Goal: Task Accomplishment & Management: Manage account settings

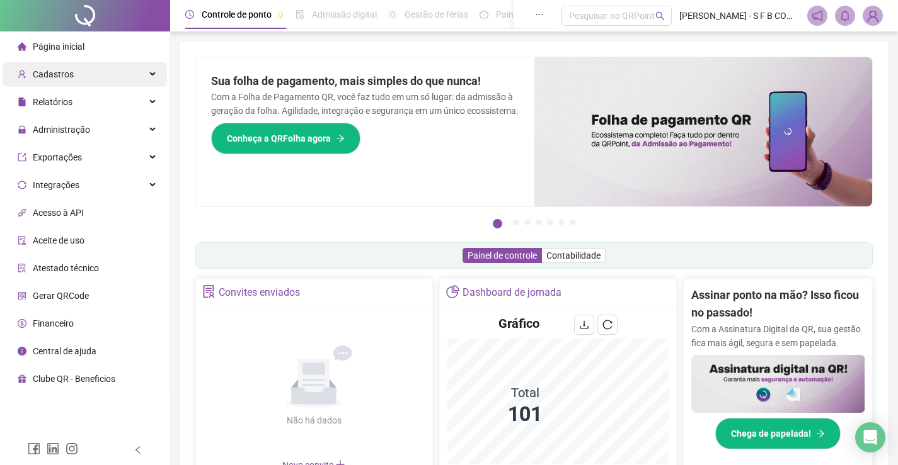
click at [111, 76] on div "Cadastros" at bounding box center [85, 74] width 164 height 25
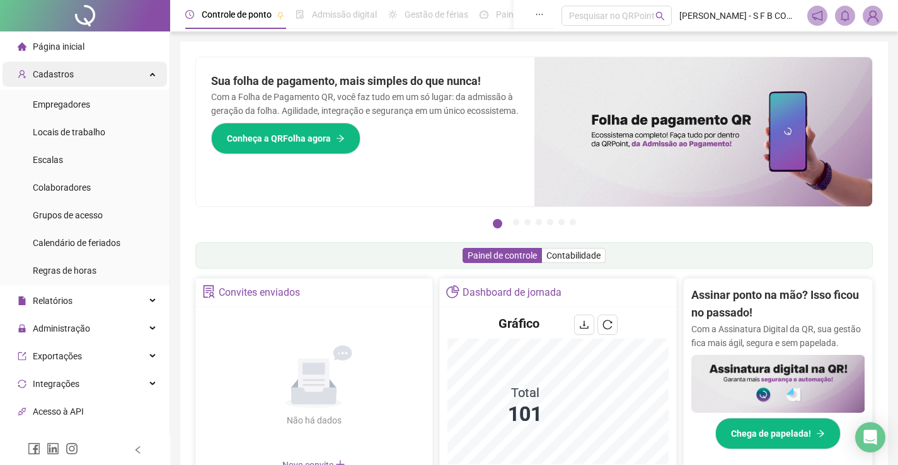
click at [108, 66] on div "Cadastros" at bounding box center [85, 74] width 164 height 25
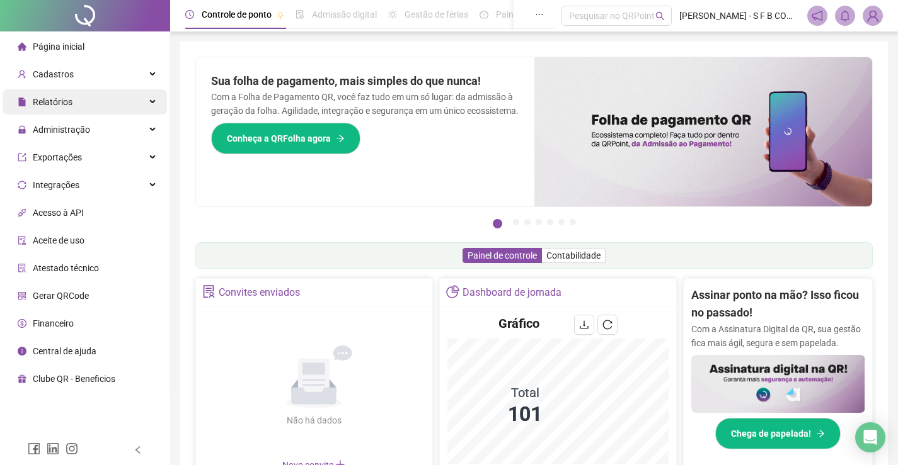
click at [98, 100] on div "Relatórios" at bounding box center [85, 101] width 164 height 25
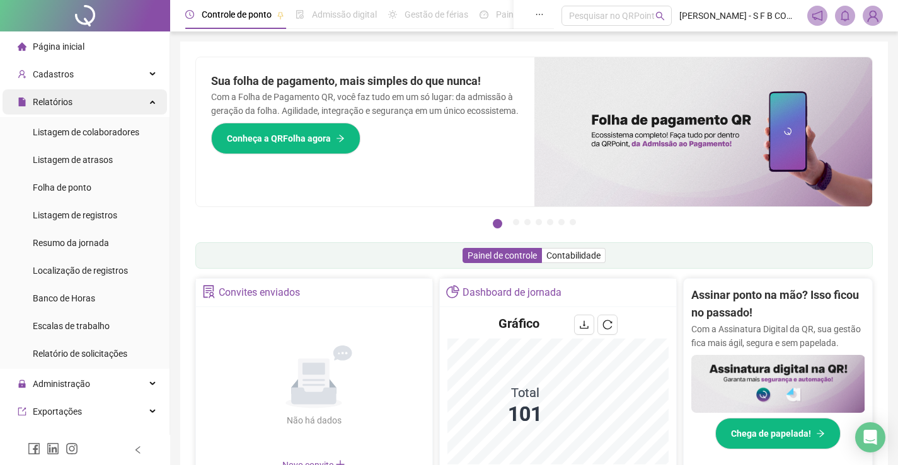
click at [69, 105] on span "Relatórios" at bounding box center [53, 102] width 40 height 10
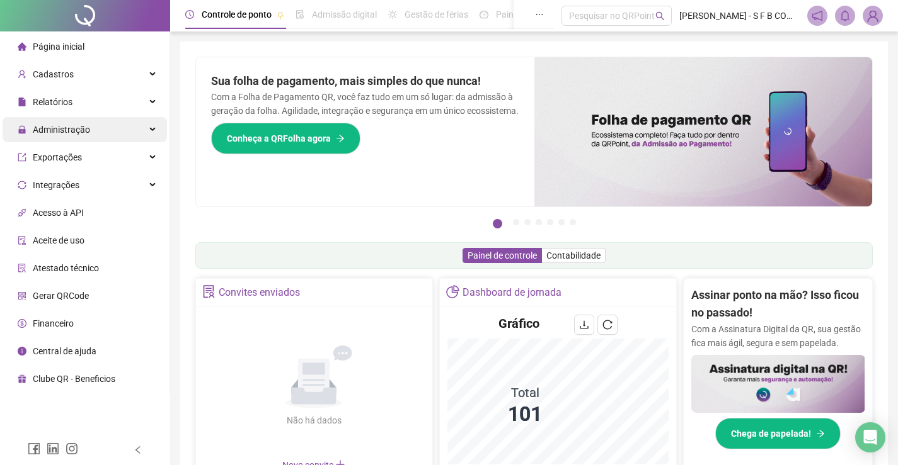
click at [67, 127] on span "Administração" at bounding box center [61, 130] width 57 height 10
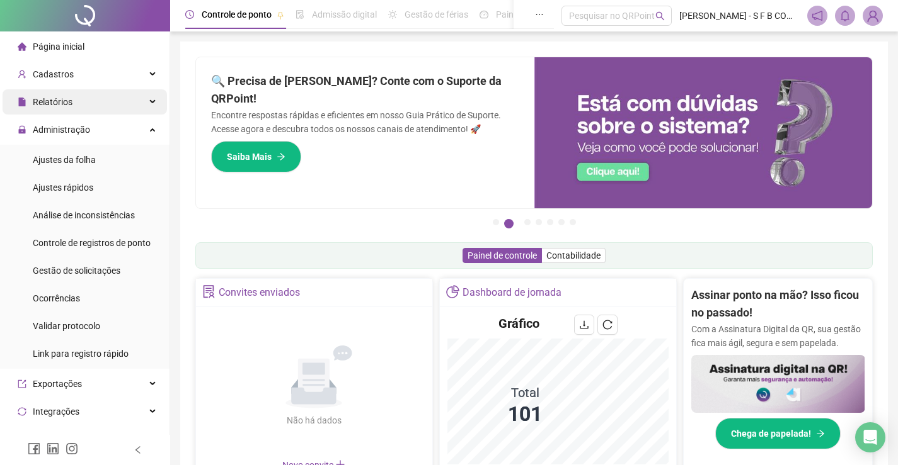
click at [109, 106] on div "Relatórios" at bounding box center [85, 101] width 164 height 25
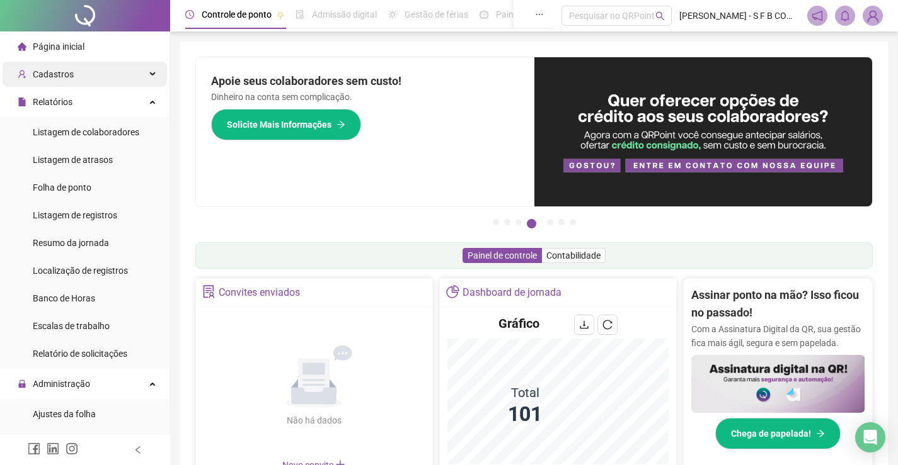
click at [62, 82] on span "Cadastros" at bounding box center [46, 74] width 56 height 25
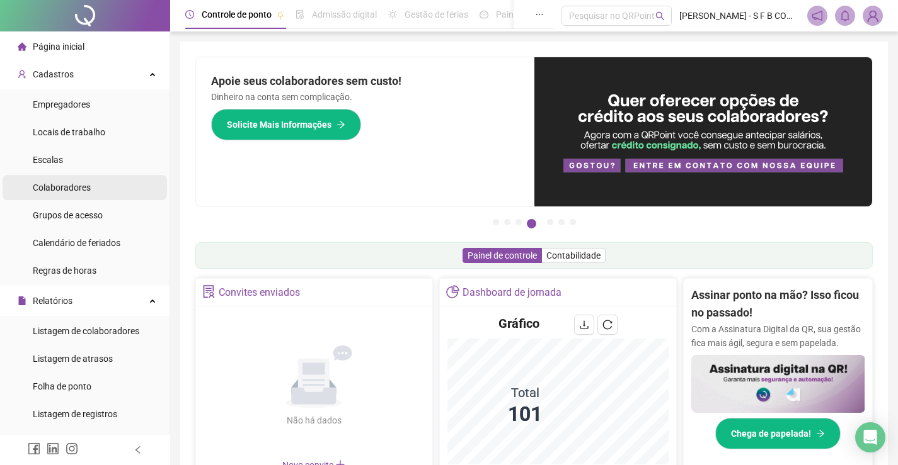
click at [90, 185] on li "Colaboradores" at bounding box center [85, 187] width 164 height 25
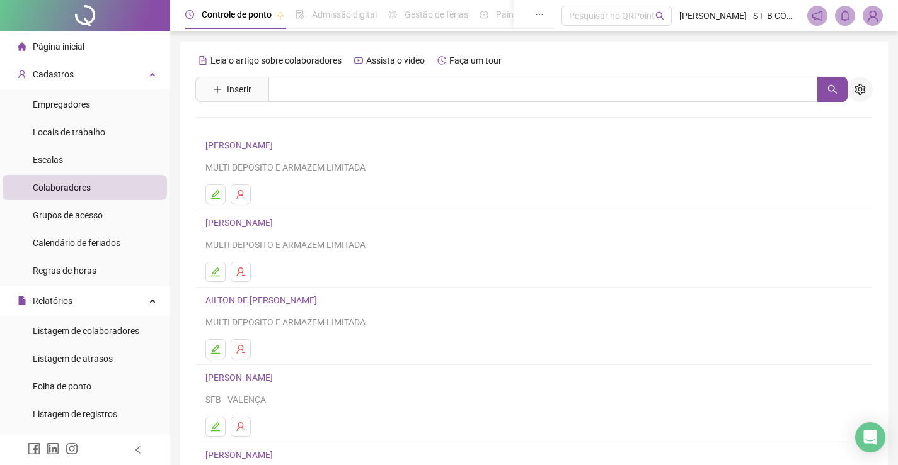
click at [861, 89] on icon "setting" at bounding box center [859, 89] width 11 height 11
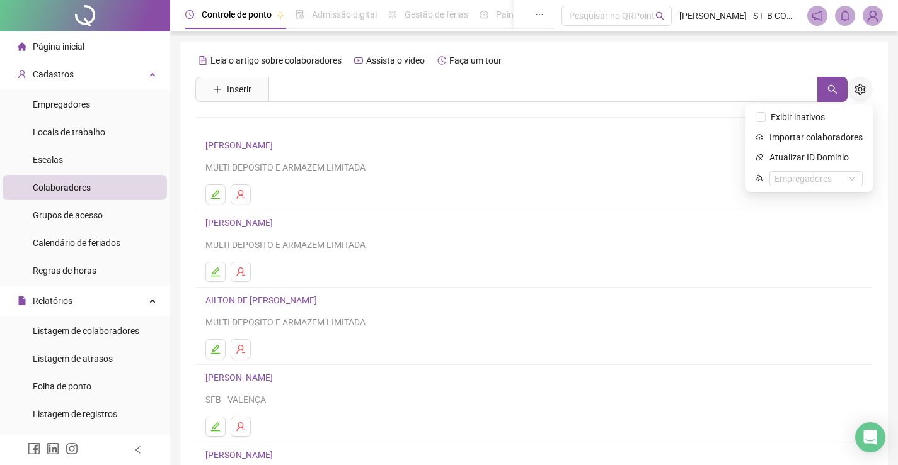
click at [861, 89] on icon "setting" at bounding box center [859, 89] width 11 height 11
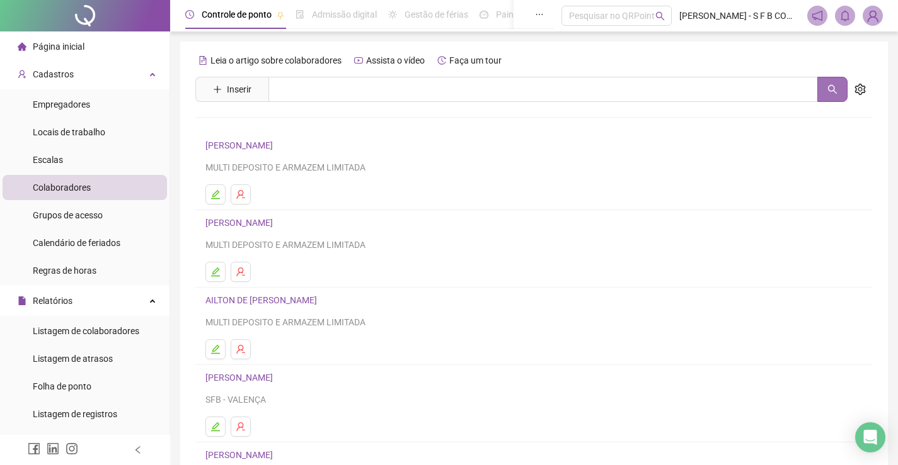
click at [838, 94] on button "button" at bounding box center [832, 89] width 30 height 25
click at [834, 95] on button "button" at bounding box center [832, 89] width 30 height 25
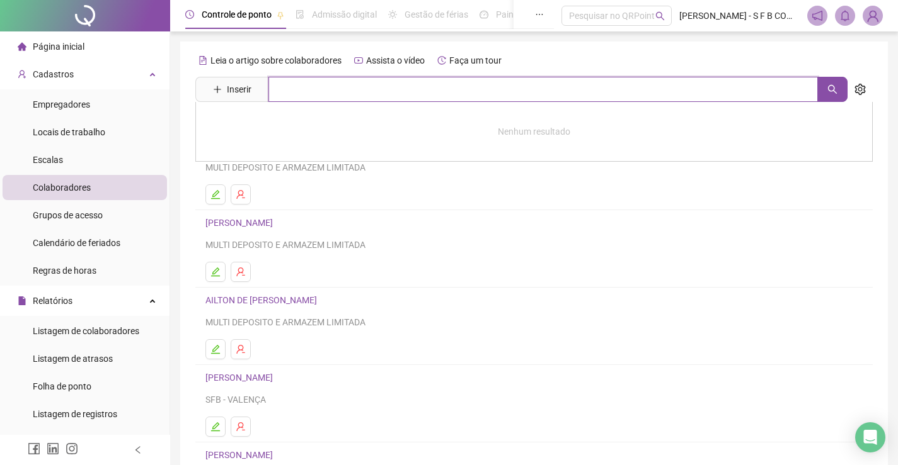
click at [469, 85] on input "text" at bounding box center [542, 89] width 549 height 25
click at [596, 11] on div "Pesquisar no QRPoint" at bounding box center [616, 16] width 110 height 20
click at [302, 80] on input "text" at bounding box center [542, 89] width 549 height 25
click at [389, 102] on div "Nenhum resultado" at bounding box center [533, 132] width 677 height 60
click at [392, 96] on input "text" at bounding box center [542, 89] width 549 height 25
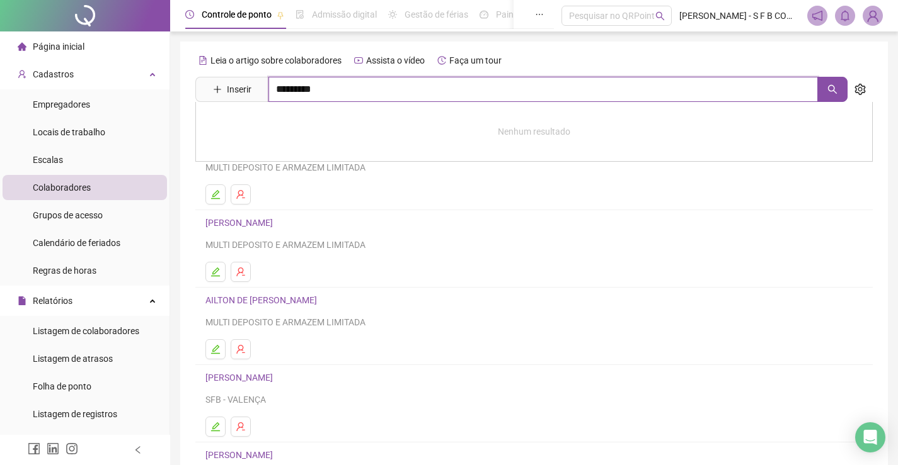
type input "*********"
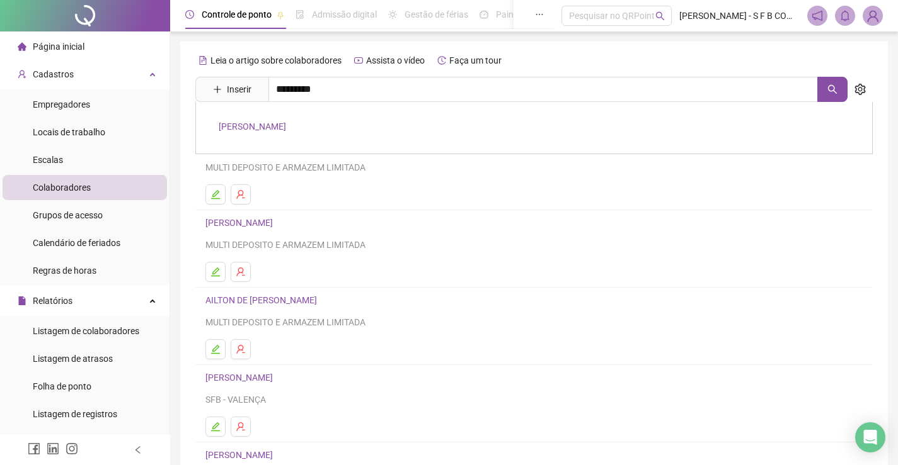
click at [286, 130] on link "[PERSON_NAME]" at bounding box center [252, 127] width 67 height 10
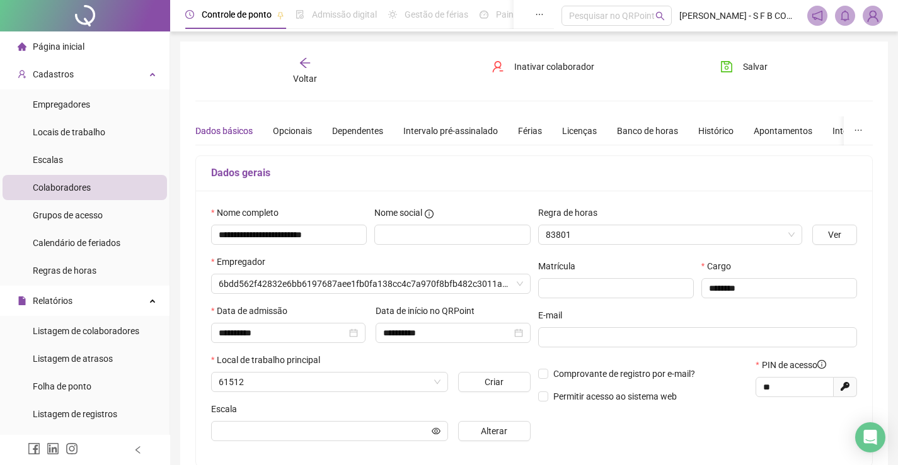
type input "*****"
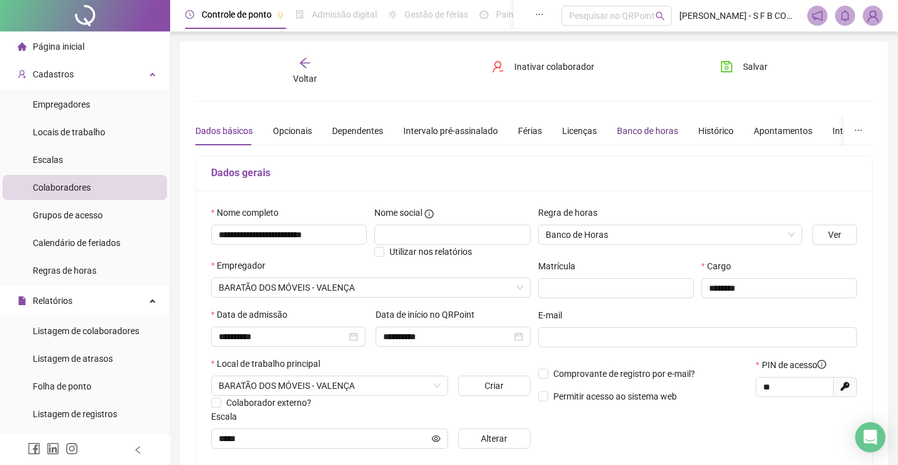
click at [651, 127] on div "Banco de horas" at bounding box center [647, 131] width 61 height 14
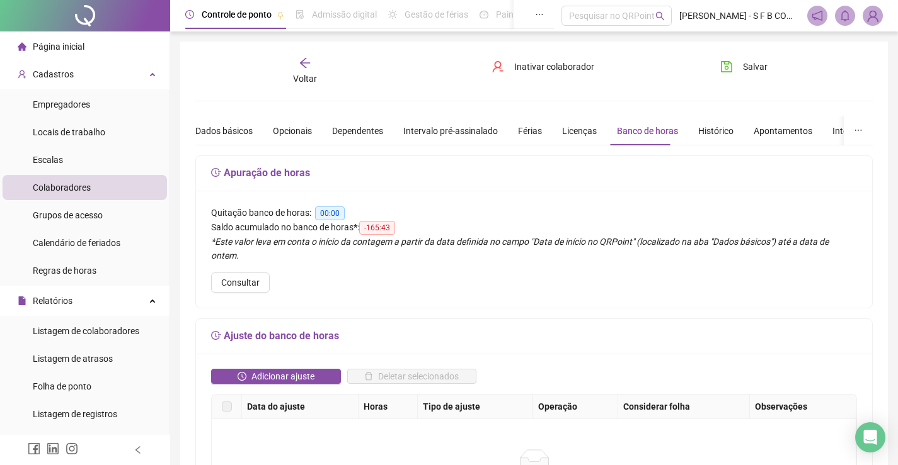
click at [307, 67] on icon "arrow-left" at bounding box center [305, 63] width 13 height 13
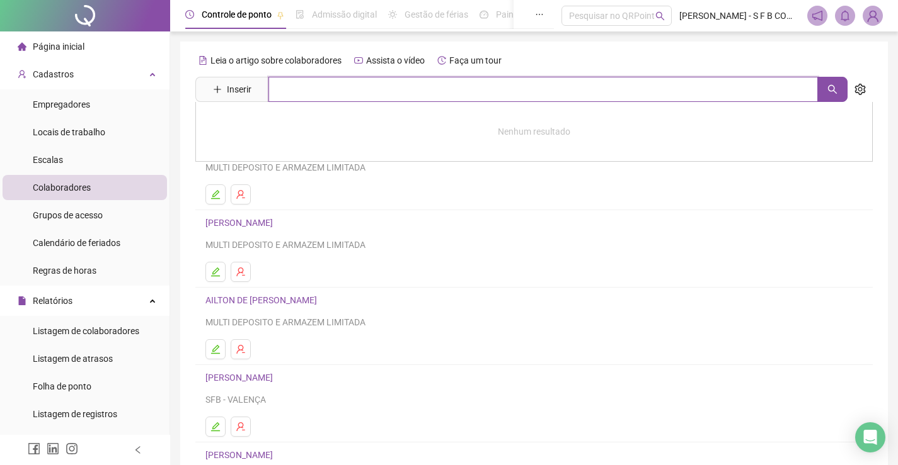
click at [290, 83] on input "text" at bounding box center [542, 89] width 549 height 25
type input "***"
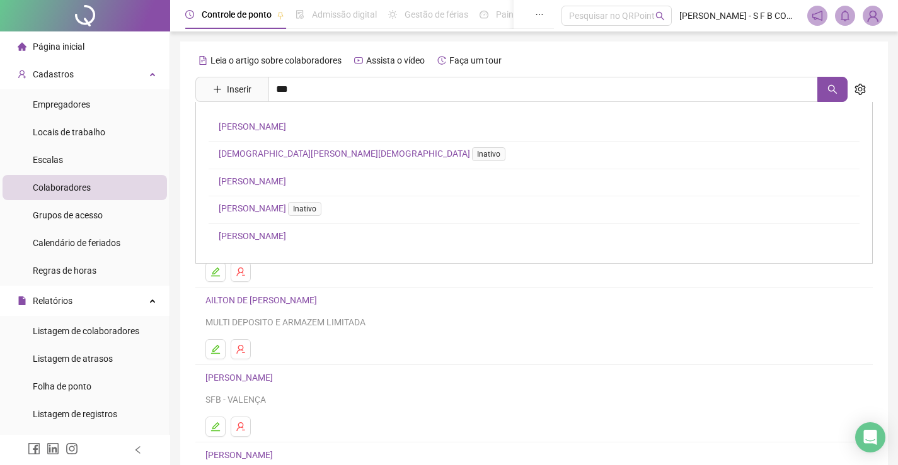
click at [286, 181] on link "[PERSON_NAME]" at bounding box center [252, 181] width 67 height 10
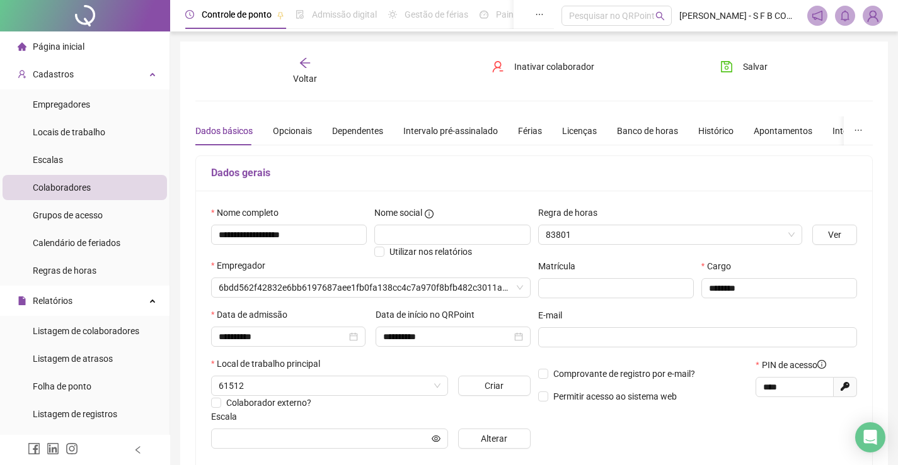
type input "*****"
click at [660, 134] on div "Banco de horas" at bounding box center [647, 131] width 61 height 14
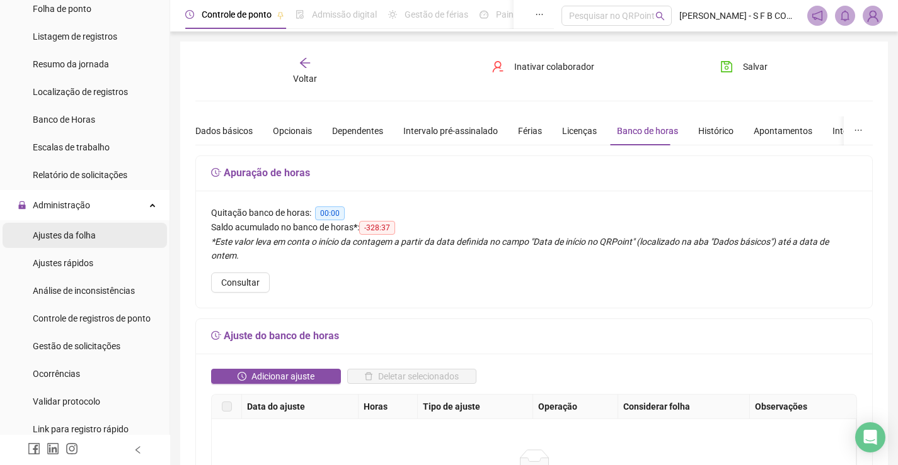
scroll to position [441, 0]
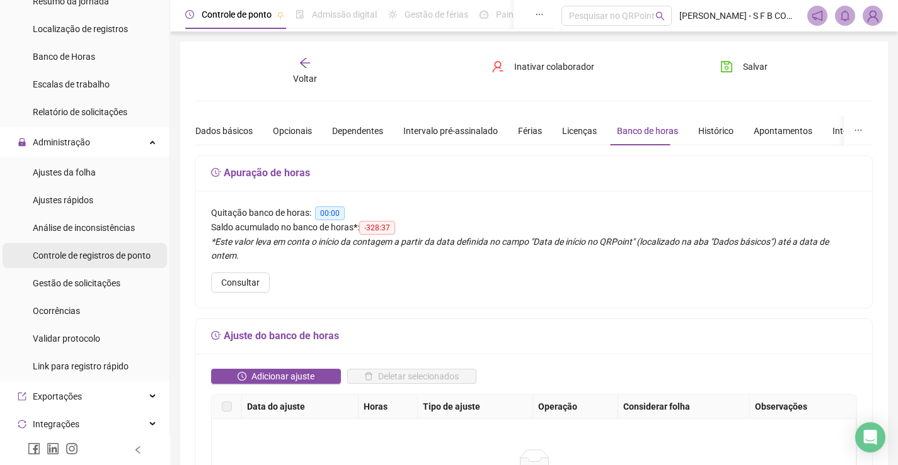
click at [108, 252] on span "Controle de registros de ponto" at bounding box center [92, 256] width 118 height 10
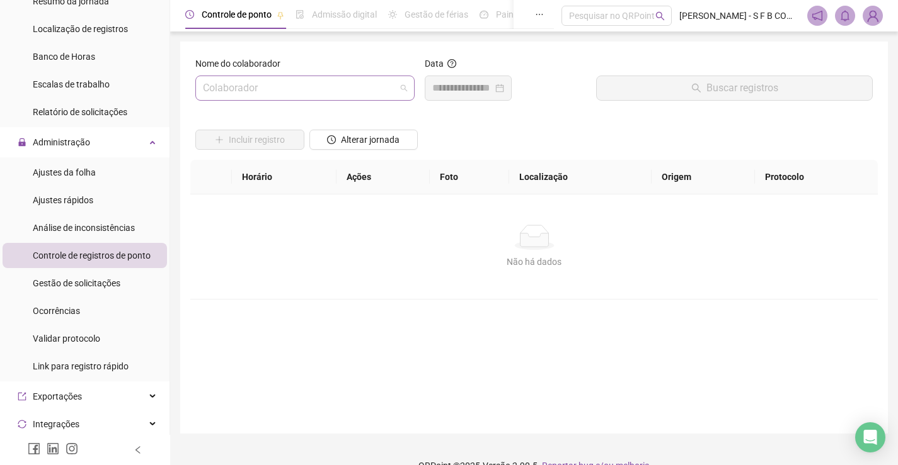
click at [381, 79] on input "search" at bounding box center [299, 88] width 193 height 24
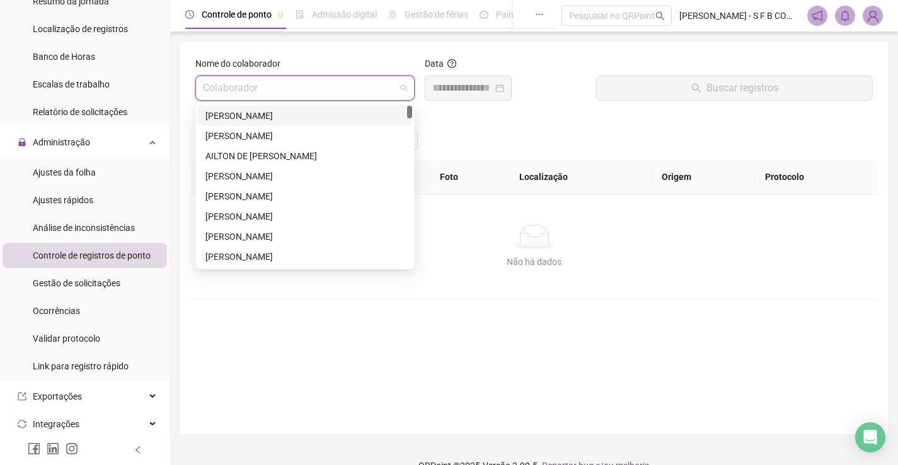
type input "*"
type input "***"
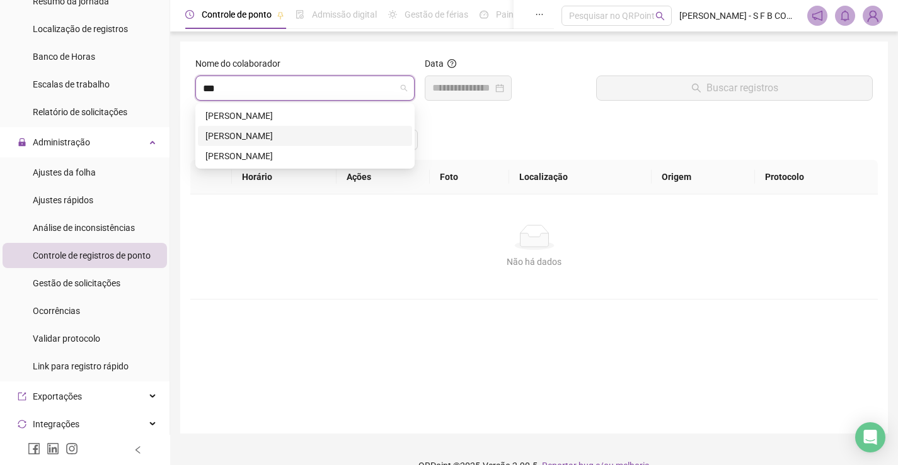
click at [345, 129] on div "[PERSON_NAME]" at bounding box center [304, 136] width 199 height 14
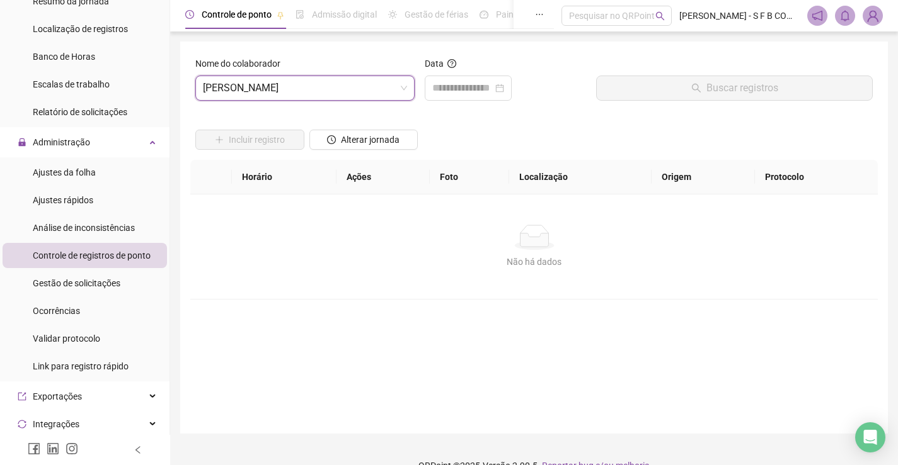
click at [468, 106] on div "Data" at bounding box center [506, 84] width 172 height 54
click at [491, 93] on input at bounding box center [462, 88] width 60 height 15
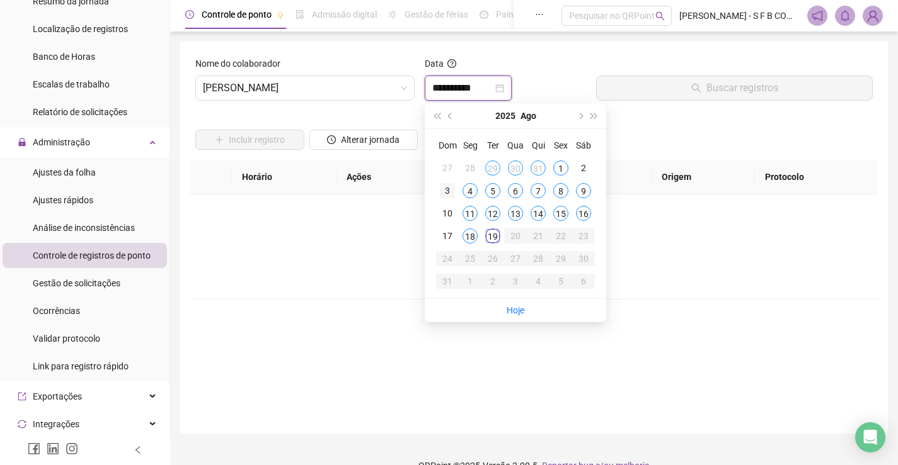
type input "**********"
click at [716, 129] on div "Incluir registro Alterar jornada" at bounding box center [534, 135] width 682 height 49
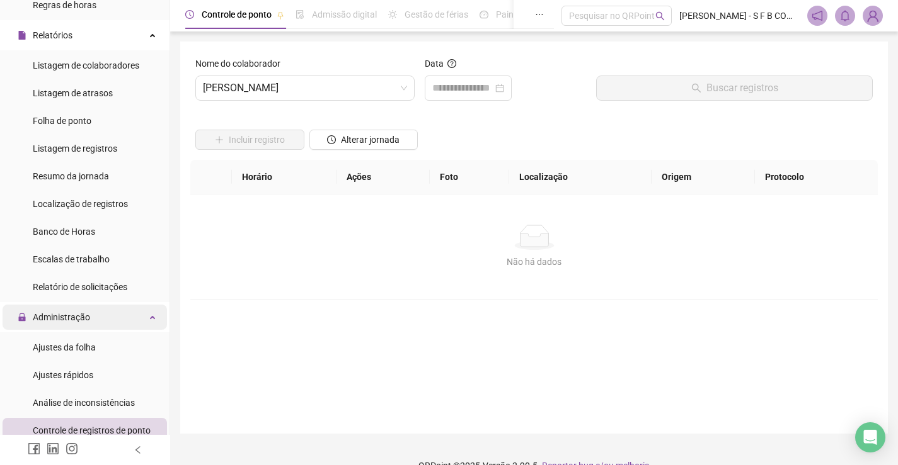
scroll to position [252, 0]
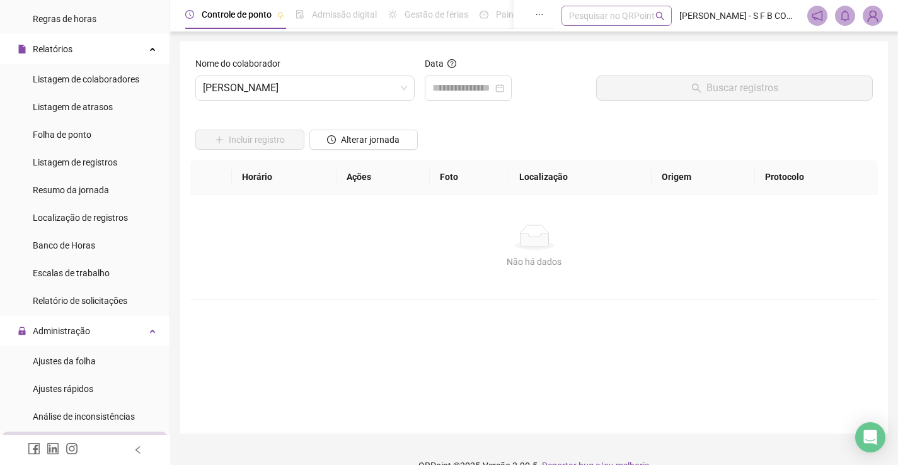
click at [580, 16] on div "Pesquisar no QRPoint" at bounding box center [616, 16] width 110 height 20
type input "*"
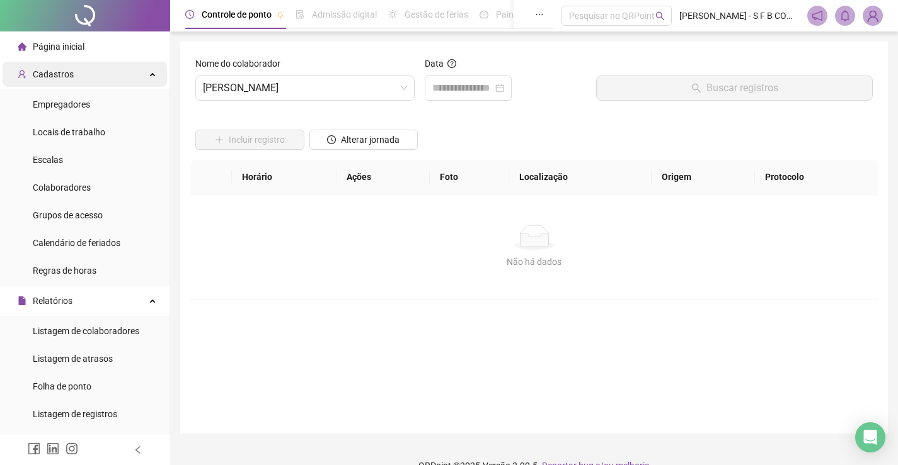
click at [110, 74] on div "Cadastros" at bounding box center [85, 74] width 164 height 25
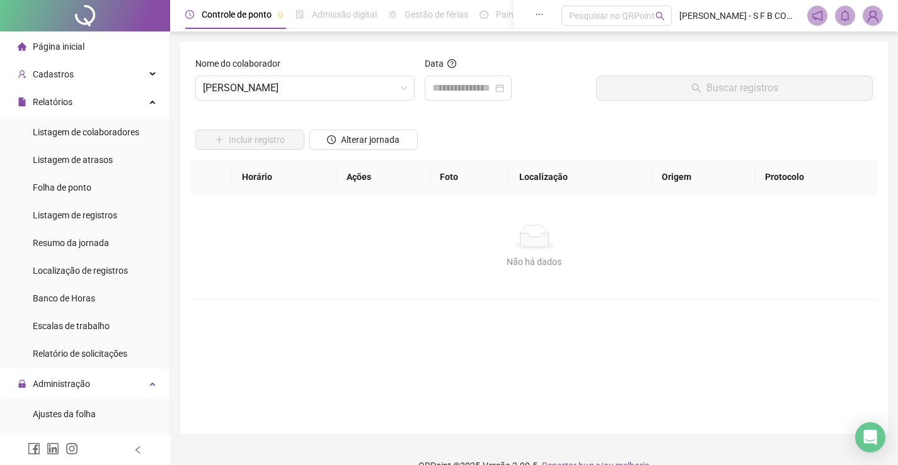
click at [106, 36] on li "Página inicial" at bounding box center [85, 46] width 164 height 25
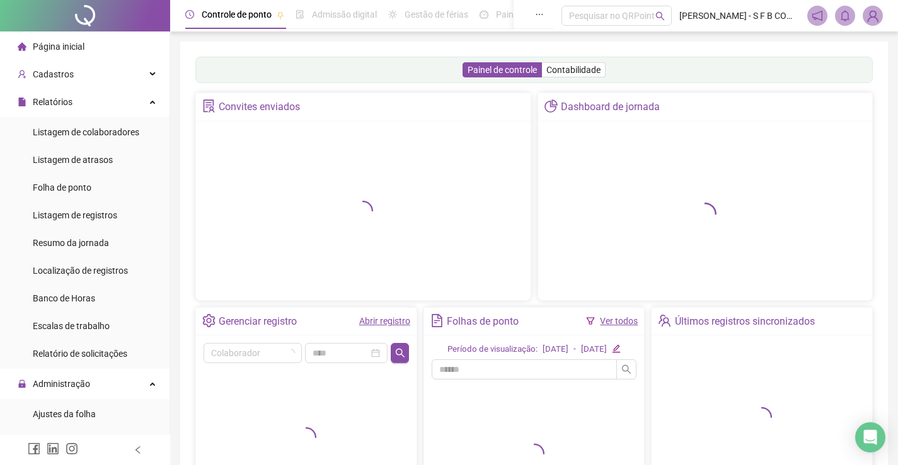
click at [108, 43] on li "Página inicial" at bounding box center [85, 46] width 164 height 25
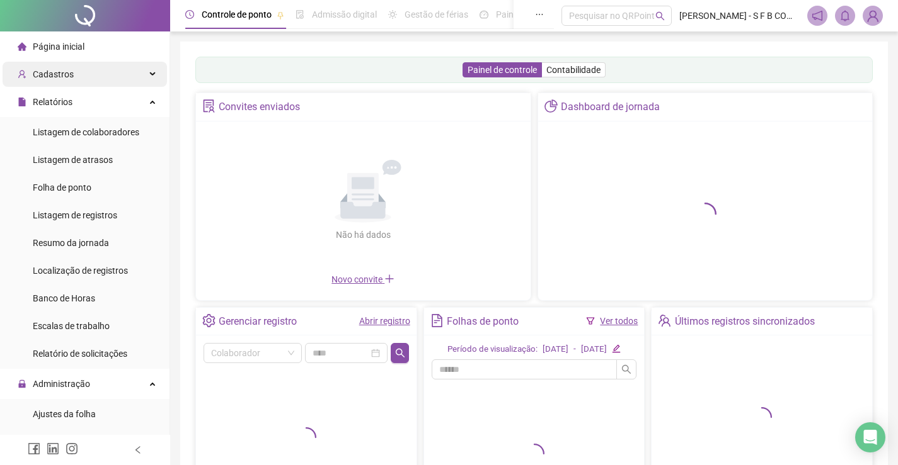
click at [113, 76] on div "Cadastros" at bounding box center [85, 74] width 164 height 25
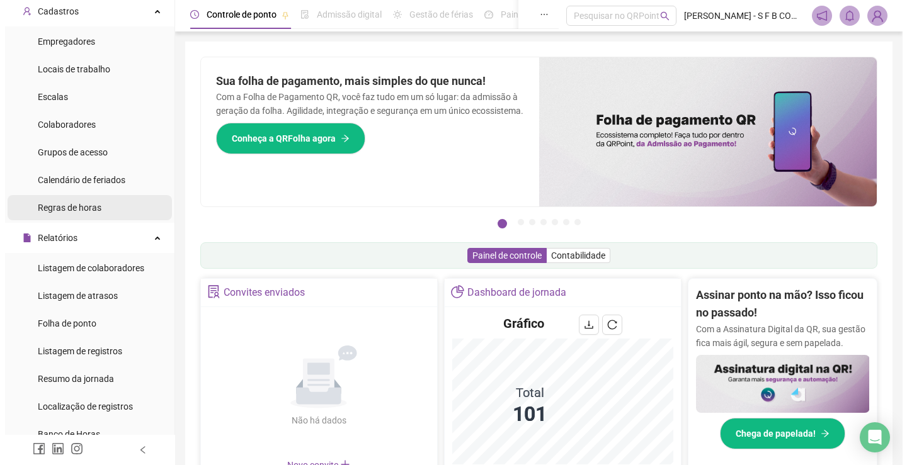
scroll to position [315, 0]
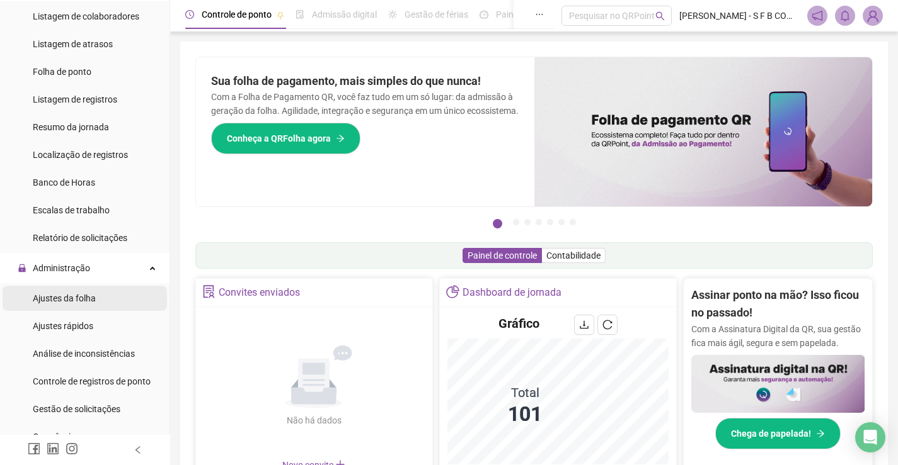
click at [93, 300] on span "Ajustes da folha" at bounding box center [64, 299] width 63 height 10
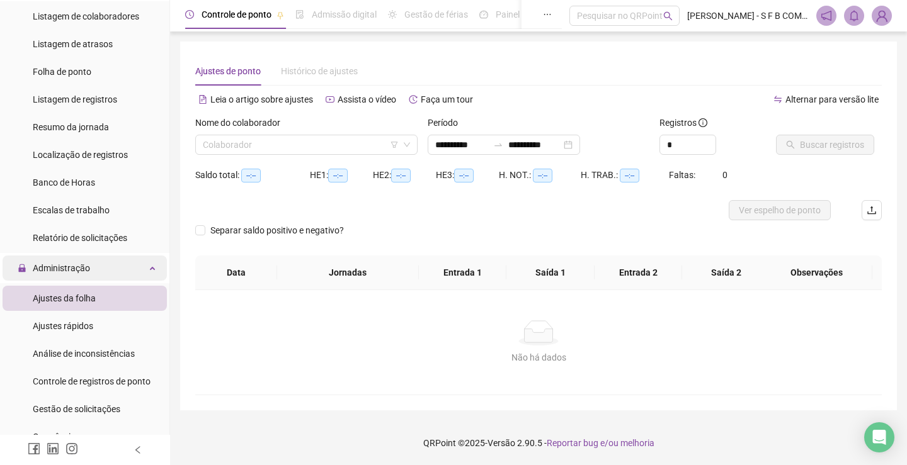
type input "**********"
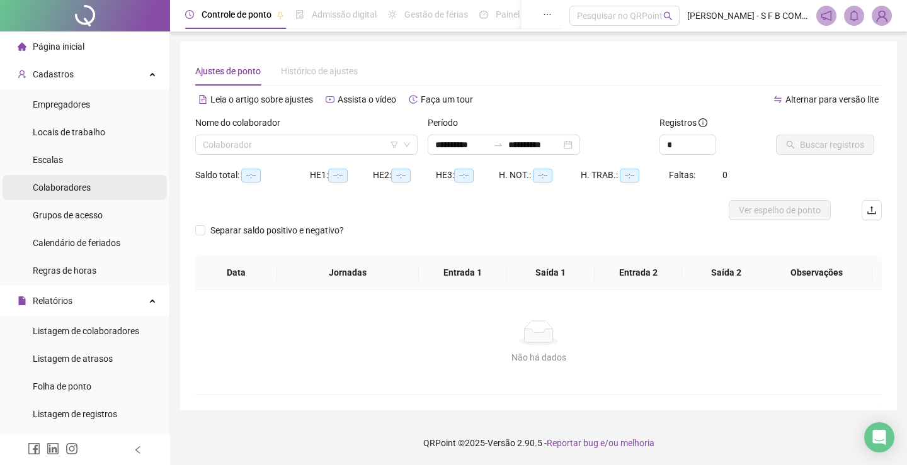
click at [84, 190] on span "Colaboradores" at bounding box center [62, 188] width 58 height 10
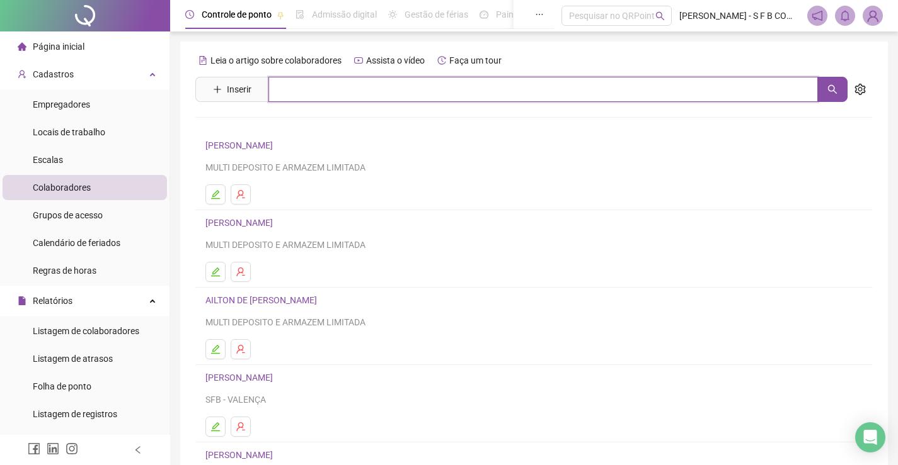
click at [344, 77] on input "text" at bounding box center [542, 89] width 549 height 25
type input "*"
type input "****"
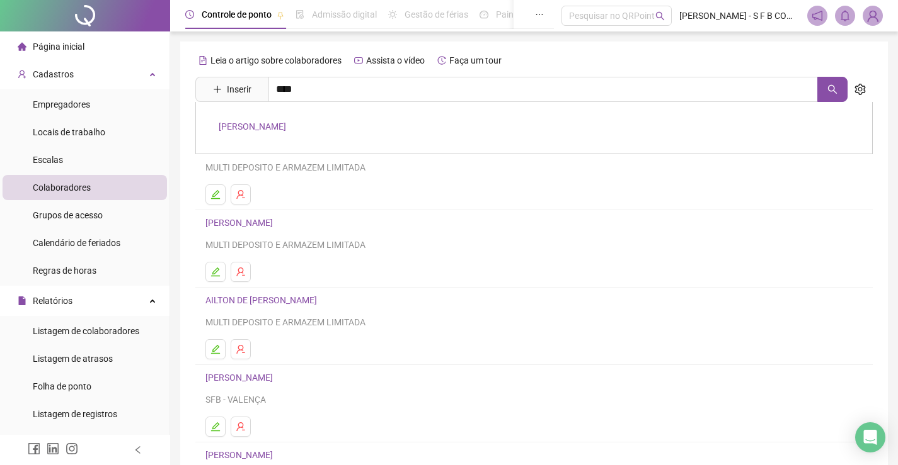
click at [247, 122] on link "[PERSON_NAME]" at bounding box center [252, 127] width 67 height 10
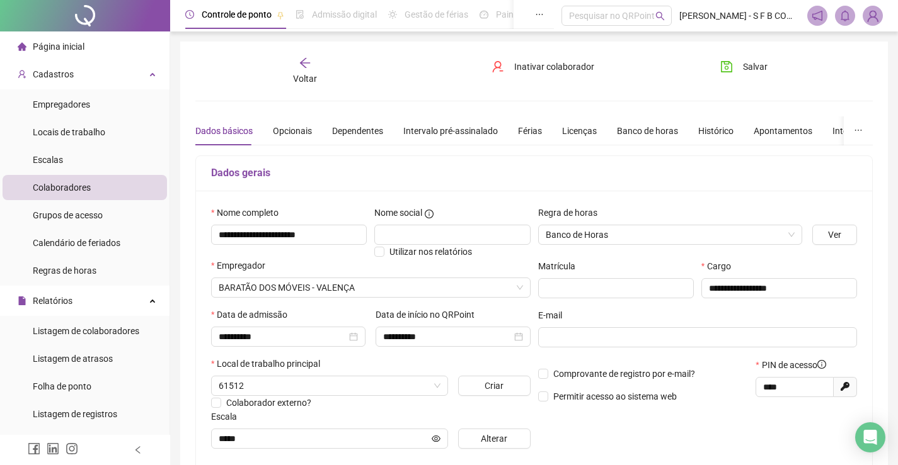
type input "*****"
click at [604, 130] on div "Dados básicos Opcionais Dependentes Intervalo pré-assinalado Férias Licenças Ba…" at bounding box center [571, 131] width 753 height 29
click at [606, 130] on div "Dados básicos Opcionais Dependentes Intervalo pré-assinalado Férias Licenças Ba…" at bounding box center [571, 131] width 753 height 29
click at [617, 133] on div "Banco de horas" at bounding box center [647, 131] width 61 height 14
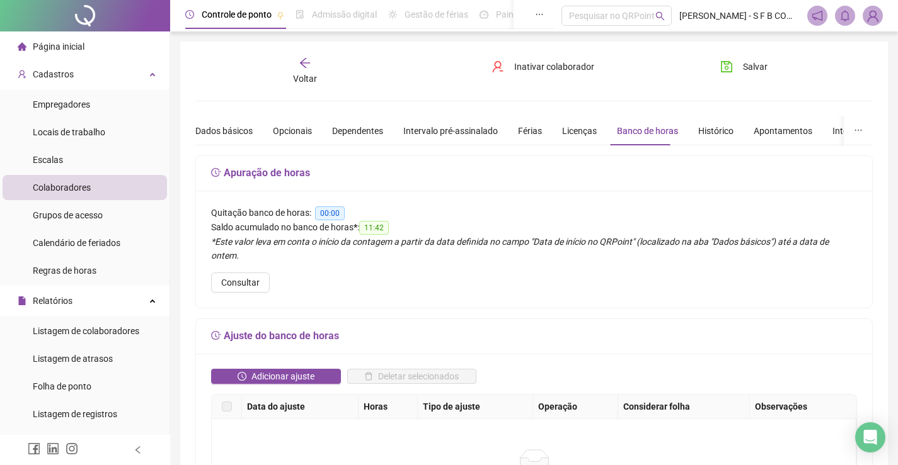
click at [307, 71] on div "Voltar" at bounding box center [305, 71] width 105 height 29
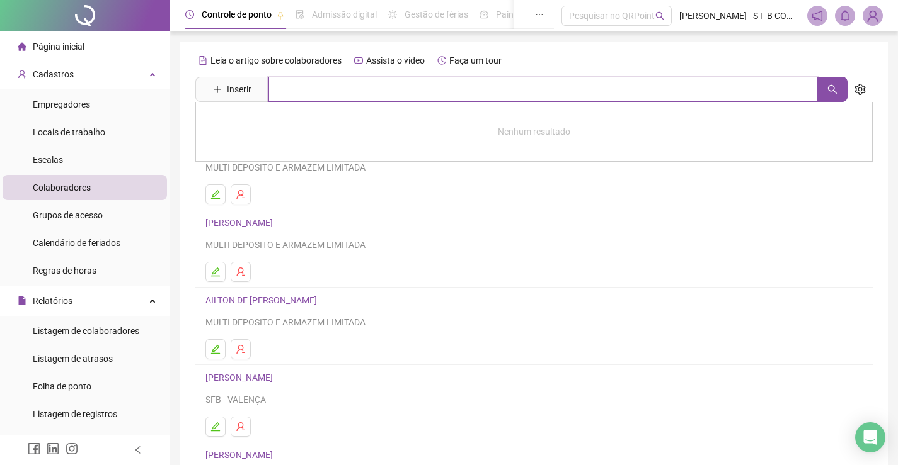
click at [308, 92] on input "text" at bounding box center [542, 89] width 549 height 25
type input "********"
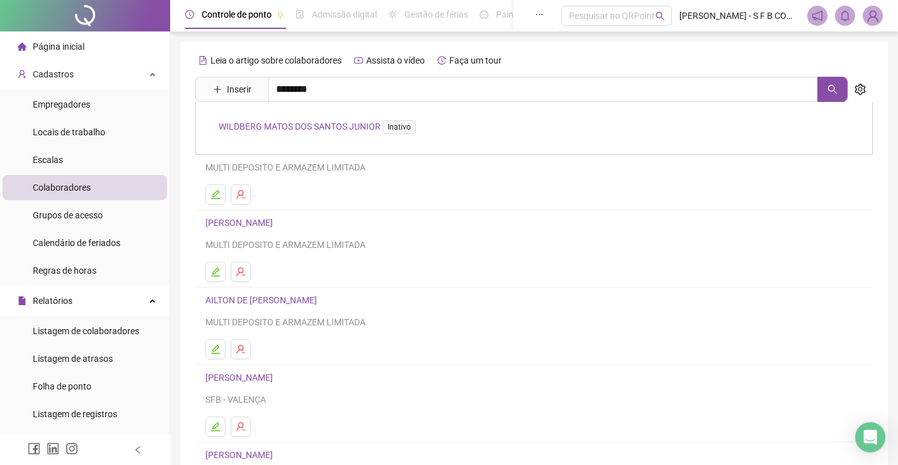
click at [357, 133] on div "WILDBERG MATOS DOS SANTOS JUNIOR Inativo" at bounding box center [533, 128] width 677 height 53
click at [352, 131] on div "Leia o artigo sobre colaboradores Assista o vídeo Faça um tour Inserir ********…" at bounding box center [533, 294] width 677 height 489
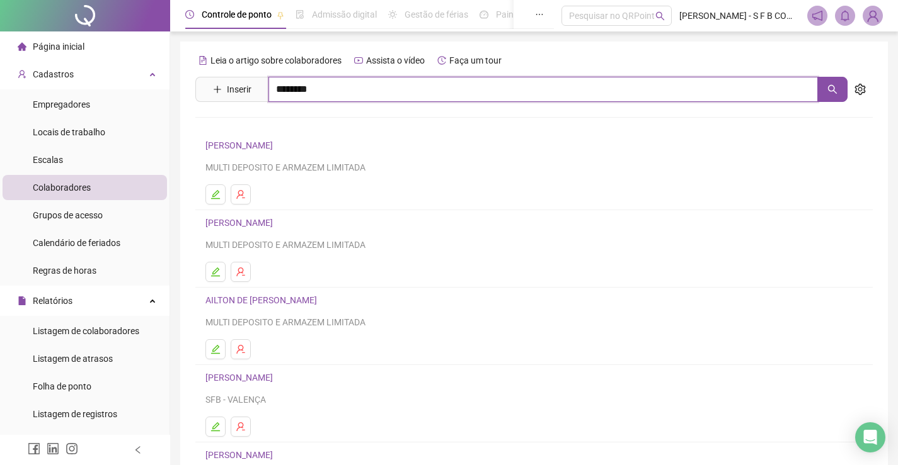
click at [351, 99] on input "********" at bounding box center [542, 89] width 549 height 25
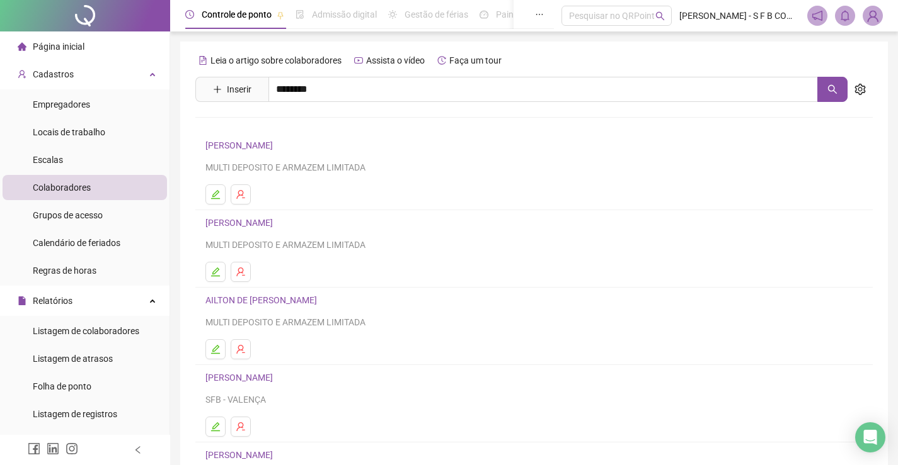
click at [335, 126] on link "WILDBERG MATOS DOS SANTOS JUNIOR Inativo" at bounding box center [320, 127] width 202 height 10
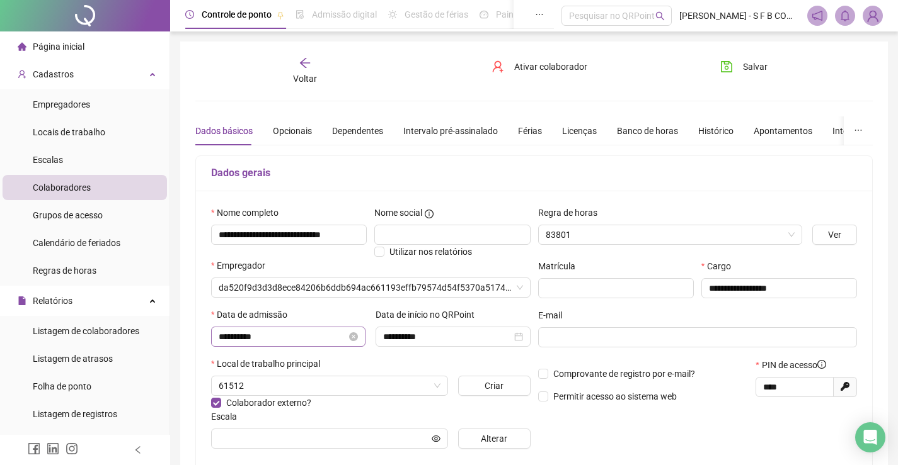
type input "*****"
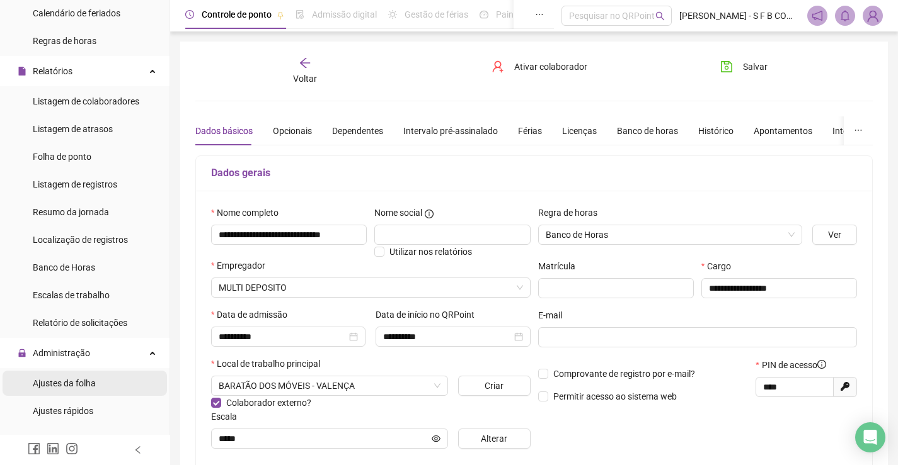
scroll to position [252, 0]
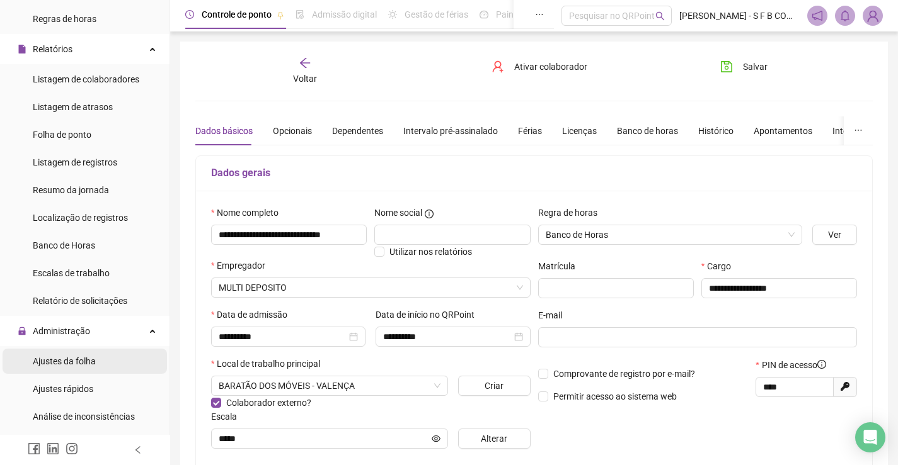
click at [93, 369] on div "Ajustes da folha" at bounding box center [64, 361] width 63 height 25
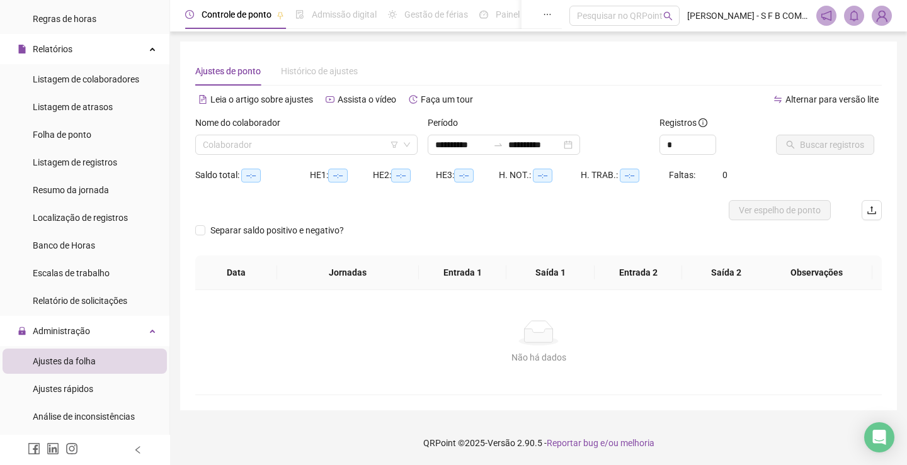
type input "**********"
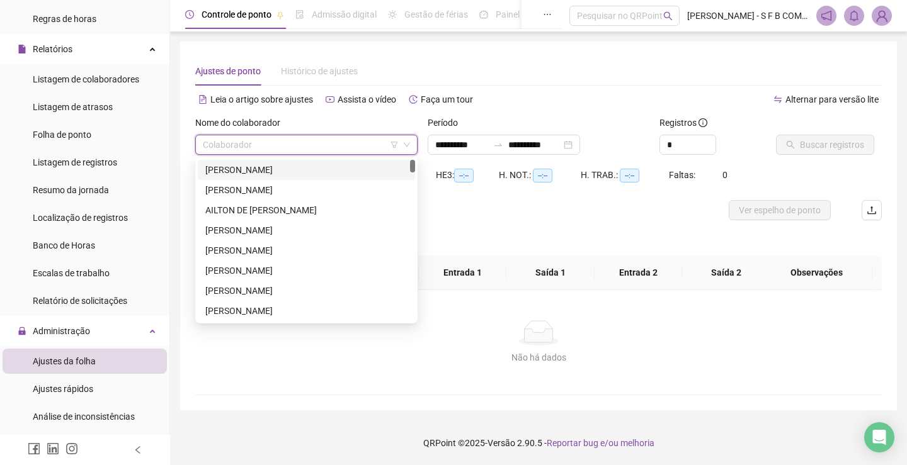
click at [258, 137] on input "search" at bounding box center [301, 144] width 196 height 19
click at [239, 169] on div "[PERSON_NAME]" at bounding box center [306, 170] width 202 height 14
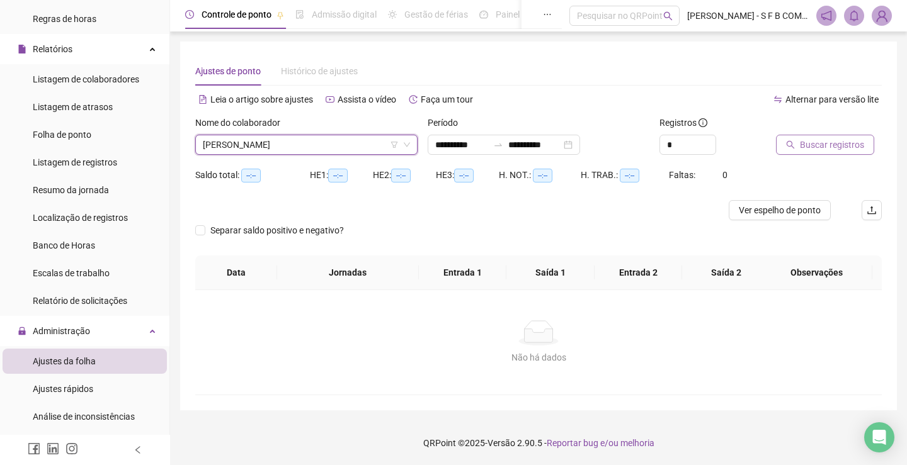
click at [830, 151] on span "Buscar registros" at bounding box center [832, 145] width 64 height 14
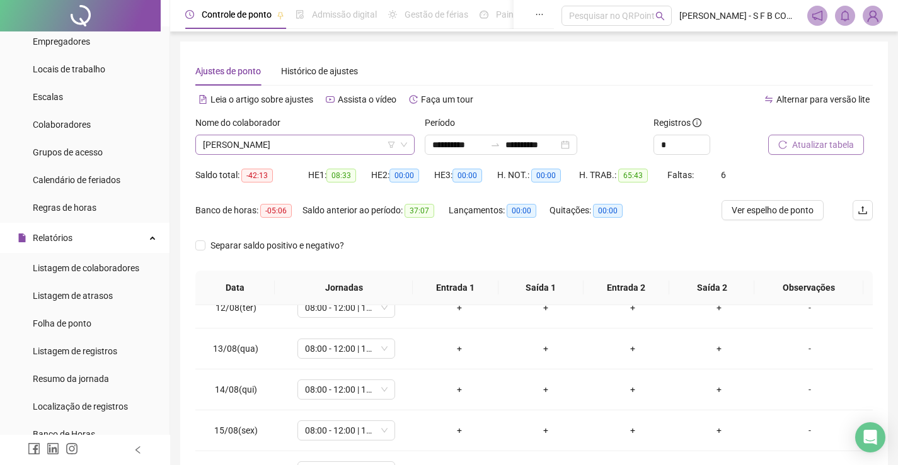
click at [265, 140] on div "Nome do colaborador [PERSON_NAME]" at bounding box center [304, 135] width 219 height 39
click at [264, 146] on span "[PERSON_NAME]" at bounding box center [305, 144] width 204 height 19
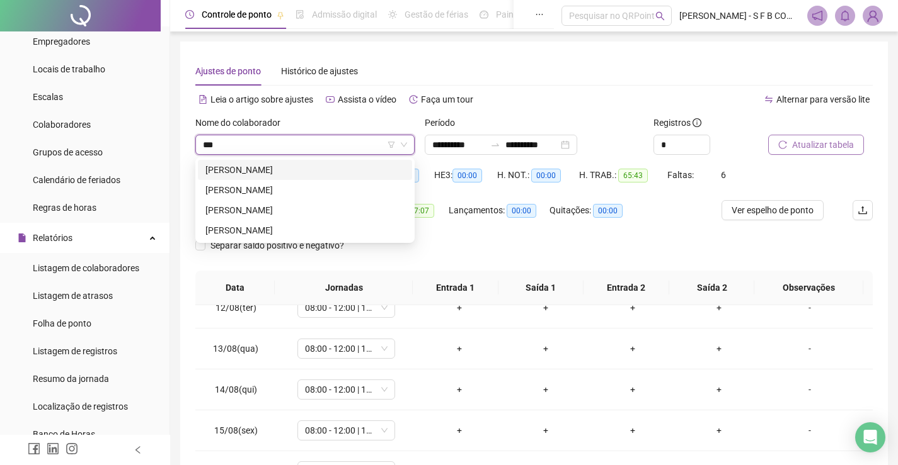
type input "****"
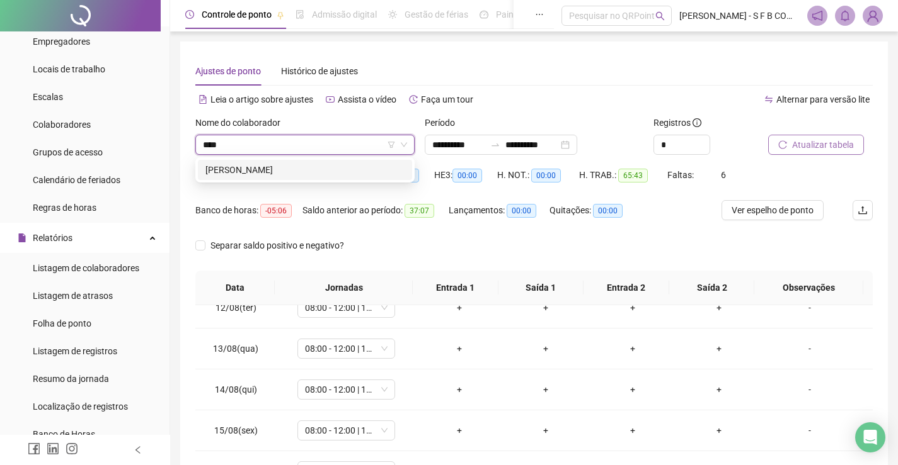
click at [282, 164] on div "[PERSON_NAME]" at bounding box center [304, 170] width 199 height 14
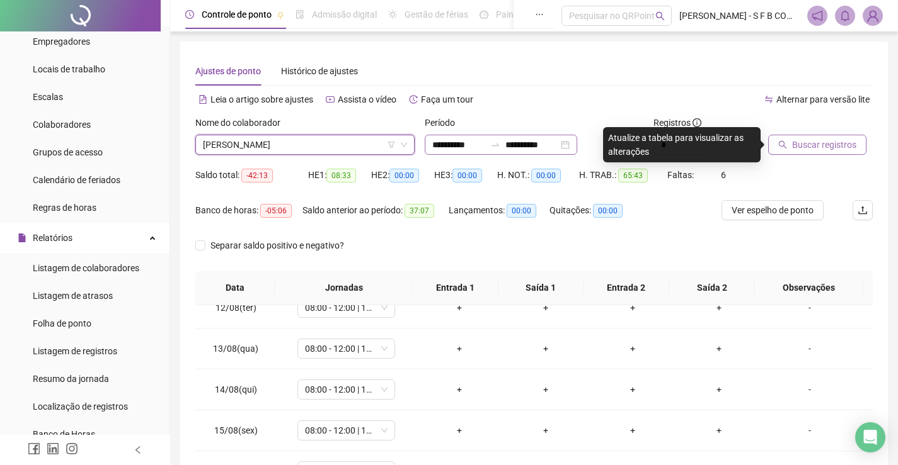
click at [577, 152] on div "**********" at bounding box center [501, 145] width 152 height 20
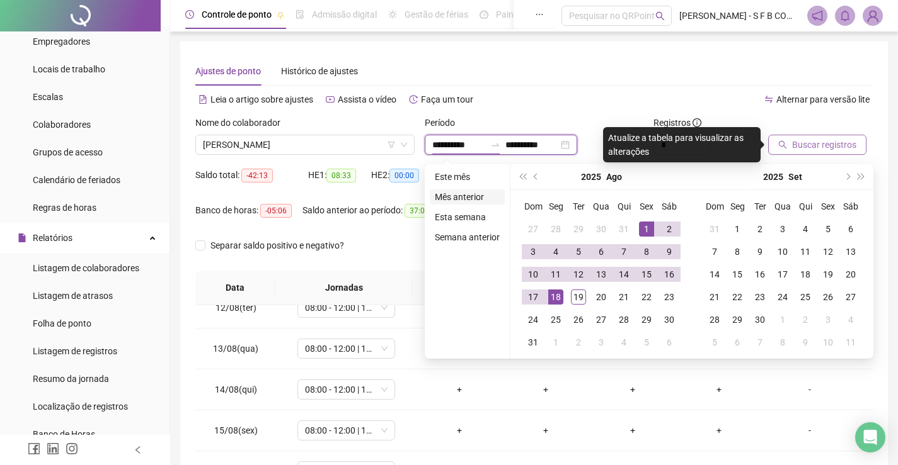
type input "**********"
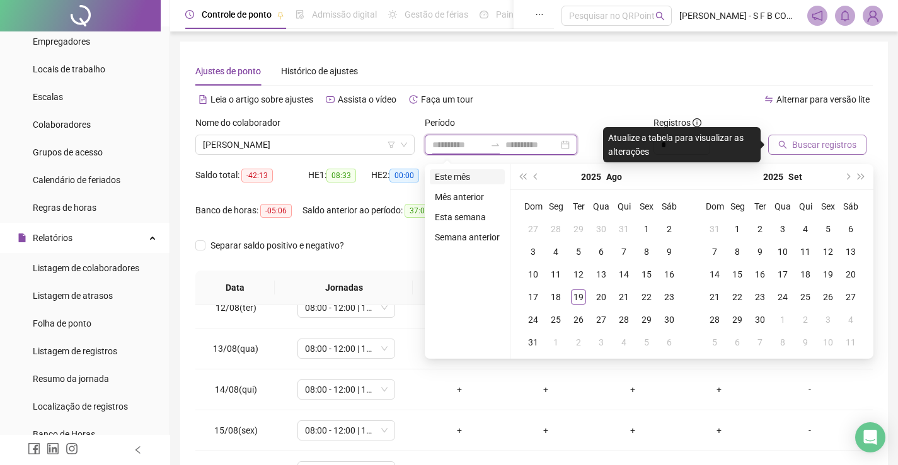
type input "**********"
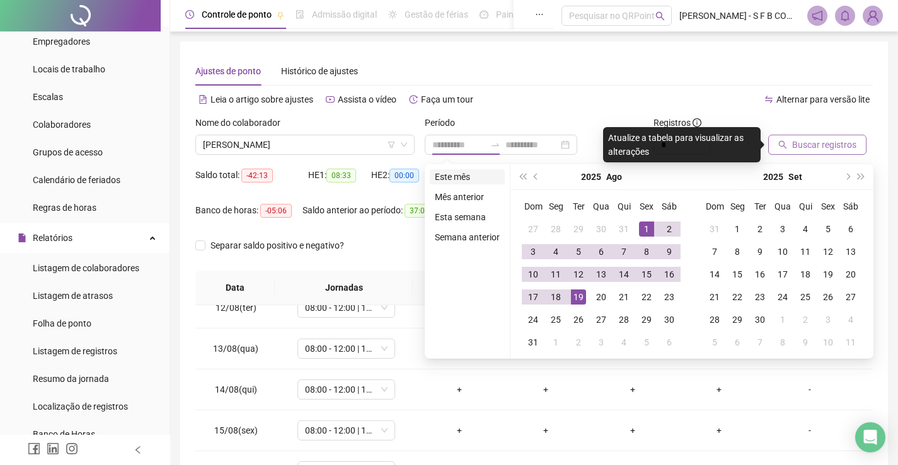
click at [456, 183] on li "Este mês" at bounding box center [467, 176] width 75 height 15
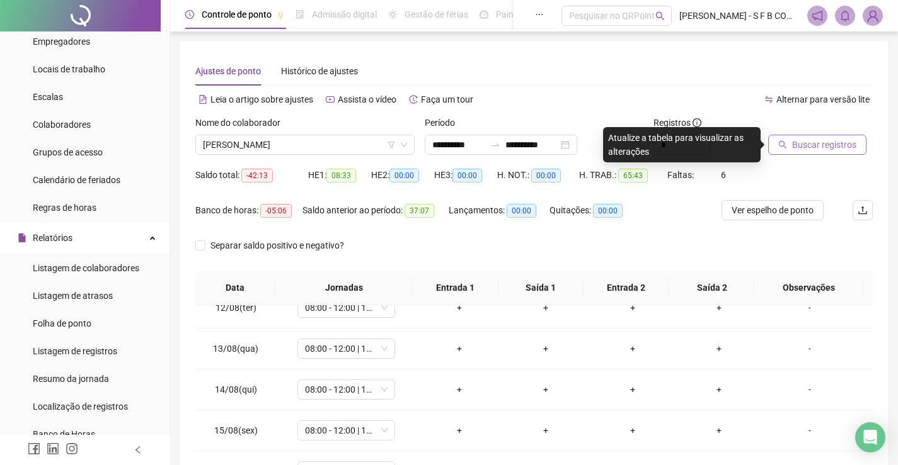
click at [785, 135] on button "Buscar registros" at bounding box center [817, 145] width 98 height 20
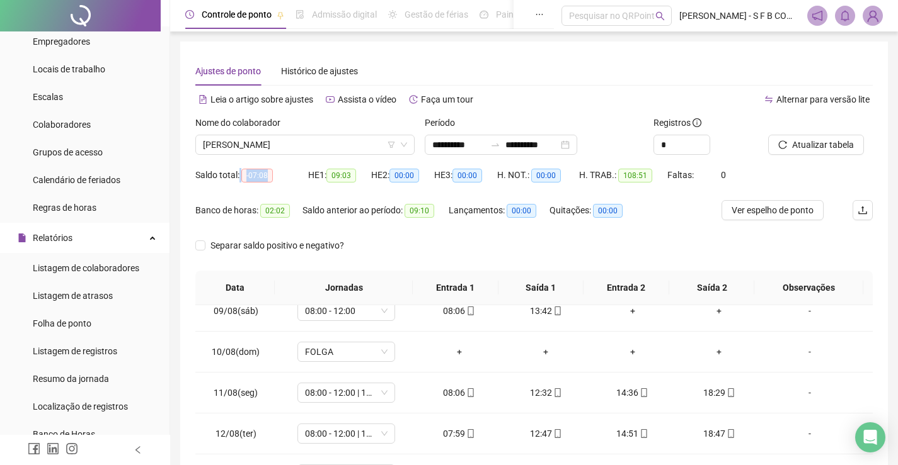
drag, startPoint x: 240, startPoint y: 178, endPoint x: 283, endPoint y: 178, distance: 43.5
click at [283, 178] on div "Saldo total: -07:08" at bounding box center [251, 175] width 113 height 14
drag, startPoint x: 246, startPoint y: 171, endPoint x: 295, endPoint y: 180, distance: 49.3
click at [295, 180] on div "Saldo total: -07:08" at bounding box center [251, 175] width 113 height 14
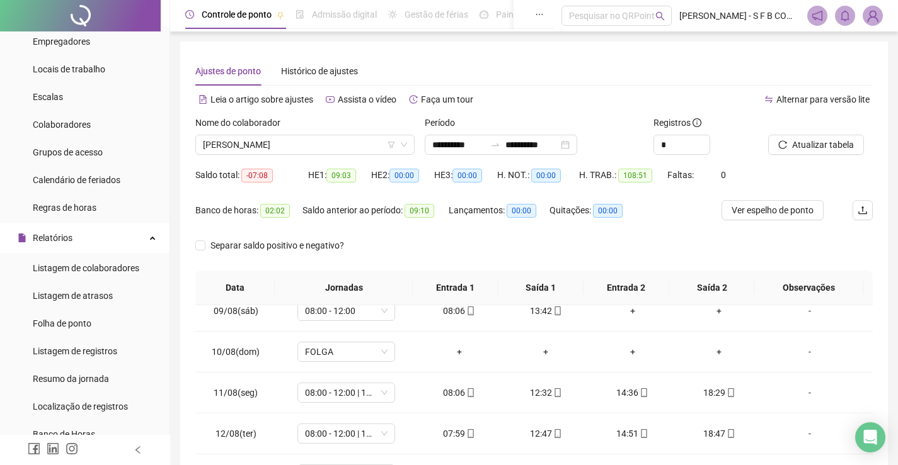
click at [295, 180] on div "Saldo total: -07:08" at bounding box center [251, 175] width 113 height 14
drag, startPoint x: 254, startPoint y: 176, endPoint x: 313, endPoint y: 176, distance: 58.6
click at [313, 176] on div "Saldo total: -07:08 HE 1: 09:03 HE 2: 00:00 HE 3: 00:00 H. NOT.: 00:00 H. TRAB.…" at bounding box center [533, 182] width 677 height 35
click at [265, 195] on div "Saldo total: -07:08" at bounding box center [251, 182] width 113 height 35
drag, startPoint x: 266, startPoint y: 209, endPoint x: 292, endPoint y: 208, distance: 25.2
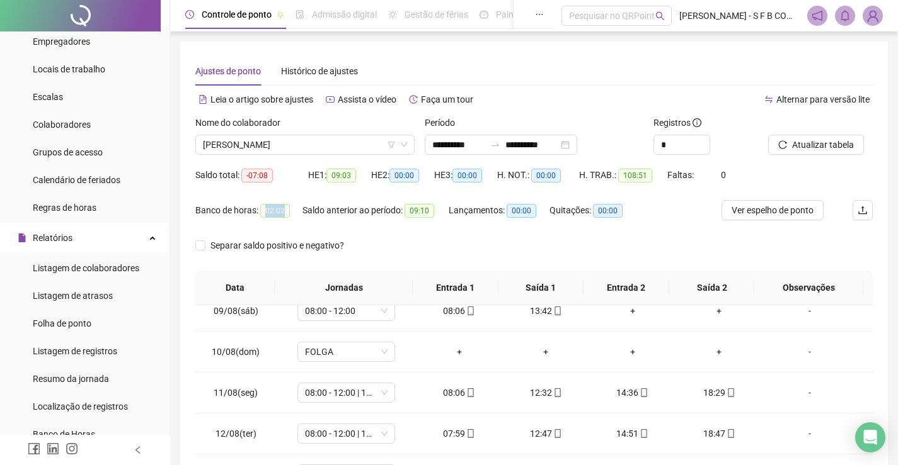
click at [292, 208] on div "Banco de horas: 02:02" at bounding box center [248, 210] width 107 height 14
click at [290, 229] on div "Banco de horas: 02:02" at bounding box center [248, 217] width 107 height 35
drag, startPoint x: 261, startPoint y: 209, endPoint x: 332, endPoint y: 217, distance: 71.6
click at [332, 217] on div "Banco de horas: 02:02 Saldo anterior ao período: 09:10 Lançamentos: 00:00 Quita…" at bounding box center [449, 217] width 508 height 35
click at [267, 231] on div "Banco de horas: 02:02" at bounding box center [248, 217] width 107 height 35
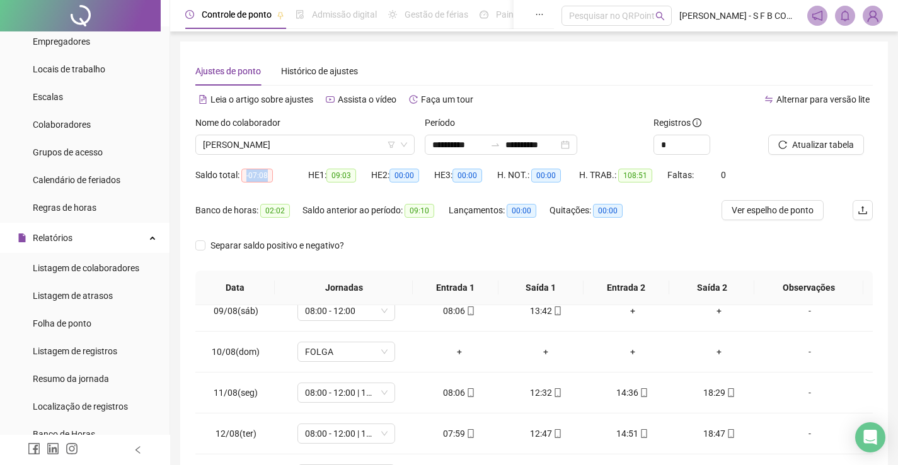
drag, startPoint x: 248, startPoint y: 174, endPoint x: 292, endPoint y: 183, distance: 45.7
click at [292, 183] on div "Saldo total: -07:08" at bounding box center [251, 175] width 113 height 20
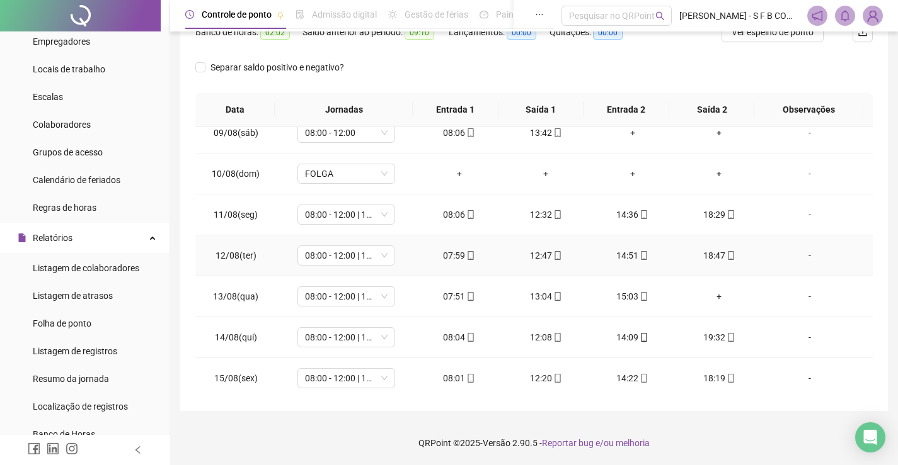
scroll to position [509, 0]
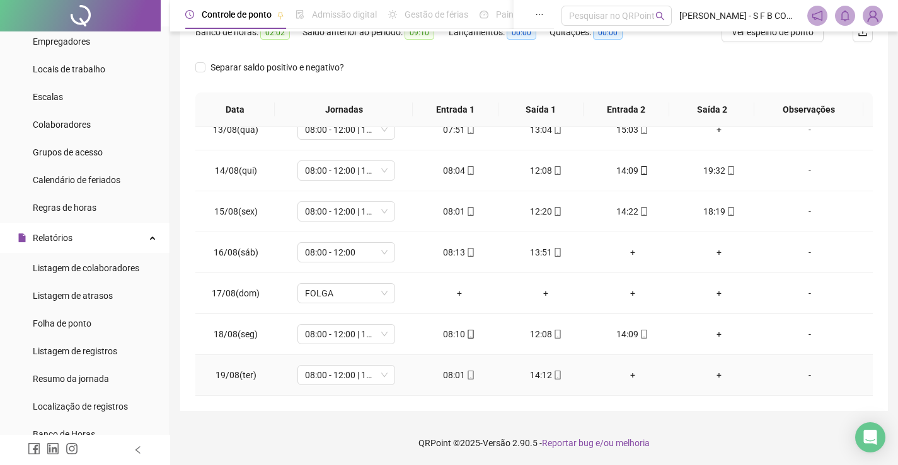
click at [621, 370] on div "+" at bounding box center [632, 375] width 67 height 14
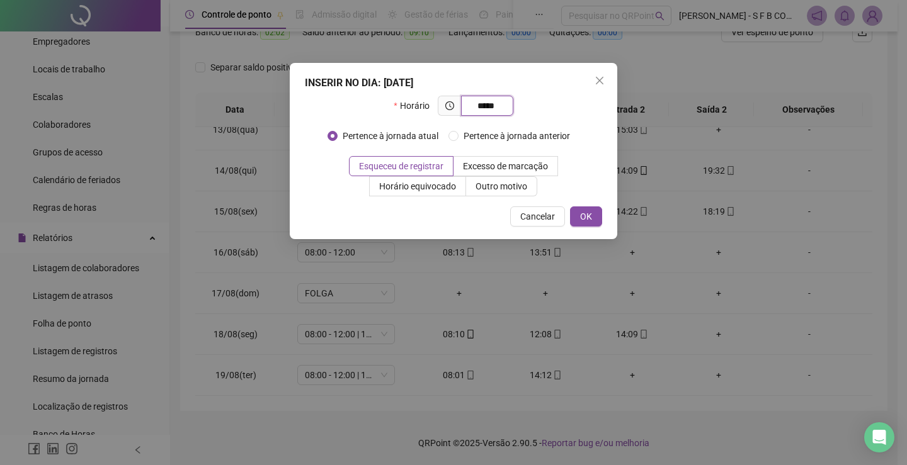
type input "*****"
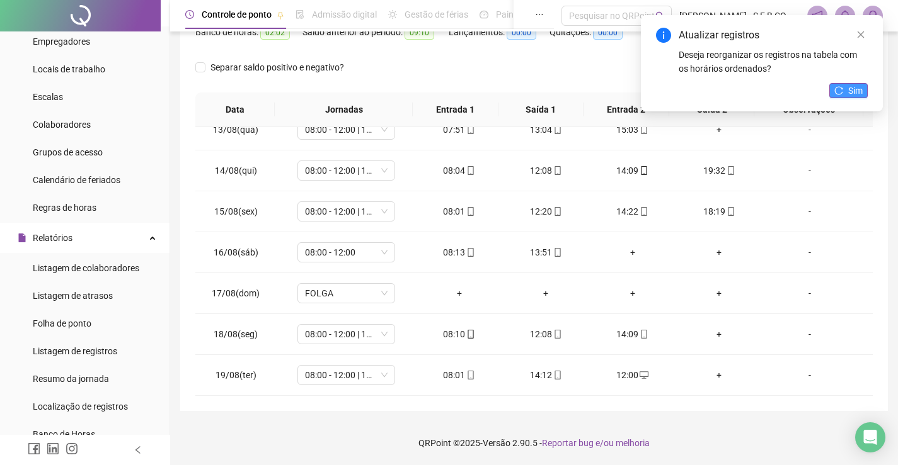
click at [851, 95] on span "Sim" at bounding box center [855, 91] width 14 height 14
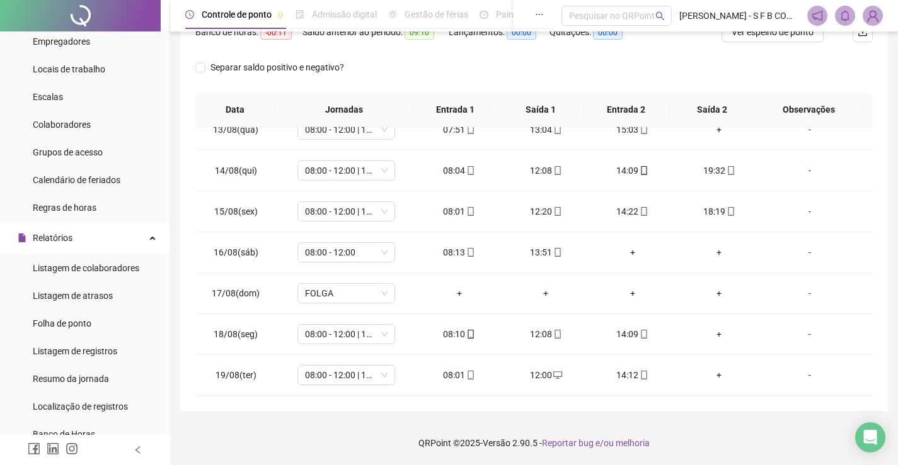
scroll to position [115, 0]
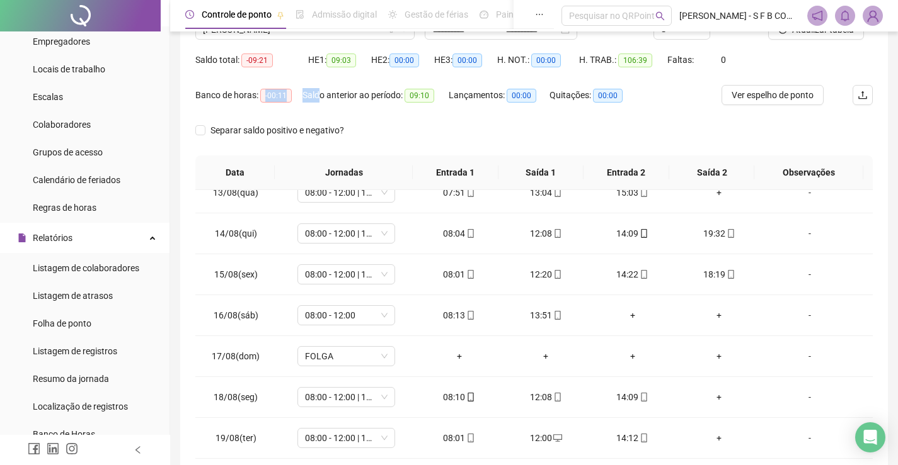
drag, startPoint x: 262, startPoint y: 94, endPoint x: 321, endPoint y: 106, distance: 59.8
click at [321, 106] on div "Banco de horas: -00:11 Saldo anterior ao período: 09:10 Lançamentos: 00:00 Quit…" at bounding box center [449, 102] width 508 height 35
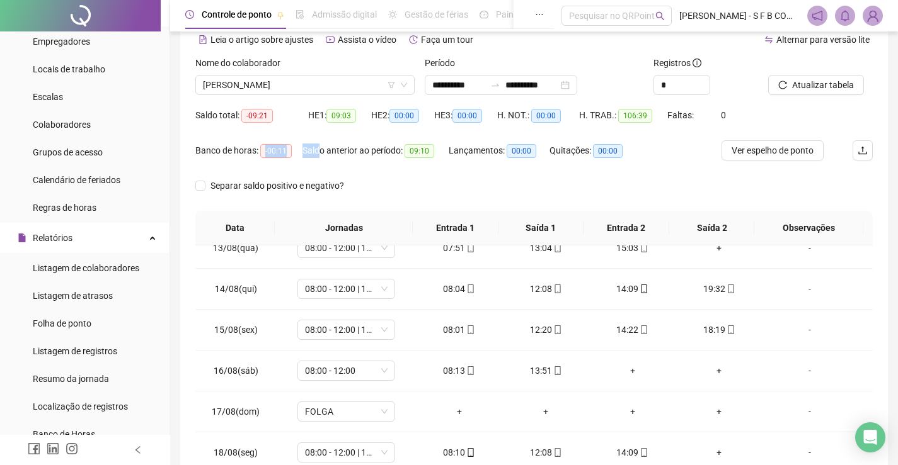
scroll to position [0, 0]
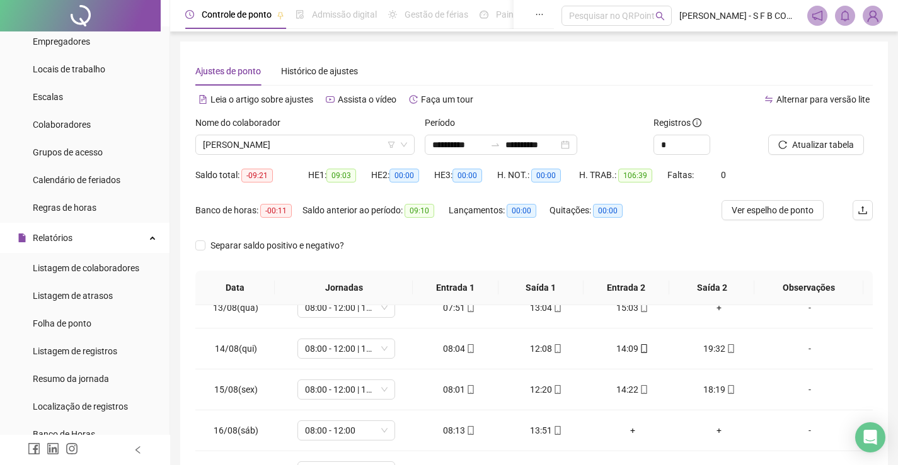
click at [422, 243] on div "Separar saldo positivo e negativo?" at bounding box center [533, 253] width 677 height 35
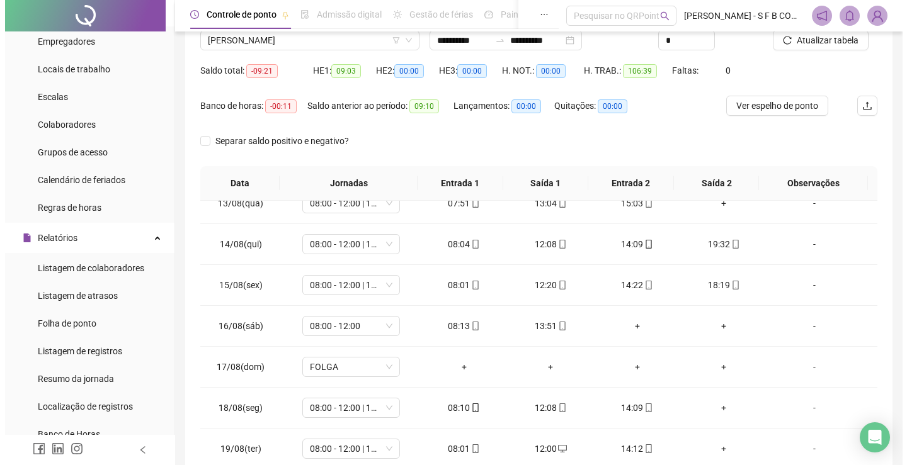
scroll to position [178, 0]
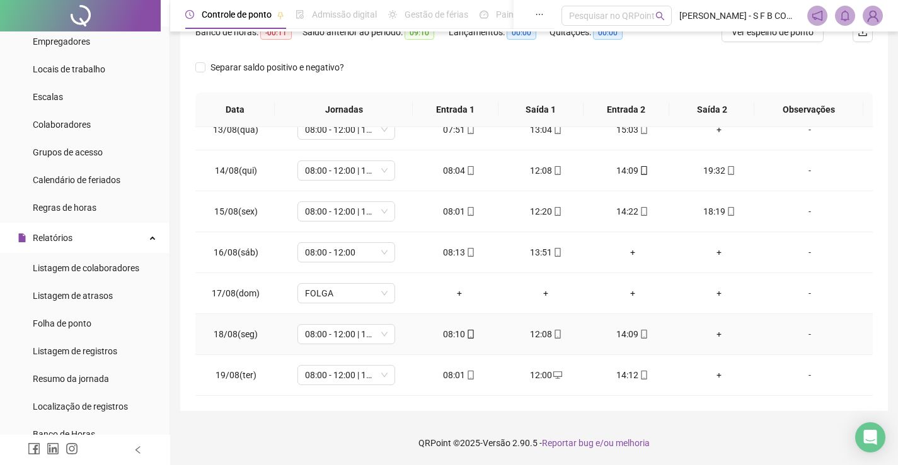
click at [710, 339] on div "+" at bounding box center [719, 335] width 67 height 14
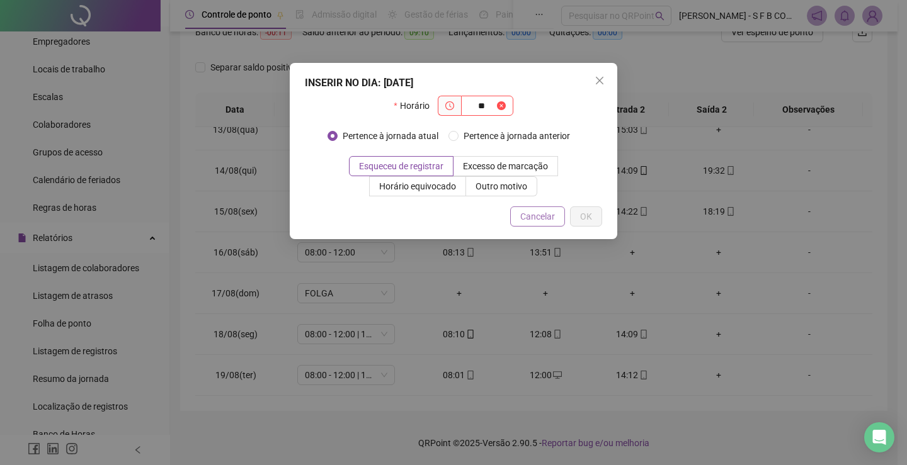
type input "**"
click at [527, 212] on span "Cancelar" at bounding box center [537, 217] width 35 height 14
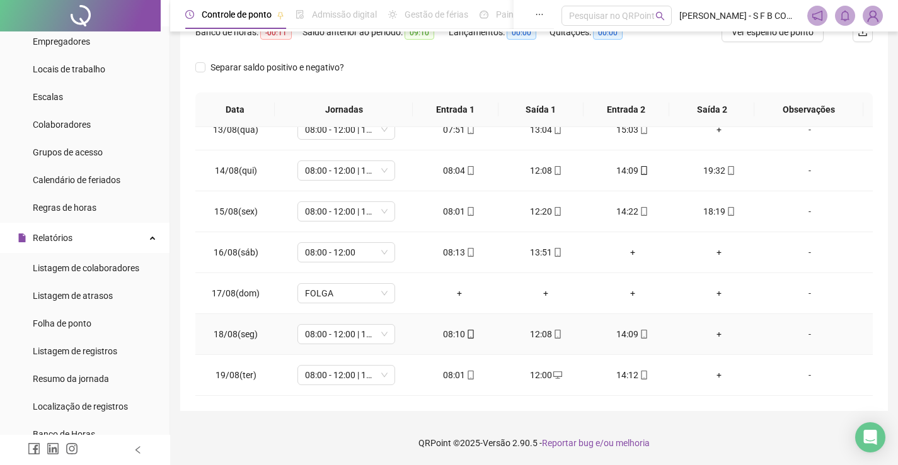
click at [718, 340] on div "+" at bounding box center [719, 335] width 67 height 14
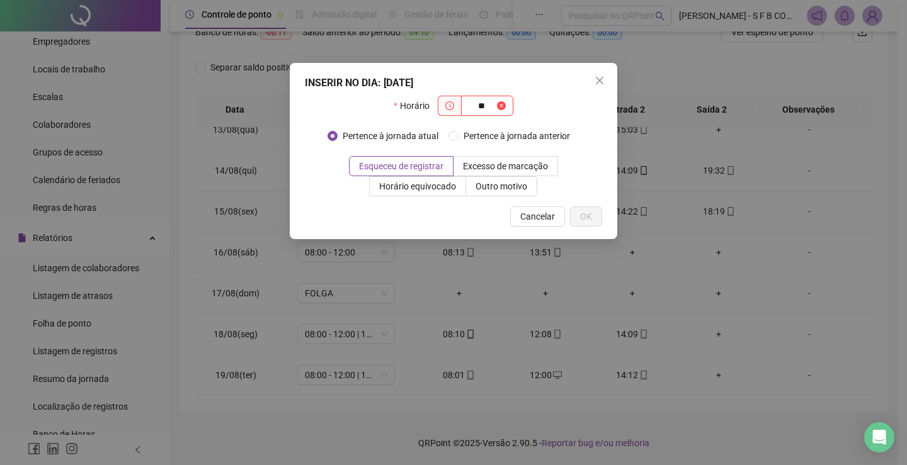
type input "*"
type input "*****"
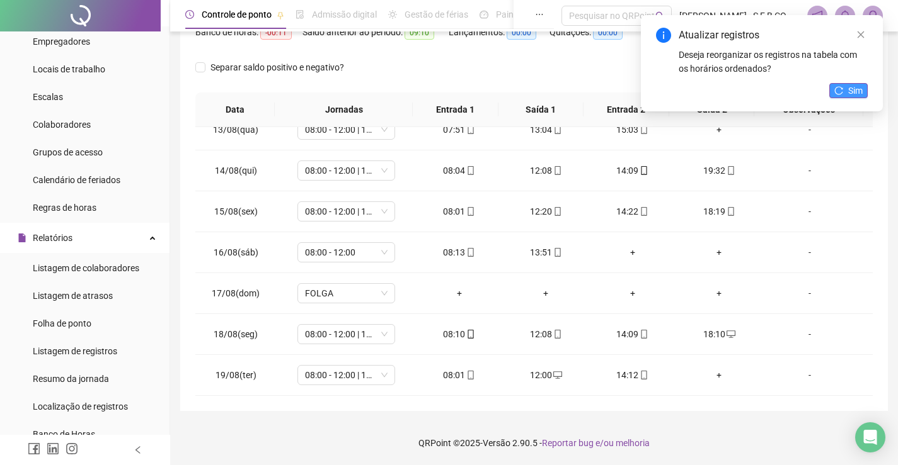
click at [847, 94] on button "Sim" at bounding box center [848, 90] width 38 height 15
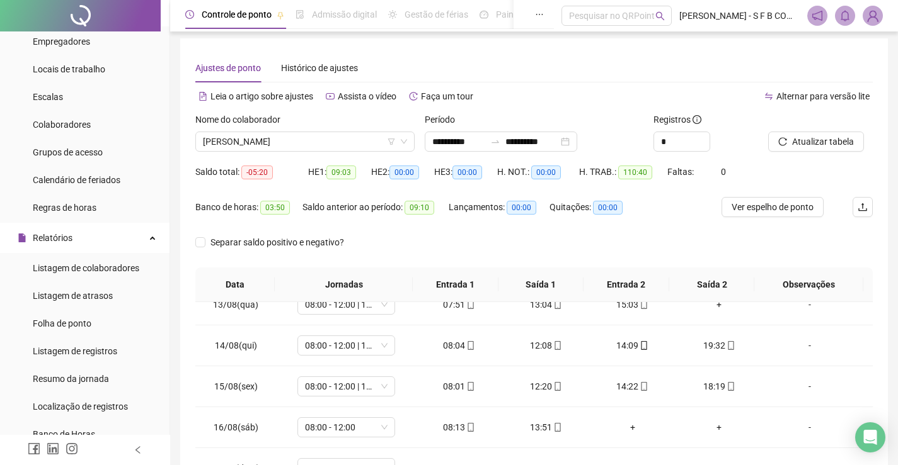
scroll to position [0, 0]
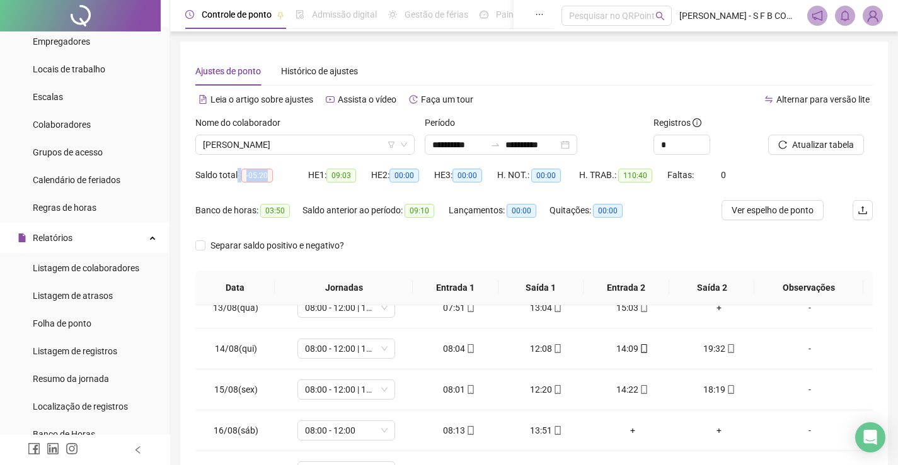
drag, startPoint x: 237, startPoint y: 178, endPoint x: 283, endPoint y: 183, distance: 45.6
click at [283, 183] on div "Saldo total: -05:20" at bounding box center [251, 175] width 113 height 20
drag, startPoint x: 249, startPoint y: 176, endPoint x: 295, endPoint y: 176, distance: 46.0
click at [295, 176] on div "Saldo total: -05:20" at bounding box center [251, 175] width 113 height 14
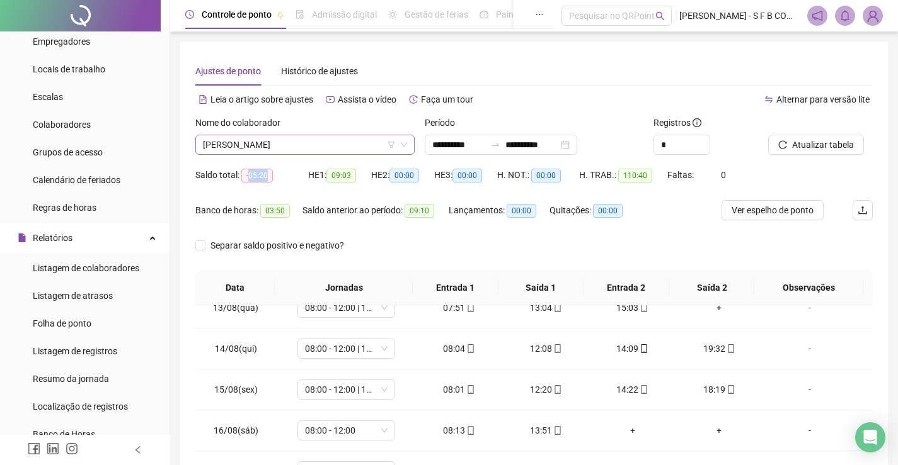
click at [329, 146] on span "[PERSON_NAME]" at bounding box center [305, 144] width 204 height 19
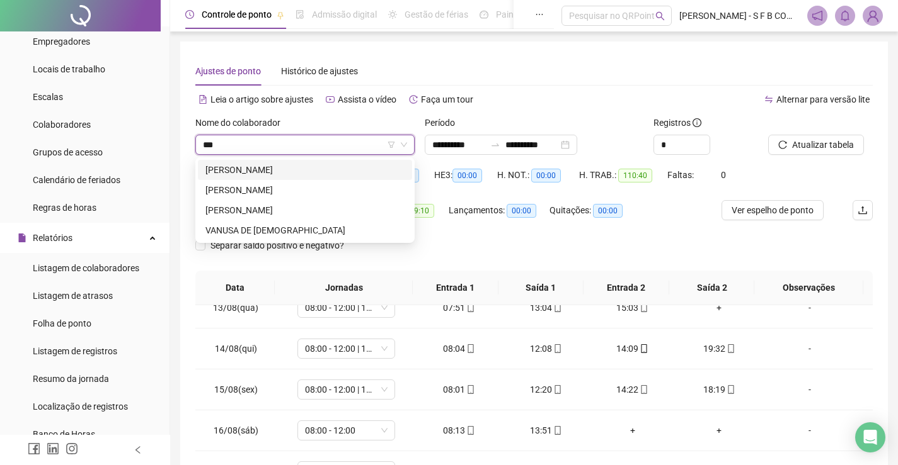
type input "****"
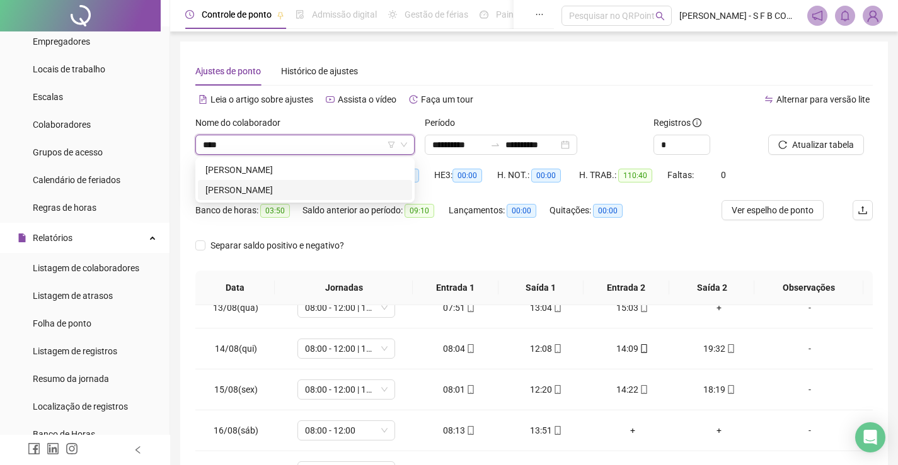
click at [346, 198] on div "[PERSON_NAME]" at bounding box center [305, 190] width 214 height 20
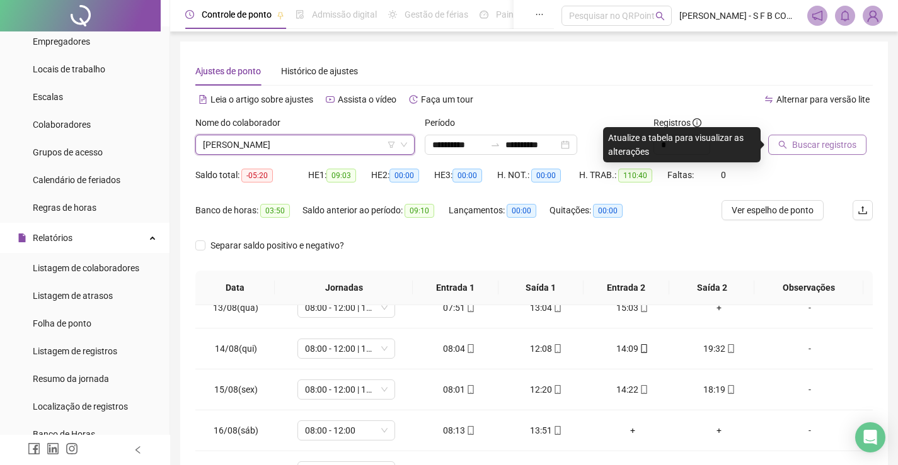
click at [782, 148] on icon "search" at bounding box center [782, 144] width 9 height 9
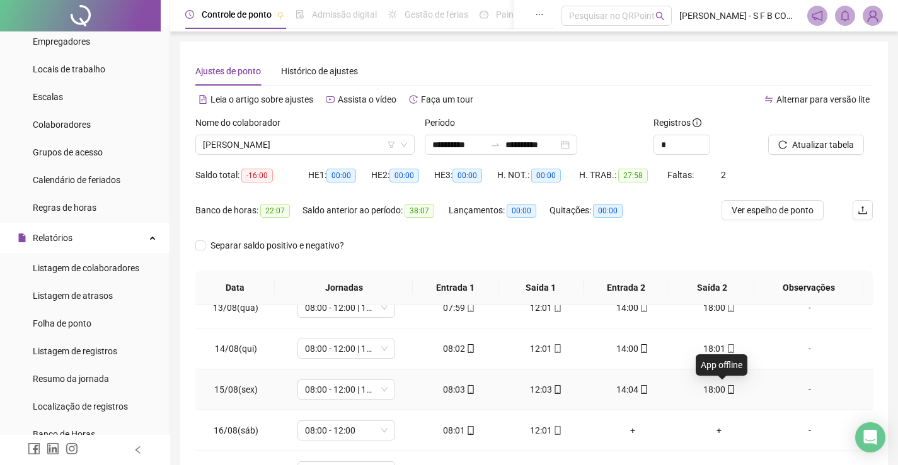
click at [728, 386] on icon "mobile" at bounding box center [731, 389] width 6 height 9
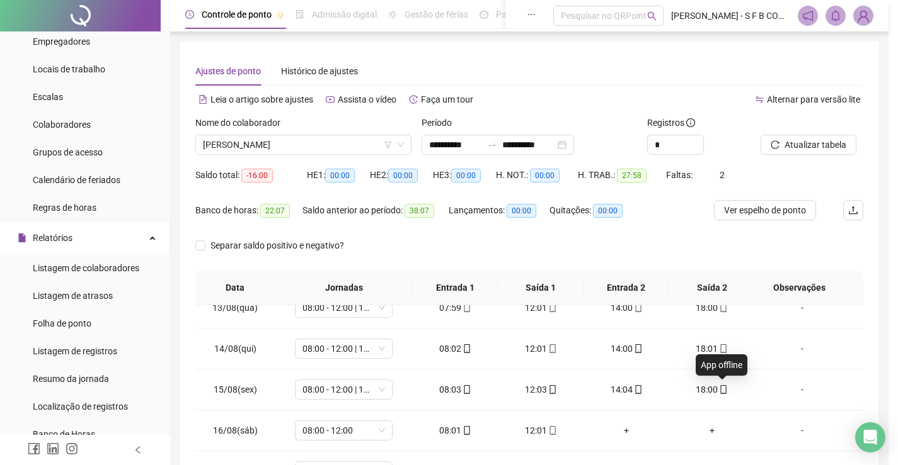
type input "**********"
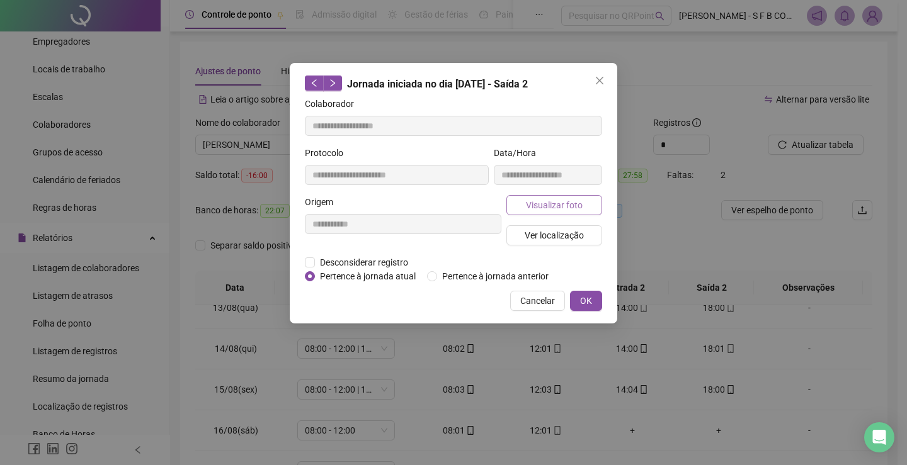
click at [542, 207] on span "Visualizar foto" at bounding box center [554, 205] width 57 height 14
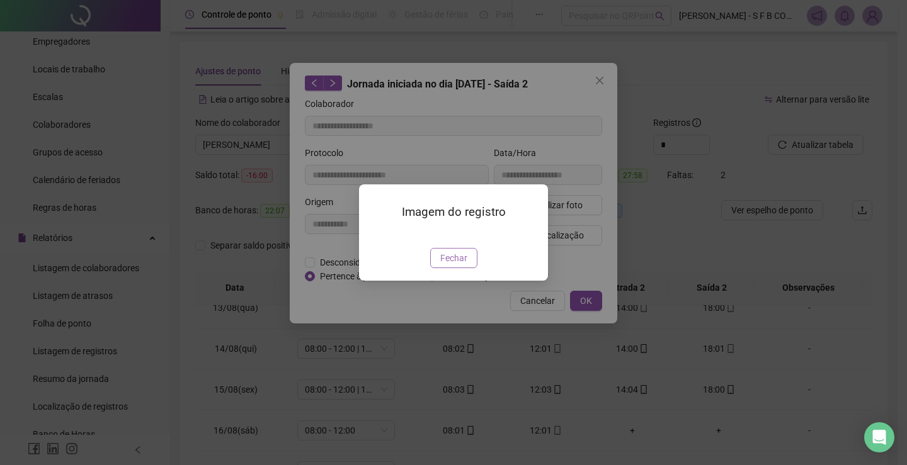
click at [458, 265] on span "Fechar" at bounding box center [453, 258] width 27 height 14
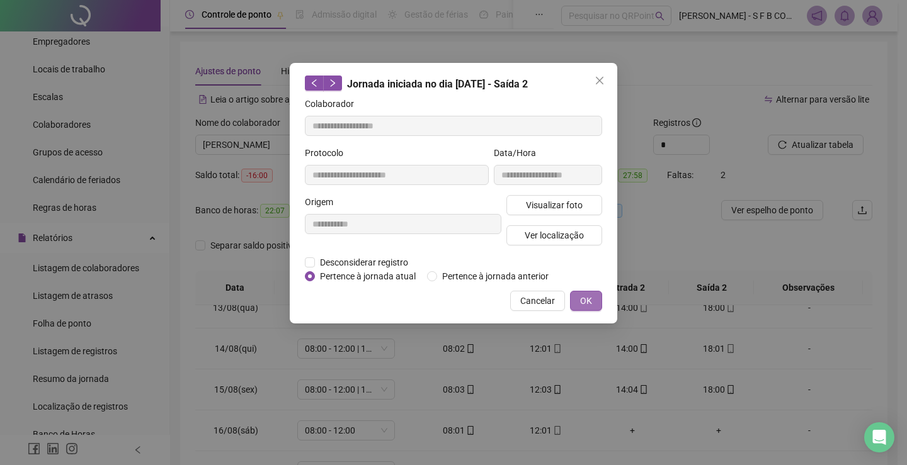
click at [589, 301] on span "OK" at bounding box center [586, 301] width 12 height 14
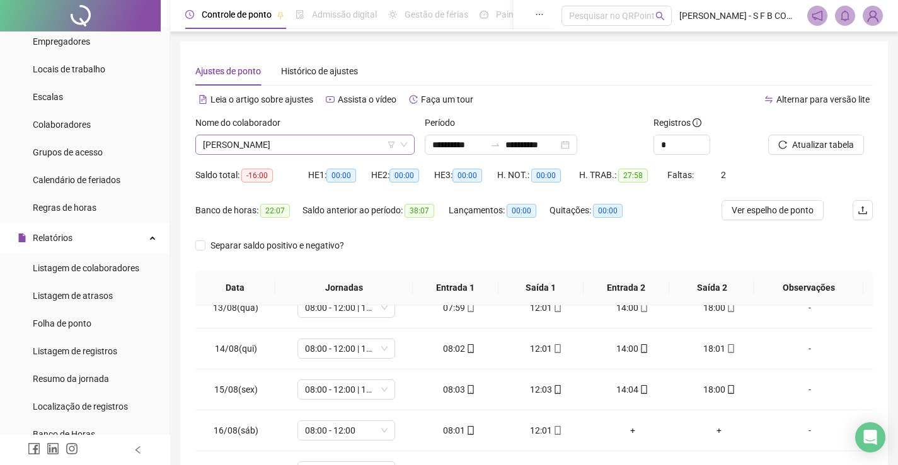
click at [285, 142] on span "[PERSON_NAME]" at bounding box center [305, 144] width 204 height 19
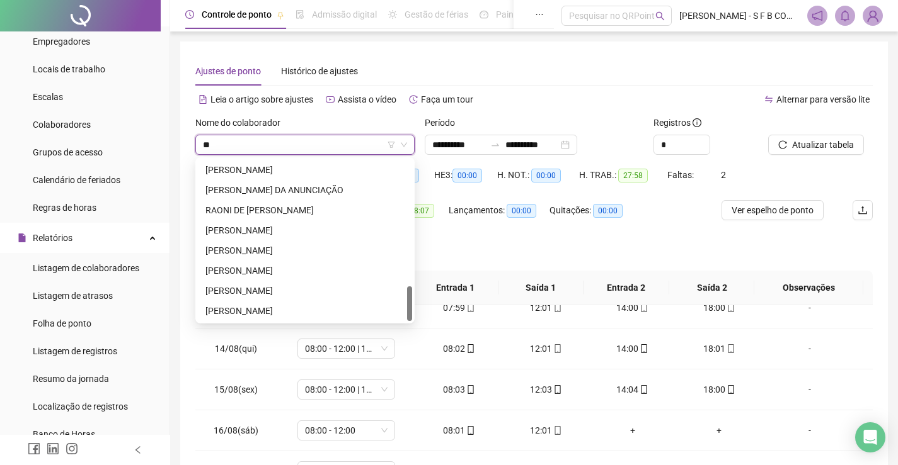
scroll to position [585, 0]
type input "****"
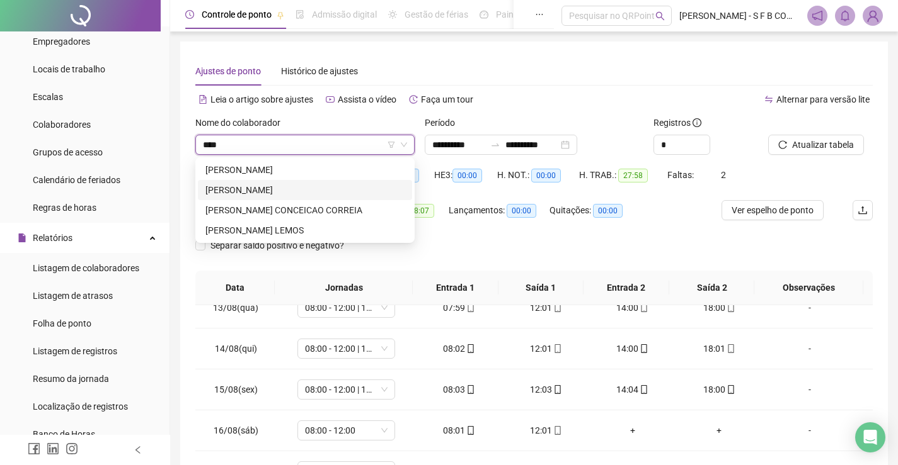
click at [307, 191] on div "[PERSON_NAME]" at bounding box center [304, 190] width 199 height 14
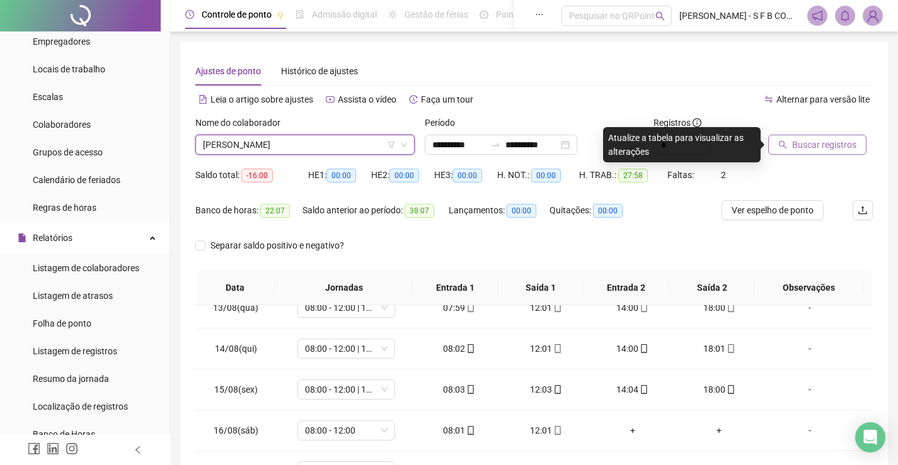
click at [798, 150] on span "Buscar registros" at bounding box center [824, 145] width 64 height 14
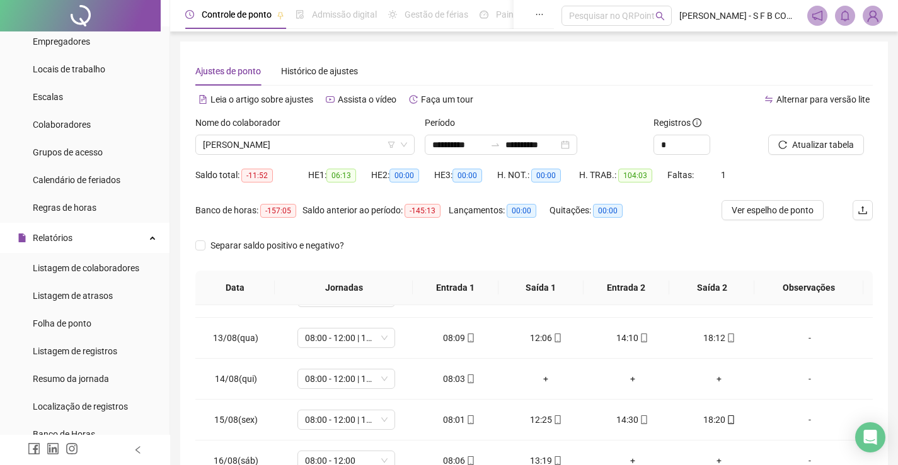
scroll to position [509, 0]
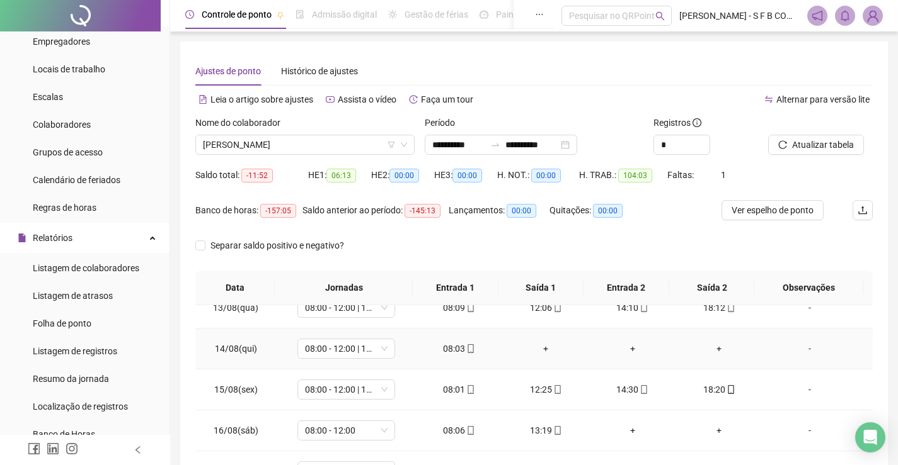
click at [543, 342] on div "+" at bounding box center [545, 349] width 67 height 14
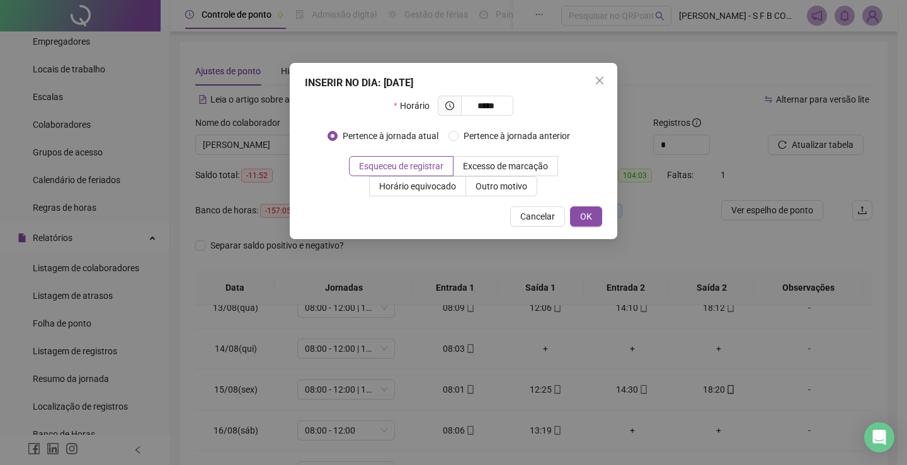
type input "*****"
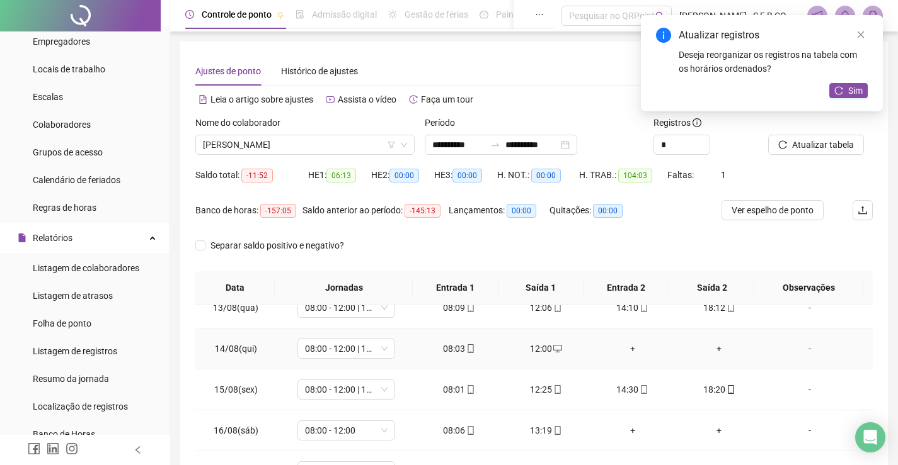
click at [632, 350] on div "+" at bounding box center [632, 349] width 67 height 14
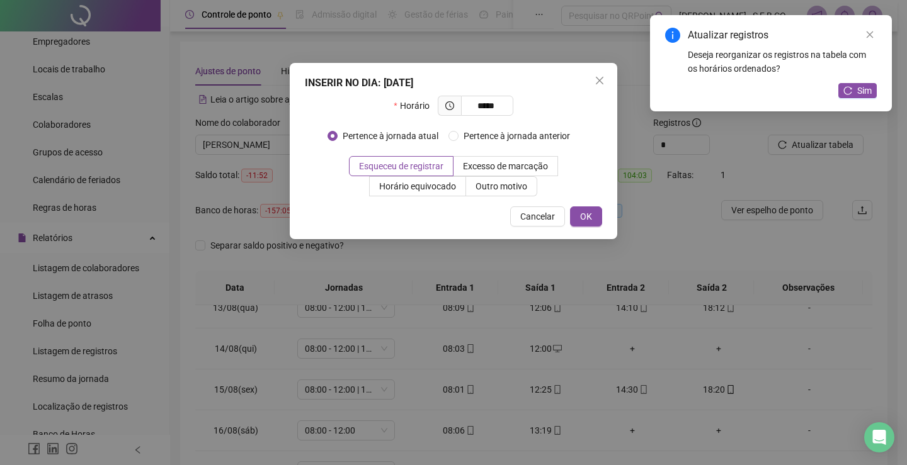
type input "*****"
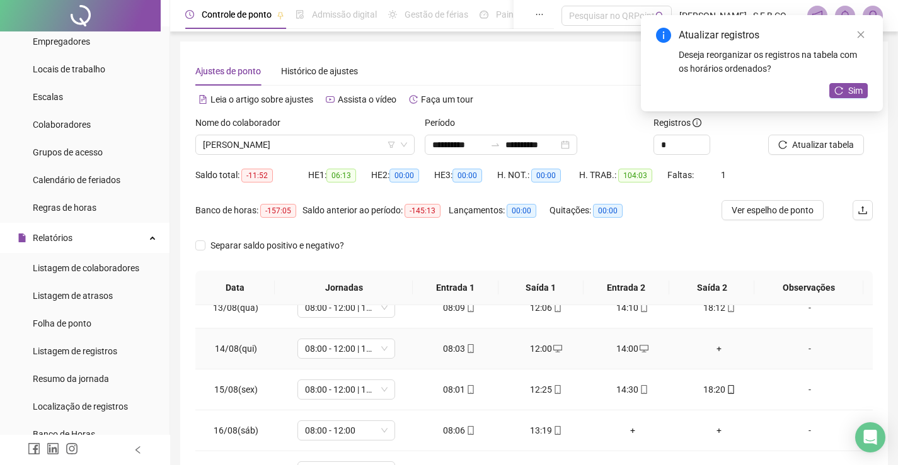
click at [717, 347] on div "+" at bounding box center [719, 349] width 67 height 14
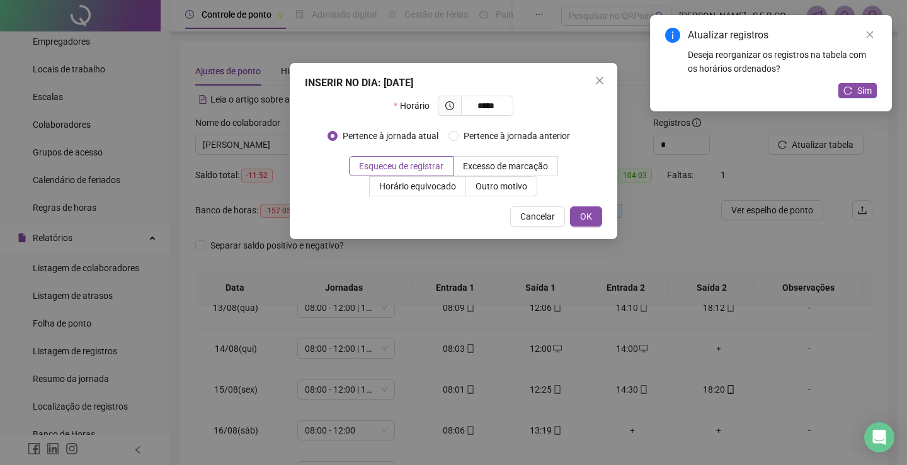
type input "*****"
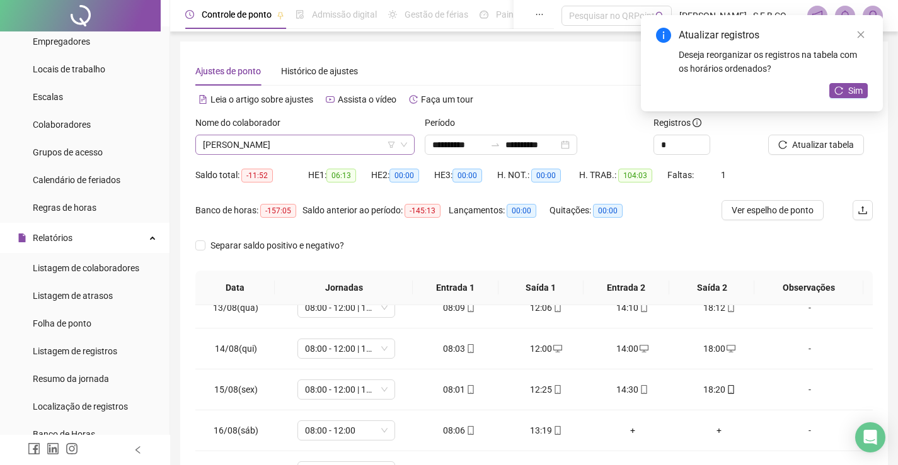
click at [301, 145] on span "[PERSON_NAME]" at bounding box center [305, 144] width 204 height 19
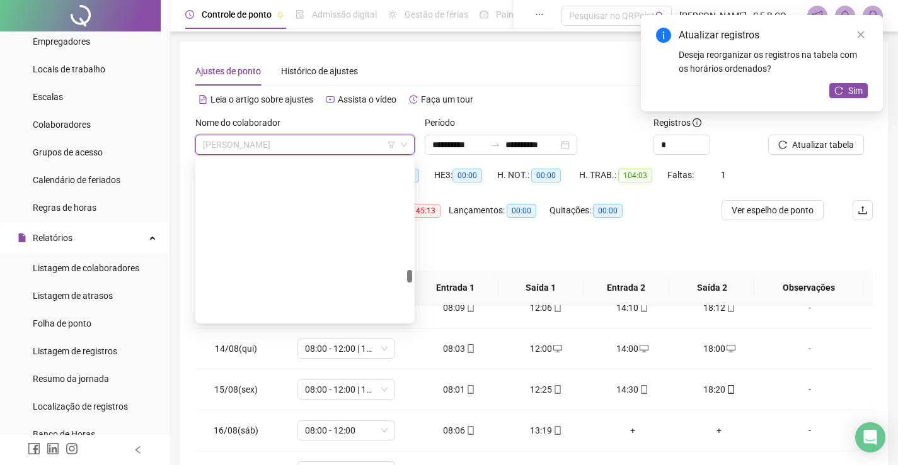
scroll to position [1391, 0]
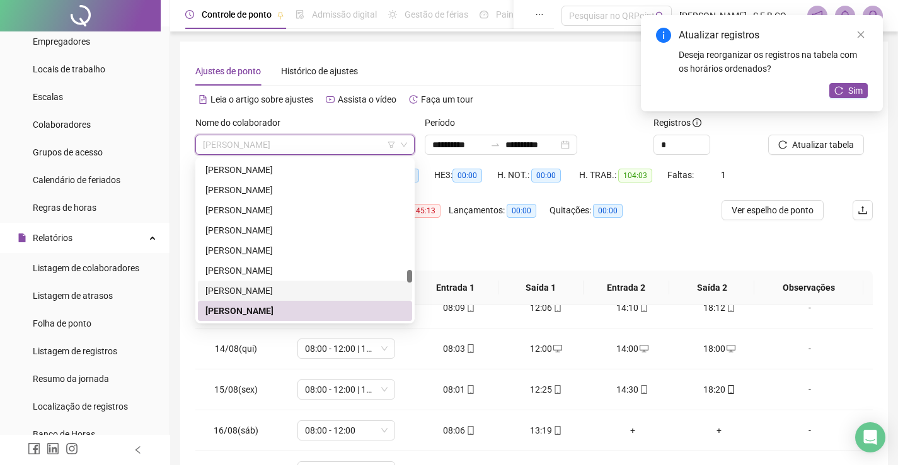
click at [558, 234] on div "Quitações: 00:00" at bounding box center [593, 217] width 88 height 35
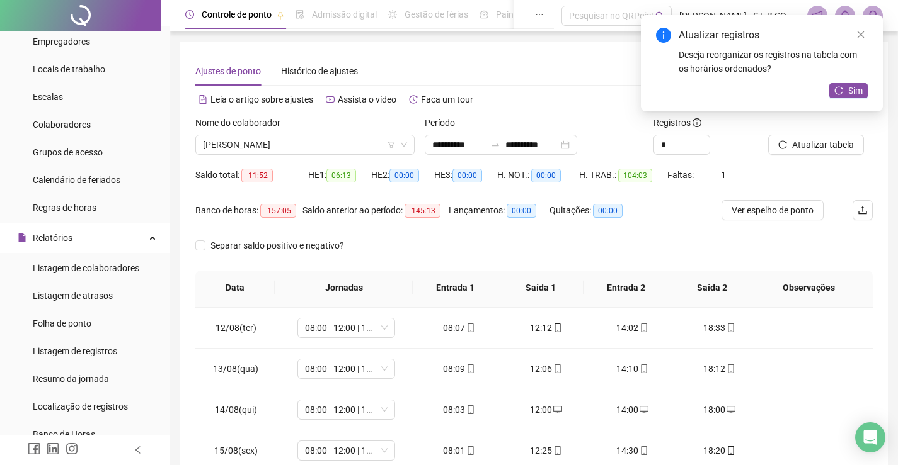
scroll to position [509, 0]
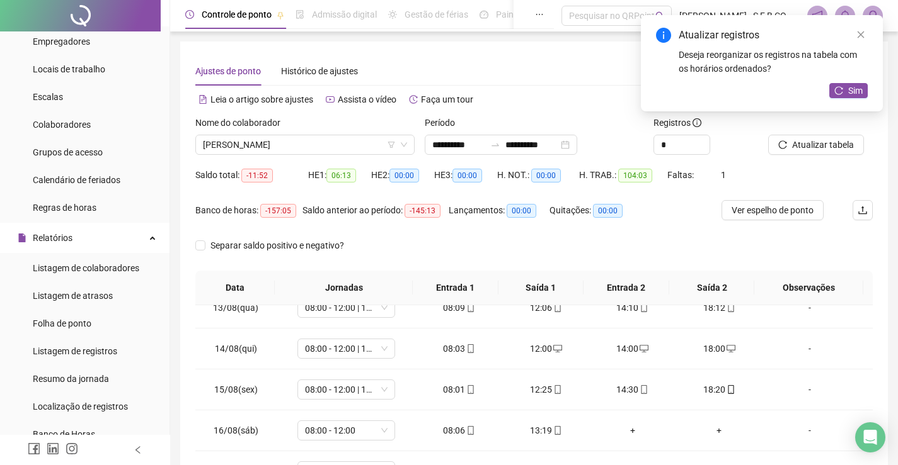
click at [337, 155] on div "Nome do colaborador [PERSON_NAME]" at bounding box center [304, 140] width 229 height 49
click at [339, 146] on span "[PERSON_NAME]" at bounding box center [305, 144] width 204 height 19
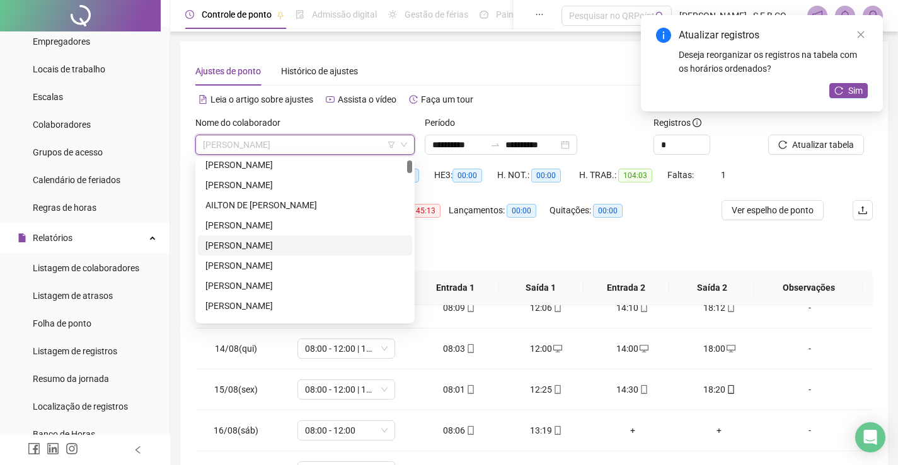
scroll to position [0, 0]
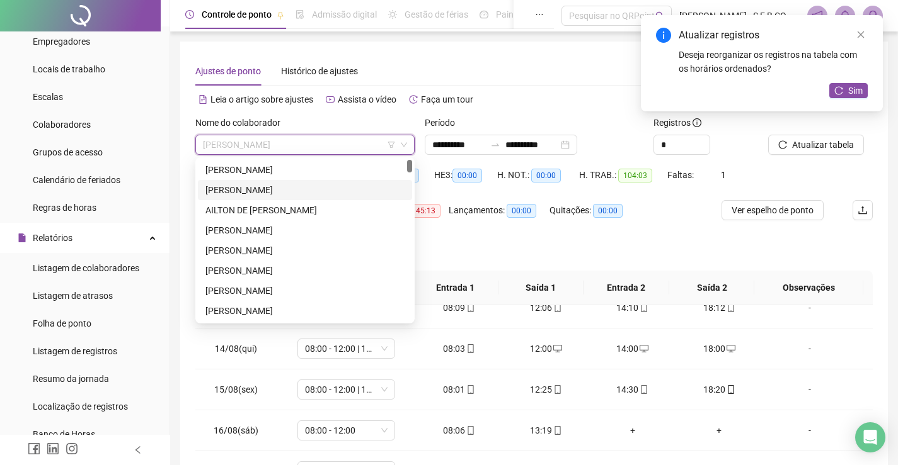
click at [278, 186] on div "[PERSON_NAME]" at bounding box center [304, 190] width 199 height 14
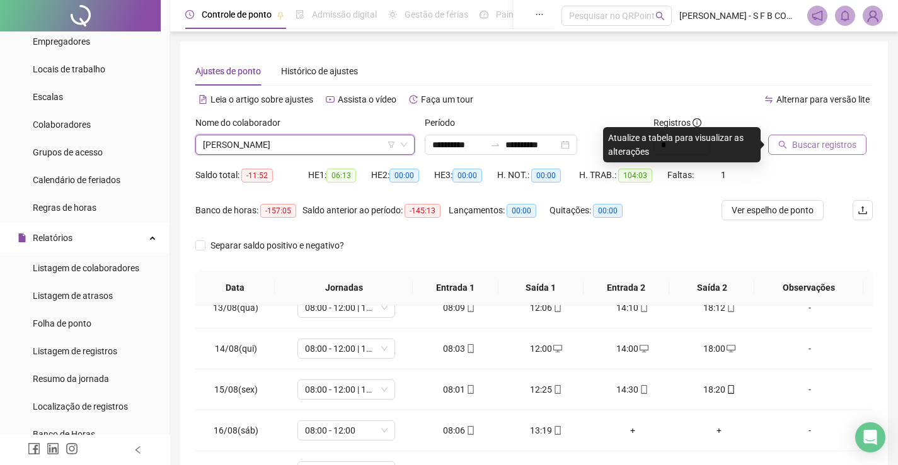
click at [785, 141] on icon "search" at bounding box center [782, 144] width 9 height 9
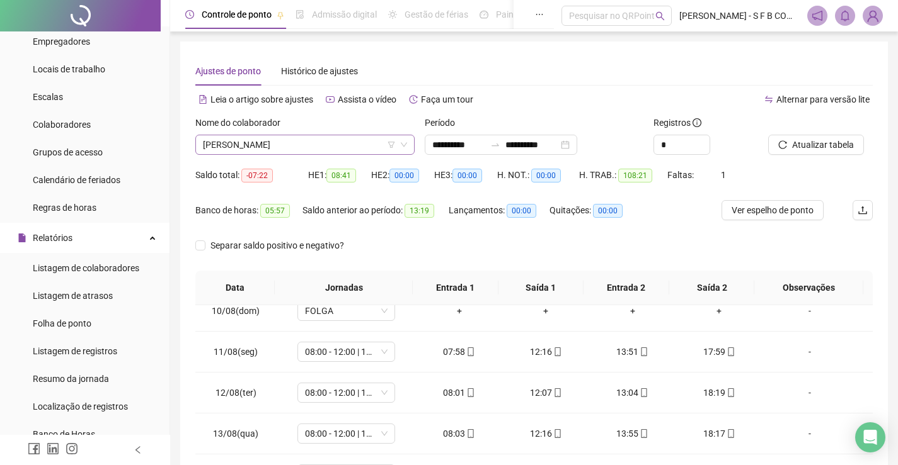
click at [404, 146] on icon "down" at bounding box center [404, 145] width 8 height 8
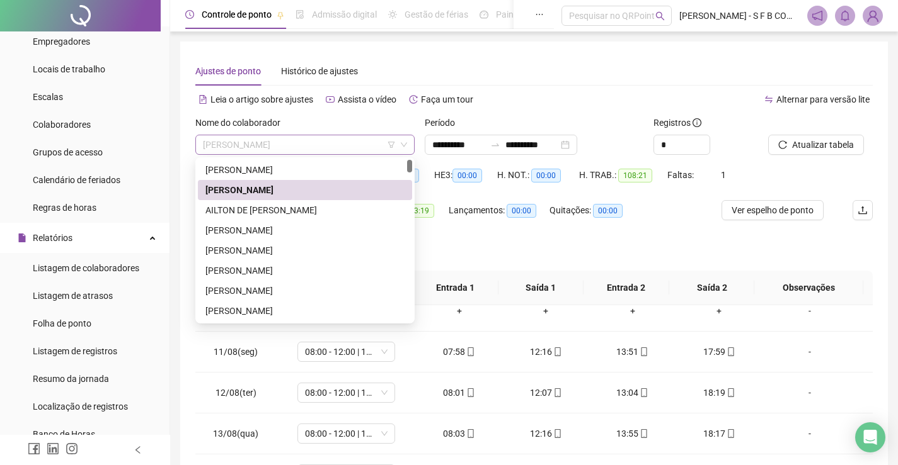
click at [324, 151] on span "[PERSON_NAME]" at bounding box center [305, 144] width 204 height 19
click at [314, 213] on div "AILTON DE [PERSON_NAME]" at bounding box center [304, 210] width 199 height 14
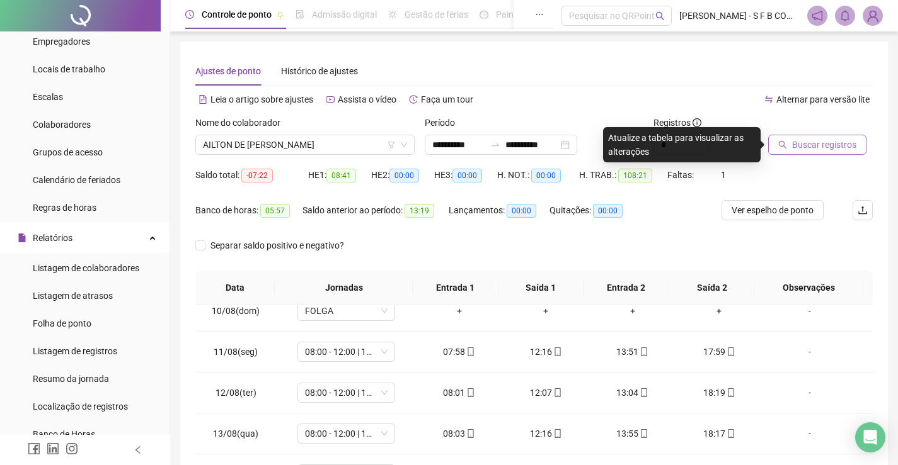
click at [770, 136] on button "Buscar registros" at bounding box center [817, 145] width 98 height 20
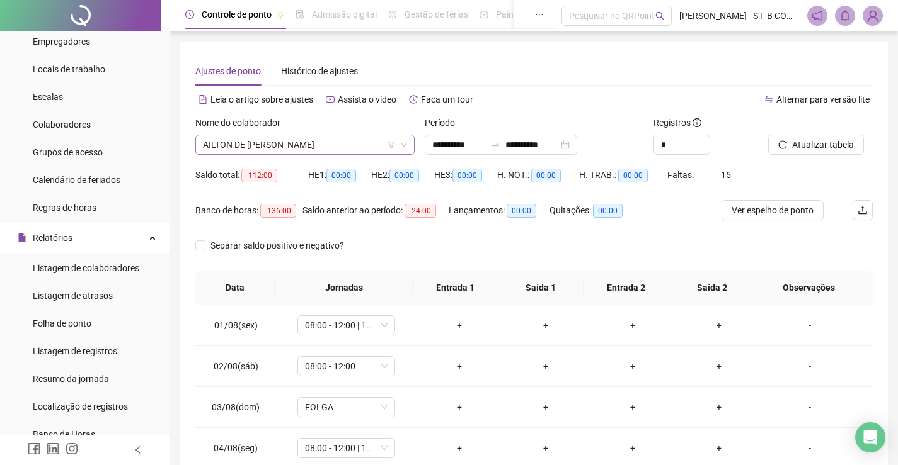
click at [401, 143] on icon "down" at bounding box center [404, 145] width 6 height 4
click at [312, 149] on span "AILTON DE [PERSON_NAME]" at bounding box center [305, 144] width 204 height 19
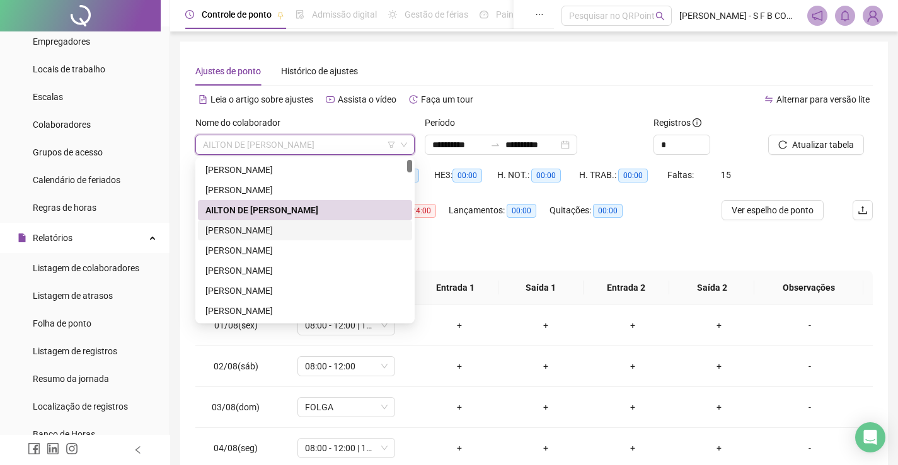
click at [314, 231] on div "[PERSON_NAME]" at bounding box center [304, 231] width 199 height 14
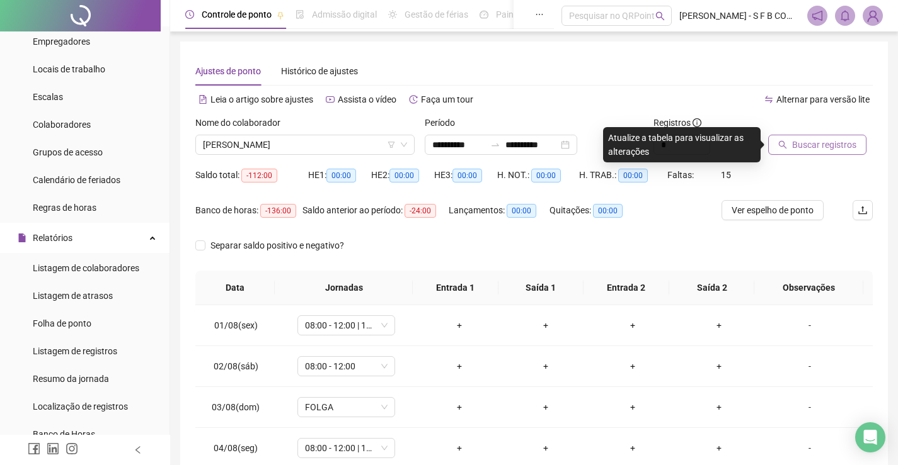
click at [770, 147] on button "Buscar registros" at bounding box center [817, 145] width 98 height 20
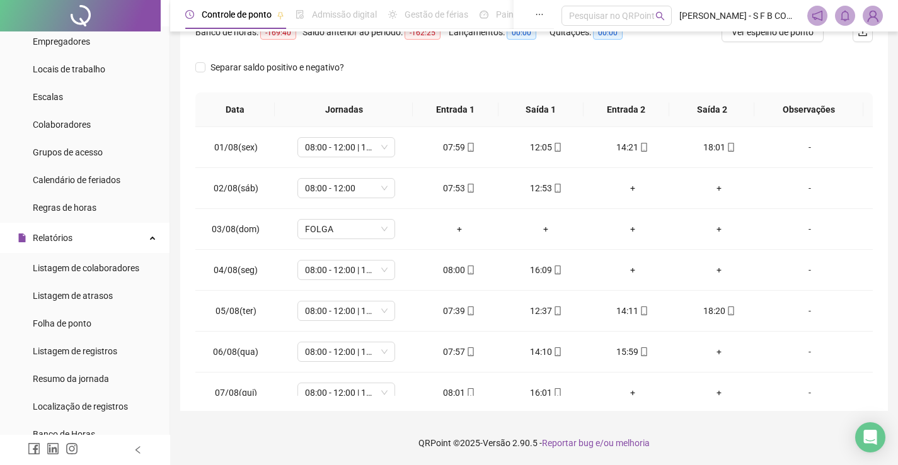
click at [512, 69] on div "Separar saldo positivo e negativo?" at bounding box center [533, 74] width 677 height 35
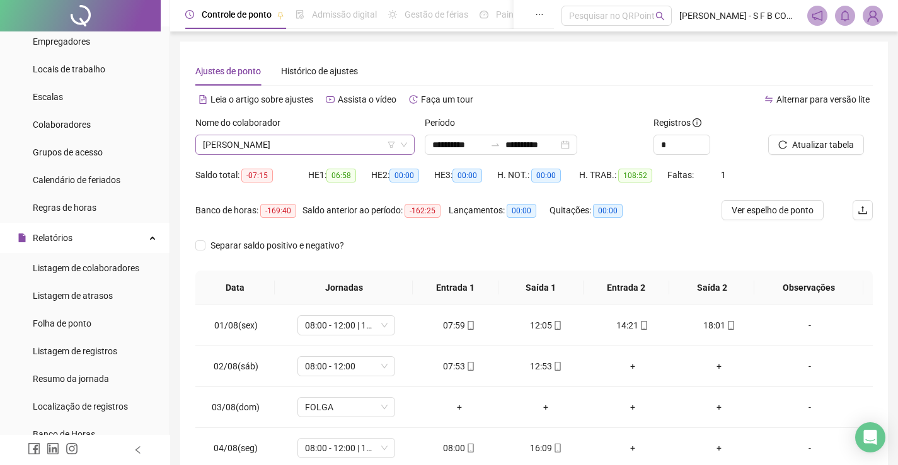
click at [403, 144] on icon "down" at bounding box center [404, 145] width 8 height 8
click at [401, 151] on span "[PERSON_NAME]" at bounding box center [305, 144] width 204 height 19
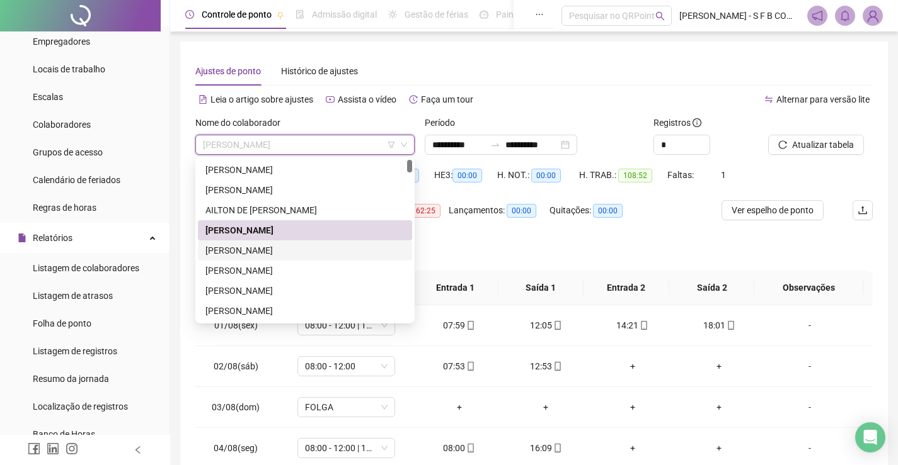
click at [304, 252] on div "[PERSON_NAME]" at bounding box center [304, 251] width 199 height 14
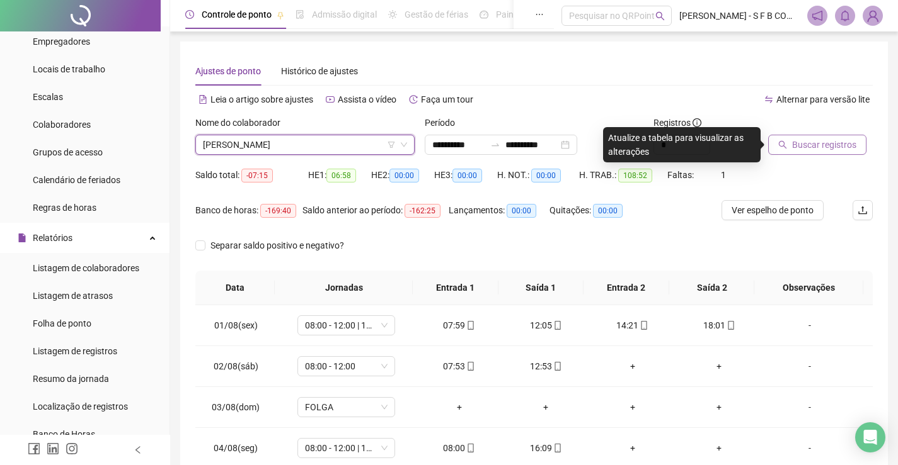
click at [808, 144] on span "Buscar registros" at bounding box center [824, 145] width 64 height 14
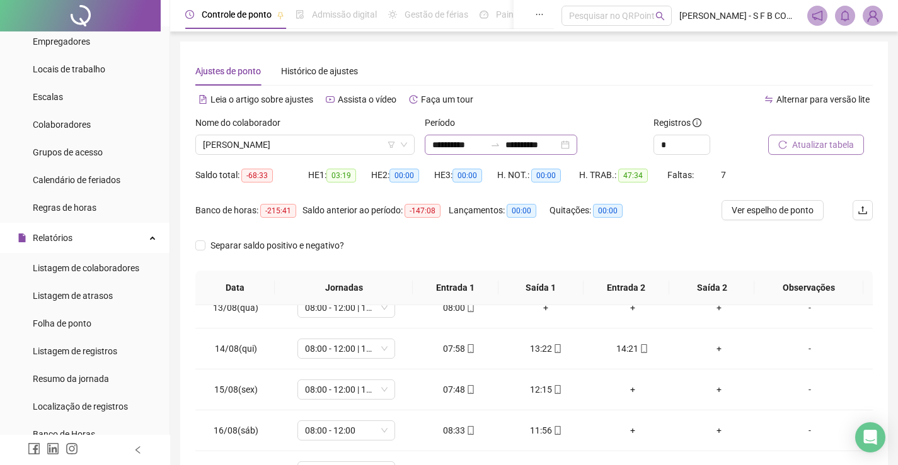
click at [577, 151] on div "**********" at bounding box center [501, 145] width 152 height 20
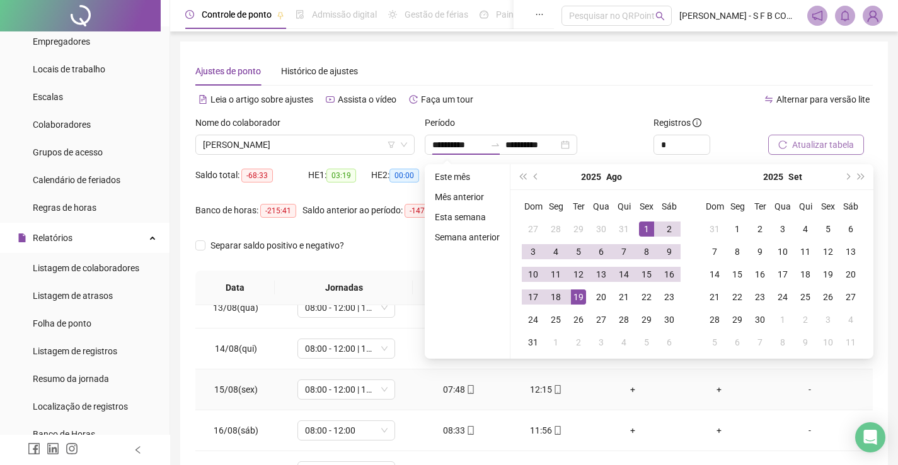
click at [591, 392] on td "+" at bounding box center [632, 390] width 87 height 41
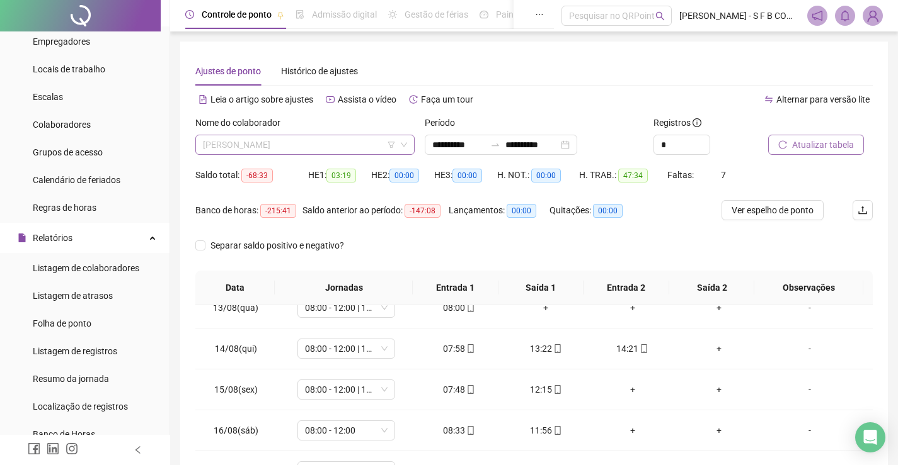
click at [405, 149] on span "[PERSON_NAME]" at bounding box center [305, 144] width 204 height 19
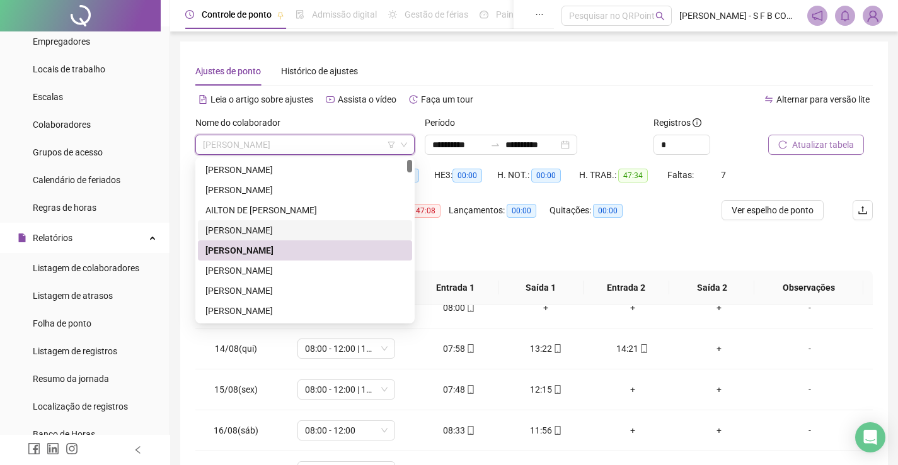
click at [512, 262] on div "Separar saldo positivo e negativo?" at bounding box center [533, 253] width 677 height 35
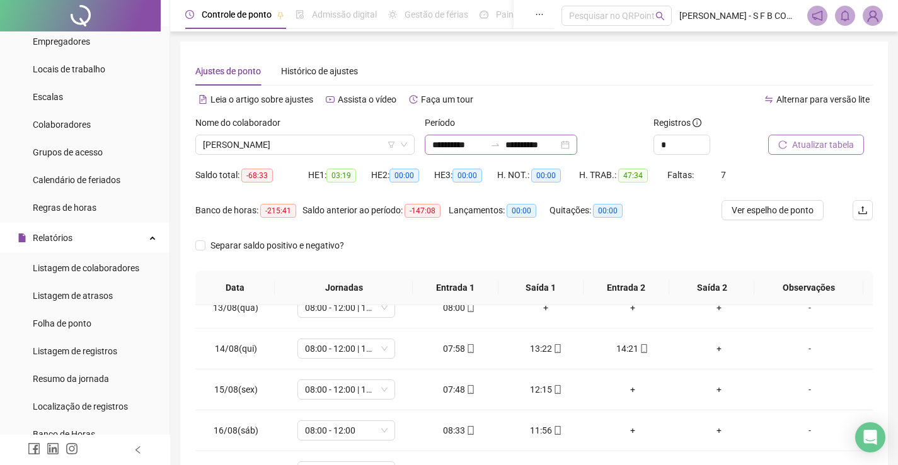
click at [577, 148] on div "**********" at bounding box center [501, 145] width 152 height 20
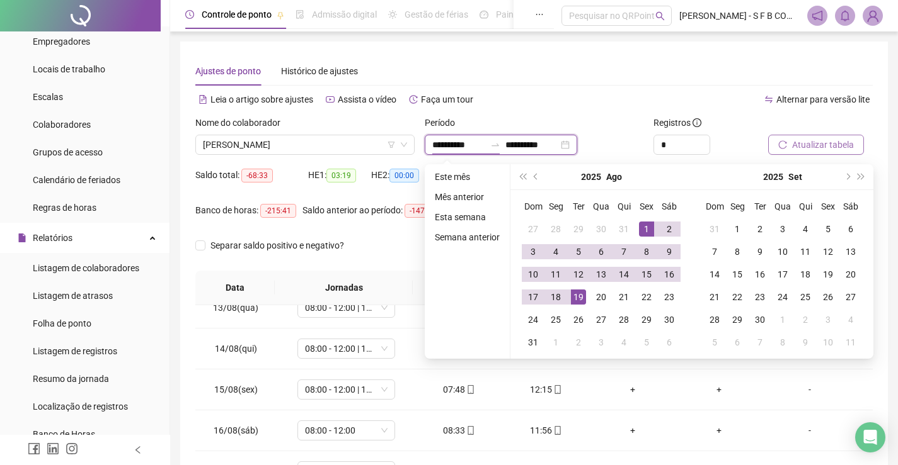
type input "**********"
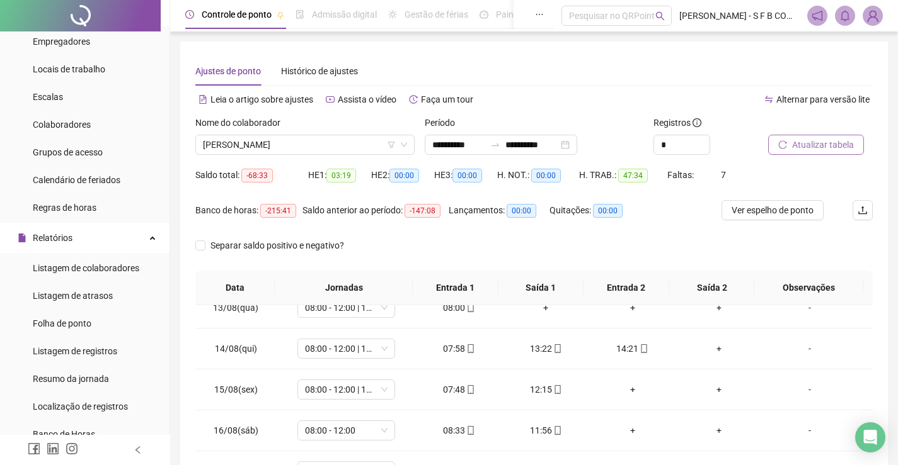
drag, startPoint x: 403, startPoint y: 253, endPoint x: 421, endPoint y: 171, distance: 84.0
click at [403, 246] on div "Separar saldo positivo e negativo?" at bounding box center [533, 253] width 677 height 35
click at [406, 142] on icon "down" at bounding box center [404, 145] width 8 height 8
click at [367, 147] on span "[PERSON_NAME]" at bounding box center [305, 144] width 204 height 19
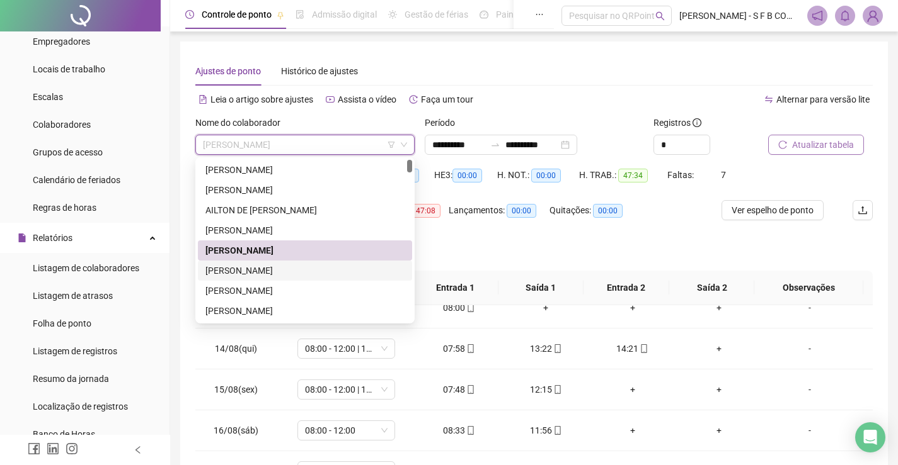
click at [311, 271] on div "[PERSON_NAME]" at bounding box center [304, 271] width 199 height 14
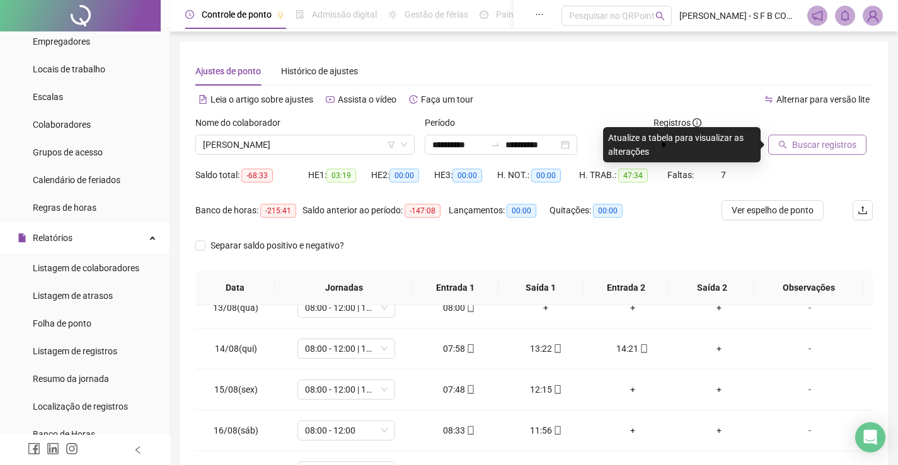
click at [827, 152] on button "Buscar registros" at bounding box center [817, 145] width 98 height 20
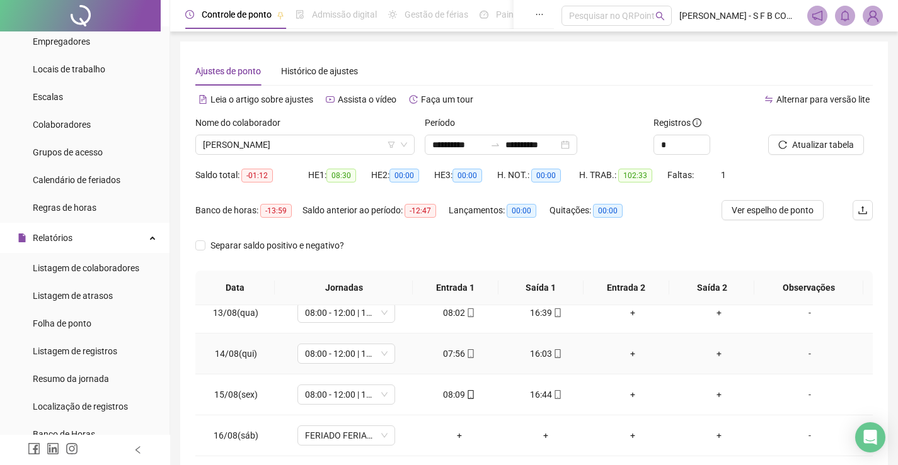
scroll to position [441, 0]
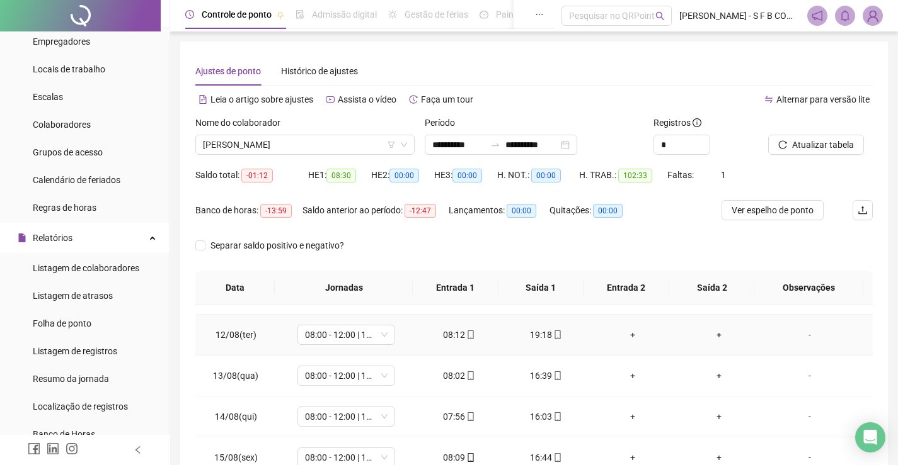
click at [528, 330] on div "19:18" at bounding box center [545, 335] width 67 height 14
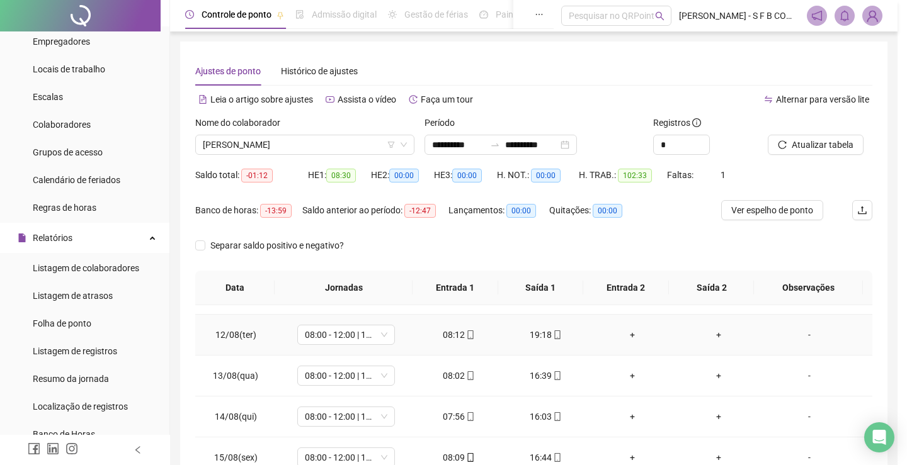
type input "**********"
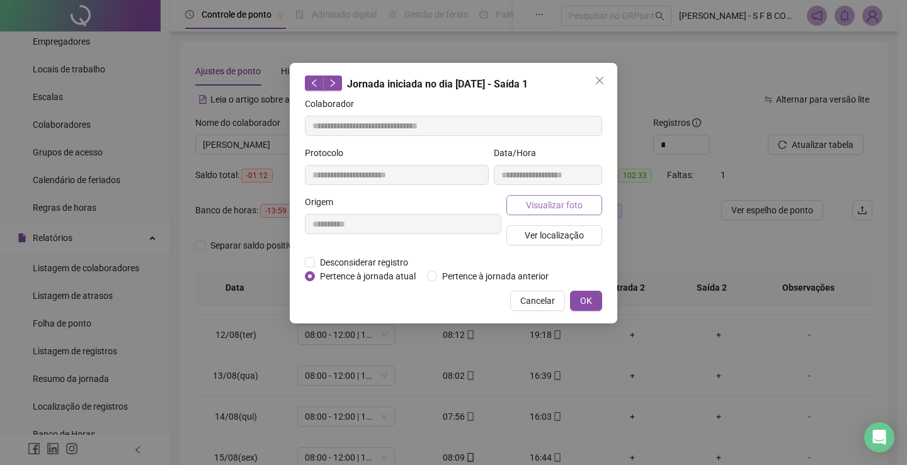
click at [544, 202] on span "Visualizar foto" at bounding box center [554, 205] width 57 height 14
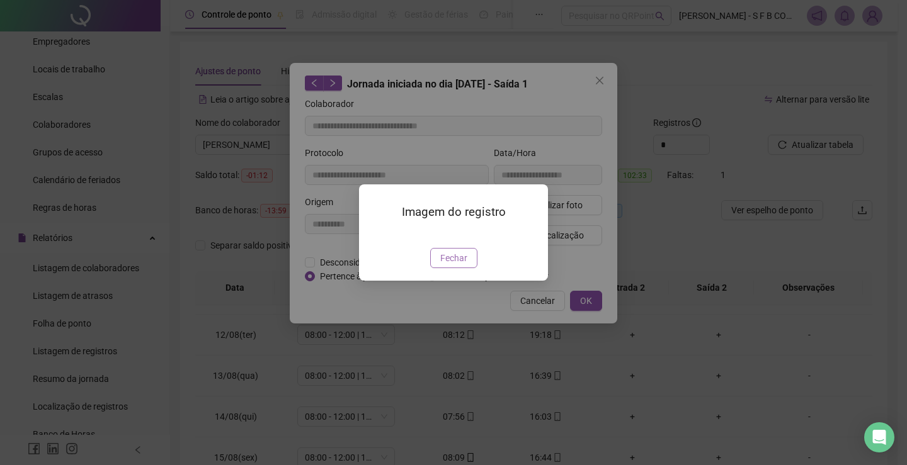
click at [461, 265] on span "Fechar" at bounding box center [453, 258] width 27 height 14
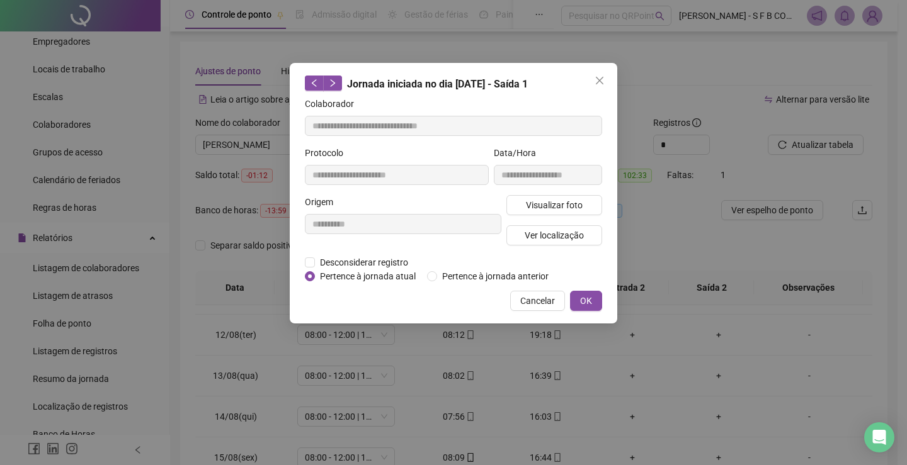
click at [587, 367] on div "**********" at bounding box center [453, 232] width 907 height 465
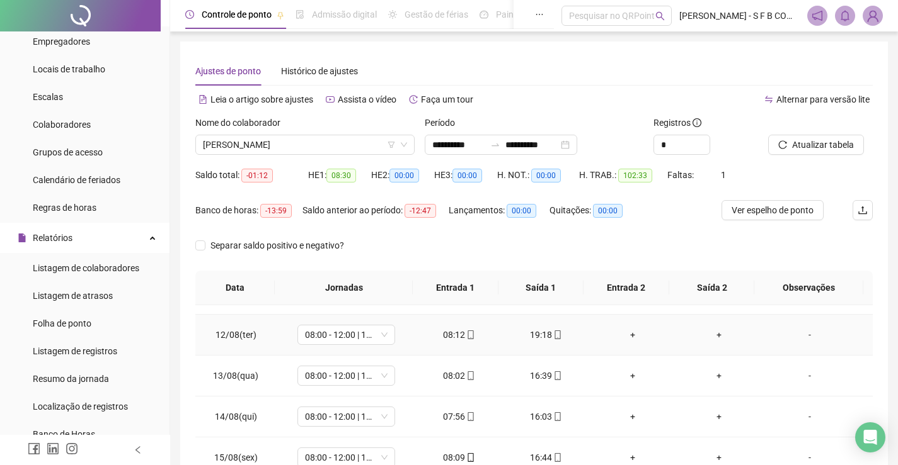
click at [628, 333] on div "+" at bounding box center [632, 335] width 67 height 14
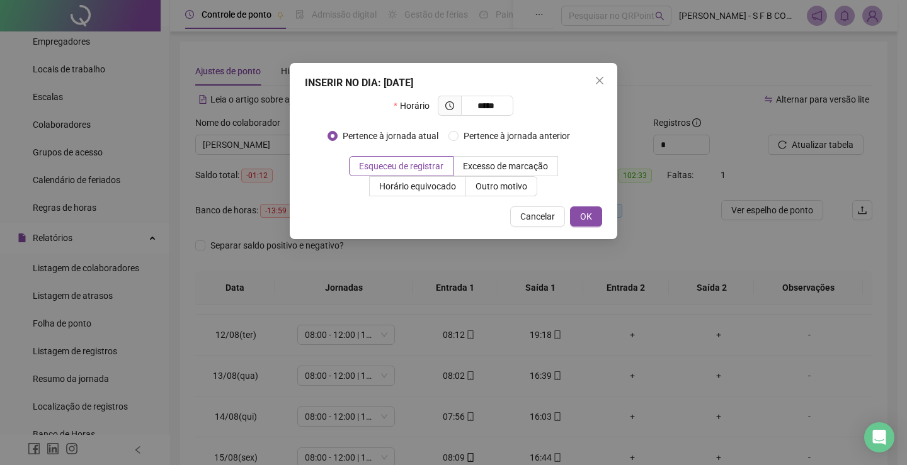
type input "*****"
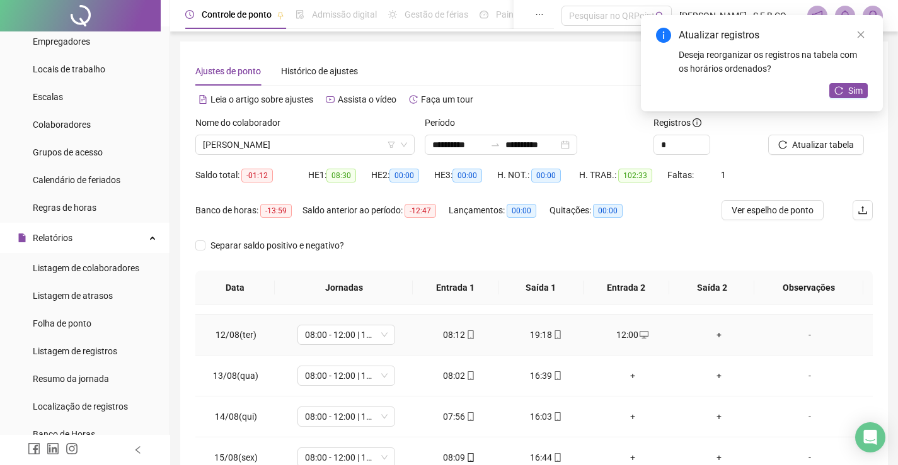
click at [704, 343] on td "+" at bounding box center [719, 335] width 87 height 41
click at [715, 340] on div "+" at bounding box center [719, 335] width 67 height 14
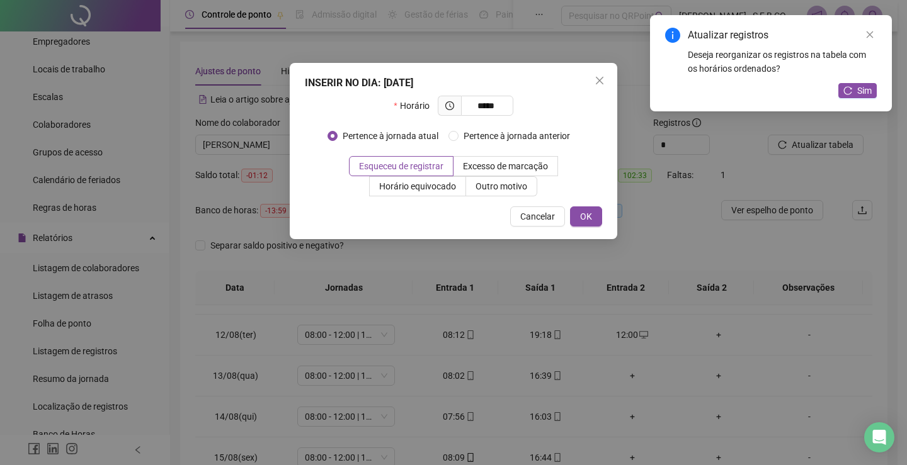
type input "*****"
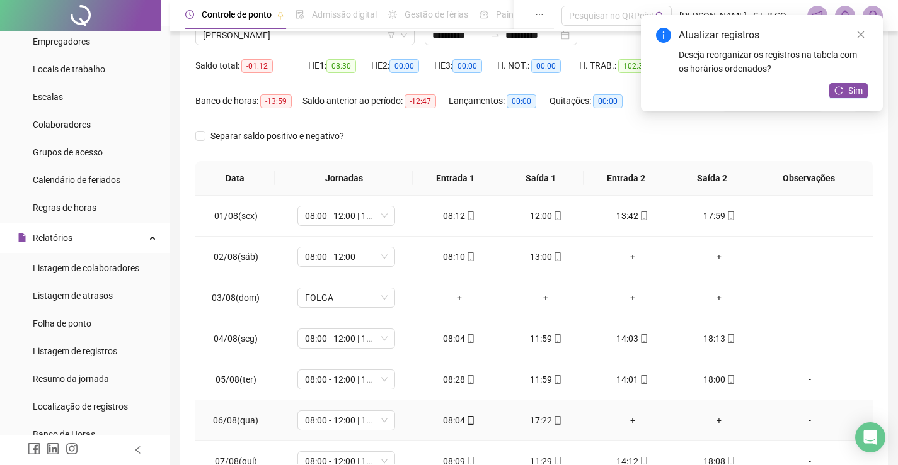
scroll to position [0, 0]
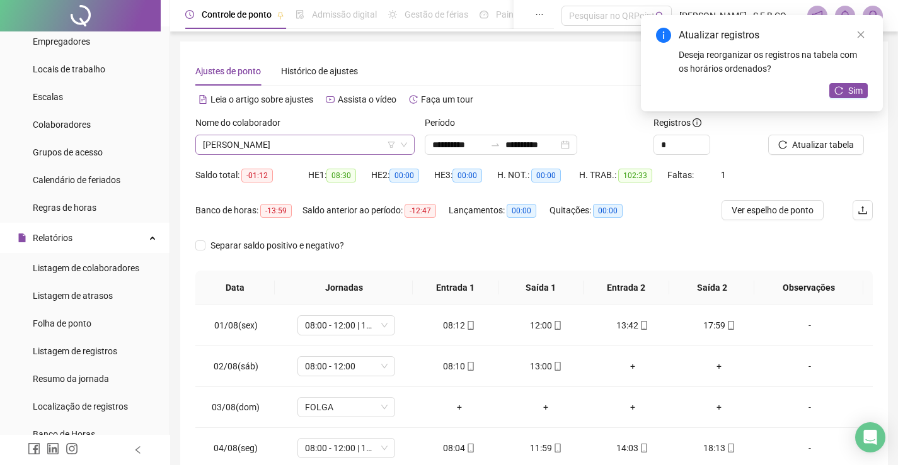
click at [405, 147] on icon "down" at bounding box center [404, 145] width 8 height 8
click at [409, 143] on div "[PERSON_NAME]" at bounding box center [304, 145] width 219 height 20
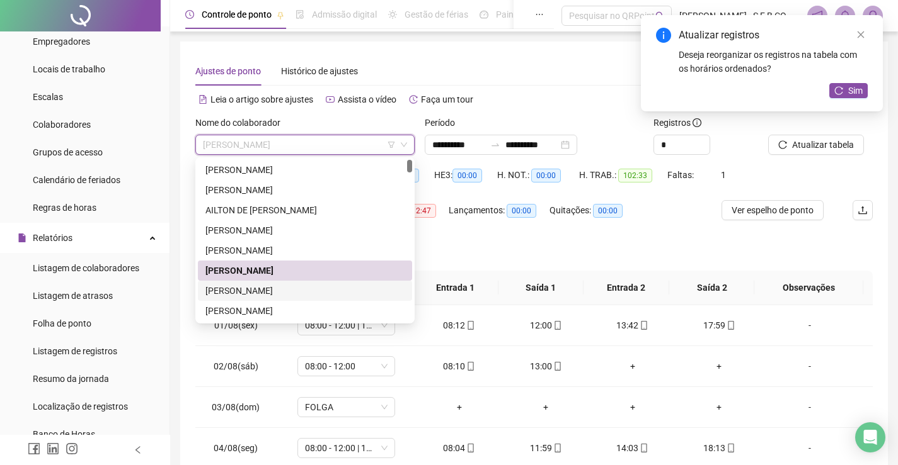
click at [308, 293] on div "[PERSON_NAME]" at bounding box center [304, 291] width 199 height 14
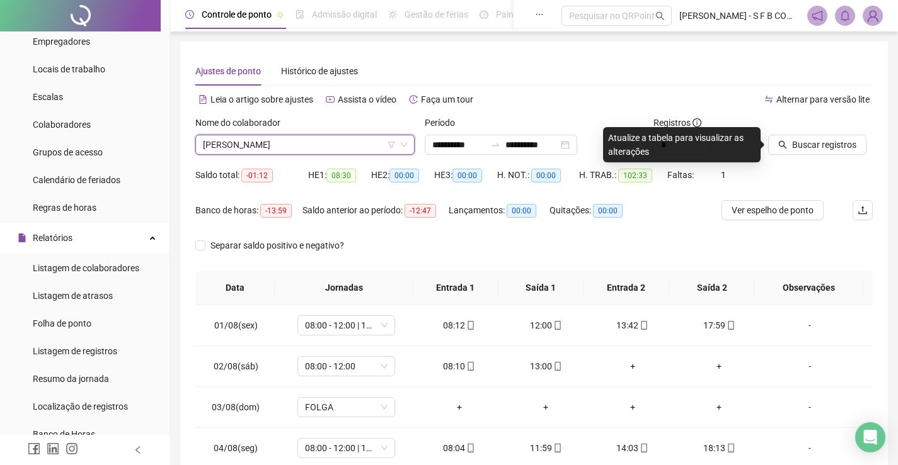
click at [404, 144] on icon "down" at bounding box center [404, 145] width 8 height 8
click at [407, 142] on icon "down" at bounding box center [404, 145] width 8 height 8
click at [352, 143] on span "[PERSON_NAME]" at bounding box center [305, 144] width 204 height 19
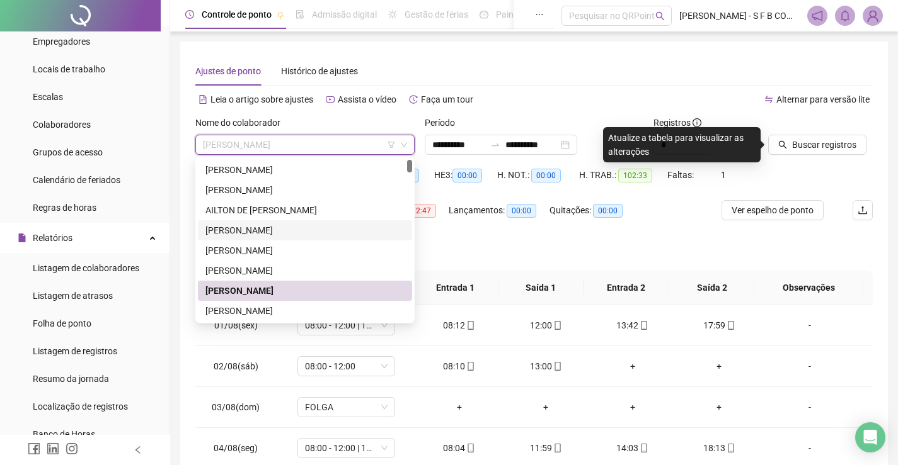
scroll to position [63, 0]
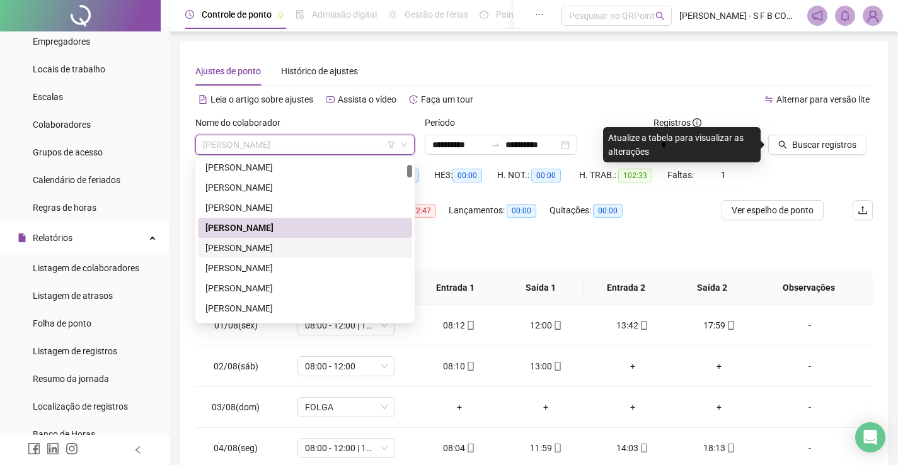
click at [290, 252] on div "[PERSON_NAME]" at bounding box center [304, 248] width 199 height 14
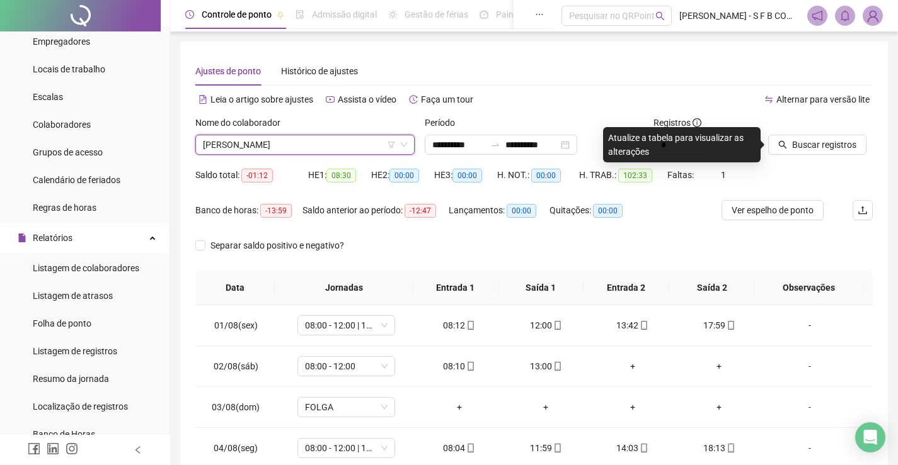
click at [796, 161] on div "Buscar registros" at bounding box center [820, 140] width 115 height 49
click at [801, 146] on span "Buscar registros" at bounding box center [824, 145] width 64 height 14
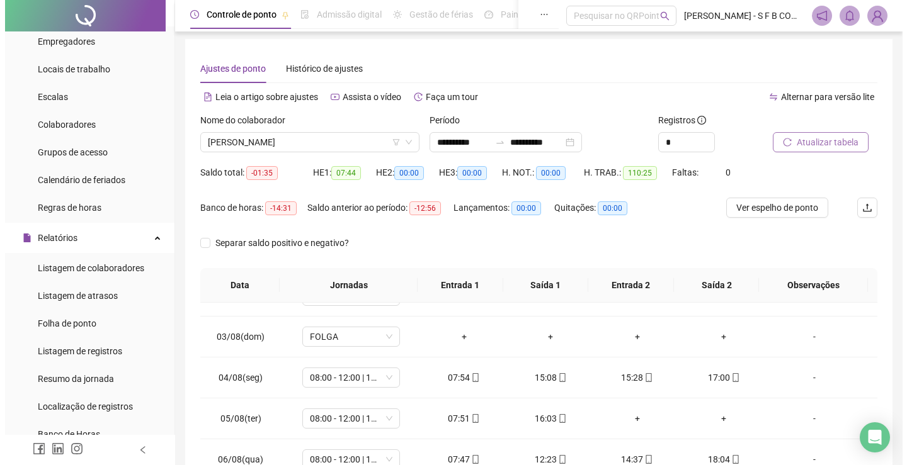
scroll to position [0, 0]
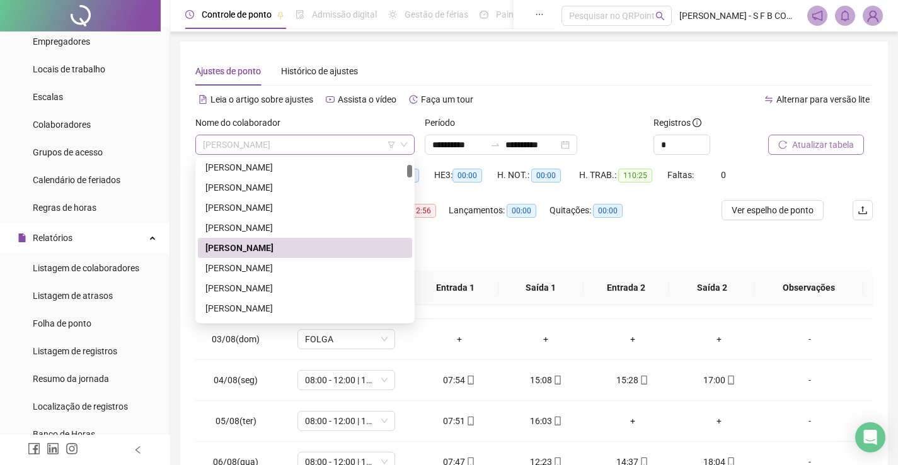
click at [360, 147] on span "[PERSON_NAME]" at bounding box center [305, 144] width 204 height 19
click at [278, 287] on div "[PERSON_NAME]" at bounding box center [304, 289] width 199 height 14
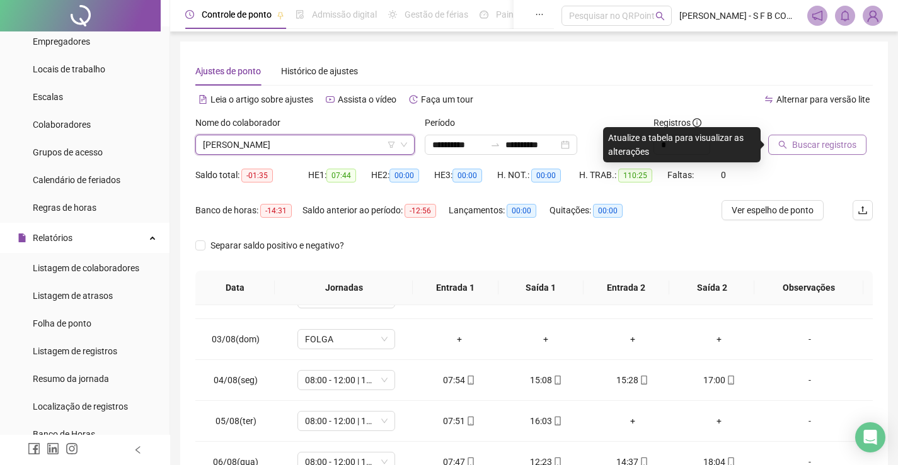
click at [779, 141] on icon "search" at bounding box center [782, 144] width 9 height 9
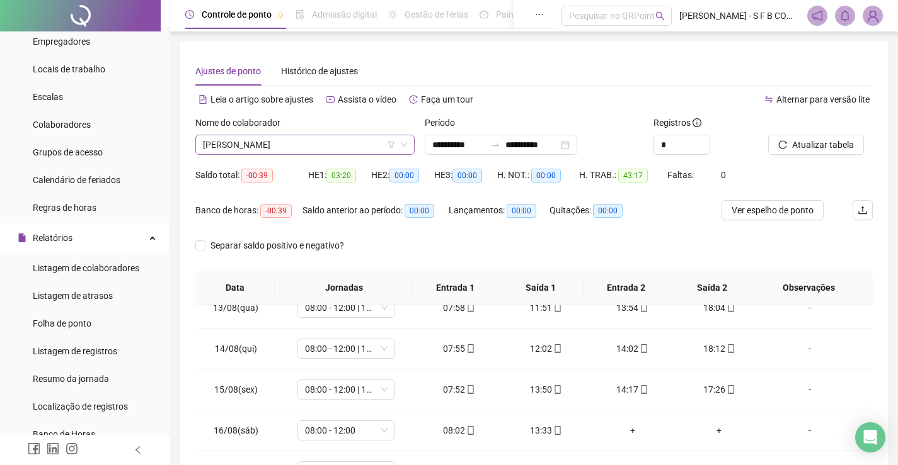
click at [338, 147] on span "[PERSON_NAME]" at bounding box center [305, 144] width 204 height 19
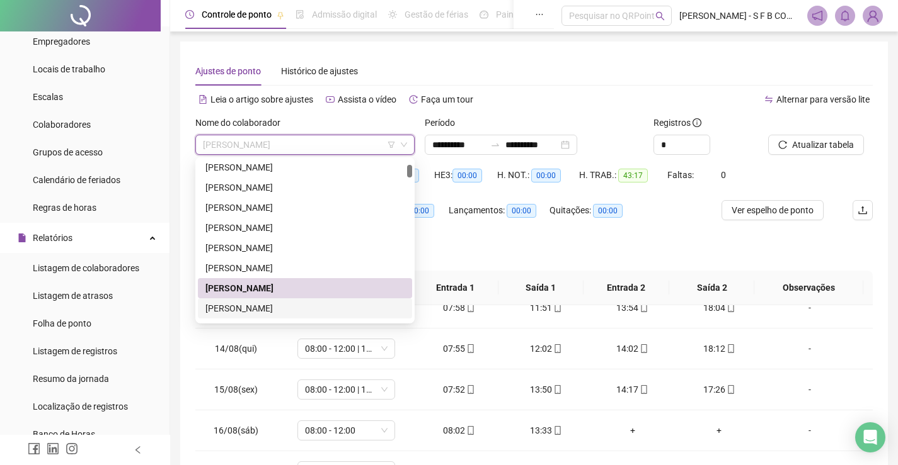
click at [263, 308] on div "[PERSON_NAME]" at bounding box center [304, 309] width 199 height 14
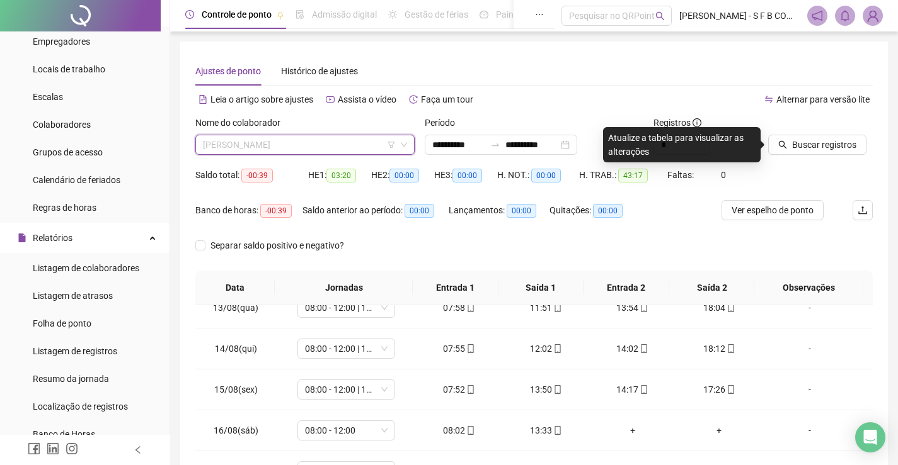
click at [335, 137] on span "[PERSON_NAME]" at bounding box center [305, 144] width 204 height 19
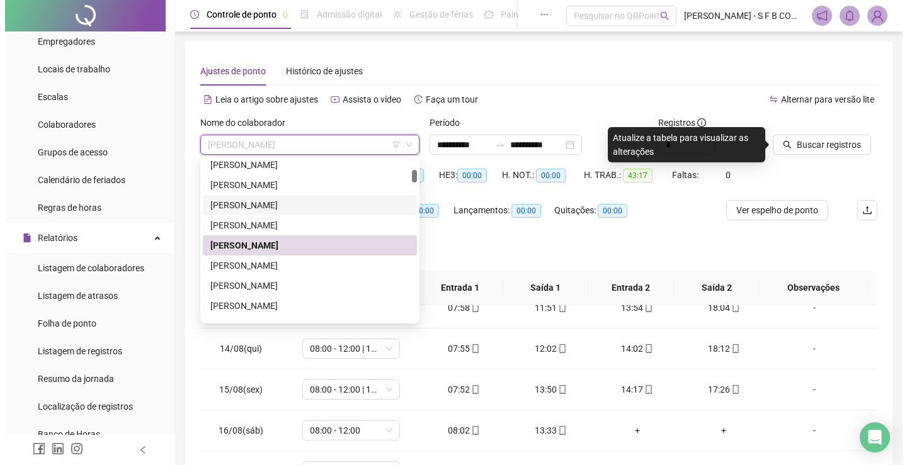
scroll to position [189, 0]
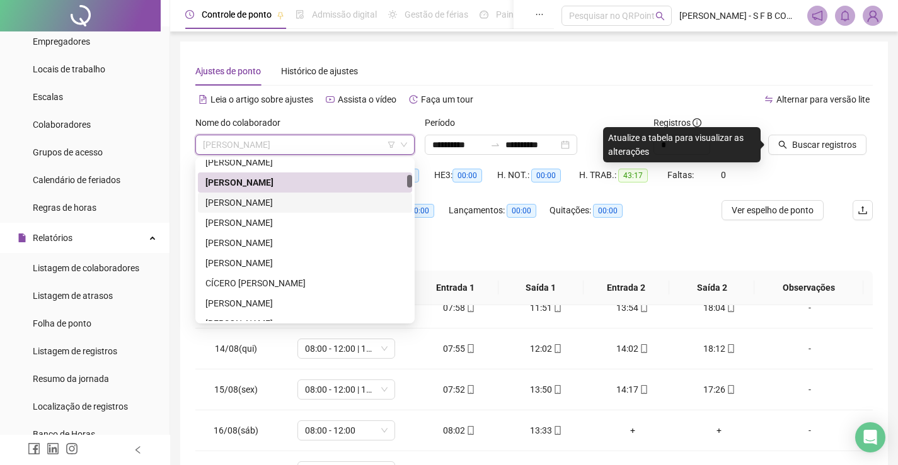
click at [314, 201] on div "[PERSON_NAME]" at bounding box center [304, 203] width 199 height 14
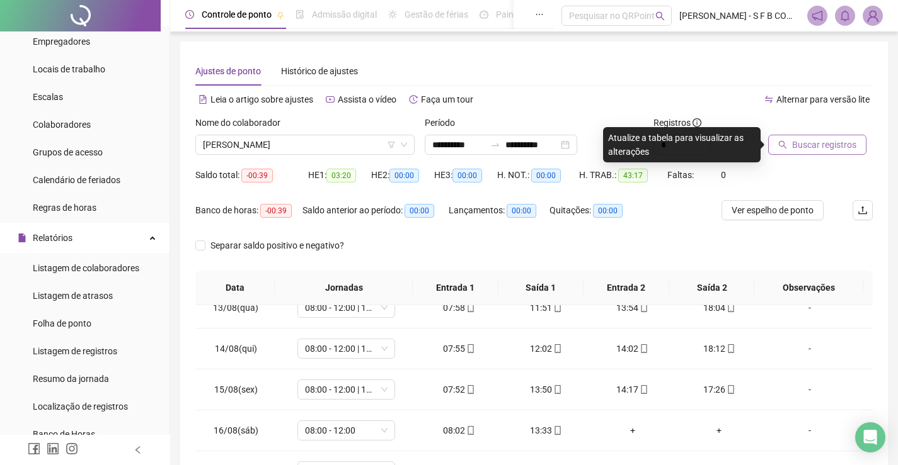
click at [804, 147] on span "Buscar registros" at bounding box center [824, 145] width 64 height 14
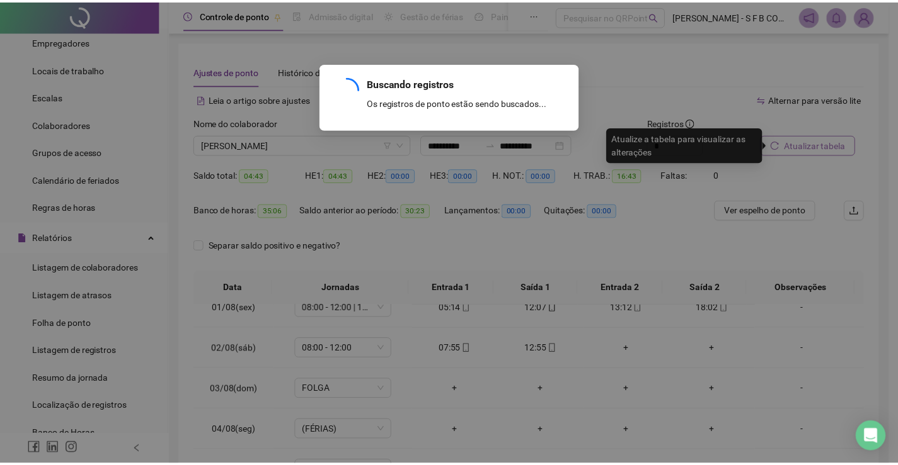
scroll to position [68, 0]
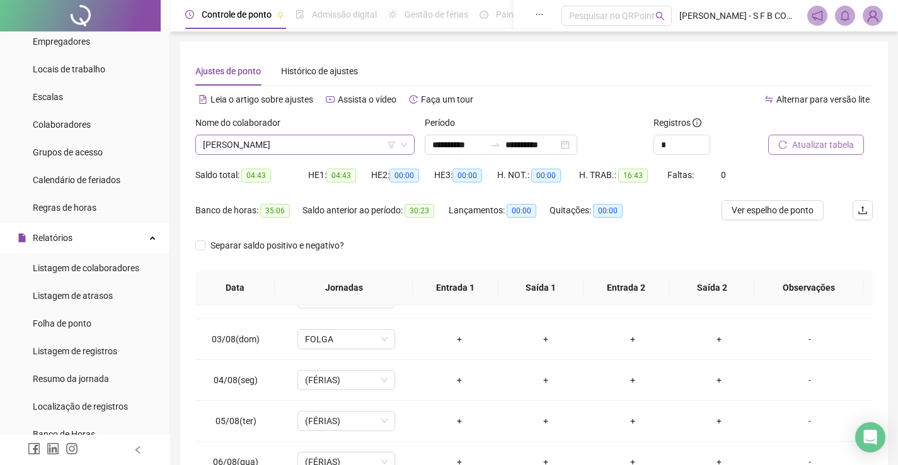
click at [302, 146] on span "[PERSON_NAME]" at bounding box center [305, 144] width 204 height 19
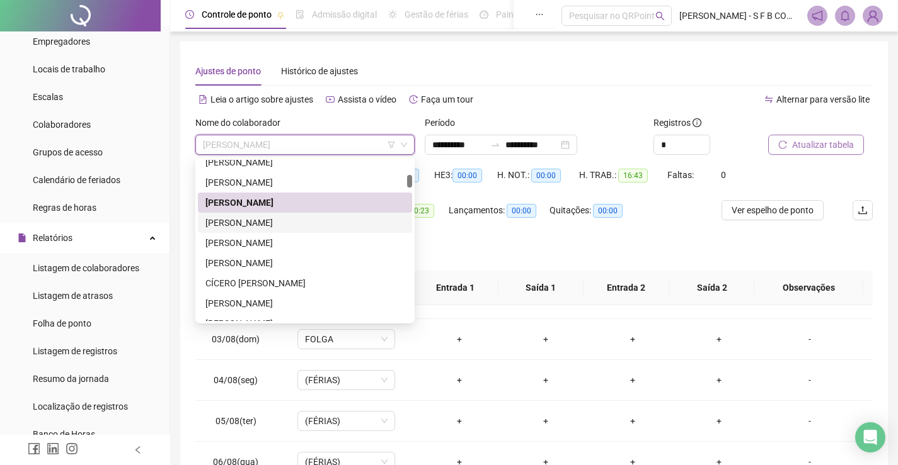
click at [305, 226] on div "[PERSON_NAME]" at bounding box center [304, 223] width 199 height 14
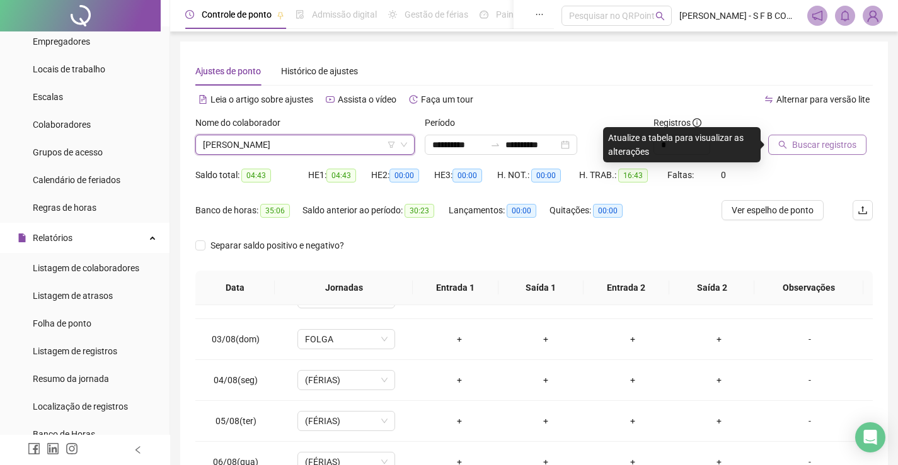
click at [789, 149] on button "Buscar registros" at bounding box center [817, 145] width 98 height 20
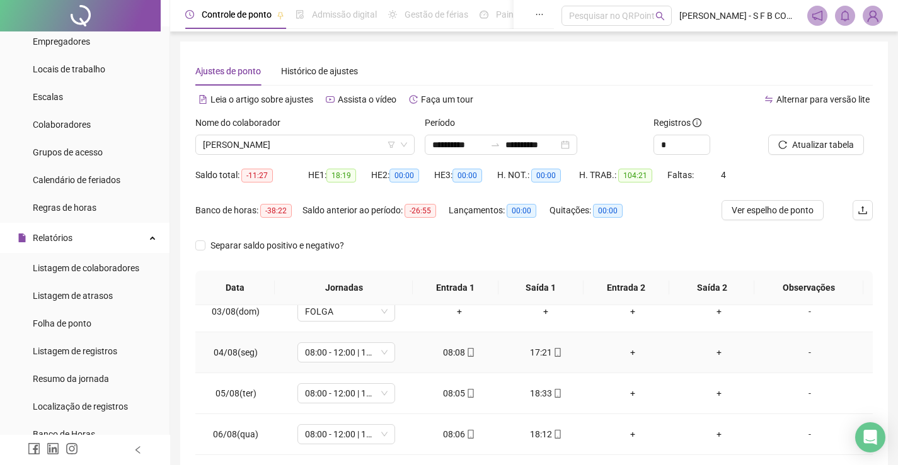
scroll to position [126, 0]
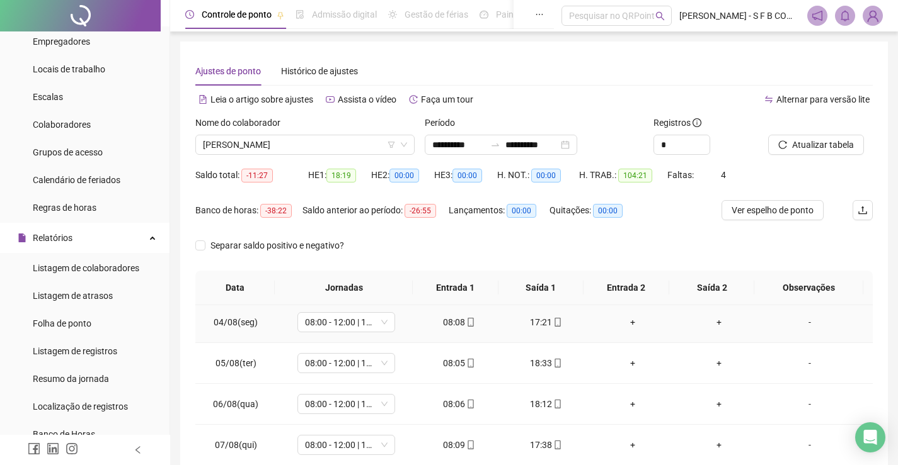
click at [623, 319] on div "+" at bounding box center [632, 323] width 67 height 14
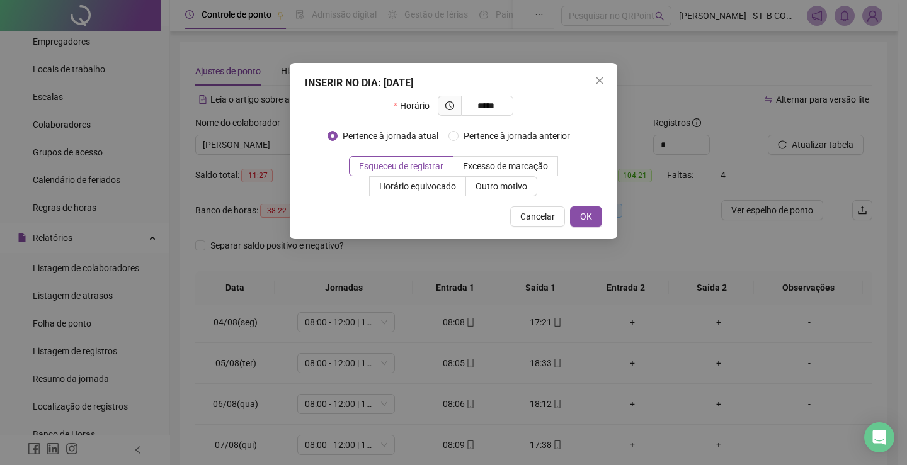
type input "*****"
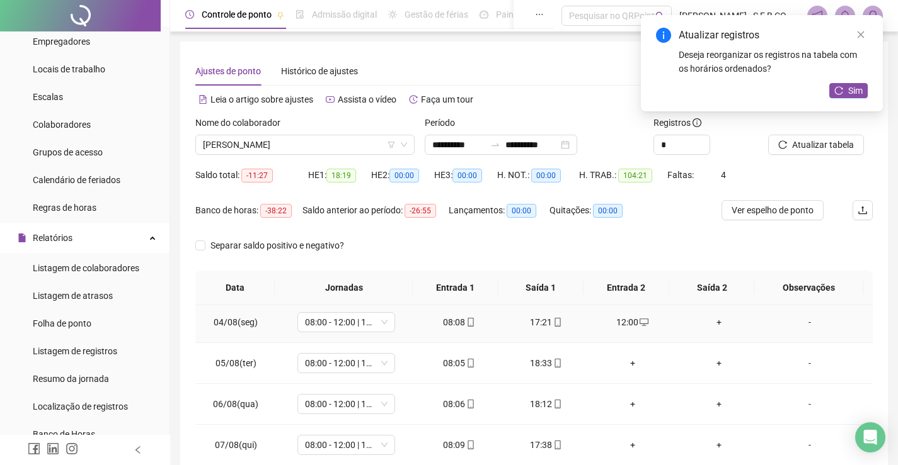
click at [714, 323] on div "+" at bounding box center [719, 323] width 67 height 14
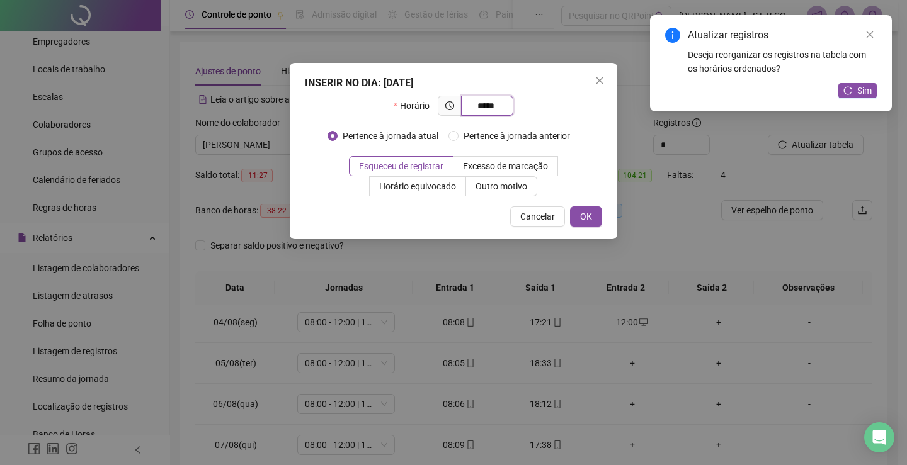
type input "*****"
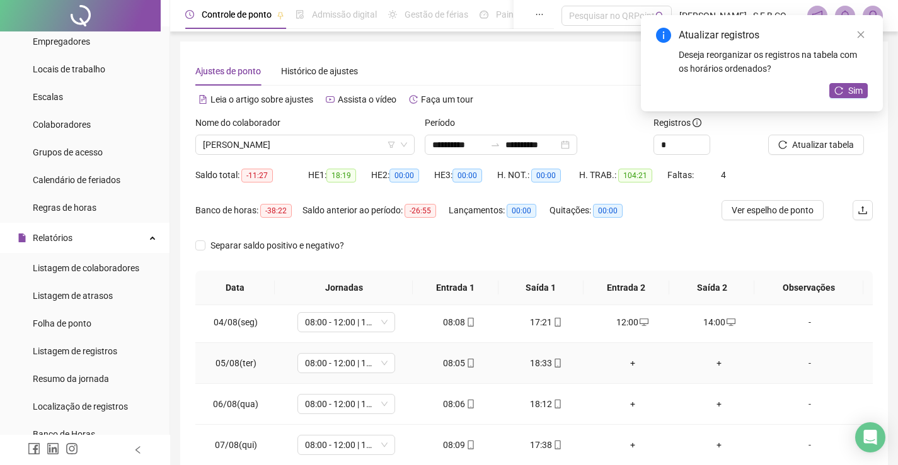
click at [619, 360] on div "+" at bounding box center [632, 364] width 67 height 14
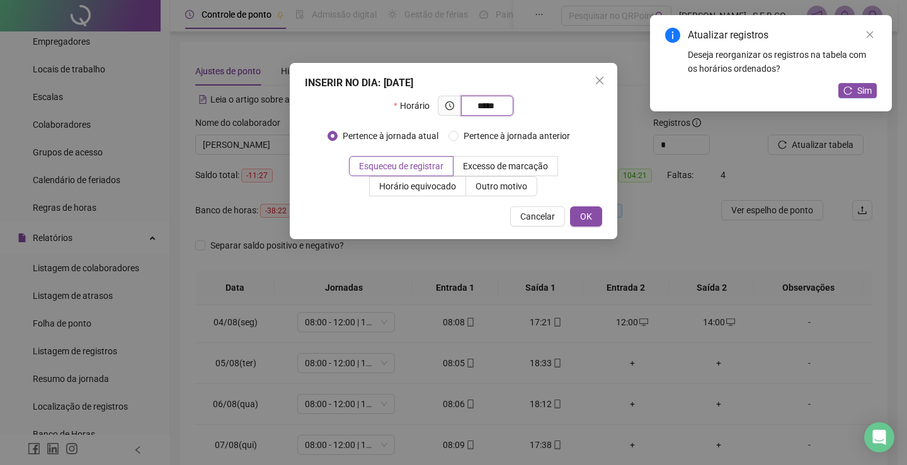
type input "*****"
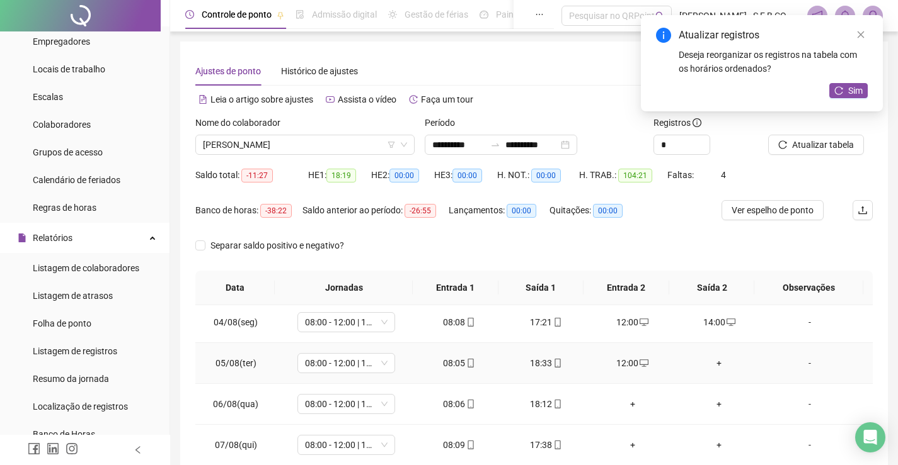
click at [713, 366] on div "+" at bounding box center [719, 364] width 67 height 14
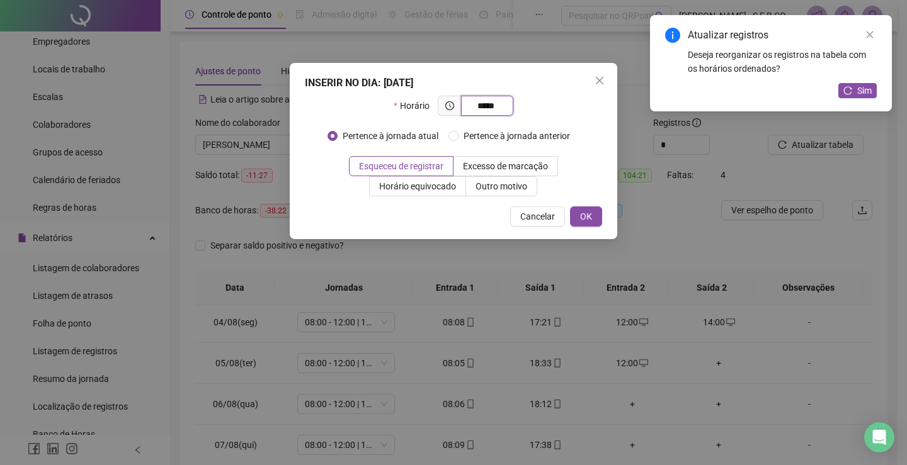
type input "*****"
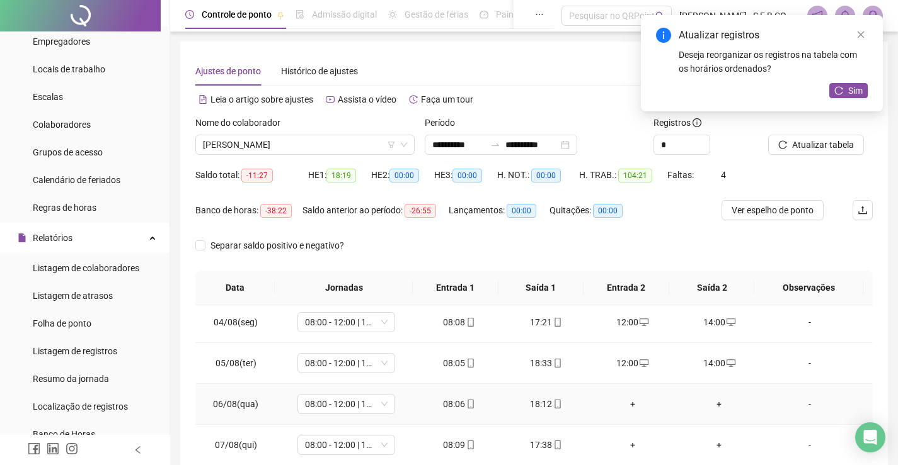
click at [628, 401] on div "+" at bounding box center [632, 404] width 67 height 14
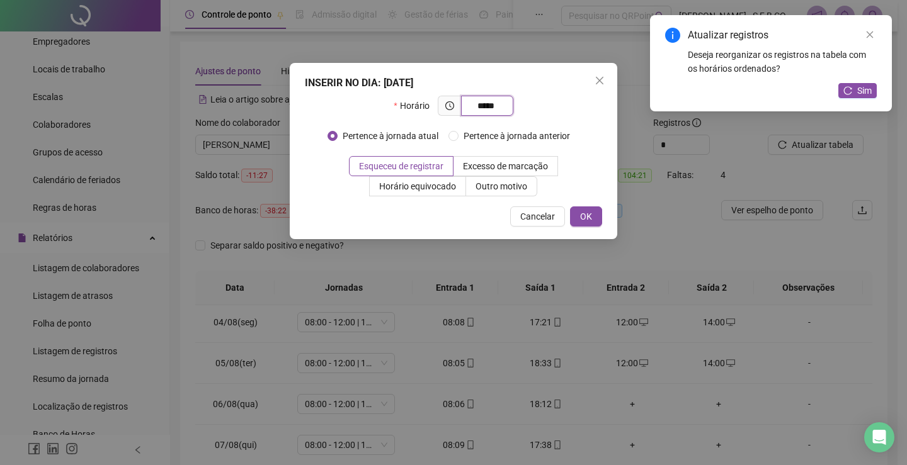
type input "*****"
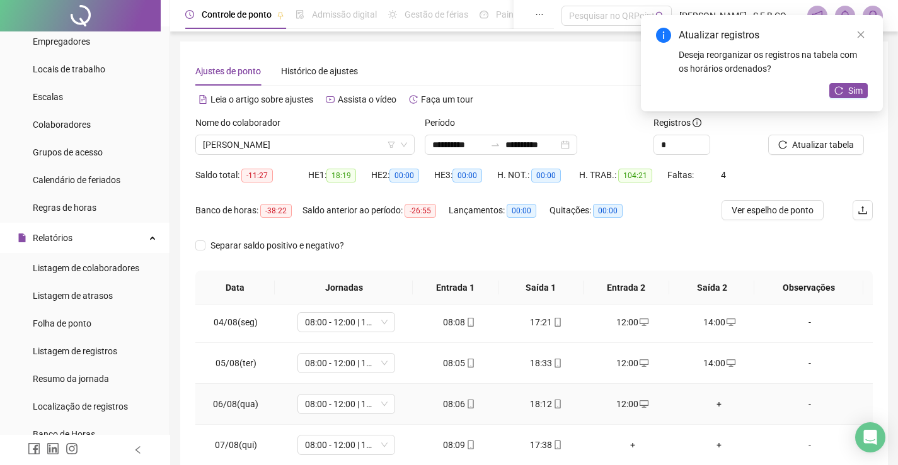
click at [712, 403] on div "+" at bounding box center [719, 404] width 67 height 14
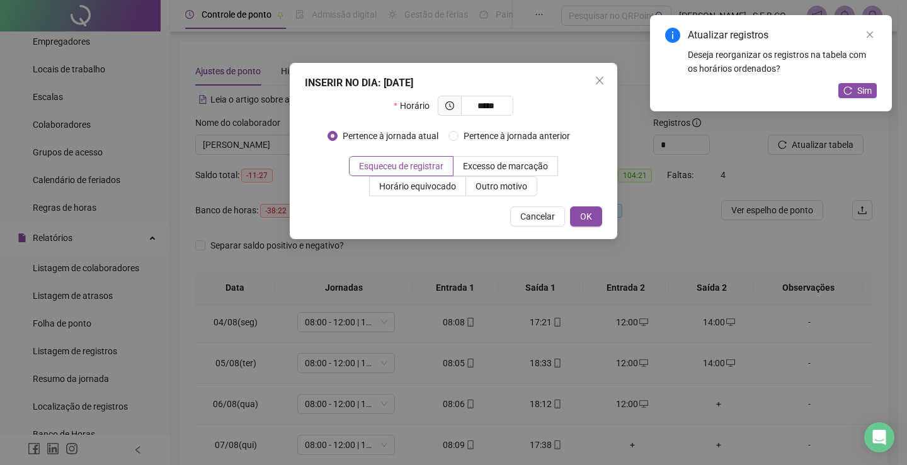
type input "*****"
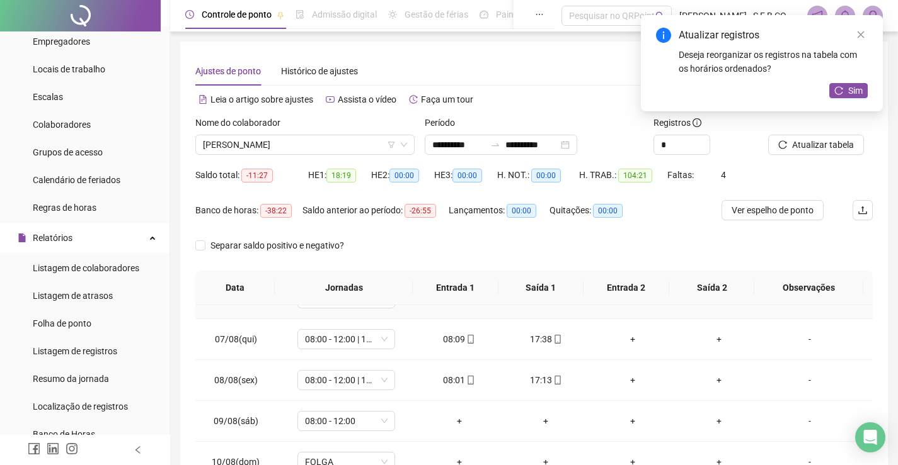
scroll to position [252, 0]
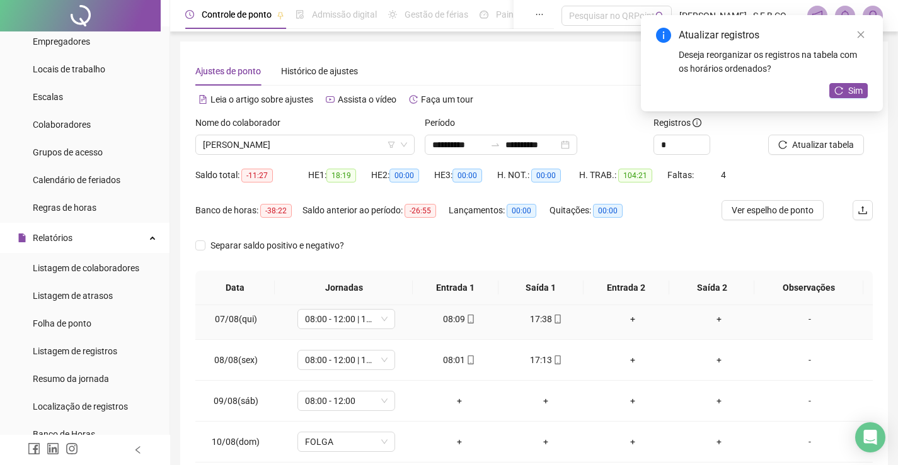
click at [631, 321] on div "+" at bounding box center [632, 319] width 67 height 14
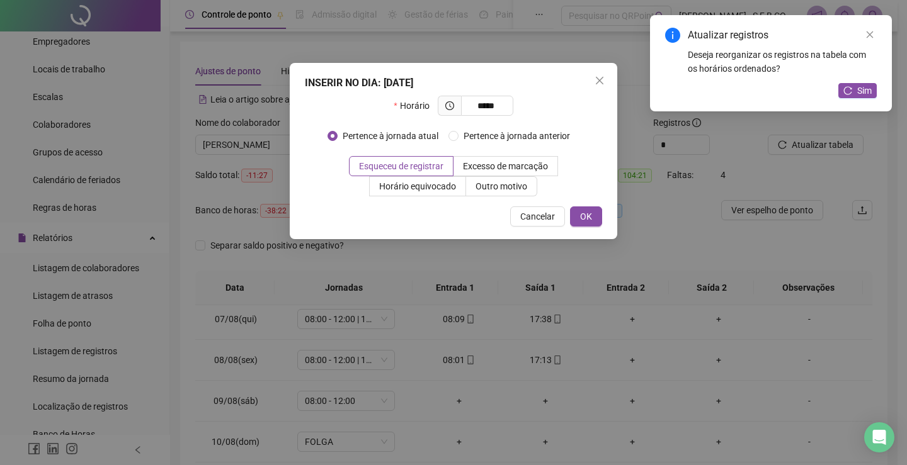
type input "*****"
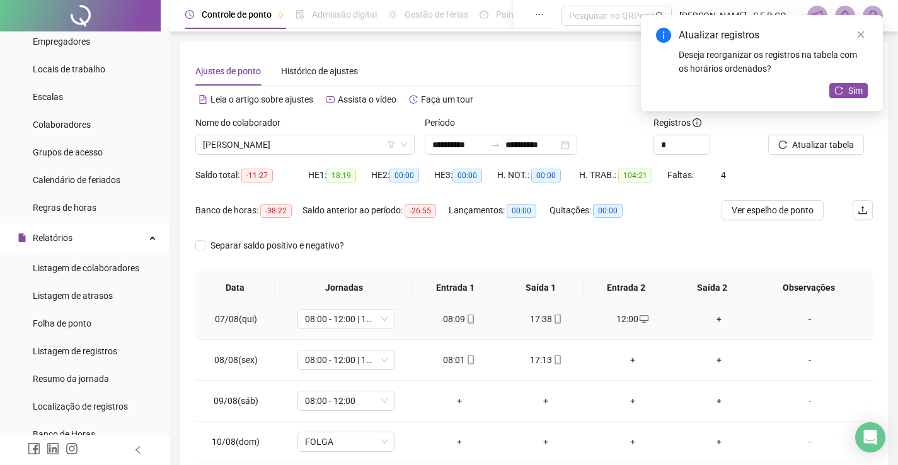
click at [713, 322] on div "+" at bounding box center [719, 319] width 67 height 14
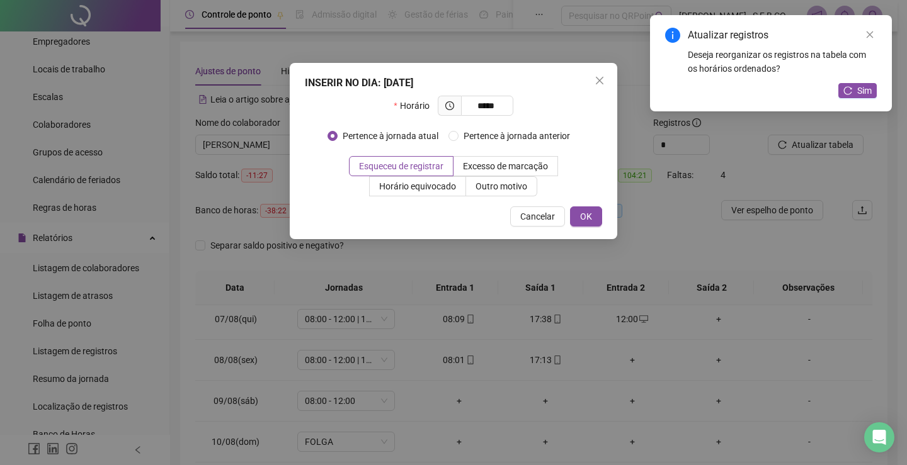
type input "*****"
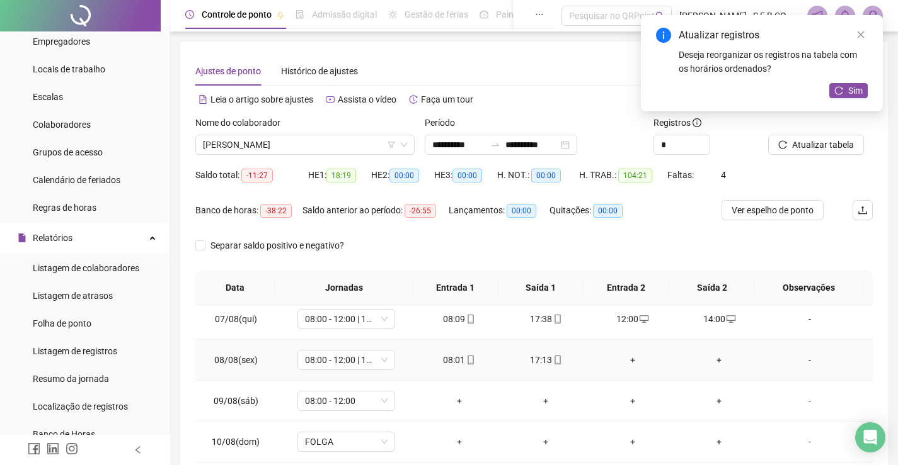
click at [626, 362] on div "+" at bounding box center [632, 360] width 67 height 14
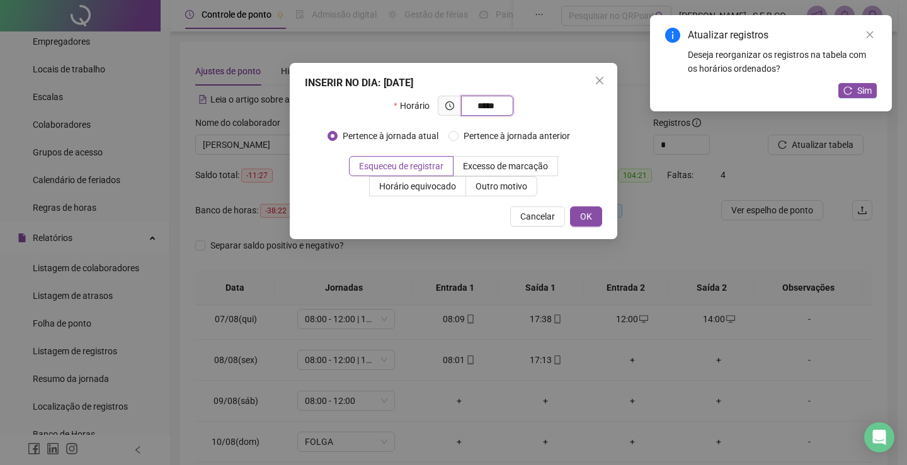
type input "*****"
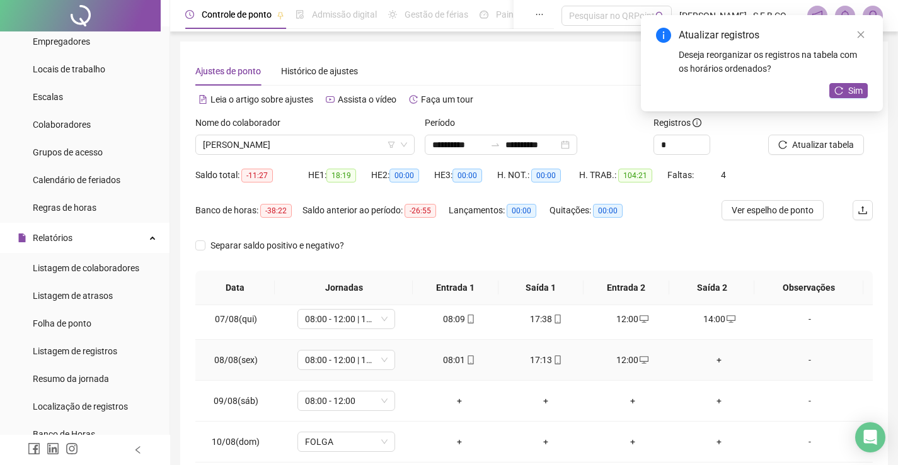
click at [707, 364] on div "+" at bounding box center [719, 360] width 67 height 14
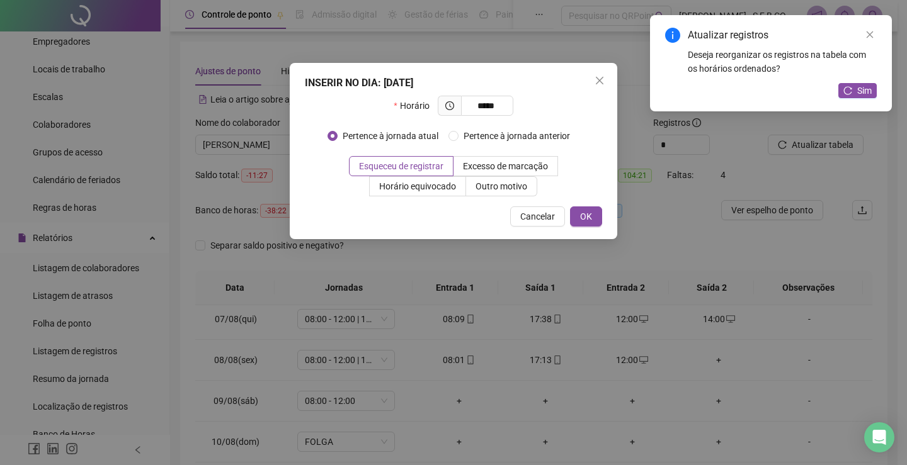
type input "*****"
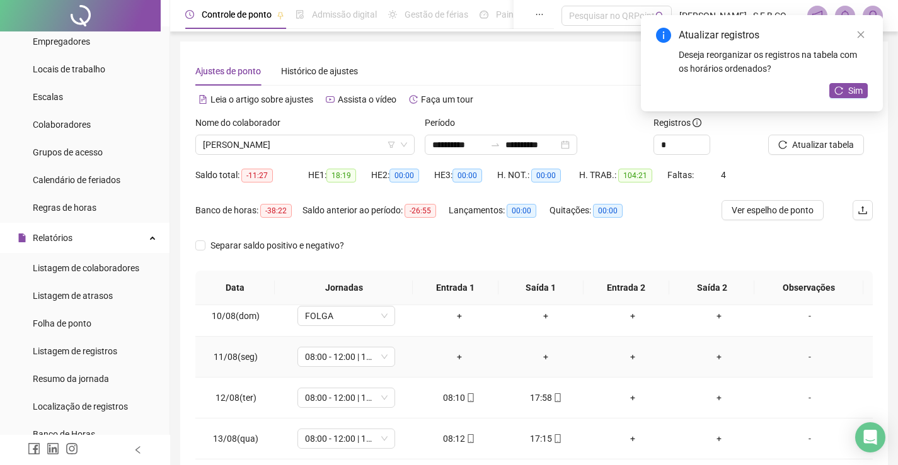
scroll to position [441, 0]
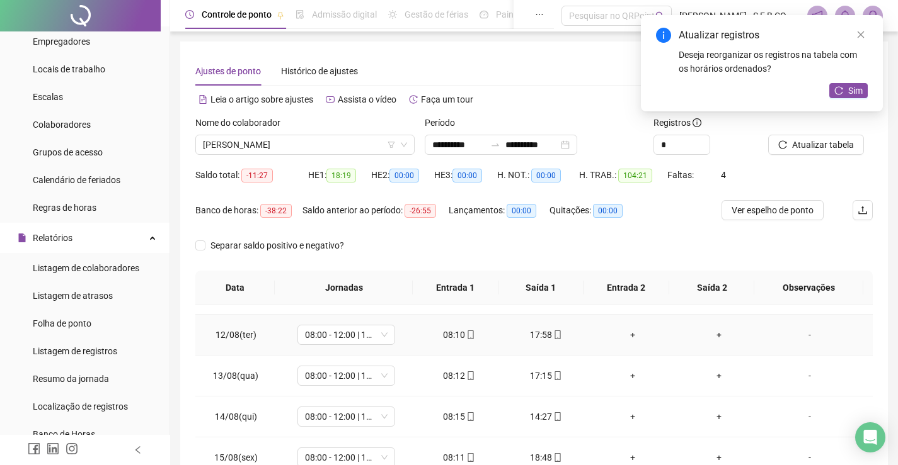
click at [624, 338] on div "+" at bounding box center [632, 335] width 67 height 14
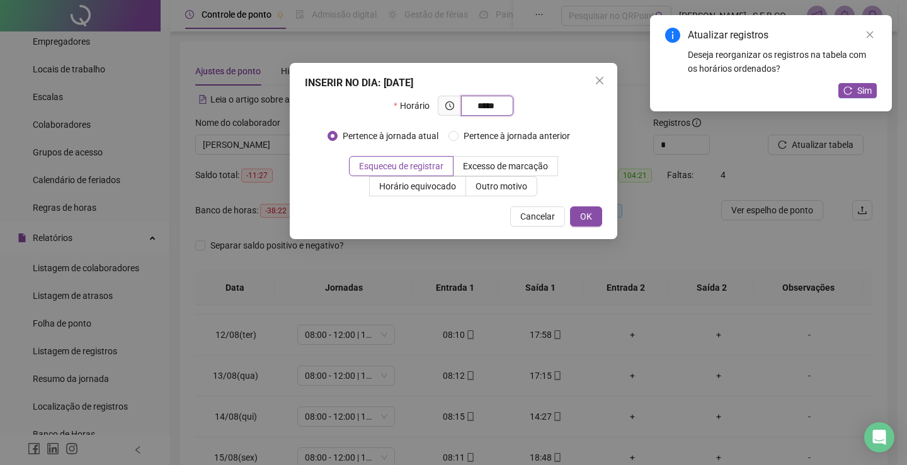
type input "*****"
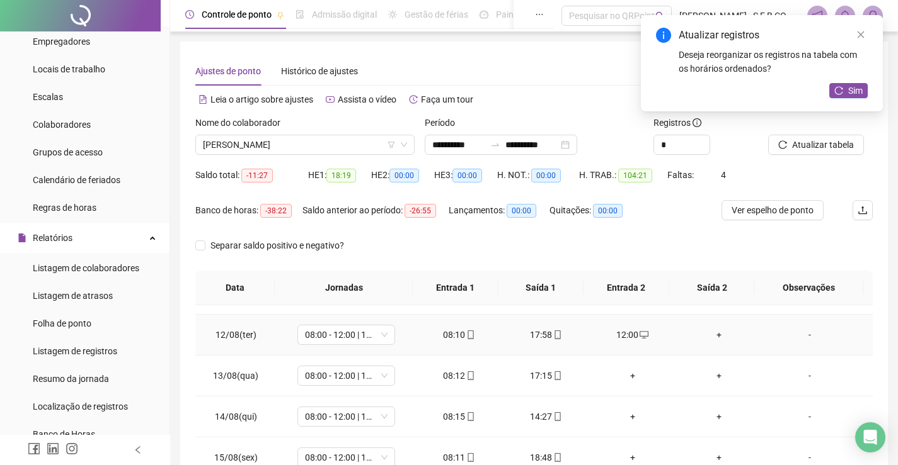
click at [710, 333] on div "+" at bounding box center [719, 335] width 67 height 14
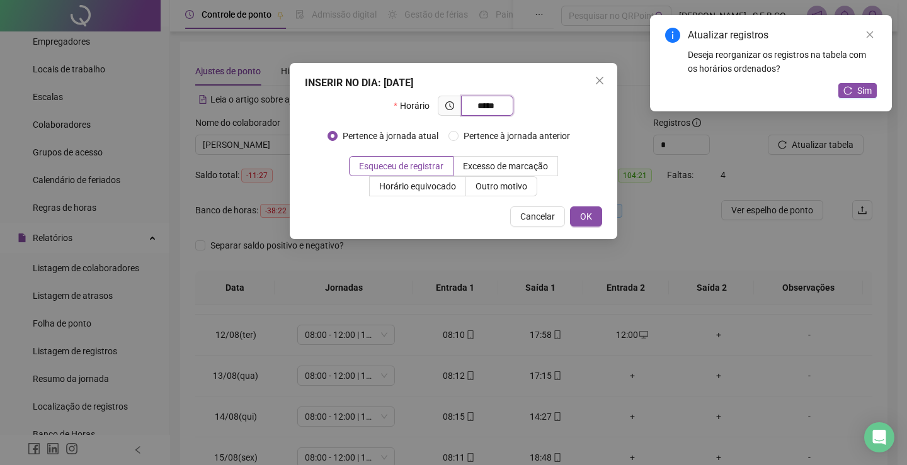
type input "*****"
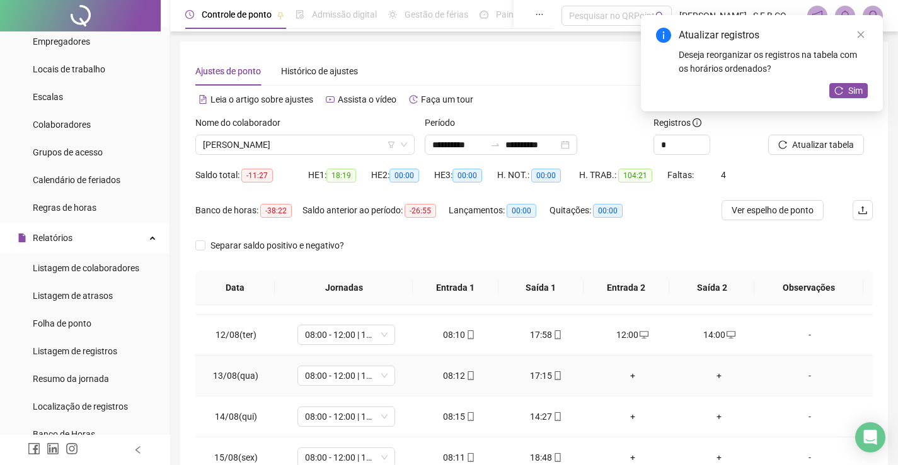
click at [634, 373] on div "+" at bounding box center [632, 376] width 67 height 14
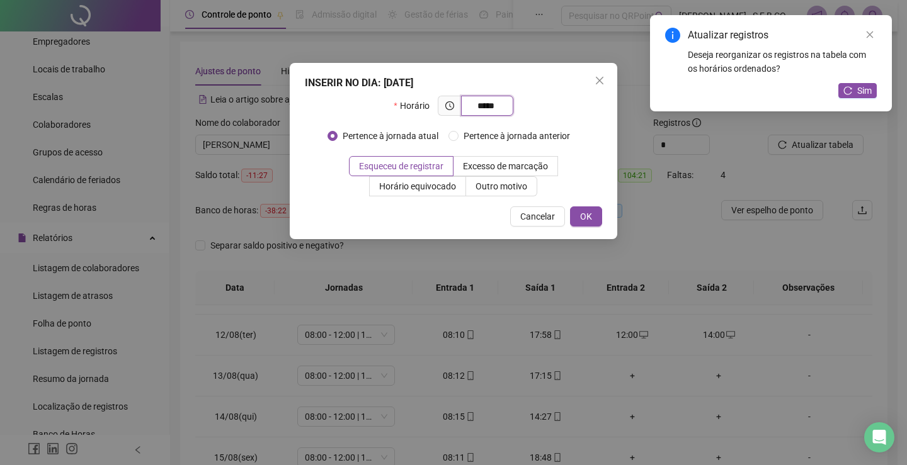
type input "*****"
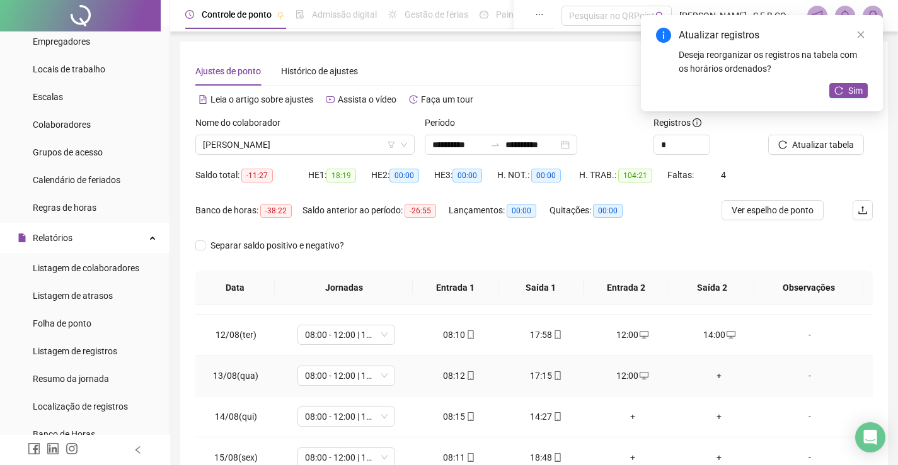
click at [716, 376] on div "+" at bounding box center [719, 376] width 67 height 14
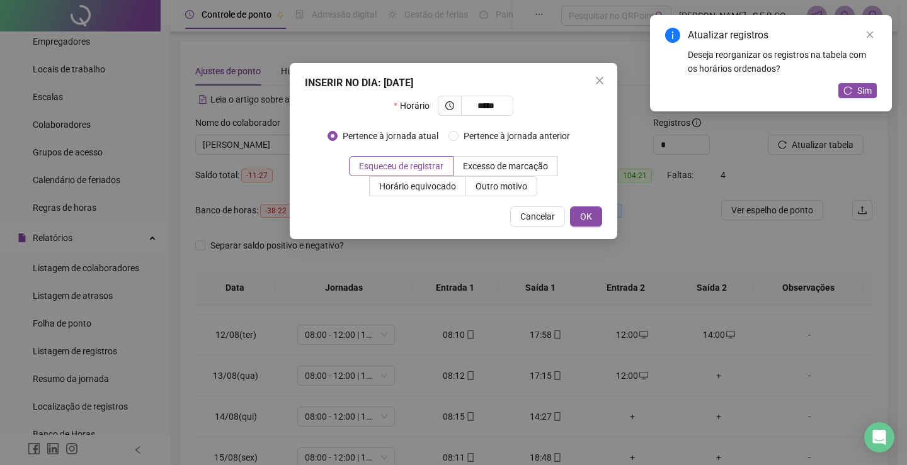
type input "*****"
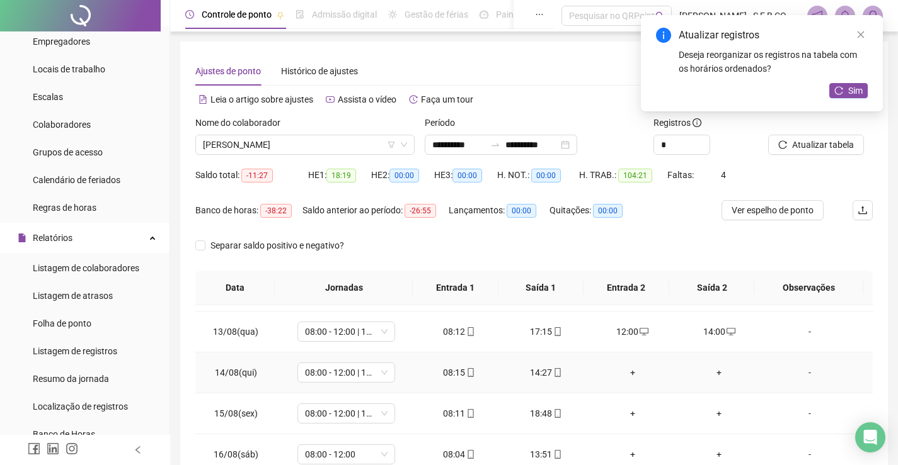
scroll to position [504, 0]
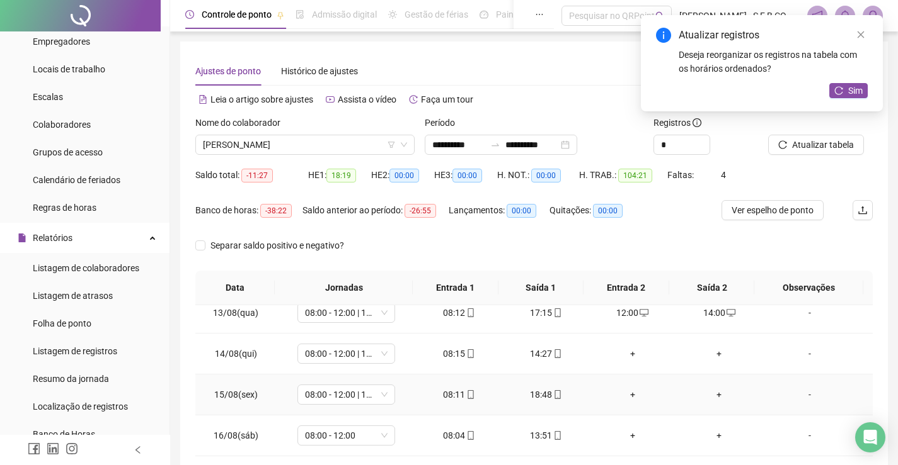
click at [627, 394] on div "+" at bounding box center [632, 395] width 67 height 14
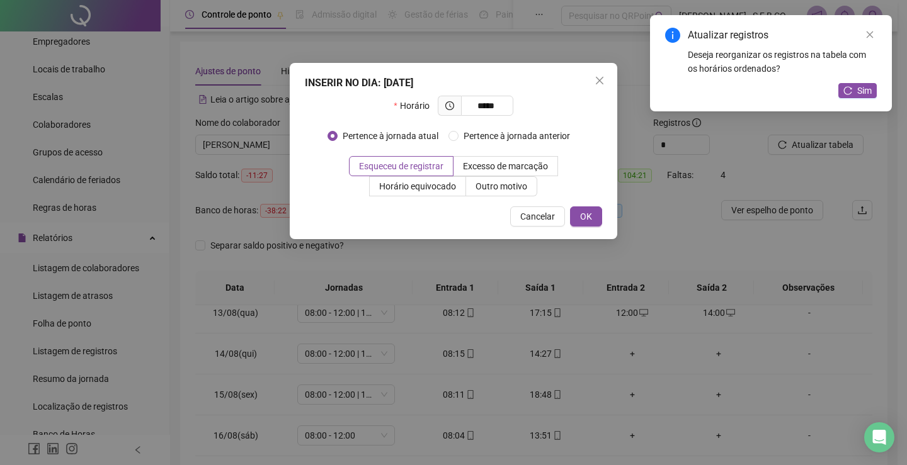
type input "*****"
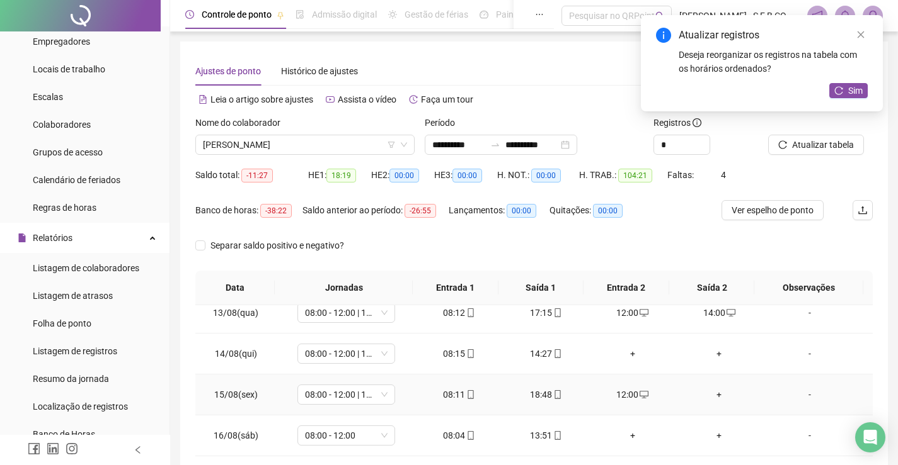
click at [715, 391] on div "+" at bounding box center [719, 395] width 67 height 14
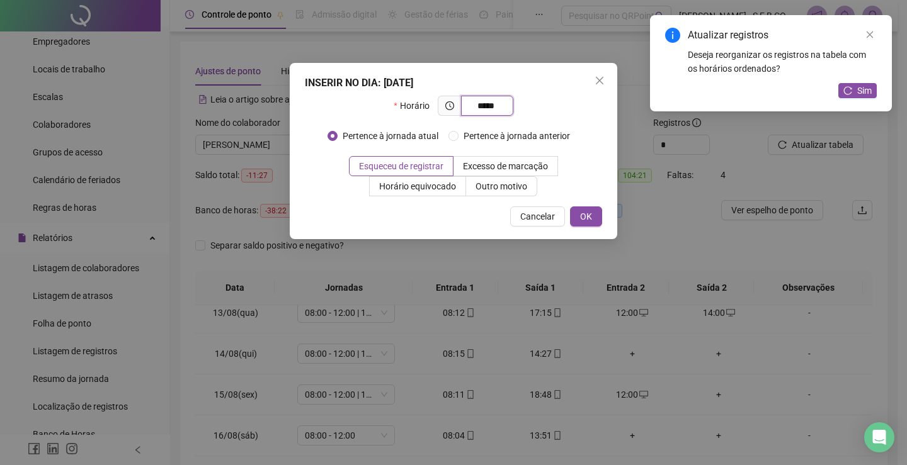
type input "*****"
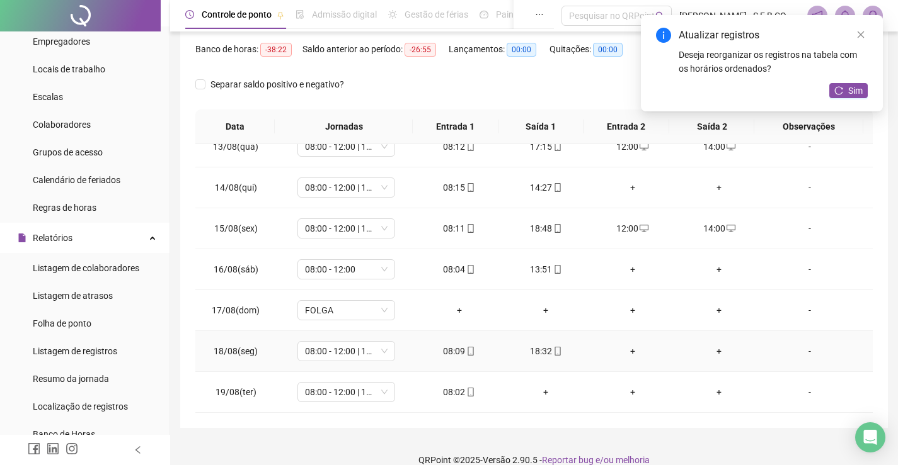
scroll to position [178, 0]
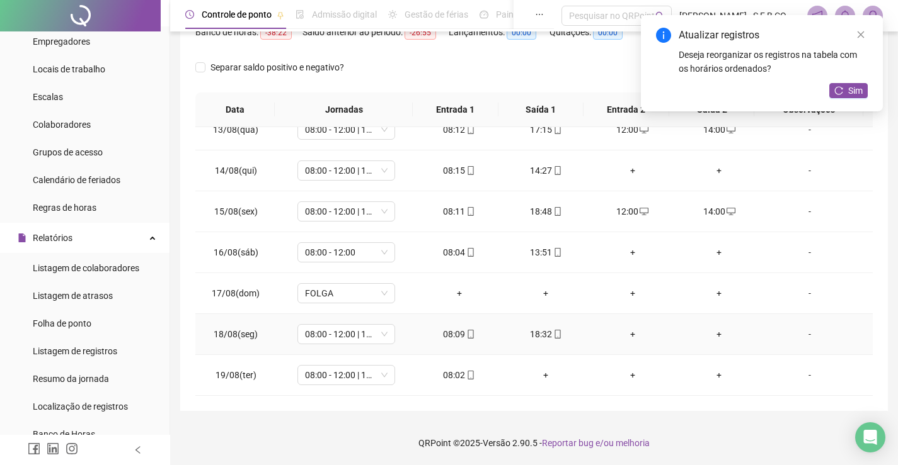
click at [613, 334] on div "+" at bounding box center [632, 335] width 67 height 14
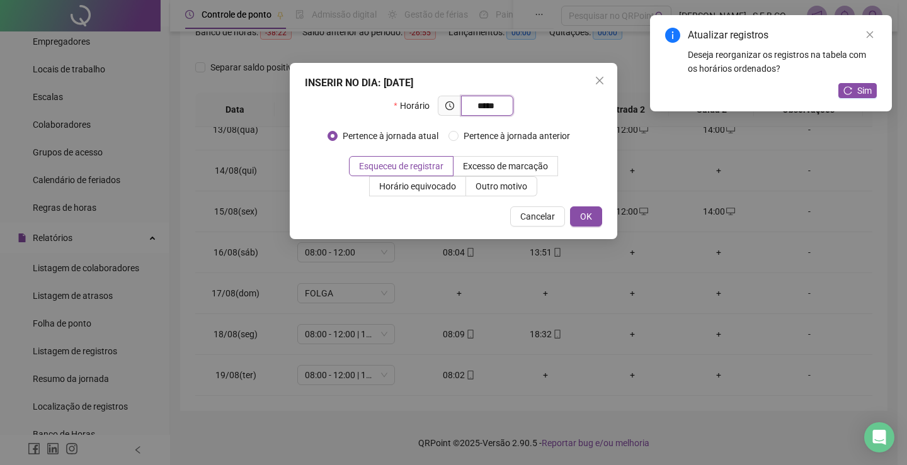
type input "*****"
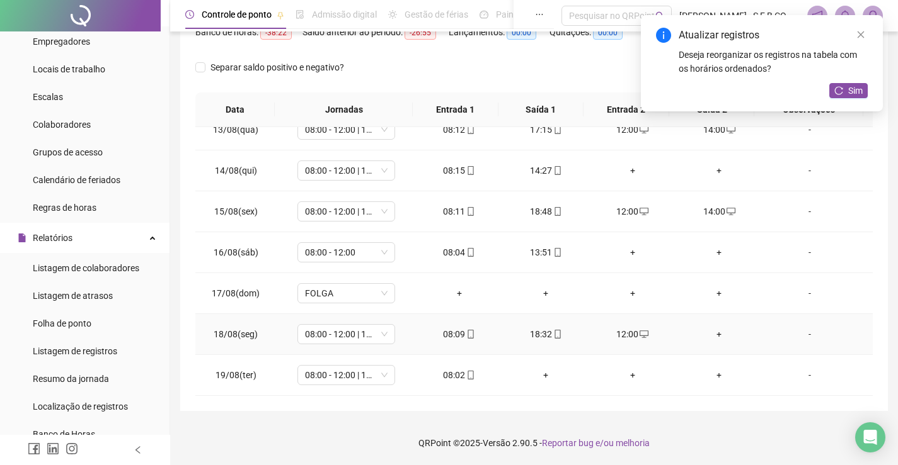
click at [712, 332] on div "+" at bounding box center [719, 335] width 67 height 14
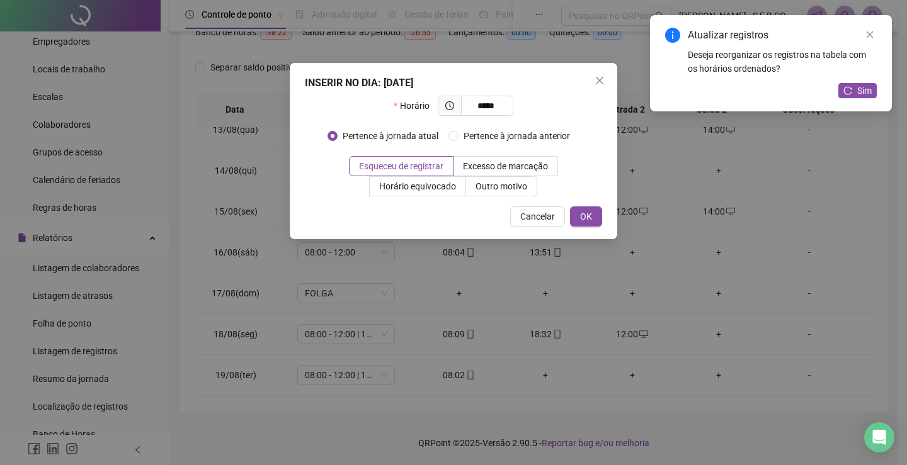
type input "*****"
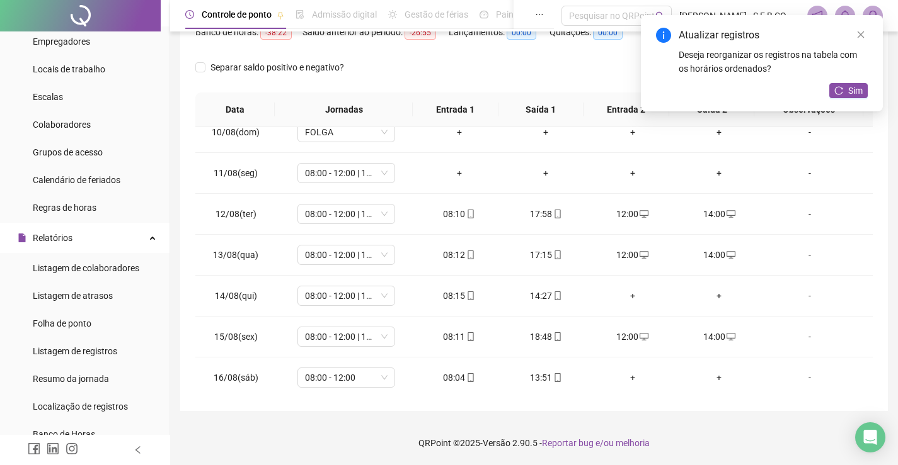
scroll to position [383, 0]
click at [841, 94] on icon "reload" at bounding box center [839, 90] width 8 height 8
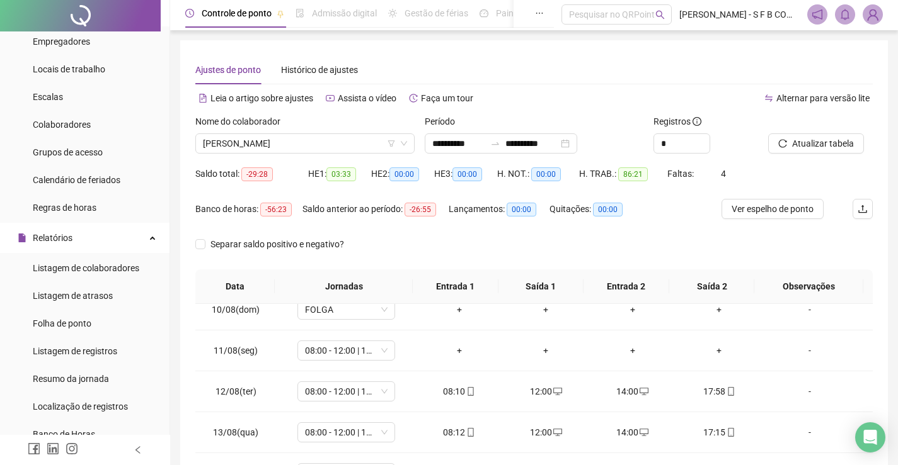
scroll to position [0, 0]
click at [292, 151] on span "[PERSON_NAME]" at bounding box center [305, 144] width 204 height 19
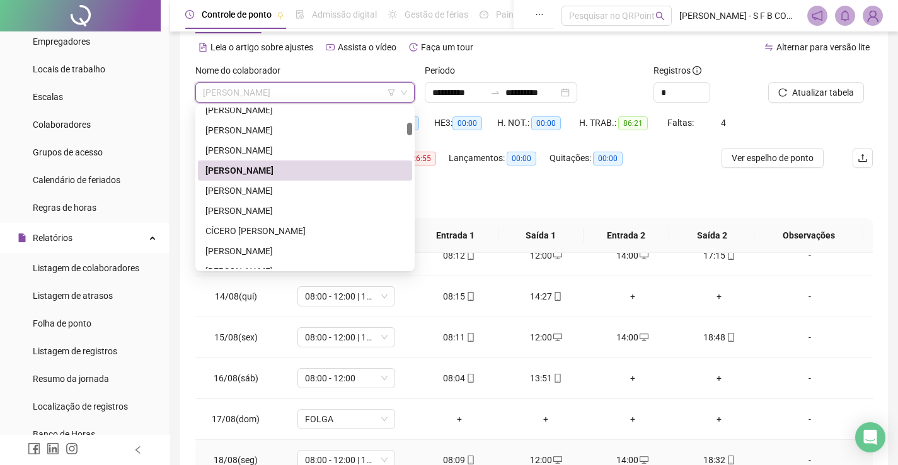
scroll to position [178, 0]
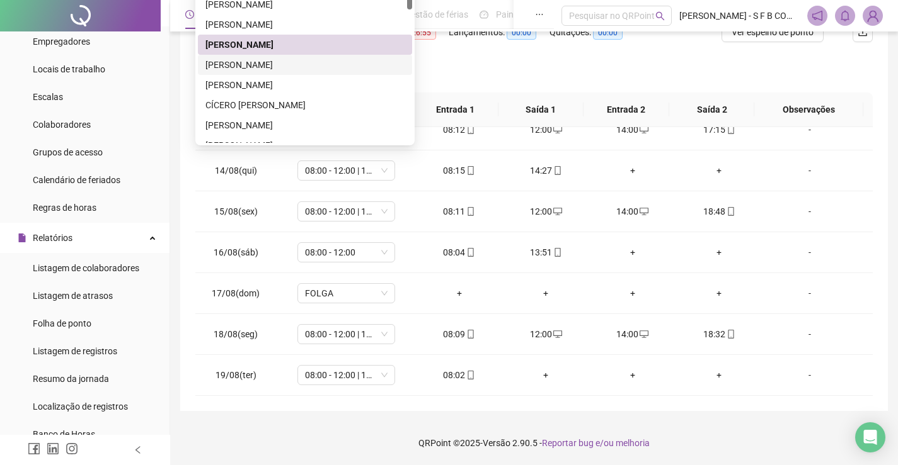
click at [309, 62] on div "[PERSON_NAME]" at bounding box center [304, 65] width 199 height 14
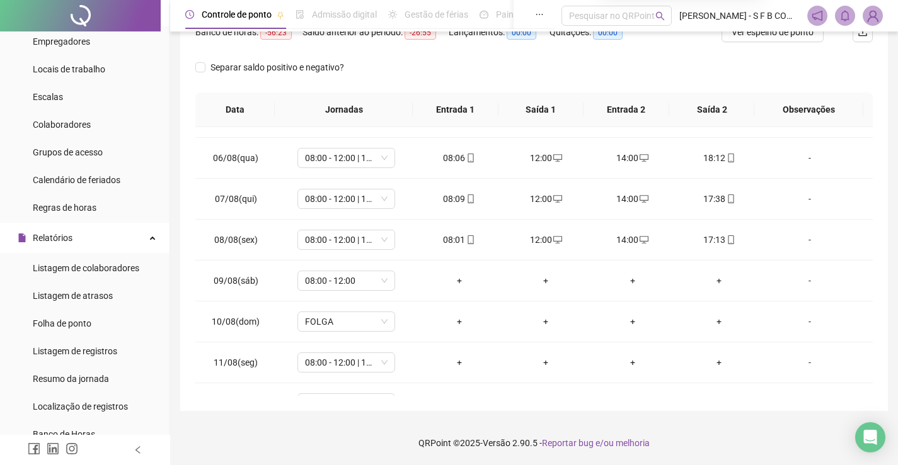
scroll to position [0, 0]
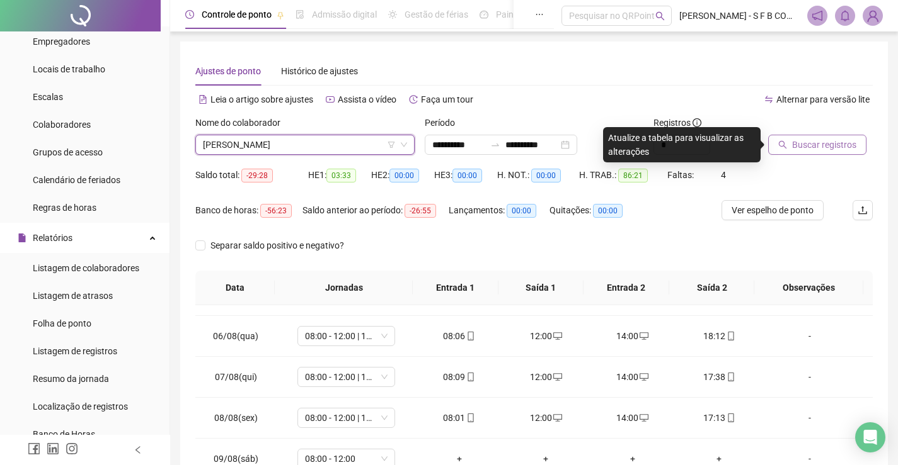
click at [783, 147] on icon "search" at bounding box center [782, 144] width 9 height 9
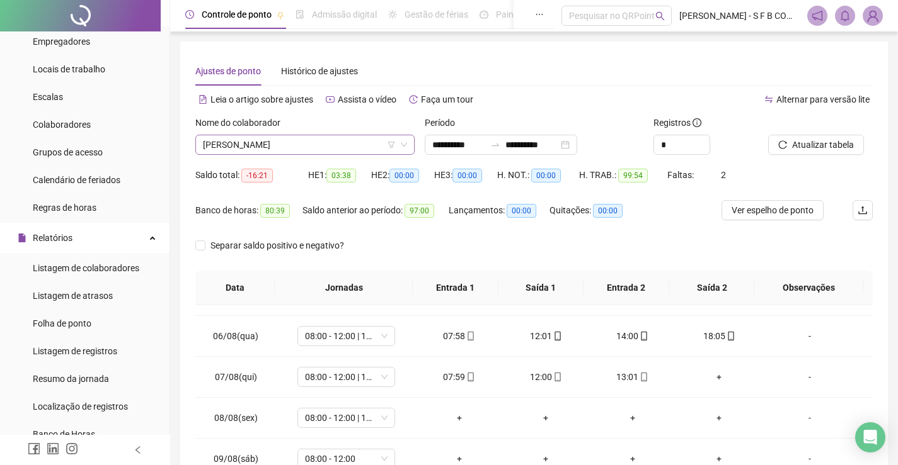
click at [342, 150] on span "[PERSON_NAME]" at bounding box center [305, 144] width 204 height 19
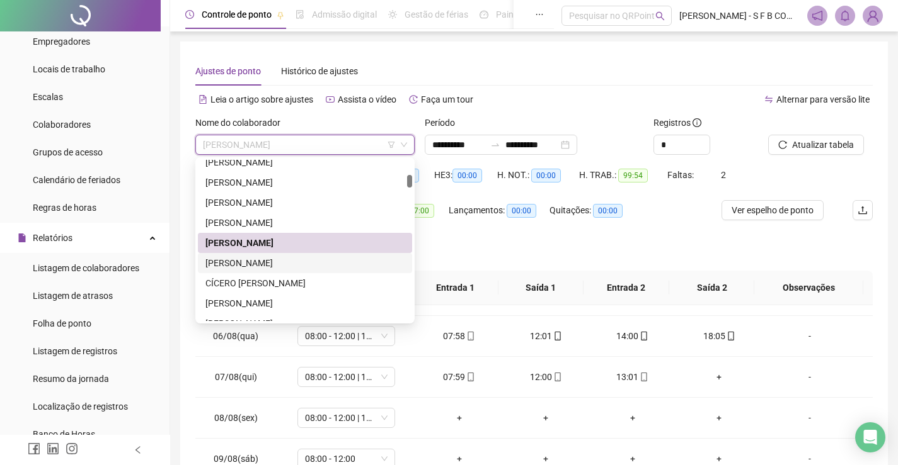
click at [302, 256] on div "[PERSON_NAME]" at bounding box center [304, 263] width 199 height 14
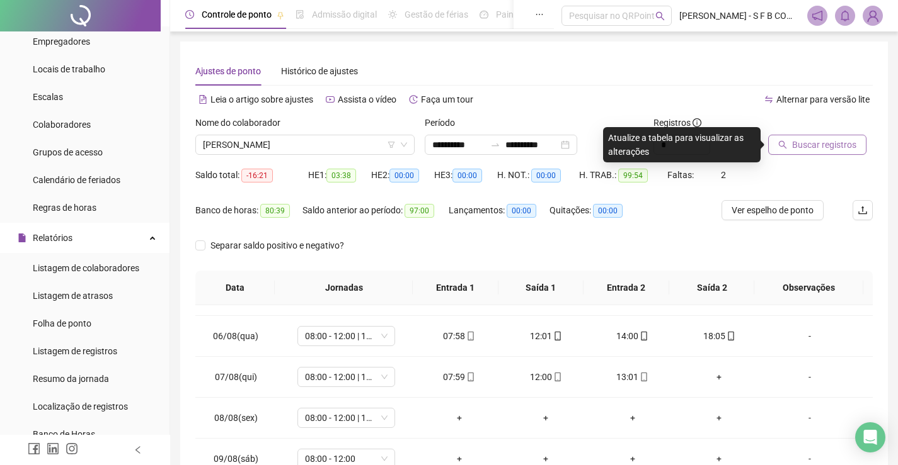
click at [827, 148] on span "Buscar registros" at bounding box center [824, 145] width 64 height 14
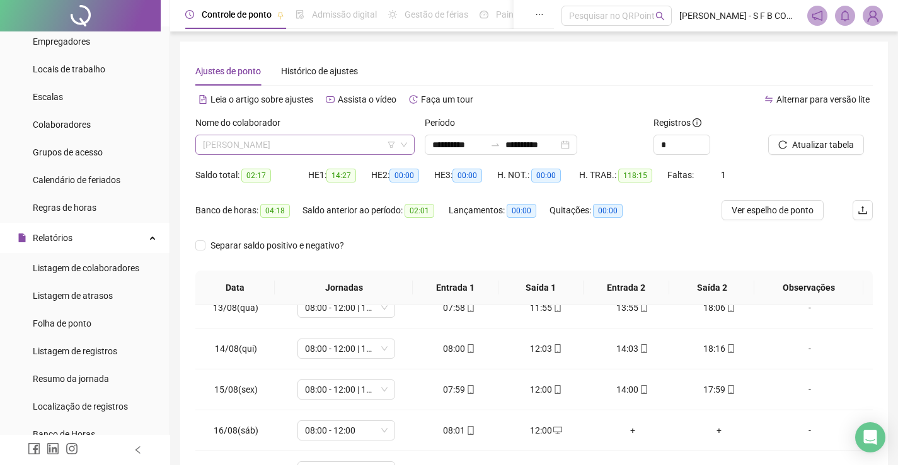
click at [378, 154] on span "[PERSON_NAME]" at bounding box center [305, 144] width 204 height 19
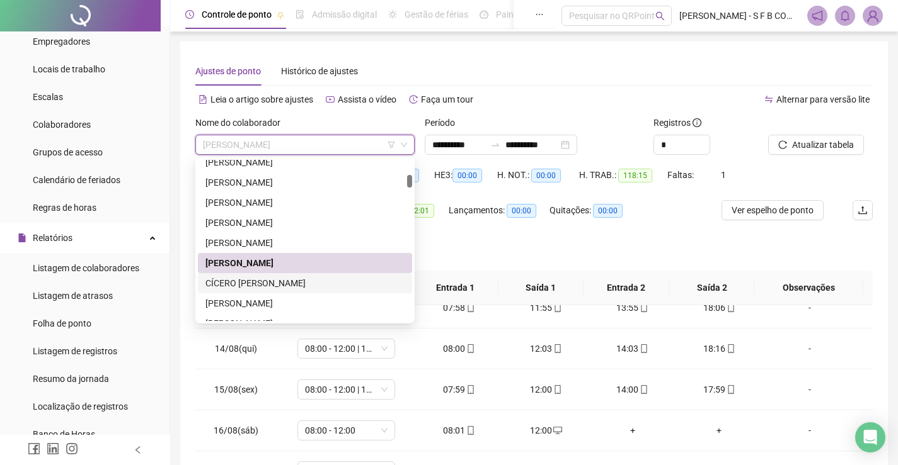
click at [321, 282] on div "CÍCERO [PERSON_NAME]" at bounding box center [304, 284] width 199 height 14
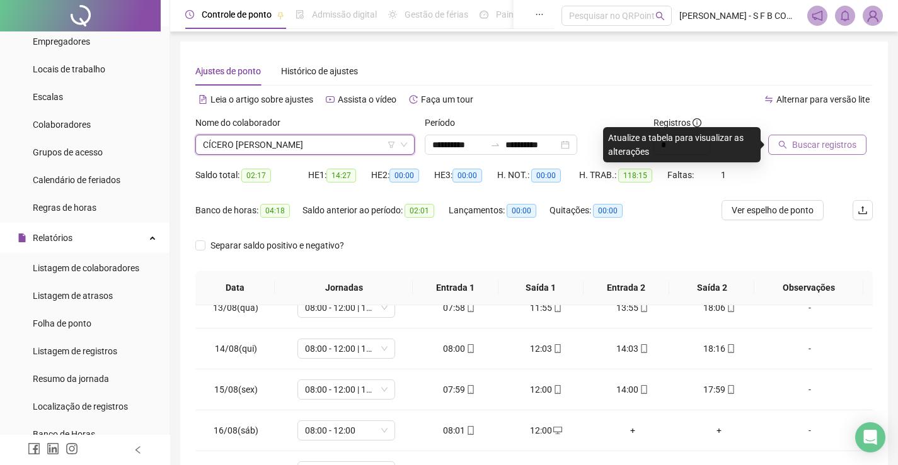
click at [801, 140] on span "Buscar registros" at bounding box center [824, 145] width 64 height 14
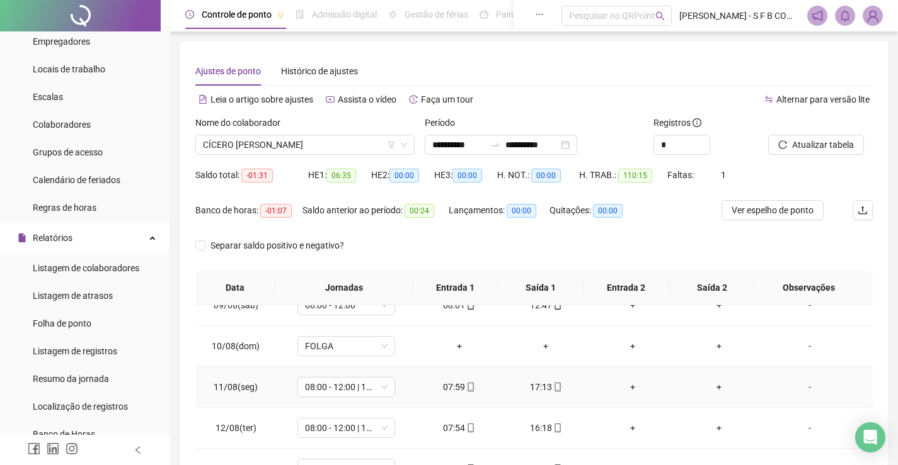
scroll to position [378, 0]
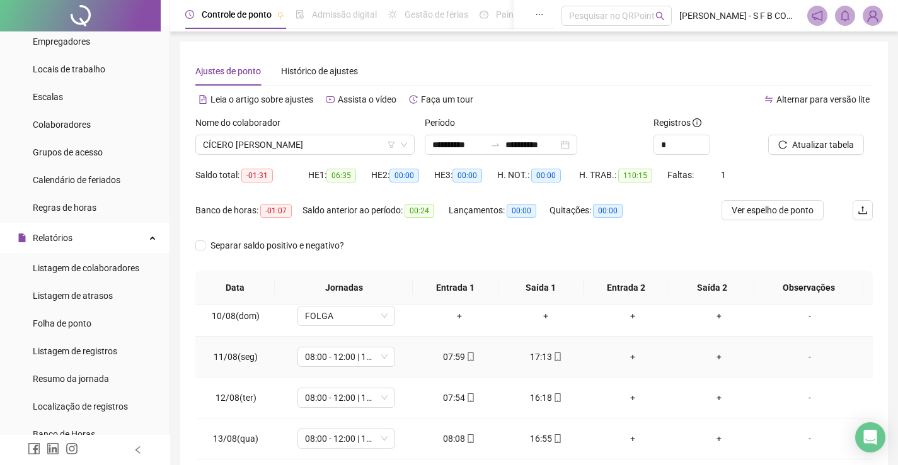
click at [627, 362] on div "+" at bounding box center [632, 357] width 67 height 14
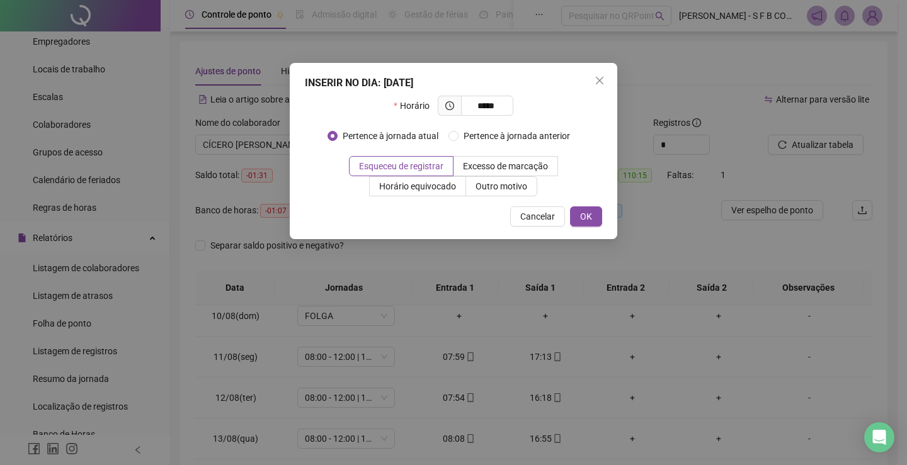
type input "*****"
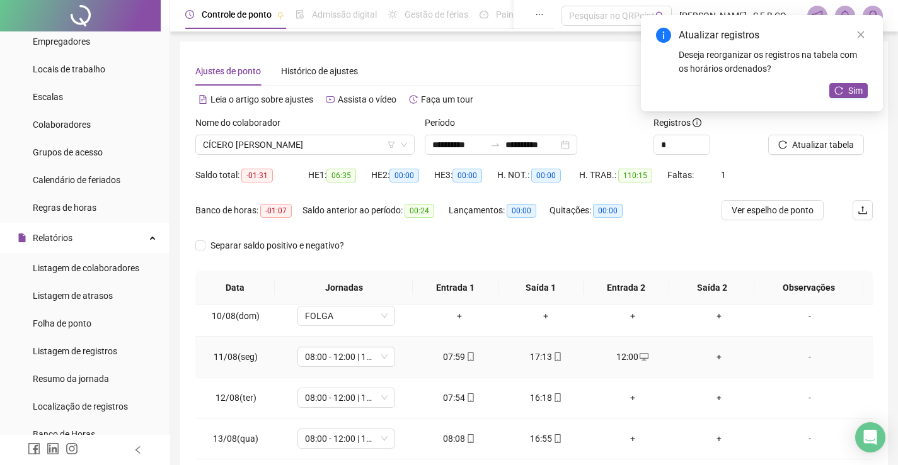
click at [711, 358] on div "+" at bounding box center [719, 357] width 67 height 14
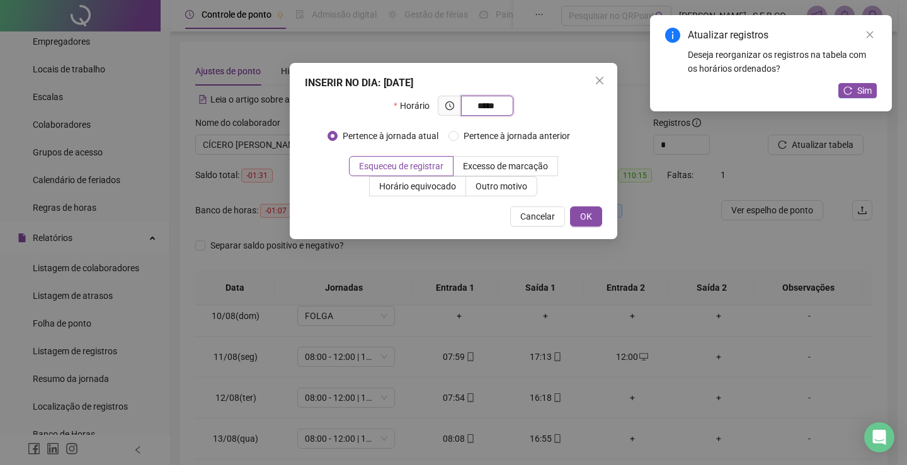
type input "*****"
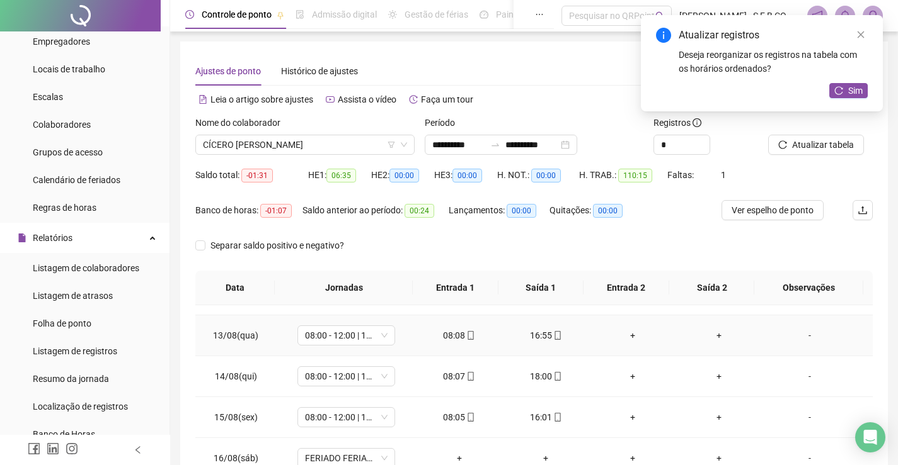
scroll to position [504, 0]
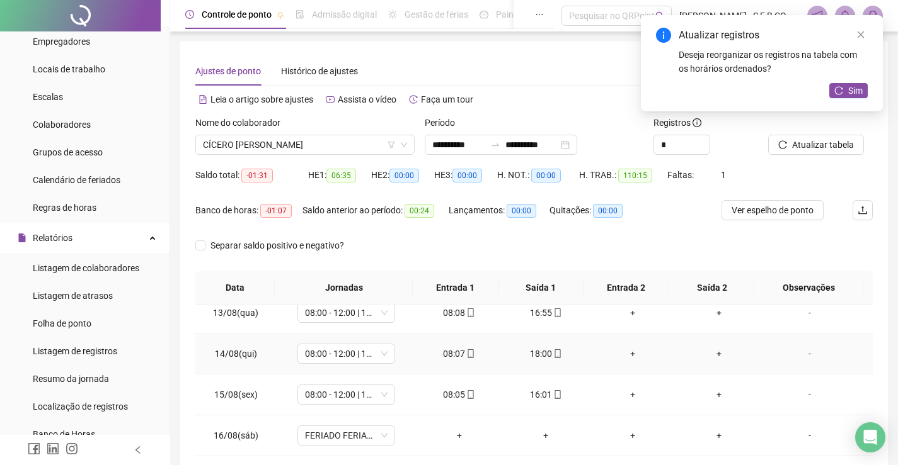
click at [622, 361] on td "+" at bounding box center [632, 354] width 87 height 41
click at [625, 355] on div "+" at bounding box center [632, 354] width 67 height 14
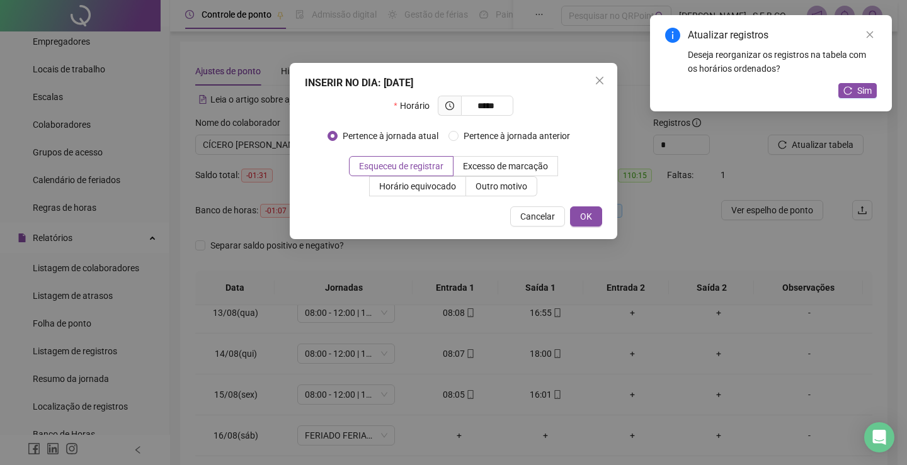
type input "*****"
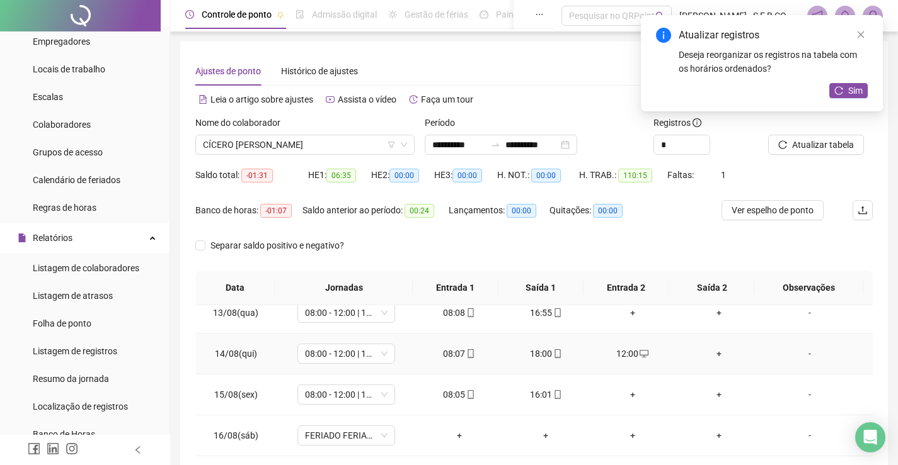
click at [714, 351] on div "+" at bounding box center [719, 354] width 67 height 14
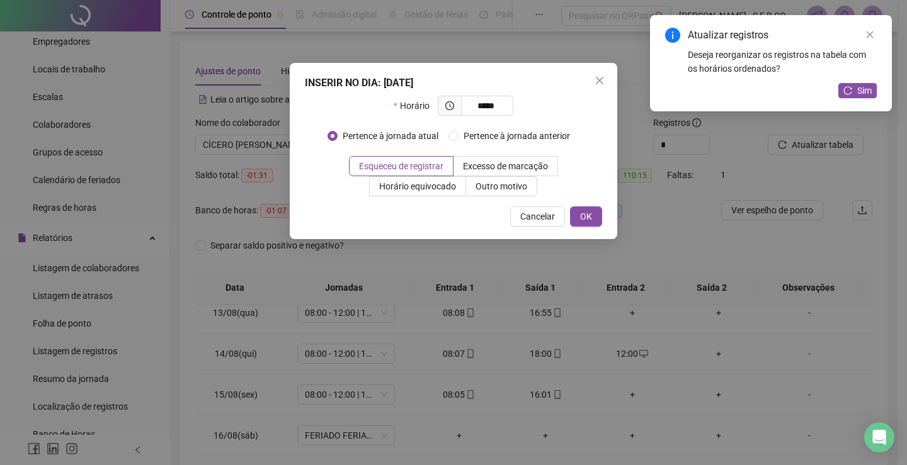
type input "*****"
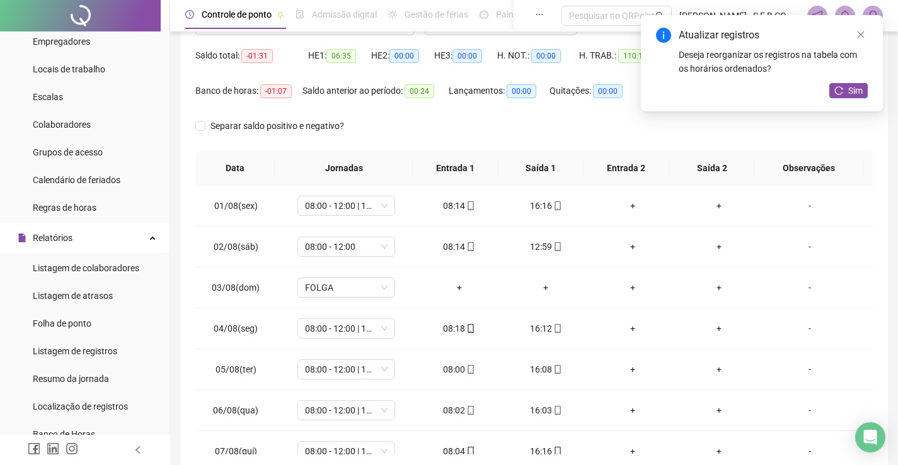
scroll to position [52, 0]
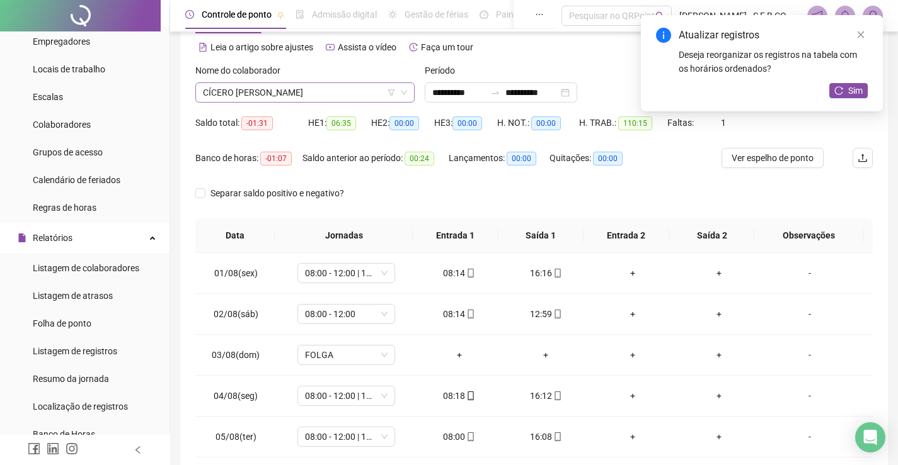
click at [356, 94] on span "CÍCERO [PERSON_NAME]" at bounding box center [305, 92] width 204 height 19
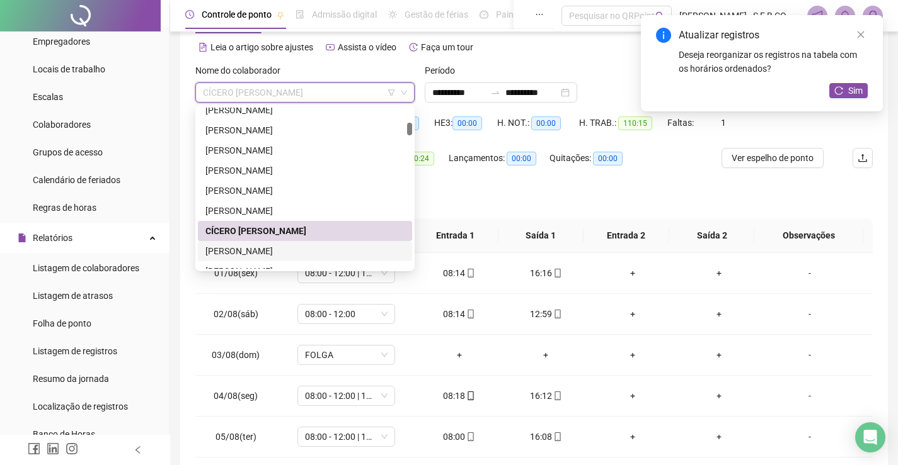
click at [266, 246] on div "[PERSON_NAME]" at bounding box center [304, 251] width 199 height 14
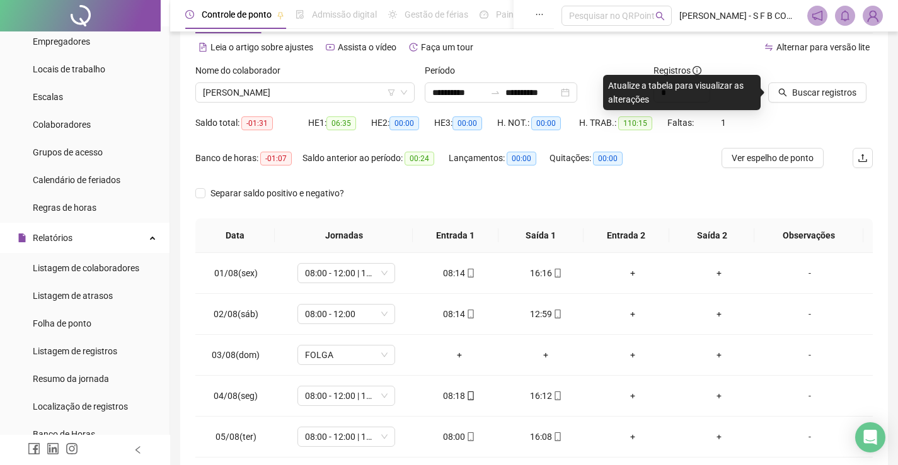
click at [800, 108] on div "Buscar registros" at bounding box center [820, 88] width 115 height 49
click at [803, 103] on div "Buscar registros" at bounding box center [820, 88] width 115 height 49
click at [804, 96] on span "Buscar registros" at bounding box center [824, 93] width 64 height 14
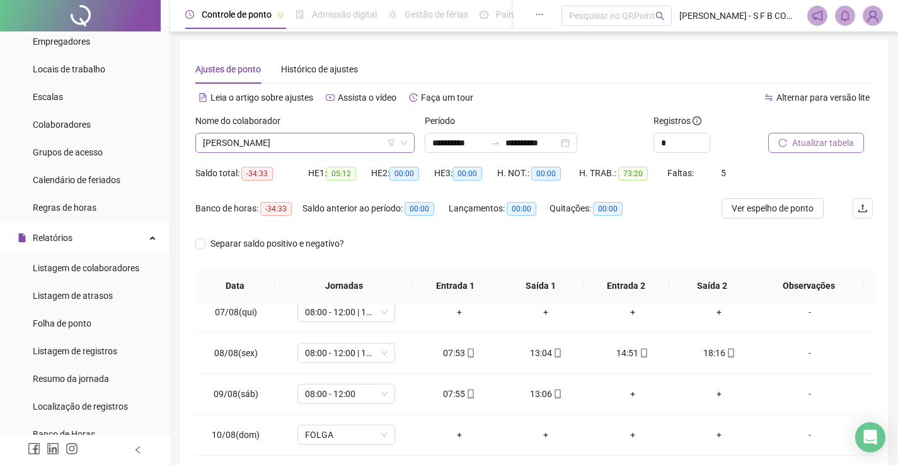
scroll to position [0, 0]
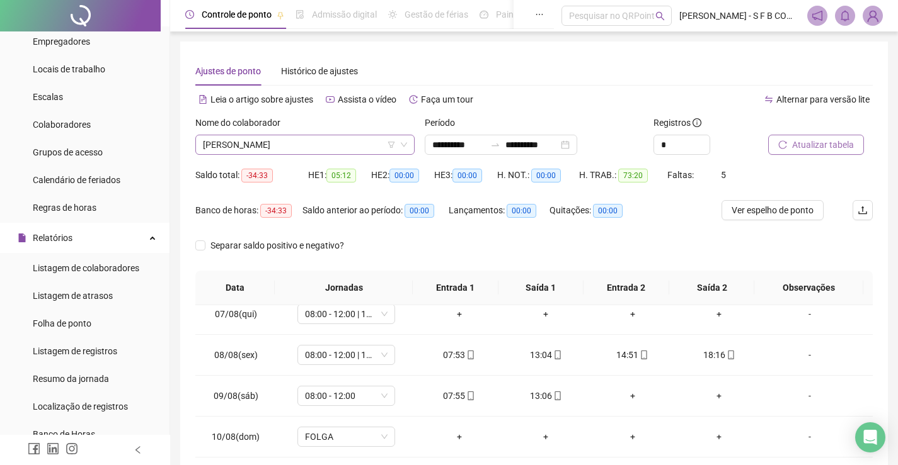
click at [409, 144] on div "[PERSON_NAME]" at bounding box center [304, 145] width 219 height 20
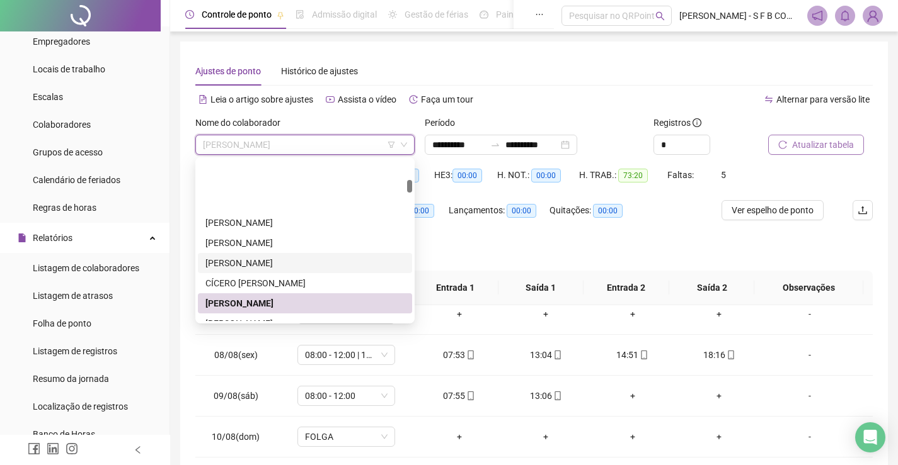
scroll to position [252, 0]
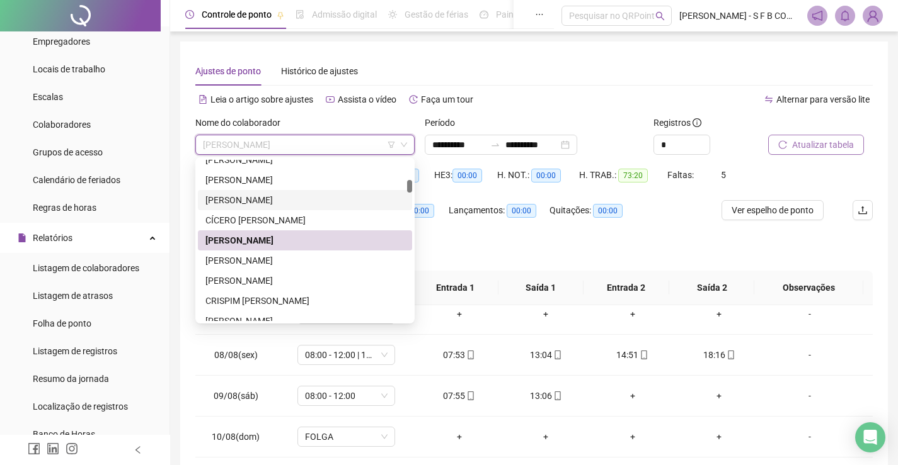
click at [310, 263] on div "[PERSON_NAME]" at bounding box center [304, 261] width 199 height 14
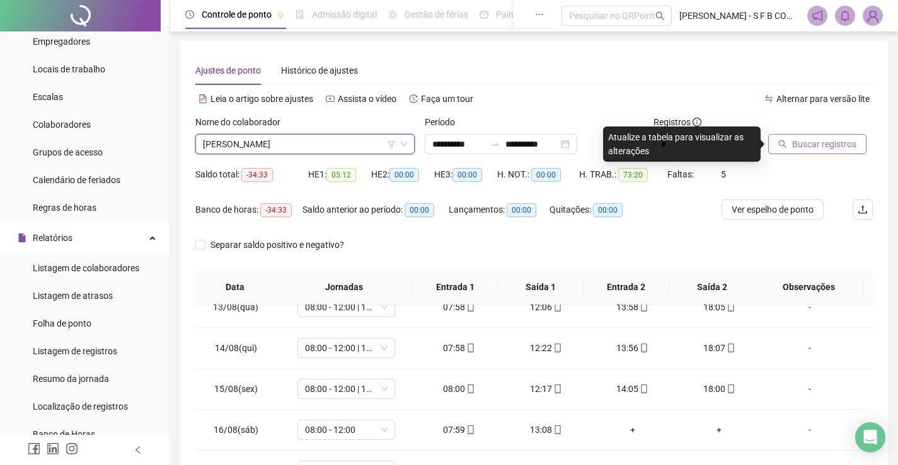
scroll to position [0, 0]
click at [362, 146] on span "[PERSON_NAME]" at bounding box center [305, 144] width 204 height 19
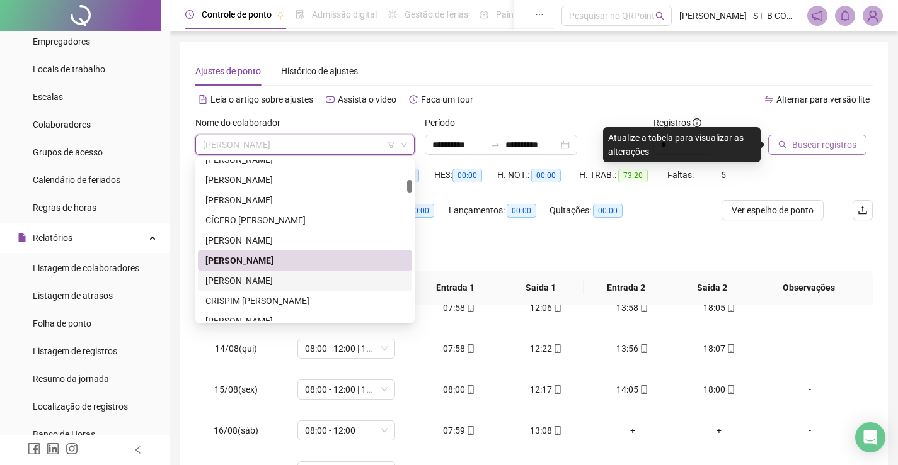
click at [328, 277] on div "[PERSON_NAME]" at bounding box center [304, 281] width 199 height 14
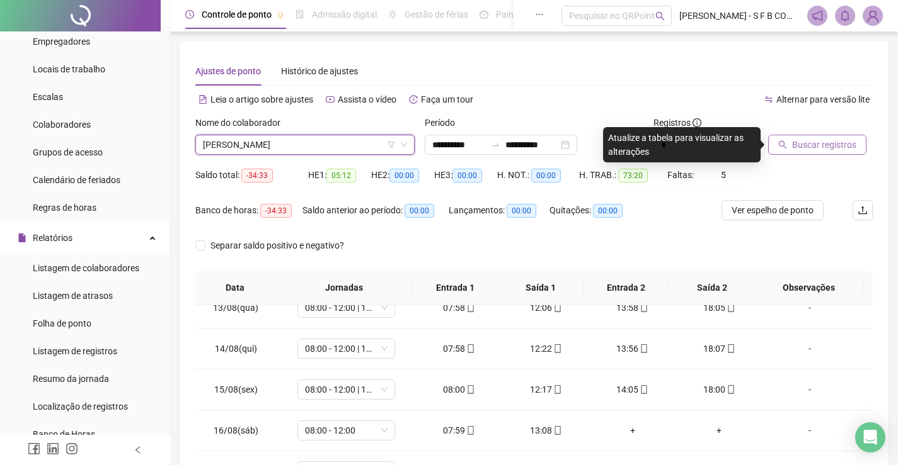
click at [791, 142] on button "Buscar registros" at bounding box center [817, 145] width 98 height 20
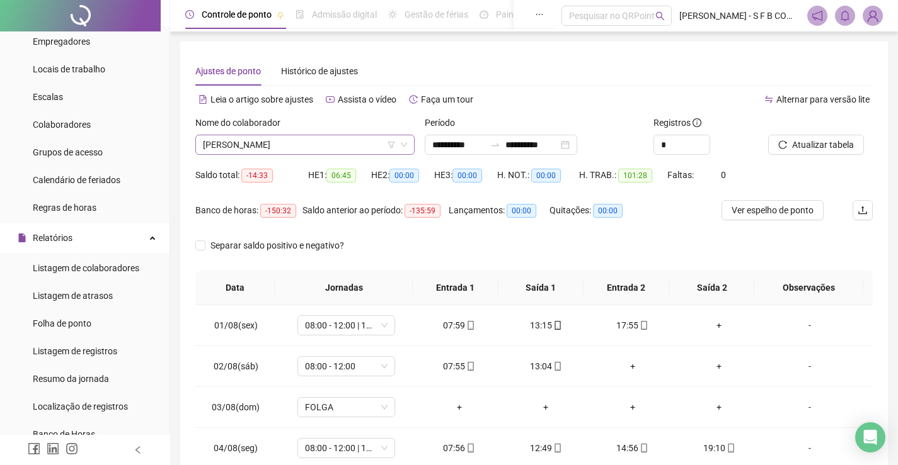
click at [343, 149] on span "[PERSON_NAME]" at bounding box center [305, 144] width 204 height 19
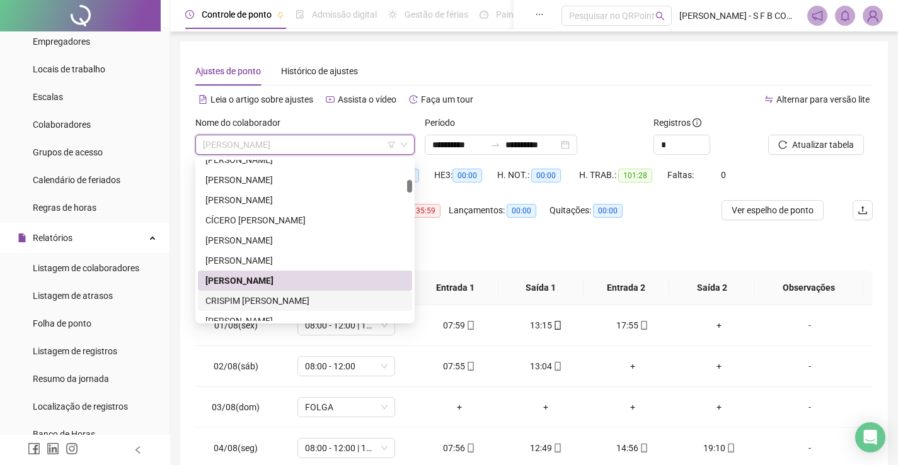
click at [298, 298] on div "CRISPIM [PERSON_NAME]" at bounding box center [304, 301] width 199 height 14
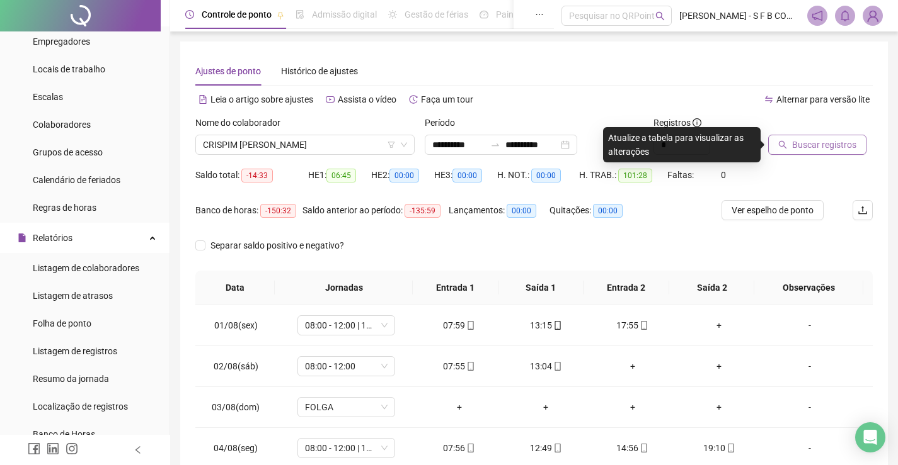
click at [788, 140] on button "Buscar registros" at bounding box center [817, 145] width 98 height 20
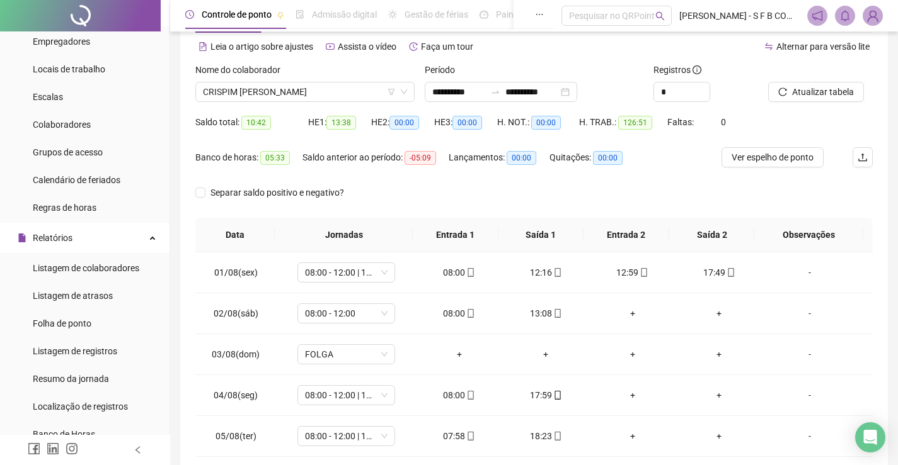
scroll to position [178, 0]
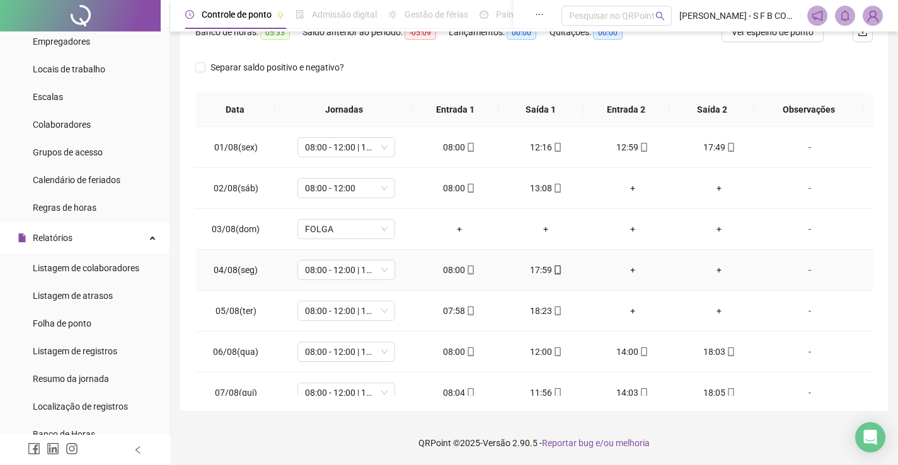
click at [629, 271] on div "+" at bounding box center [632, 270] width 67 height 14
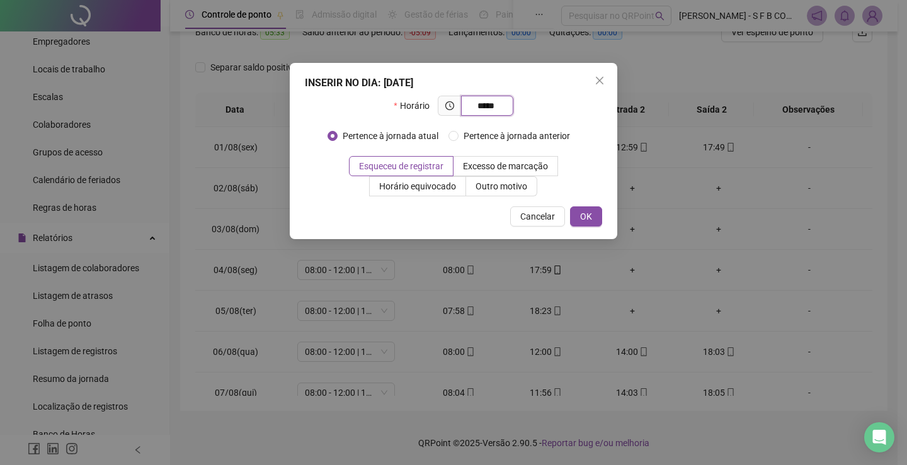
type input "*****"
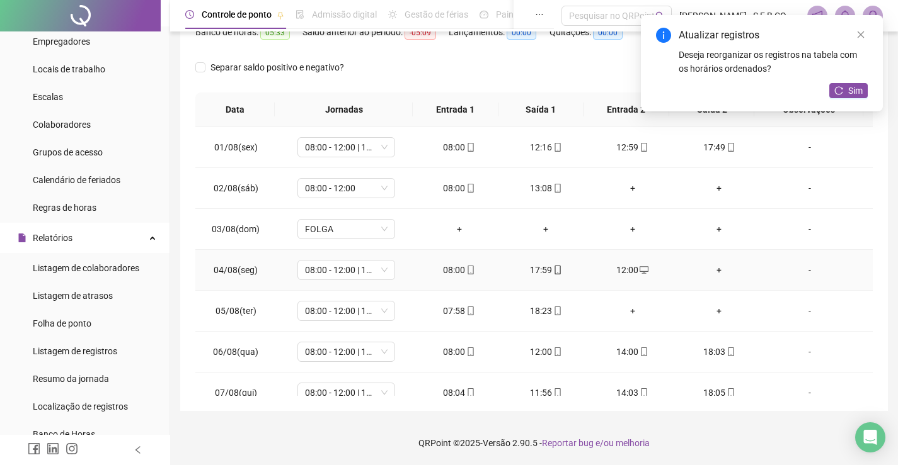
click at [699, 273] on div "+" at bounding box center [719, 270] width 67 height 14
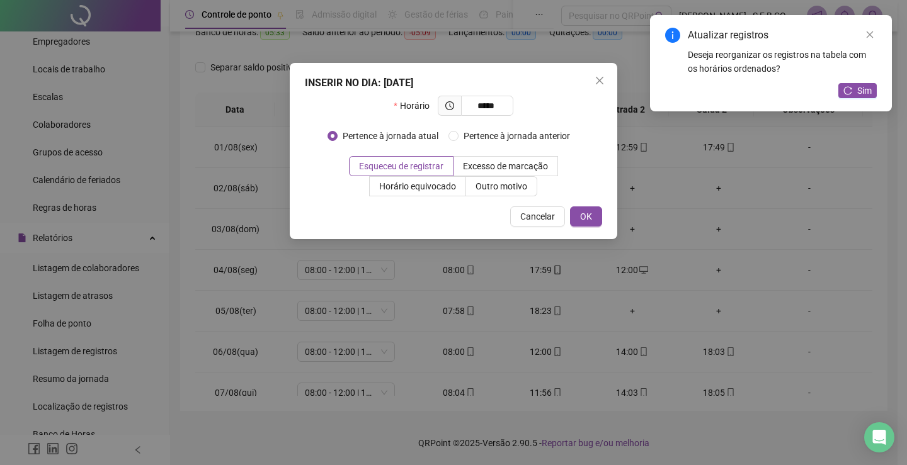
type input "*****"
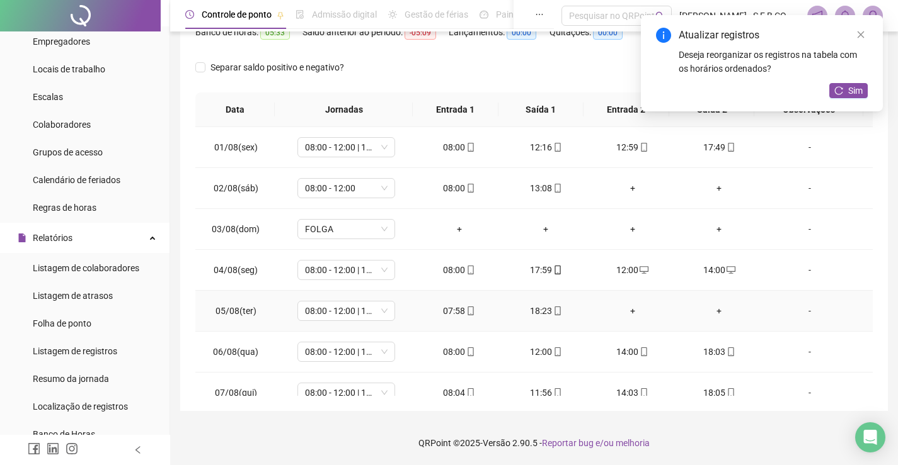
click at [634, 307] on div "+" at bounding box center [632, 311] width 67 height 14
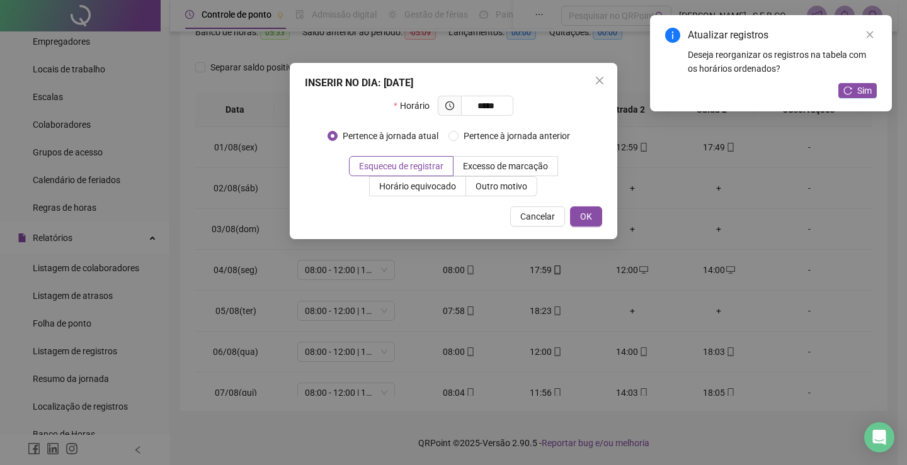
type input "*****"
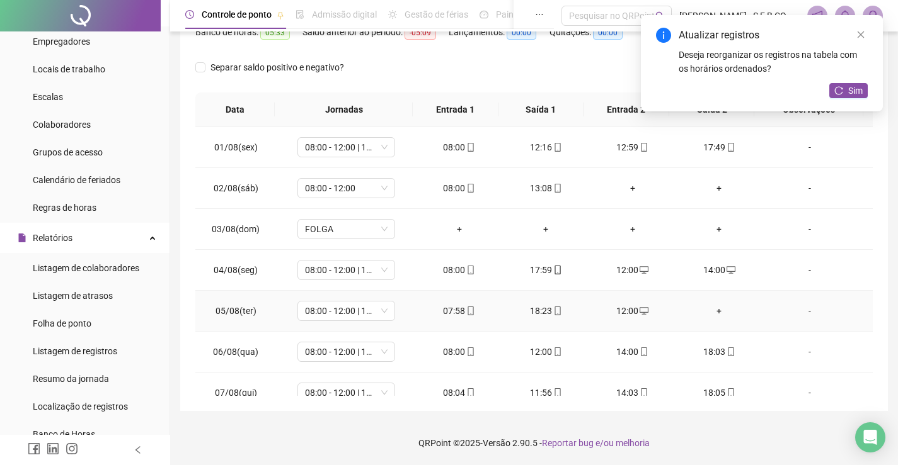
click at [714, 304] on div "+" at bounding box center [719, 311] width 67 height 14
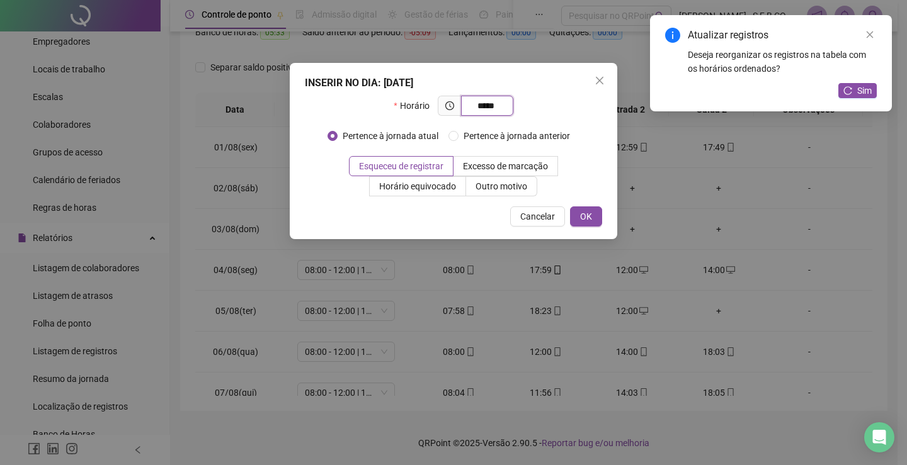
type input "*****"
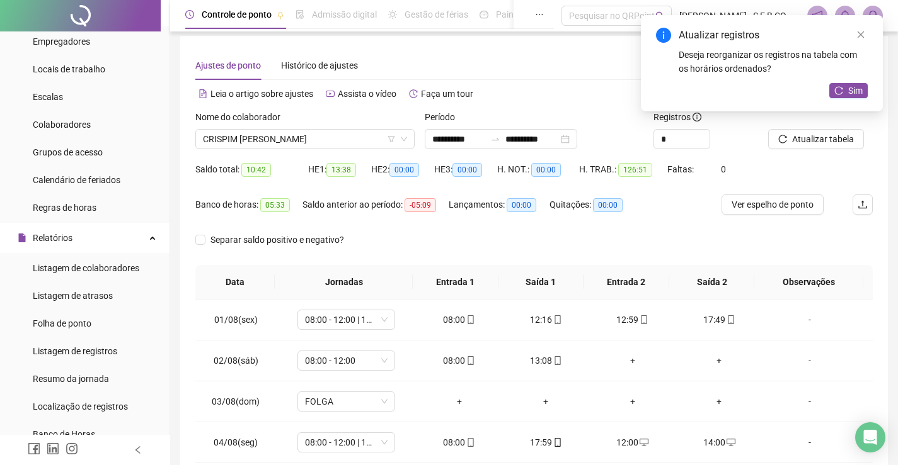
scroll to position [0, 0]
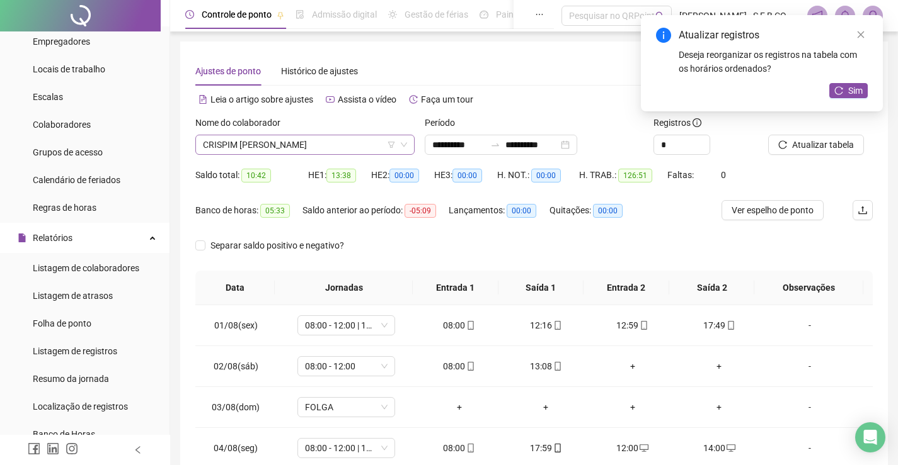
click at [403, 139] on span "CRISPIM [PERSON_NAME]" at bounding box center [305, 144] width 204 height 19
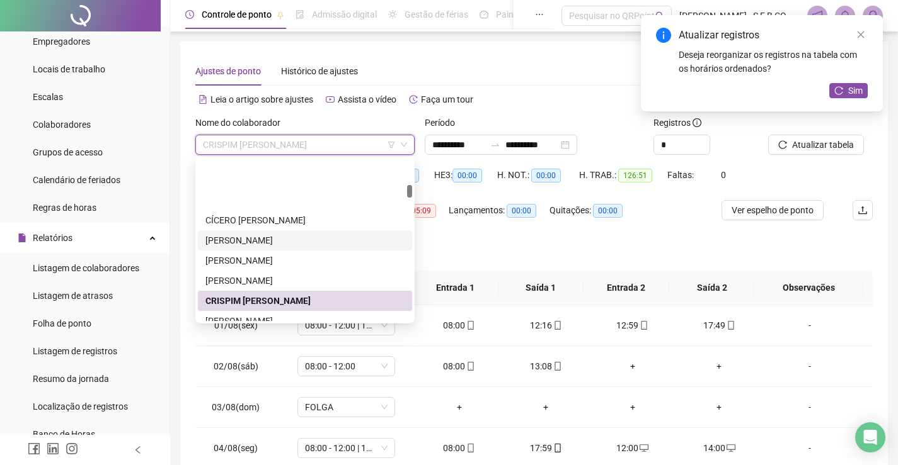
scroll to position [378, 0]
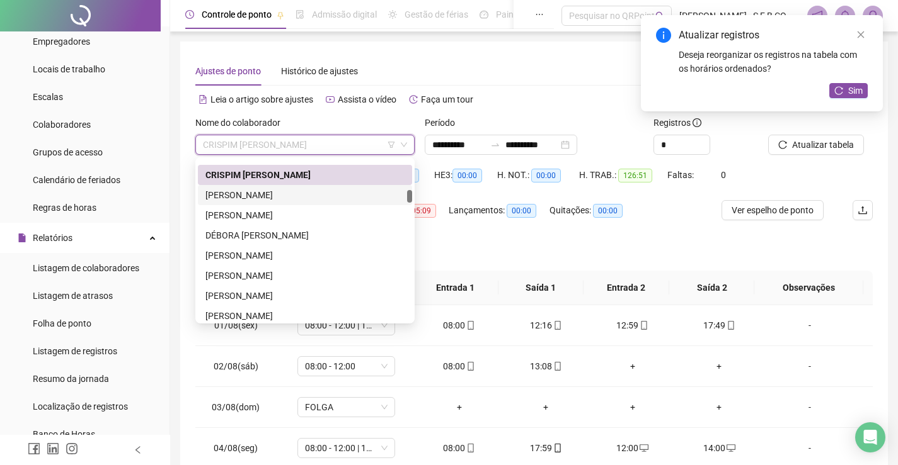
click at [283, 195] on div "[PERSON_NAME]" at bounding box center [304, 195] width 199 height 14
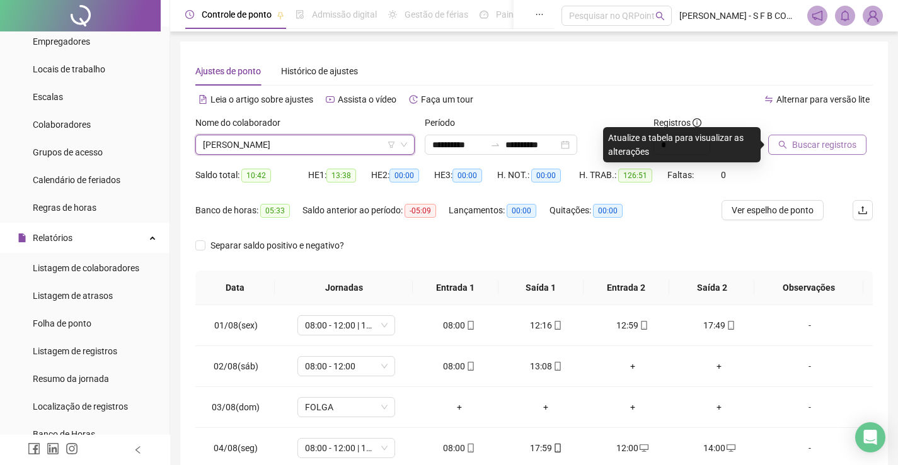
click at [797, 148] on span "Buscar registros" at bounding box center [824, 145] width 64 height 14
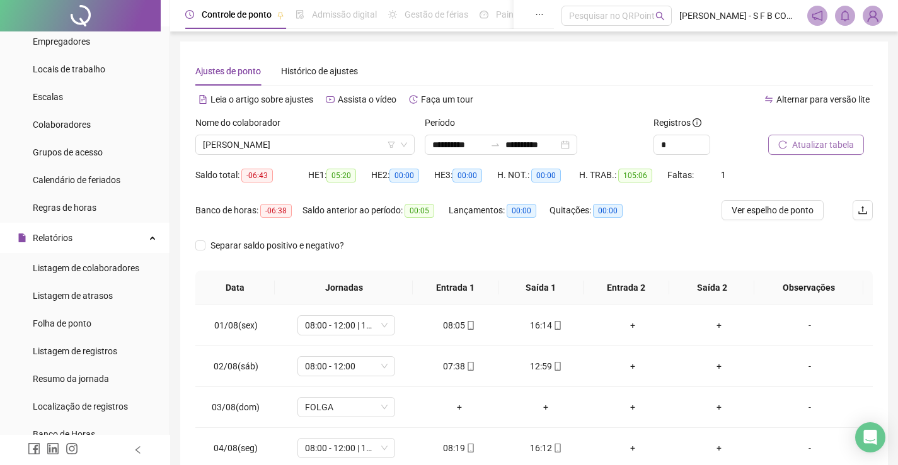
click at [815, 140] on span "Atualizar tabela" at bounding box center [823, 145] width 62 height 14
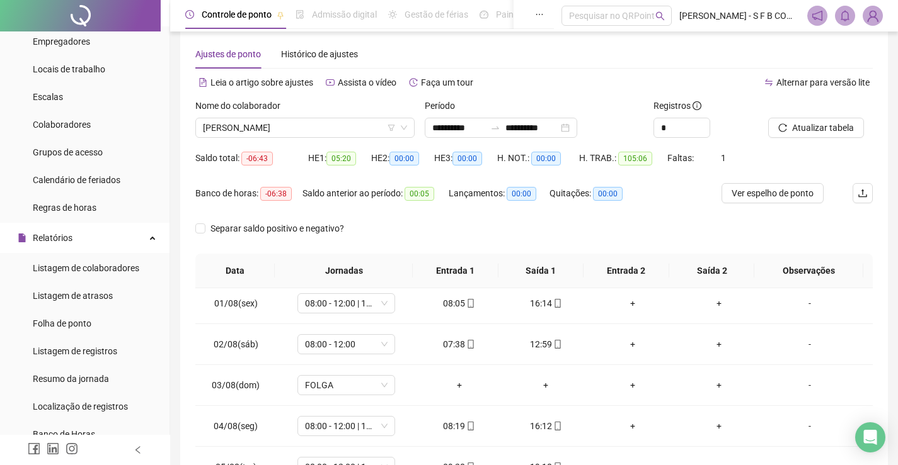
scroll to position [0, 0]
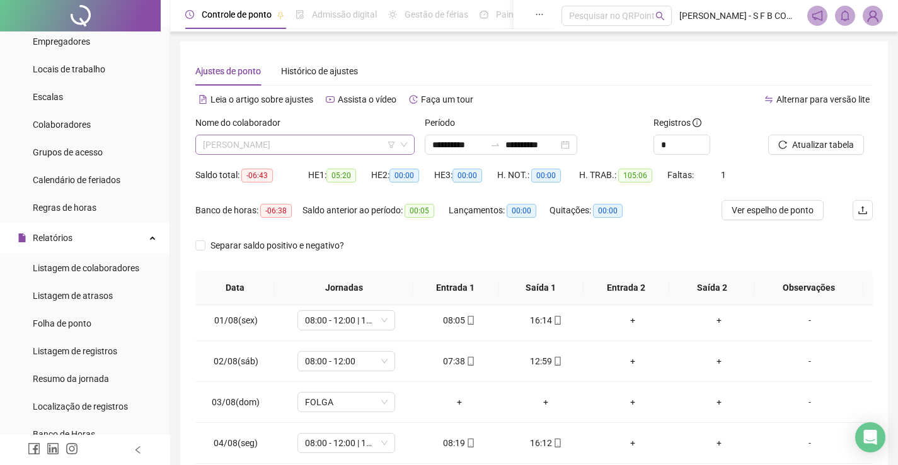
click at [377, 142] on span "[PERSON_NAME]" at bounding box center [305, 144] width 204 height 19
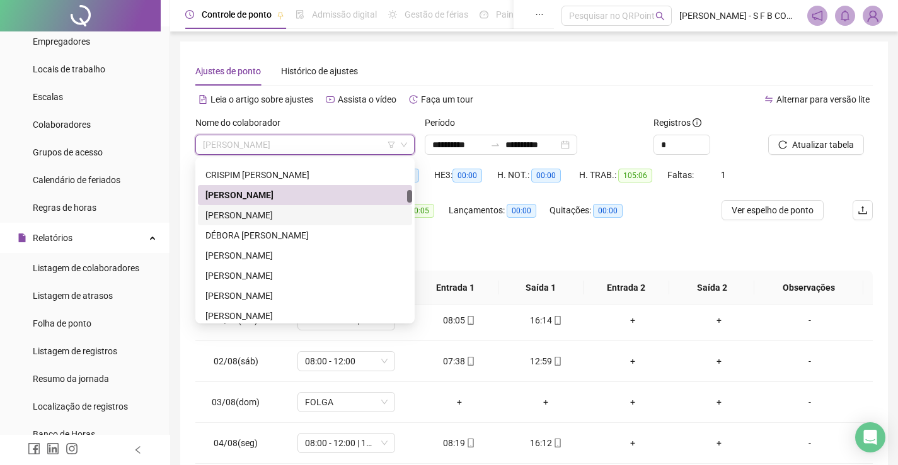
click at [357, 214] on div "[PERSON_NAME]" at bounding box center [304, 215] width 199 height 14
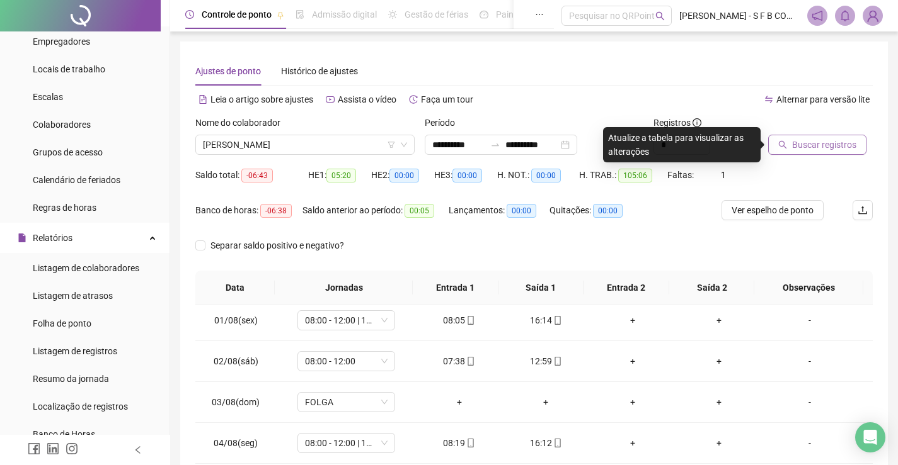
click at [782, 148] on icon "search" at bounding box center [782, 144] width 9 height 9
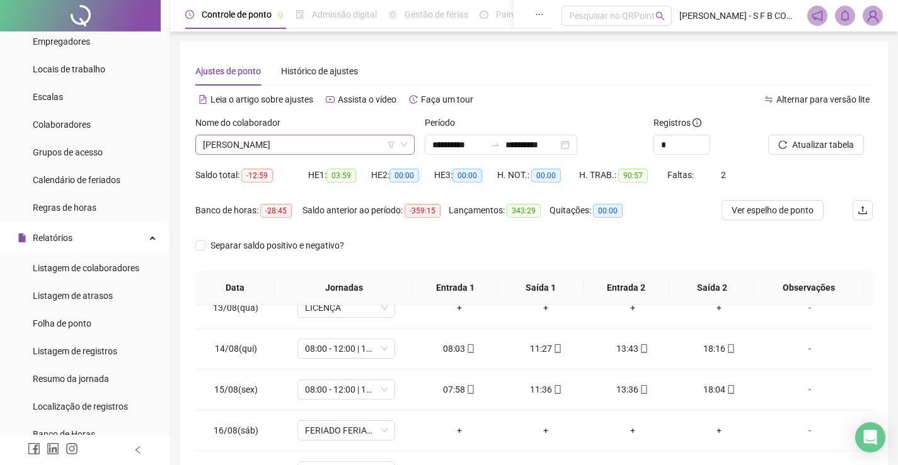
click at [326, 142] on span "[PERSON_NAME]" at bounding box center [305, 144] width 204 height 19
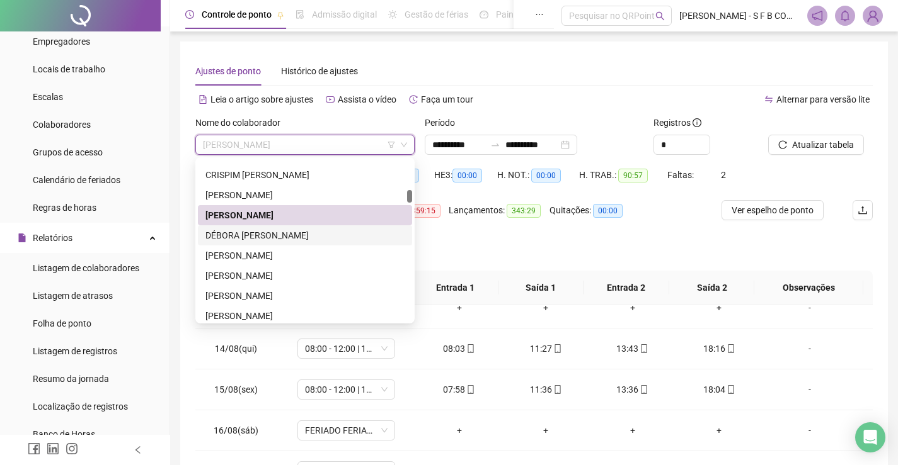
click at [262, 229] on div "DÉBORA [PERSON_NAME]" at bounding box center [304, 236] width 199 height 14
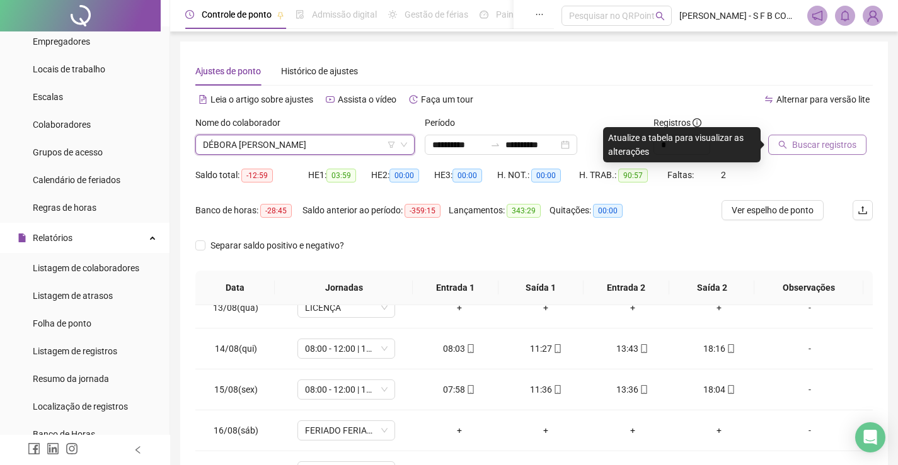
click at [835, 147] on span "Buscar registros" at bounding box center [824, 145] width 64 height 14
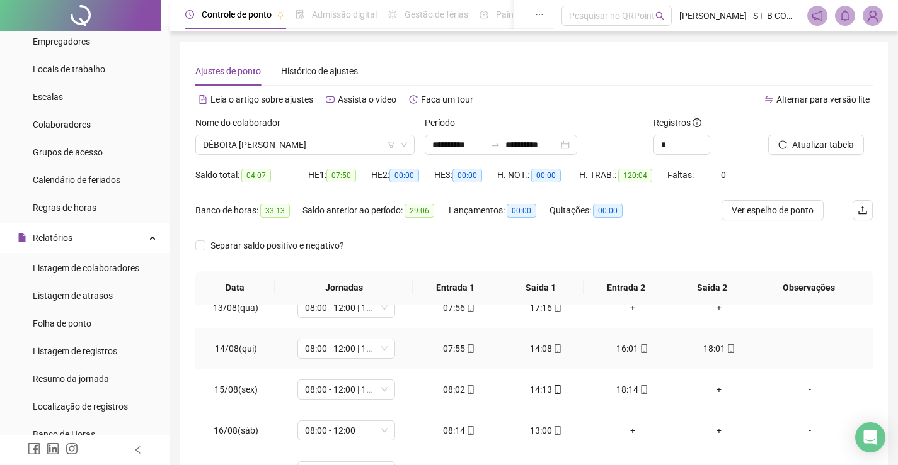
scroll to position [178, 0]
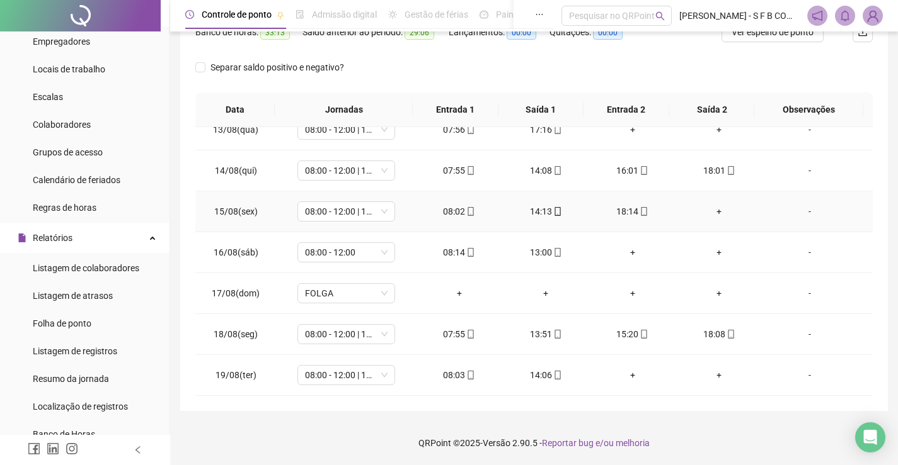
click at [707, 214] on div "+" at bounding box center [719, 212] width 67 height 14
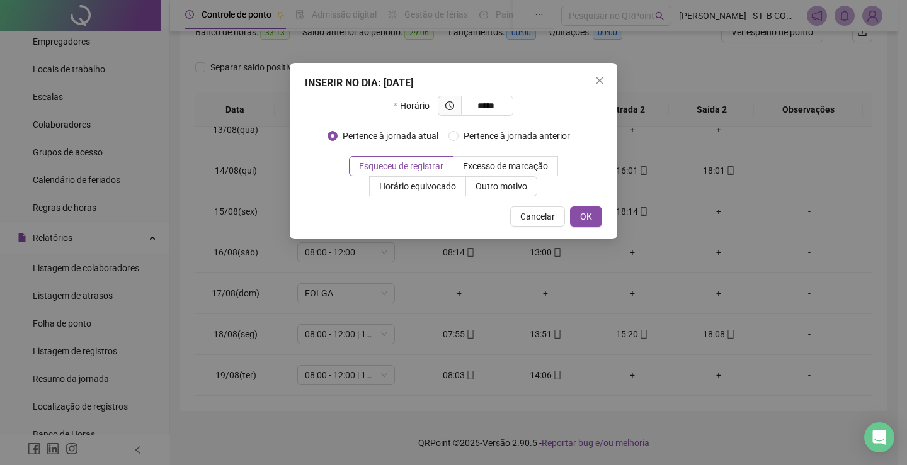
type input "*****"
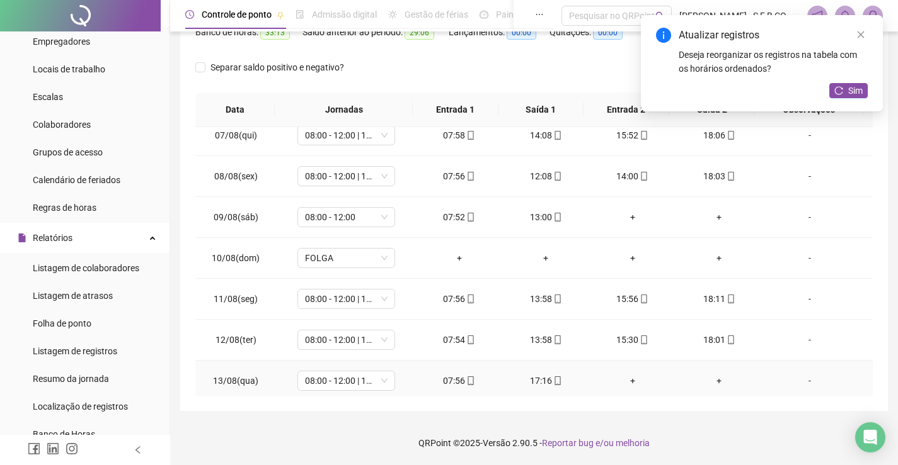
scroll to position [257, 0]
click at [842, 91] on icon "reload" at bounding box center [838, 90] width 9 height 9
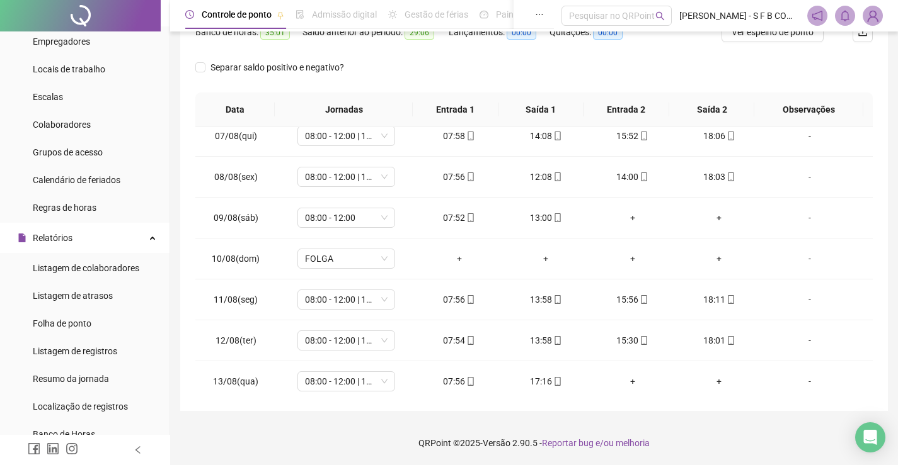
scroll to position [0, 0]
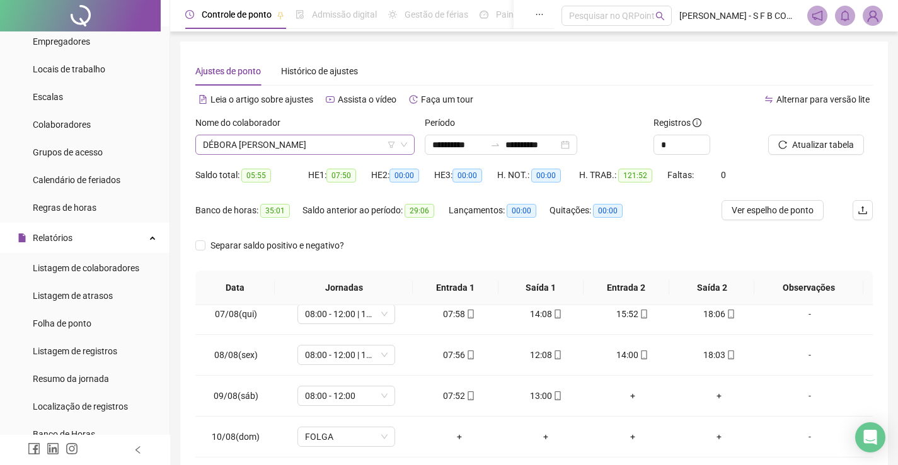
click at [349, 151] on span "DÉBORA [PERSON_NAME]" at bounding box center [305, 144] width 204 height 19
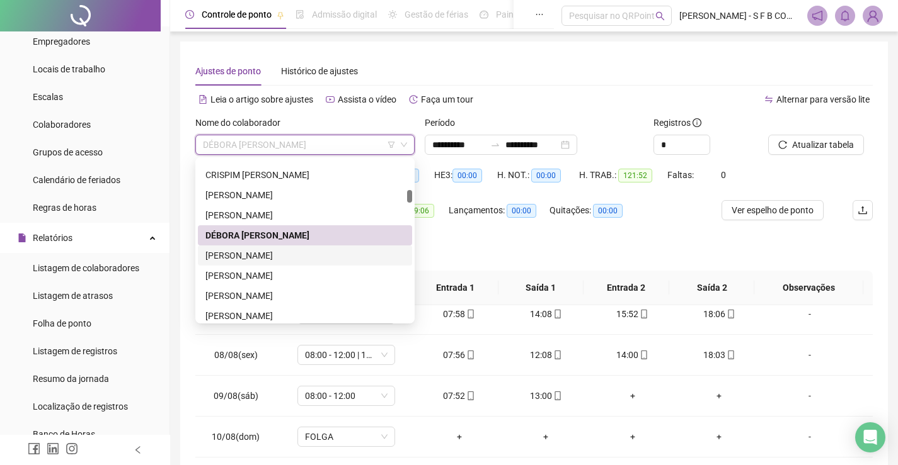
click at [311, 252] on div "[PERSON_NAME]" at bounding box center [304, 256] width 199 height 14
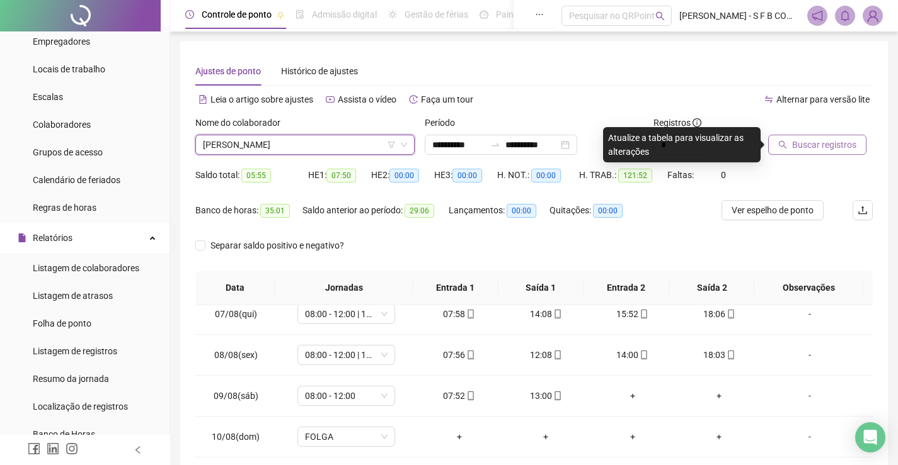
click at [818, 146] on span "Buscar registros" at bounding box center [824, 145] width 64 height 14
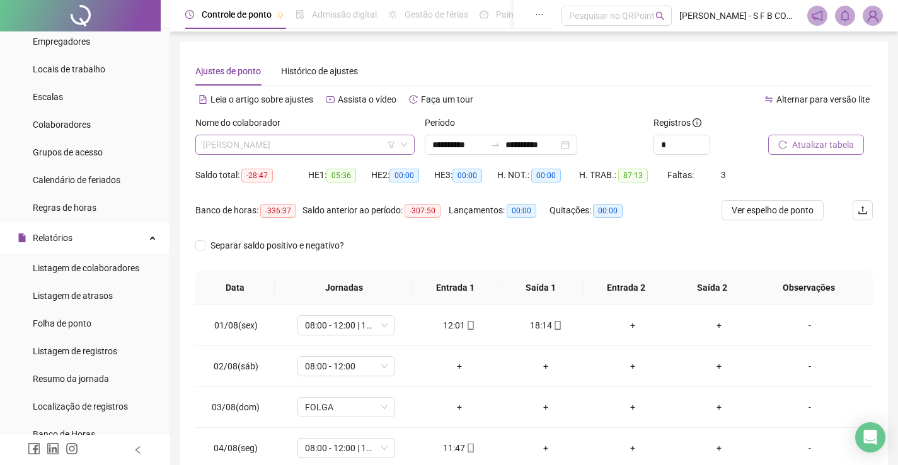
click at [359, 150] on span "[PERSON_NAME]" at bounding box center [305, 144] width 204 height 19
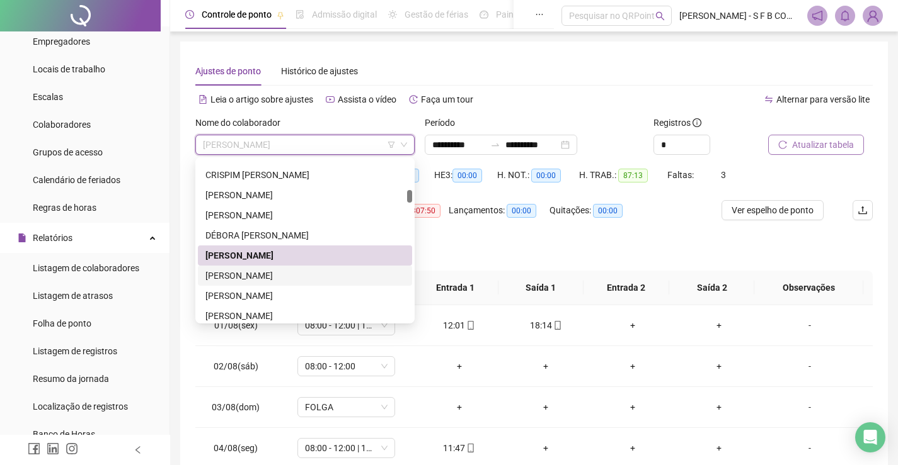
click at [282, 280] on div "[PERSON_NAME]" at bounding box center [304, 276] width 199 height 14
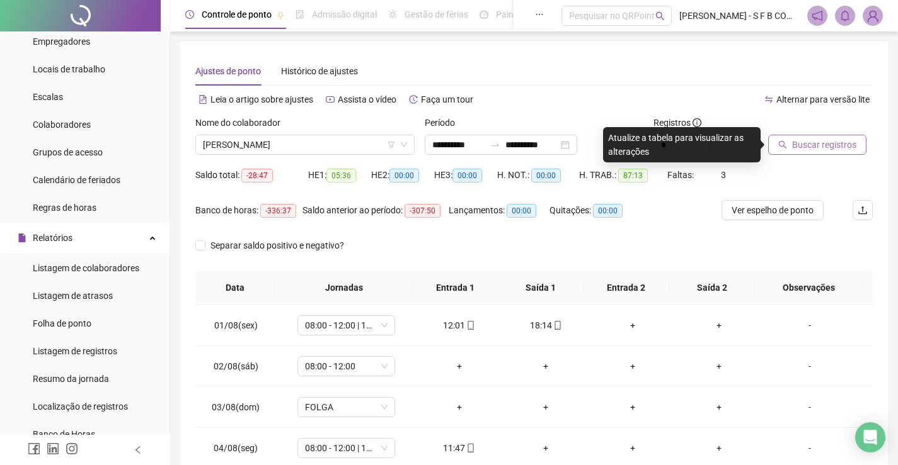
click at [786, 144] on icon "search" at bounding box center [782, 144] width 9 height 9
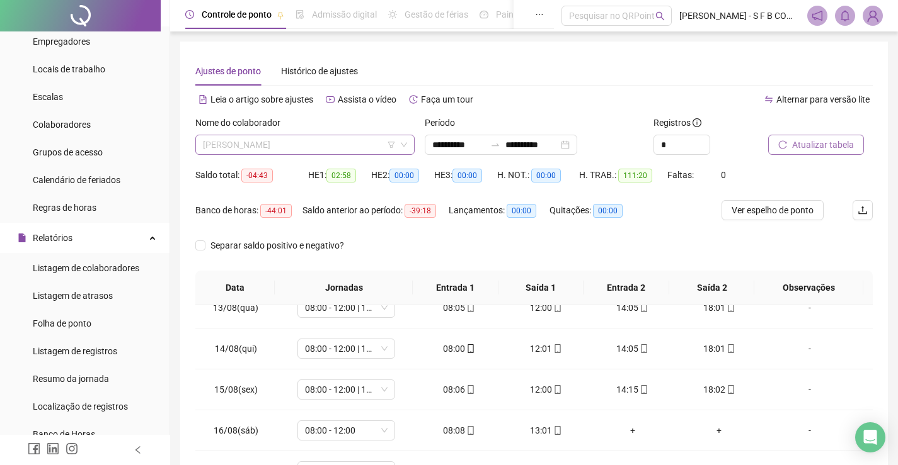
click at [366, 150] on span "[PERSON_NAME]" at bounding box center [305, 144] width 204 height 19
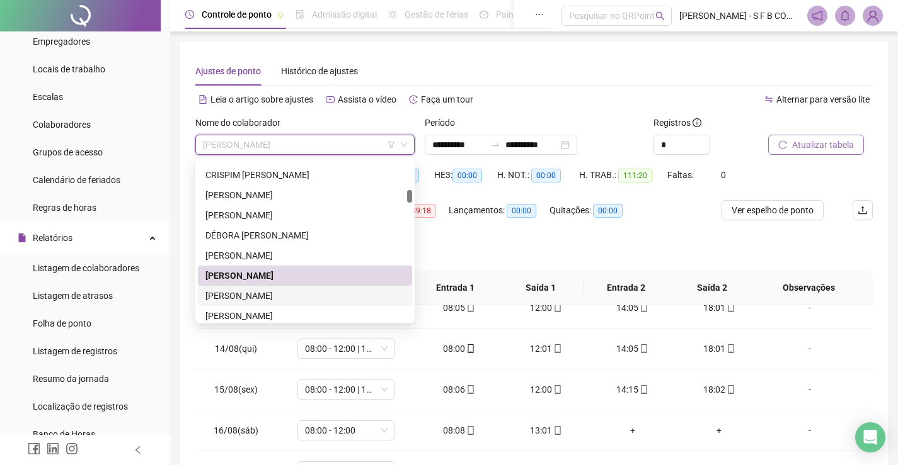
click at [297, 299] on div "[PERSON_NAME]" at bounding box center [304, 296] width 199 height 14
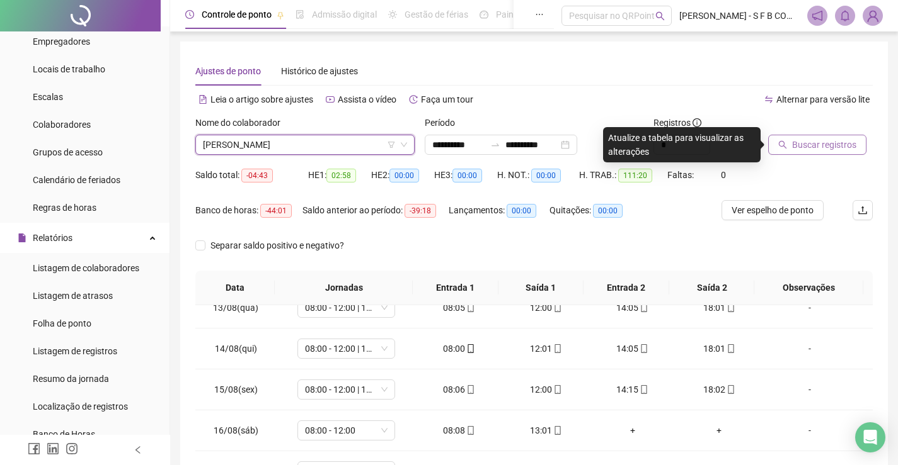
click at [797, 144] on span "Buscar registros" at bounding box center [824, 145] width 64 height 14
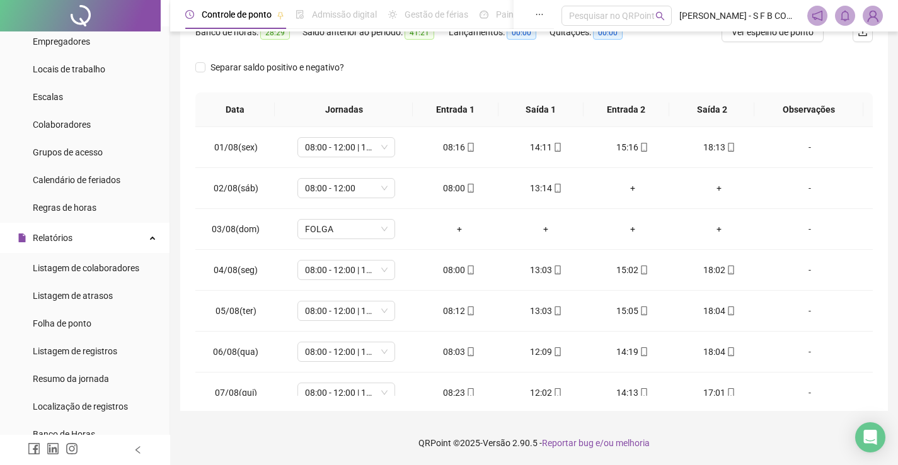
scroll to position [52, 0]
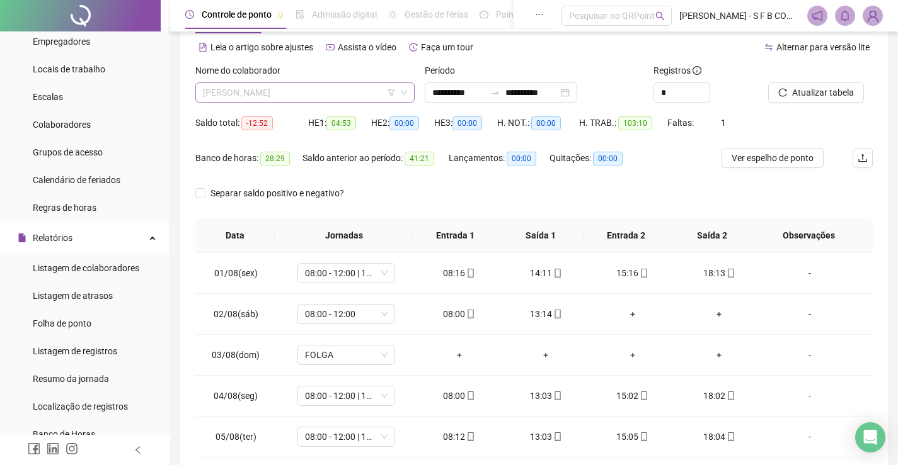
click at [337, 93] on span "[PERSON_NAME]" at bounding box center [305, 92] width 204 height 19
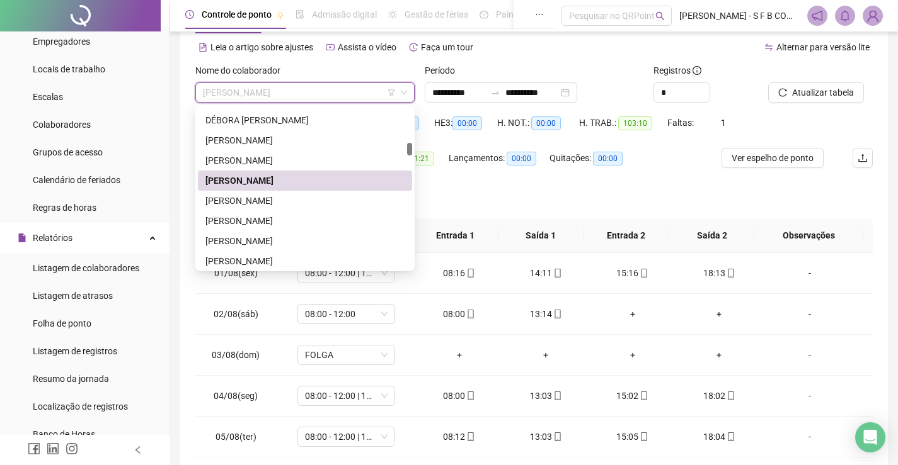
scroll to position [378, 0]
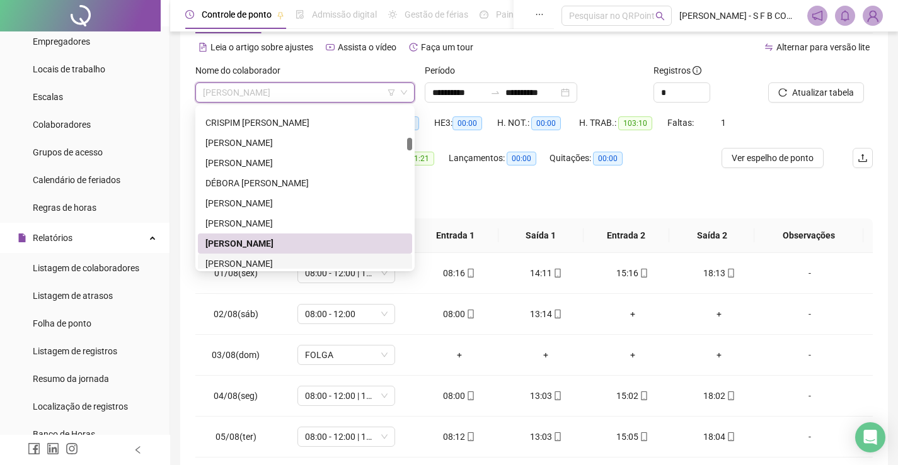
click at [286, 259] on div "[PERSON_NAME]" at bounding box center [304, 264] width 199 height 14
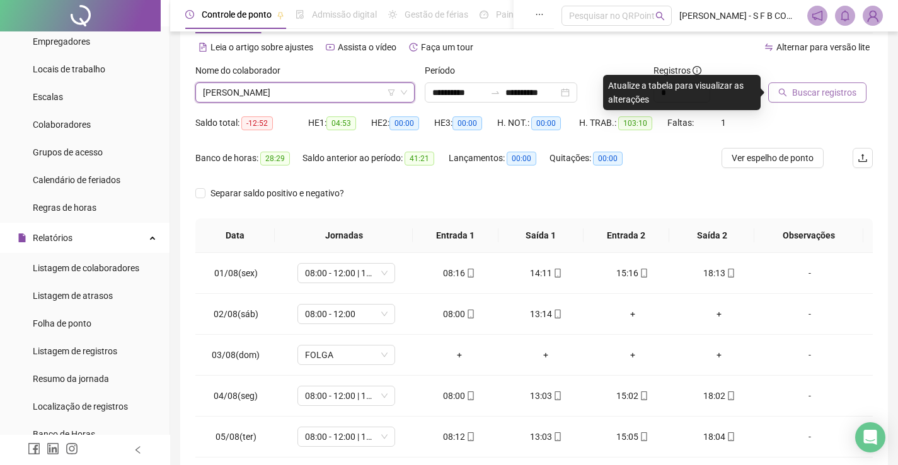
click at [789, 96] on button "Buscar registros" at bounding box center [817, 93] width 98 height 20
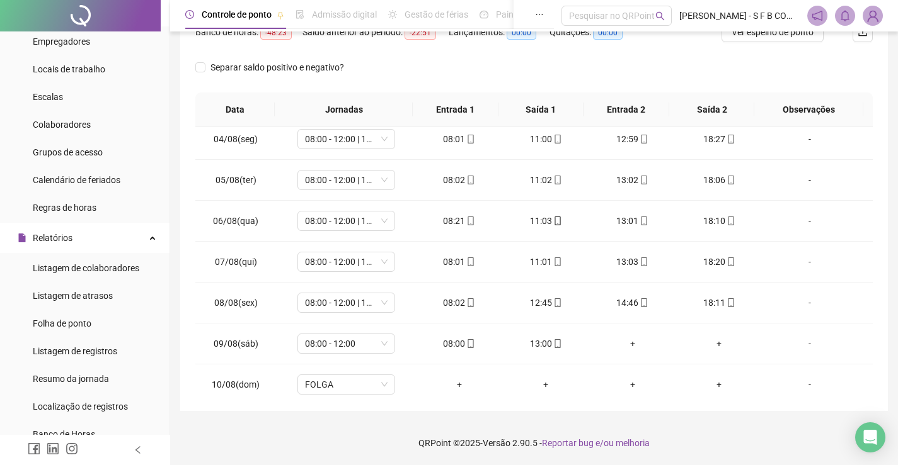
scroll to position [0, 0]
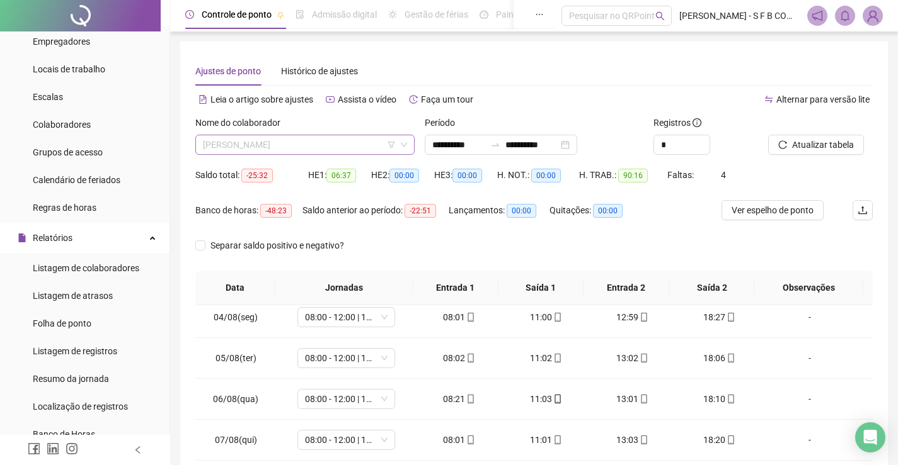
click at [338, 149] on span "[PERSON_NAME]" at bounding box center [305, 144] width 204 height 19
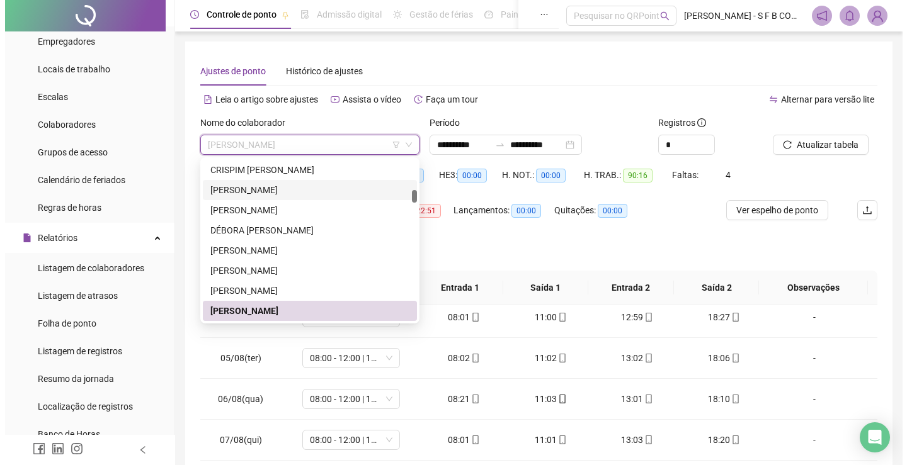
scroll to position [509, 0]
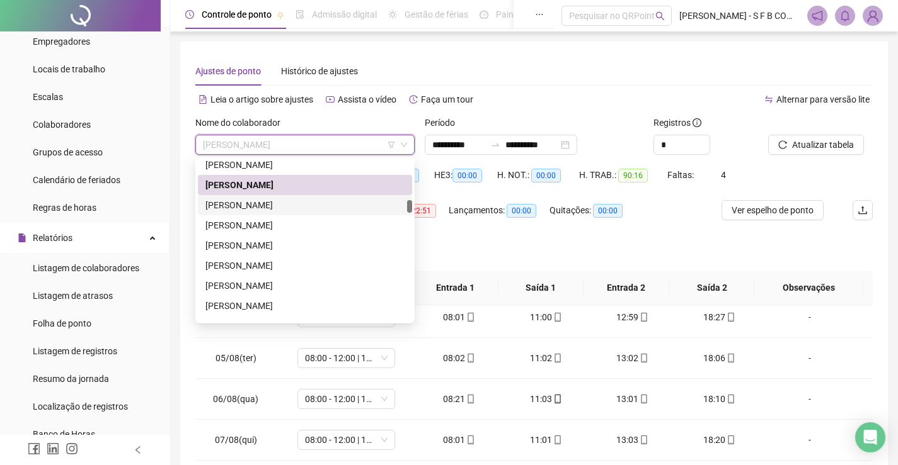
click at [305, 205] on div "[PERSON_NAME]" at bounding box center [304, 205] width 199 height 14
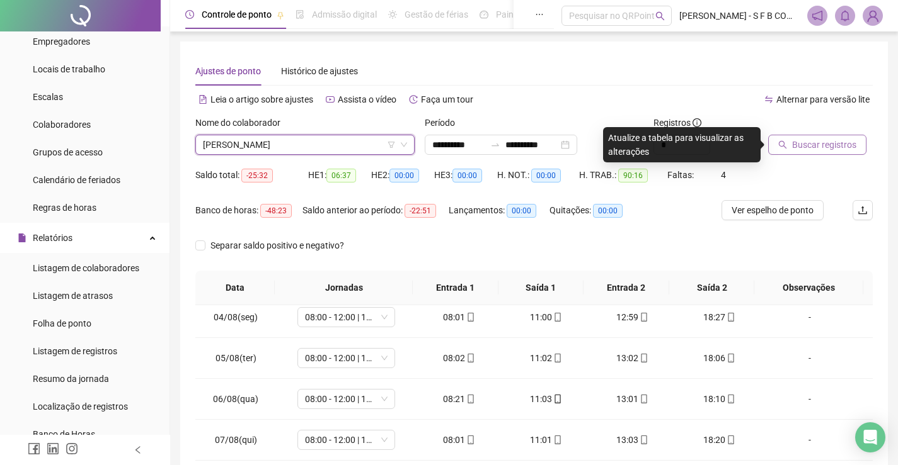
click at [792, 149] on span "Buscar registros" at bounding box center [824, 145] width 64 height 14
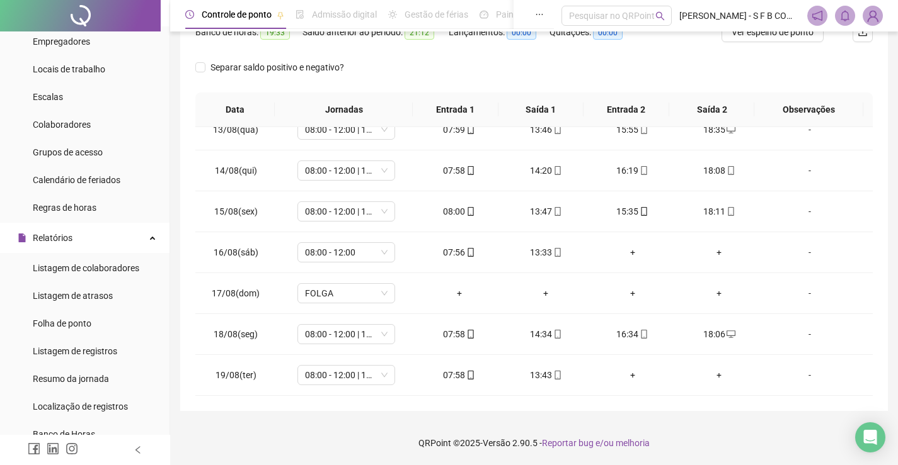
scroll to position [0, 0]
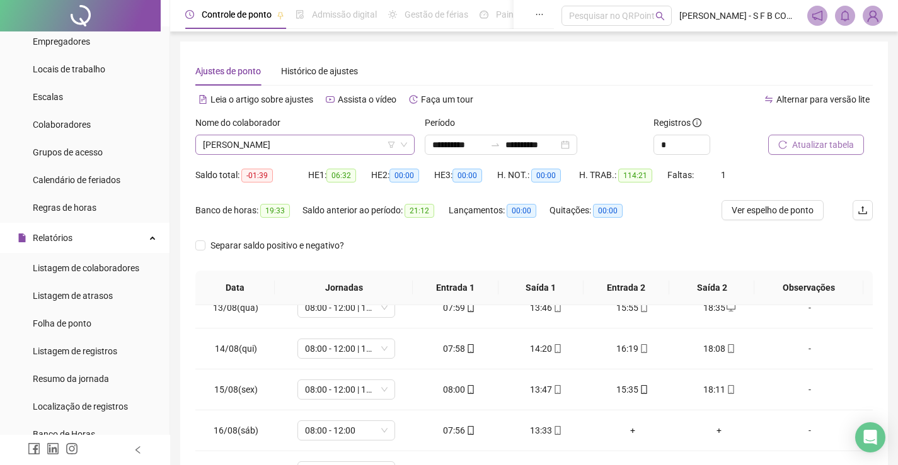
drag, startPoint x: 328, startPoint y: 152, endPoint x: 351, endPoint y: 152, distance: 22.7
click at [332, 152] on span "[PERSON_NAME]" at bounding box center [305, 144] width 204 height 19
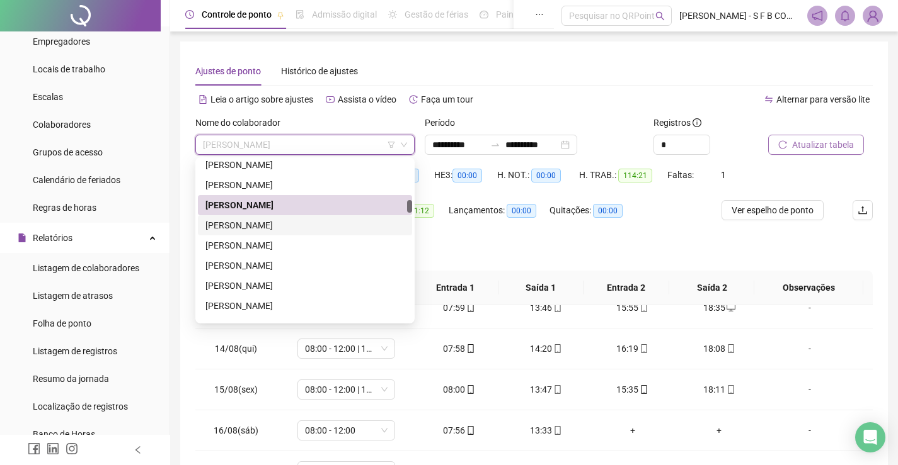
click at [340, 232] on div "[PERSON_NAME]" at bounding box center [305, 225] width 214 height 20
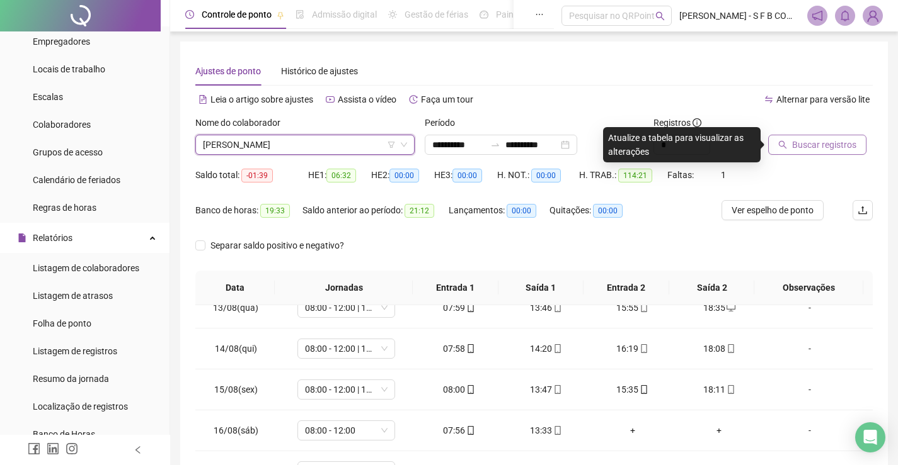
click at [782, 151] on button "Buscar registros" at bounding box center [817, 145] width 98 height 20
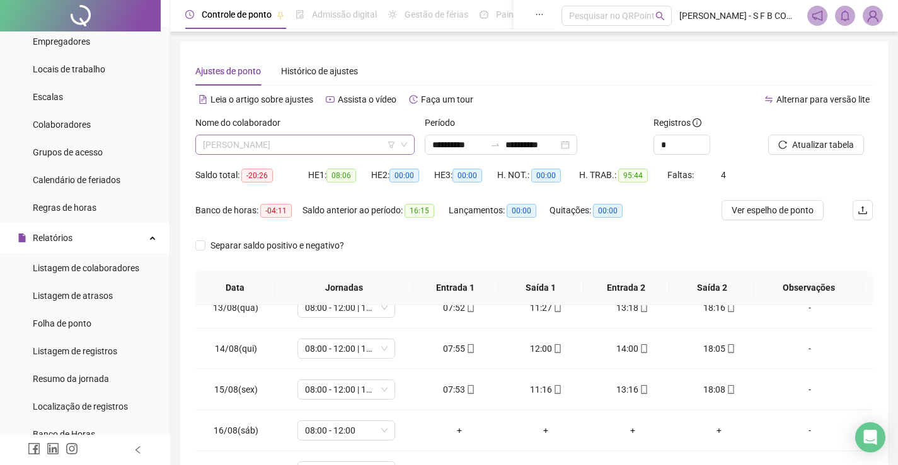
click at [341, 146] on span "[PERSON_NAME]" at bounding box center [305, 144] width 204 height 19
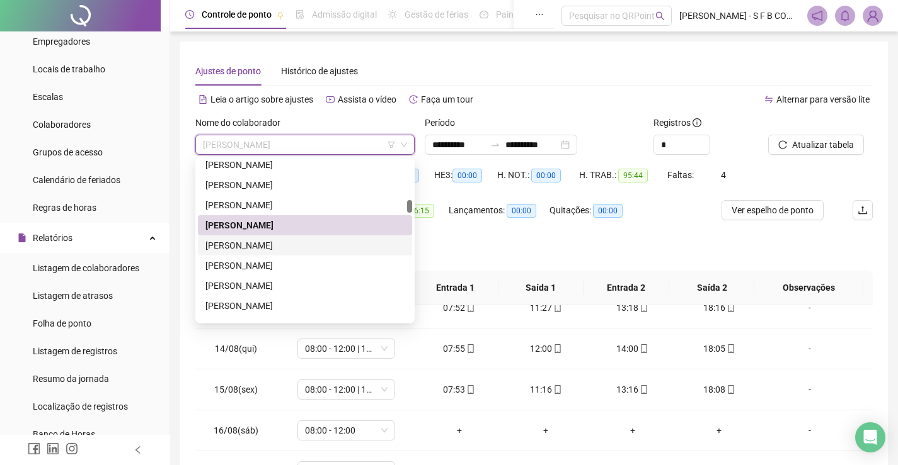
click at [281, 236] on div "[PERSON_NAME]" at bounding box center [305, 246] width 214 height 20
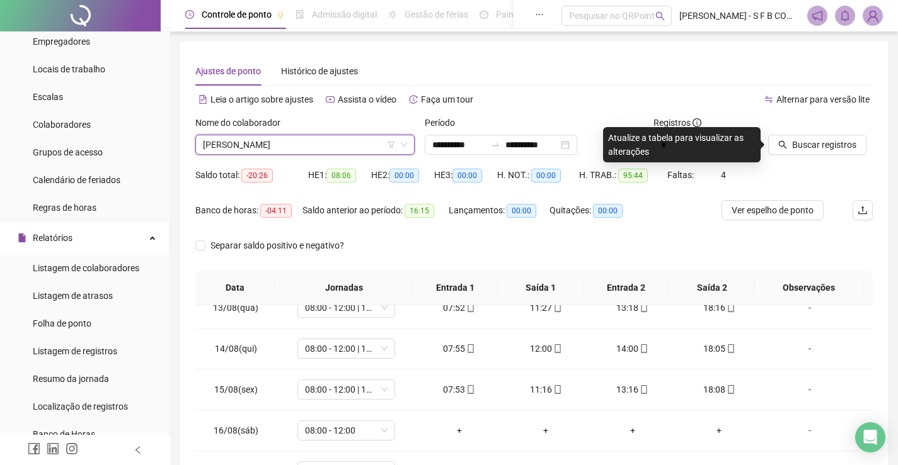
click at [350, 161] on div "Nome do colaborador [PERSON_NAME] [PERSON_NAME]" at bounding box center [304, 140] width 229 height 49
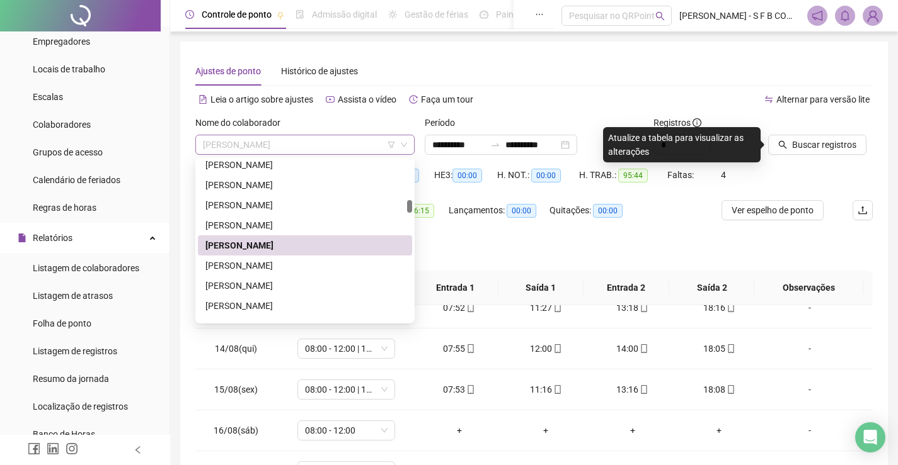
click at [354, 149] on span "[PERSON_NAME]" at bounding box center [305, 144] width 204 height 19
click at [294, 274] on div "[PERSON_NAME]" at bounding box center [305, 266] width 214 height 20
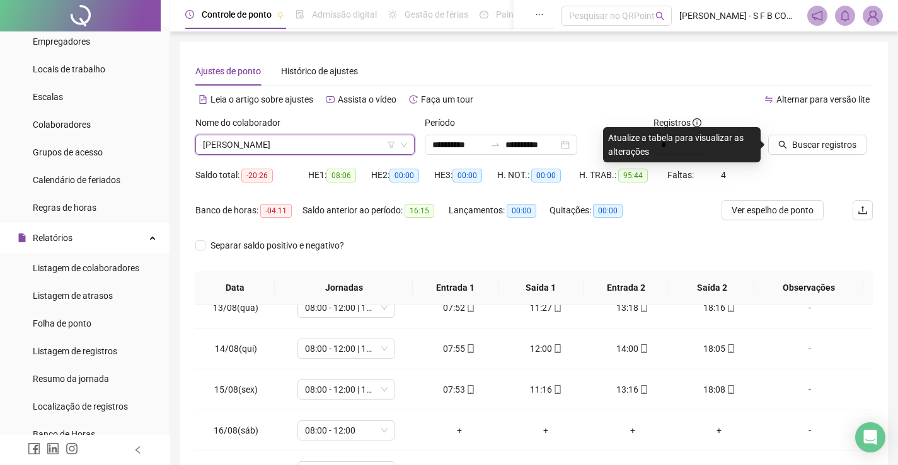
click at [320, 151] on span "[PERSON_NAME]" at bounding box center [305, 144] width 204 height 19
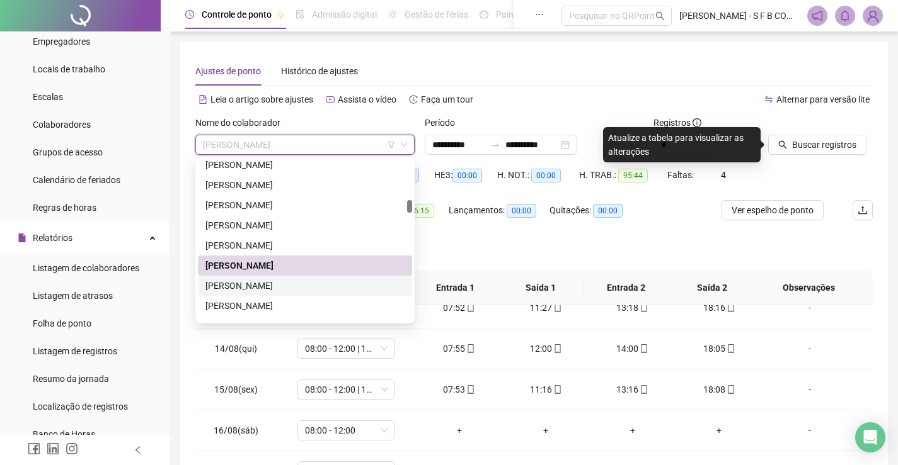
click at [307, 283] on div "[PERSON_NAME]" at bounding box center [304, 286] width 199 height 14
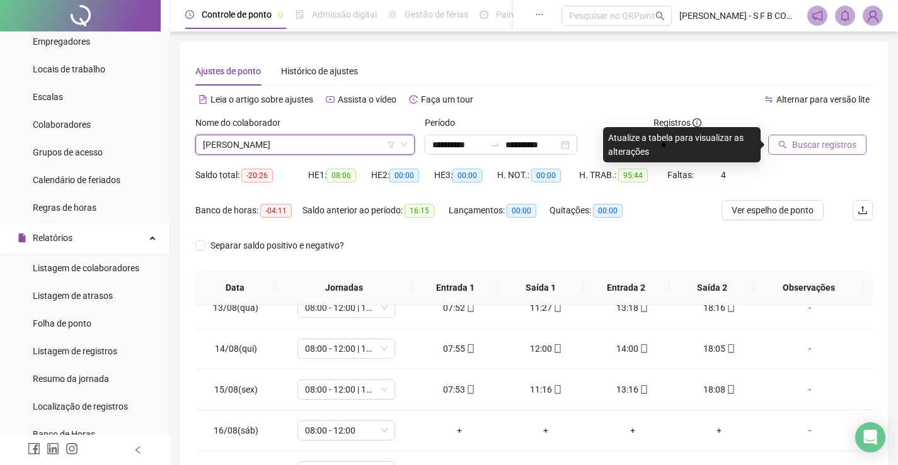
click at [785, 152] on button "Buscar registros" at bounding box center [817, 145] width 98 height 20
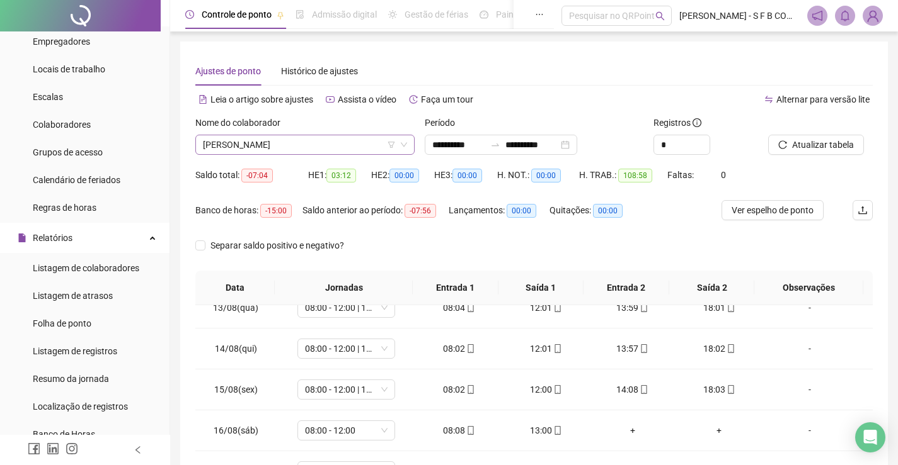
click at [249, 141] on span "[PERSON_NAME]" at bounding box center [305, 144] width 204 height 19
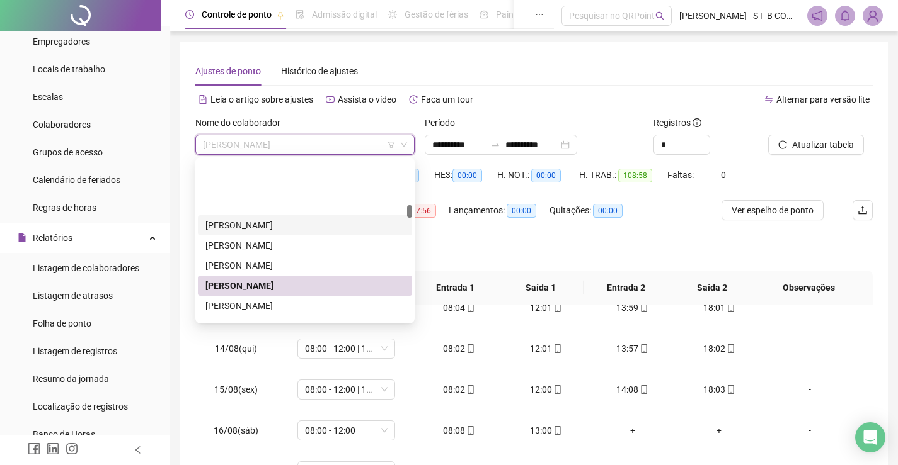
scroll to position [572, 0]
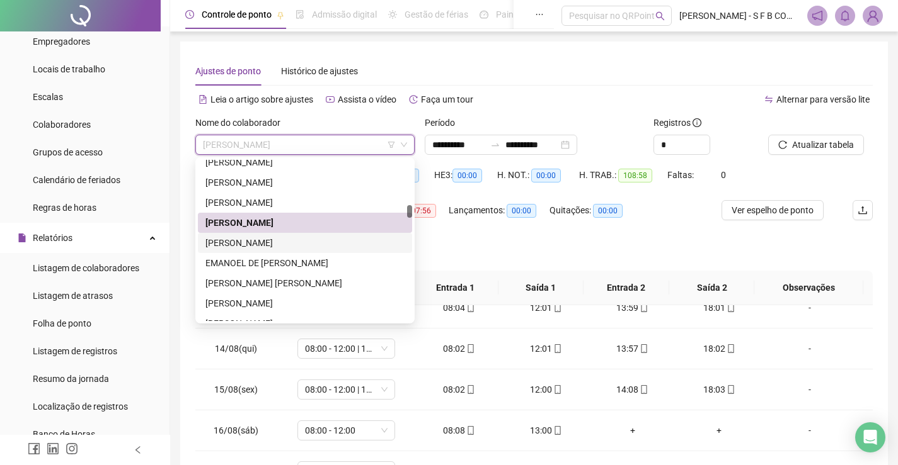
click at [281, 241] on div "[PERSON_NAME]" at bounding box center [304, 243] width 199 height 14
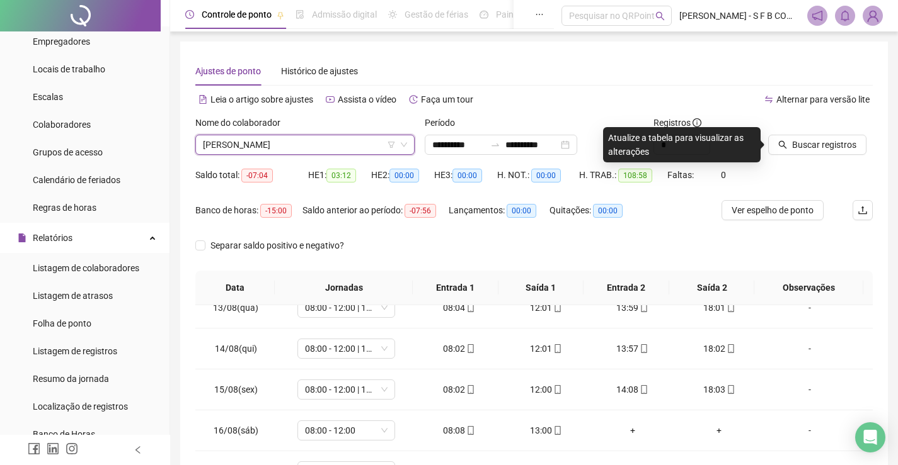
click at [782, 148] on icon "search" at bounding box center [782, 144] width 9 height 9
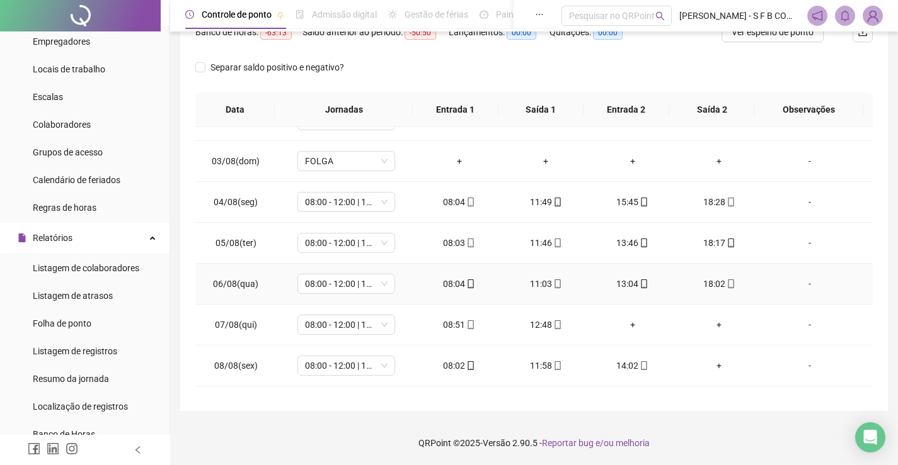
scroll to position [0, 0]
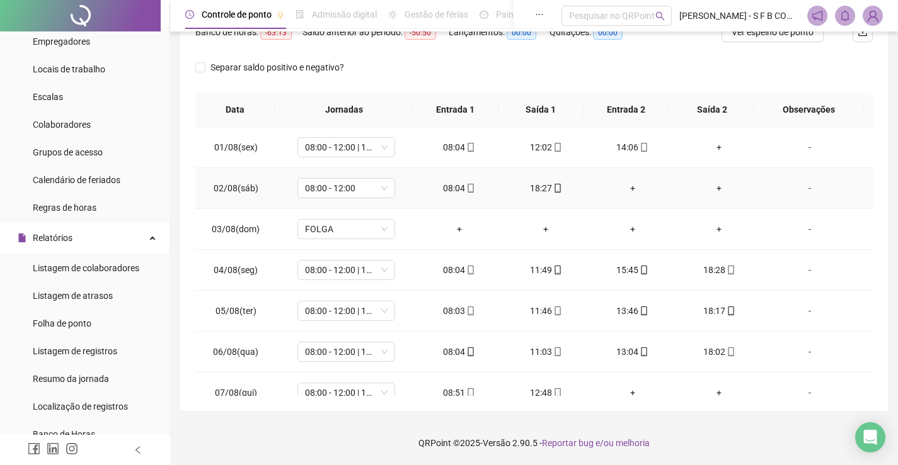
click at [544, 193] on div "18:27" at bounding box center [545, 188] width 67 height 14
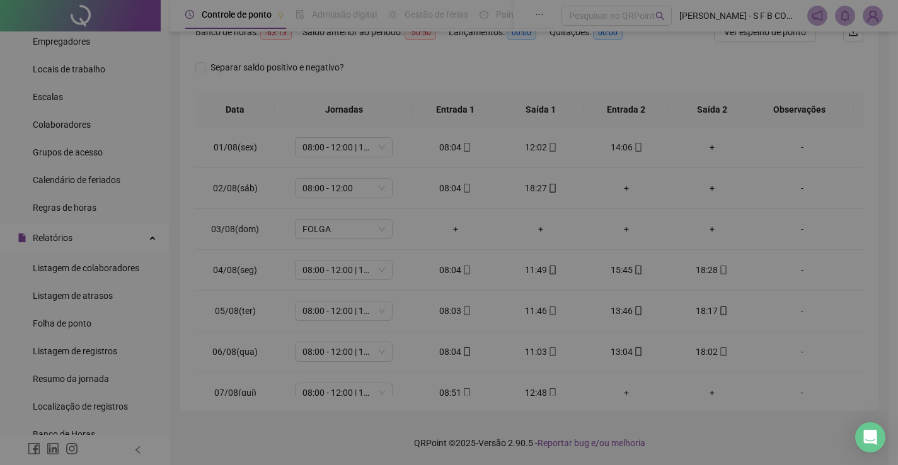
type input "**********"
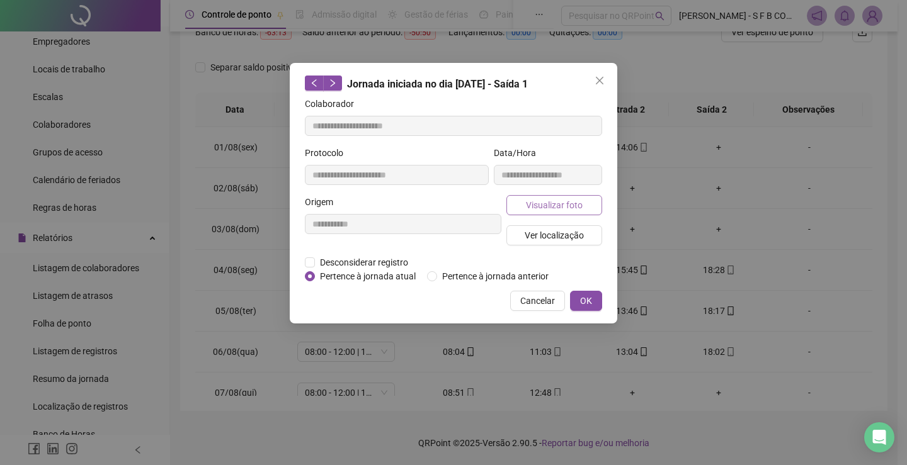
click at [532, 195] on button "Visualizar foto" at bounding box center [554, 205] width 96 height 20
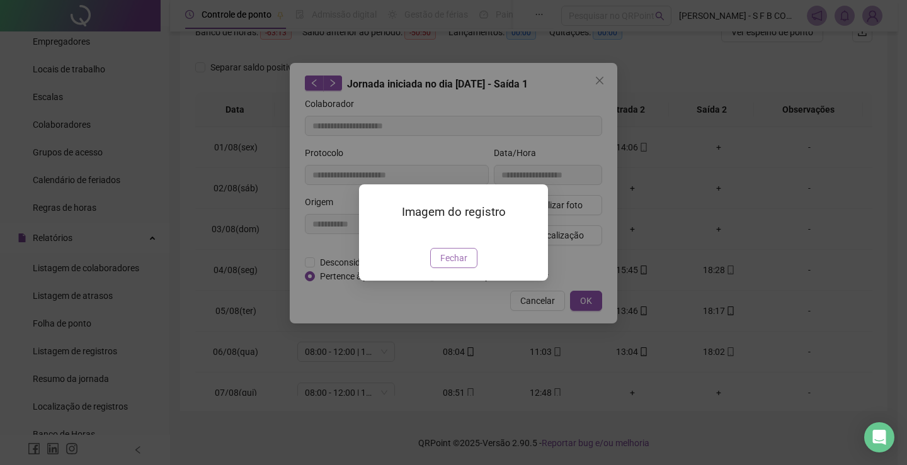
click at [454, 265] on span "Fechar" at bounding box center [453, 258] width 27 height 14
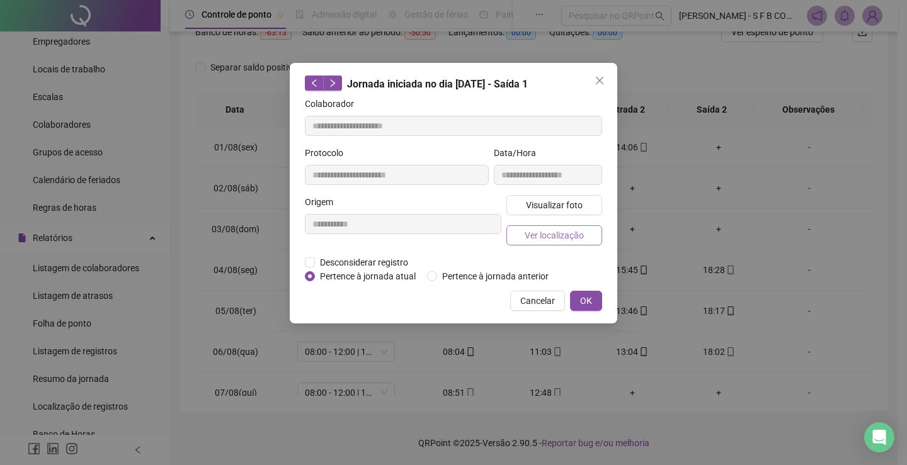
click at [548, 234] on span "Ver localização" at bounding box center [554, 236] width 59 height 14
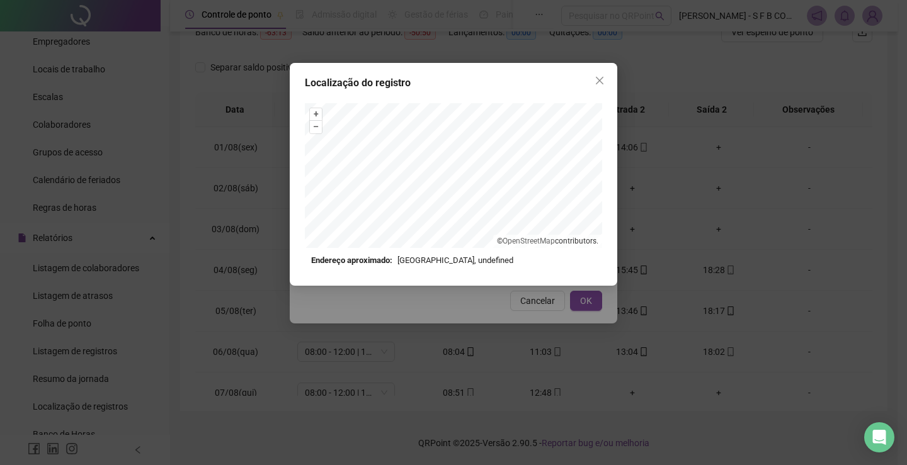
click at [620, 206] on div "Localização do registro + – ⇧ › © OpenStreetMap contributors. Endereço aproxima…" at bounding box center [453, 232] width 907 height 465
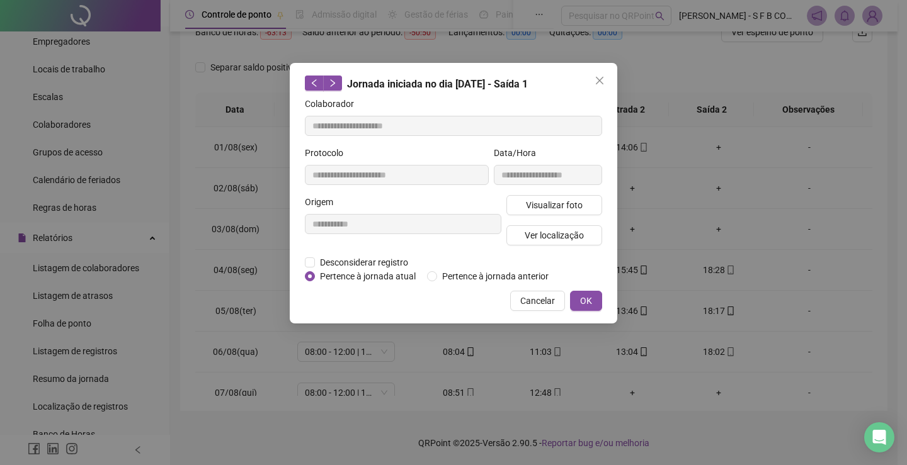
click at [622, 204] on div "**********" at bounding box center [453, 232] width 907 height 465
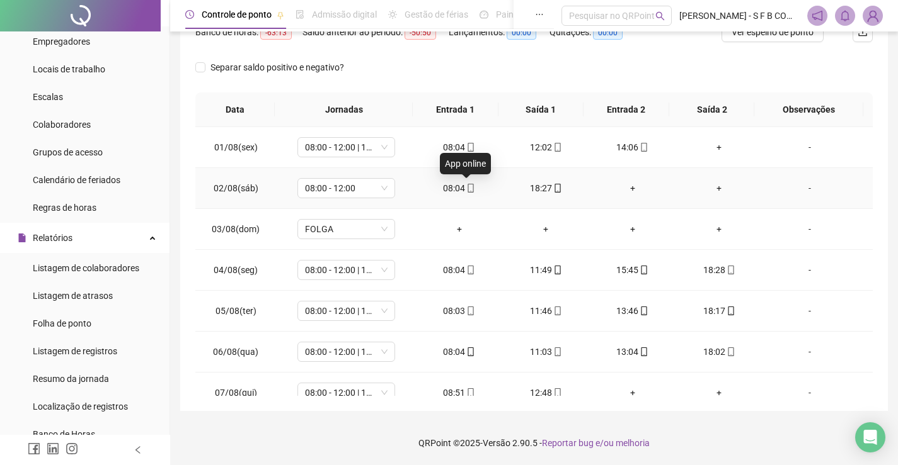
click at [465, 193] on span at bounding box center [470, 188] width 10 height 10
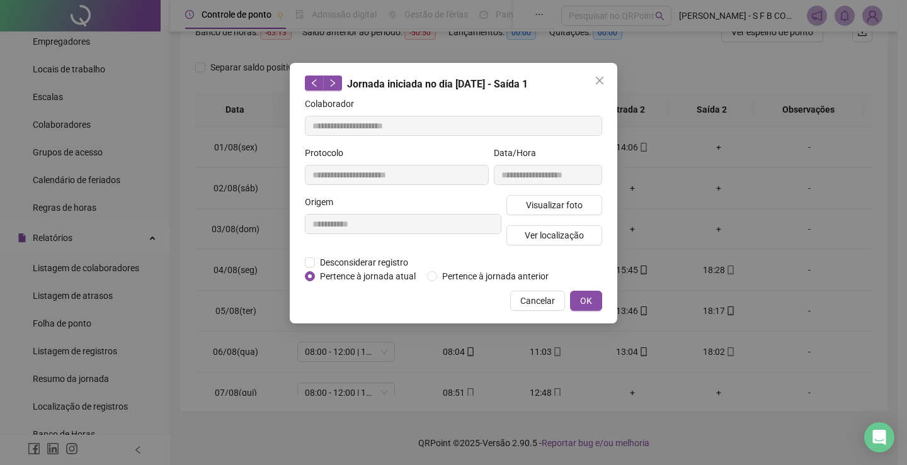
type input "**********"
click at [542, 229] on span "Ver localização" at bounding box center [554, 236] width 59 height 14
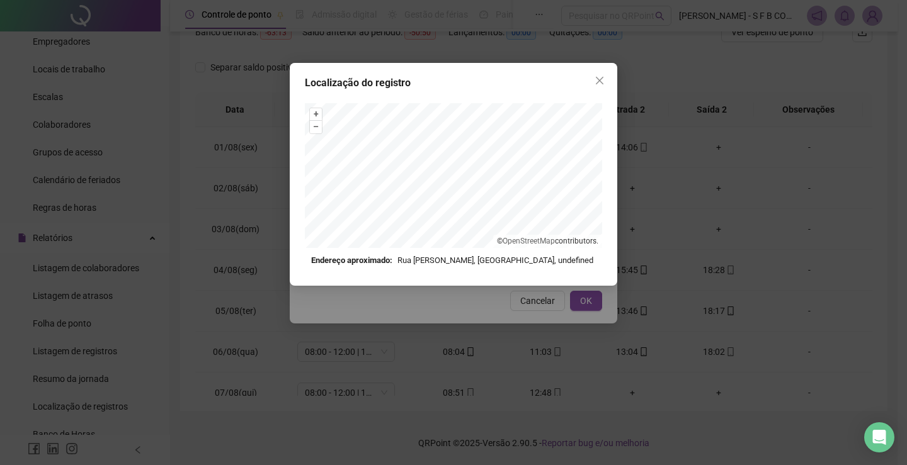
click at [767, 256] on div "Localização do registro + – ⇧ › © OpenStreetMap contributors. Endereço aproxima…" at bounding box center [453, 232] width 907 height 465
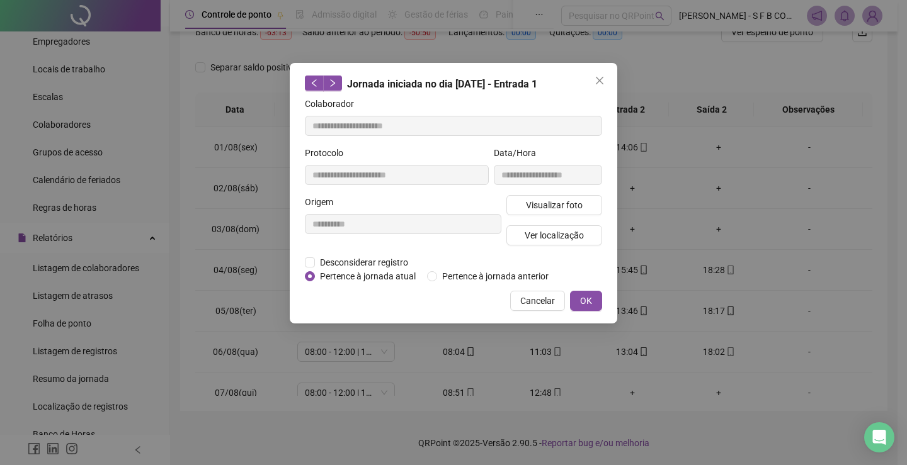
click at [646, 266] on div "**********" at bounding box center [453, 232] width 907 height 465
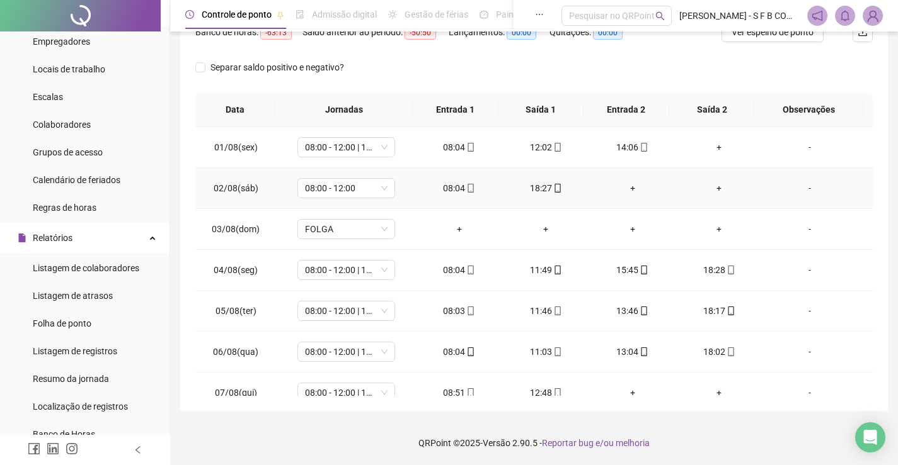
click at [444, 180] on td "08:04" at bounding box center [459, 188] width 87 height 41
click at [457, 192] on div "08:04" at bounding box center [459, 188] width 67 height 14
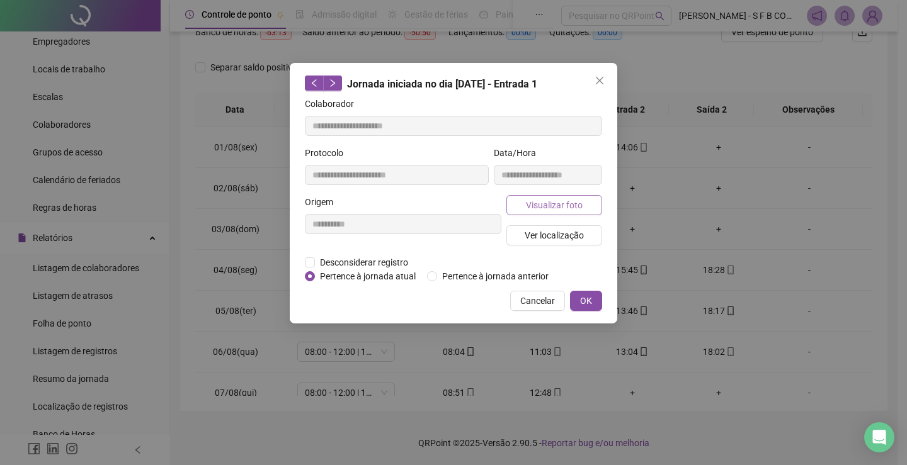
click at [539, 206] on span "Visualizar foto" at bounding box center [554, 205] width 57 height 14
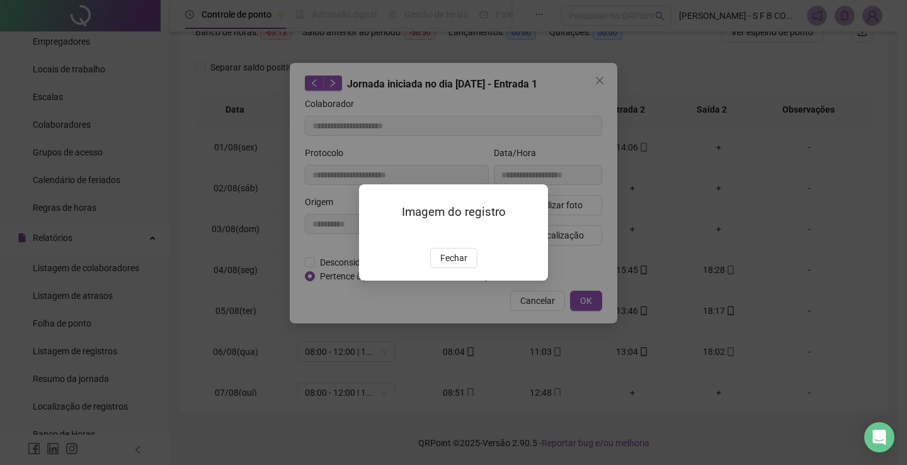
click at [288, 226] on div "Imagem do registro Fechar" at bounding box center [453, 232] width 907 height 465
click at [450, 265] on span "Fechar" at bounding box center [453, 258] width 27 height 14
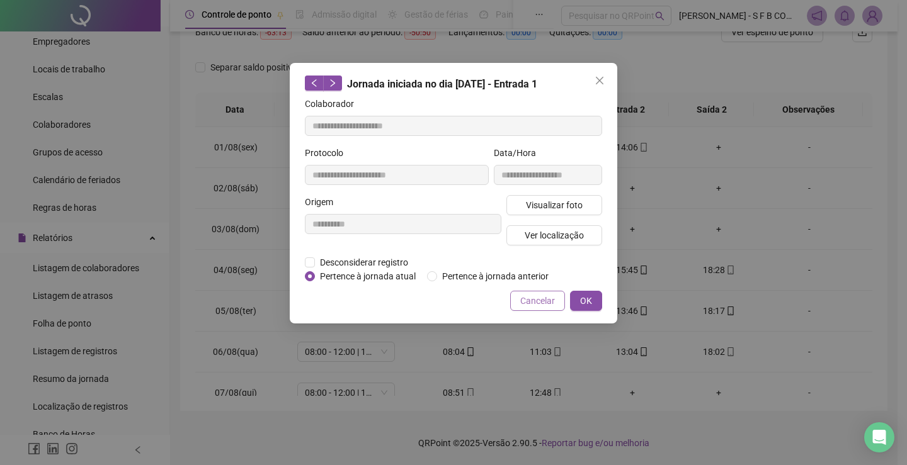
click at [532, 297] on span "Cancelar" at bounding box center [537, 301] width 35 height 14
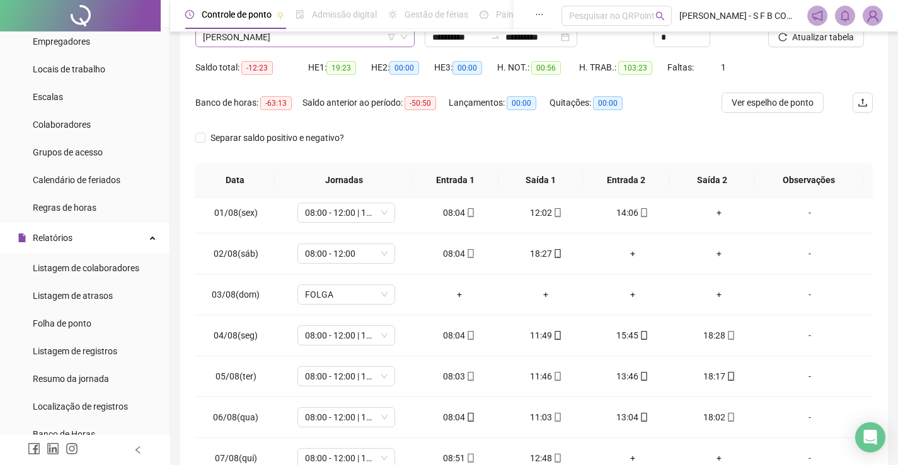
scroll to position [52, 0]
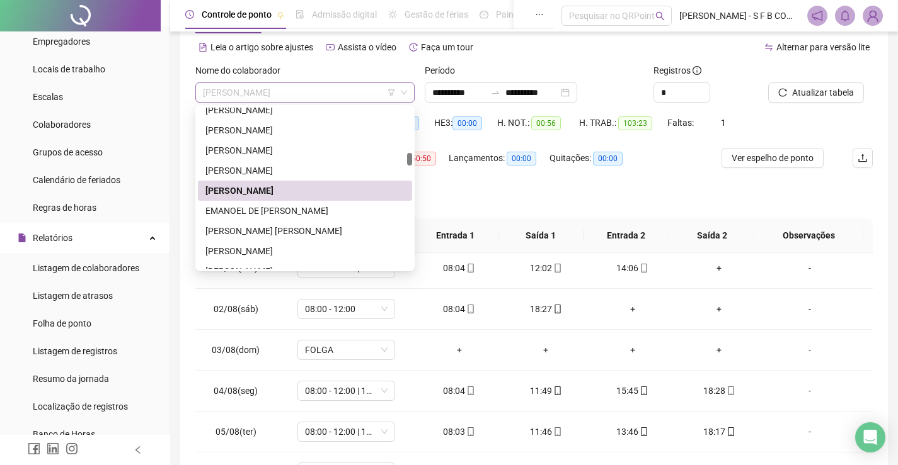
drag, startPoint x: 299, startPoint y: 97, endPoint x: 341, endPoint y: 103, distance: 42.7
click at [299, 97] on span "[PERSON_NAME]" at bounding box center [305, 92] width 204 height 19
click at [319, 208] on div "EMANOEL DE [PERSON_NAME]" at bounding box center [304, 211] width 199 height 14
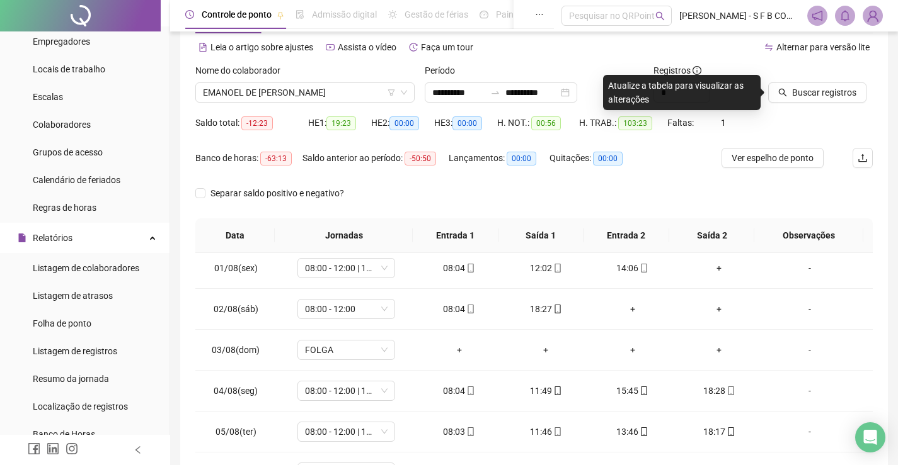
click at [778, 92] on icon "search" at bounding box center [782, 92] width 9 height 9
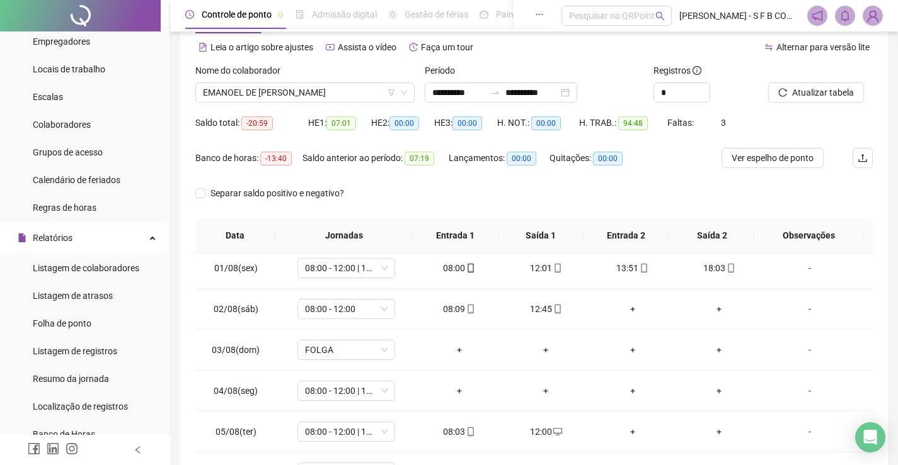
click at [814, 78] on div at bounding box center [804, 73] width 73 height 19
click at [809, 88] on span "Atualizar tabela" at bounding box center [823, 93] width 62 height 14
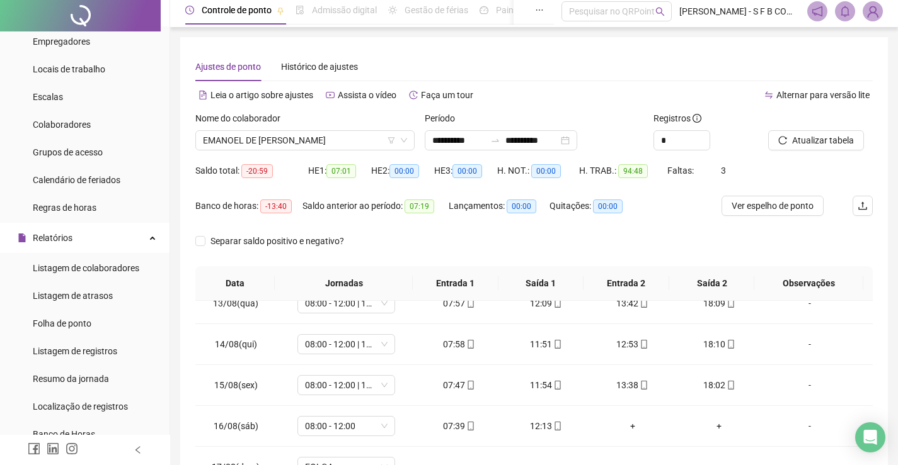
scroll to position [0, 0]
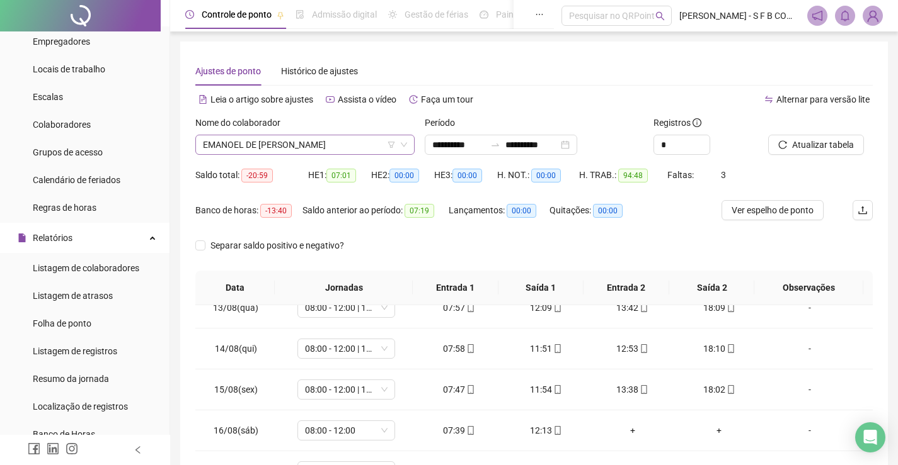
click at [349, 143] on span "EMANOEL DE [PERSON_NAME]" at bounding box center [305, 144] width 204 height 19
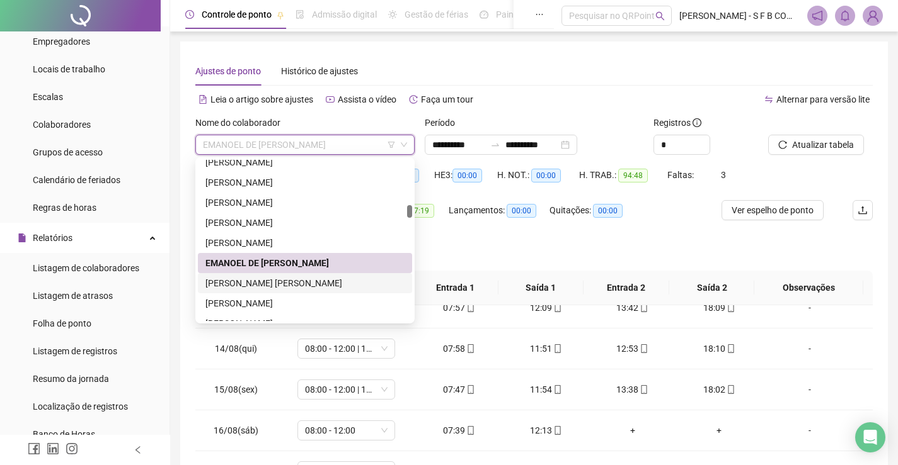
click at [266, 286] on div "[PERSON_NAME] [PERSON_NAME]" at bounding box center [304, 284] width 199 height 14
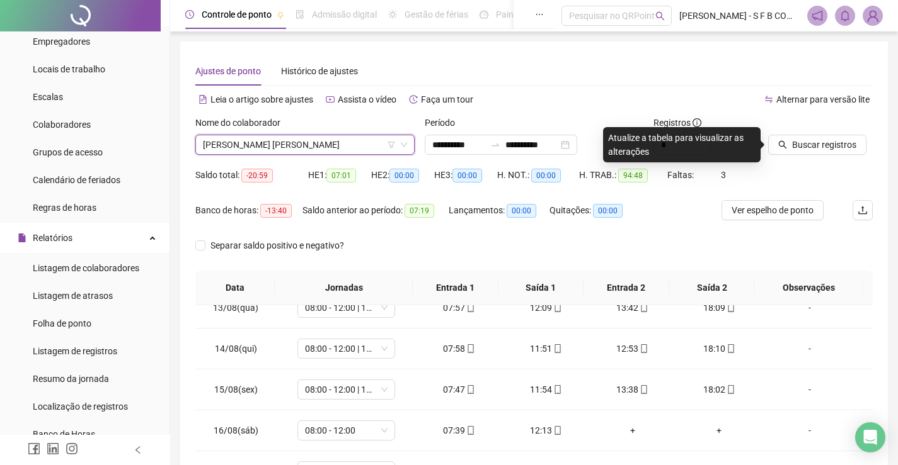
click at [841, 155] on div "Buscar registros" at bounding box center [820, 140] width 115 height 49
click at [842, 147] on span "Buscar registros" at bounding box center [824, 145] width 64 height 14
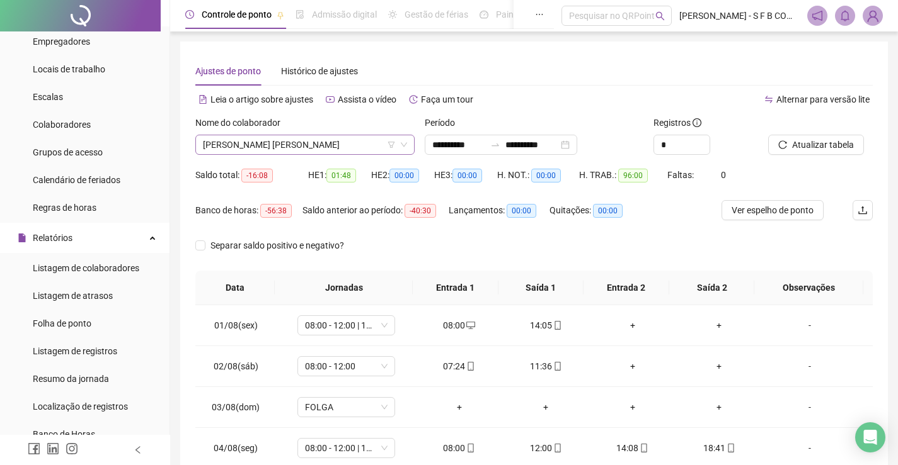
click at [324, 149] on span "[PERSON_NAME] [PERSON_NAME]" at bounding box center [305, 144] width 204 height 19
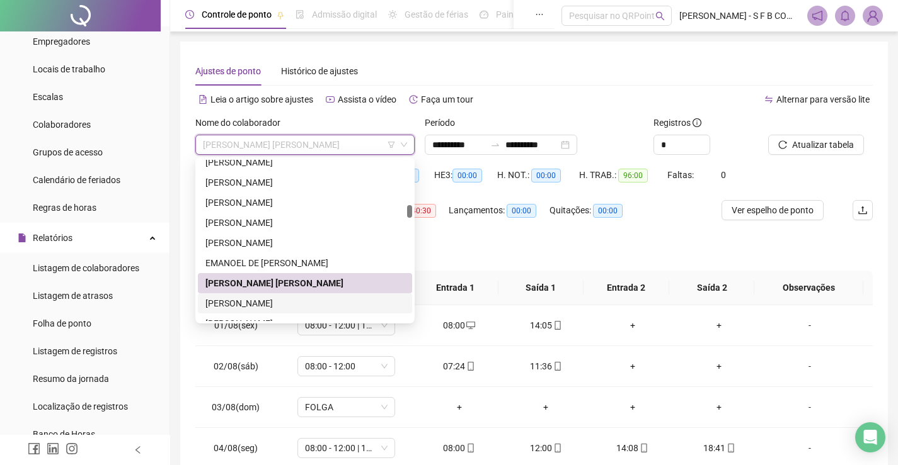
click at [258, 307] on div "[PERSON_NAME]" at bounding box center [304, 304] width 199 height 14
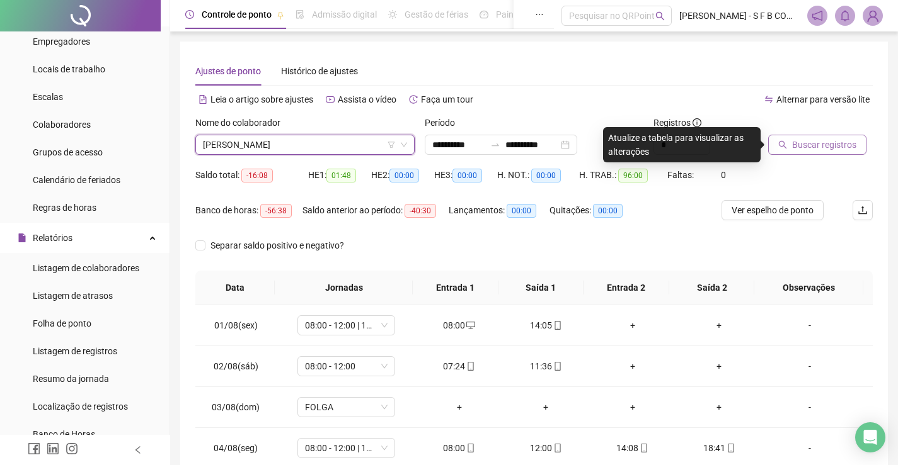
click at [772, 142] on button "Buscar registros" at bounding box center [817, 145] width 98 height 20
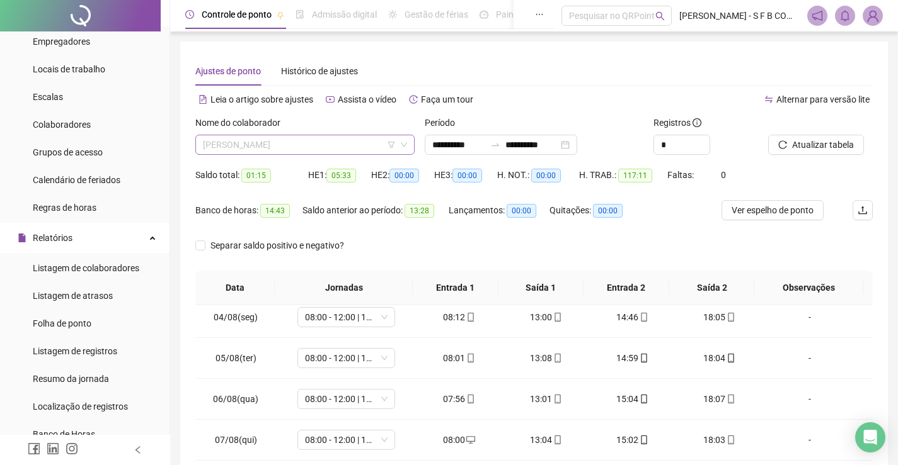
click at [343, 138] on span "[PERSON_NAME]" at bounding box center [305, 144] width 204 height 19
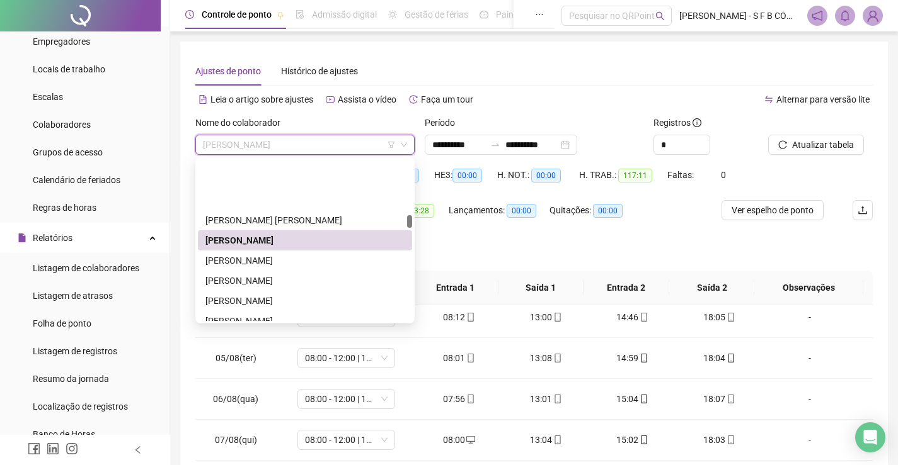
scroll to position [698, 0]
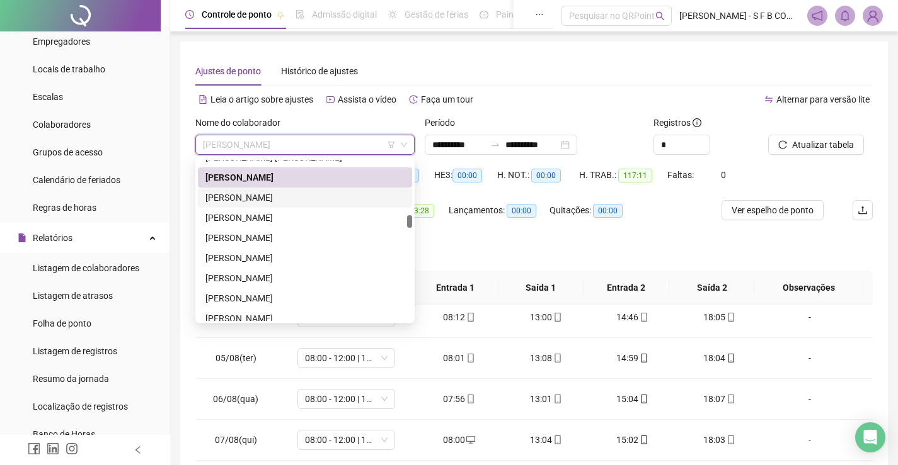
click at [289, 200] on div "[PERSON_NAME]" at bounding box center [304, 198] width 199 height 14
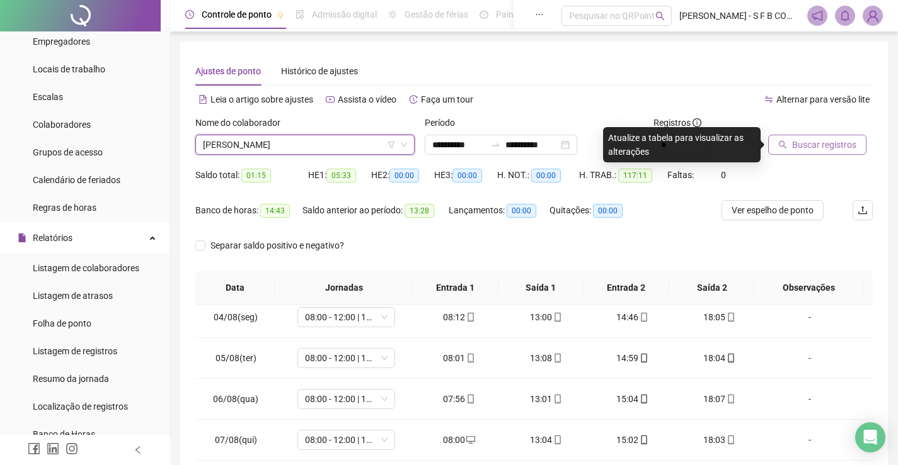
click at [798, 144] on span "Buscar registros" at bounding box center [824, 145] width 64 height 14
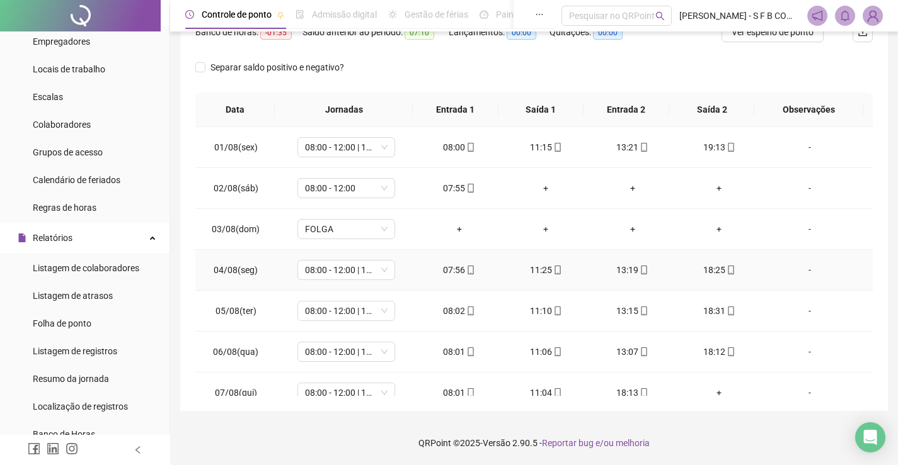
scroll to position [0, 0]
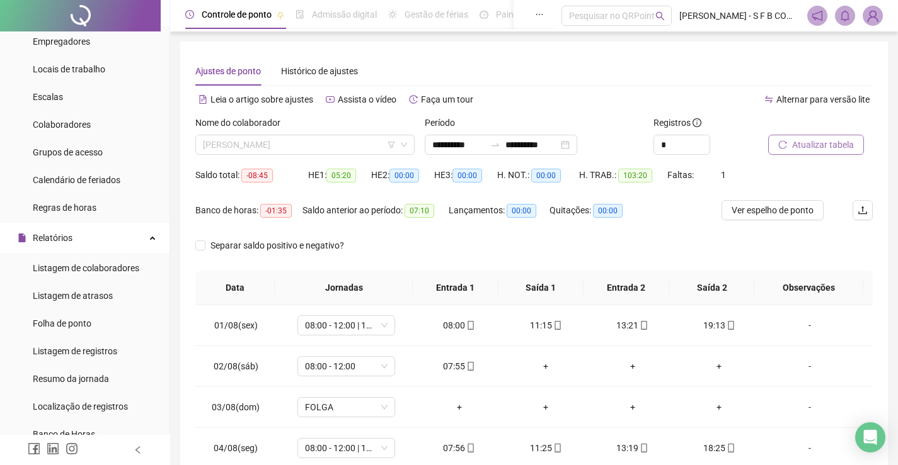
drag, startPoint x: 340, startPoint y: 149, endPoint x: 336, endPoint y: 156, distance: 8.2
click at [340, 149] on span "[PERSON_NAME]" at bounding box center [305, 144] width 204 height 19
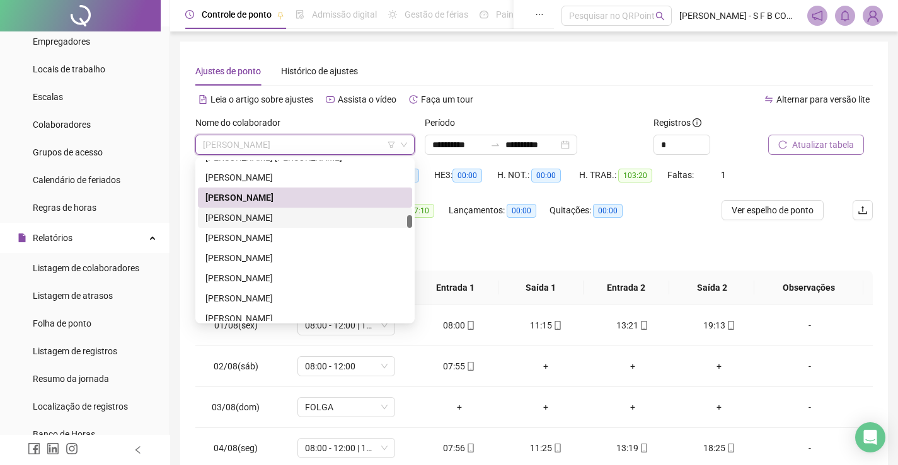
click at [290, 219] on div "[PERSON_NAME]" at bounding box center [304, 218] width 199 height 14
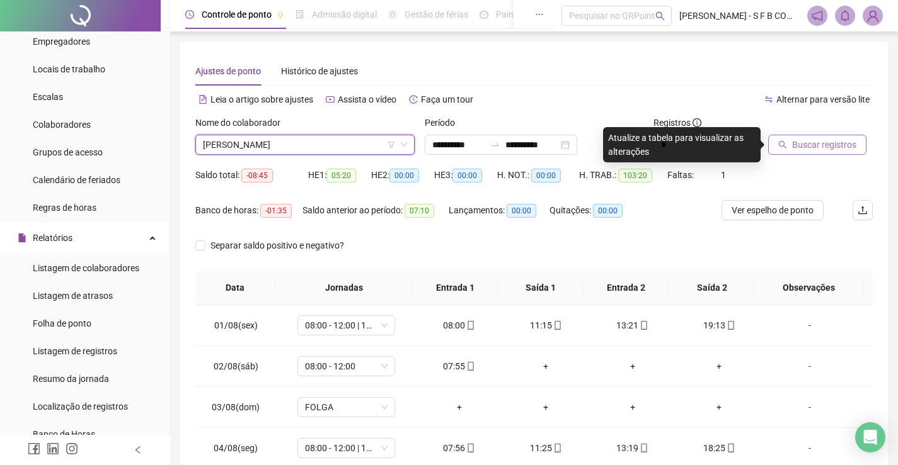
click at [775, 142] on button "Buscar registros" at bounding box center [817, 145] width 98 height 20
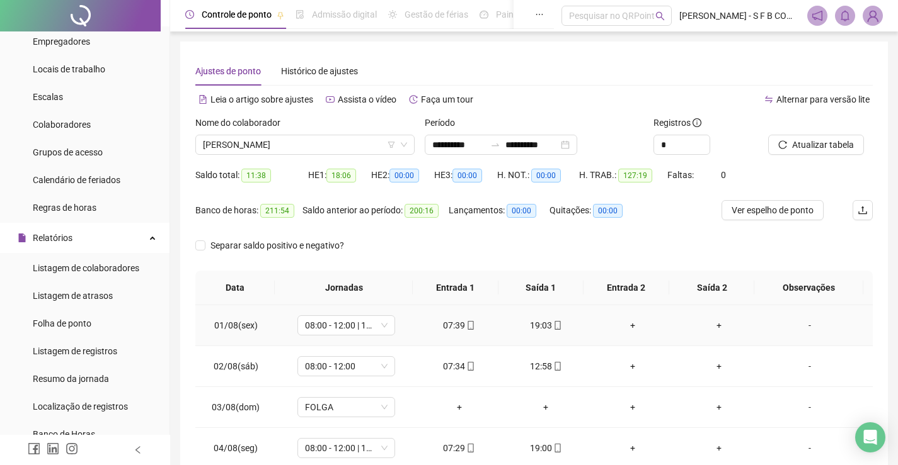
click at [536, 328] on div "19:03" at bounding box center [545, 326] width 67 height 14
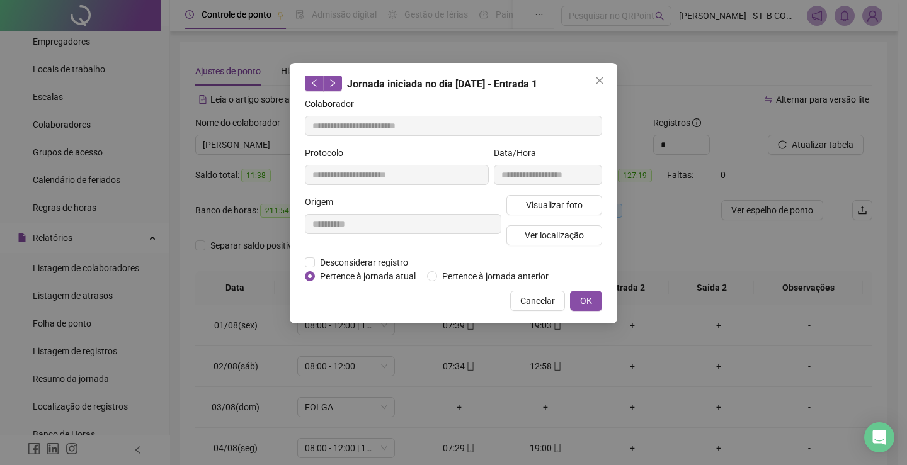
type input "**********"
click at [571, 205] on span "Visualizar foto" at bounding box center [554, 205] width 57 height 14
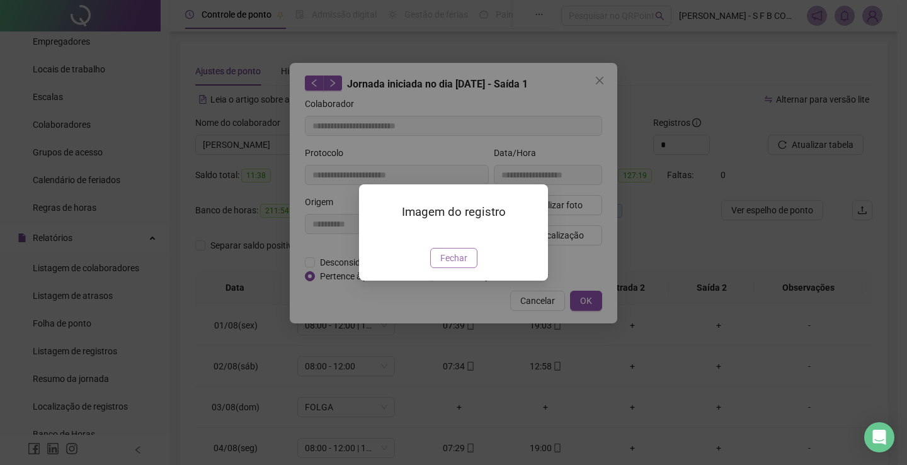
click at [454, 265] on span "Fechar" at bounding box center [453, 258] width 27 height 14
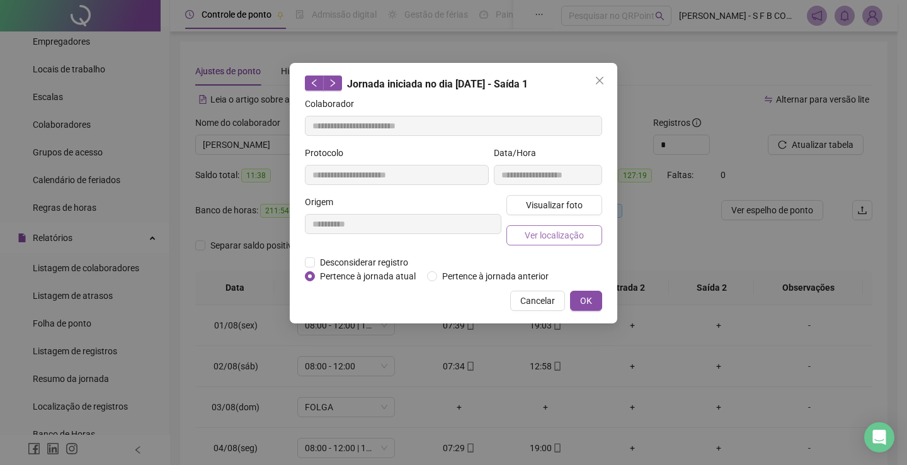
click at [549, 241] on span "Ver localização" at bounding box center [554, 236] width 59 height 14
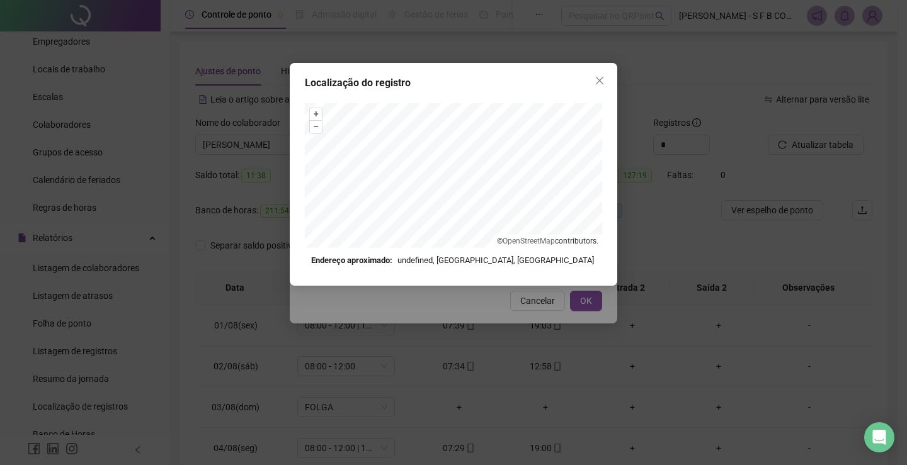
click at [515, 344] on div "Localização do registro + – ⇧ › © OpenStreetMap contributors. Endereço aproxima…" at bounding box center [453, 232] width 907 height 465
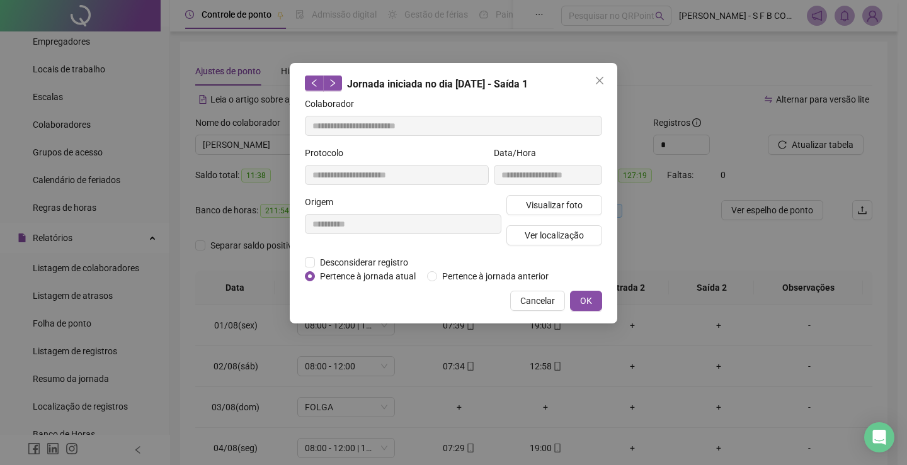
click at [549, 293] on button "Cancelar" at bounding box center [537, 301] width 55 height 20
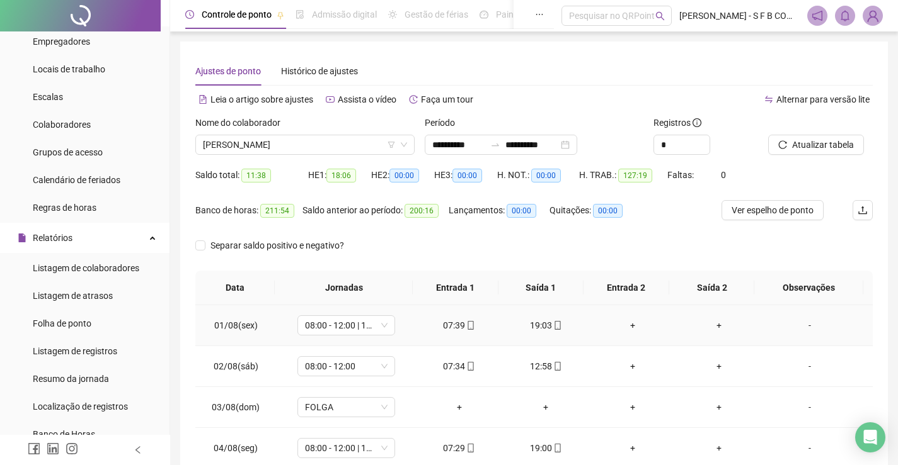
click at [449, 329] on div "07:39" at bounding box center [459, 326] width 67 height 14
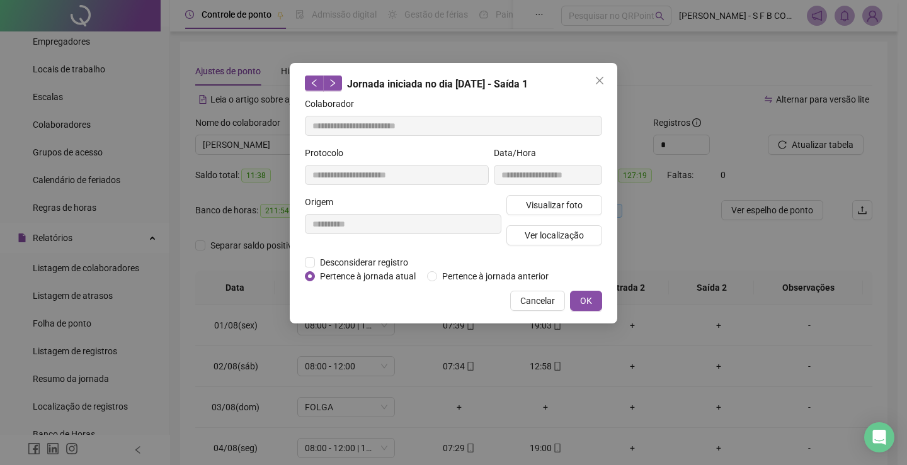
type input "**********"
click at [568, 237] on span "Ver localização" at bounding box center [554, 236] width 59 height 14
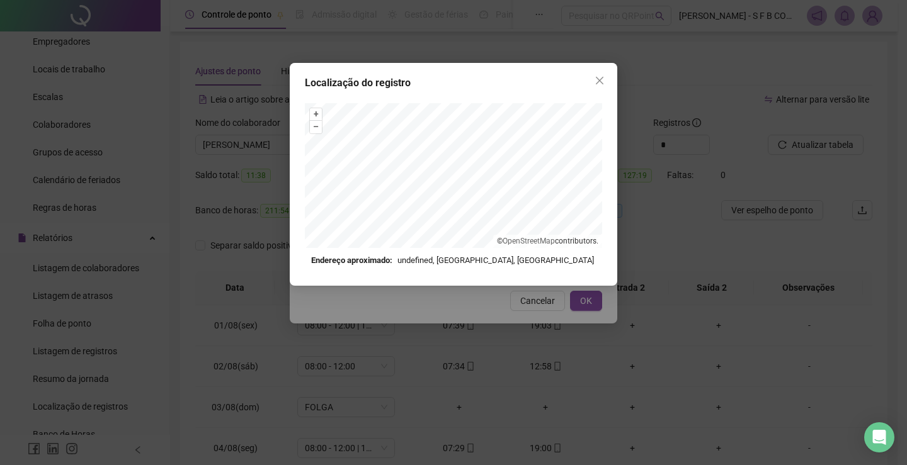
click at [517, 322] on div "Localização do registro + – ⇧ › © OpenStreetMap contributors. Endereço aproxima…" at bounding box center [453, 232] width 907 height 465
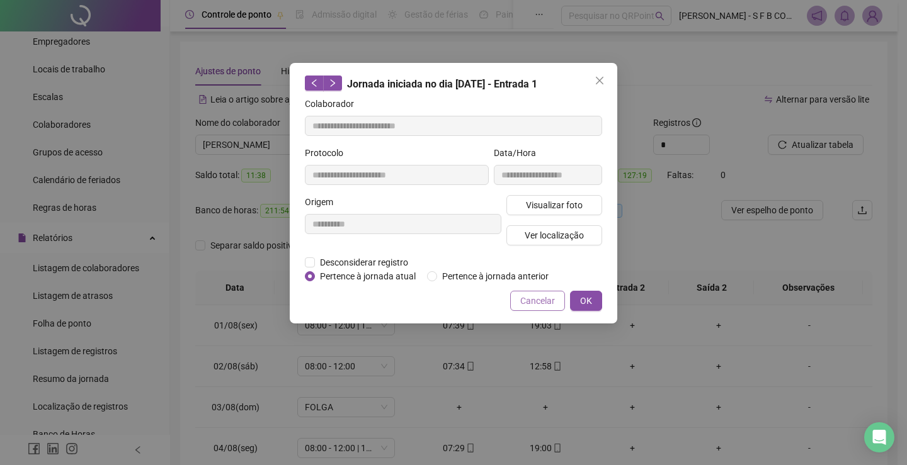
click at [530, 303] on span "Cancelar" at bounding box center [537, 301] width 35 height 14
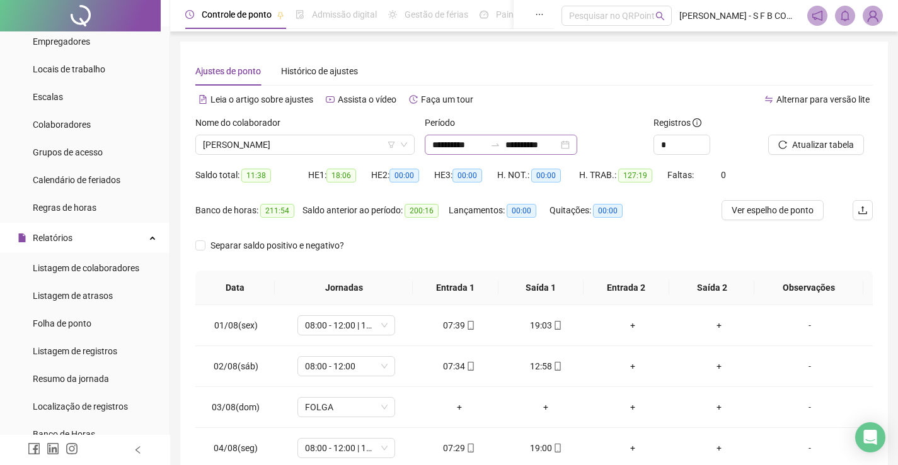
click at [500, 144] on icon "swap-right" at bounding box center [495, 145] width 10 height 10
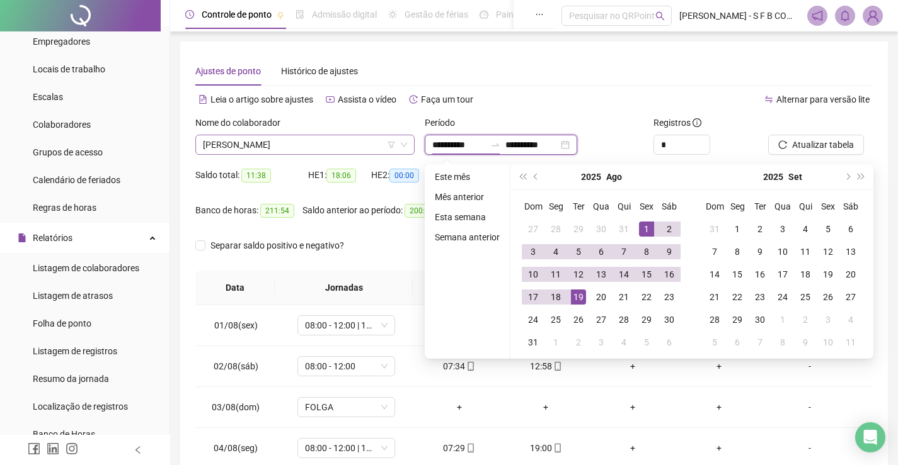
click at [344, 144] on span "[PERSON_NAME]" at bounding box center [305, 144] width 204 height 19
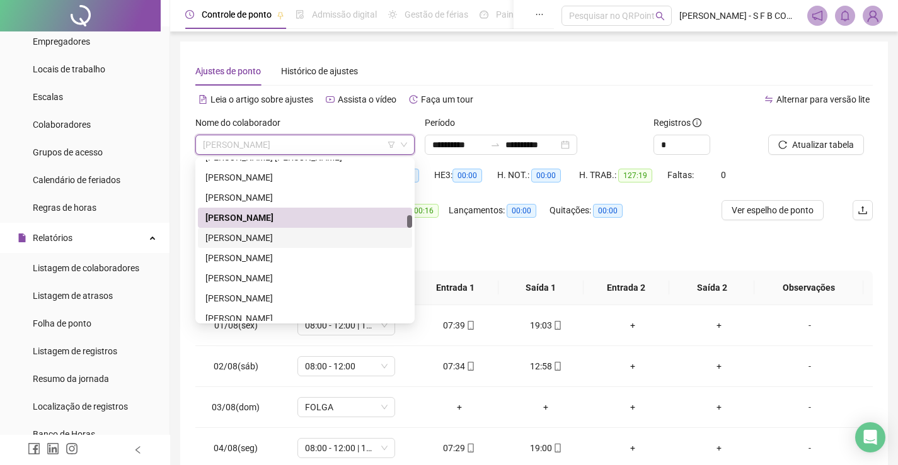
click at [294, 233] on div "[PERSON_NAME]" at bounding box center [304, 238] width 199 height 14
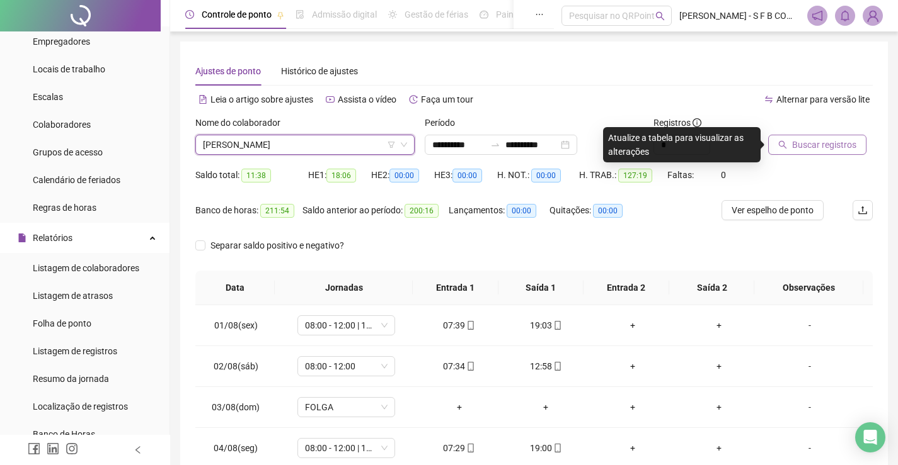
click at [799, 144] on span "Buscar registros" at bounding box center [824, 145] width 64 height 14
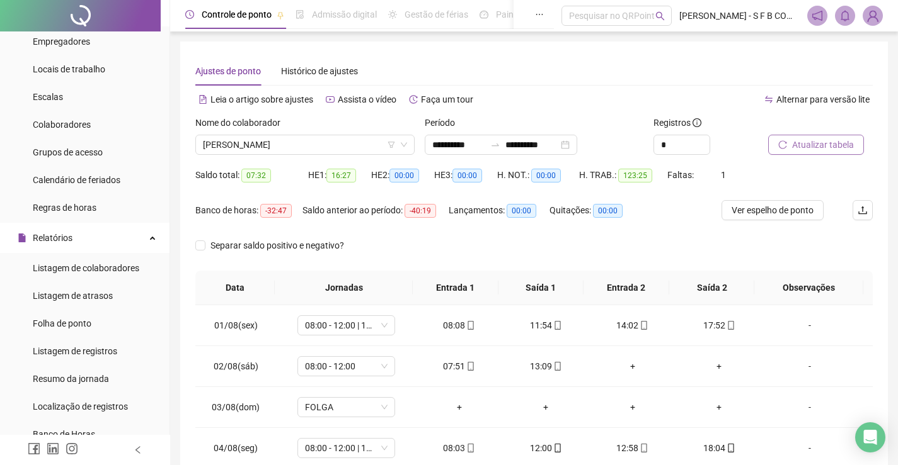
click at [787, 146] on icon "reload" at bounding box center [782, 144] width 9 height 9
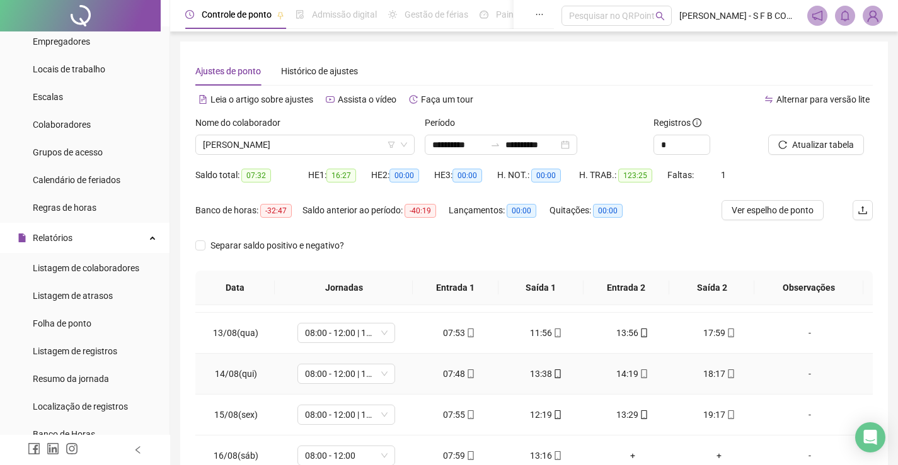
scroll to position [509, 0]
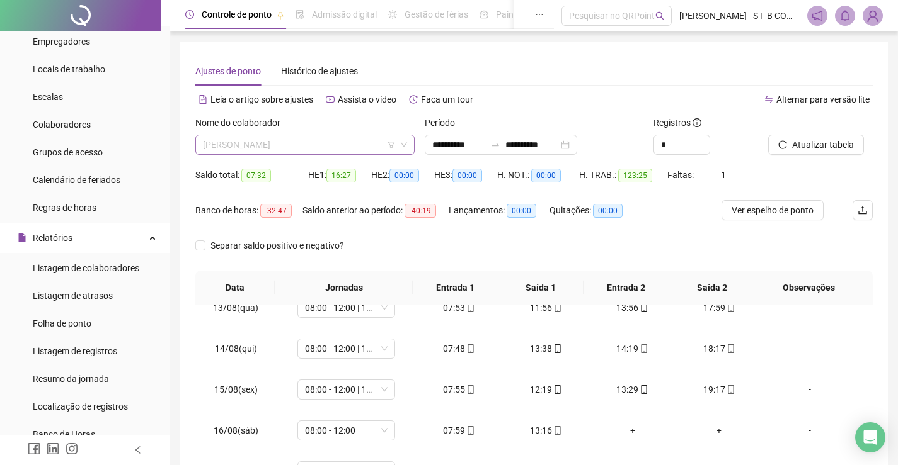
click at [370, 144] on span "[PERSON_NAME]" at bounding box center [305, 144] width 204 height 19
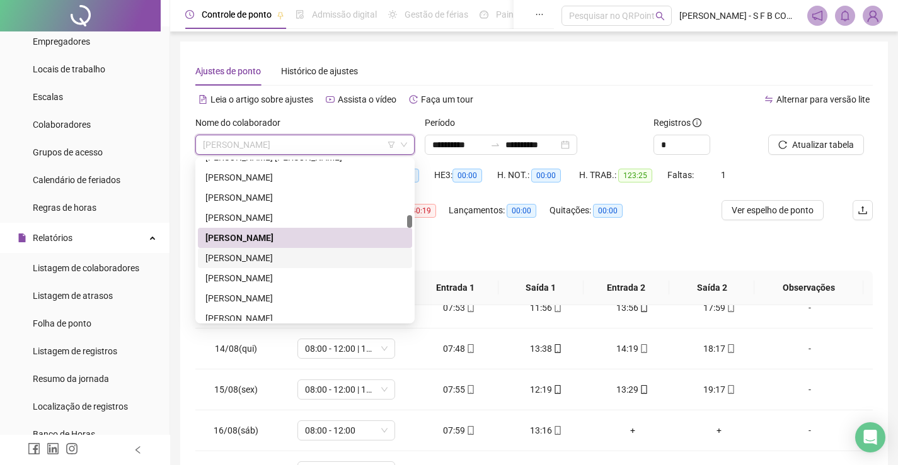
click at [349, 263] on div "[PERSON_NAME]" at bounding box center [304, 258] width 199 height 14
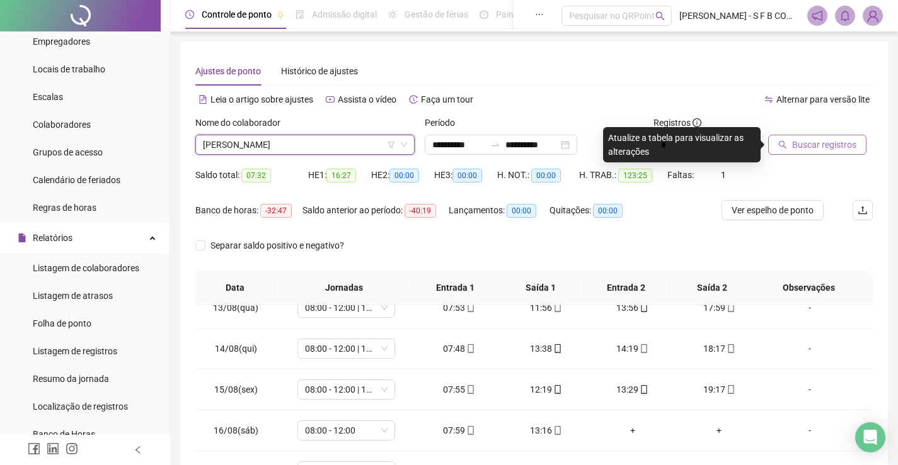
click at [791, 144] on button "Buscar registros" at bounding box center [817, 145] width 98 height 20
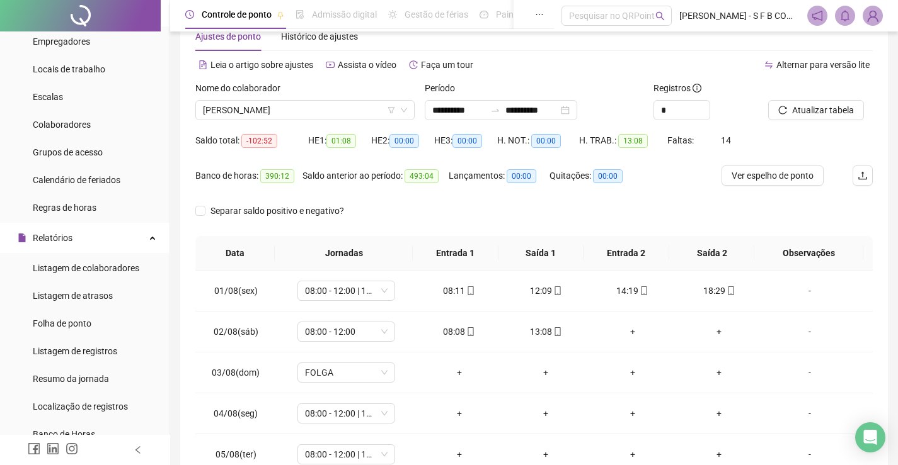
scroll to position [0, 0]
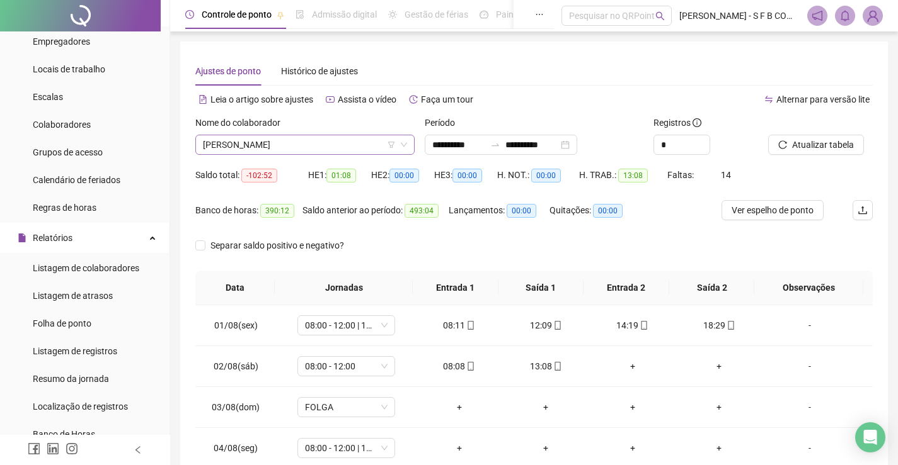
click at [271, 142] on span "[PERSON_NAME]" at bounding box center [305, 144] width 204 height 19
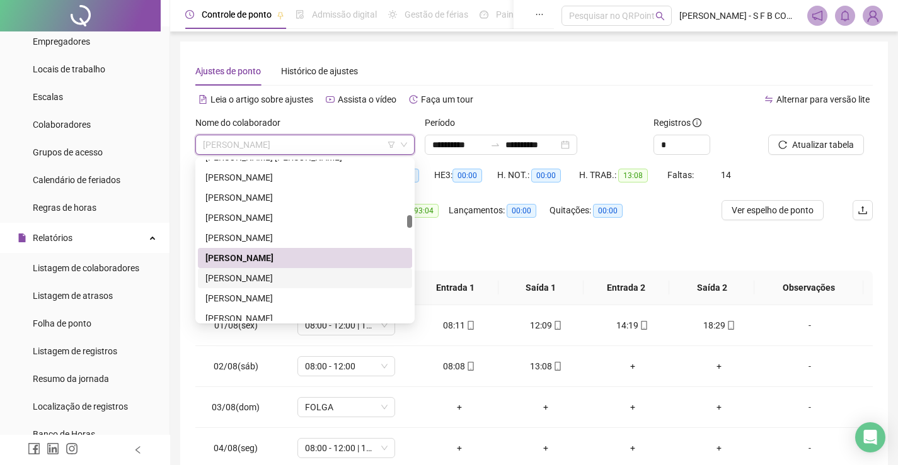
click at [258, 280] on div "[PERSON_NAME]" at bounding box center [304, 278] width 199 height 14
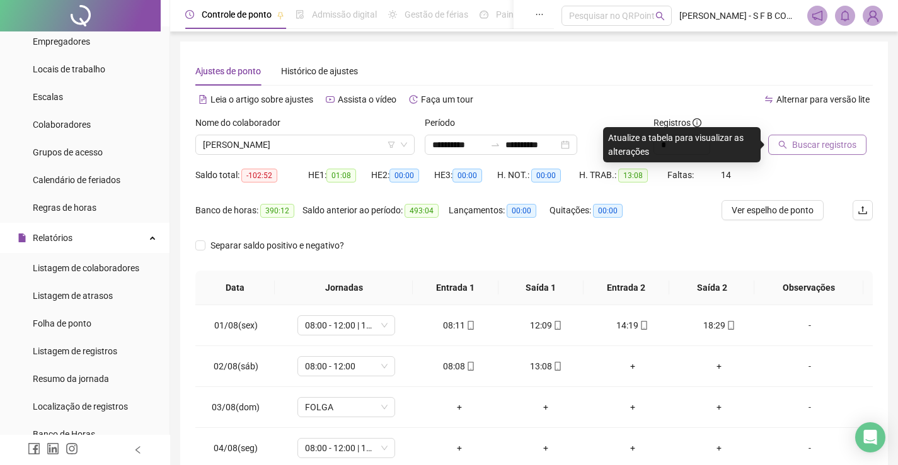
click at [820, 143] on span "Buscar registros" at bounding box center [824, 145] width 64 height 14
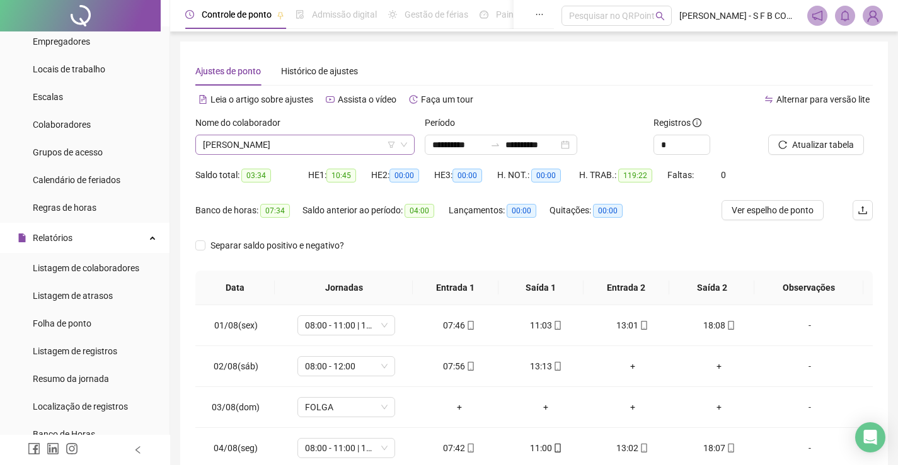
click at [346, 144] on span "[PERSON_NAME]" at bounding box center [305, 144] width 204 height 19
click at [508, 228] on div "Lançamentos: 00:00" at bounding box center [498, 217] width 101 height 35
click at [290, 140] on span "[PERSON_NAME]" at bounding box center [305, 144] width 204 height 19
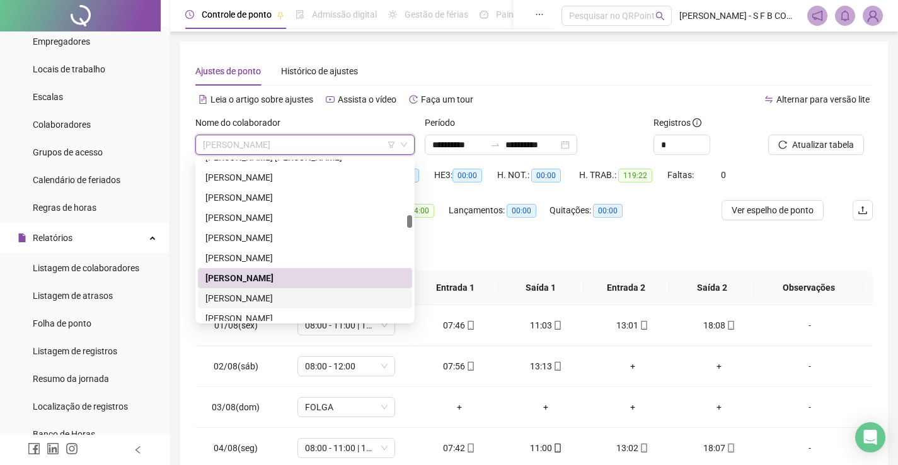
click at [297, 300] on div "[PERSON_NAME]" at bounding box center [304, 299] width 199 height 14
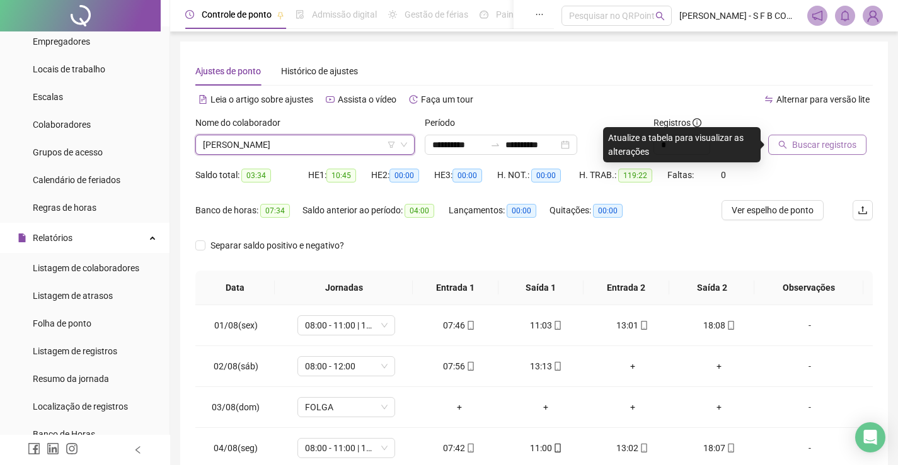
click at [801, 139] on span "Buscar registros" at bounding box center [824, 145] width 64 height 14
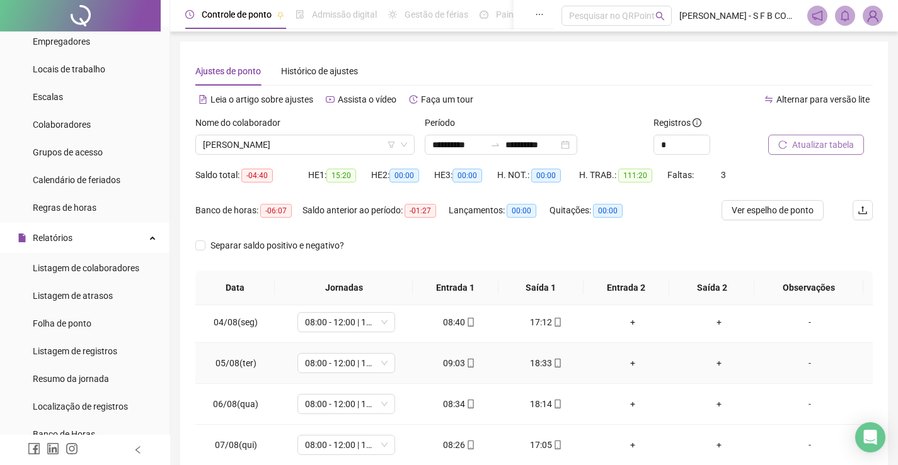
scroll to position [189, 0]
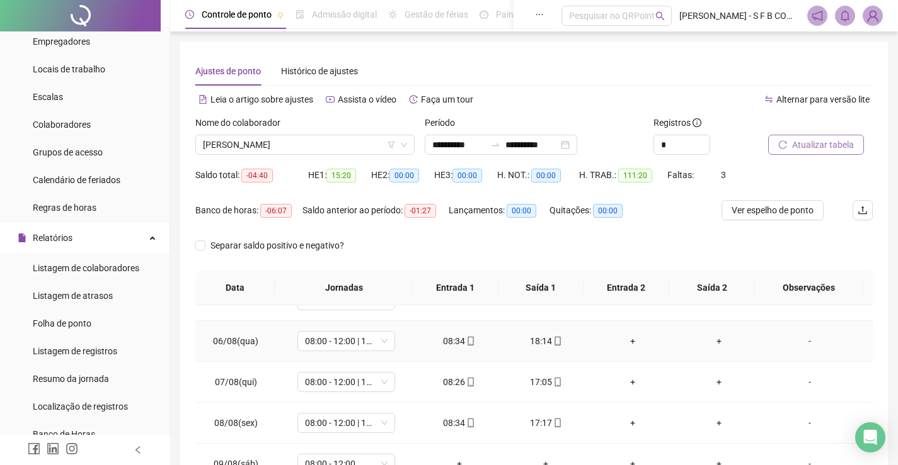
click at [617, 334] on div "+" at bounding box center [632, 341] width 67 height 14
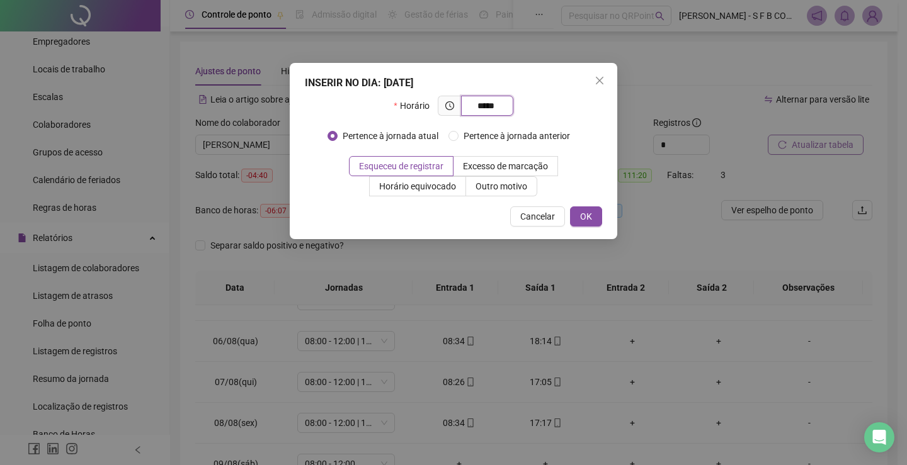
type input "*****"
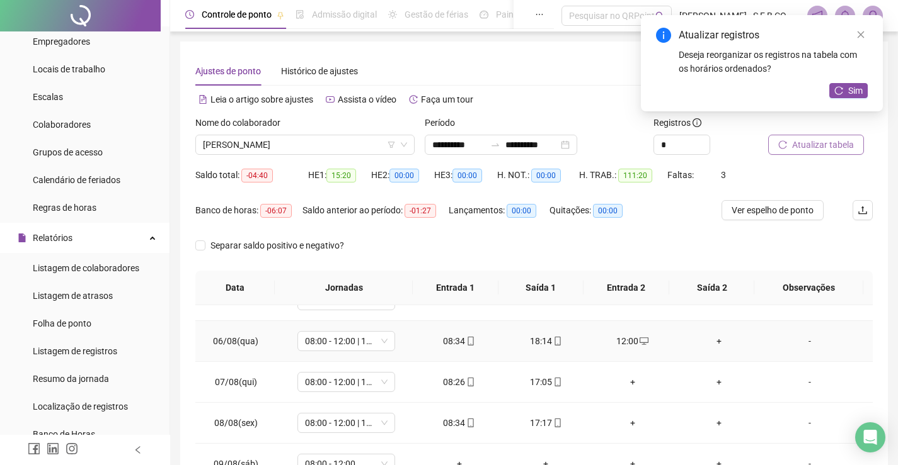
click at [711, 347] on div "+" at bounding box center [719, 341] width 67 height 14
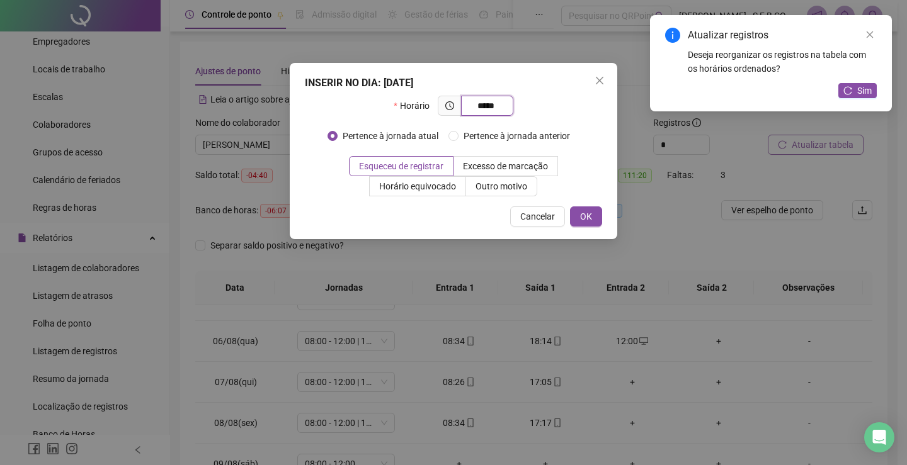
type input "*****"
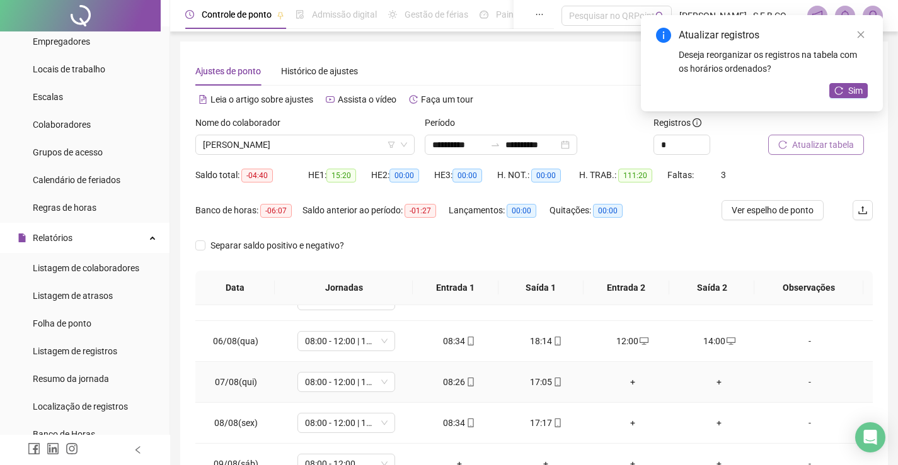
click at [621, 379] on div "+" at bounding box center [632, 382] width 67 height 14
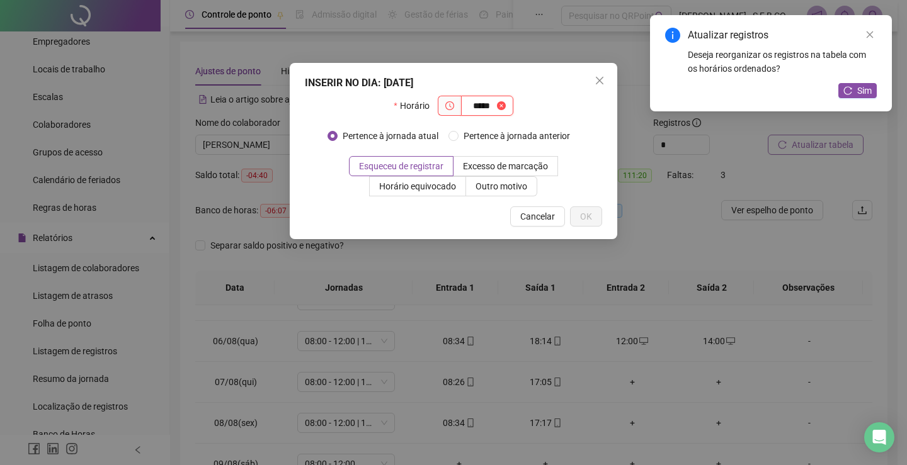
type input "*****"
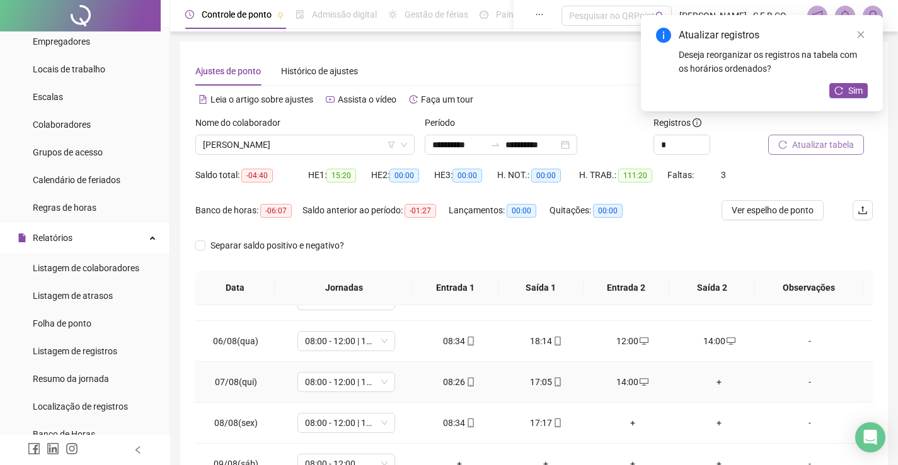
click at [702, 380] on div "+" at bounding box center [719, 382] width 67 height 14
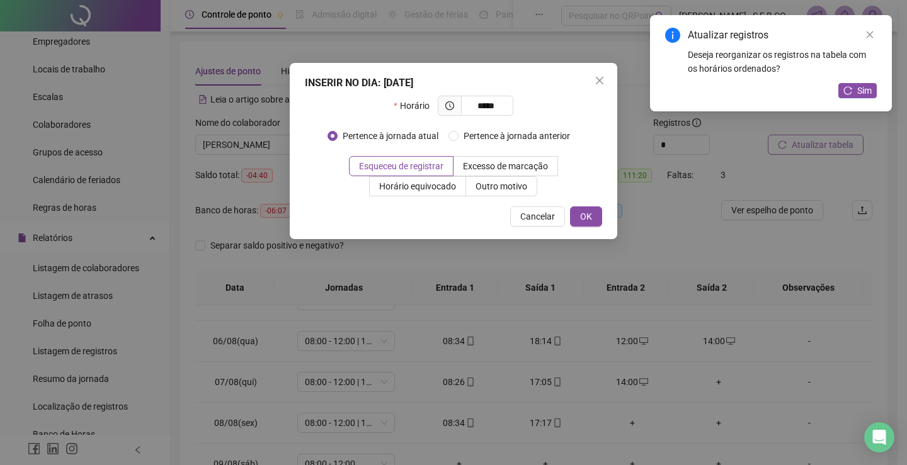
type input "*****"
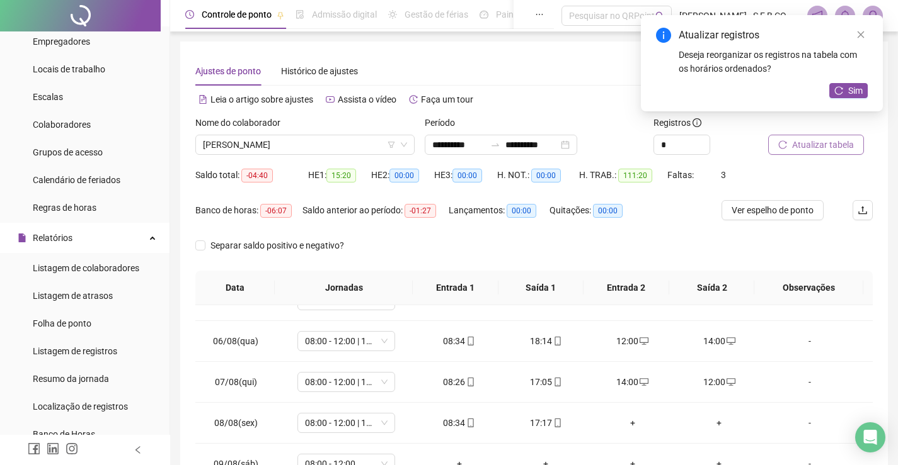
scroll to position [252, 0]
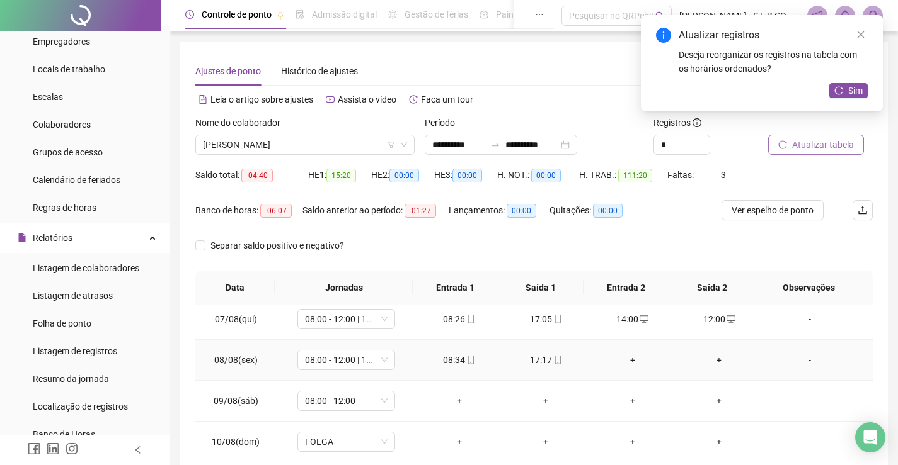
click at [627, 359] on div "+" at bounding box center [632, 360] width 67 height 14
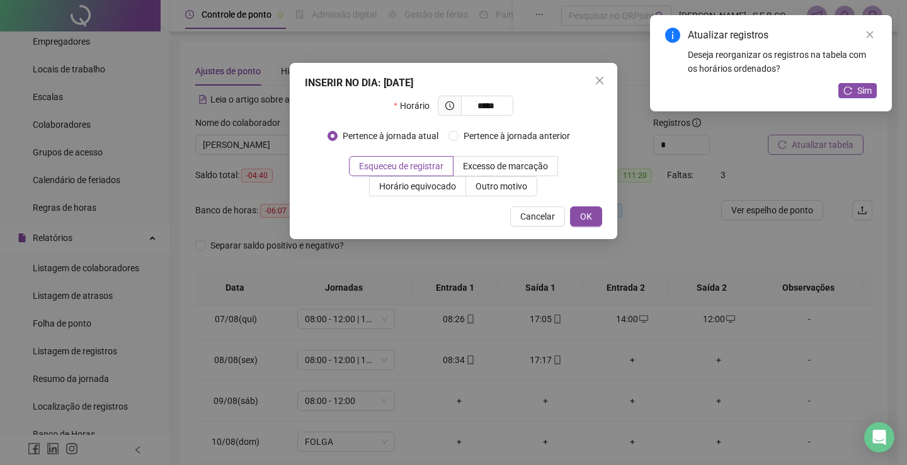
type input "*****"
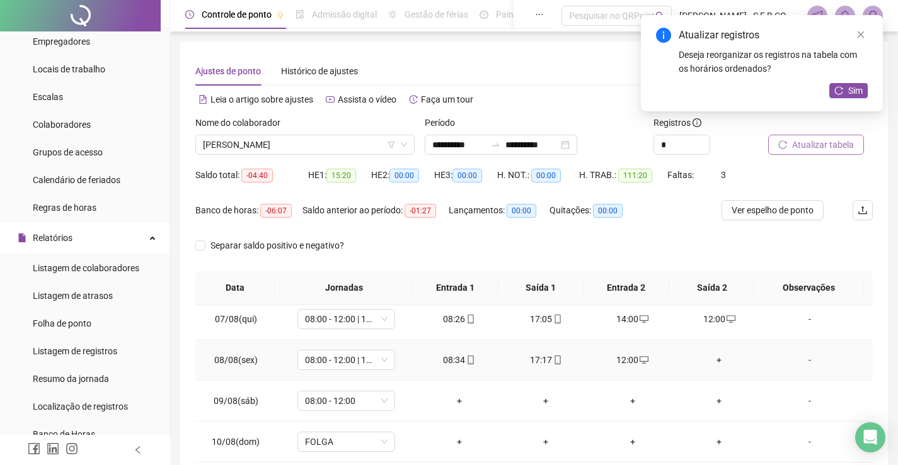
click at [719, 365] on div "+" at bounding box center [719, 360] width 67 height 14
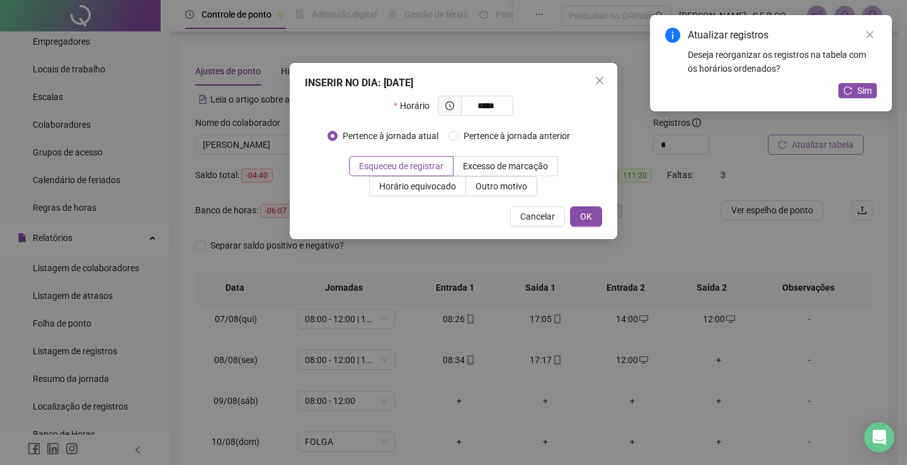
type input "*****"
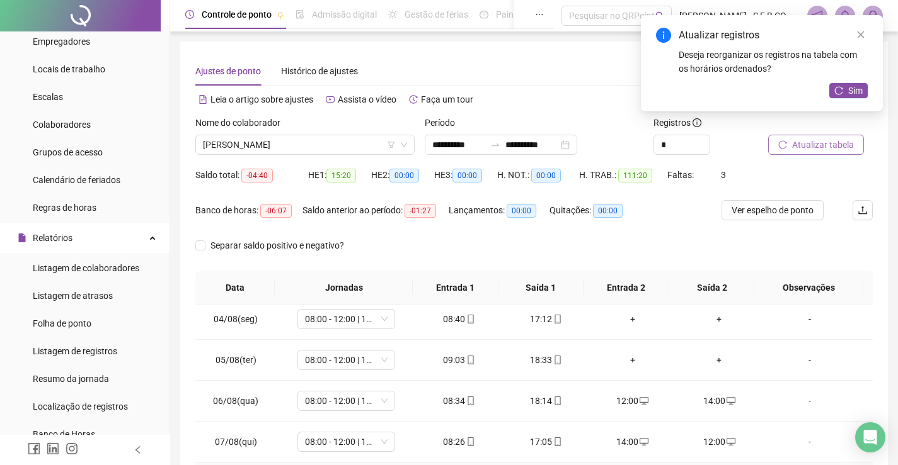
scroll to position [126, 0]
click at [618, 364] on div "+" at bounding box center [632, 364] width 67 height 14
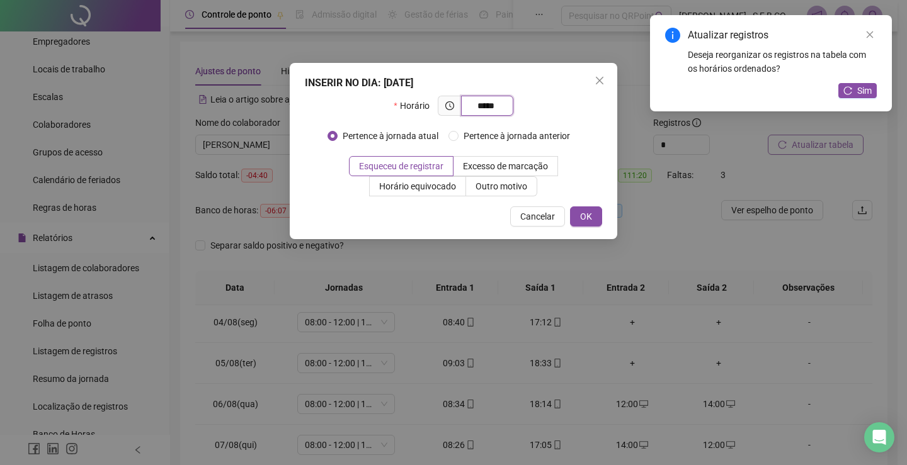
type input "*****"
click at [604, 314] on div "INSERIR NO DIA : [DATE] Horário ***** Pertence à jornada atual Pertence à jorna…" at bounding box center [453, 232] width 907 height 465
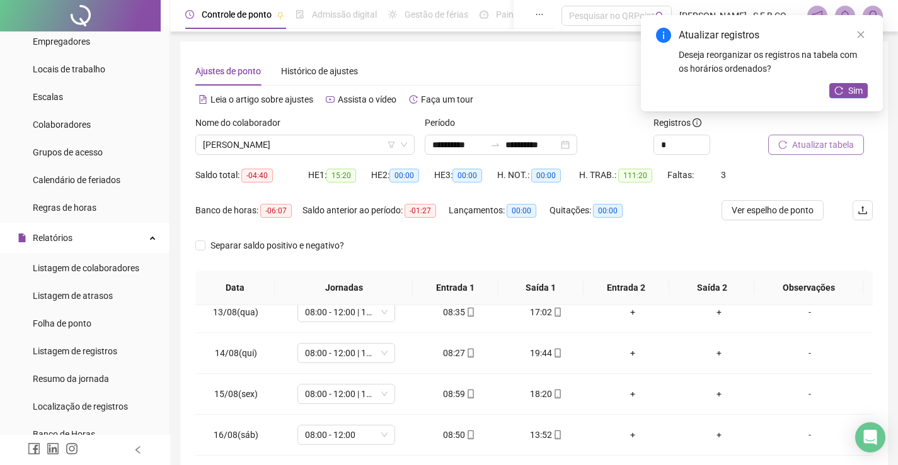
scroll to position [509, 0]
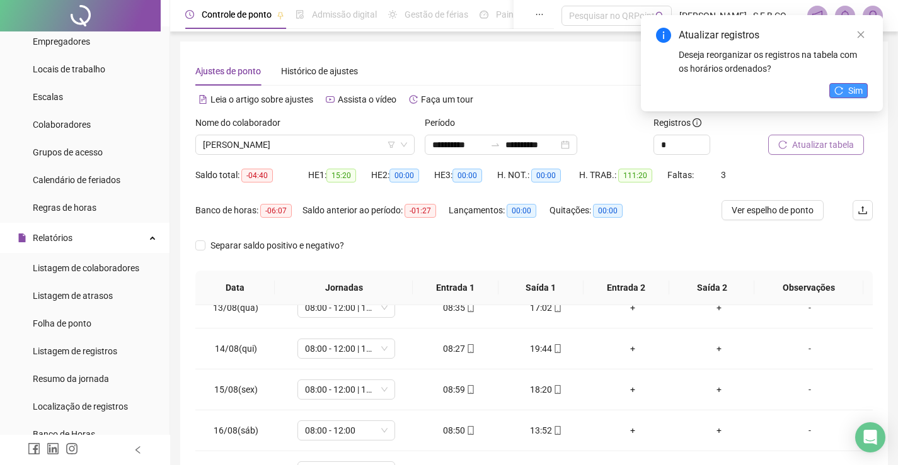
click at [856, 84] on span "Sim" at bounding box center [855, 91] width 14 height 14
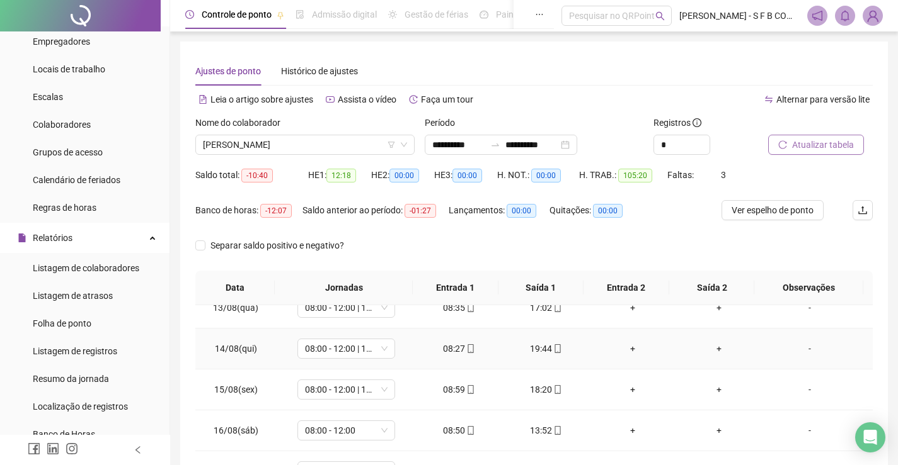
click at [631, 349] on div "+" at bounding box center [632, 349] width 67 height 14
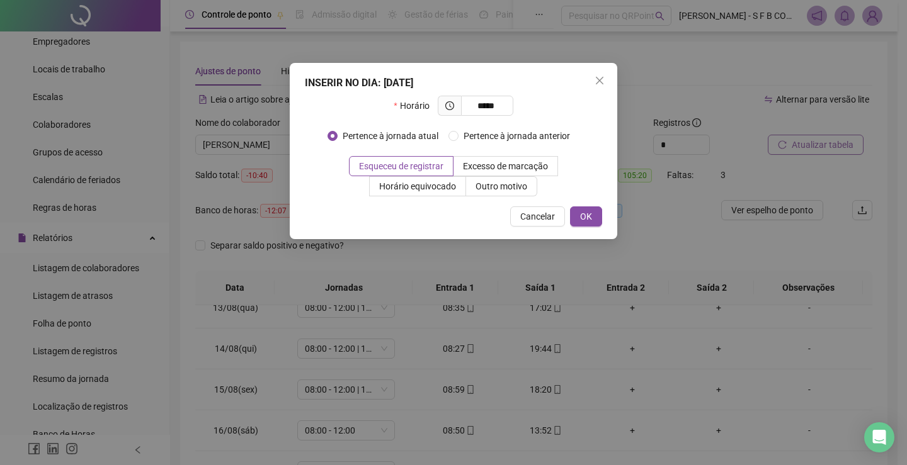
type input "*****"
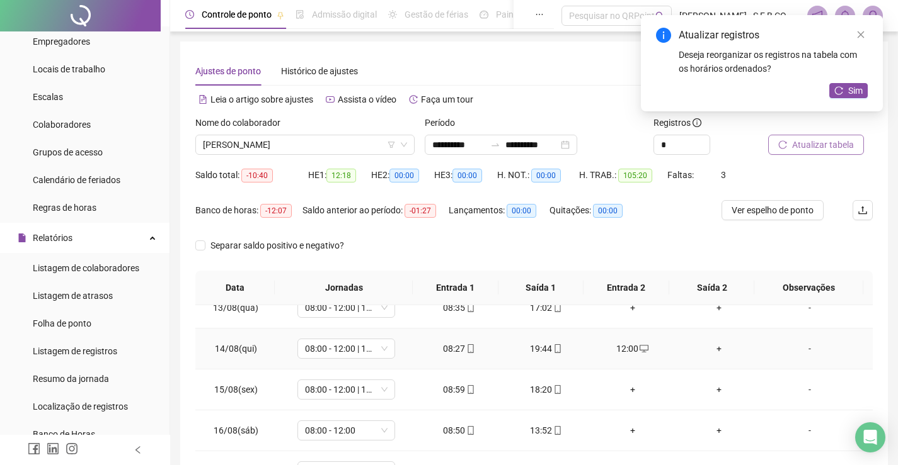
click at [719, 351] on div "+" at bounding box center [719, 349] width 67 height 14
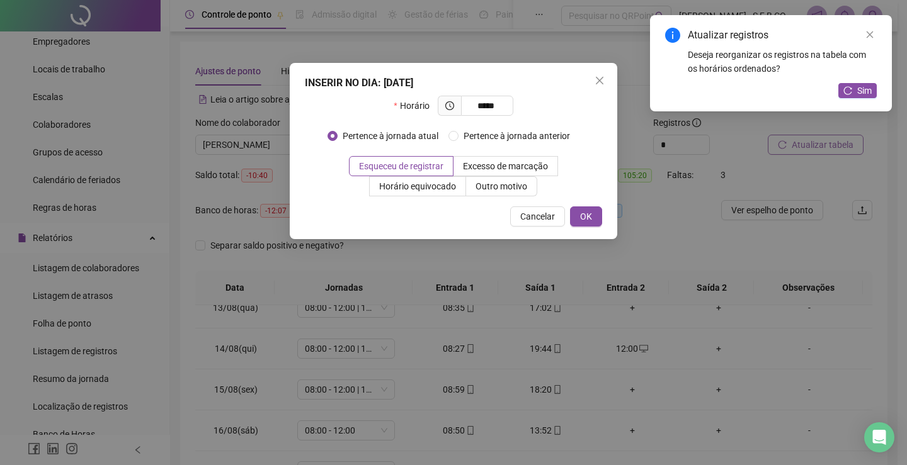
type input "*****"
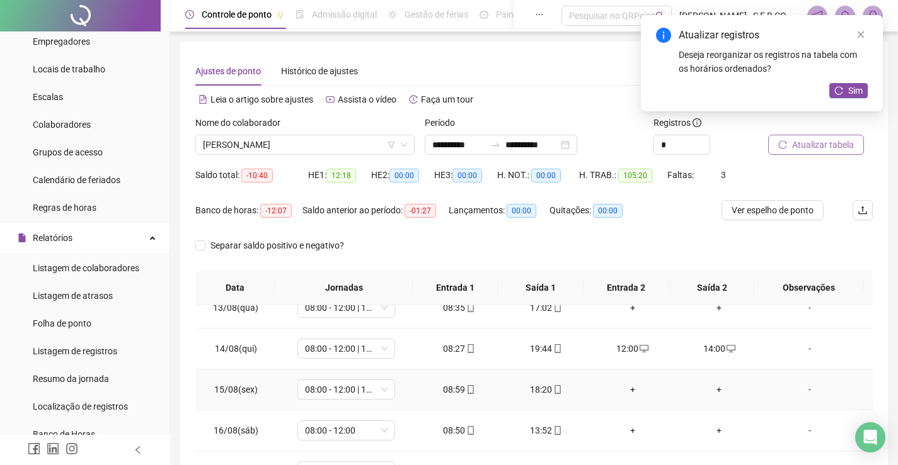
click at [615, 392] on div "+" at bounding box center [632, 390] width 67 height 14
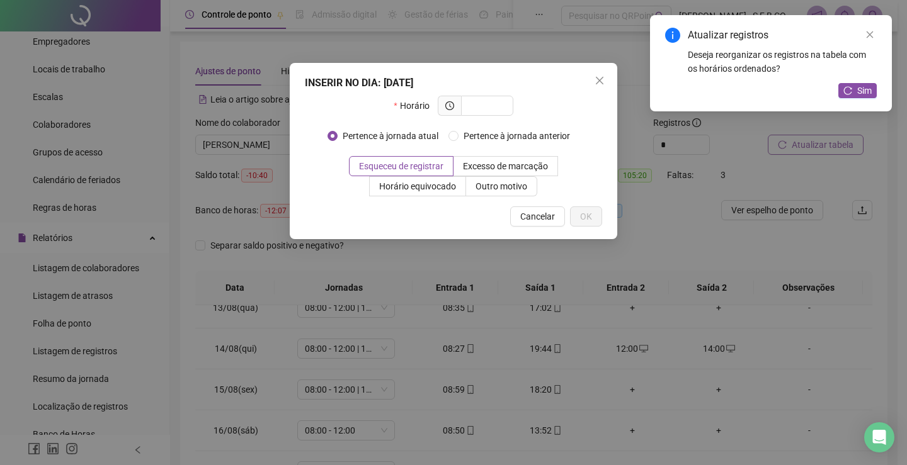
click at [624, 400] on div "INSERIR NO DIA : [DATE] Horário Pertence à jornada atual Pertence à jornada ant…" at bounding box center [453, 232] width 907 height 465
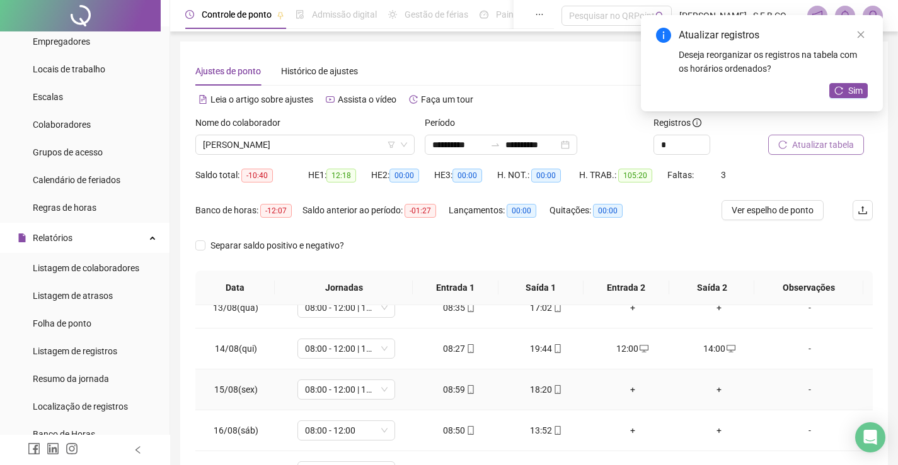
click at [626, 392] on div "+" at bounding box center [632, 390] width 67 height 14
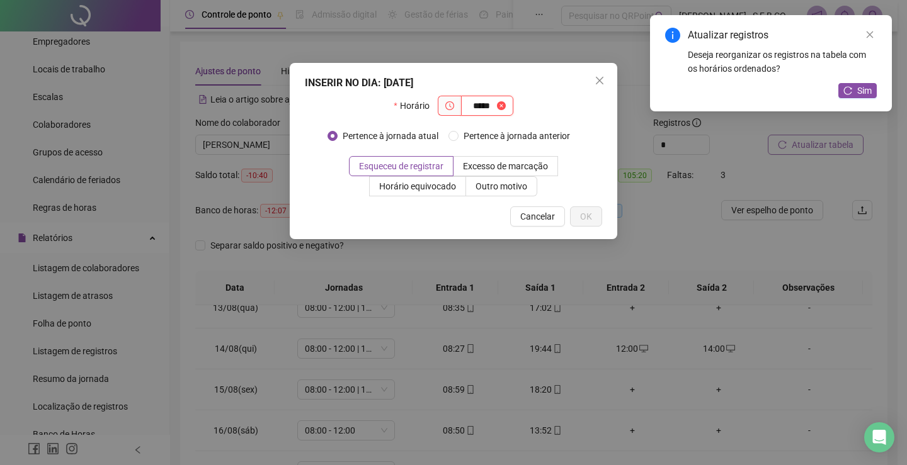
type input "*****"
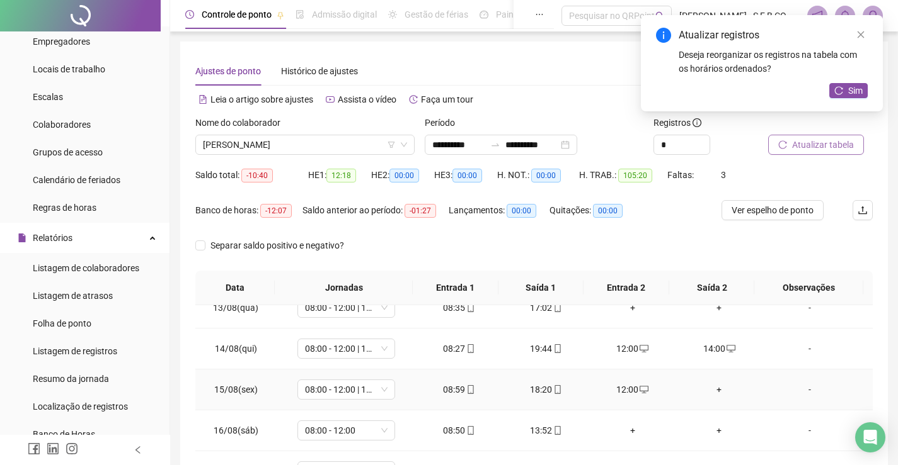
click at [719, 394] on div "+" at bounding box center [719, 390] width 67 height 14
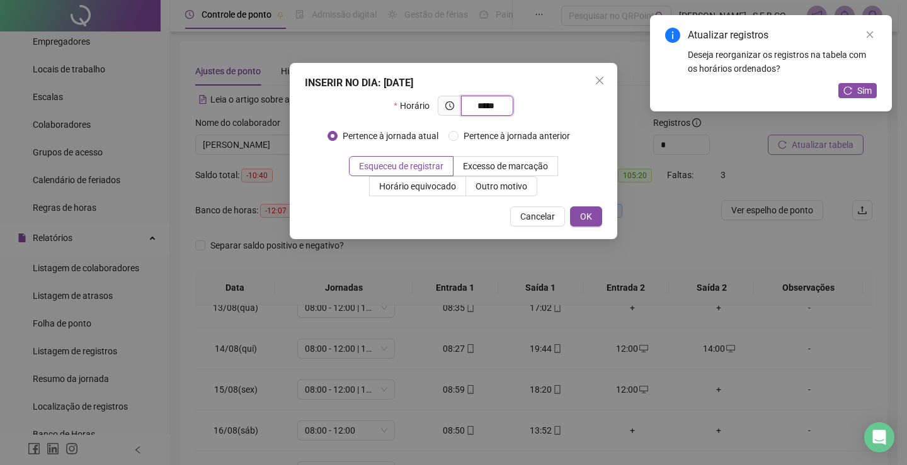
type input "*****"
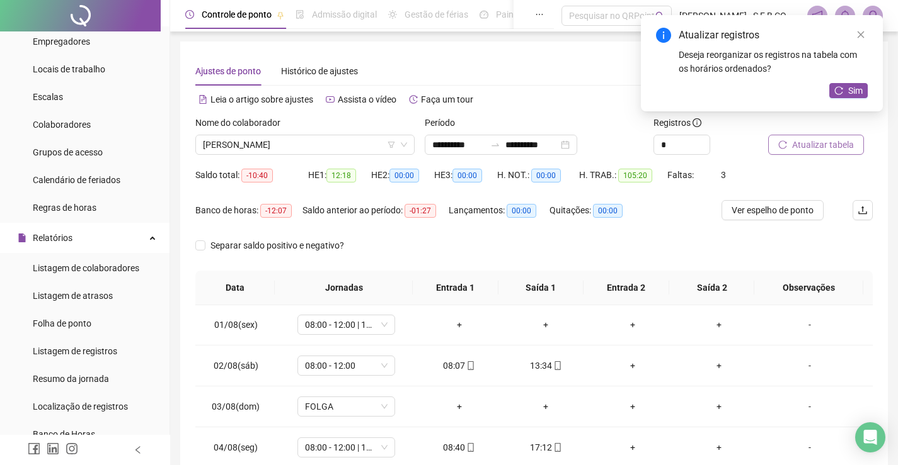
scroll to position [0, 0]
drag, startPoint x: 351, startPoint y: 162, endPoint x: 353, endPoint y: 145, distance: 17.2
click at [350, 159] on div "Nome do colaborador [PERSON_NAME]" at bounding box center [304, 140] width 229 height 49
click at [353, 145] on span "[PERSON_NAME]" at bounding box center [305, 144] width 204 height 19
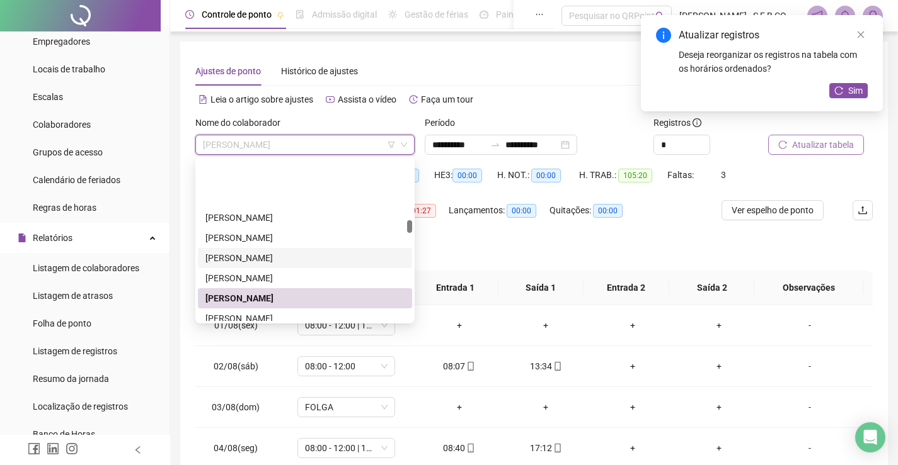
scroll to position [761, 0]
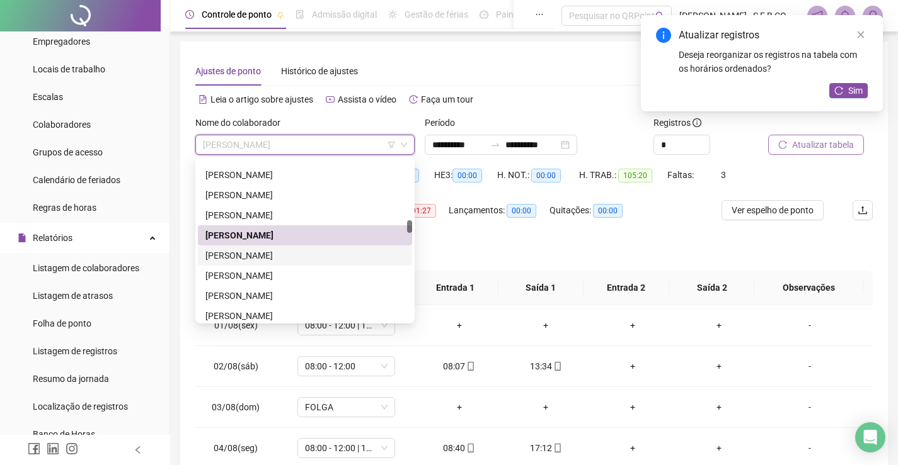
click at [282, 254] on div "[PERSON_NAME]" at bounding box center [304, 256] width 199 height 14
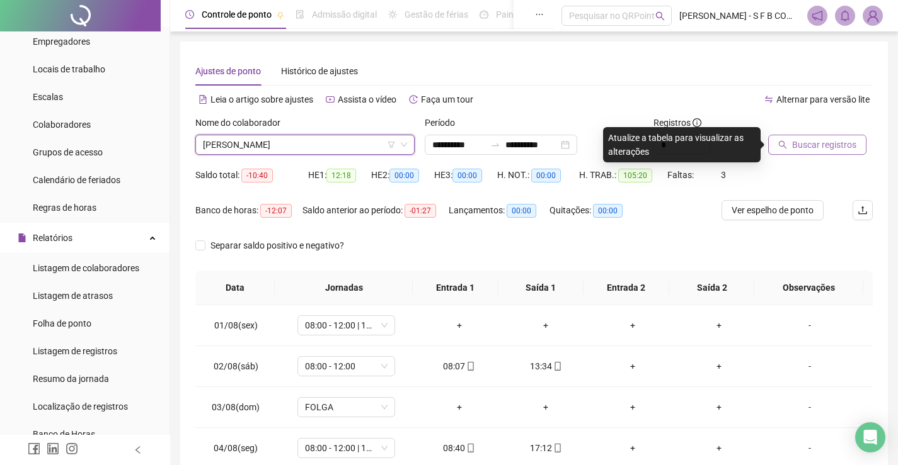
click at [846, 152] on button "Buscar registros" at bounding box center [817, 145] width 98 height 20
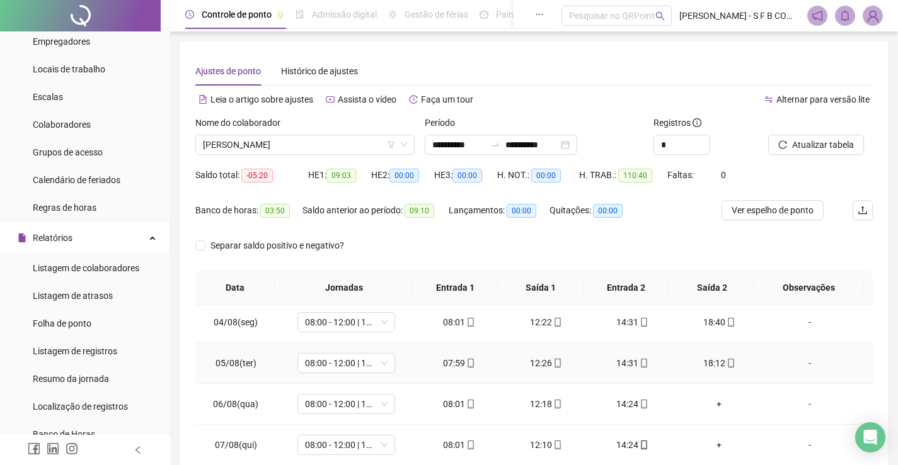
scroll to position [189, 0]
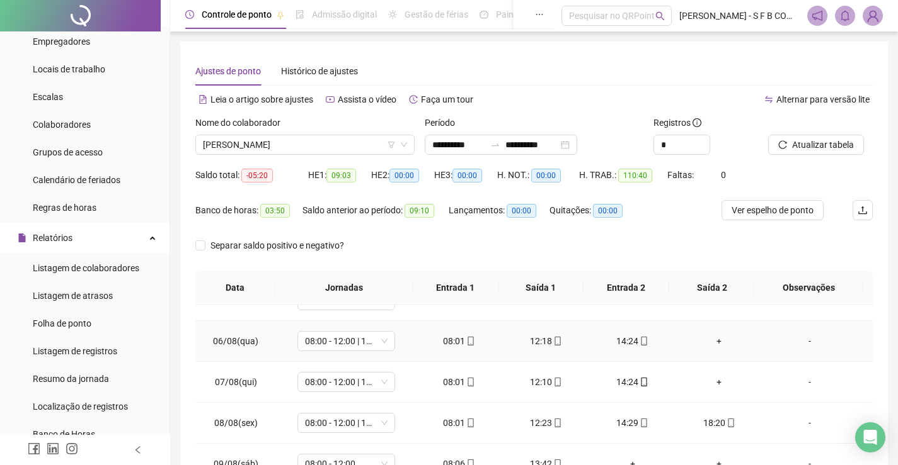
click at [714, 340] on div "+" at bounding box center [719, 341] width 67 height 14
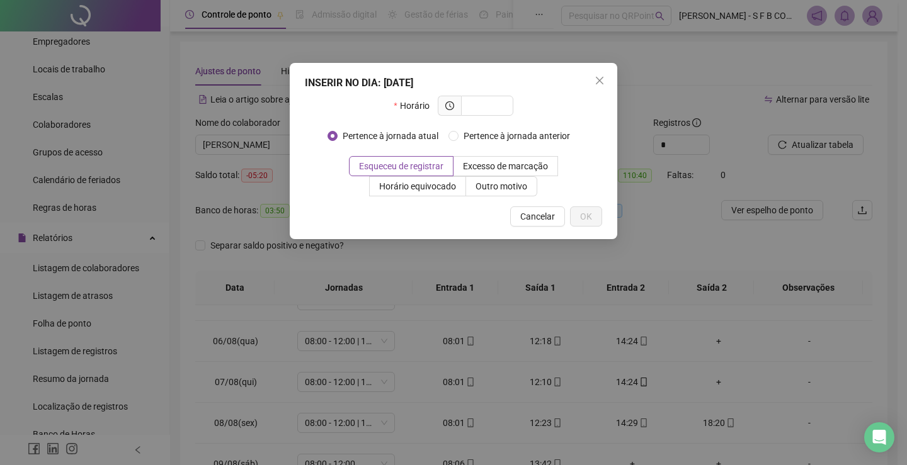
click at [615, 365] on div "INSERIR NO DIA : [DATE] Horário Pertence à jornada atual Pertence à jornada ant…" at bounding box center [453, 232] width 907 height 465
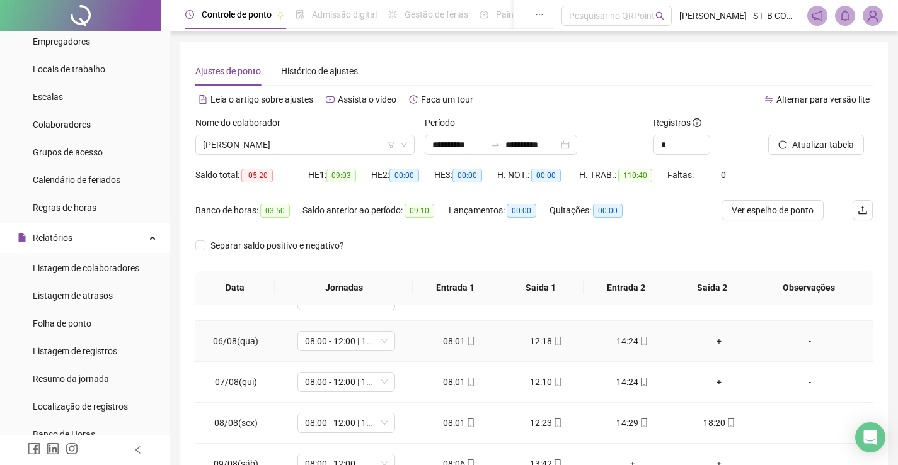
click at [707, 339] on div "+" at bounding box center [719, 341] width 67 height 14
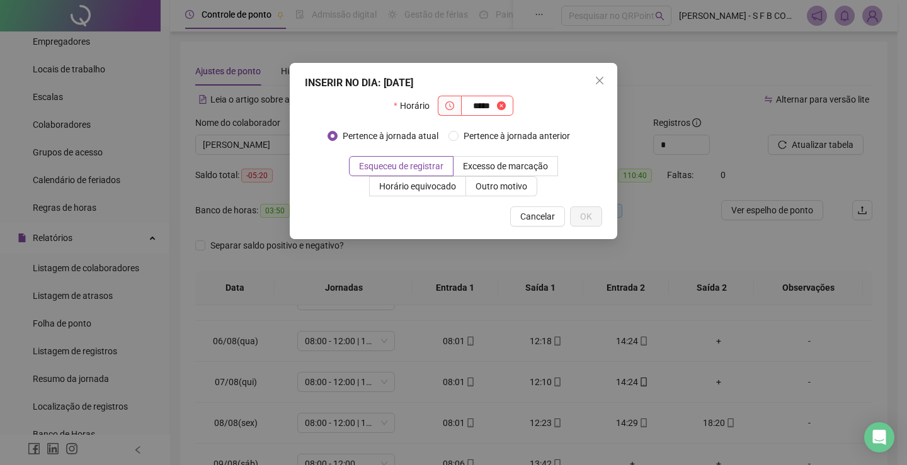
type input "*****"
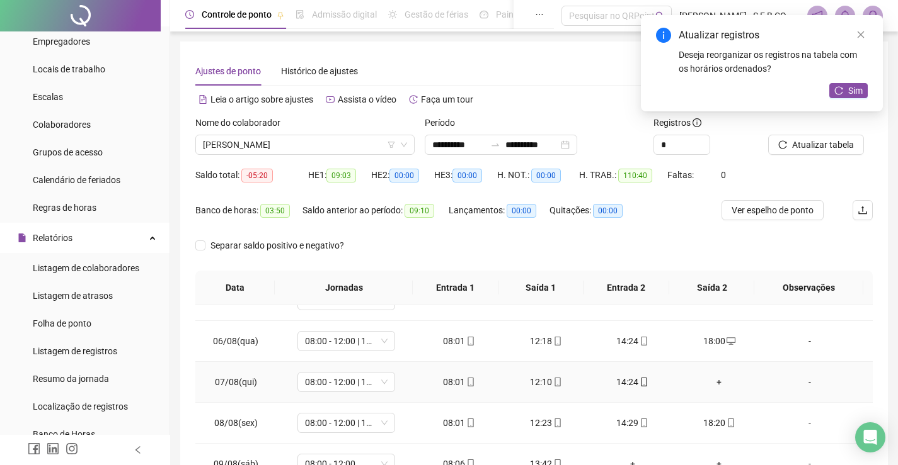
click at [716, 377] on div "+" at bounding box center [719, 382] width 67 height 14
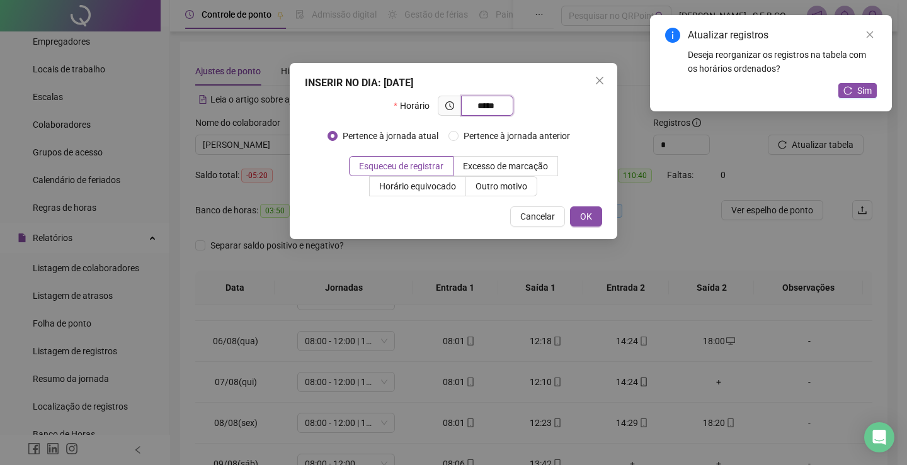
type input "*****"
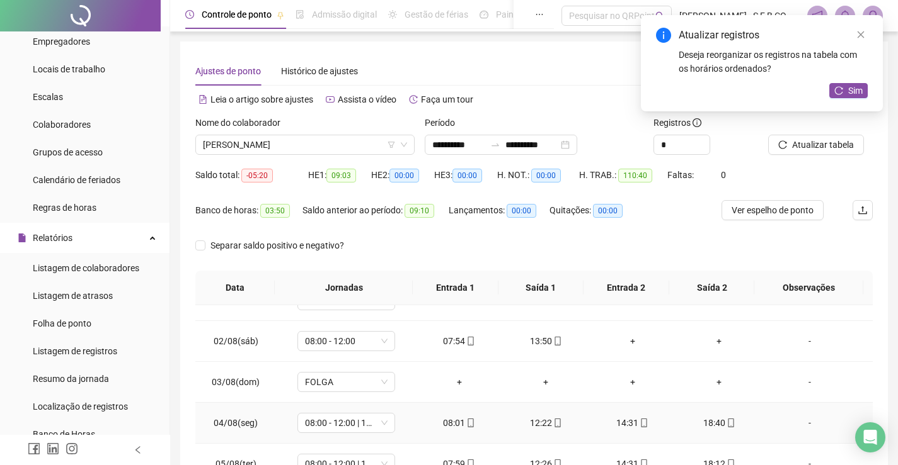
scroll to position [0, 0]
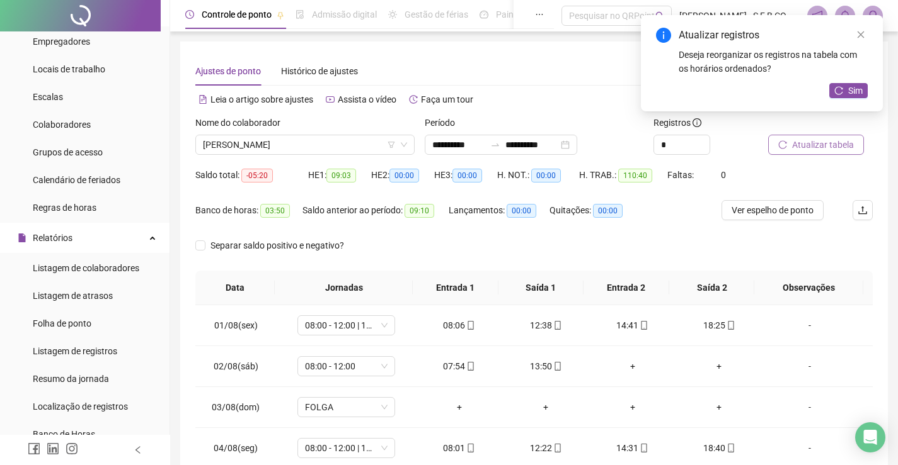
click at [843, 139] on span "Atualizar tabela" at bounding box center [823, 145] width 62 height 14
click at [577, 148] on div "**********" at bounding box center [501, 145] width 152 height 20
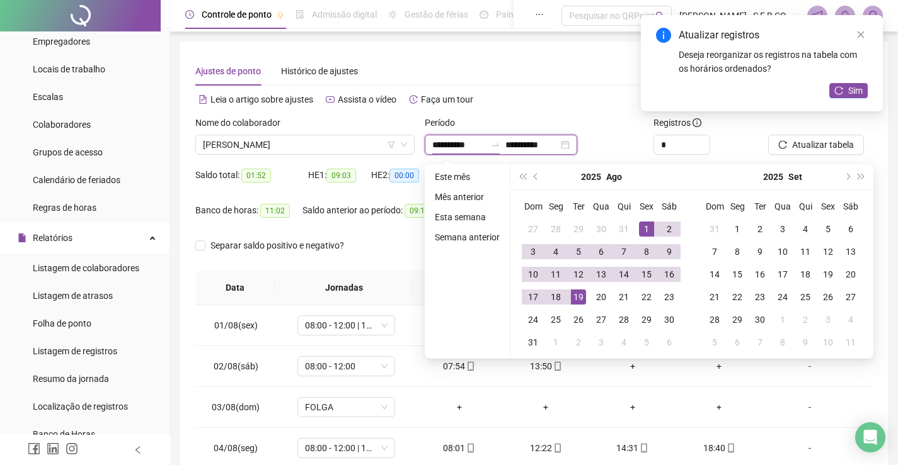
type input "**********"
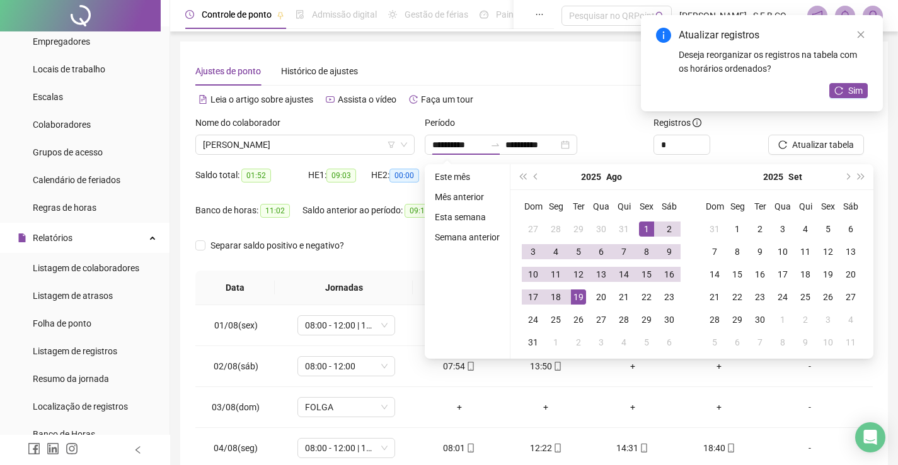
drag, startPoint x: 374, startPoint y: 236, endPoint x: 374, endPoint y: 222, distance: 14.5
click at [374, 236] on div "Separar saldo positivo e negativo?" at bounding box center [533, 253] width 677 height 35
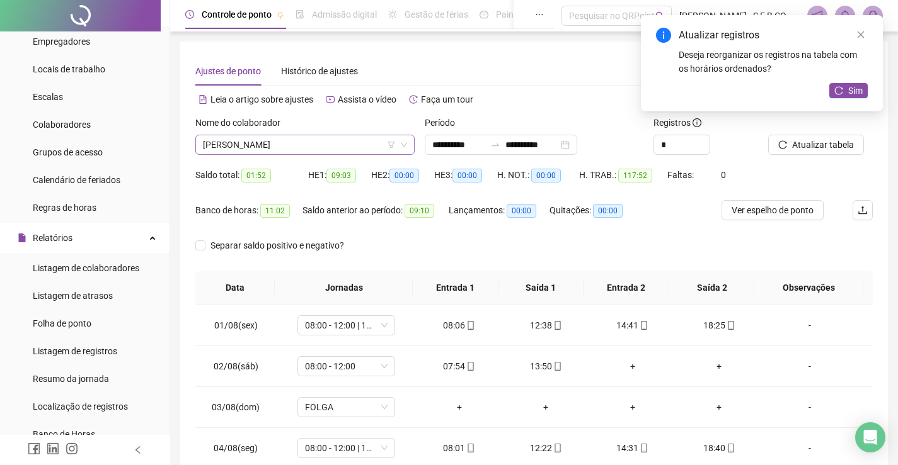
click at [365, 143] on span "[PERSON_NAME]" at bounding box center [305, 144] width 204 height 19
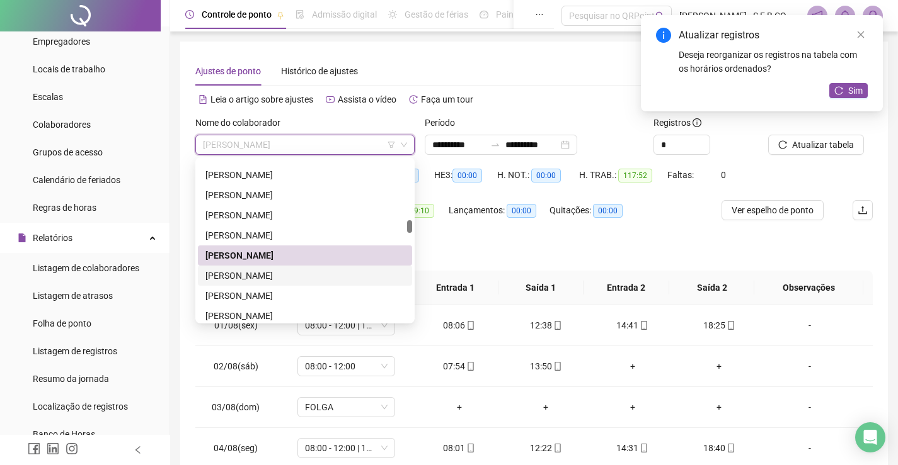
click at [291, 277] on div "[PERSON_NAME]" at bounding box center [304, 276] width 199 height 14
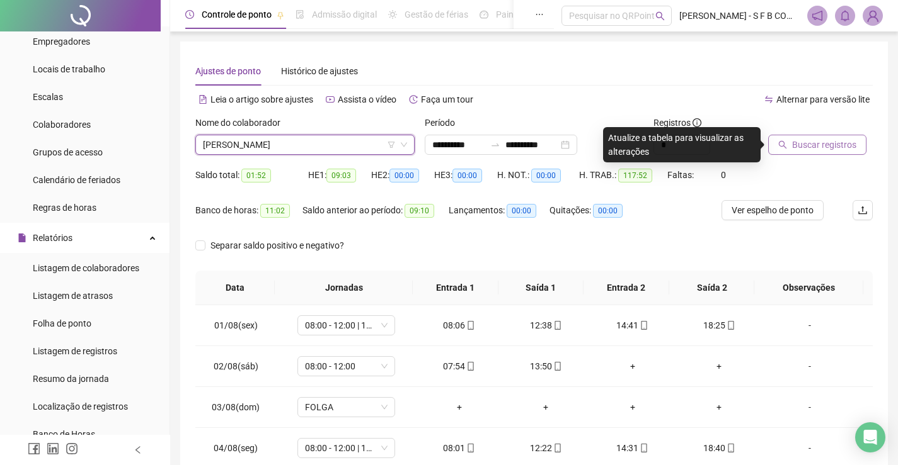
click at [775, 135] on button "Buscar registros" at bounding box center [817, 145] width 98 height 20
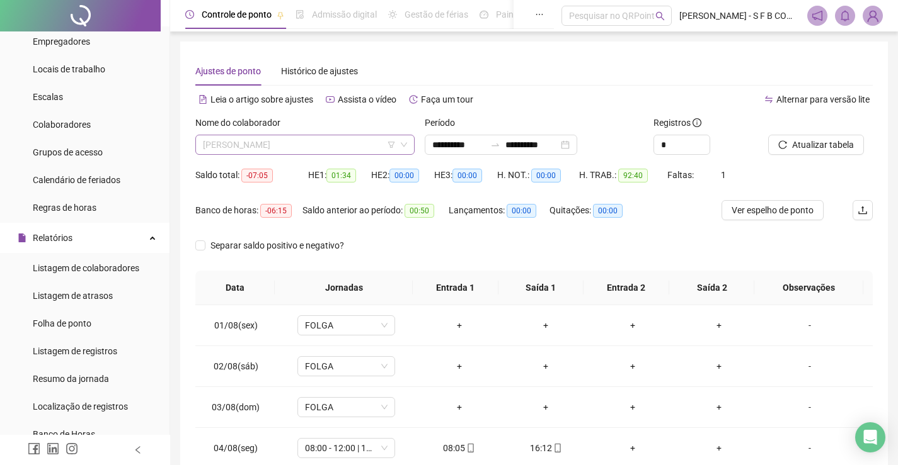
click at [352, 142] on span "[PERSON_NAME]" at bounding box center [305, 144] width 204 height 19
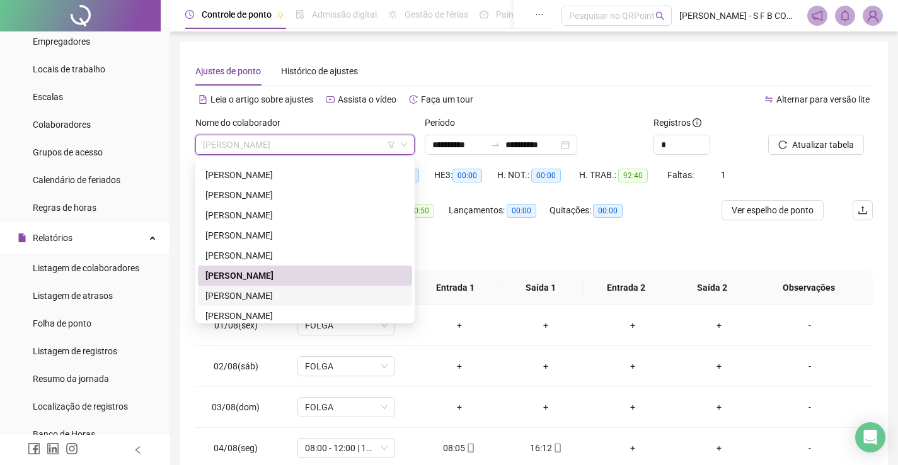
click at [310, 294] on div "[PERSON_NAME]" at bounding box center [304, 296] width 199 height 14
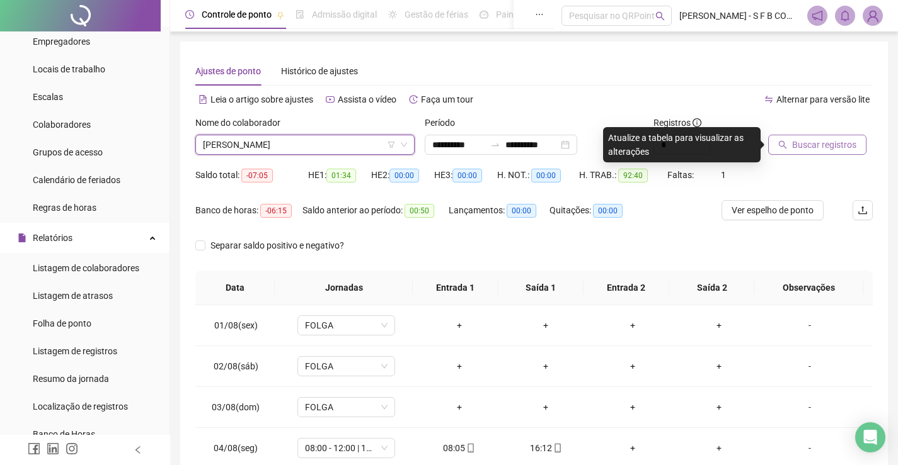
click at [819, 149] on button "Buscar registros" at bounding box center [817, 145] width 98 height 20
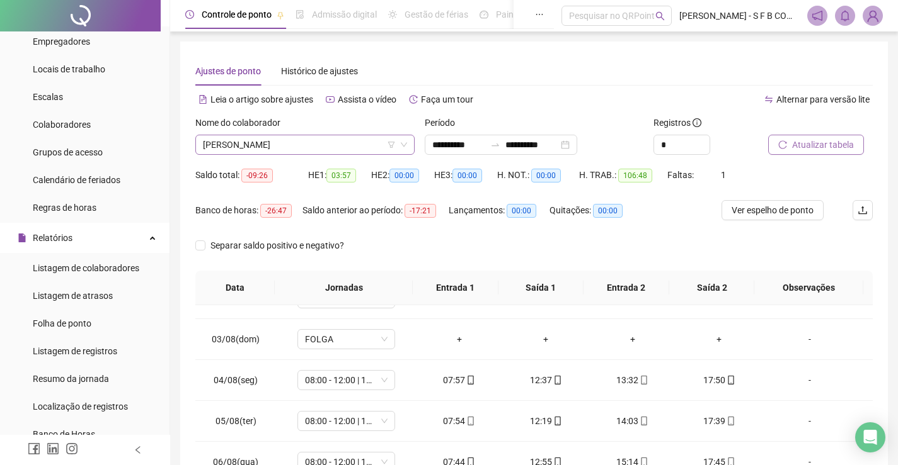
click at [347, 152] on span "[PERSON_NAME]" at bounding box center [305, 144] width 204 height 19
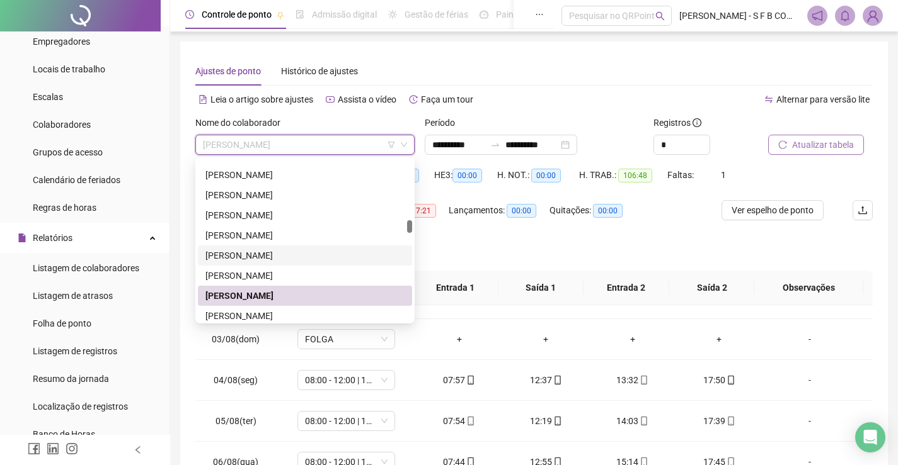
scroll to position [824, 0]
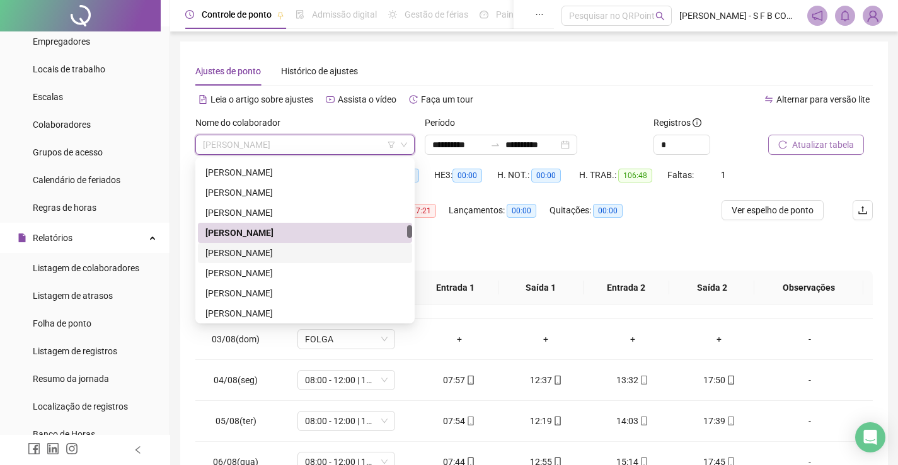
click at [320, 256] on div "[PERSON_NAME]" at bounding box center [304, 253] width 199 height 14
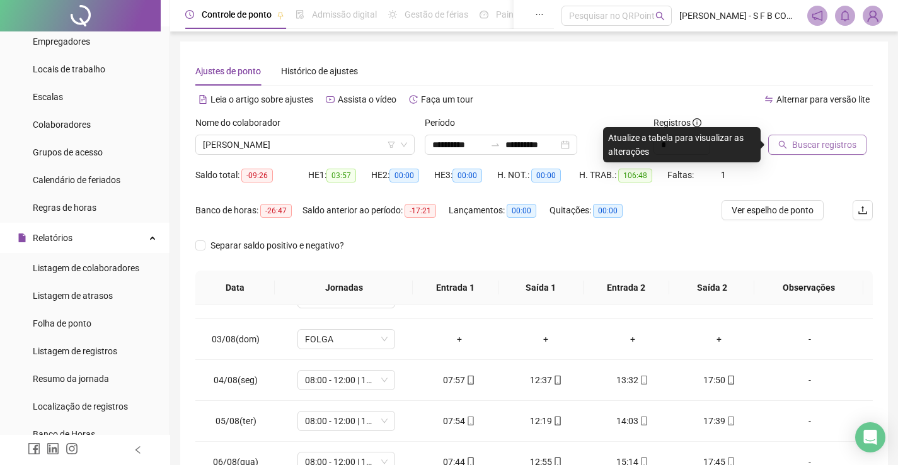
click at [849, 152] on button "Buscar registros" at bounding box center [817, 145] width 98 height 20
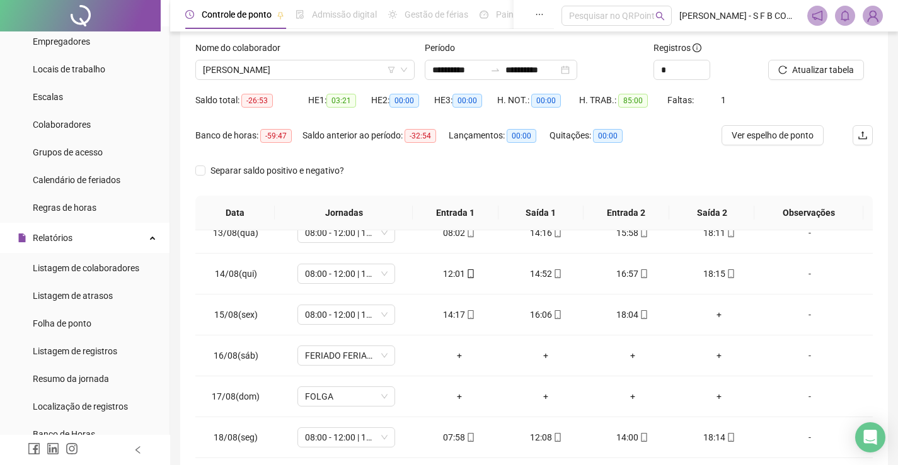
scroll to position [0, 0]
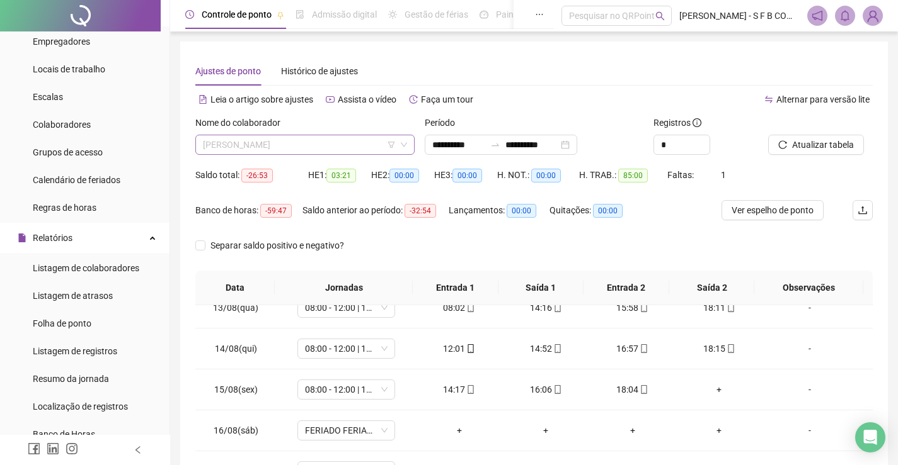
click at [353, 135] on div "[PERSON_NAME]" at bounding box center [304, 145] width 219 height 20
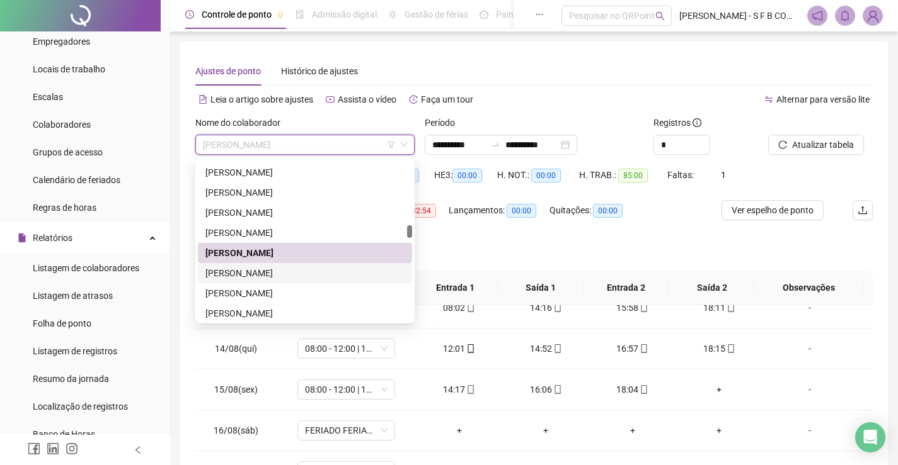
click at [309, 277] on div "[PERSON_NAME]" at bounding box center [304, 273] width 199 height 14
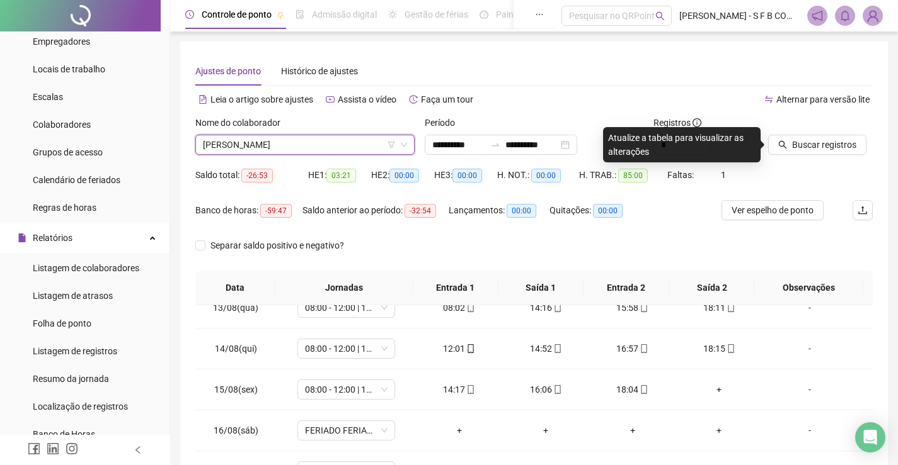
click at [815, 155] on div "Buscar registros" at bounding box center [820, 140] width 115 height 49
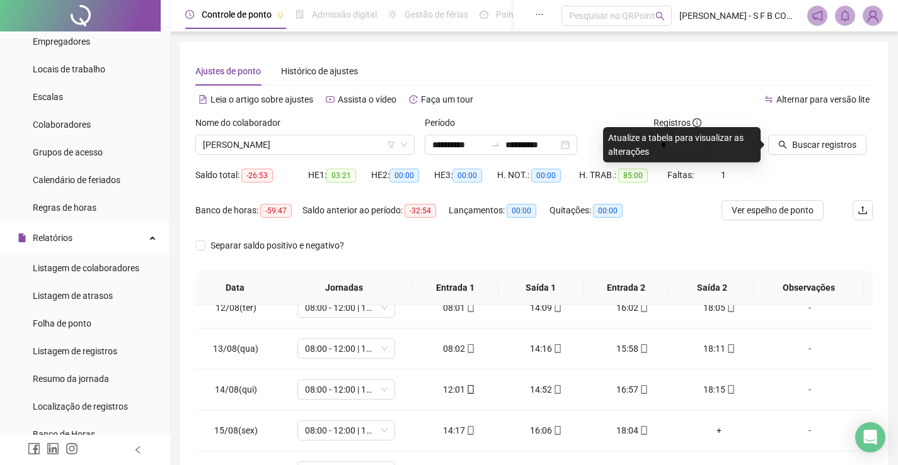
scroll to position [509, 0]
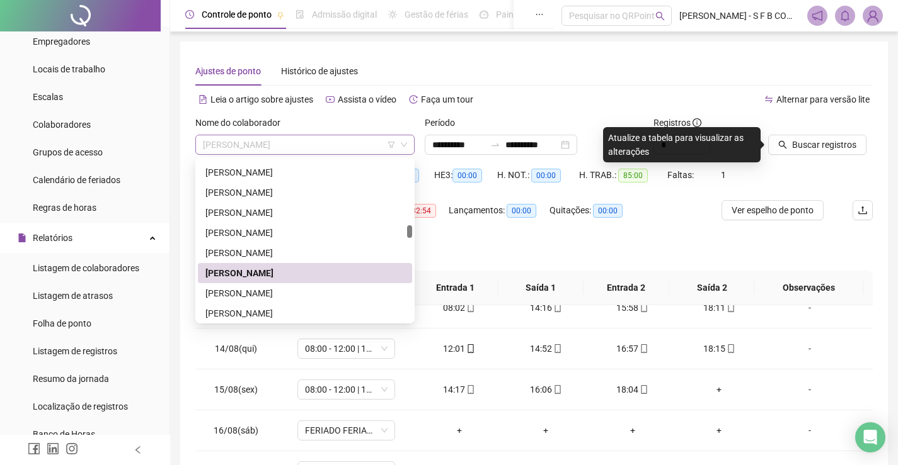
click at [312, 146] on span "[PERSON_NAME]" at bounding box center [305, 144] width 204 height 19
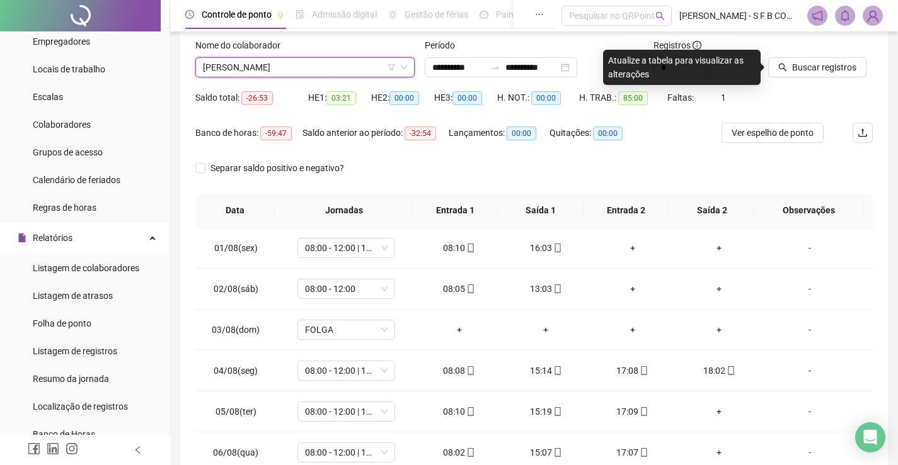
scroll to position [63, 0]
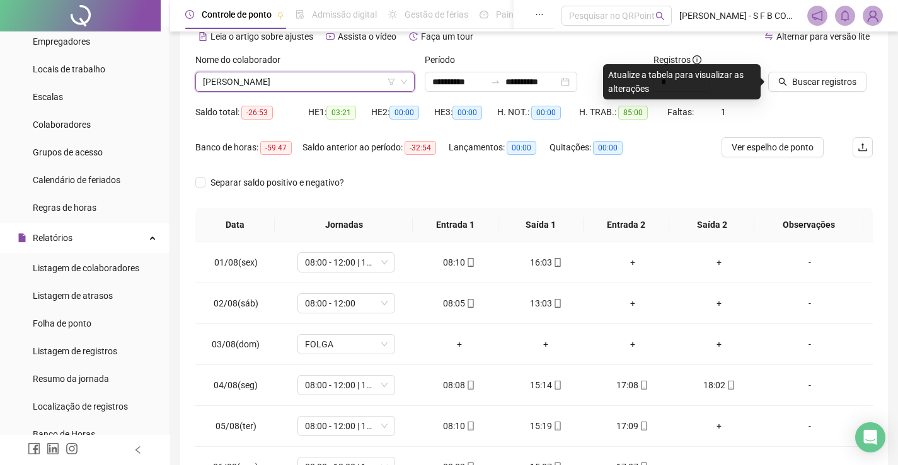
click at [318, 77] on span "[PERSON_NAME]" at bounding box center [305, 81] width 204 height 19
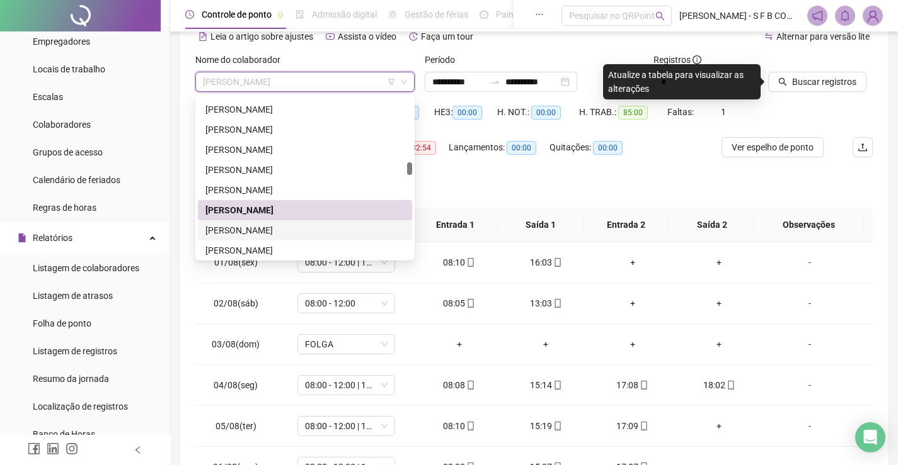
click at [261, 231] on div "[PERSON_NAME]" at bounding box center [304, 231] width 199 height 14
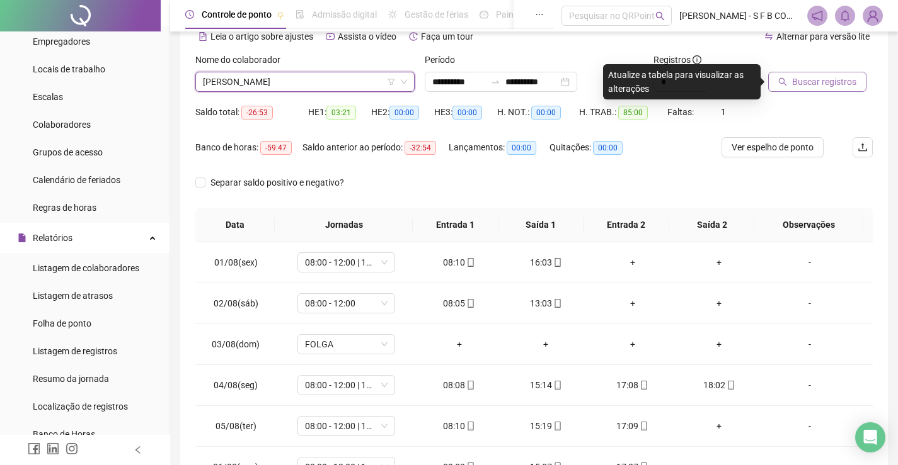
click at [836, 74] on button "Buscar registros" at bounding box center [817, 82] width 98 height 20
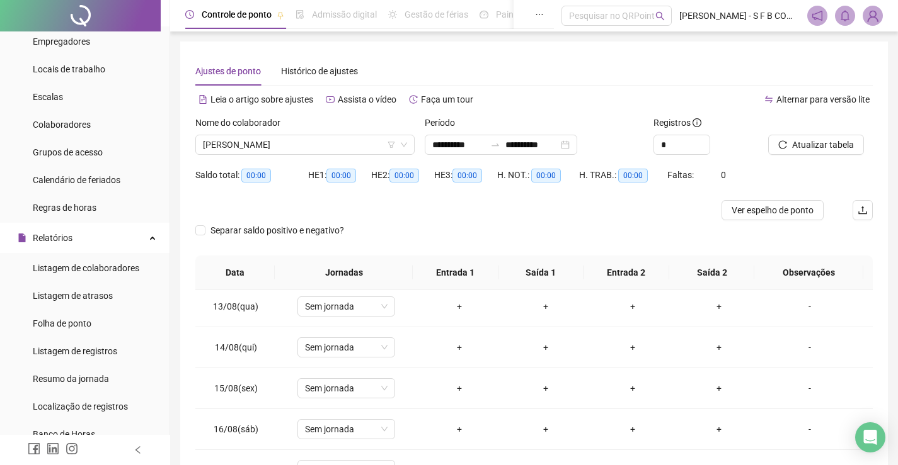
scroll to position [509, 0]
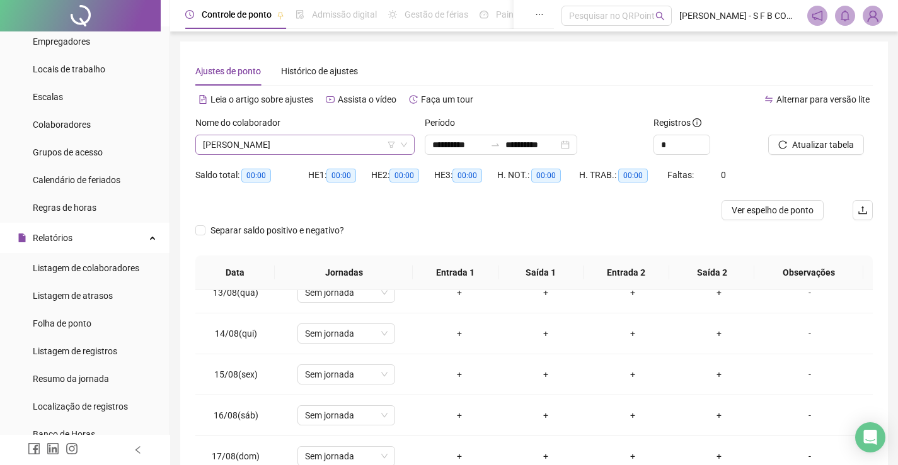
click at [355, 136] on span "[PERSON_NAME]" at bounding box center [305, 144] width 204 height 19
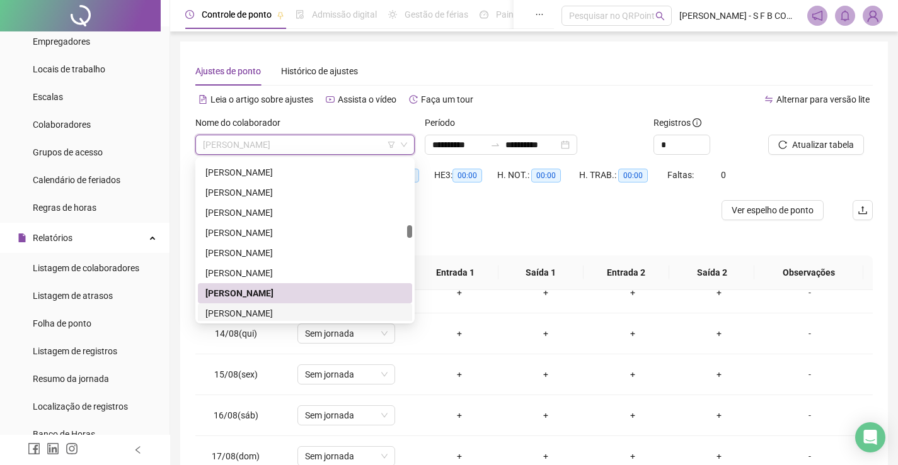
click at [241, 313] on div "[PERSON_NAME]" at bounding box center [304, 314] width 199 height 14
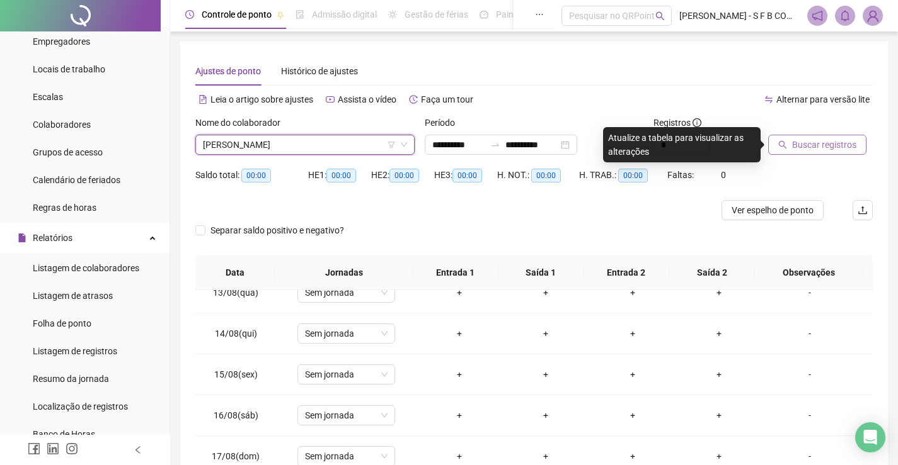
click at [797, 143] on span "Buscar registros" at bounding box center [824, 145] width 64 height 14
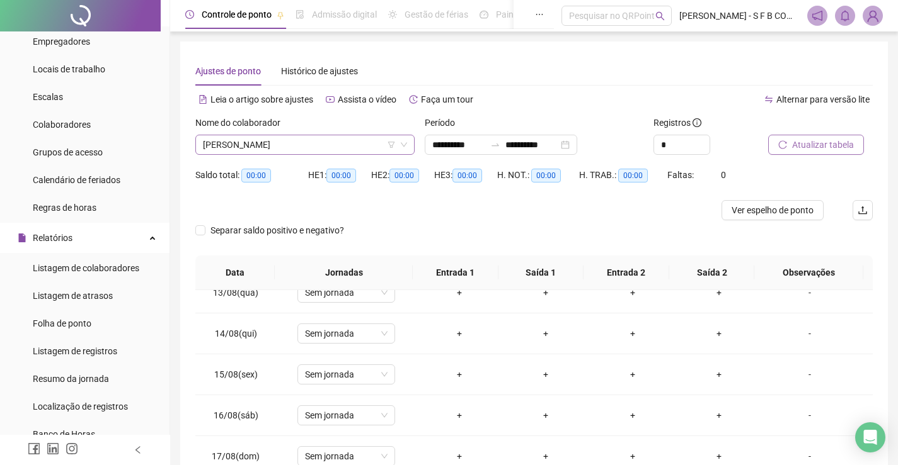
click at [293, 142] on span "[PERSON_NAME]" at bounding box center [305, 144] width 204 height 19
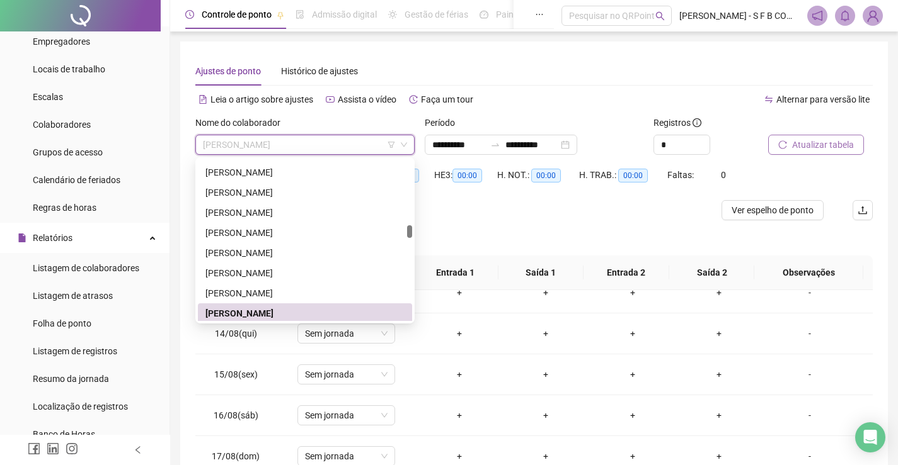
scroll to position [826, 0]
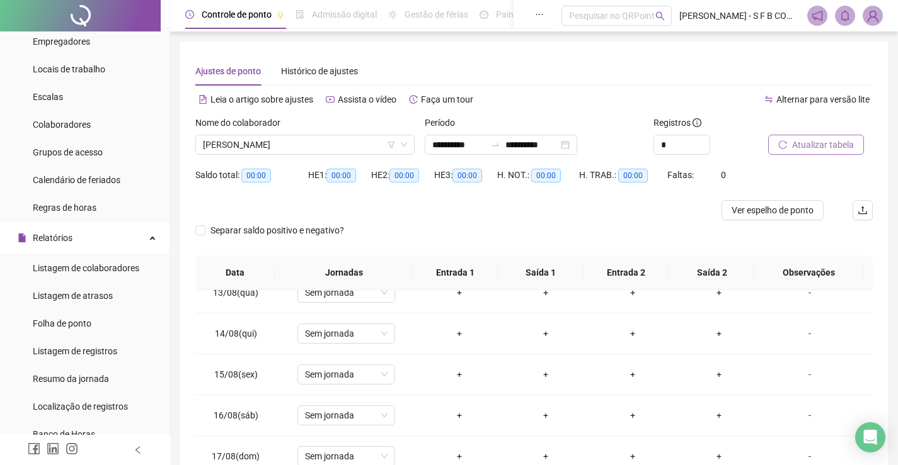
click at [503, 236] on div "Separar saldo positivo e negativo?" at bounding box center [533, 237] width 677 height 35
click at [346, 146] on span "[PERSON_NAME]" at bounding box center [305, 144] width 204 height 19
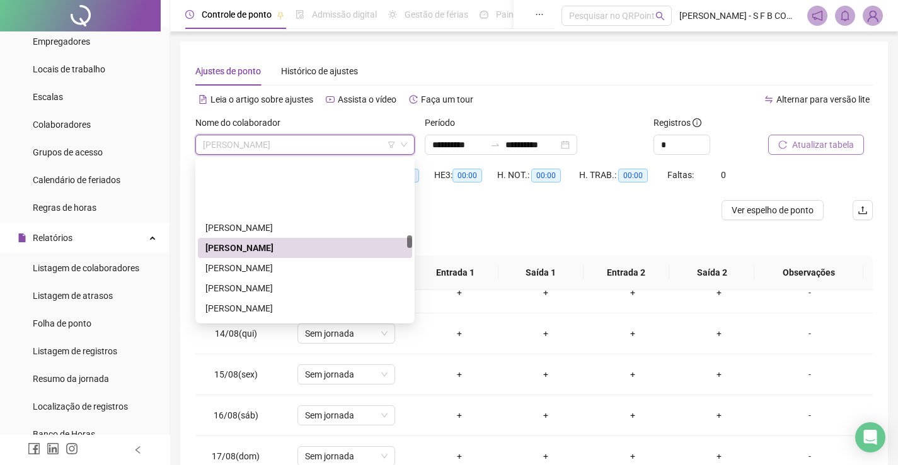
scroll to position [952, 0]
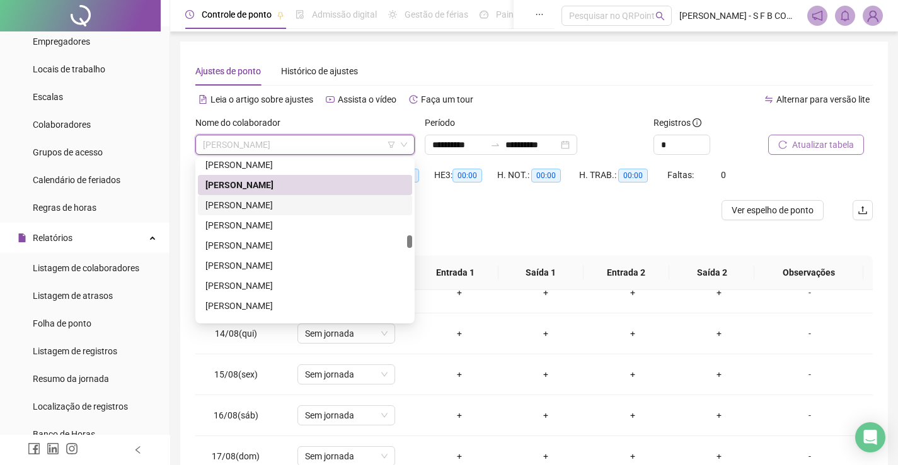
click at [300, 208] on div "[PERSON_NAME]" at bounding box center [304, 205] width 199 height 14
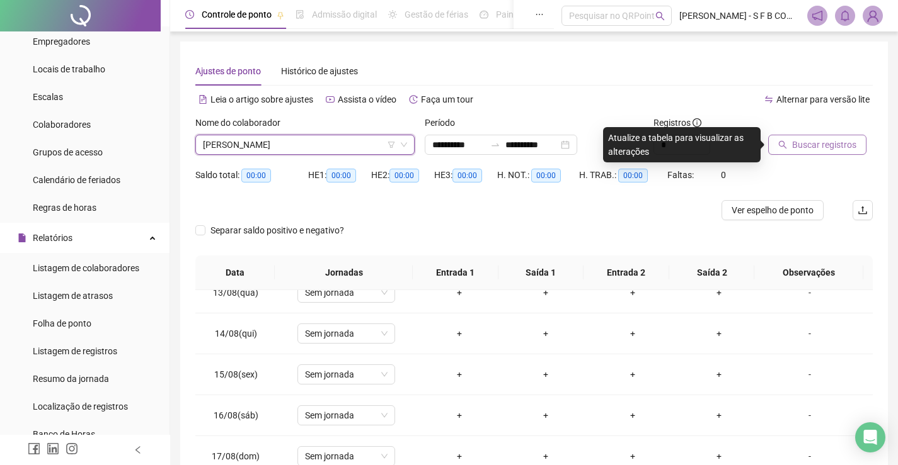
click at [801, 132] on div at bounding box center [804, 125] width 73 height 19
click at [804, 142] on span "Buscar registros" at bounding box center [824, 145] width 64 height 14
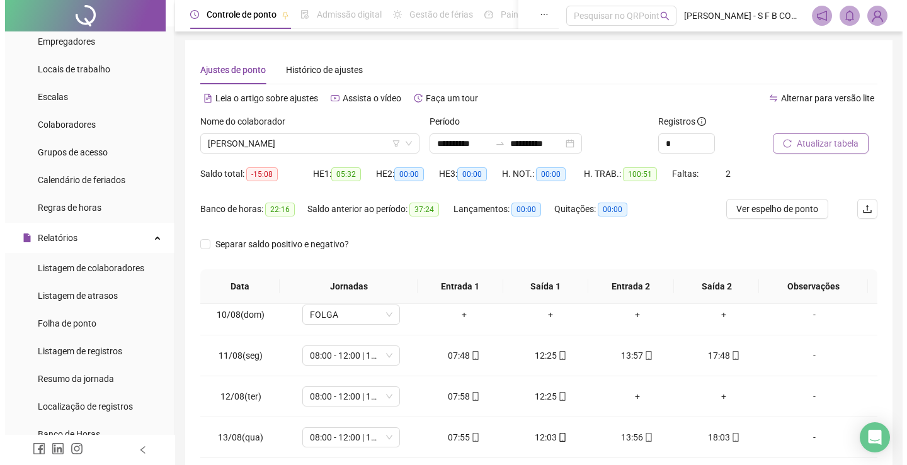
scroll to position [0, 0]
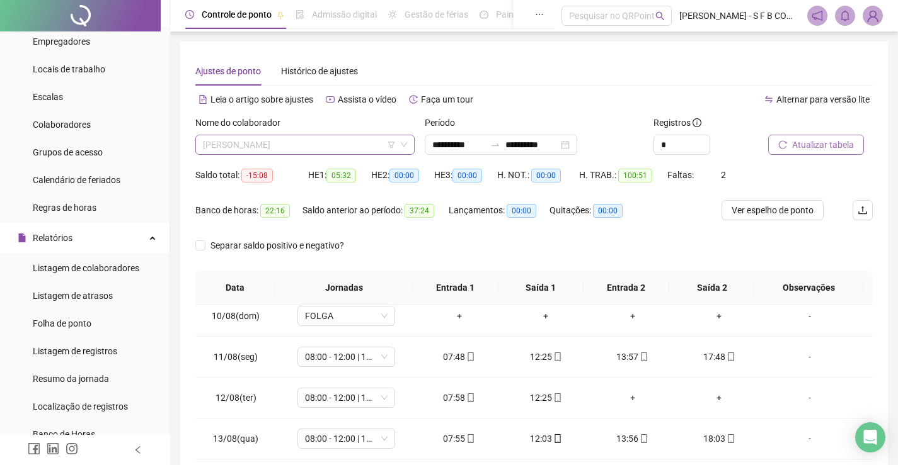
click at [286, 141] on span "[PERSON_NAME]" at bounding box center [305, 144] width 204 height 19
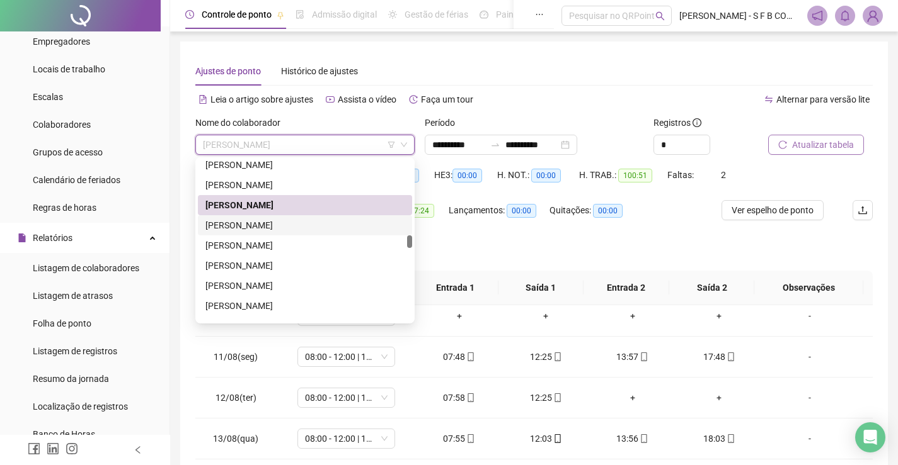
click at [297, 227] on div "[PERSON_NAME]" at bounding box center [304, 226] width 199 height 14
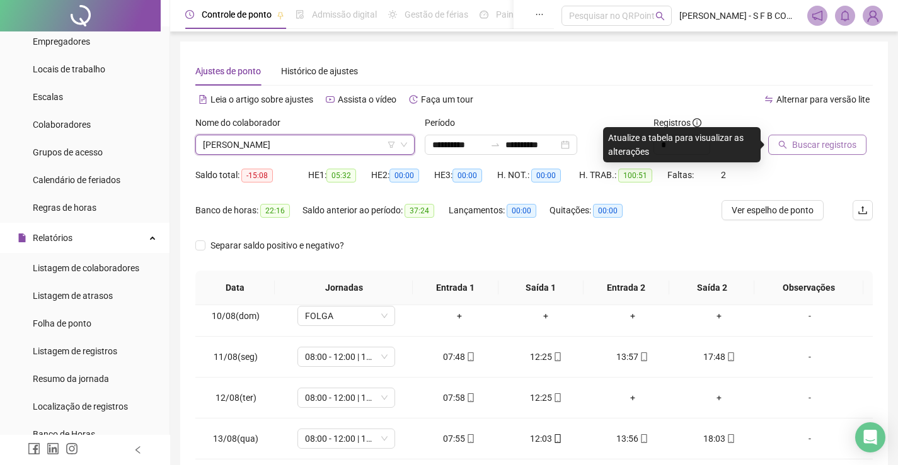
click at [794, 145] on span "Buscar registros" at bounding box center [824, 145] width 64 height 14
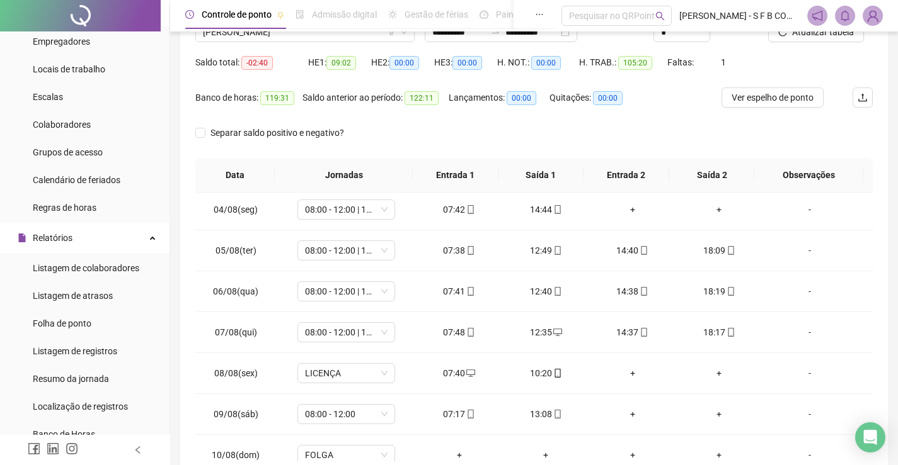
scroll to position [52, 0]
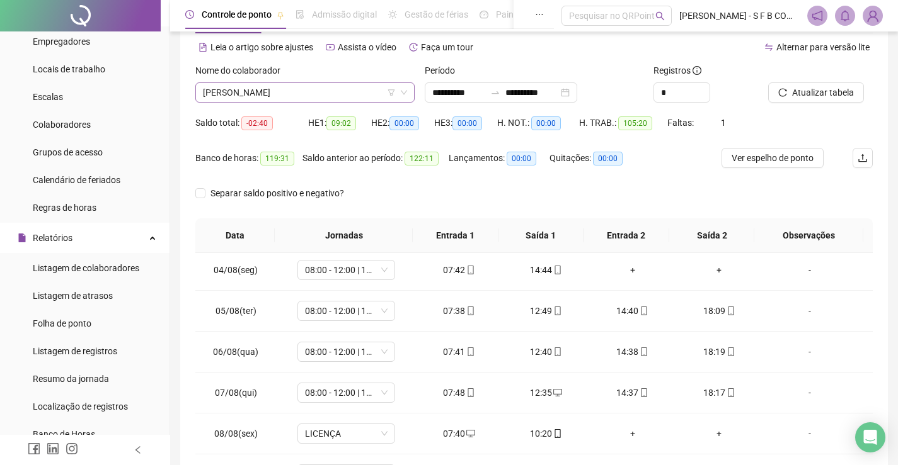
click at [297, 98] on span "[PERSON_NAME]" at bounding box center [305, 92] width 204 height 19
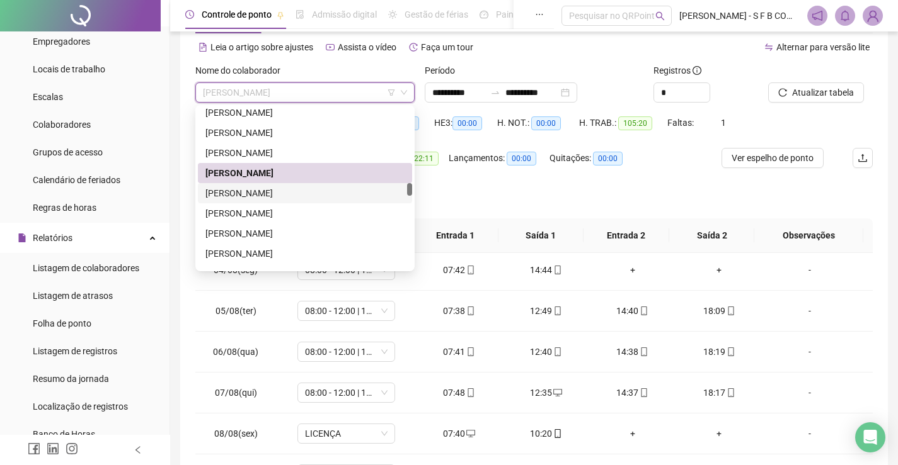
click at [284, 184] on div "[PERSON_NAME]" at bounding box center [305, 193] width 214 height 20
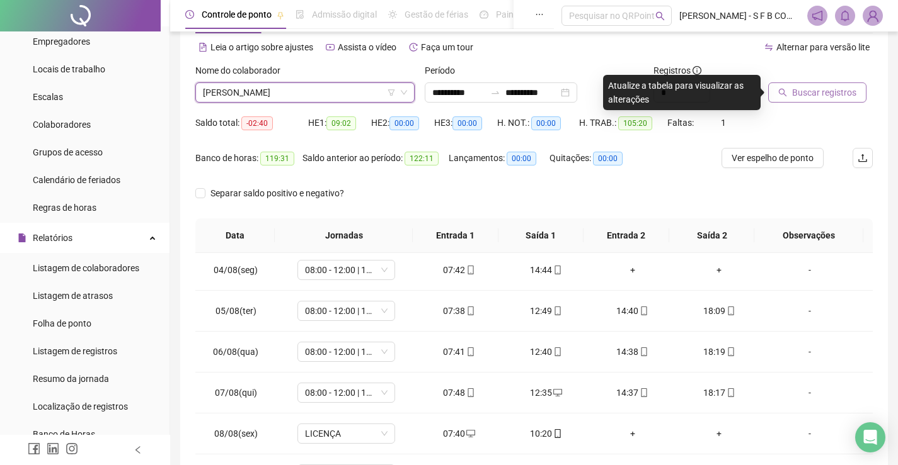
click at [789, 91] on button "Buscar registros" at bounding box center [817, 93] width 98 height 20
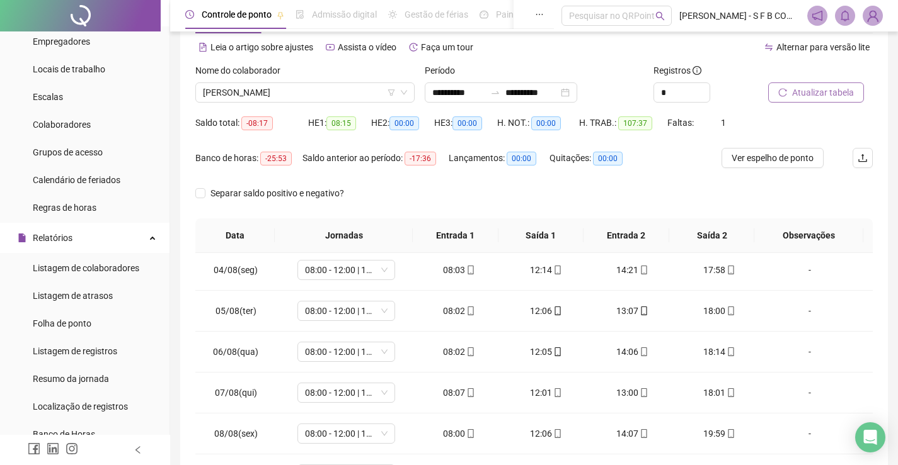
click at [812, 95] on span "Atualizar tabela" at bounding box center [823, 93] width 62 height 14
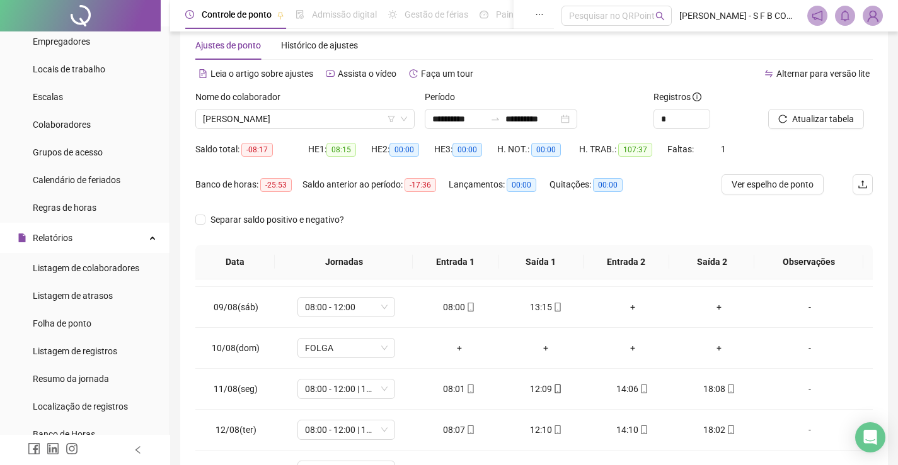
scroll to position [0, 0]
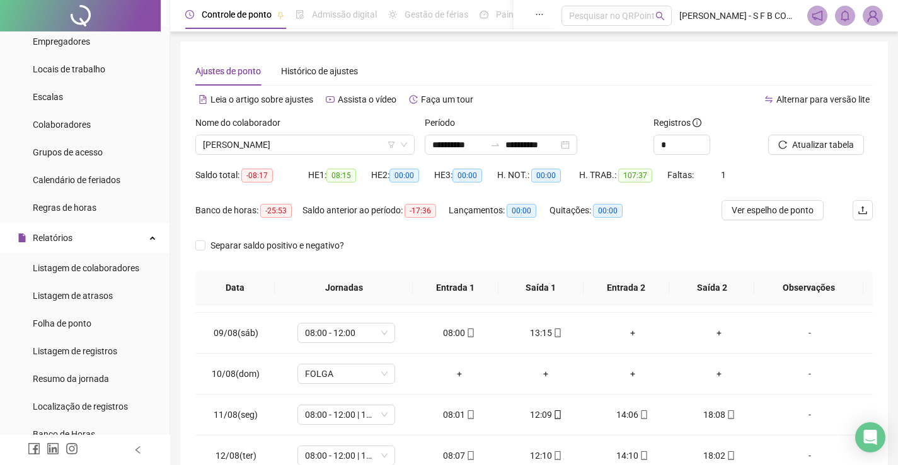
click at [294, 157] on div "Nome do colaborador [PERSON_NAME]" at bounding box center [304, 140] width 229 height 49
click at [299, 145] on span "[PERSON_NAME]" at bounding box center [305, 144] width 204 height 19
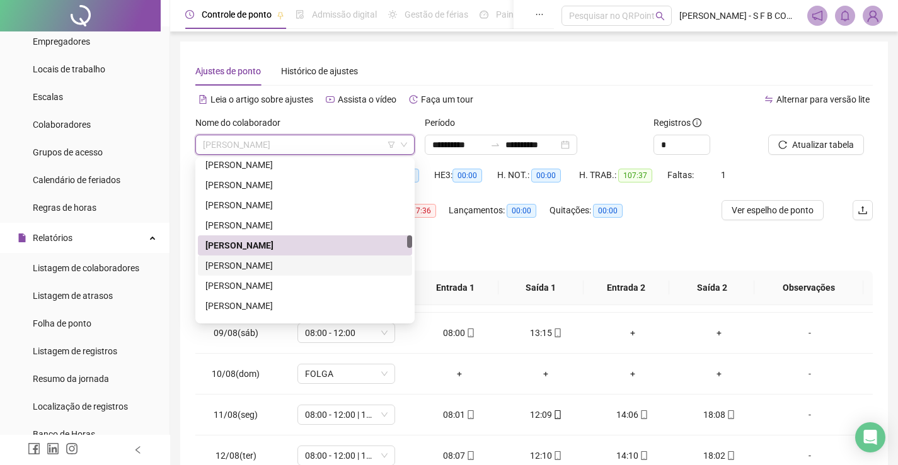
drag, startPoint x: 279, startPoint y: 271, endPoint x: 290, endPoint y: 268, distance: 11.2
click at [280, 271] on div "[PERSON_NAME]" at bounding box center [304, 266] width 199 height 14
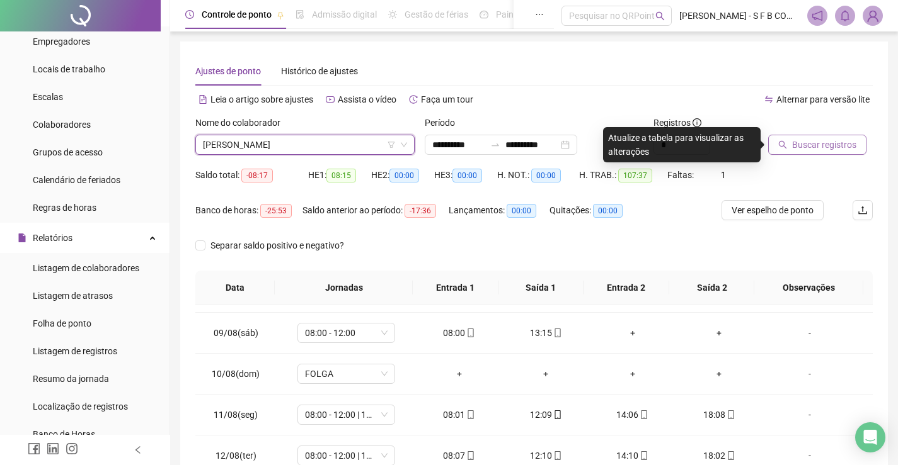
click at [818, 142] on span "Buscar registros" at bounding box center [824, 145] width 64 height 14
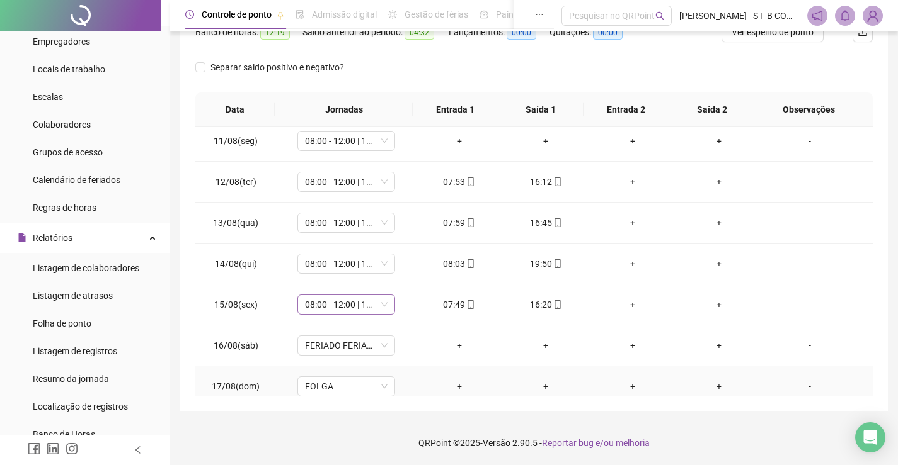
scroll to position [383, 0]
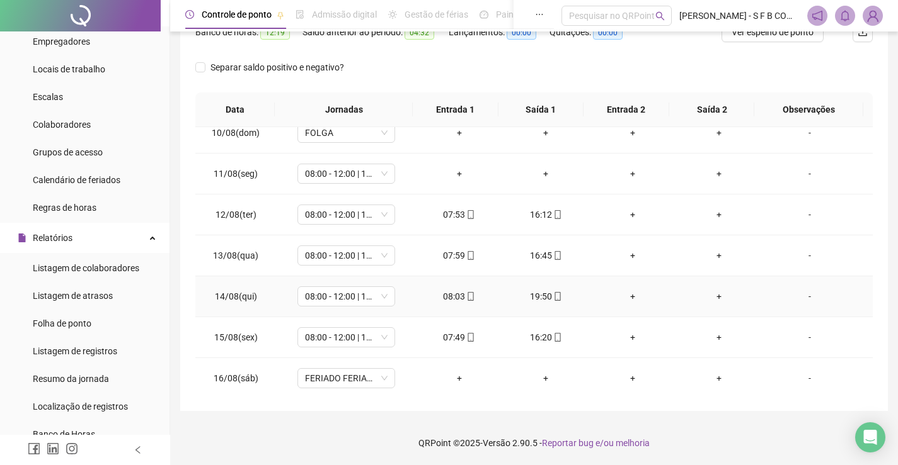
click at [628, 291] on div "+" at bounding box center [632, 297] width 67 height 14
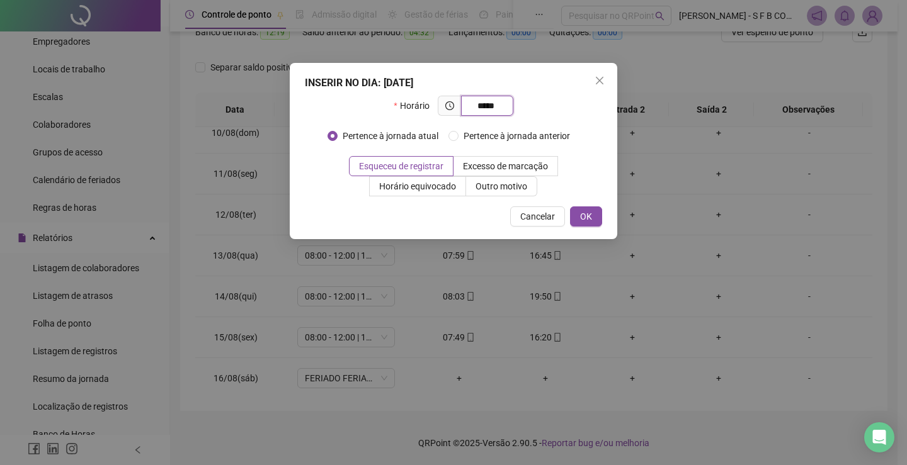
type input "*****"
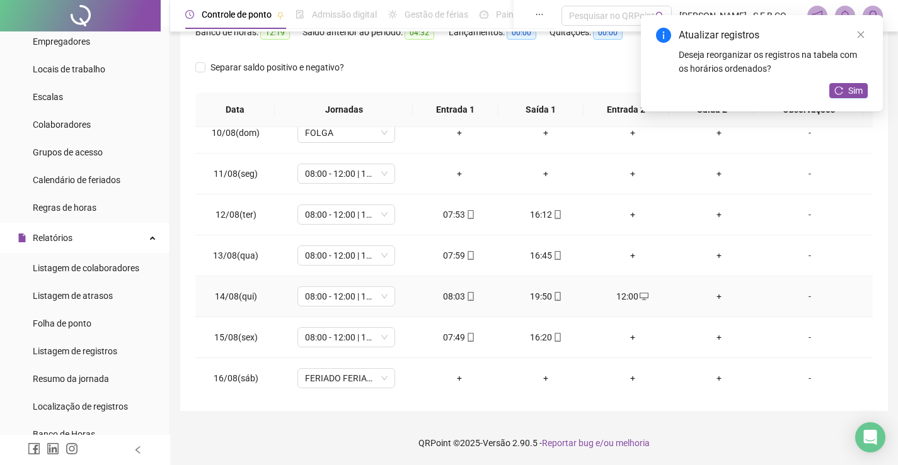
click at [705, 289] on td "+" at bounding box center [719, 297] width 87 height 41
click at [709, 293] on div "+" at bounding box center [719, 297] width 67 height 14
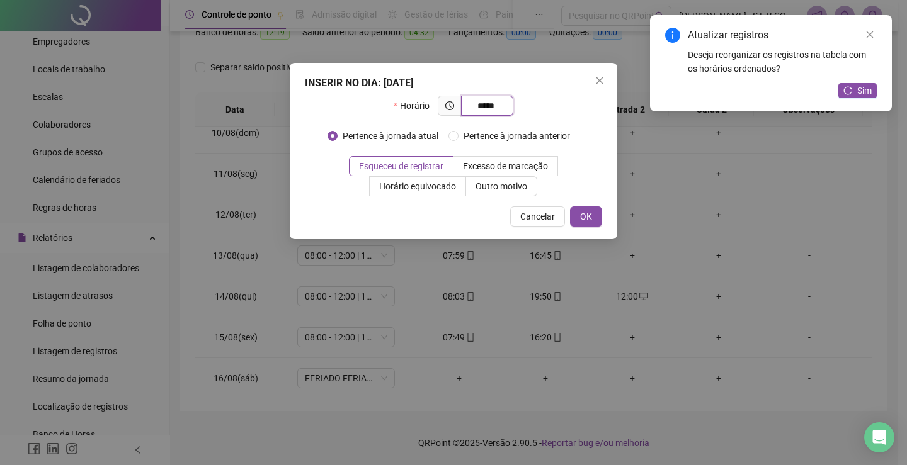
type input "*****"
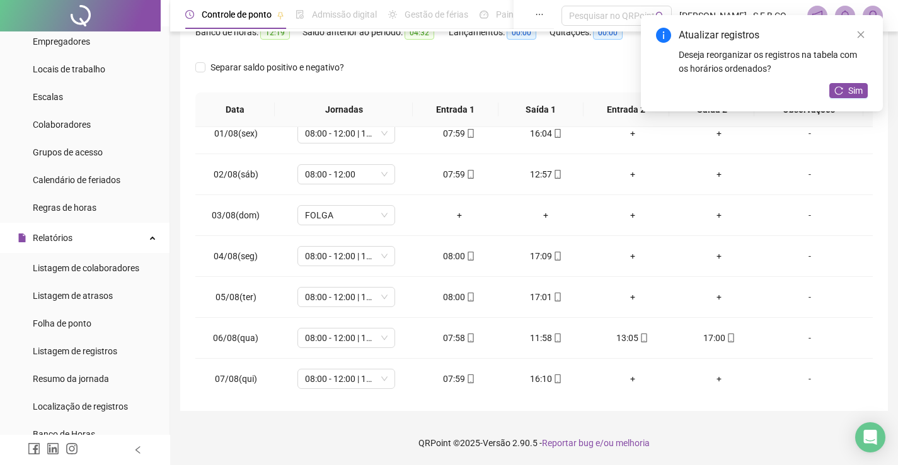
scroll to position [5, 0]
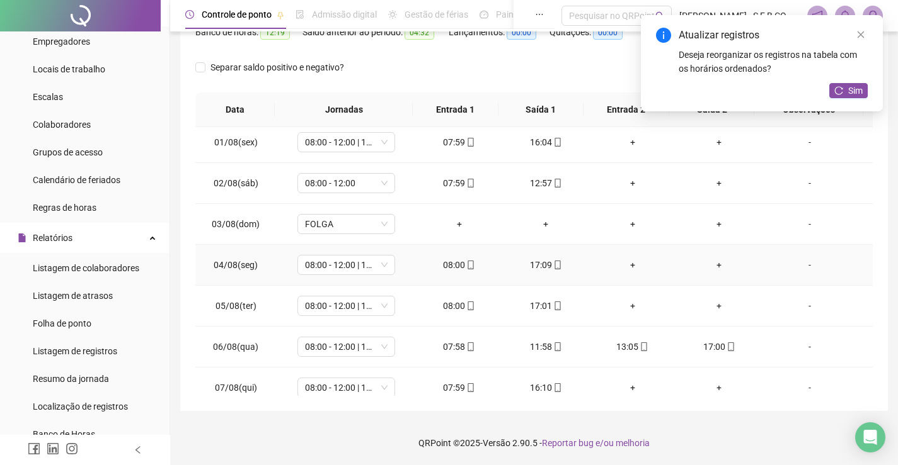
click at [636, 259] on div "+" at bounding box center [632, 265] width 67 height 14
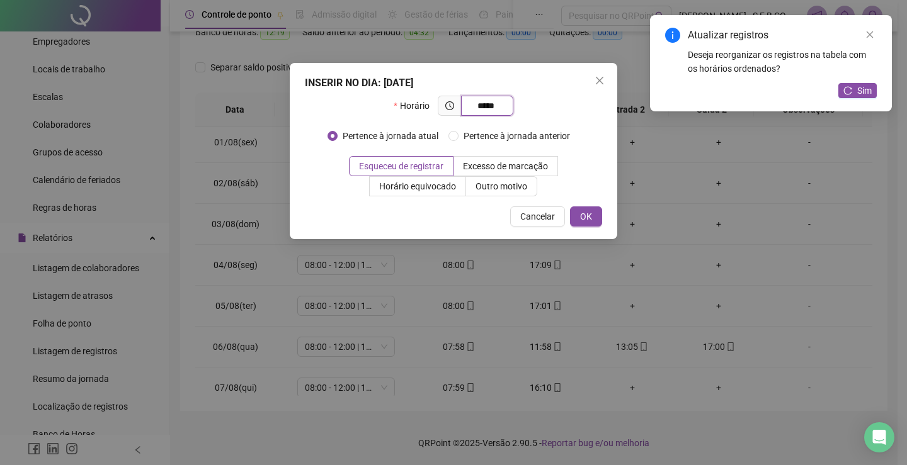
type input "*****"
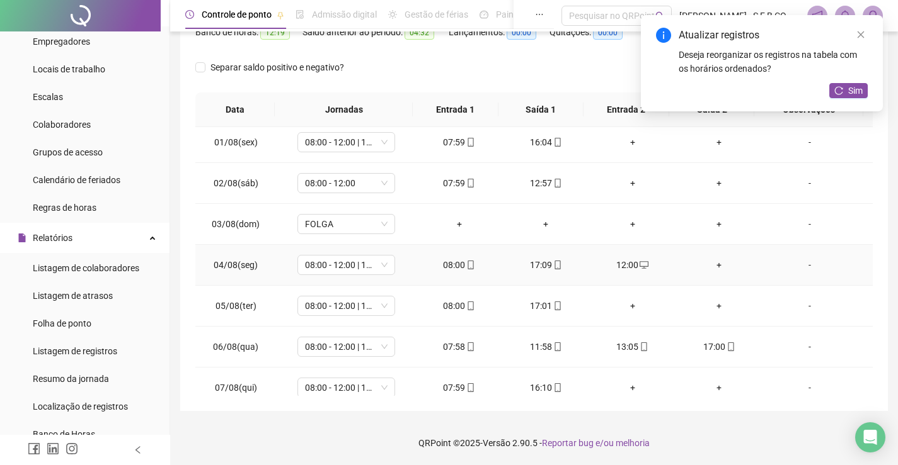
click at [719, 263] on div "+" at bounding box center [719, 265] width 67 height 14
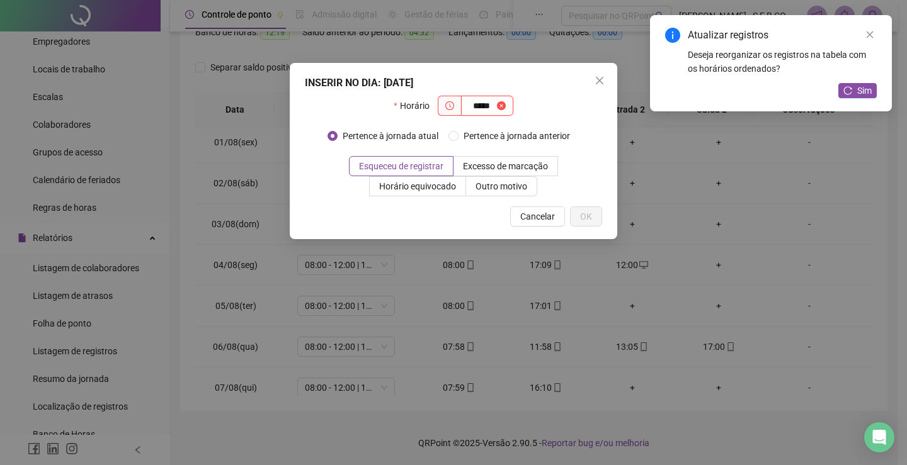
type input "*****"
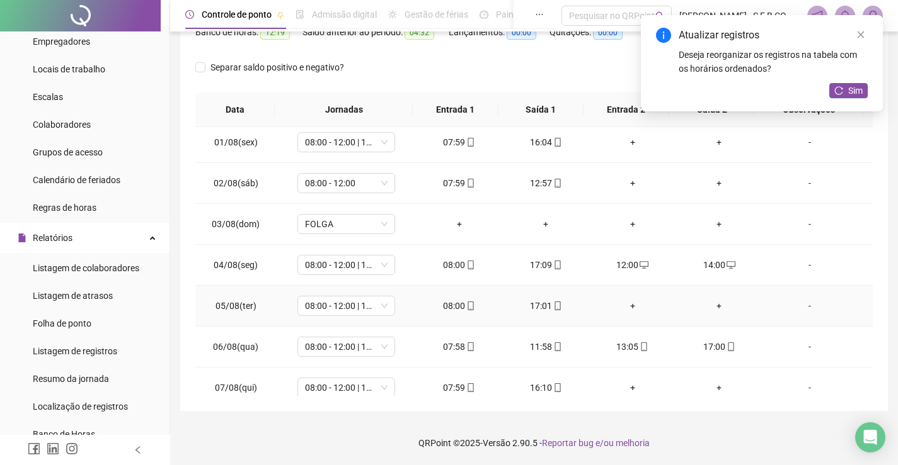
click at [622, 304] on div "+" at bounding box center [632, 306] width 67 height 14
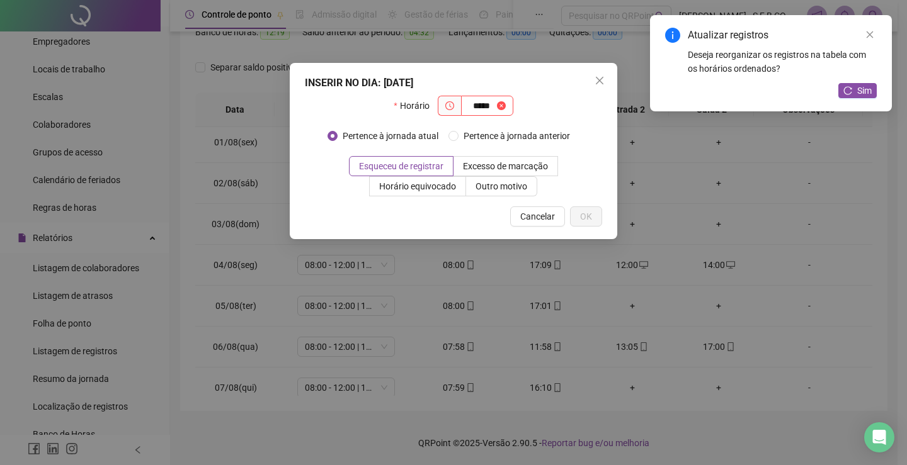
type input "*****"
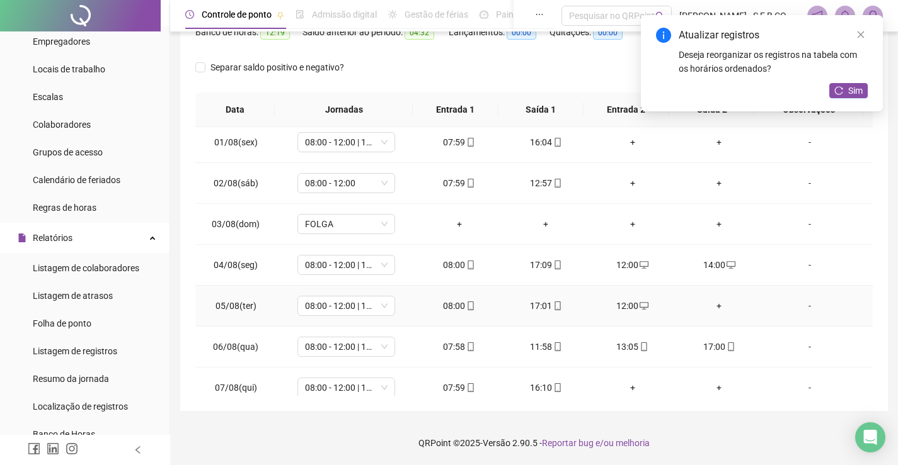
click at [707, 308] on div "+" at bounding box center [719, 306] width 67 height 14
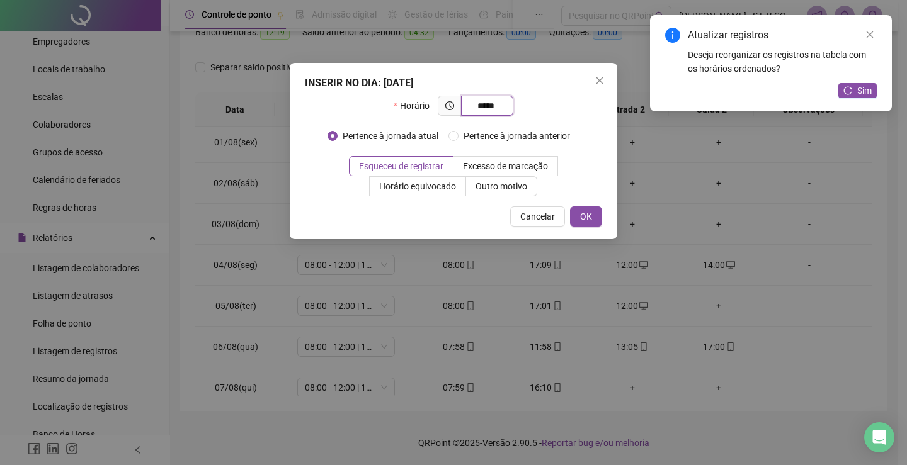
type input "*****"
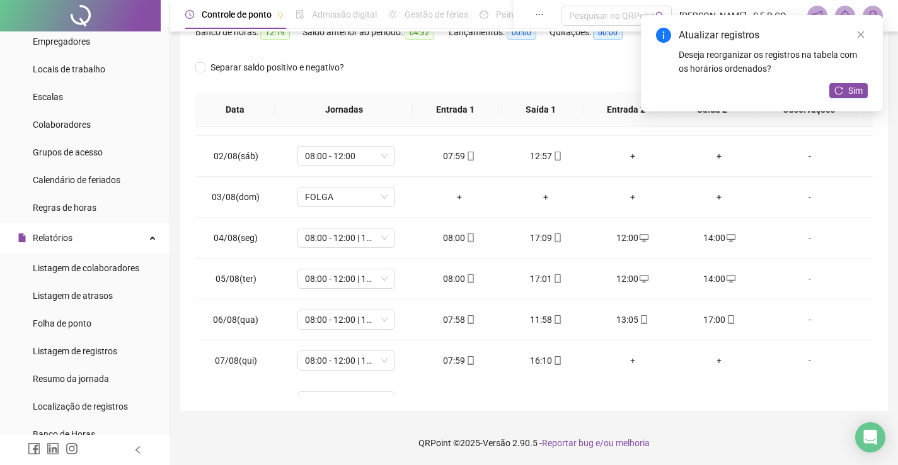
scroll to position [0, 0]
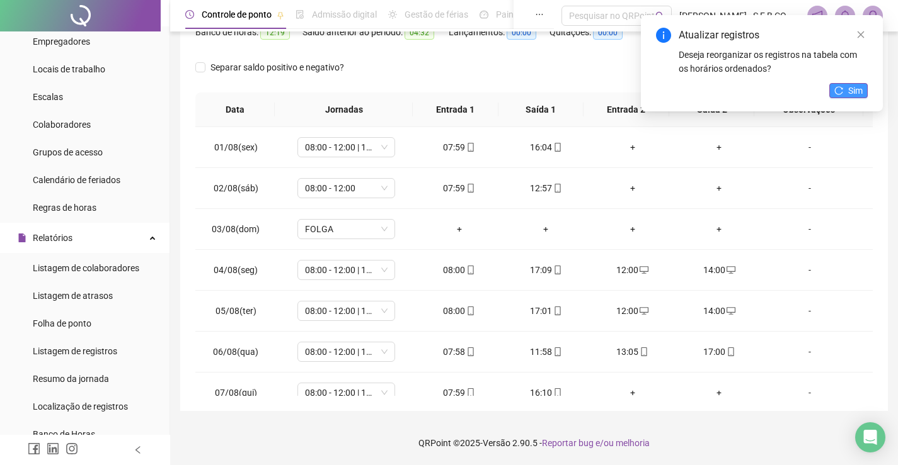
click at [833, 94] on button "Sim" at bounding box center [848, 90] width 38 height 15
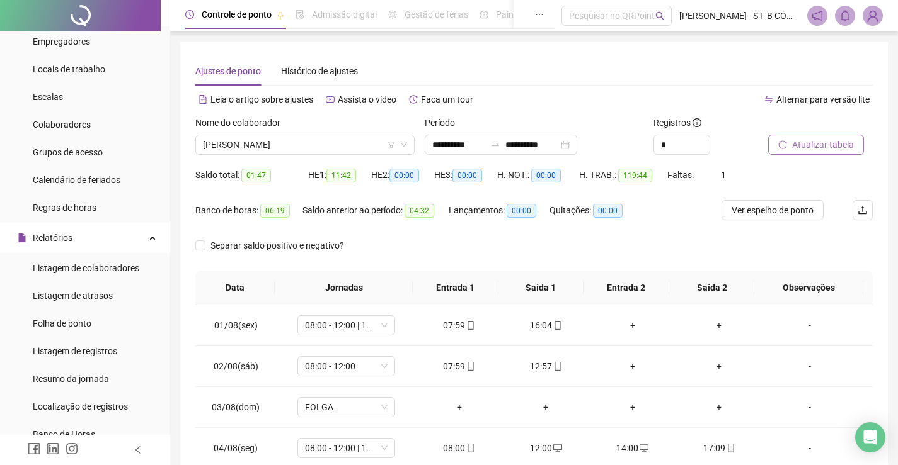
click at [333, 161] on body "Página inicial Cadastros Empregadores Locais de trabalho Escalas Colaboradores …" at bounding box center [449, 232] width 898 height 465
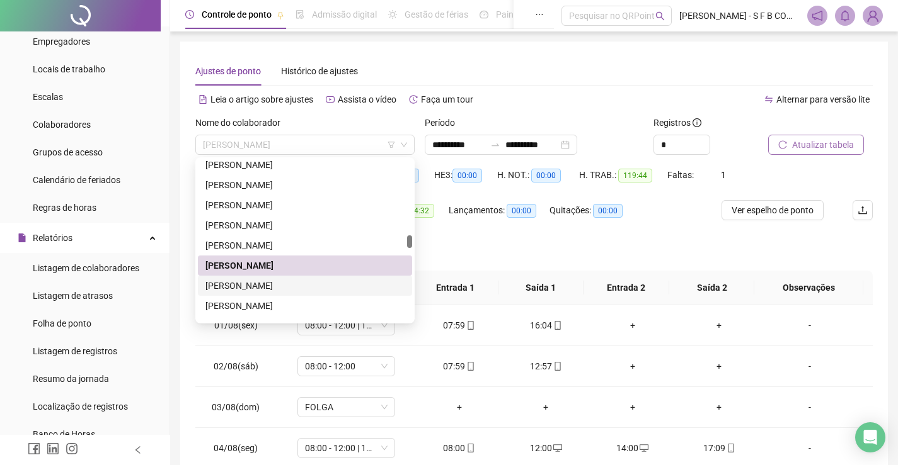
click at [302, 278] on div "[PERSON_NAME]" at bounding box center [305, 286] width 214 height 20
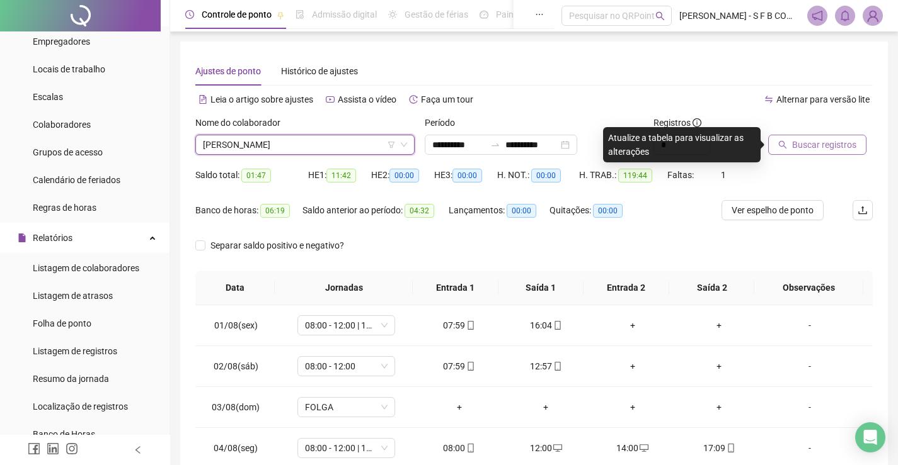
click at [784, 137] on button "Buscar registros" at bounding box center [817, 145] width 98 height 20
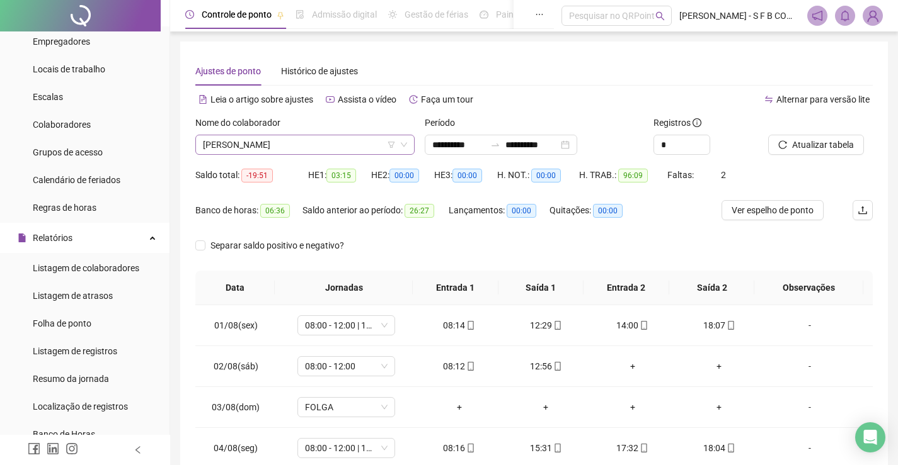
click at [348, 147] on span "[PERSON_NAME]" at bounding box center [305, 144] width 204 height 19
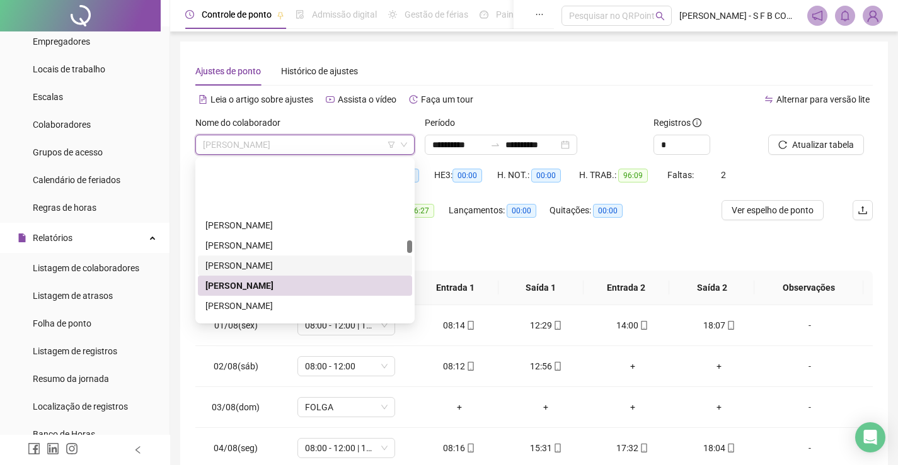
scroll to position [1078, 0]
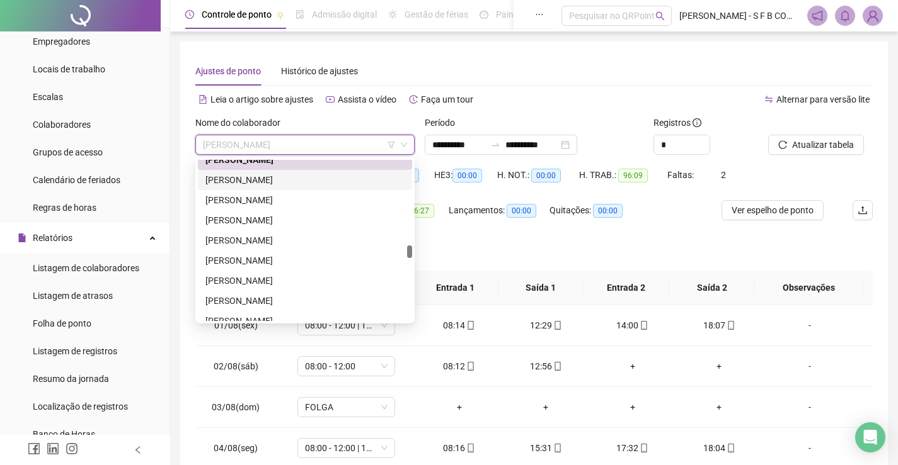
click at [306, 172] on div "[PERSON_NAME]" at bounding box center [305, 180] width 214 height 20
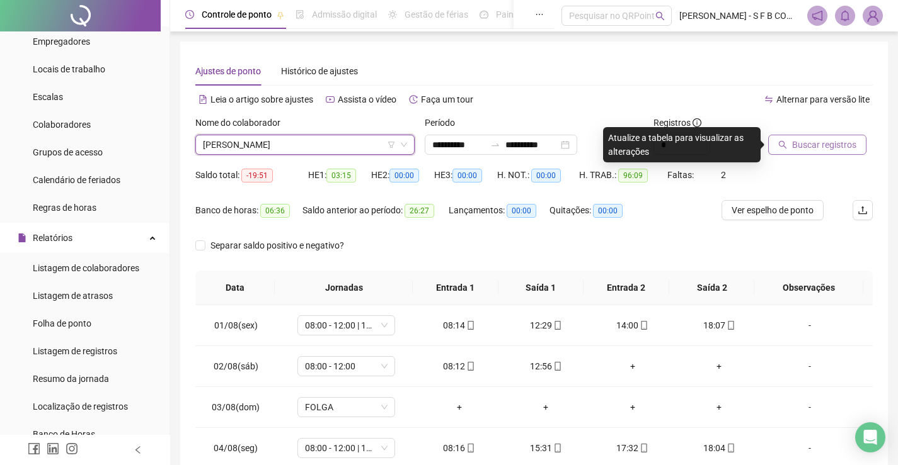
click at [821, 147] on span "Buscar registros" at bounding box center [824, 145] width 64 height 14
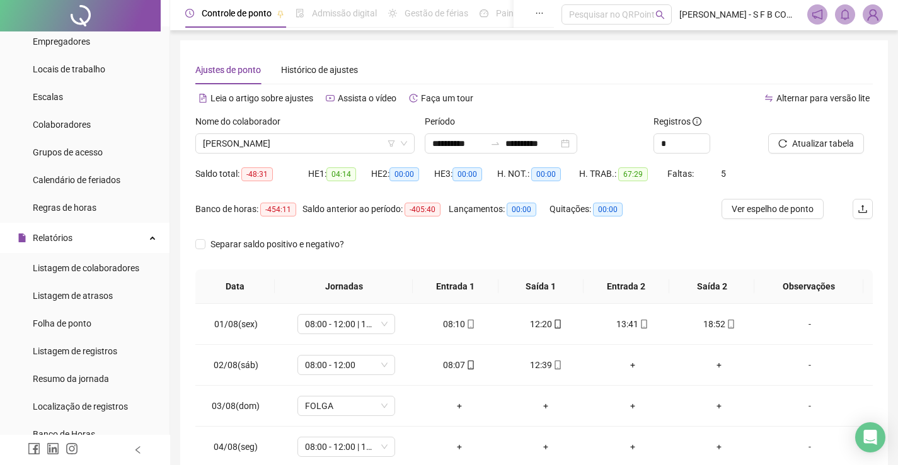
scroll to position [0, 0]
click at [323, 140] on span "[PERSON_NAME]" at bounding box center [305, 144] width 204 height 19
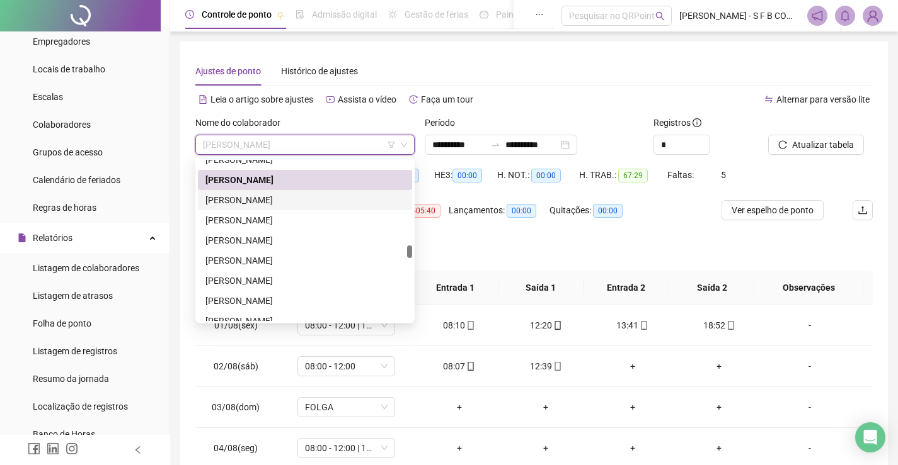
click at [314, 200] on div "[PERSON_NAME]" at bounding box center [304, 200] width 199 height 14
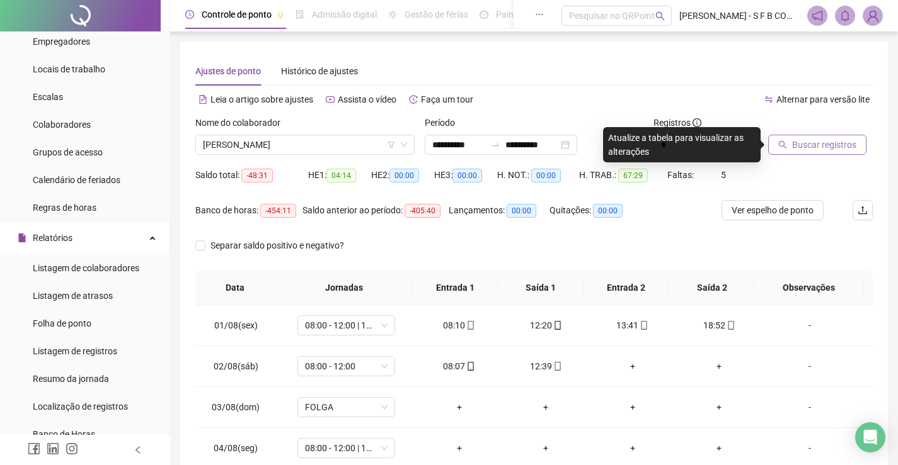
click at [780, 135] on button "Buscar registros" at bounding box center [817, 145] width 98 height 20
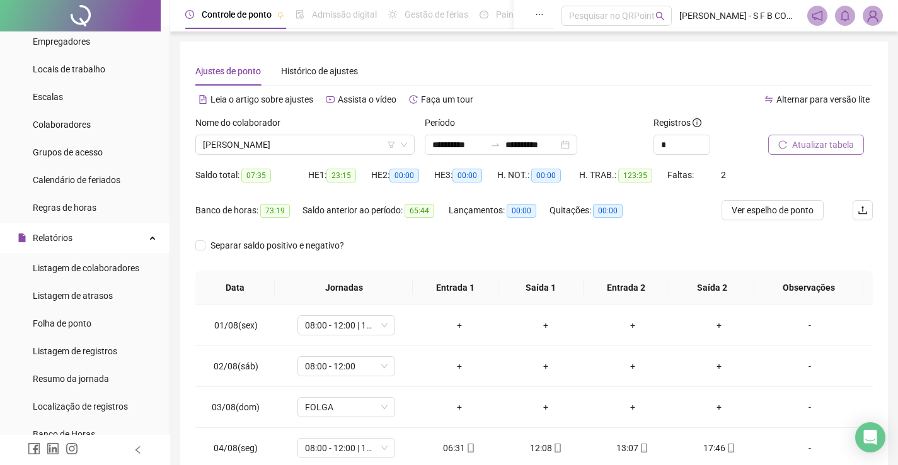
click at [782, 146] on icon "reload" at bounding box center [782, 144] width 9 height 9
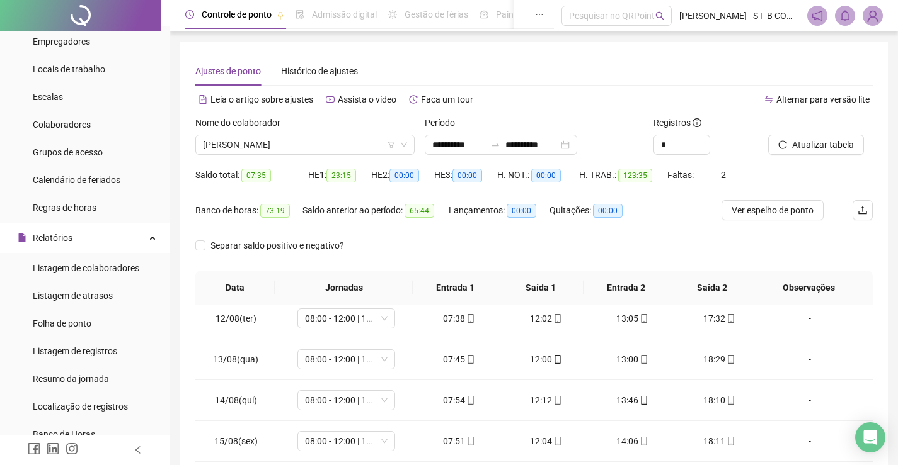
scroll to position [509, 0]
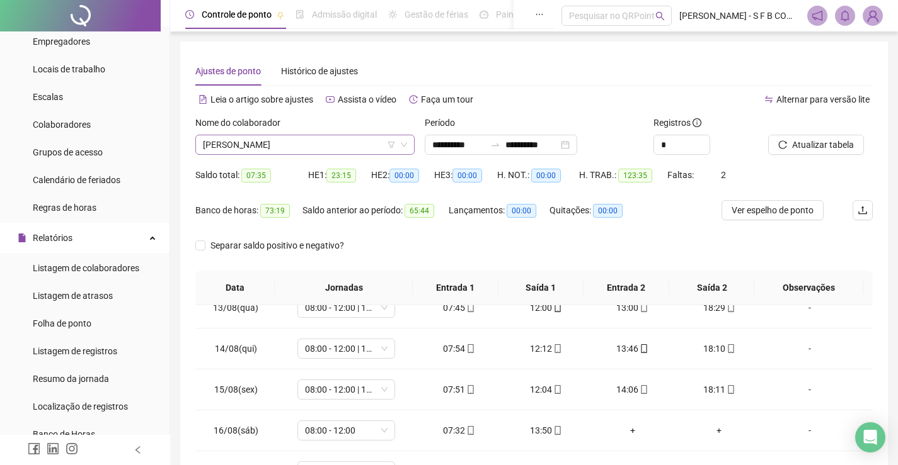
click at [351, 135] on div "[PERSON_NAME]" at bounding box center [304, 145] width 219 height 20
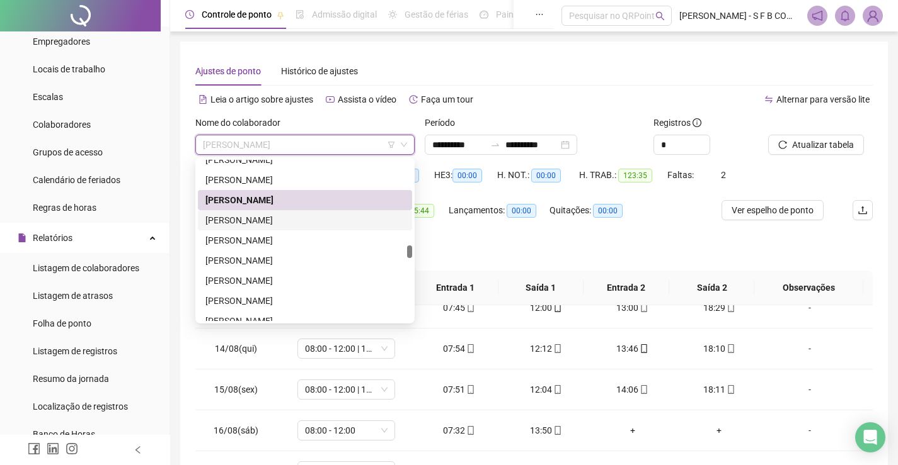
click at [260, 227] on div "[PERSON_NAME]" at bounding box center [304, 221] width 199 height 14
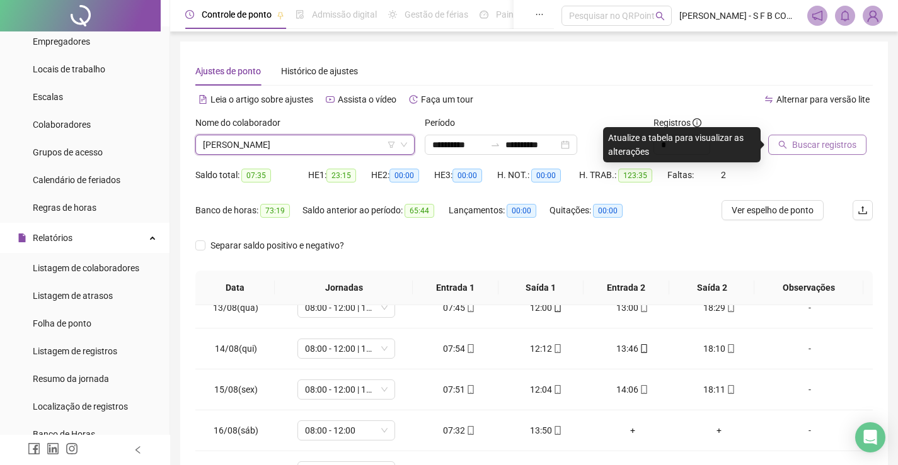
click at [828, 143] on span "Buscar registros" at bounding box center [824, 145] width 64 height 14
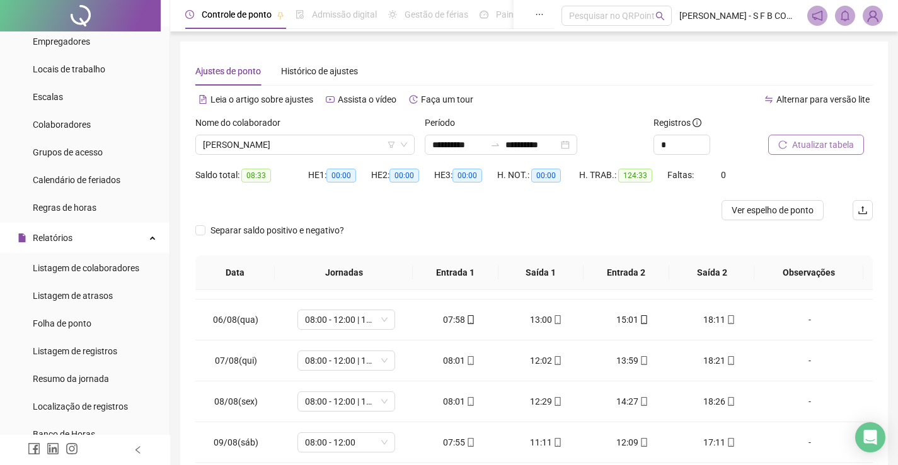
scroll to position [194, 0]
click at [784, 143] on icon "reload" at bounding box center [782, 144] width 9 height 9
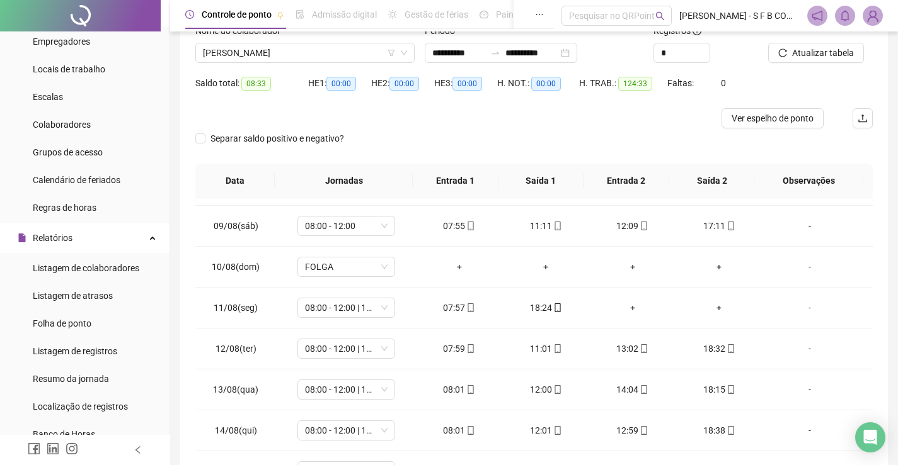
scroll to position [37, 0]
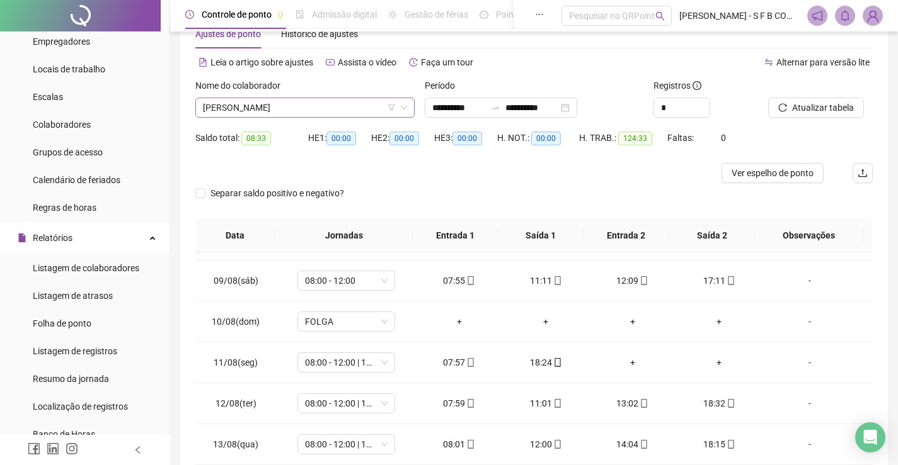
click at [358, 114] on span "[PERSON_NAME]" at bounding box center [305, 107] width 204 height 19
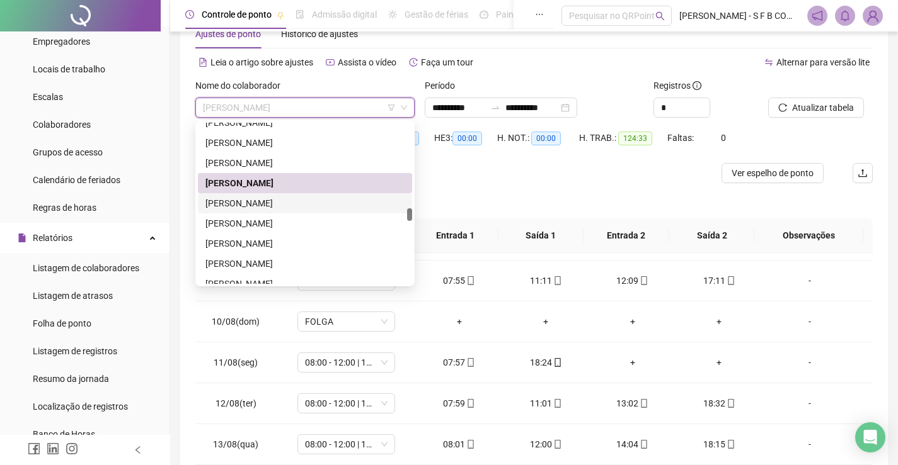
click at [300, 203] on div "[PERSON_NAME]" at bounding box center [304, 204] width 199 height 14
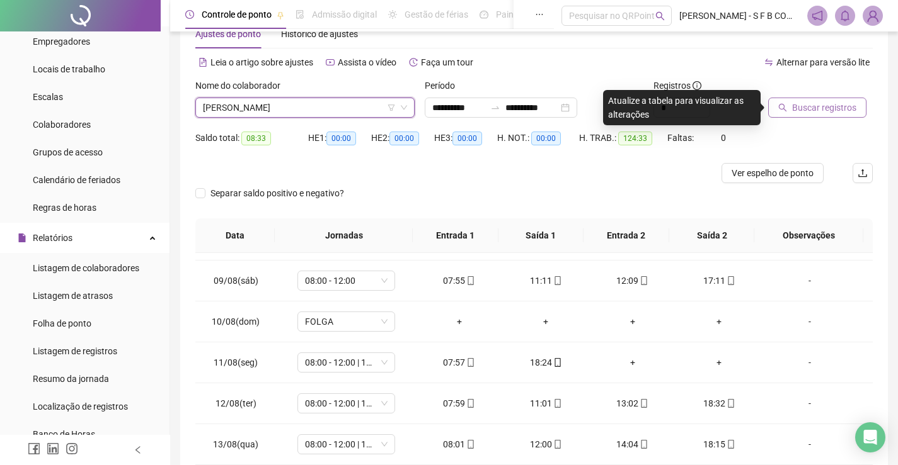
click at [799, 111] on span "Buscar registros" at bounding box center [824, 108] width 64 height 14
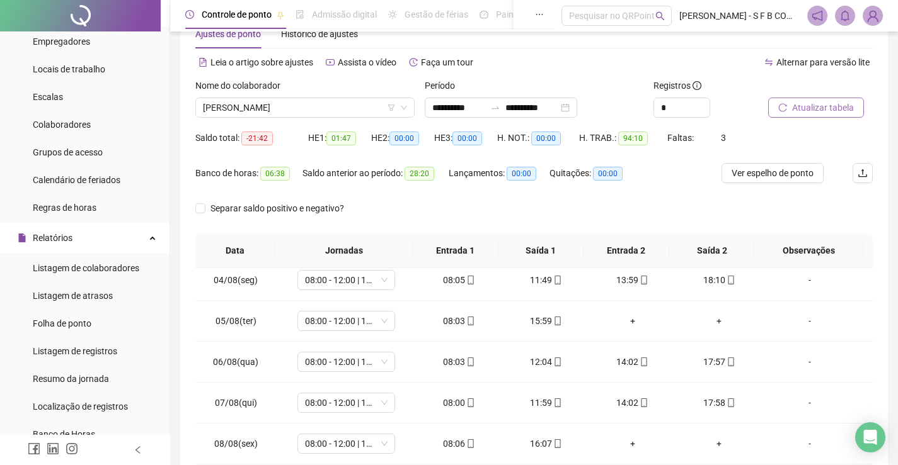
scroll to position [0, 0]
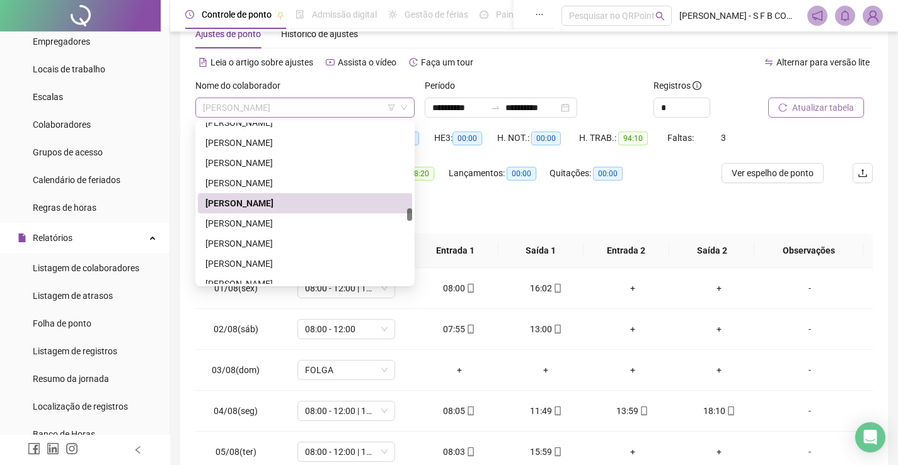
click at [336, 113] on span "[PERSON_NAME]" at bounding box center [305, 107] width 204 height 19
click at [317, 225] on div "[PERSON_NAME]" at bounding box center [304, 224] width 199 height 14
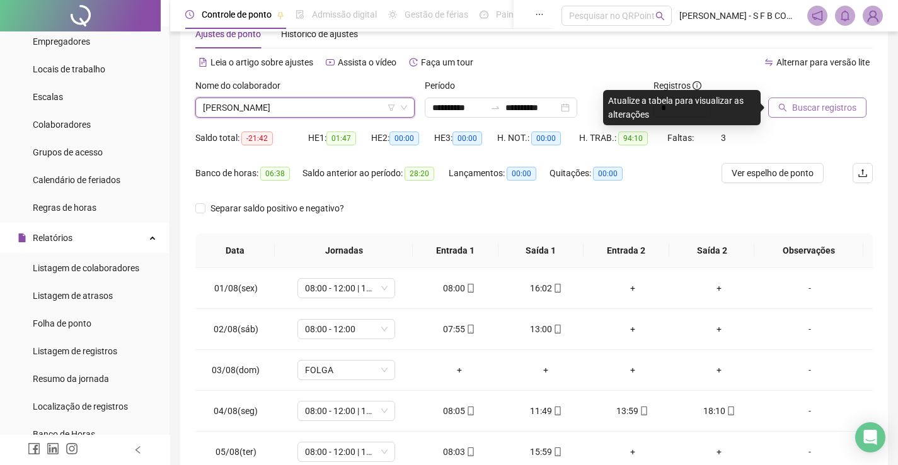
click at [820, 107] on span "Buscar registros" at bounding box center [824, 108] width 64 height 14
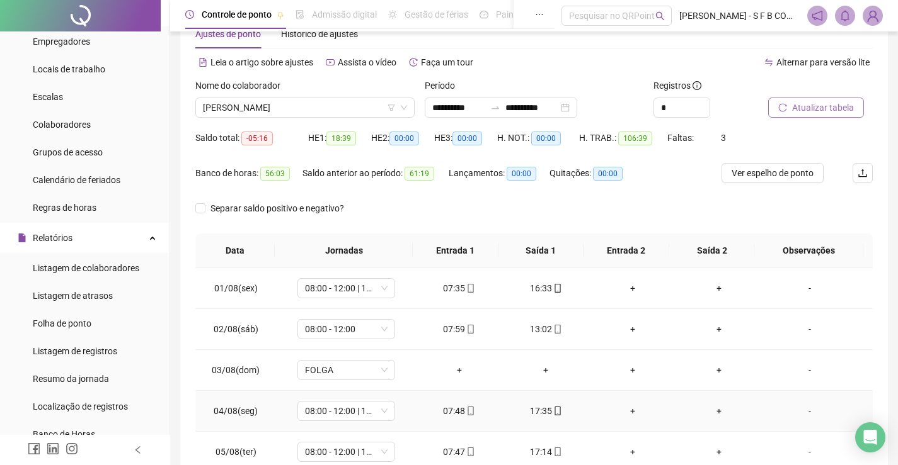
click at [621, 410] on div "+" at bounding box center [632, 411] width 67 height 14
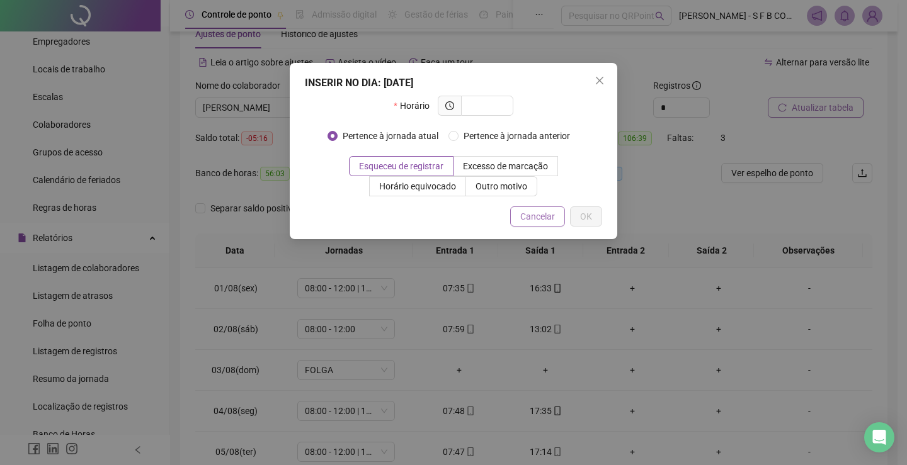
click at [546, 219] on span "Cancelar" at bounding box center [537, 217] width 35 height 14
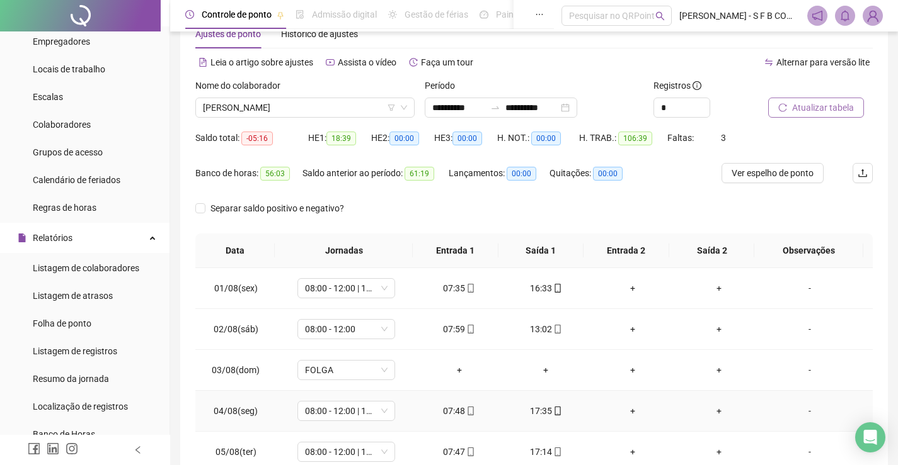
click at [622, 414] on div "+" at bounding box center [632, 411] width 67 height 14
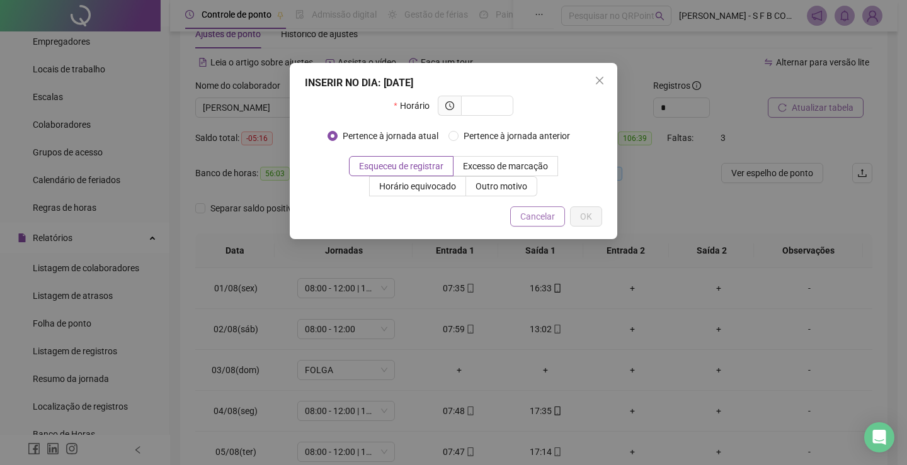
drag, startPoint x: 543, startPoint y: 212, endPoint x: 597, endPoint y: 288, distance: 92.6
click at [542, 213] on span "Cancelar" at bounding box center [537, 217] width 35 height 14
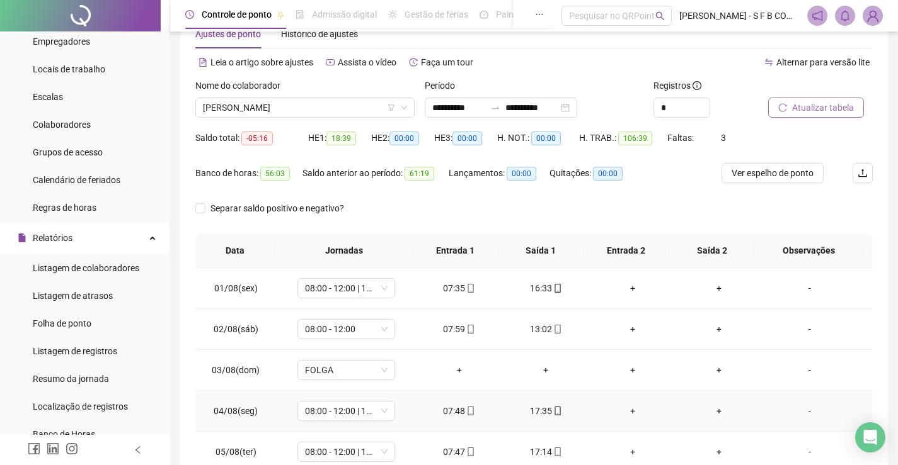
click at [622, 413] on div "+" at bounding box center [632, 411] width 67 height 14
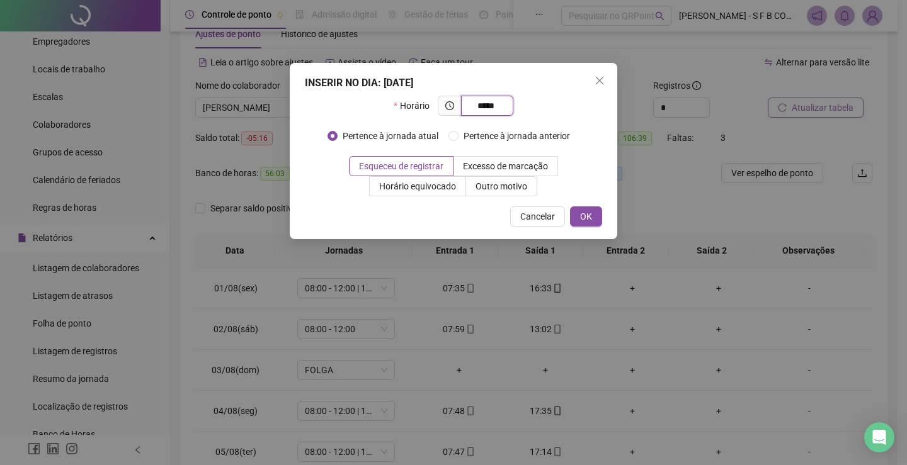
type input "*****"
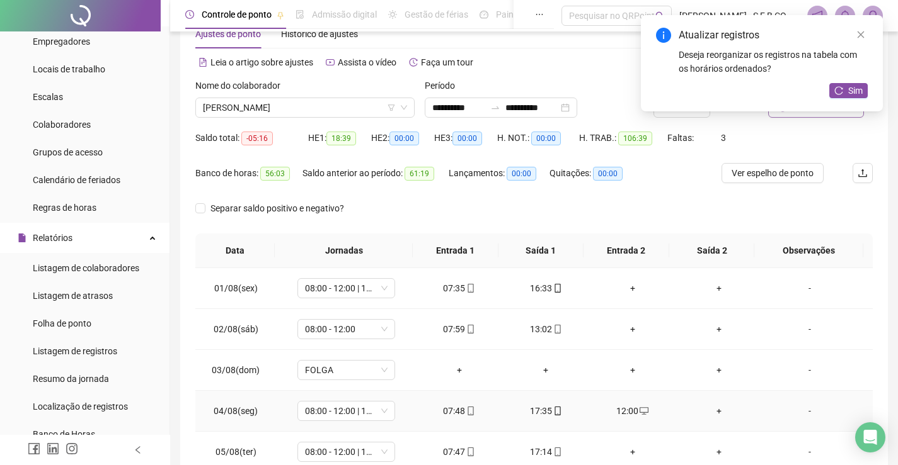
click at [702, 419] on td "+" at bounding box center [719, 411] width 87 height 41
click at [706, 417] on div "+" at bounding box center [719, 411] width 67 height 14
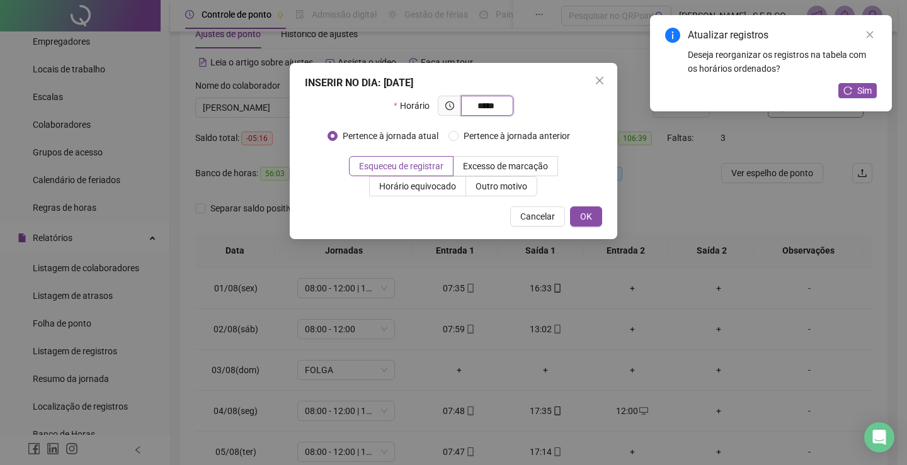
type input "*****"
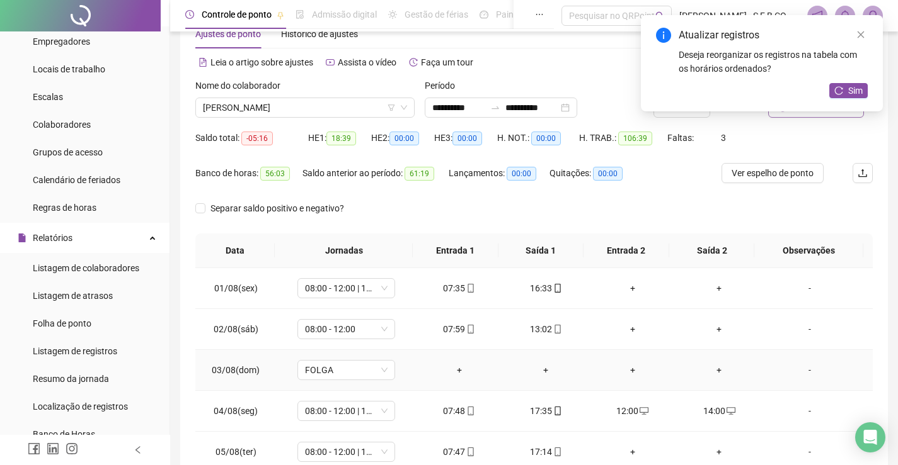
scroll to position [63, 0]
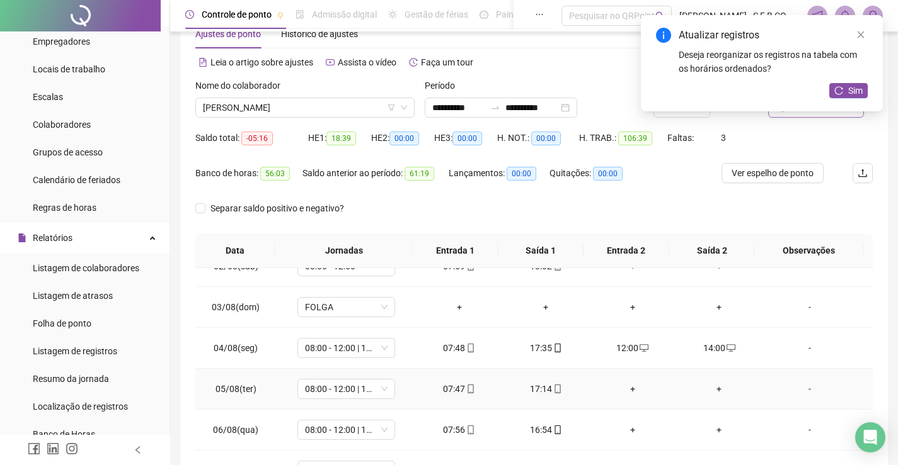
click at [630, 388] on div "+" at bounding box center [632, 389] width 67 height 14
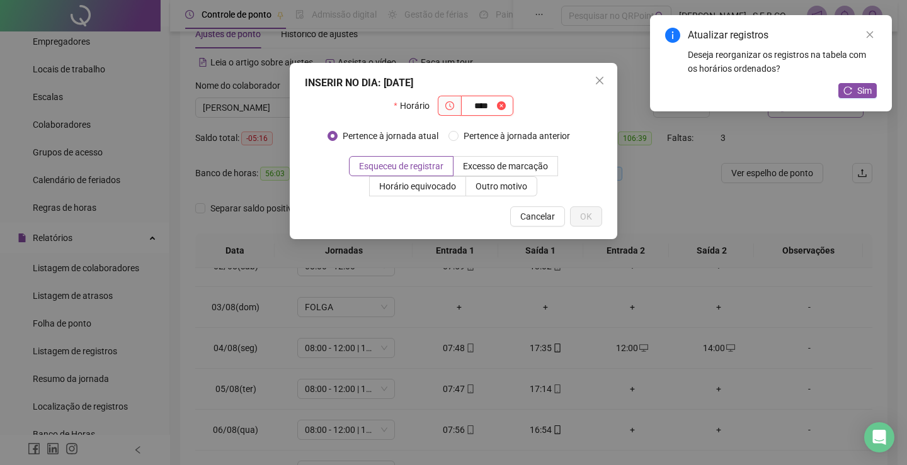
type input "****"
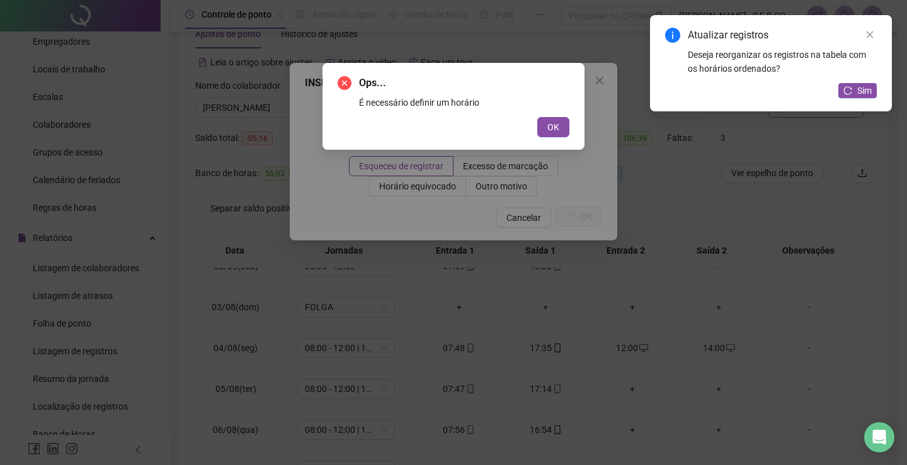
click at [537, 117] on button "OK" at bounding box center [553, 127] width 32 height 20
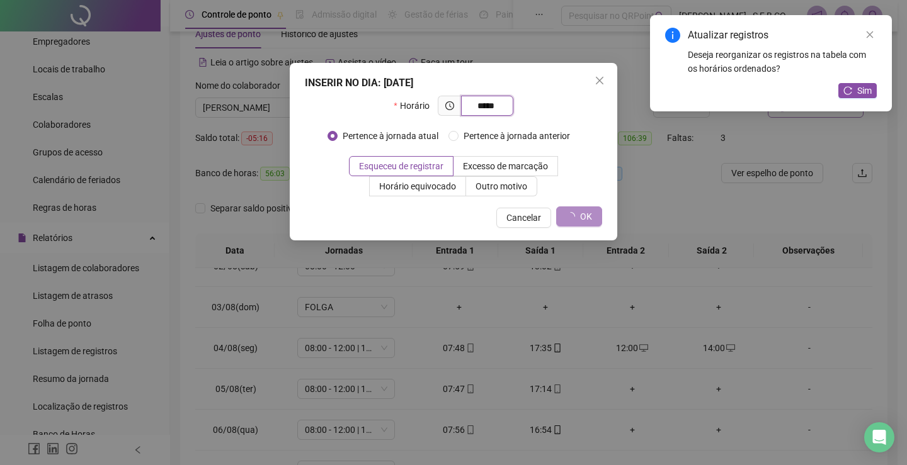
type input "*****"
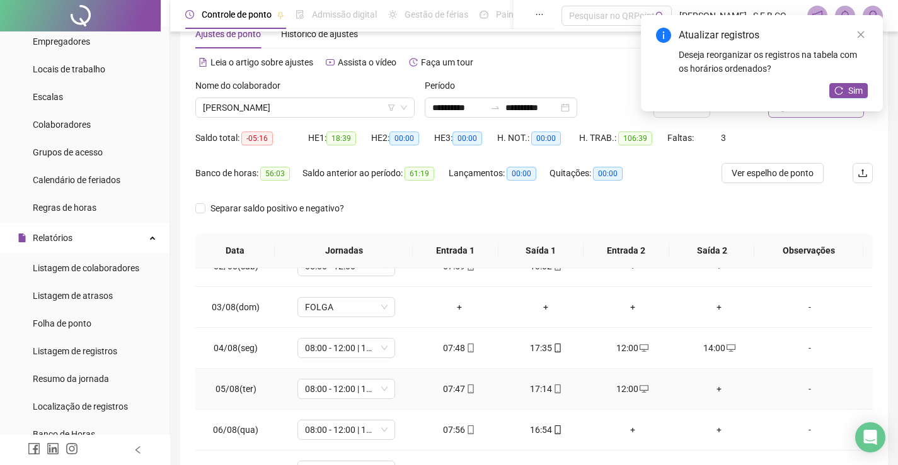
click at [719, 397] on td "+" at bounding box center [719, 389] width 87 height 41
click at [712, 387] on div "+" at bounding box center [719, 389] width 67 height 14
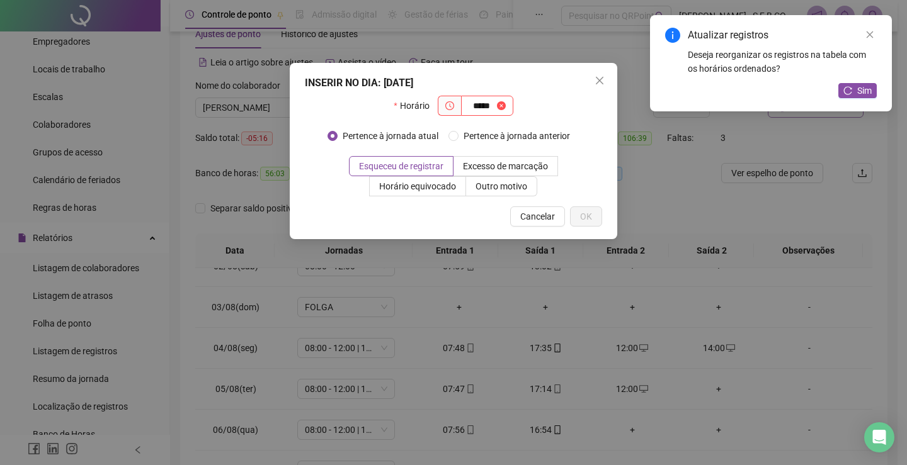
type input "*****"
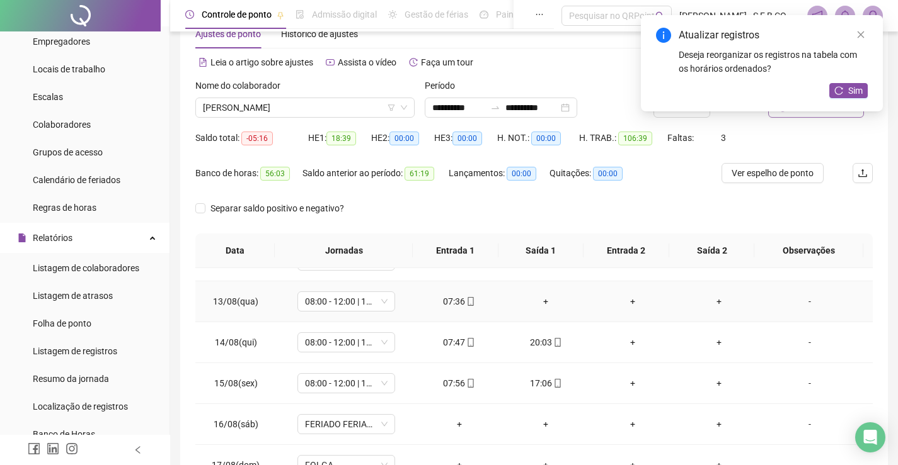
scroll to position [504, 0]
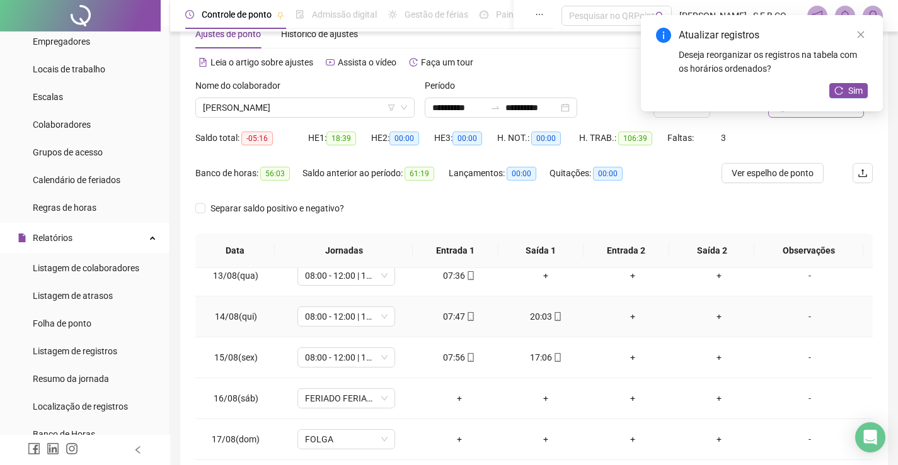
click at [540, 317] on div "20:03" at bounding box center [545, 317] width 67 height 14
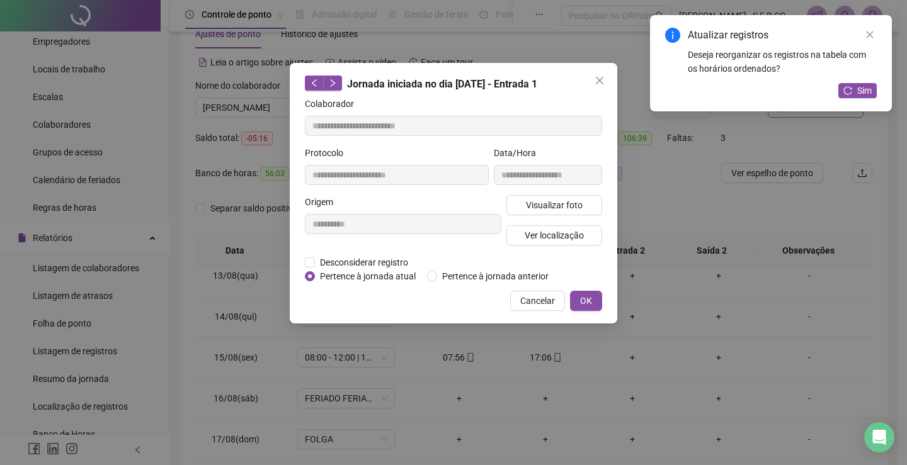
type input "**********"
click at [569, 205] on span "Visualizar foto" at bounding box center [554, 205] width 57 height 14
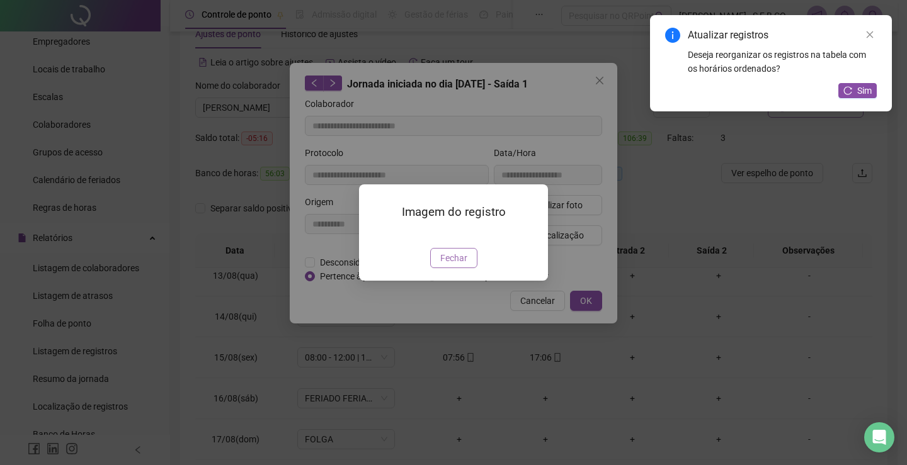
click at [460, 265] on span "Fechar" at bounding box center [453, 258] width 27 height 14
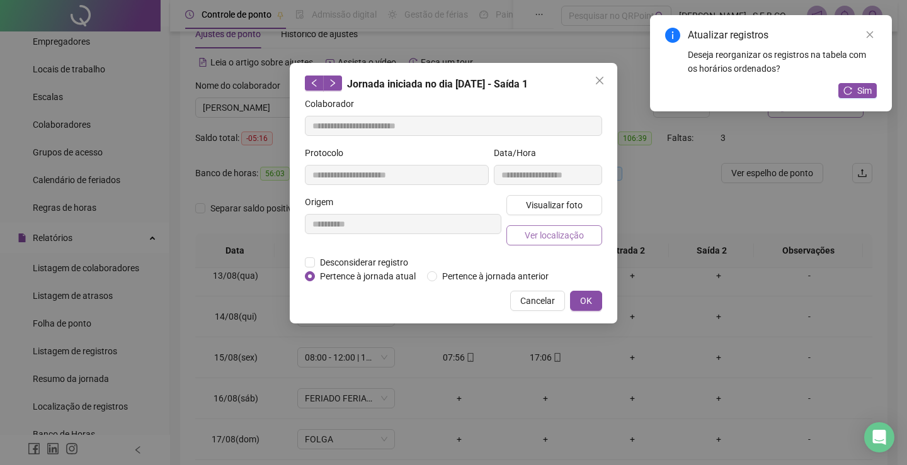
click at [532, 236] on span "Ver localização" at bounding box center [554, 236] width 59 height 14
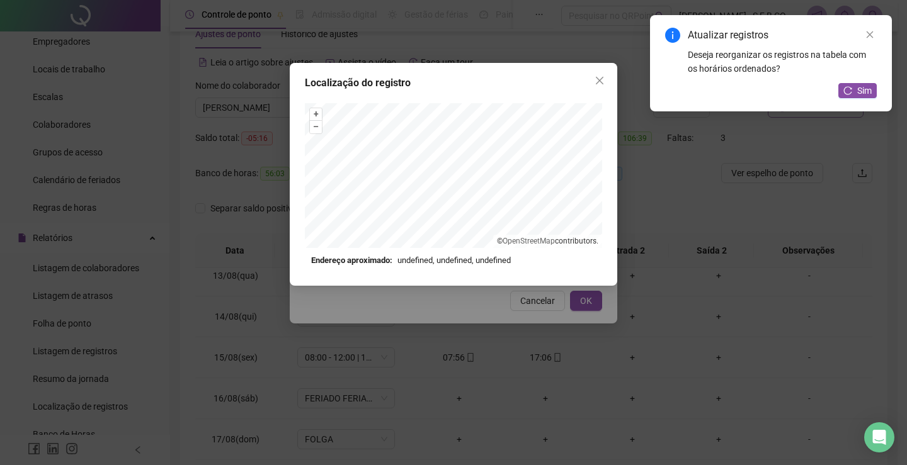
click at [680, 319] on div "Localização do registro + – ⇧ › © OpenStreetMap contributors. Endereço aproxima…" at bounding box center [453, 232] width 907 height 465
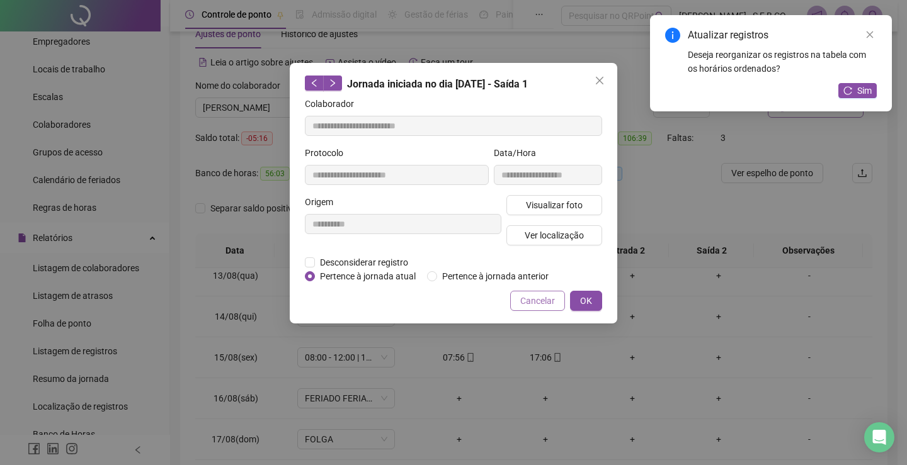
click at [550, 299] on span "Cancelar" at bounding box center [537, 301] width 35 height 14
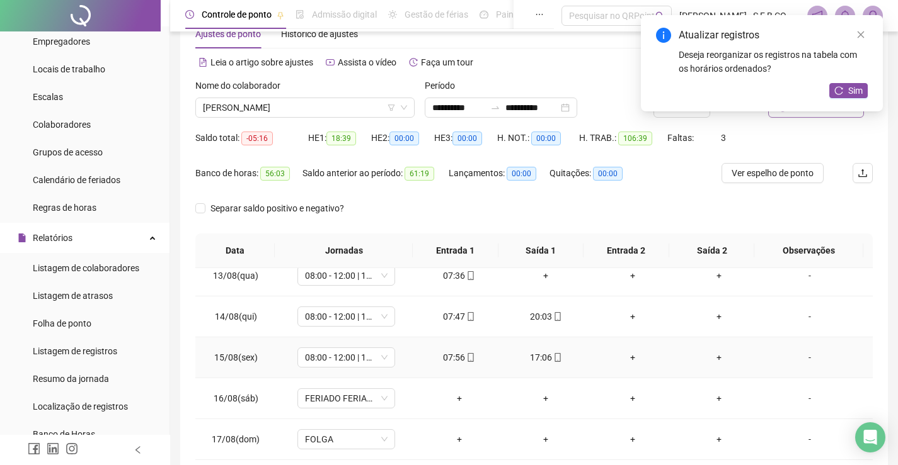
click at [460, 354] on div "07:56" at bounding box center [459, 358] width 67 height 14
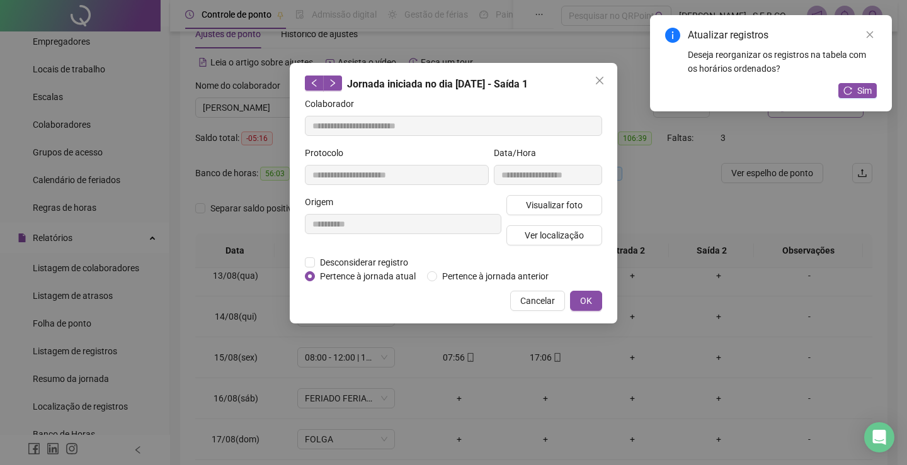
type input "**********"
click at [563, 209] on span "Visualizar foto" at bounding box center [554, 205] width 57 height 14
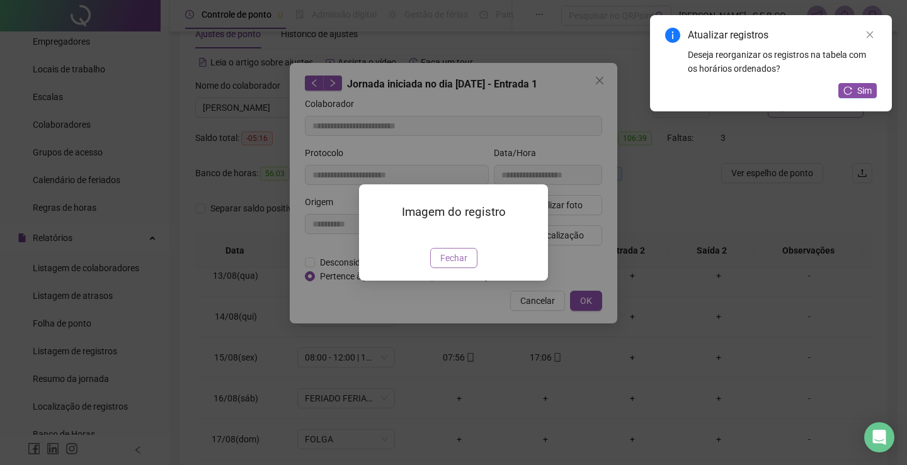
click at [460, 265] on span "Fechar" at bounding box center [453, 258] width 27 height 14
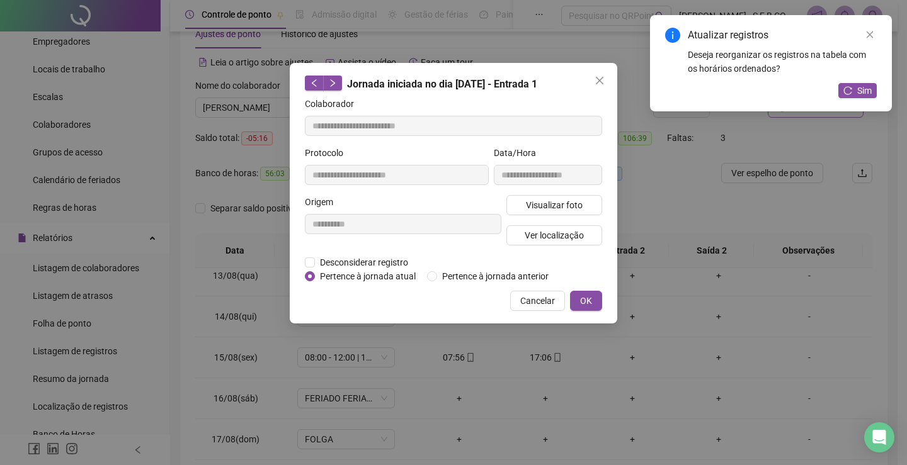
click at [677, 379] on div "**********" at bounding box center [453, 232] width 907 height 465
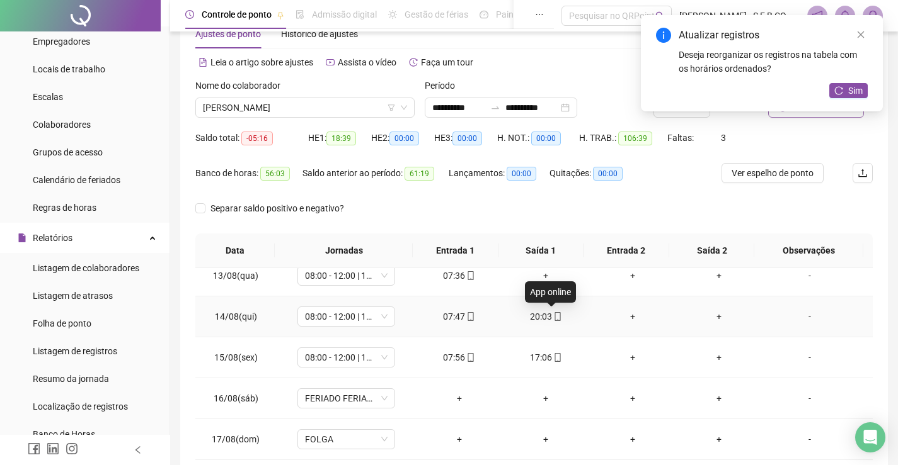
click at [539, 311] on div "20:03" at bounding box center [545, 317] width 67 height 14
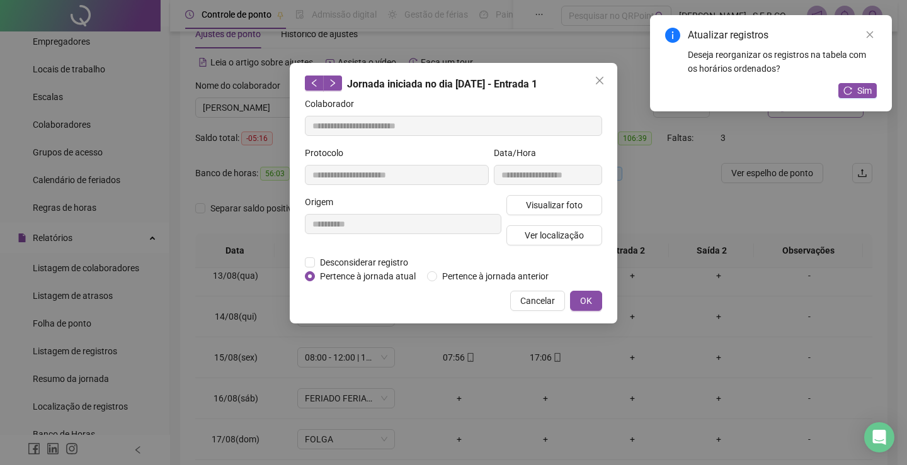
type input "**********"
click at [563, 210] on span "Visualizar foto" at bounding box center [554, 205] width 57 height 14
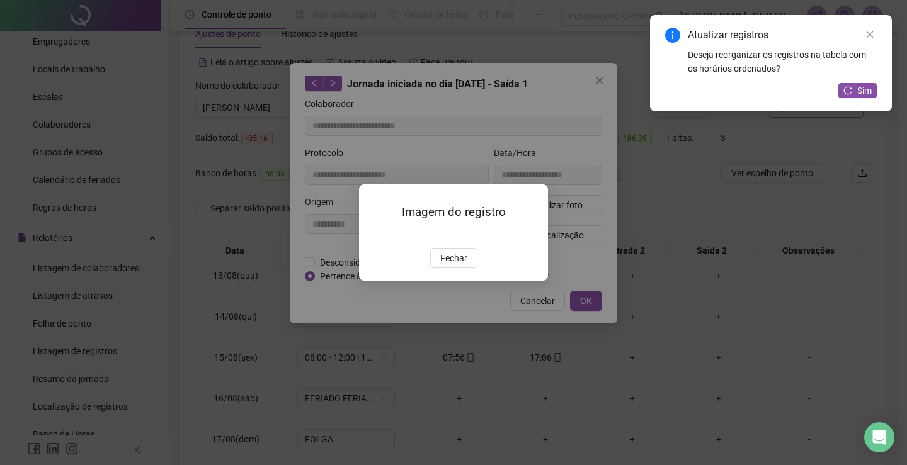
click at [659, 278] on div "Imagem do registro Fechar" at bounding box center [453, 232] width 907 height 465
click at [581, 240] on div "Imagem do registro Fechar" at bounding box center [453, 232] width 907 height 465
click at [581, 236] on div "Imagem do registro Fechar" at bounding box center [453, 232] width 907 height 465
click at [450, 268] on button "Fechar" at bounding box center [453, 258] width 47 height 20
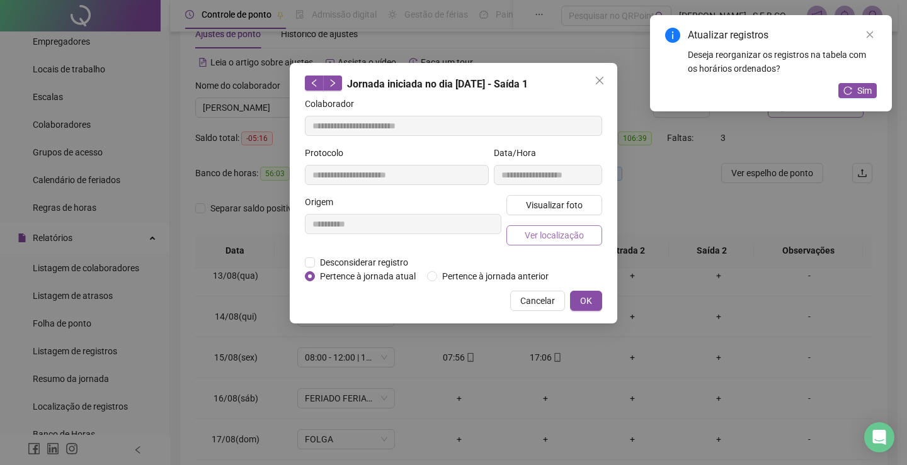
click at [581, 236] on button "Ver localização" at bounding box center [554, 236] width 96 height 20
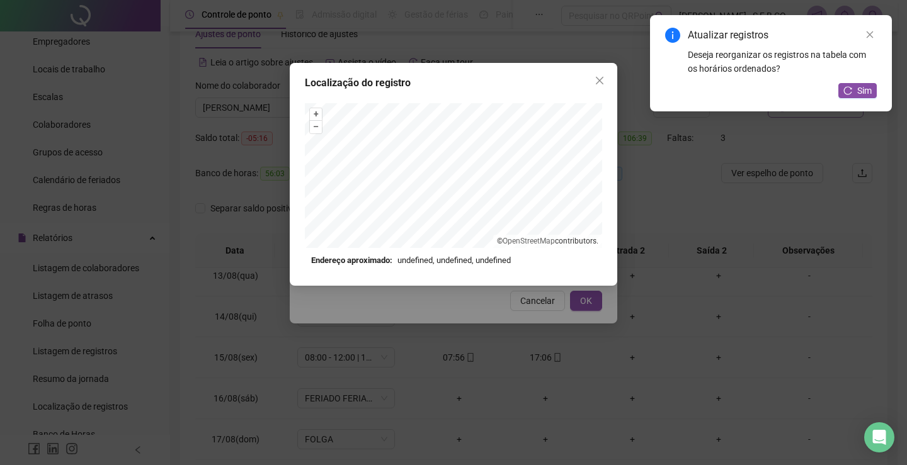
click at [540, 308] on div "Localização do registro + – ⇧ › © OpenStreetMap contributors. Endereço aproxima…" at bounding box center [453, 232] width 907 height 465
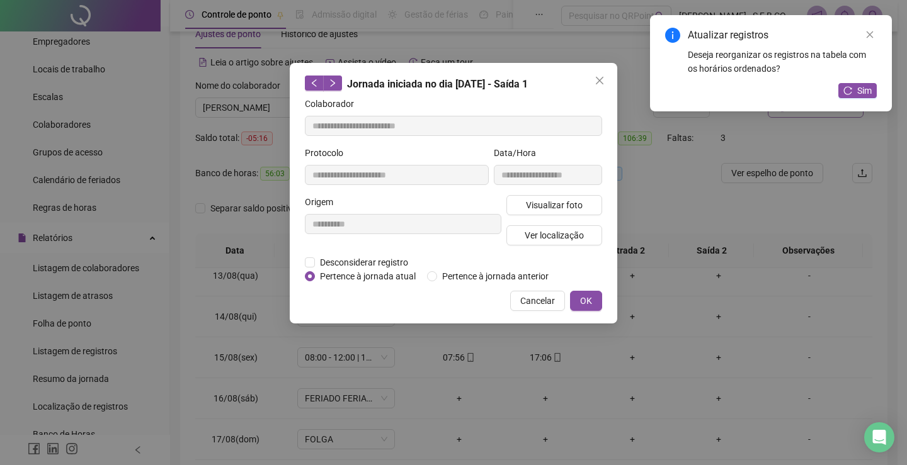
click at [540, 308] on button "Cancelar" at bounding box center [537, 301] width 55 height 20
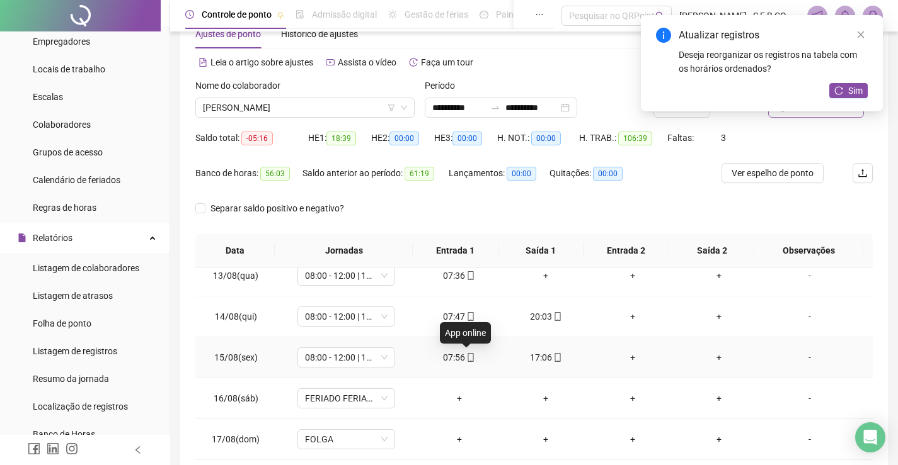
click at [467, 360] on icon "mobile" at bounding box center [470, 357] width 6 height 9
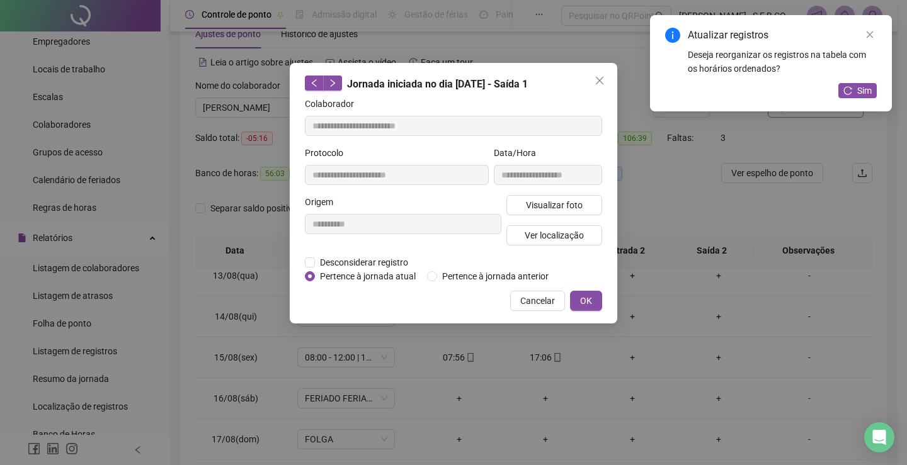
type input "**********"
click at [535, 213] on button "Visualizar foto" at bounding box center [554, 205] width 96 height 20
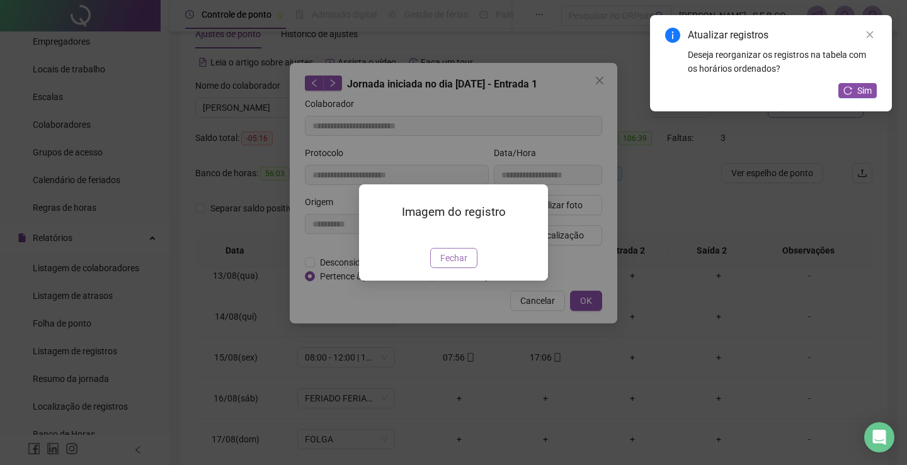
click at [454, 265] on span "Fechar" at bounding box center [453, 258] width 27 height 14
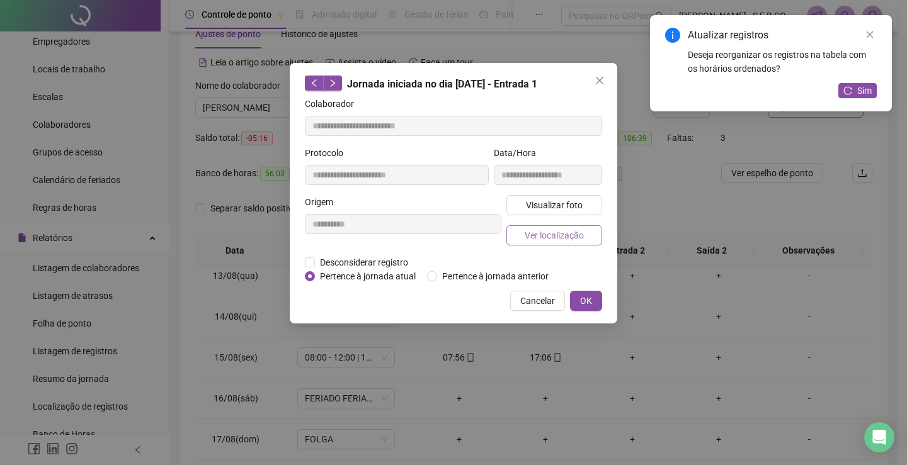
click at [565, 238] on span "Ver localização" at bounding box center [554, 236] width 59 height 14
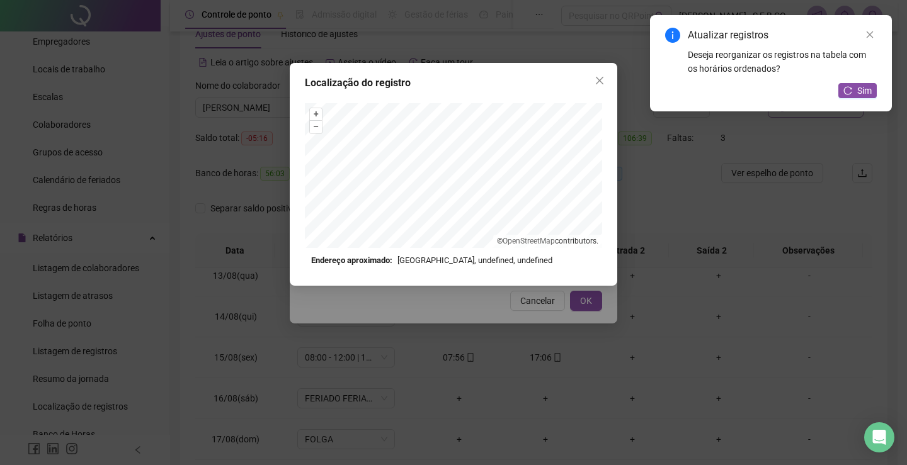
click at [535, 348] on div "Localização do registro + – ⇧ › © OpenStreetMap contributors. Endereço aproxima…" at bounding box center [453, 232] width 907 height 465
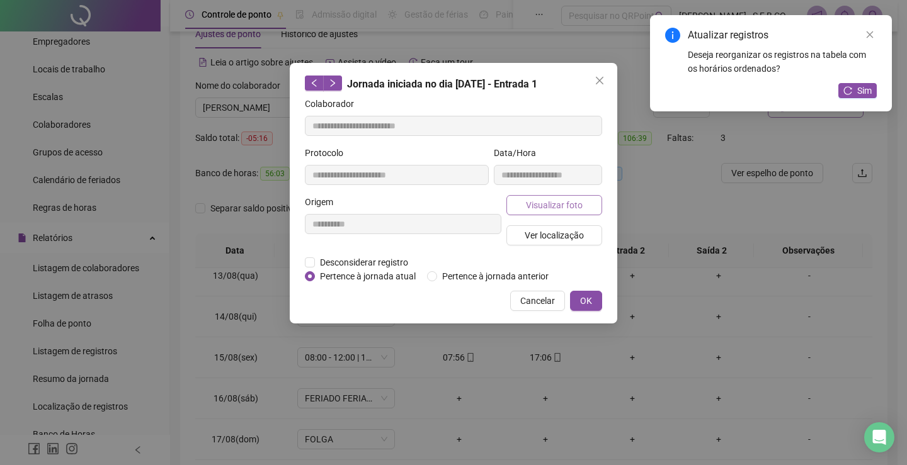
click at [510, 199] on button "Visualizar foto" at bounding box center [554, 205] width 96 height 20
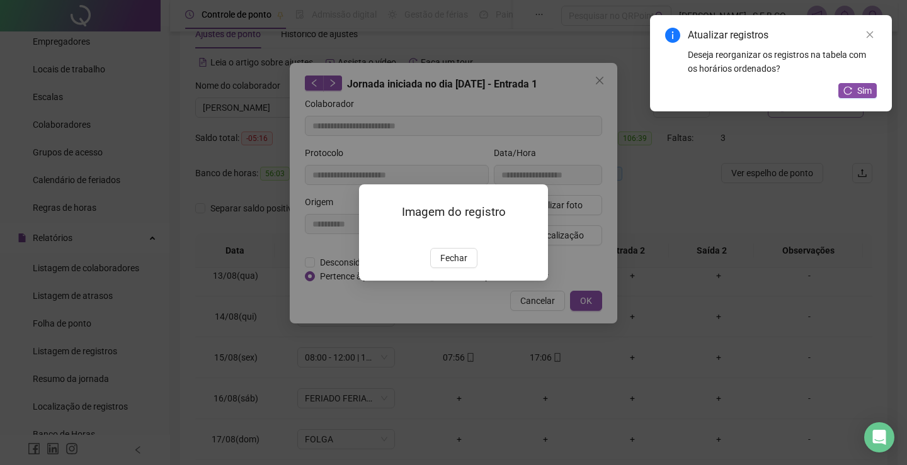
click at [695, 287] on div "Imagem do registro Fechar" at bounding box center [453, 232] width 907 height 465
click at [458, 268] on button "Fechar" at bounding box center [453, 258] width 47 height 20
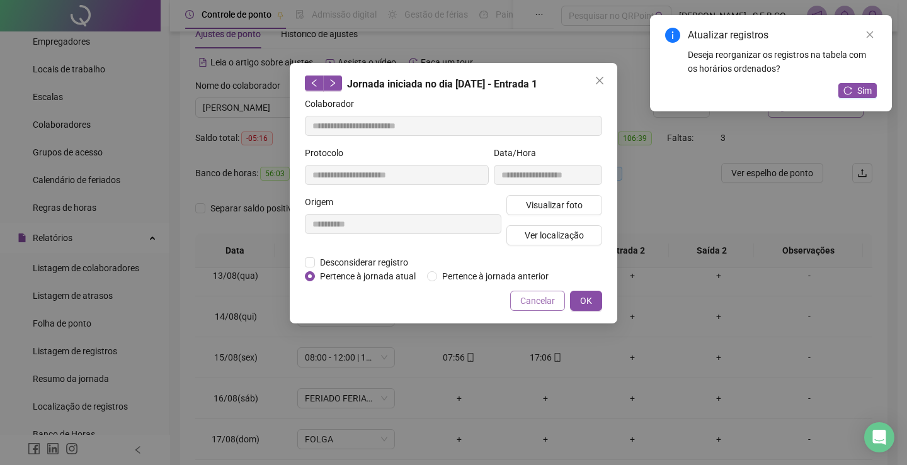
click at [529, 305] on span "Cancelar" at bounding box center [537, 301] width 35 height 14
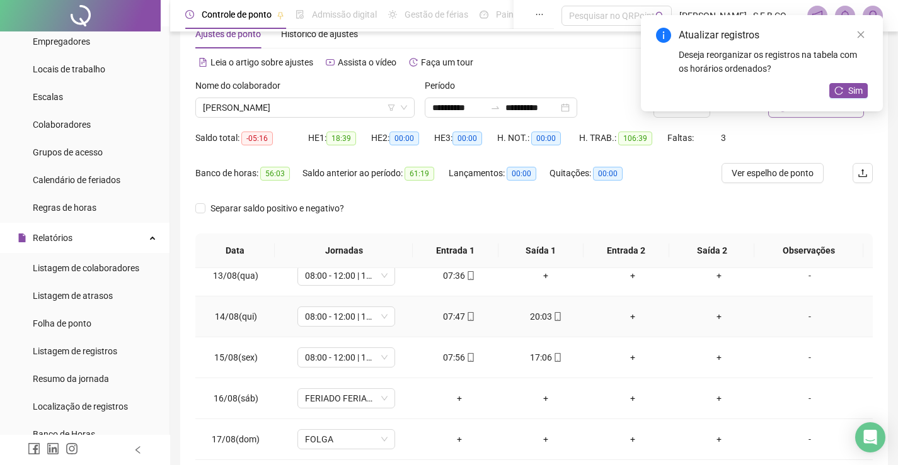
click at [452, 318] on div "07:47" at bounding box center [459, 317] width 67 height 14
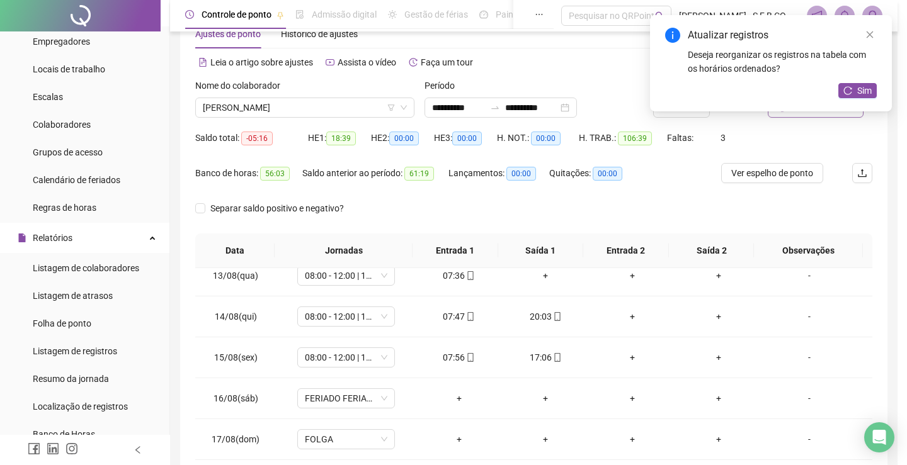
type input "**********"
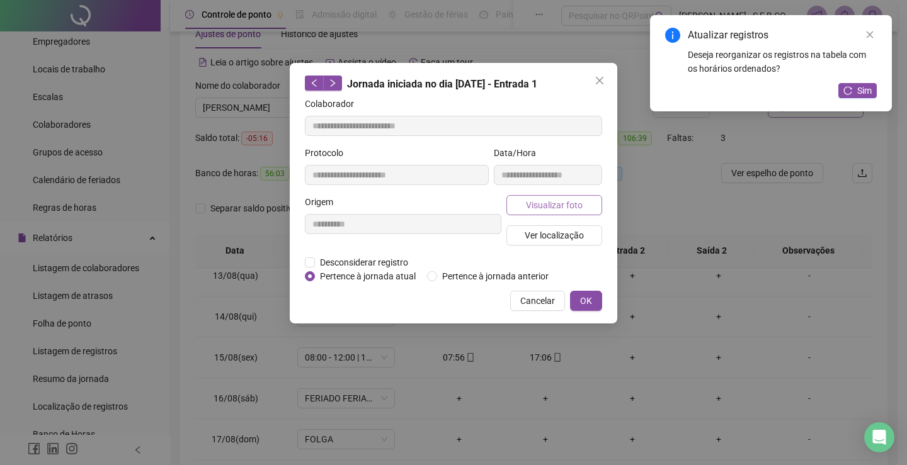
click at [555, 213] on button "Visualizar foto" at bounding box center [554, 205] width 96 height 20
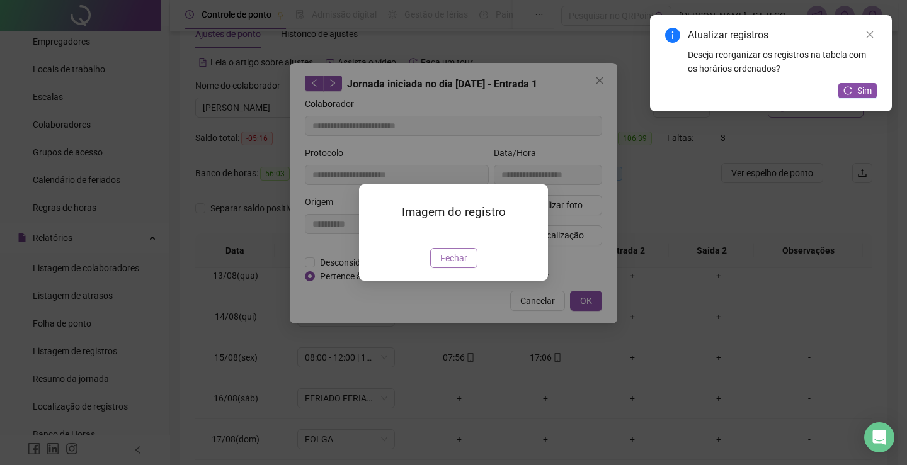
click at [462, 265] on span "Fechar" at bounding box center [453, 258] width 27 height 14
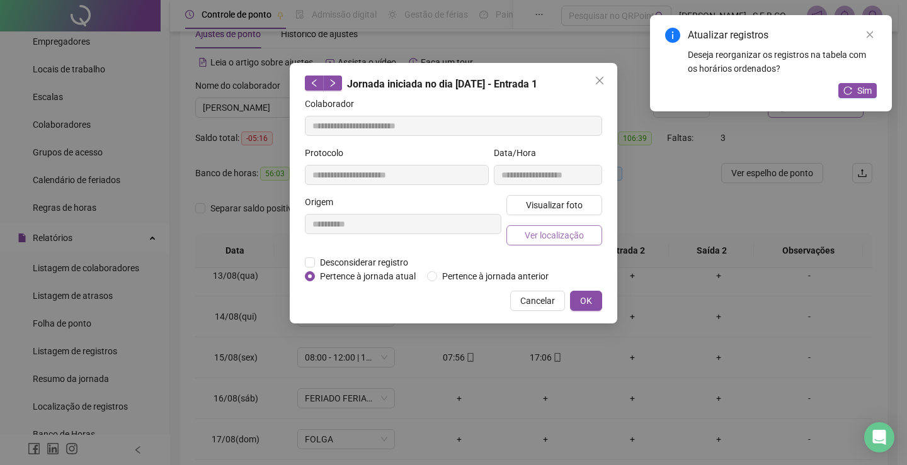
click at [541, 236] on span "Ver localização" at bounding box center [554, 236] width 59 height 14
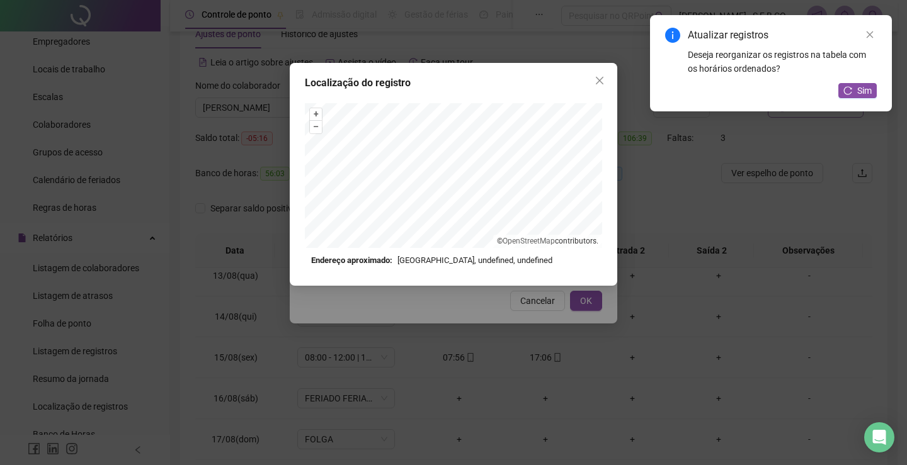
click at [681, 268] on div "Localização do registro + – ⇧ › © OpenStreetMap contributors. Endereço aproxima…" at bounding box center [453, 232] width 907 height 465
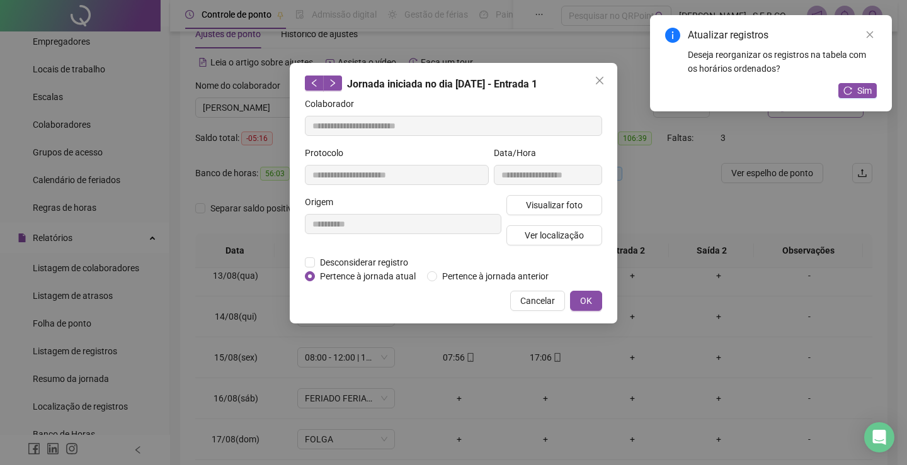
click at [681, 268] on div "Localização do registro Endereço aproximado: [GEOGRAPHIC_DATA], undefined, unde…" at bounding box center [453, 232] width 907 height 465
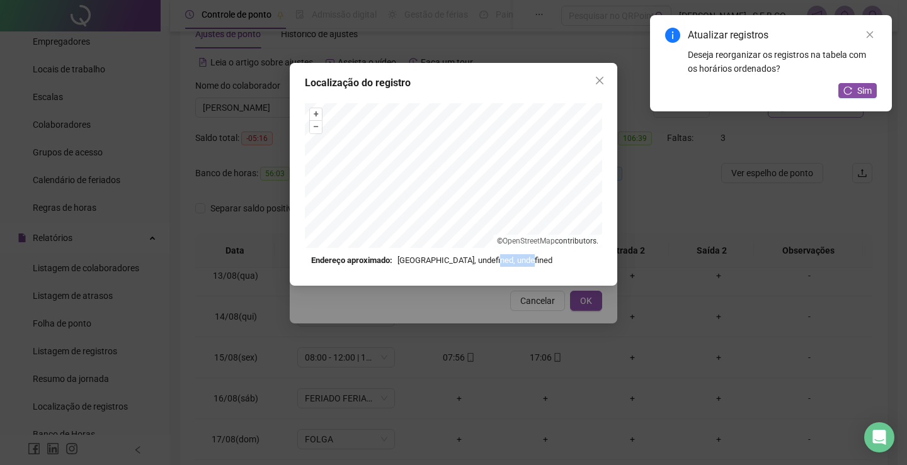
click at [631, 371] on div "Localização do registro + – ⇧ › © OpenStreetMap contributors. Endereço aproxima…" at bounding box center [453, 232] width 907 height 465
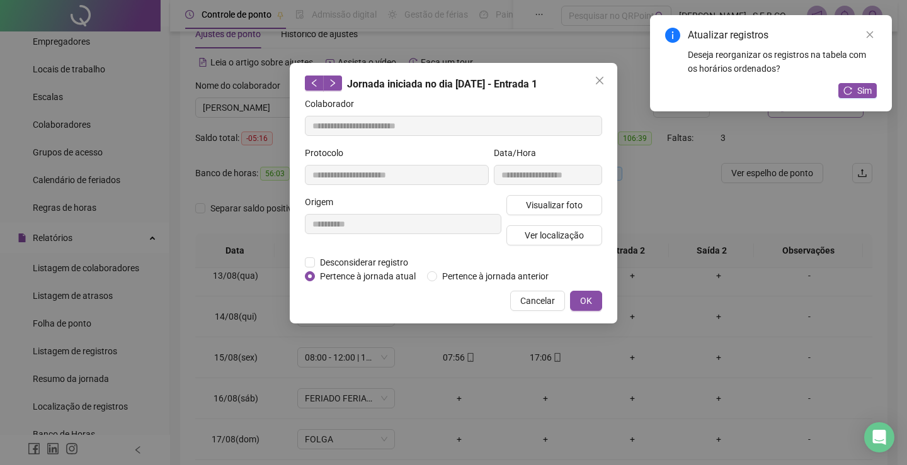
click at [631, 370] on div "**********" at bounding box center [453, 232] width 907 height 465
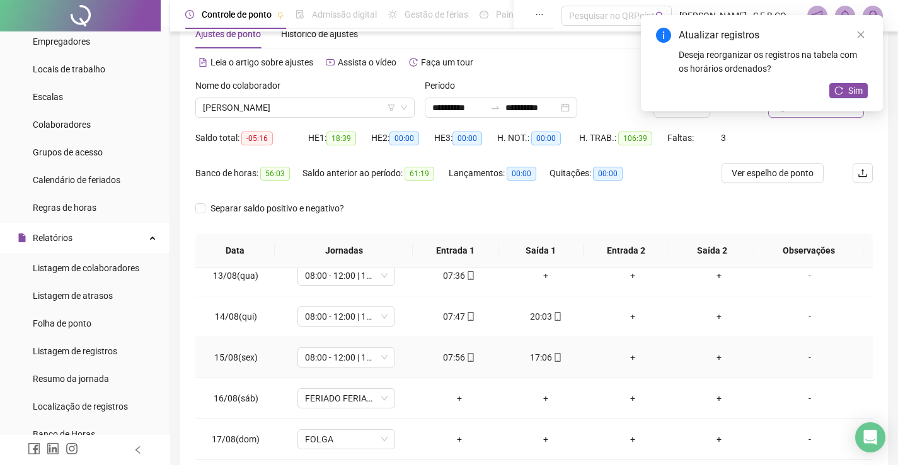
click at [554, 355] on icon "mobile" at bounding box center [557, 357] width 6 height 9
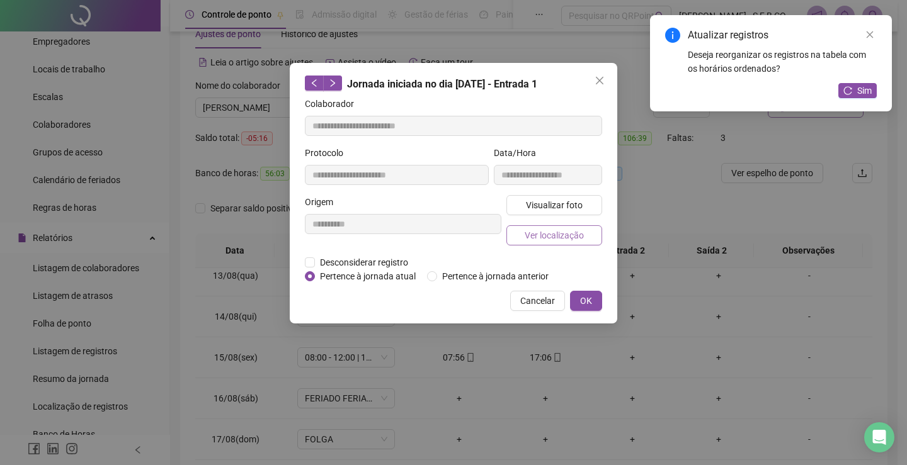
type input "**********"
click at [565, 233] on span "Ver localização" at bounding box center [554, 236] width 59 height 14
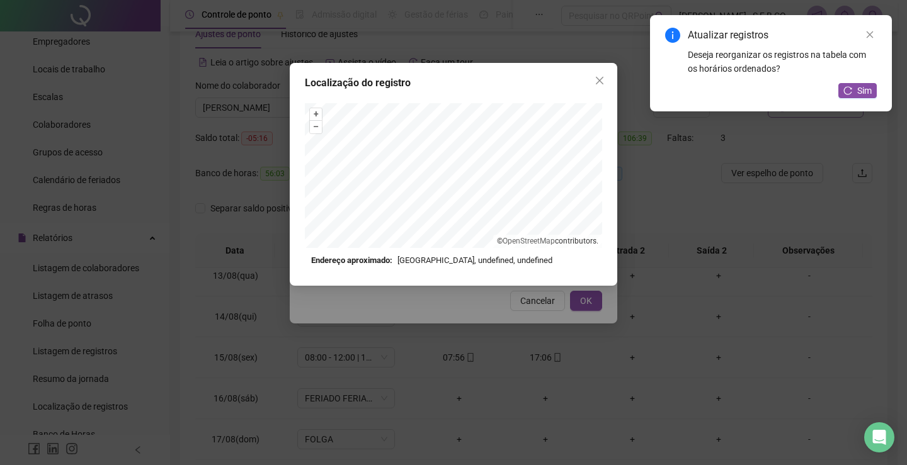
click at [622, 354] on div "Localização do registro + – ⇧ › © OpenStreetMap contributors. Endereço aproxima…" at bounding box center [453, 232] width 907 height 465
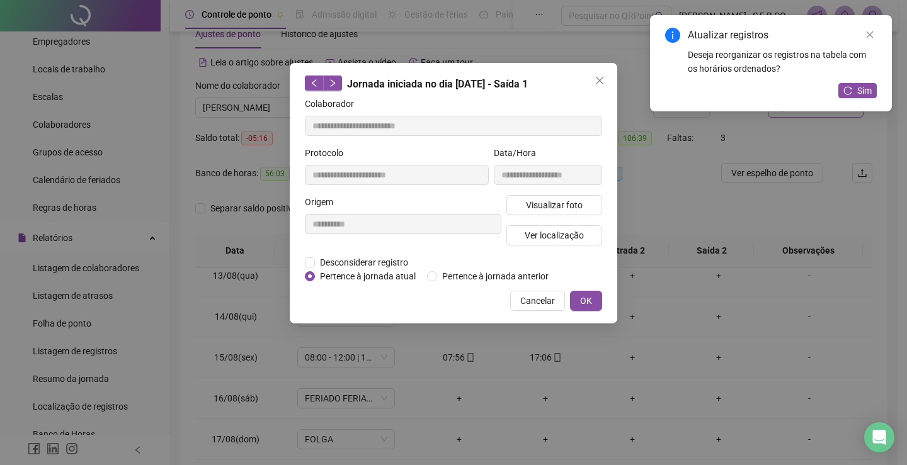
click at [563, 375] on div "**********" at bounding box center [453, 232] width 907 height 465
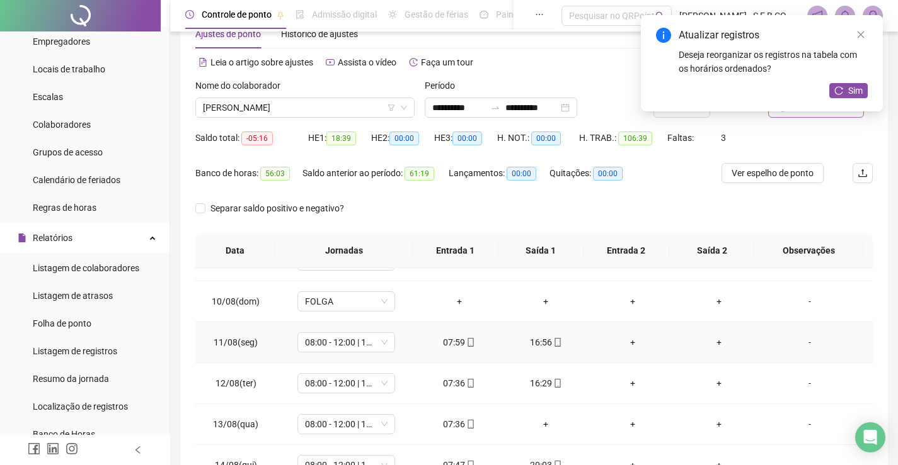
scroll to position [383, 0]
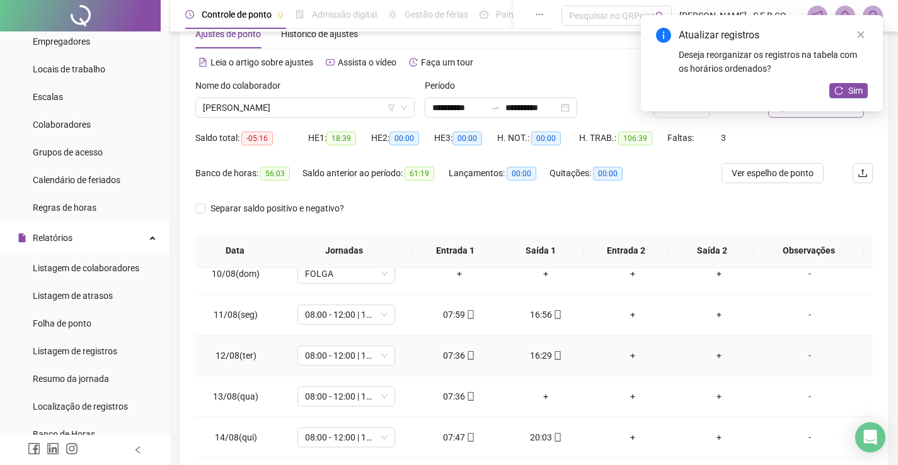
click at [544, 355] on div "16:29" at bounding box center [545, 356] width 67 height 14
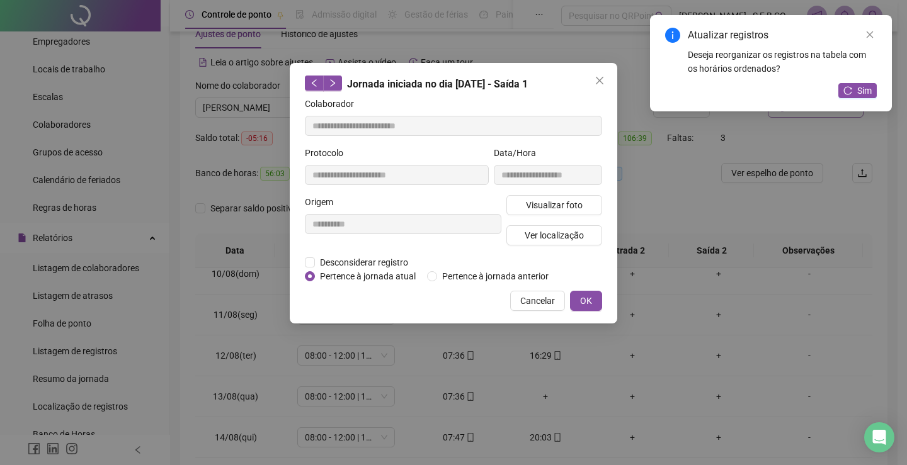
type input "**********"
click at [552, 209] on span "Visualizar foto" at bounding box center [554, 205] width 57 height 14
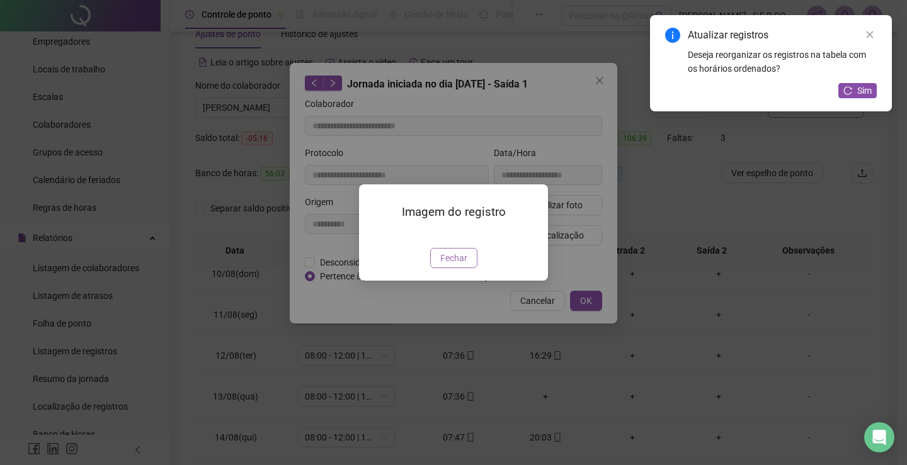
click at [450, 265] on span "Fechar" at bounding box center [453, 258] width 27 height 14
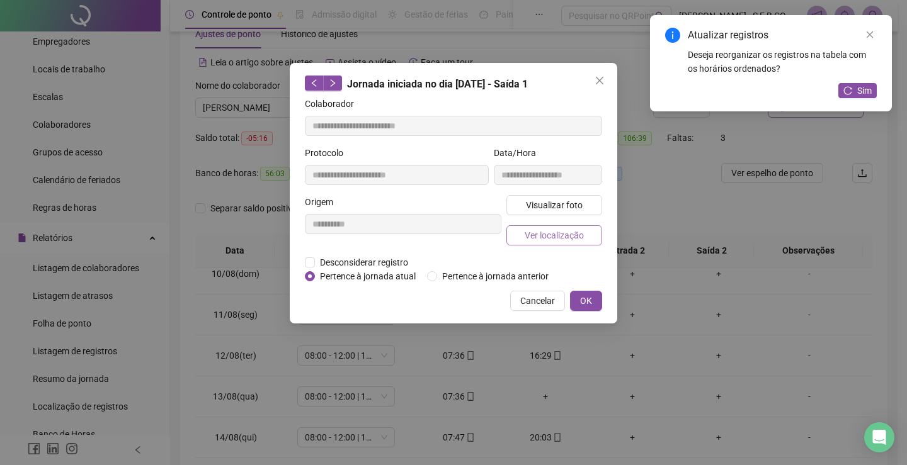
click at [539, 237] on span "Ver localização" at bounding box center [554, 236] width 59 height 14
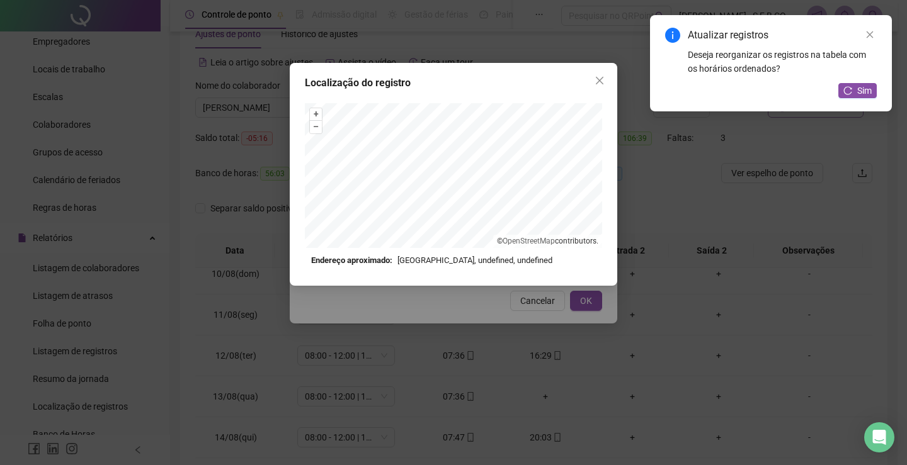
click at [456, 299] on div "Localização do registro + – ⇧ › © OpenStreetMap contributors. Endereço aproxima…" at bounding box center [453, 232] width 907 height 465
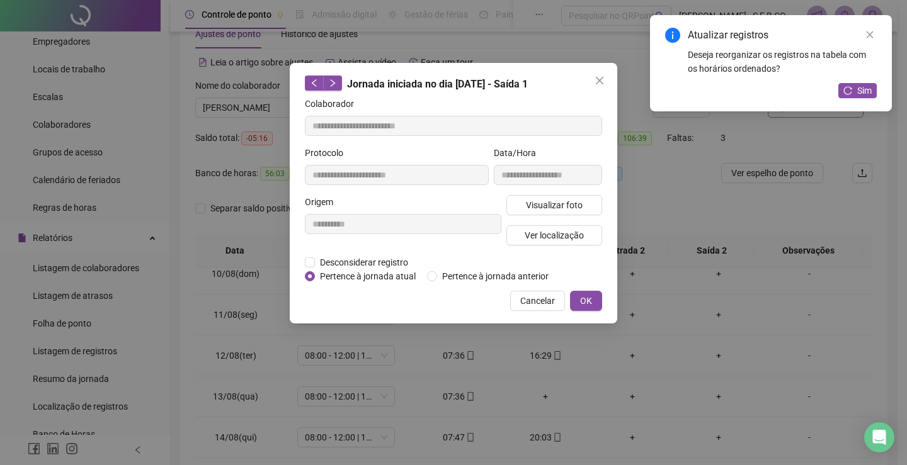
click at [660, 251] on div "**********" at bounding box center [453, 232] width 907 height 465
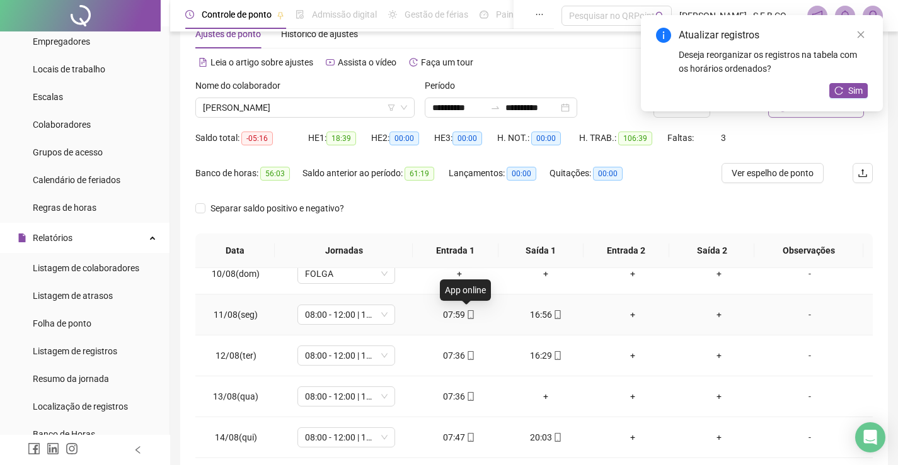
click at [466, 319] on span at bounding box center [470, 315] width 10 height 10
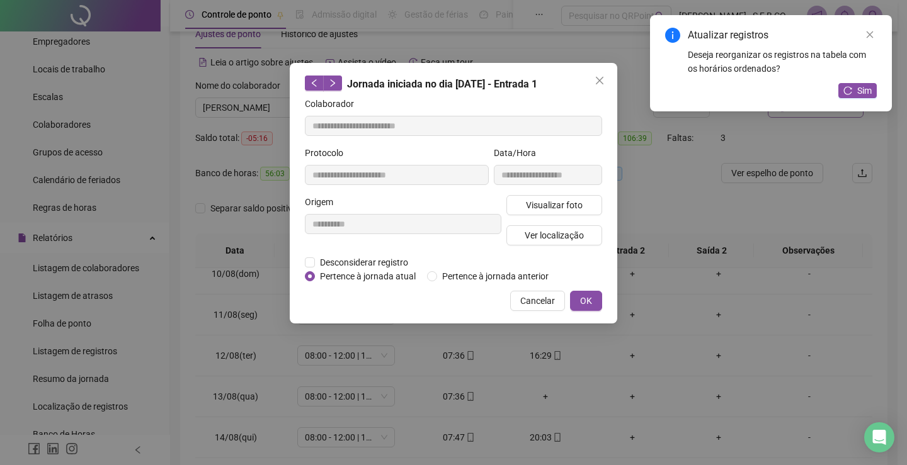
type input "**********"
click at [571, 208] on span "Visualizar foto" at bounding box center [554, 205] width 57 height 14
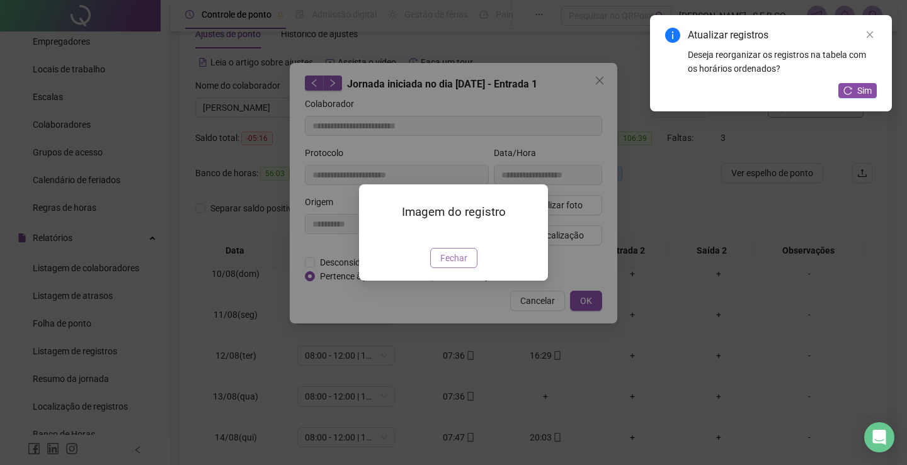
click at [469, 268] on button "Fechar" at bounding box center [453, 258] width 47 height 20
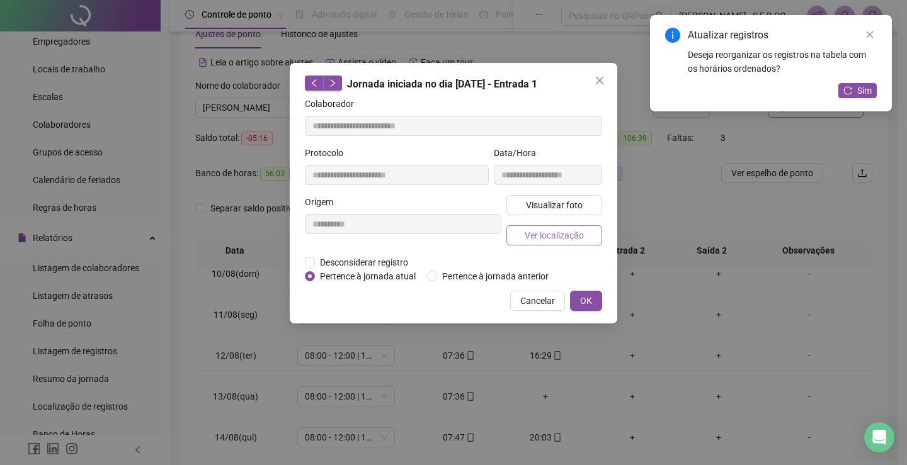
click at [586, 239] on button "Ver localização" at bounding box center [554, 236] width 96 height 20
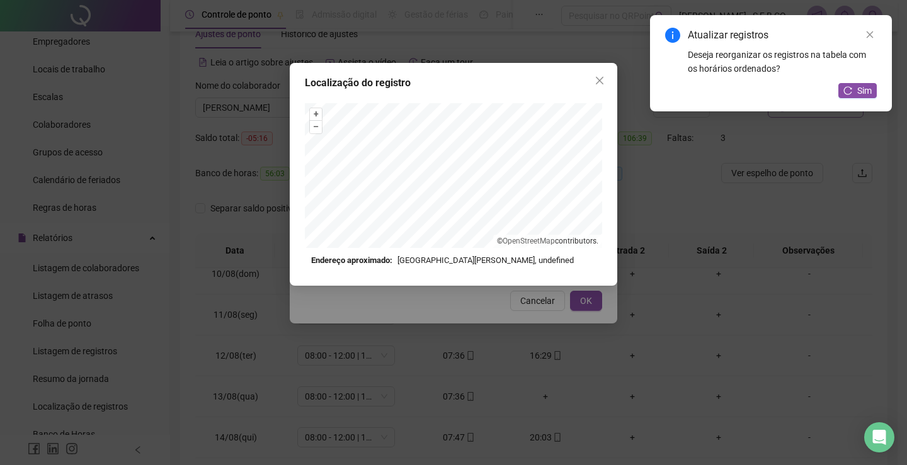
click at [545, 294] on div "Localização do registro + – ⇧ › © OpenStreetMap contributors. Endereço aproxima…" at bounding box center [453, 232] width 907 height 465
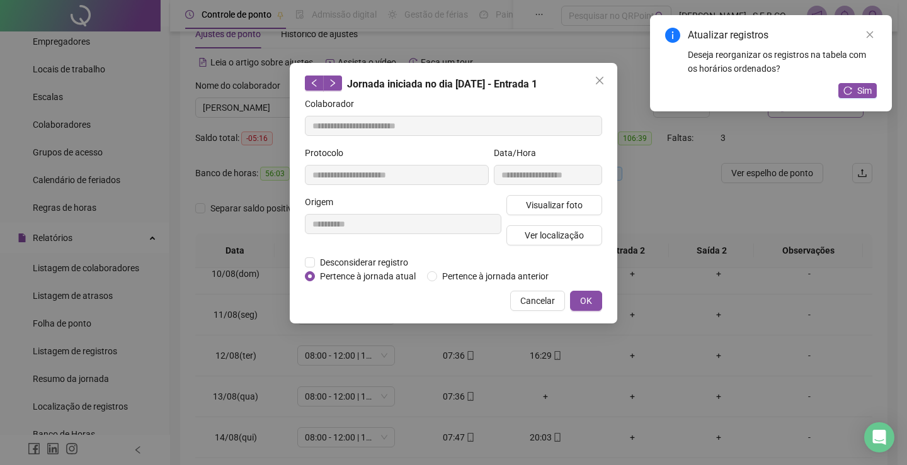
click at [545, 294] on div "Localização do registro Endereço aproximado: [GEOGRAPHIC_DATA][PERSON_NAME], [G…" at bounding box center [453, 232] width 907 height 465
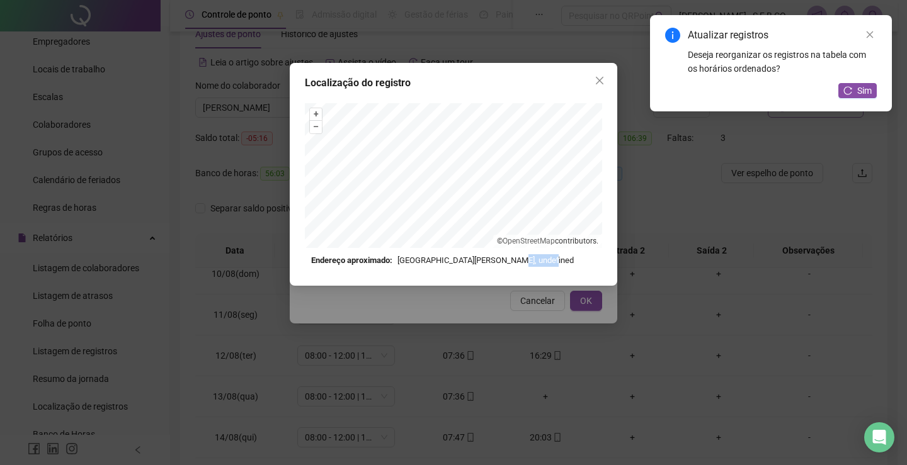
click at [545, 294] on div "Localização do registro + – ⇧ › © OpenStreetMap contributors. Endereço aproxima…" at bounding box center [453, 232] width 907 height 465
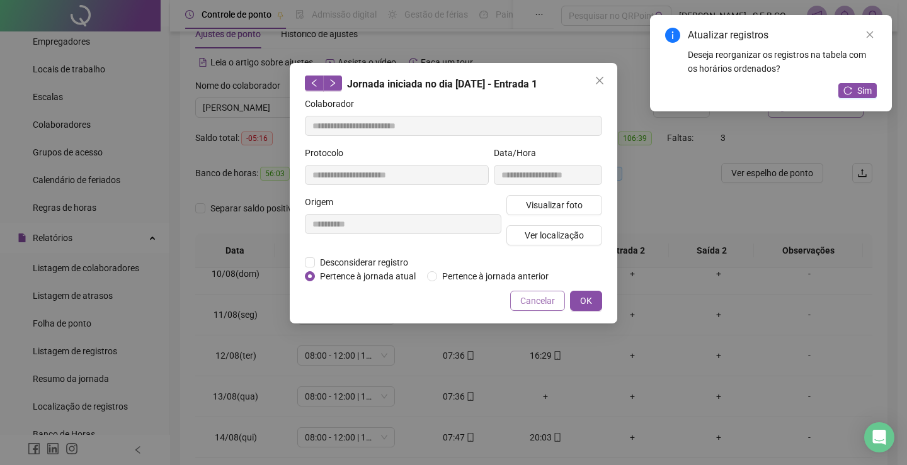
click at [546, 294] on span "Cancelar" at bounding box center [537, 301] width 35 height 14
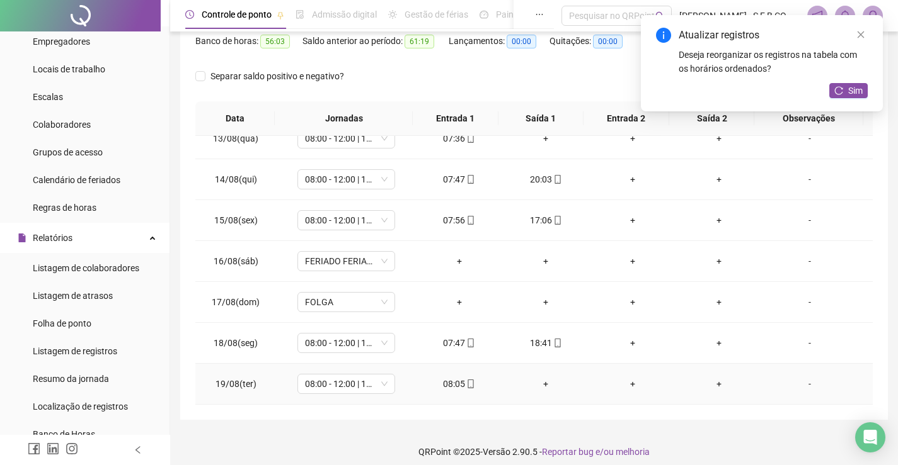
scroll to position [178, 0]
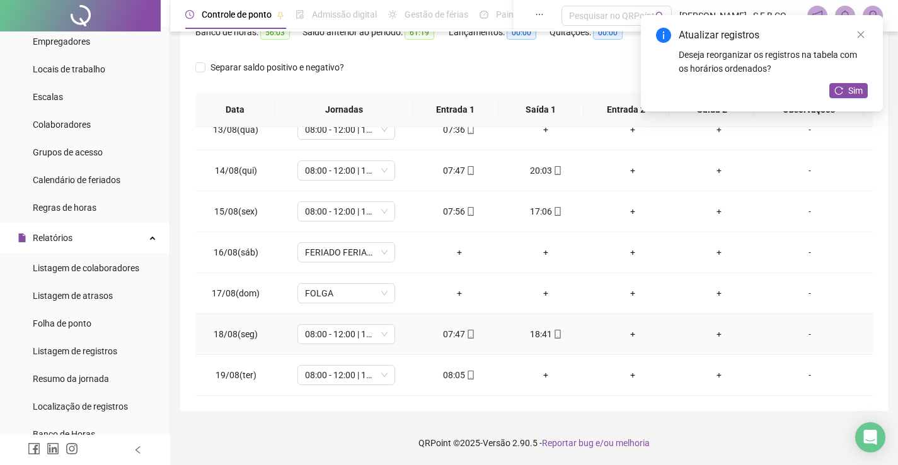
click at [544, 329] on div "18:41" at bounding box center [545, 335] width 67 height 14
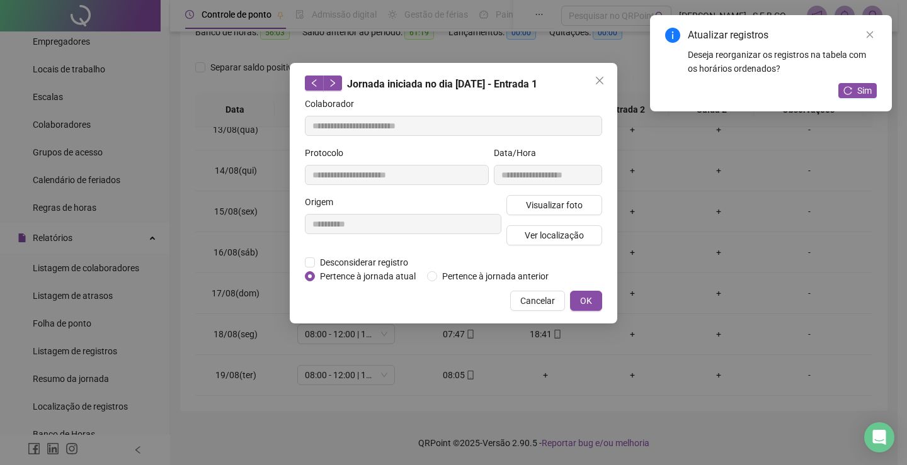
type input "**********"
click at [561, 210] on span "Visualizar foto" at bounding box center [554, 205] width 57 height 14
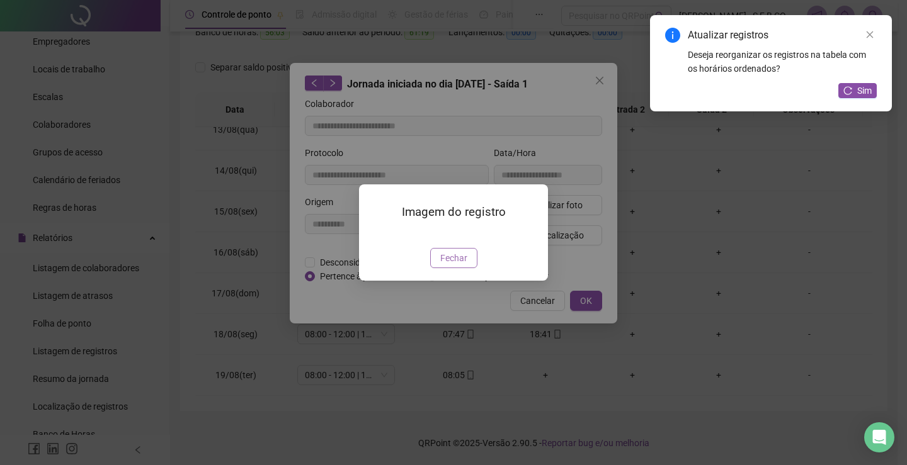
click at [467, 268] on button "Fechar" at bounding box center [453, 258] width 47 height 20
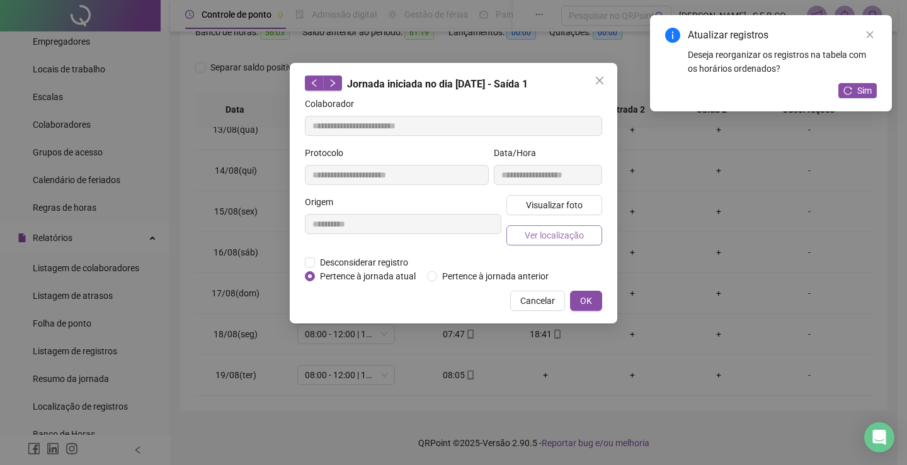
click at [556, 232] on span "Ver localização" at bounding box center [554, 236] width 59 height 14
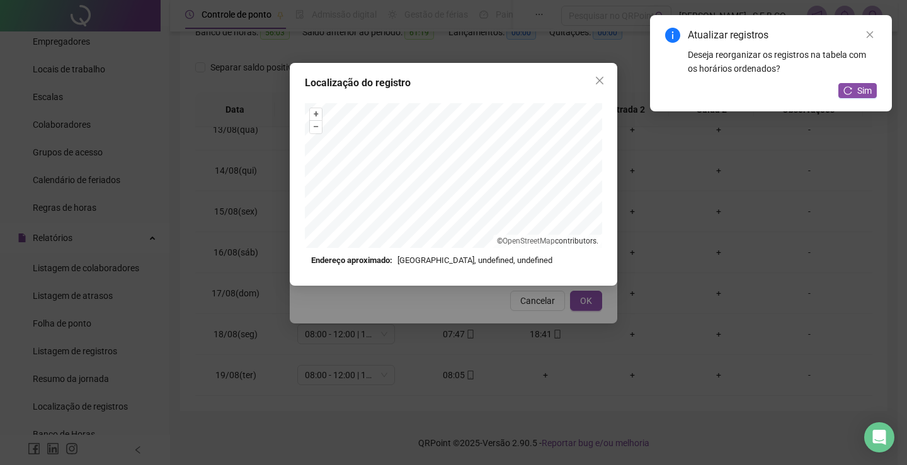
click at [653, 287] on div "Localização do registro + – ⇧ › © OpenStreetMap contributors. Endereço aproxima…" at bounding box center [453, 232] width 907 height 465
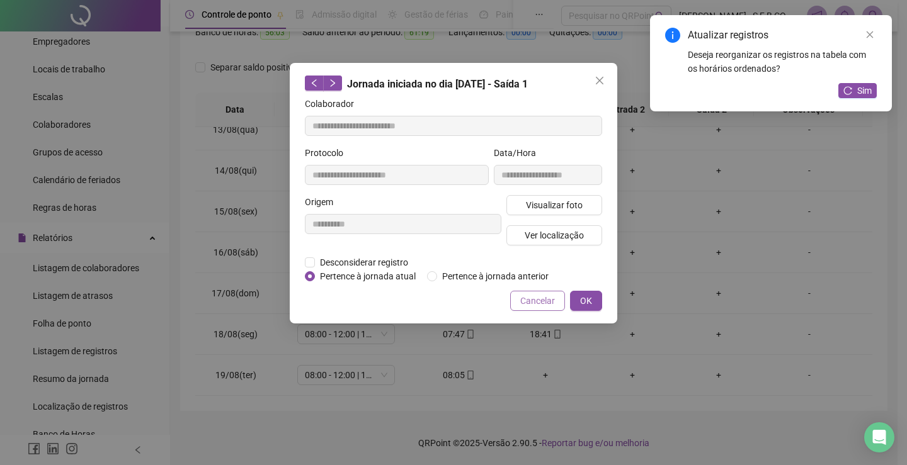
click at [538, 302] on span "Cancelar" at bounding box center [537, 301] width 35 height 14
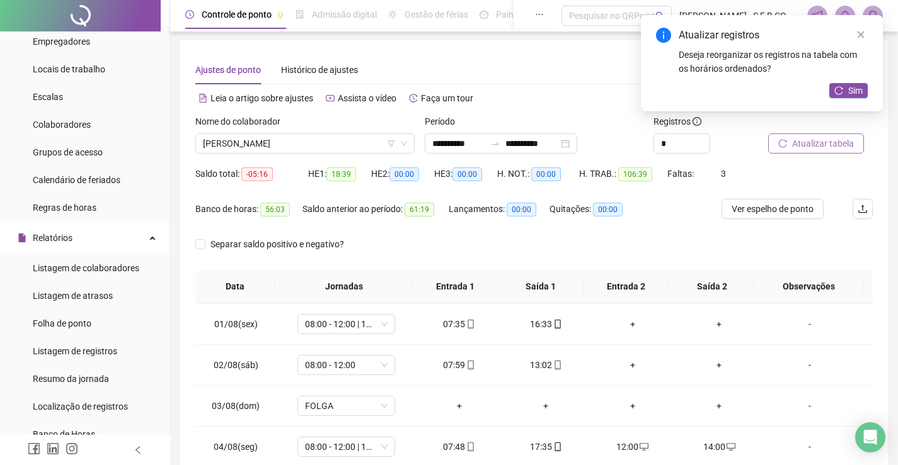
scroll to position [0, 0]
drag, startPoint x: 299, startPoint y: 163, endPoint x: 314, endPoint y: 147, distance: 22.3
click at [302, 162] on div "Nome do colaborador [PERSON_NAME]" at bounding box center [304, 140] width 229 height 49
click at [314, 147] on span "[PERSON_NAME]" at bounding box center [305, 144] width 204 height 19
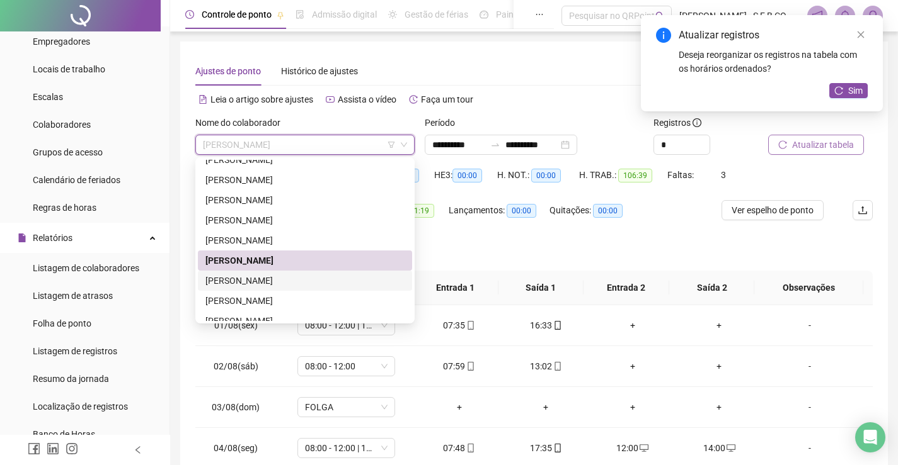
click at [303, 282] on div "[PERSON_NAME]" at bounding box center [304, 281] width 199 height 14
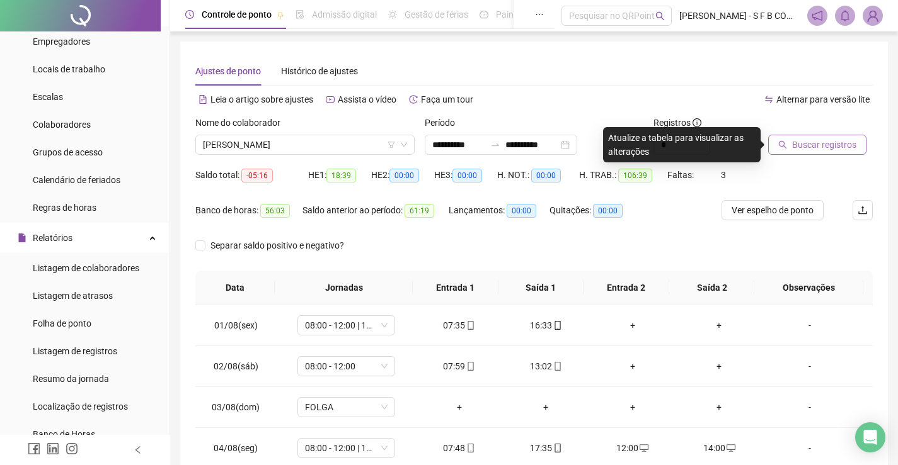
click at [826, 137] on button "Buscar registros" at bounding box center [817, 145] width 98 height 20
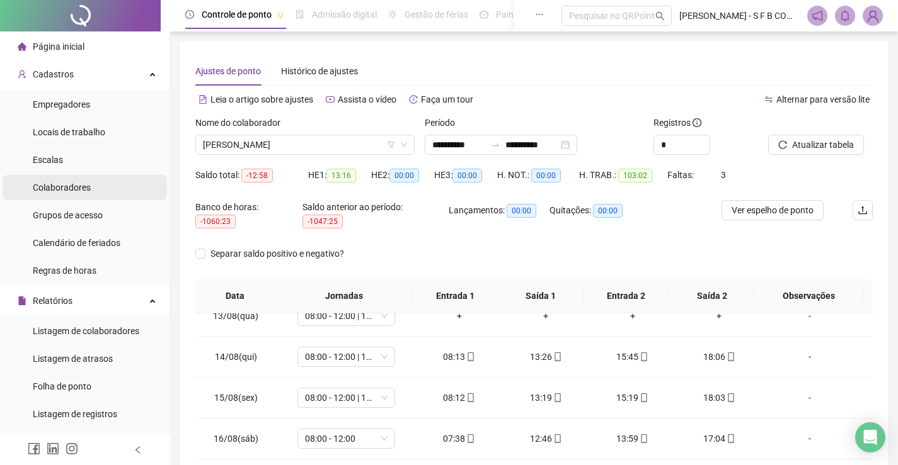
click at [67, 186] on span "Colaboradores" at bounding box center [62, 188] width 58 height 10
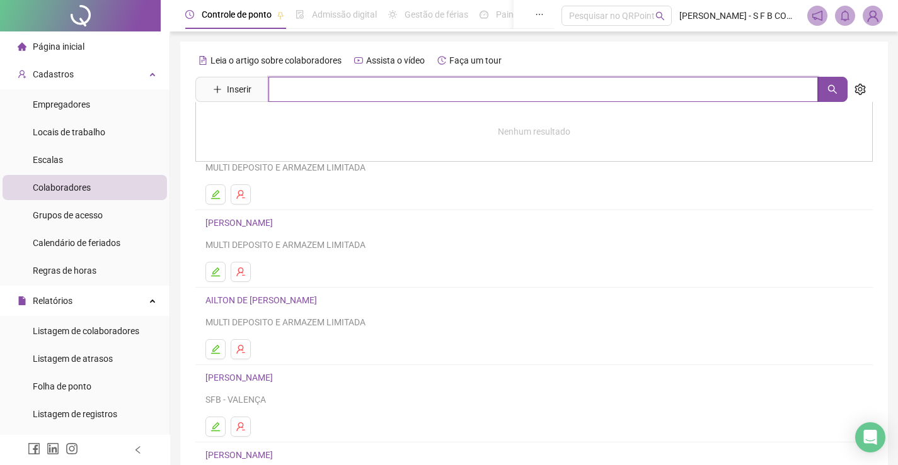
click at [300, 96] on input "text" at bounding box center [542, 89] width 549 height 25
type input "******"
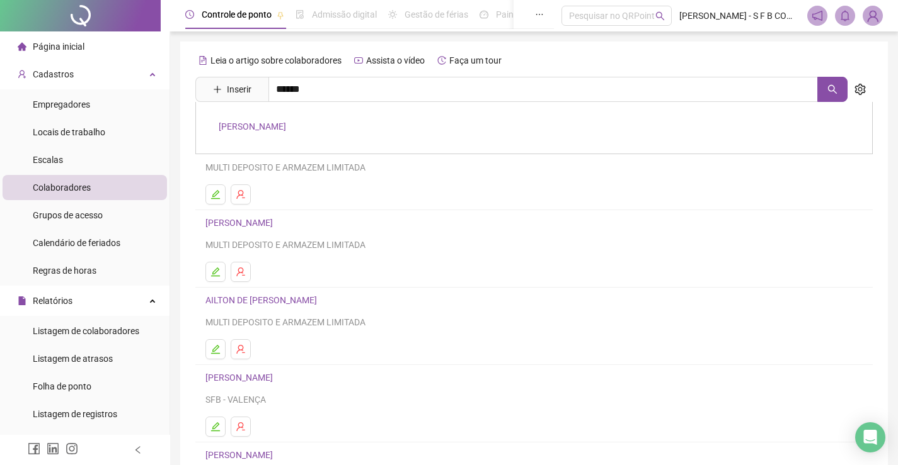
click at [294, 119] on div "[PERSON_NAME]" at bounding box center [533, 128] width 677 height 52
click at [295, 122] on div "Leia o artigo sobre colaboradores Assista o vídeo Faça um tour Inserir ****** […" at bounding box center [533, 294] width 677 height 489
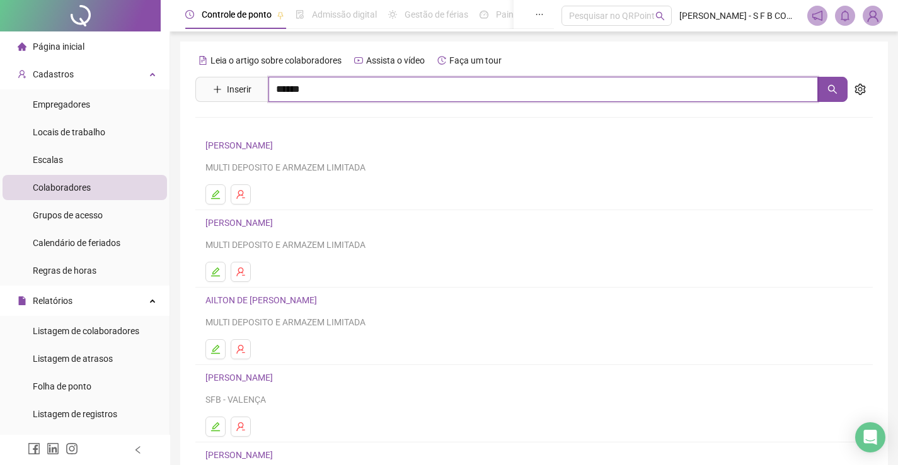
drag, startPoint x: 317, startPoint y: 93, endPoint x: 304, endPoint y: 103, distance: 16.6
click at [315, 94] on input "******" at bounding box center [542, 89] width 549 height 25
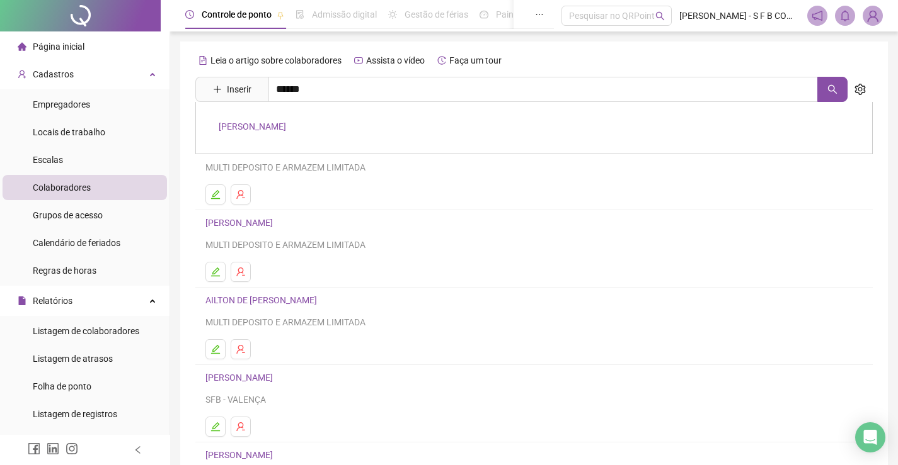
click at [282, 122] on link "[PERSON_NAME]" at bounding box center [252, 127] width 67 height 10
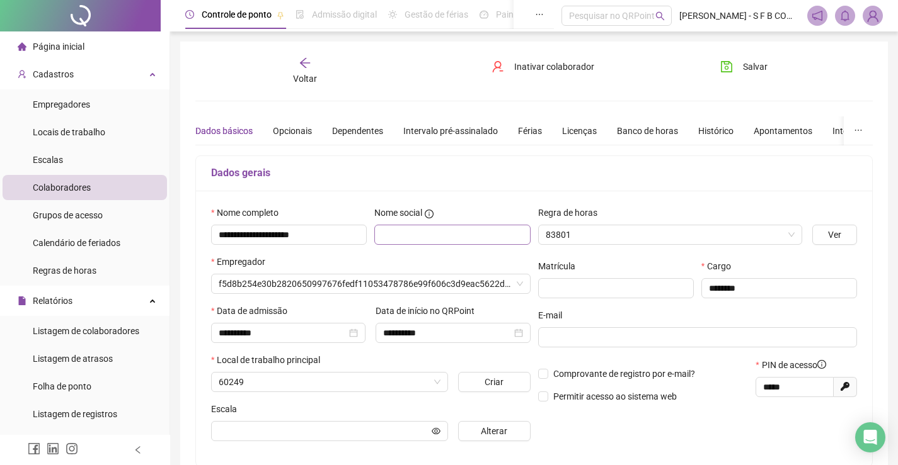
type input "*****"
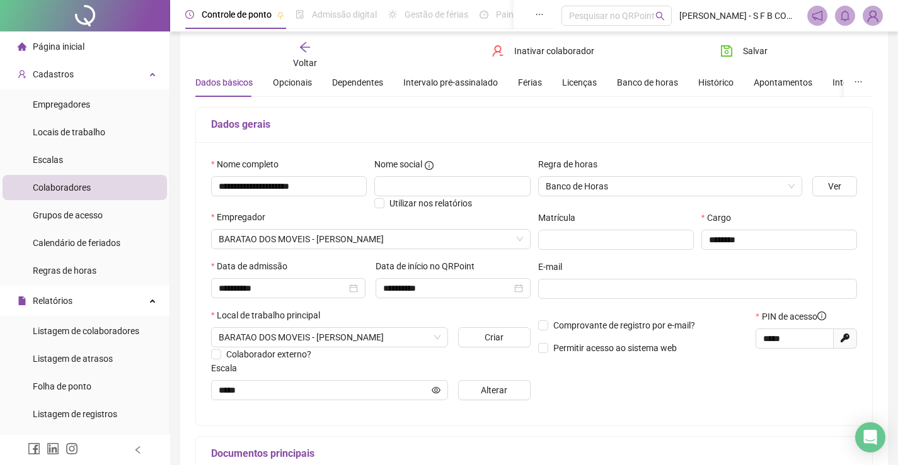
scroll to position [63, 0]
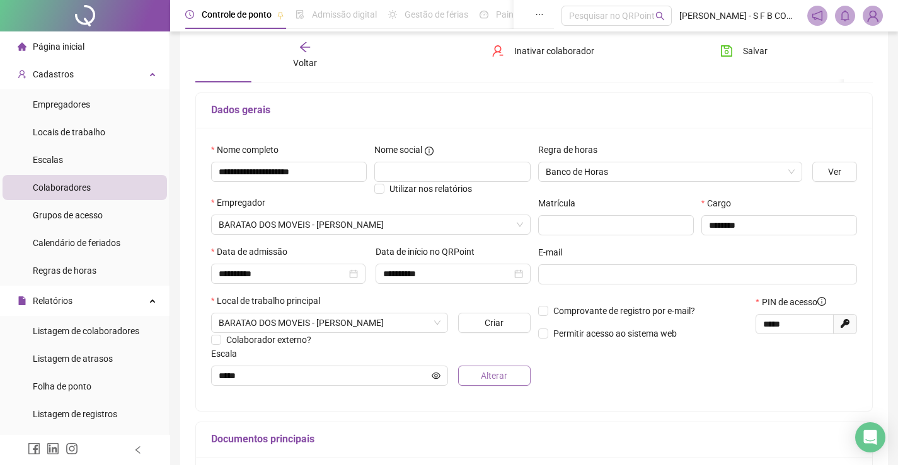
click at [479, 372] on button "Alterar" at bounding box center [494, 376] width 72 height 20
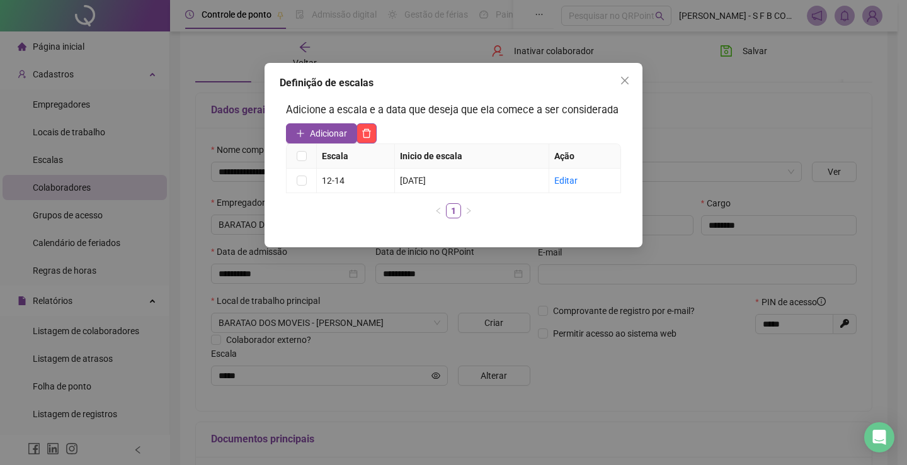
click at [634, 388] on div "Definição de escalas Adicione a escala e a data que deseja que ela comece a ser…" at bounding box center [453, 232] width 907 height 465
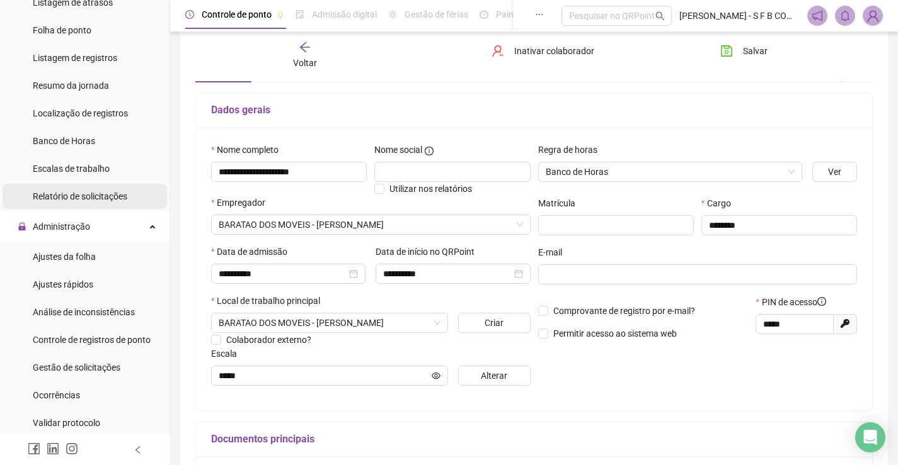
scroll to position [378, 0]
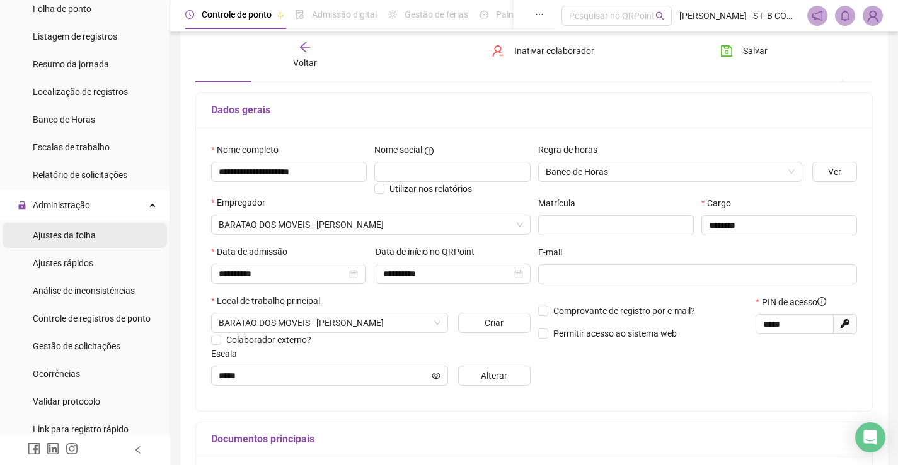
click at [103, 236] on li "Ajustes da folha" at bounding box center [85, 235] width 164 height 25
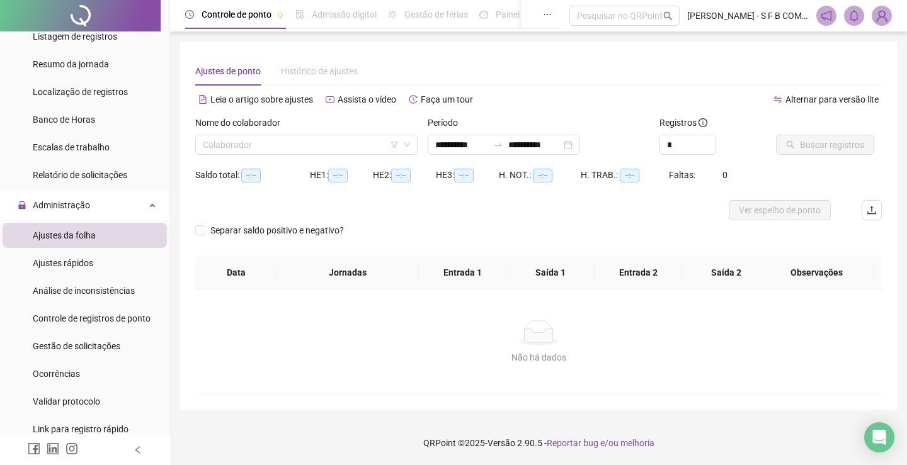
type input "**********"
click at [281, 139] on input "search" at bounding box center [301, 144] width 196 height 19
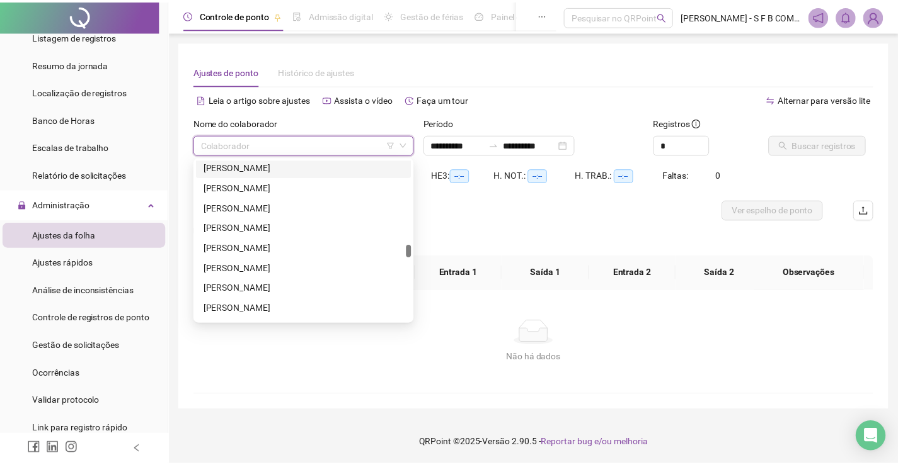
scroll to position [1197, 0]
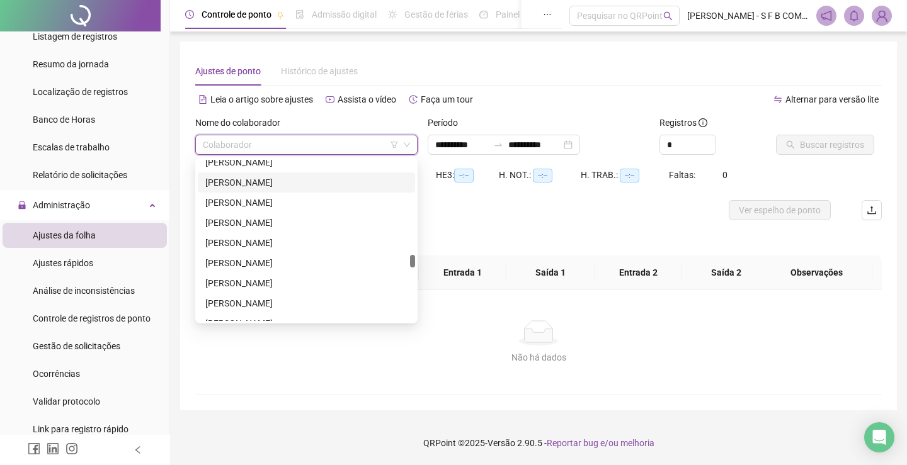
click at [290, 177] on div "[PERSON_NAME]" at bounding box center [306, 183] width 202 height 14
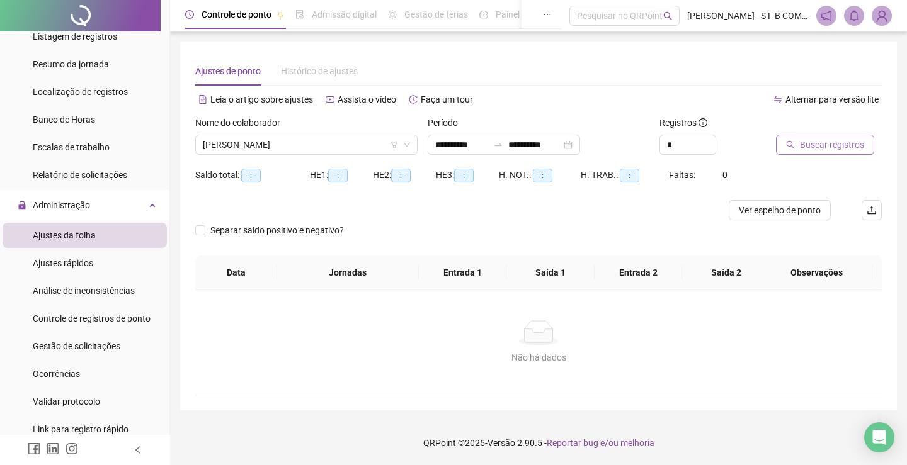
click at [807, 140] on span "Buscar registros" at bounding box center [832, 145] width 64 height 14
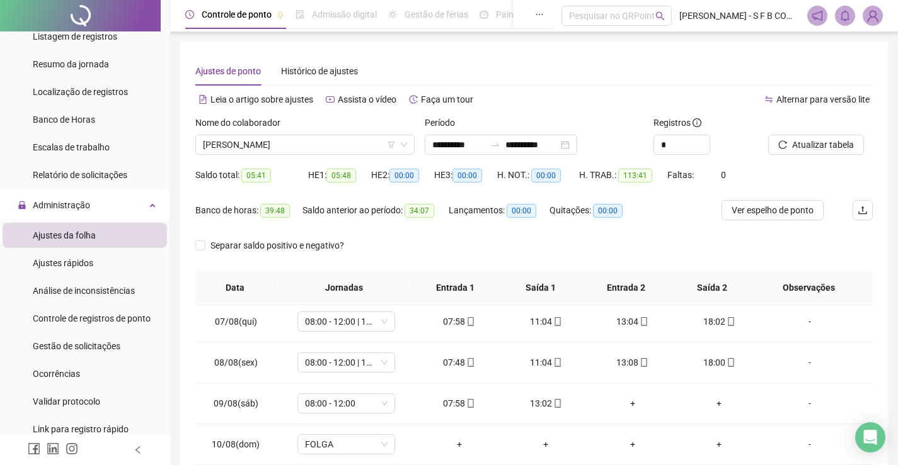
scroll to position [252, 0]
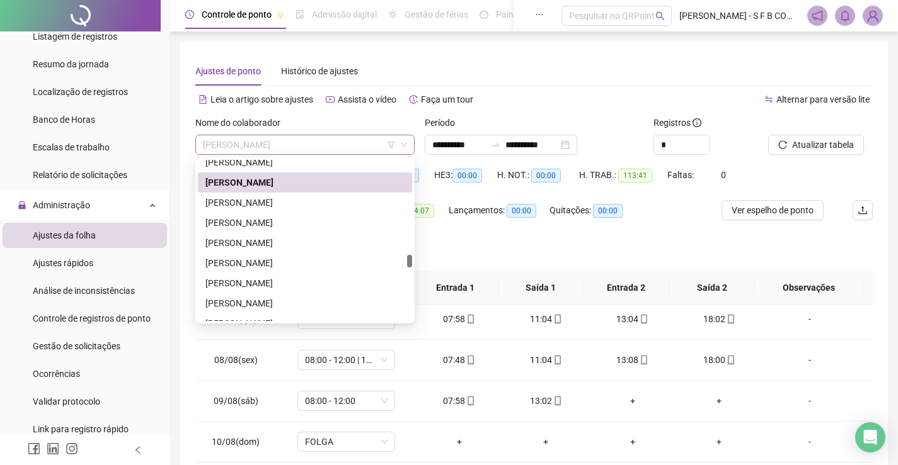
click at [326, 144] on span "[PERSON_NAME]" at bounding box center [305, 144] width 204 height 19
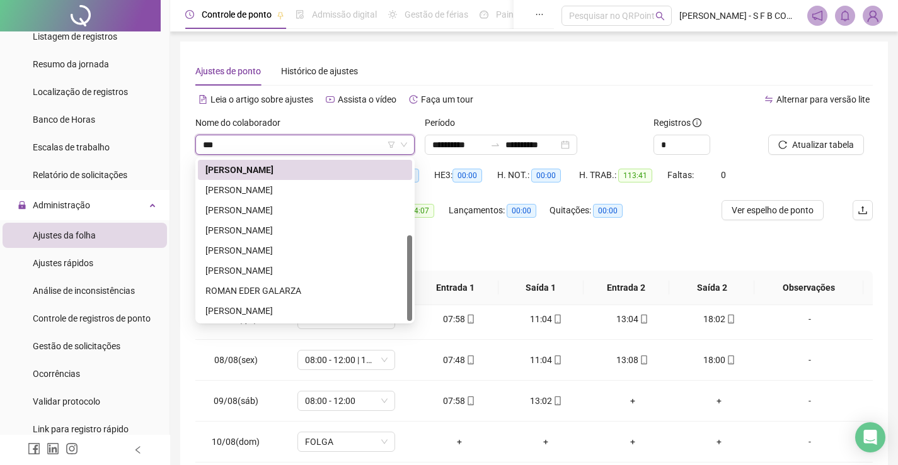
scroll to position [0, 0]
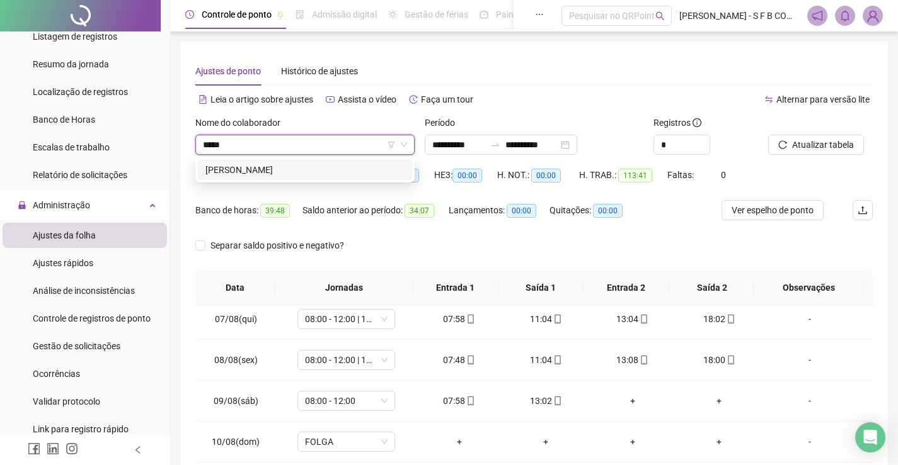
type input "******"
click at [331, 170] on div "[PERSON_NAME]" at bounding box center [304, 170] width 199 height 14
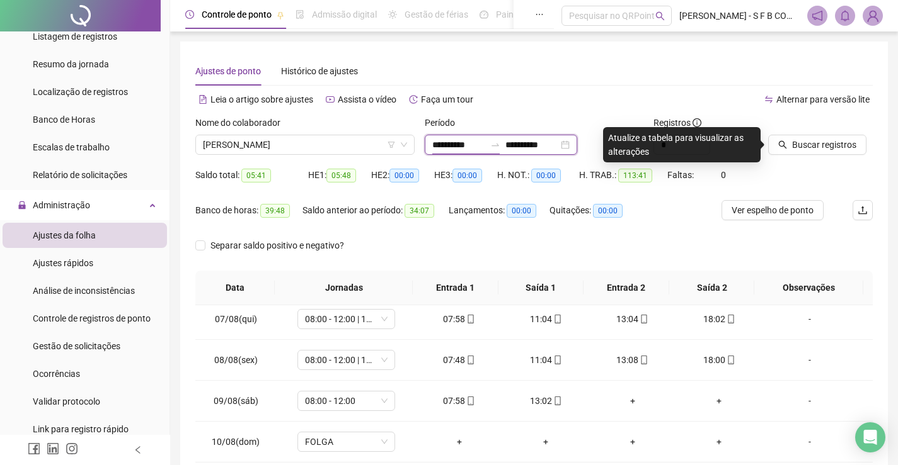
click at [482, 147] on input "**********" at bounding box center [458, 145] width 53 height 14
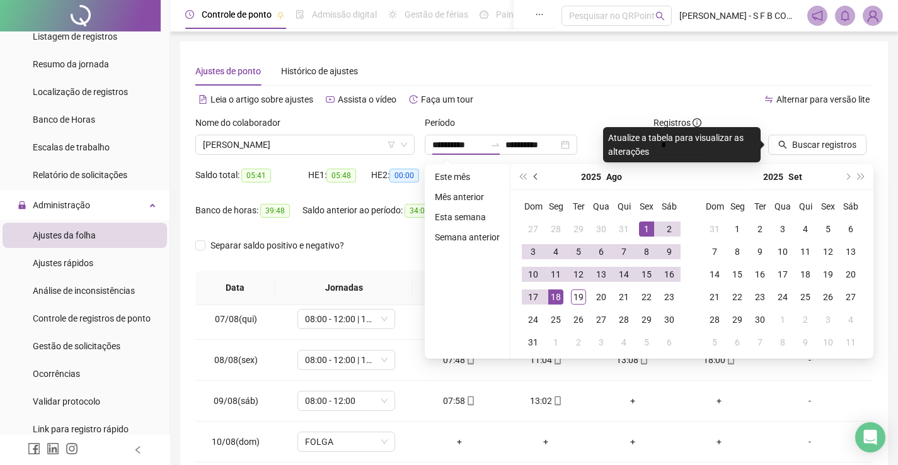
click at [530, 179] on button "prev-year" at bounding box center [536, 176] width 14 height 25
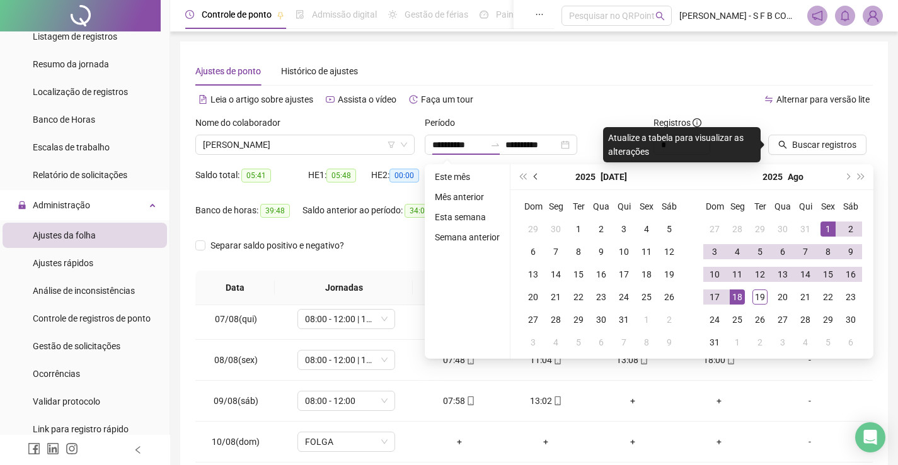
click at [530, 179] on button "prev-year" at bounding box center [536, 176] width 14 height 25
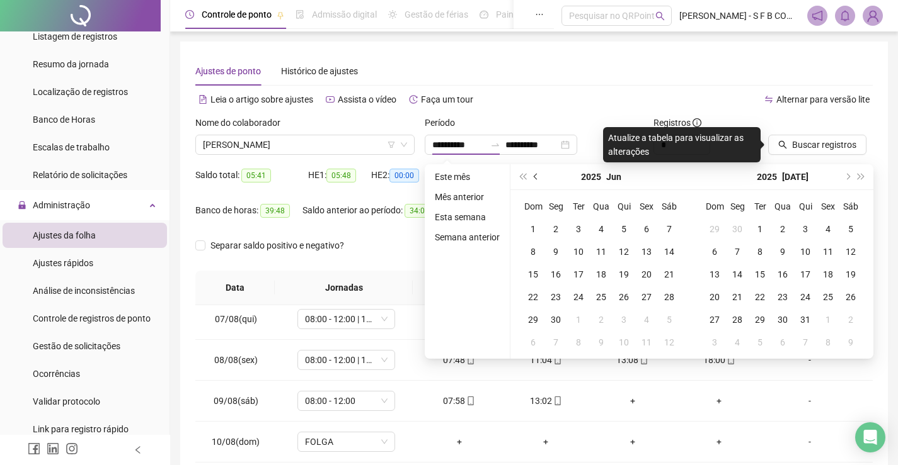
click at [530, 179] on button "prev-year" at bounding box center [536, 176] width 14 height 25
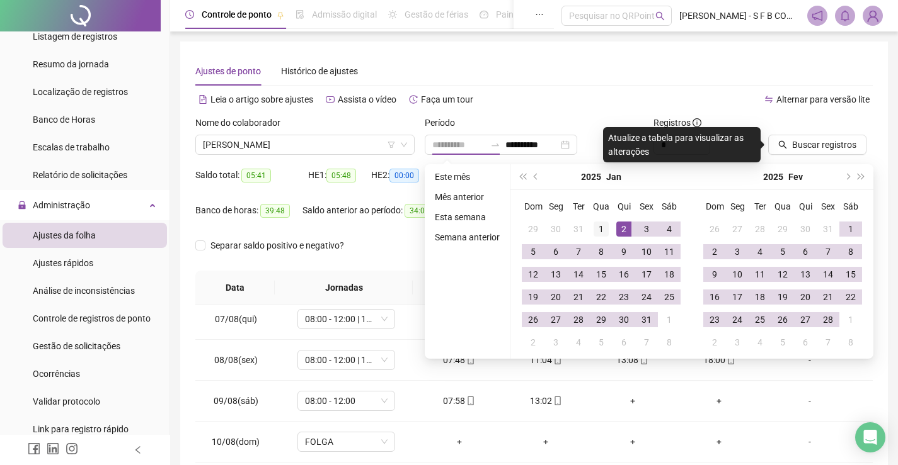
type input "**********"
click at [602, 227] on div "1" at bounding box center [600, 229] width 15 height 15
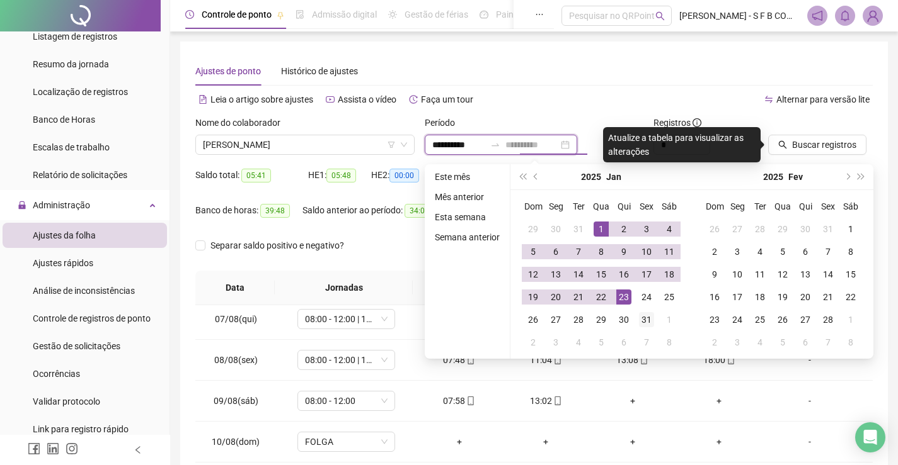
type input "**********"
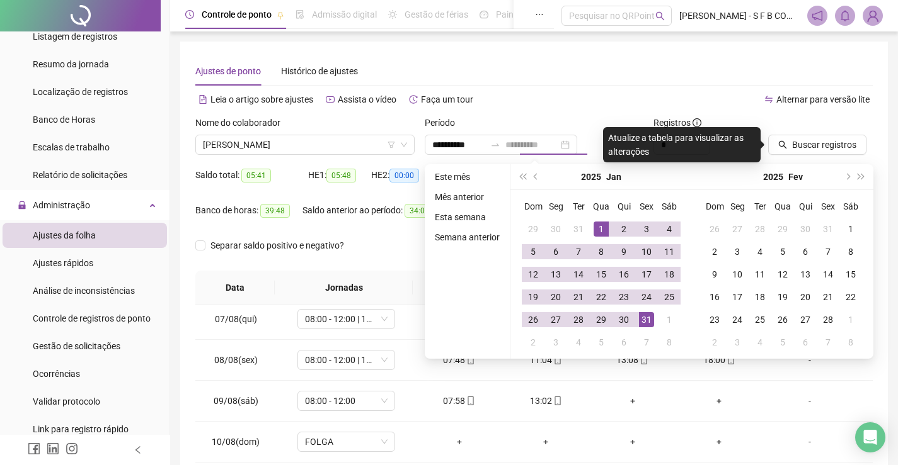
click at [638, 311] on td "31" at bounding box center [646, 320] width 23 height 23
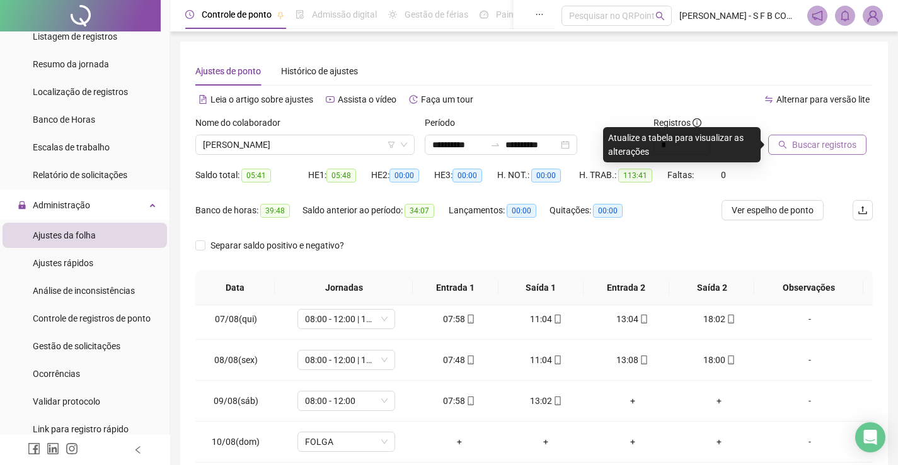
click at [780, 144] on icon "search" at bounding box center [782, 144] width 9 height 9
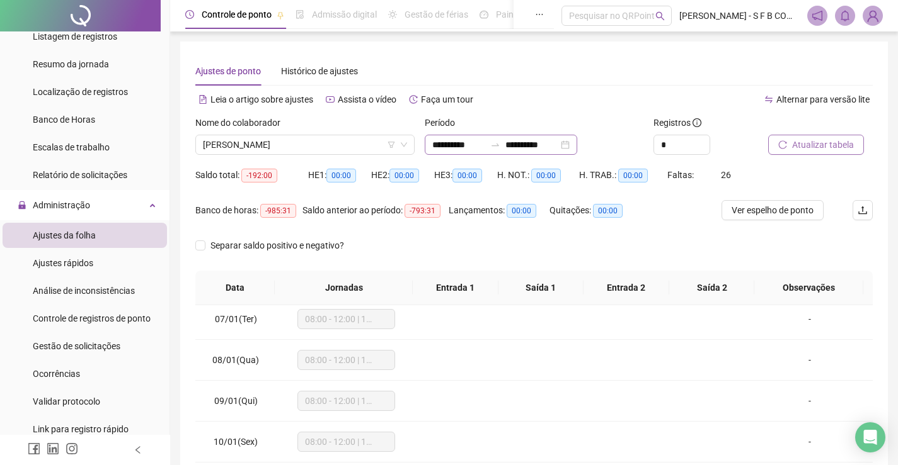
click at [577, 151] on div "**********" at bounding box center [501, 145] width 152 height 20
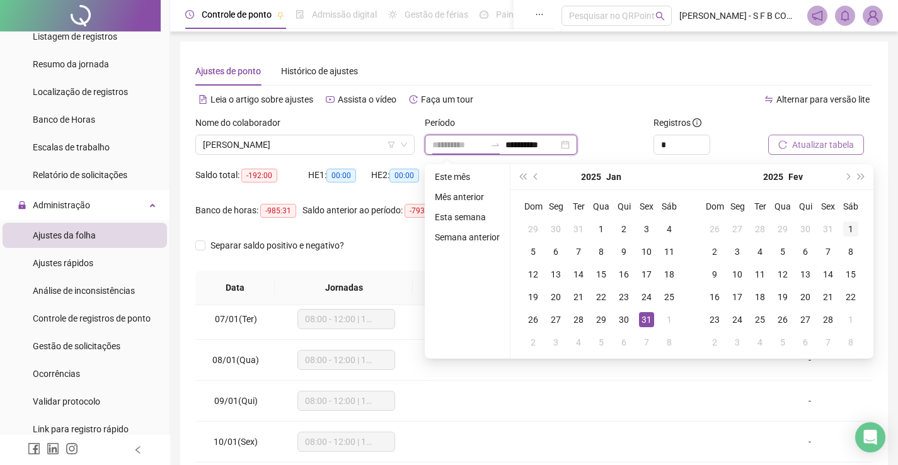
type input "**********"
click at [840, 227] on td "1" at bounding box center [850, 229] width 23 height 23
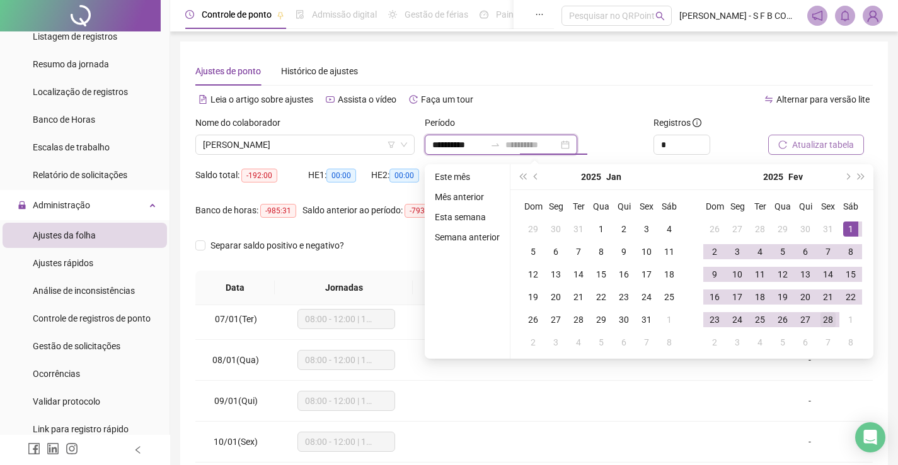
type input "**********"
click at [827, 319] on div "28" at bounding box center [827, 319] width 15 height 15
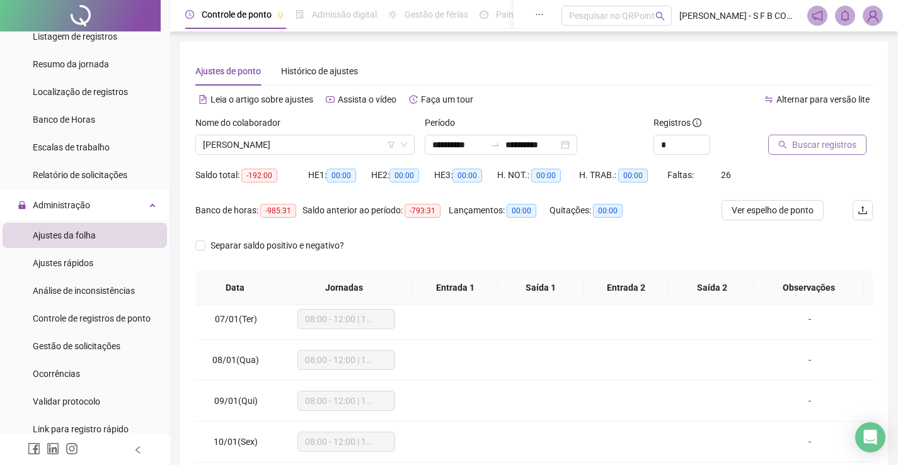
click at [818, 149] on span "Buscar registros" at bounding box center [824, 145] width 64 height 14
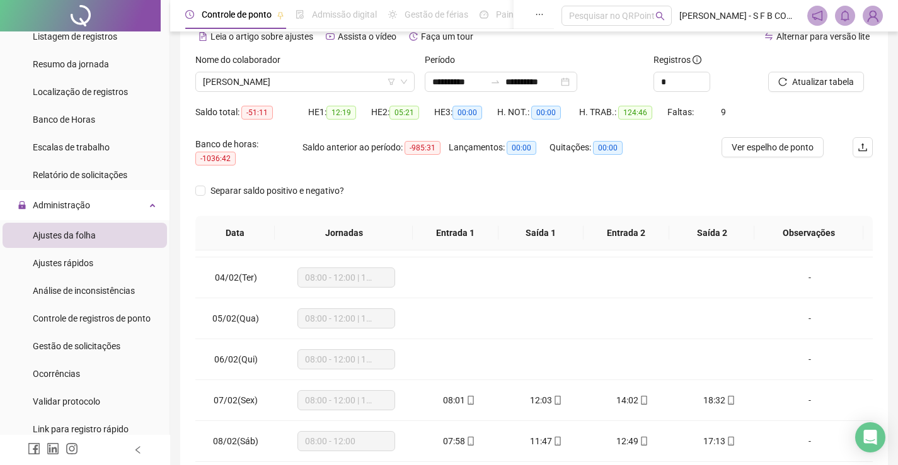
scroll to position [126, 0]
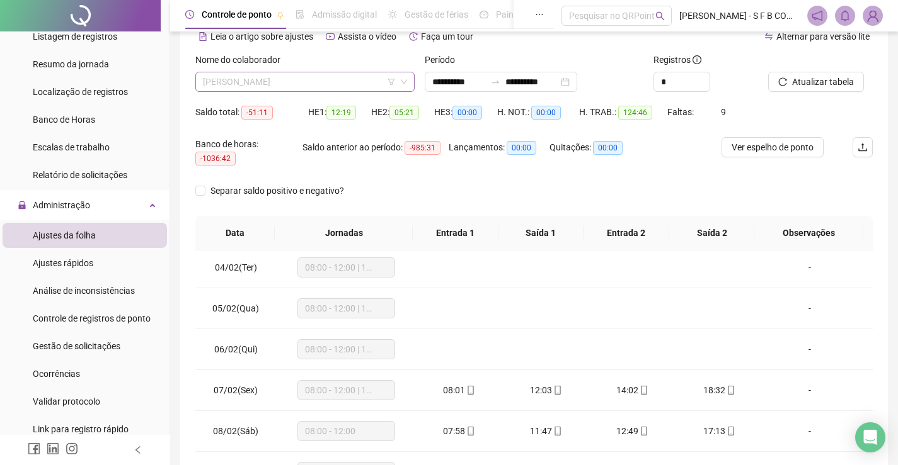
click at [403, 77] on span "[PERSON_NAME]" at bounding box center [305, 81] width 204 height 19
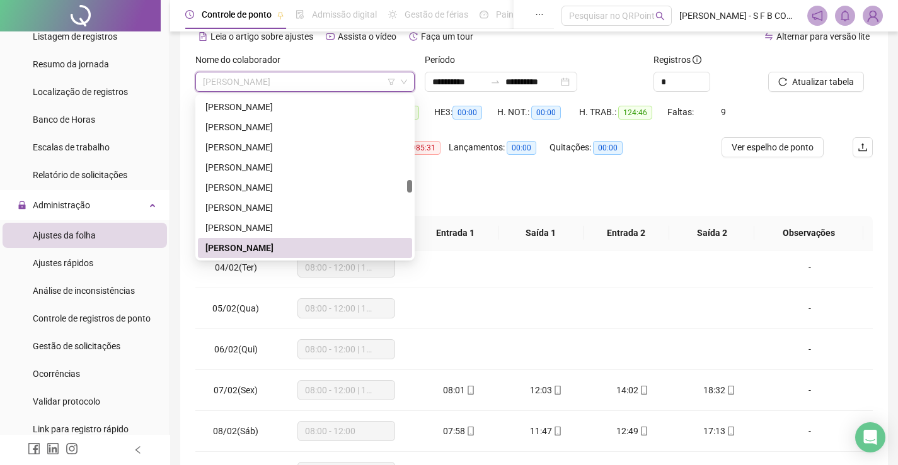
click at [464, 186] on div "Separar saldo positivo e negativo?" at bounding box center [533, 198] width 677 height 35
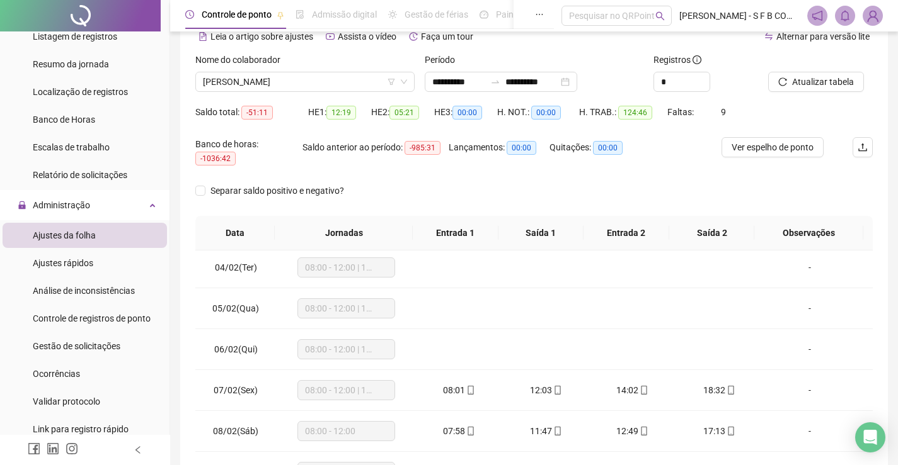
drag, startPoint x: 598, startPoint y: 83, endPoint x: 591, endPoint y: 110, distance: 28.6
click at [577, 82] on div "**********" at bounding box center [501, 82] width 152 height 20
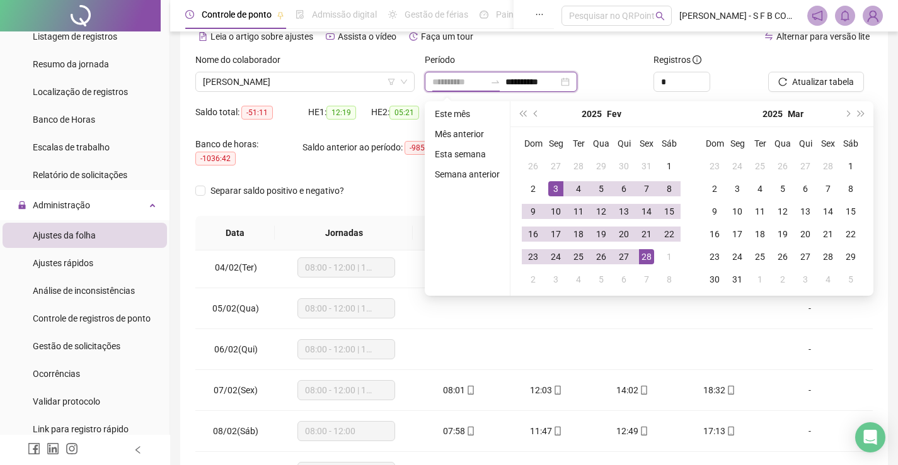
type input "**********"
click at [537, 107] on button "prev-year" at bounding box center [536, 113] width 14 height 25
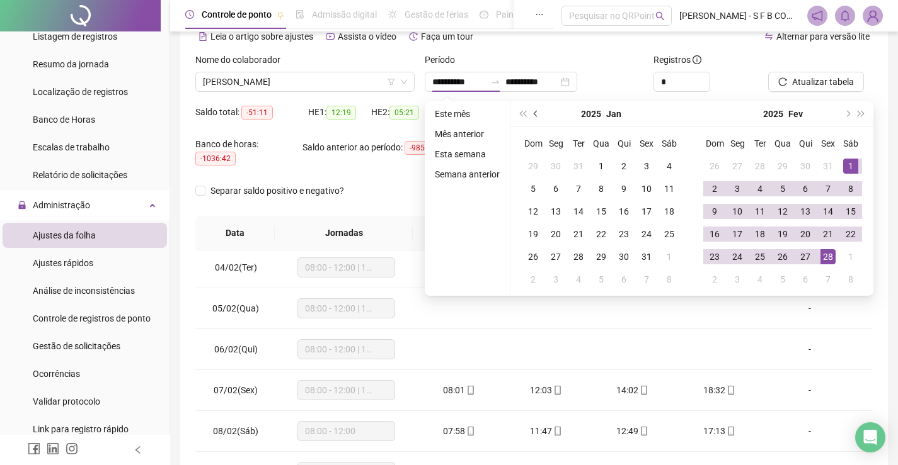
click at [537, 107] on button "prev-year" at bounding box center [536, 113] width 14 height 25
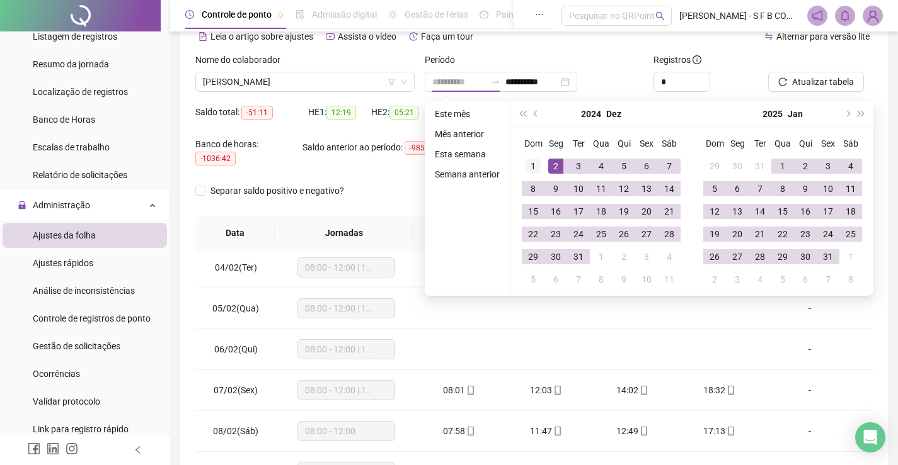
type input "**********"
click at [534, 160] on div "1" at bounding box center [532, 166] width 15 height 15
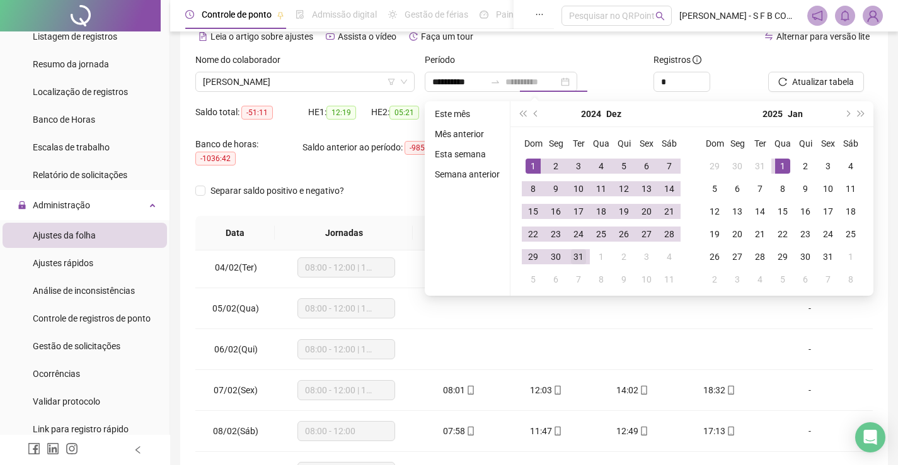
click at [588, 253] on tr "29 30 31 1 2 3 4" at bounding box center [601, 257] width 159 height 23
type input "**********"
click at [578, 258] on div "31" at bounding box center [578, 256] width 15 height 15
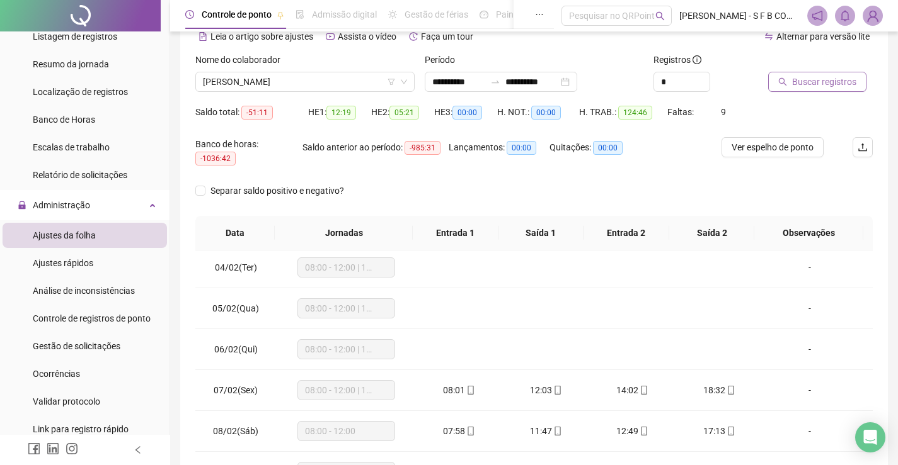
drag, startPoint x: 765, startPoint y: 90, endPoint x: 776, endPoint y: 83, distance: 12.8
click at [771, 88] on div "Buscar registros" at bounding box center [820, 77] width 115 height 49
click at [776, 83] on button "Buscar registros" at bounding box center [817, 82] width 98 height 20
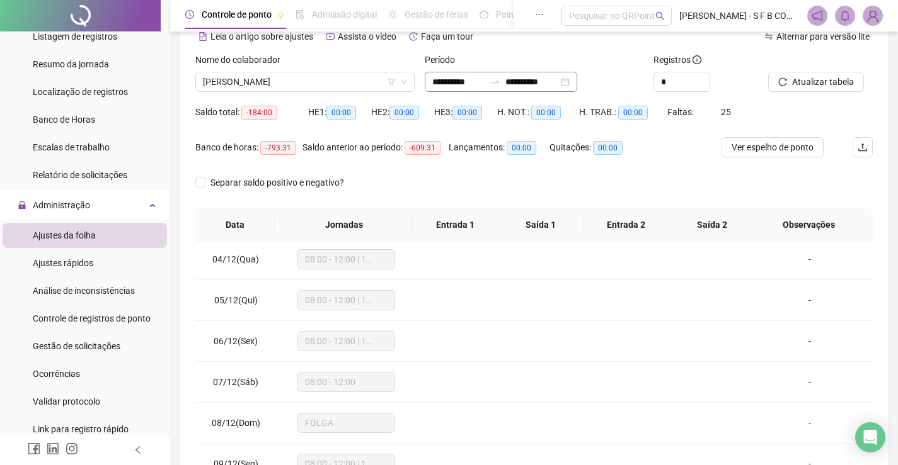
click at [577, 86] on div "**********" at bounding box center [501, 82] width 152 height 20
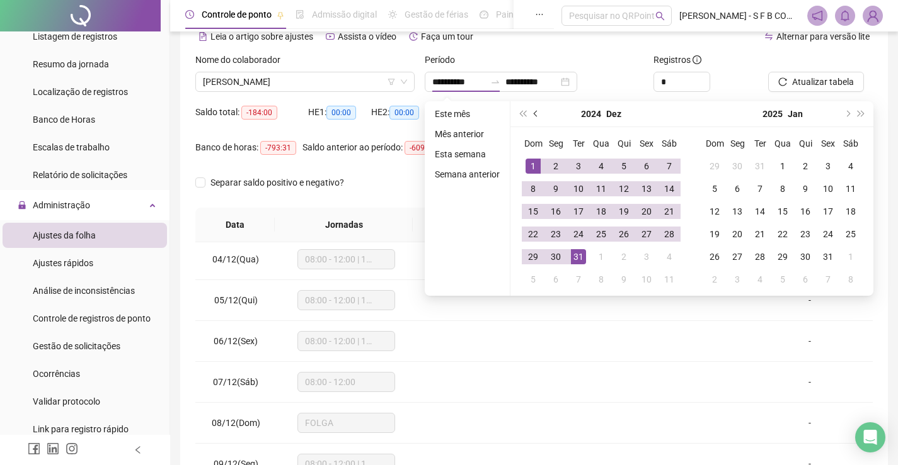
click at [534, 117] on button "prev-year" at bounding box center [536, 113] width 14 height 25
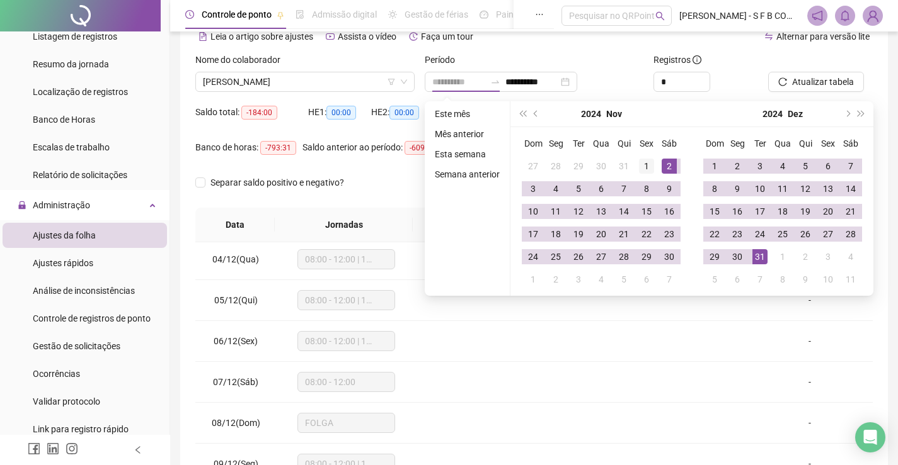
type input "**********"
click at [653, 167] on div "1" at bounding box center [646, 166] width 15 height 15
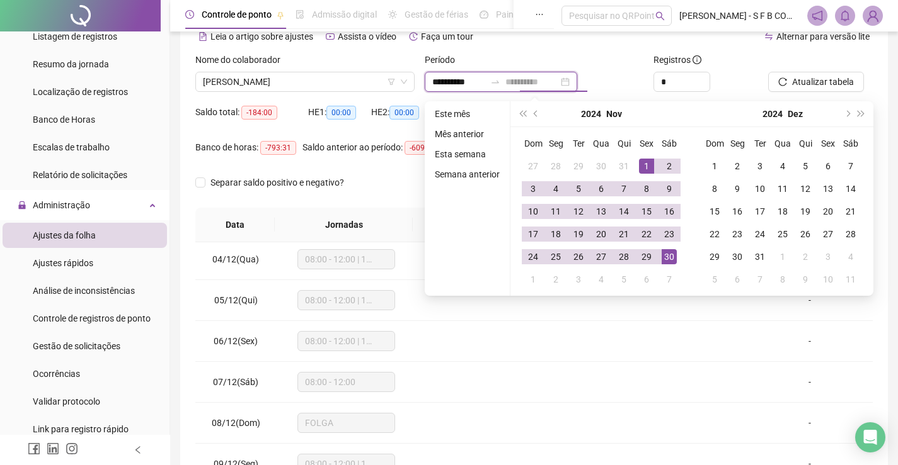
type input "**********"
click at [666, 251] on div "30" at bounding box center [668, 256] width 15 height 15
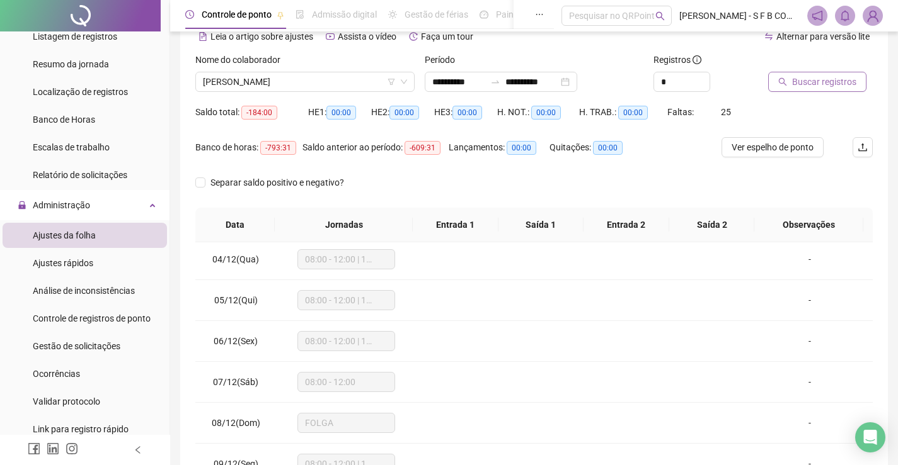
click at [837, 83] on span "Buscar registros" at bounding box center [824, 82] width 64 height 14
click at [577, 79] on div "**********" at bounding box center [501, 82] width 152 height 20
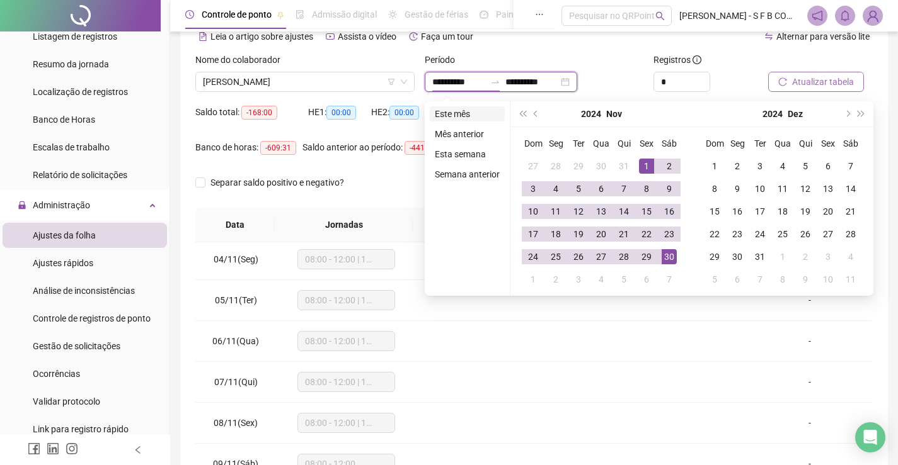
type input "**********"
click at [534, 112] on span "prev-year" at bounding box center [537, 114] width 6 height 6
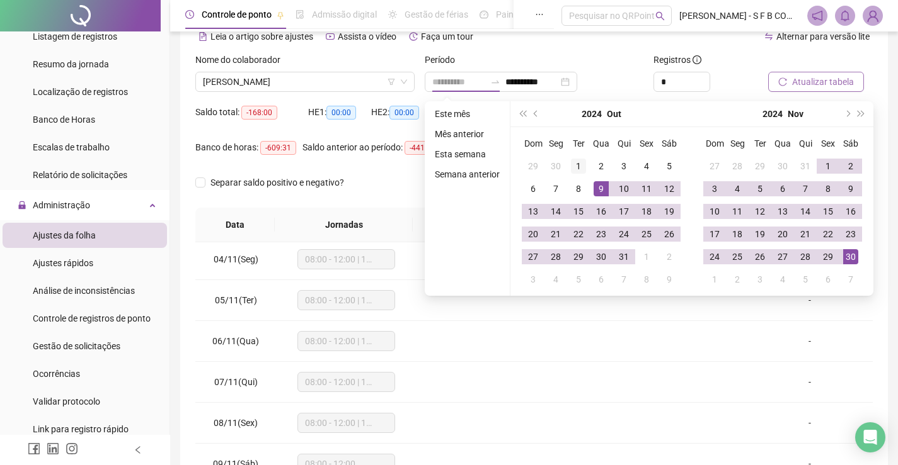
type input "**********"
click at [580, 173] on div "1" at bounding box center [578, 166] width 15 height 15
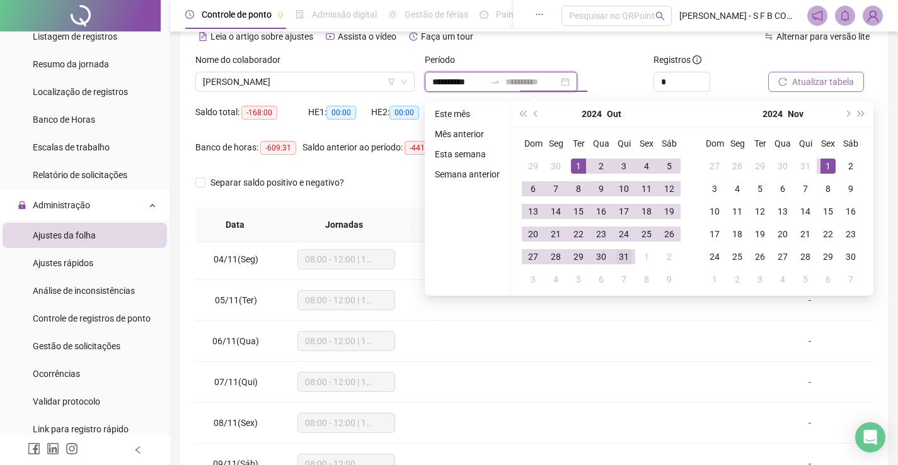
type input "**********"
click at [625, 254] on div "31" at bounding box center [623, 256] width 15 height 15
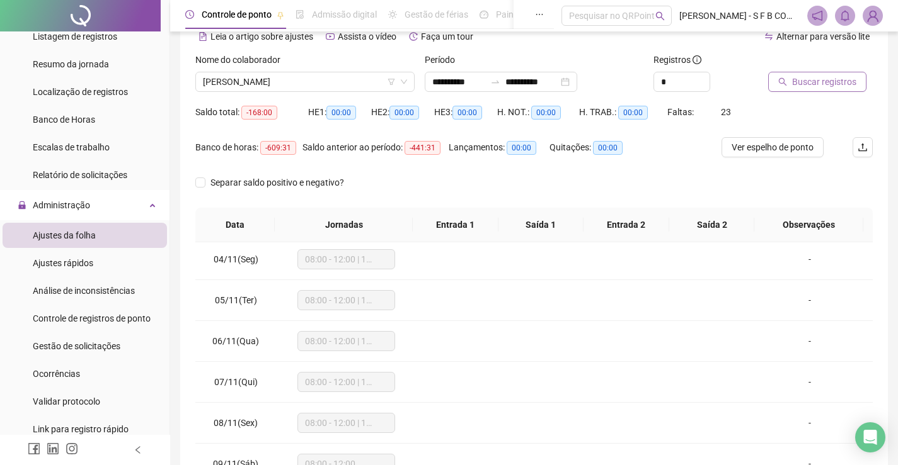
click at [803, 74] on button "Buscar registros" at bounding box center [817, 82] width 98 height 20
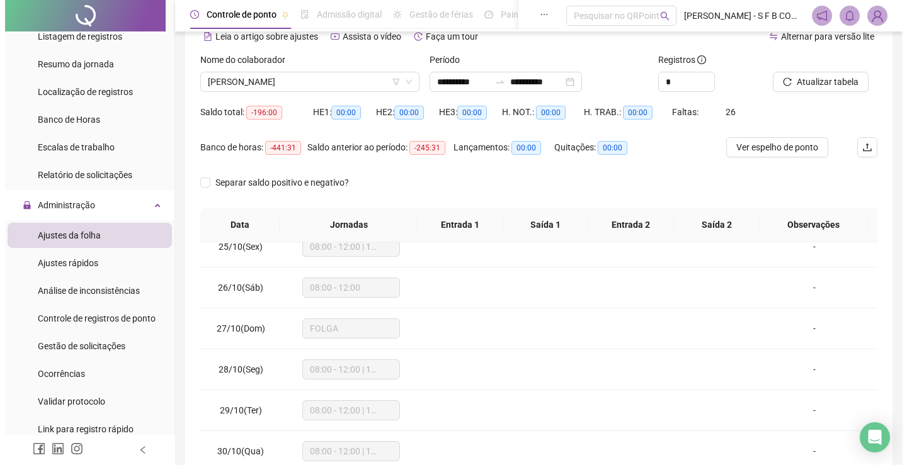
scroll to position [1000, 0]
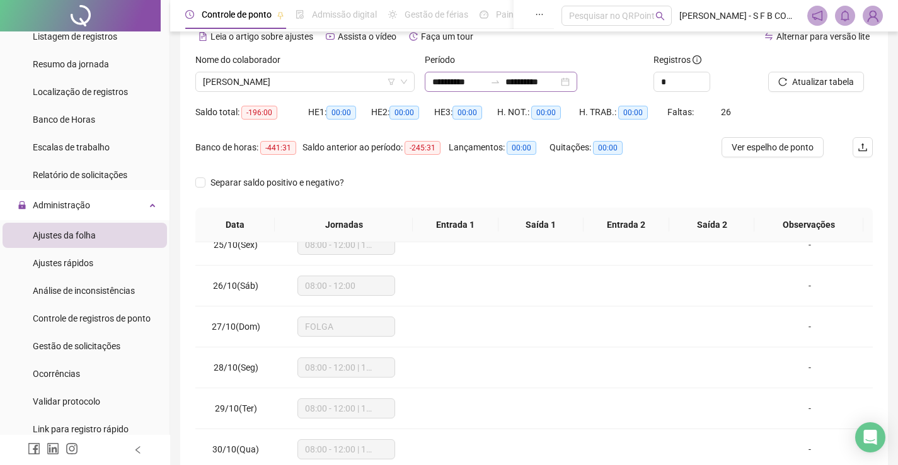
click at [577, 78] on div "**********" at bounding box center [501, 82] width 152 height 20
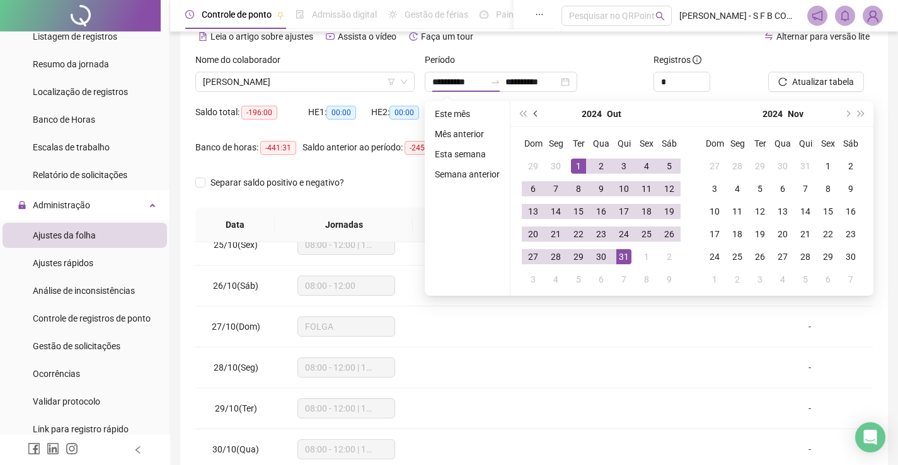
click at [537, 111] on button "prev-year" at bounding box center [536, 113] width 14 height 25
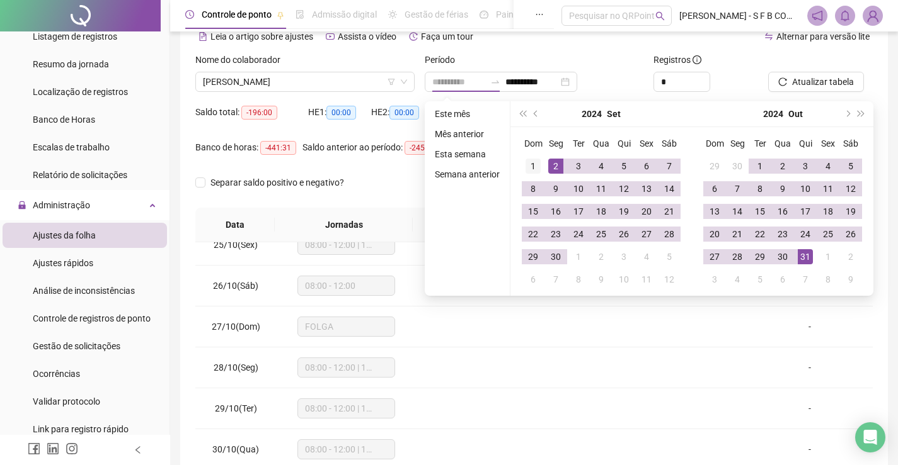
type input "**********"
click at [535, 164] on div "1" at bounding box center [532, 166] width 15 height 15
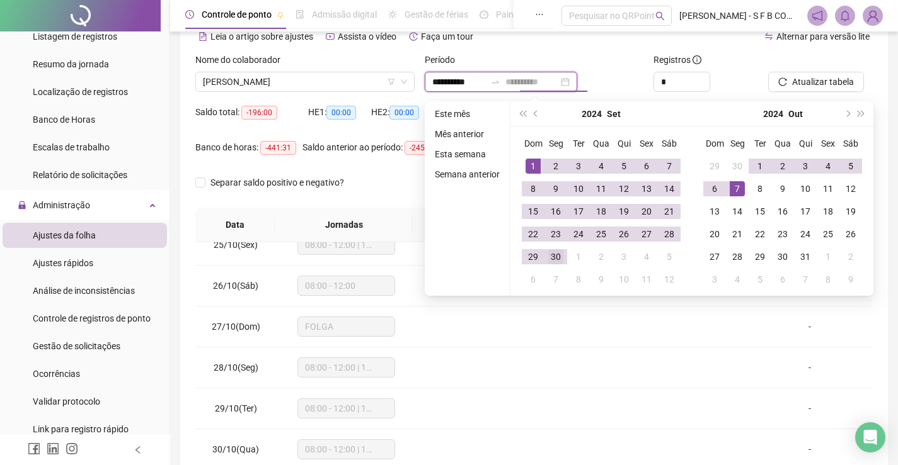
type input "**********"
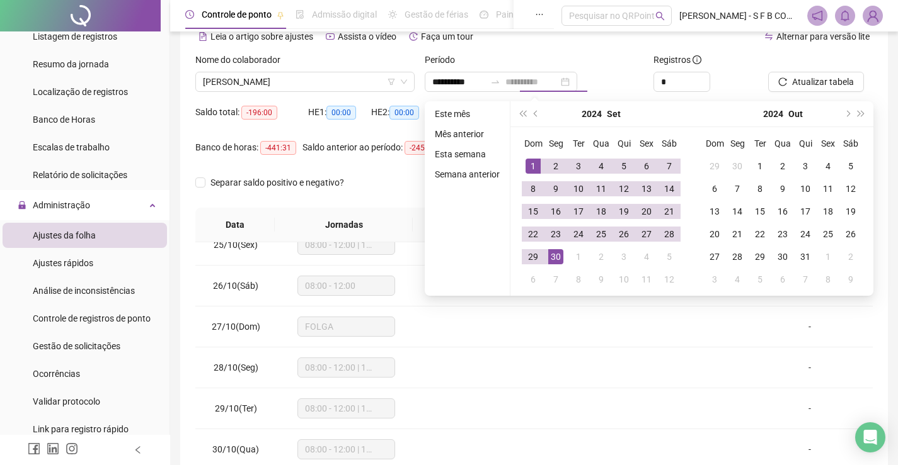
click at [559, 258] on div "30" at bounding box center [555, 256] width 15 height 15
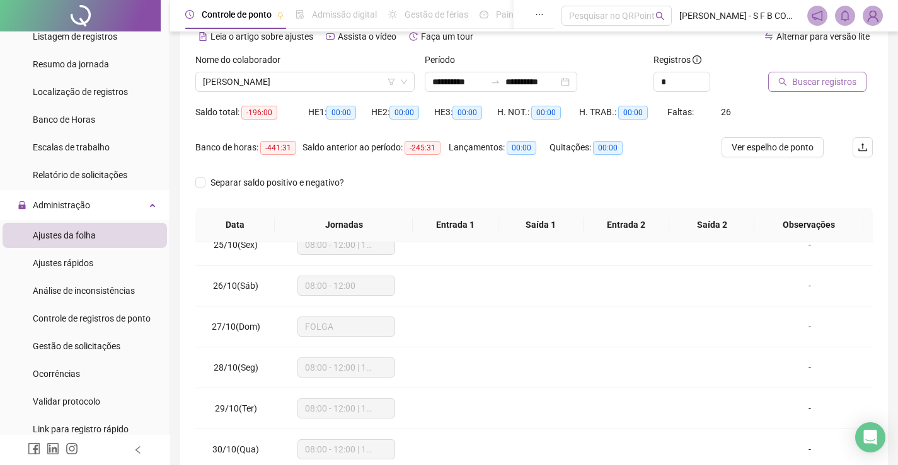
click at [796, 75] on span "Buscar registros" at bounding box center [824, 82] width 64 height 14
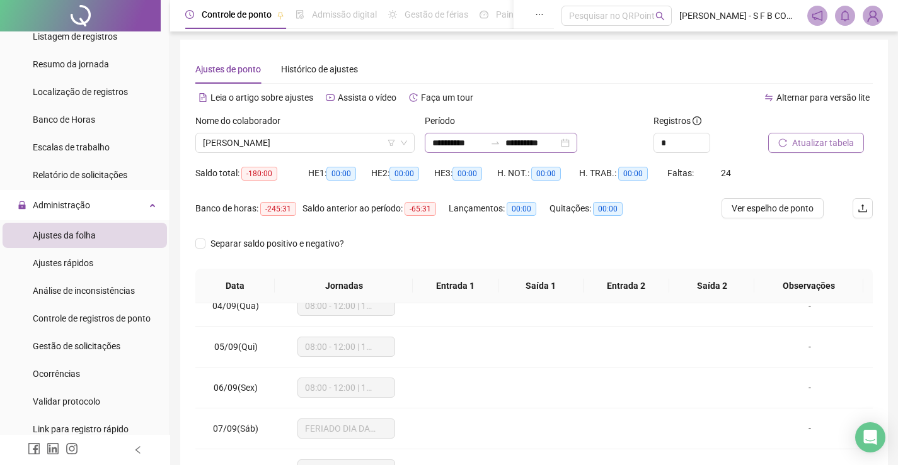
scroll to position [0, 0]
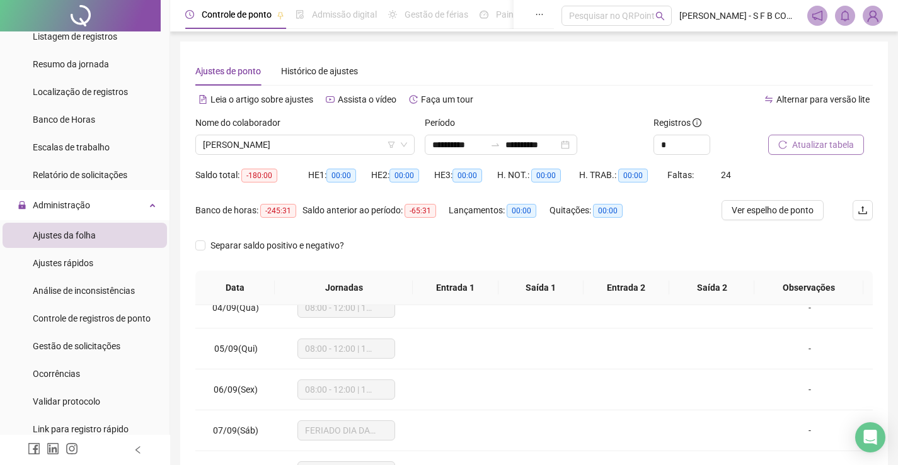
click at [607, 145] on div "**********" at bounding box center [534, 145] width 219 height 20
click at [577, 147] on div "**********" at bounding box center [501, 145] width 152 height 20
type input "**********"
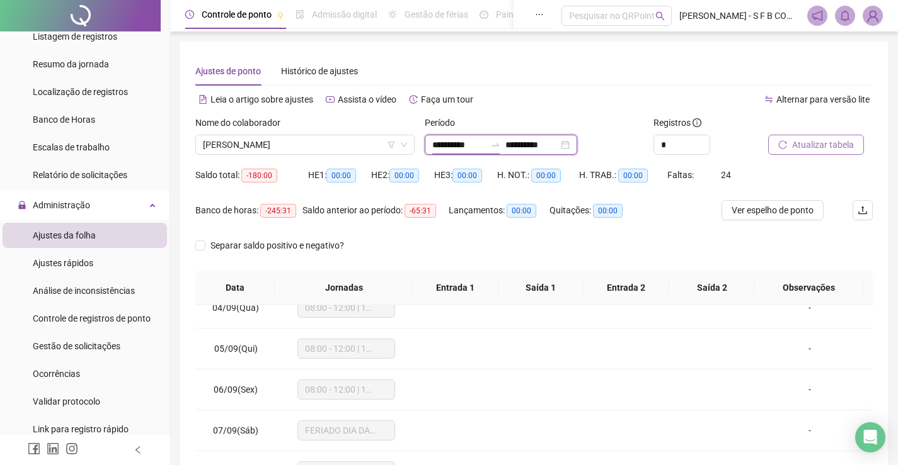
type input "**********"
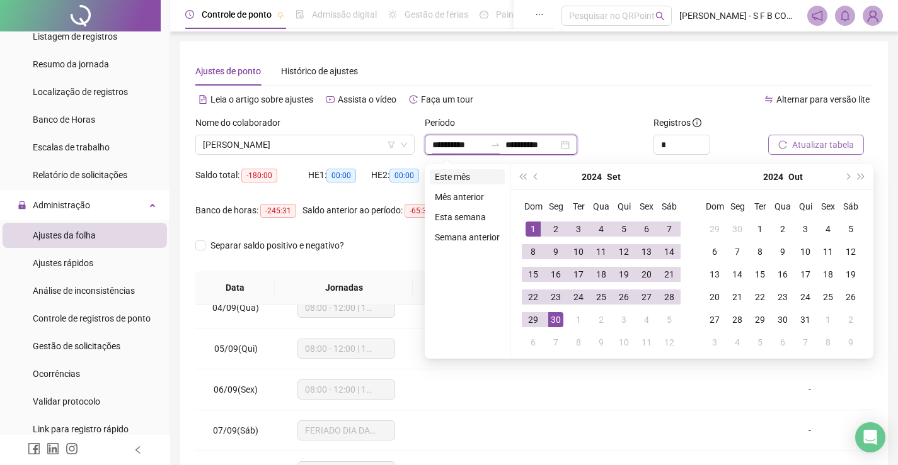
type input "**********"
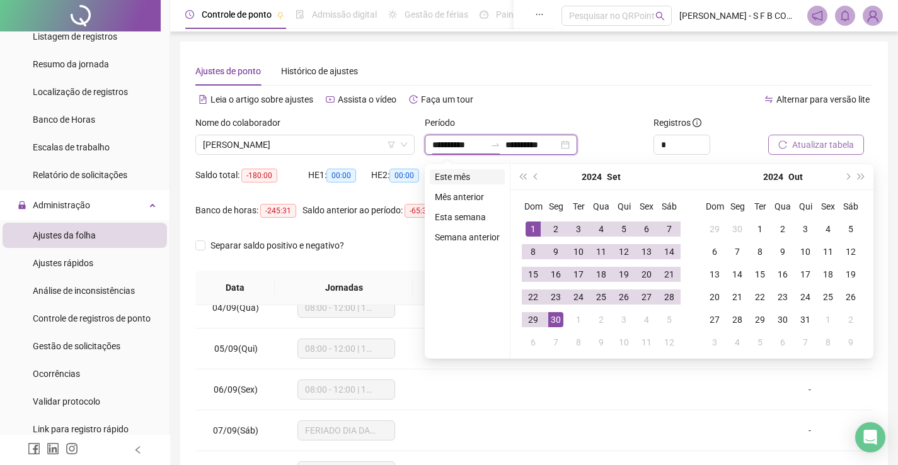
type input "**********"
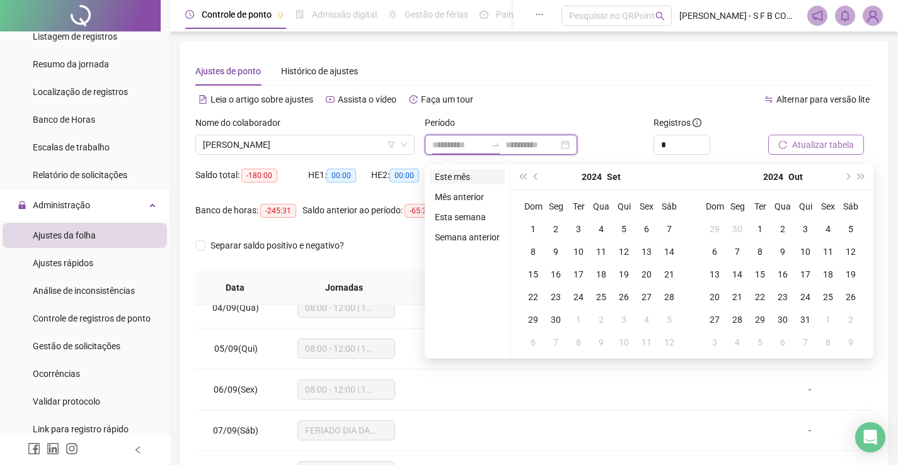
type input "**********"
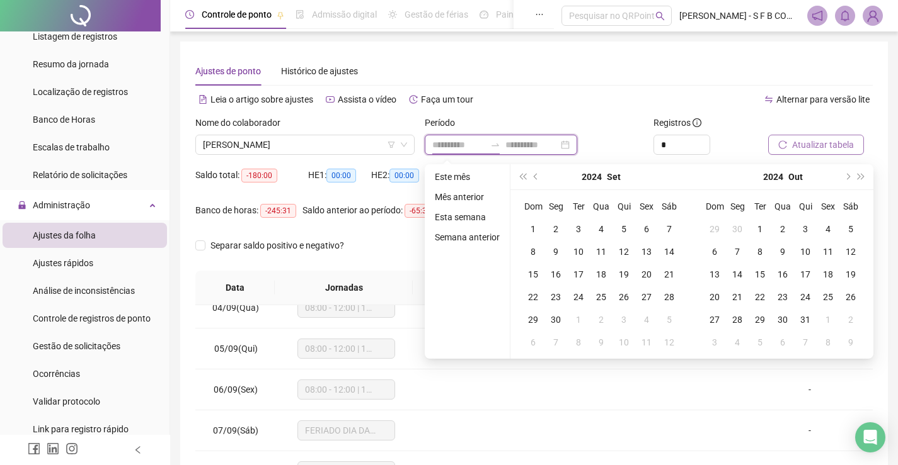
type input "**********"
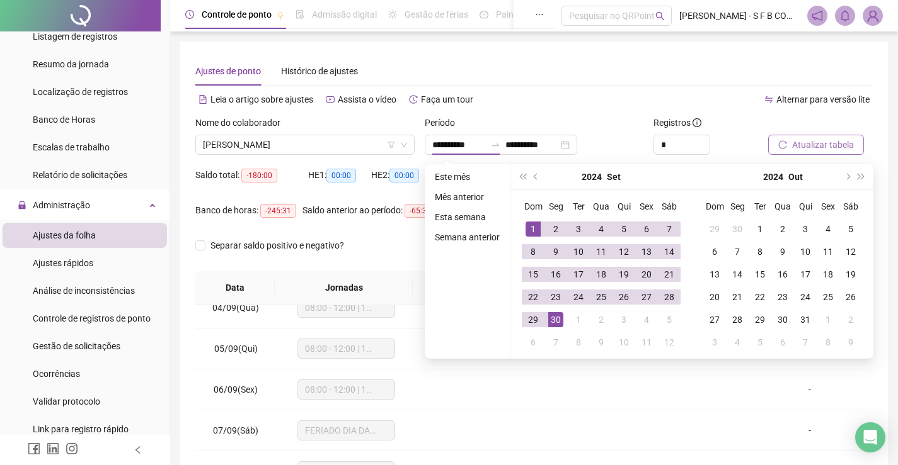
drag, startPoint x: 528, startPoint y: 173, endPoint x: 547, endPoint y: 198, distance: 31.9
click at [530, 174] on button "prev-year" at bounding box center [536, 176] width 14 height 25
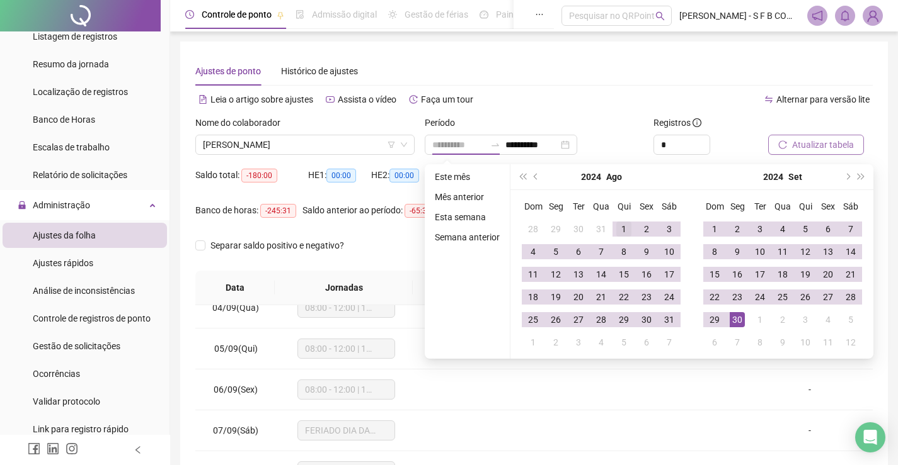
type input "**********"
click at [619, 222] on div "1" at bounding box center [623, 229] width 15 height 15
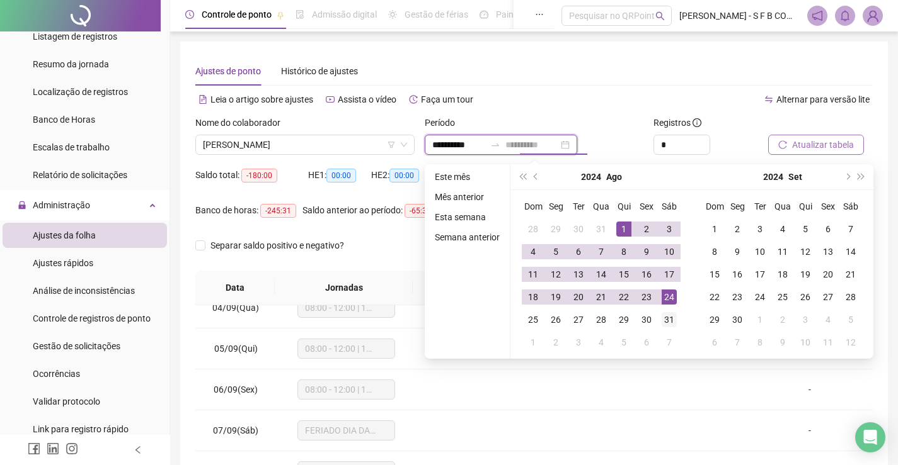
type input "**********"
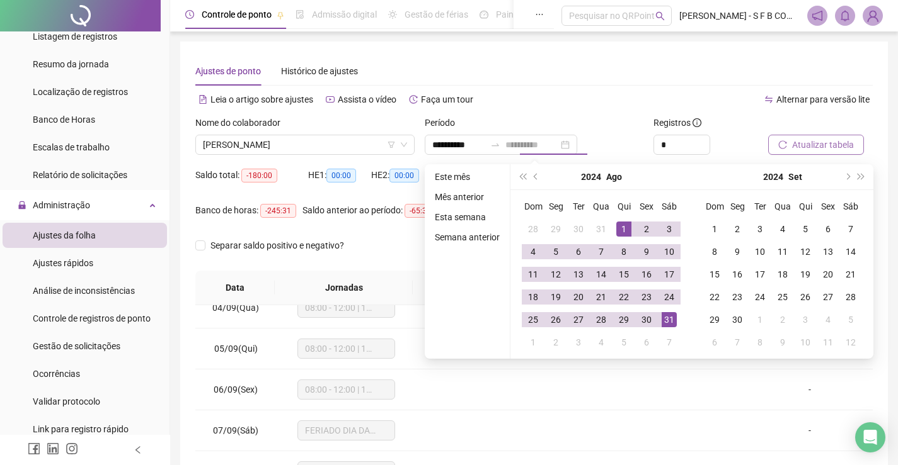
click at [661, 311] on td "31" at bounding box center [669, 320] width 23 height 23
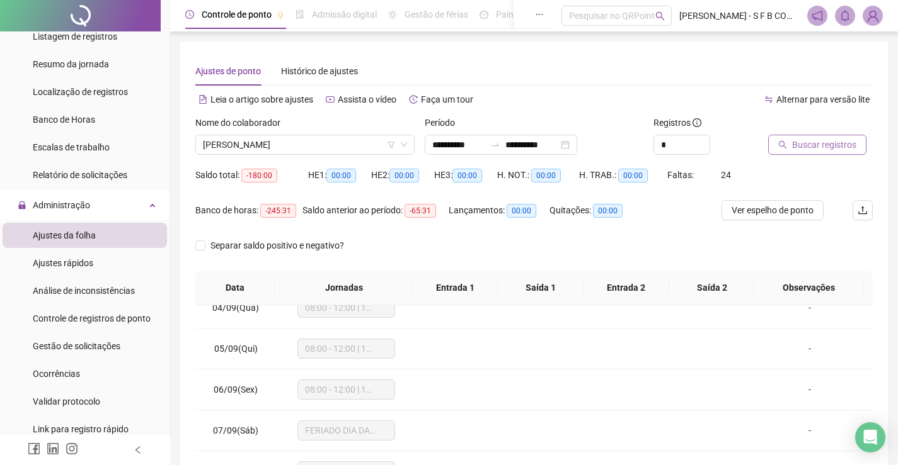
click at [787, 142] on button "Buscar registros" at bounding box center [817, 145] width 98 height 20
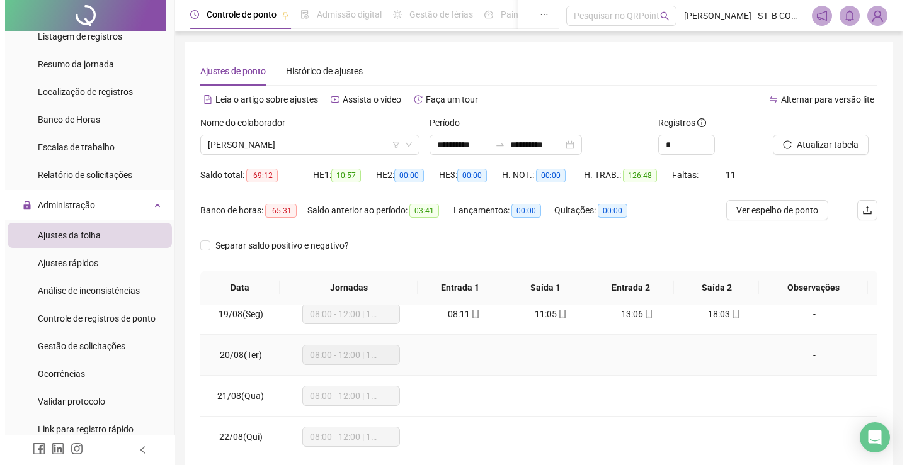
scroll to position [685, 0]
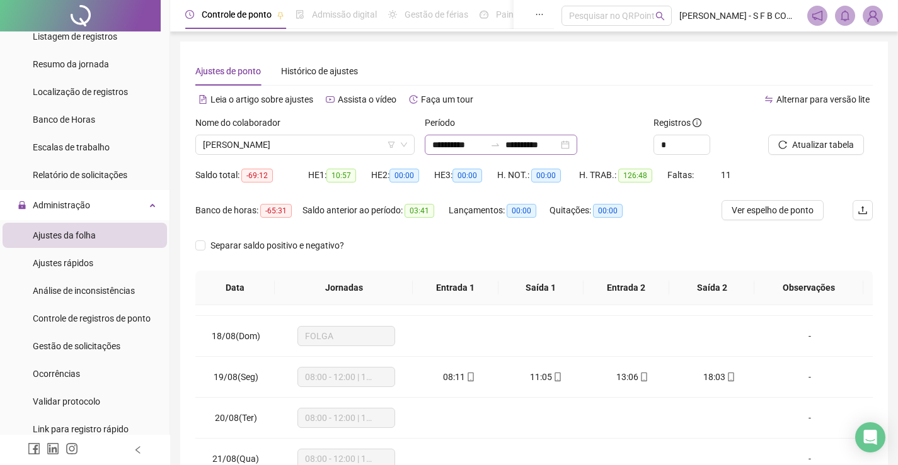
click at [577, 149] on div "**********" at bounding box center [501, 145] width 152 height 20
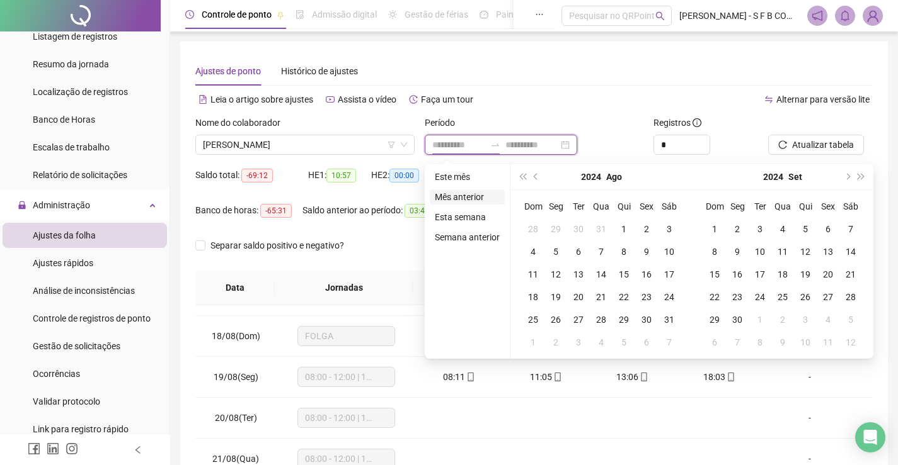
type input "**********"
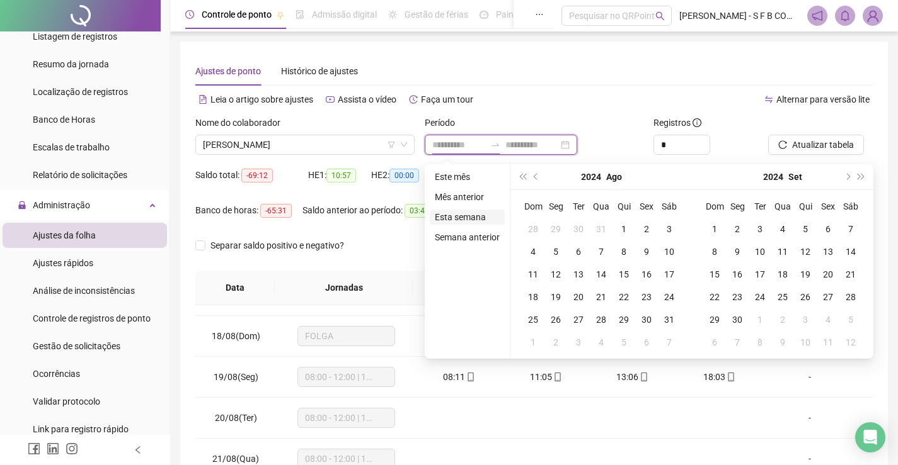
type input "**********"
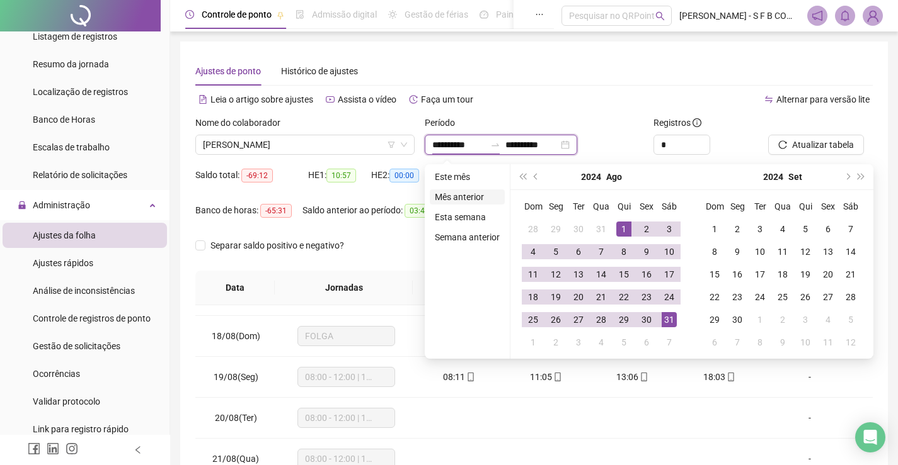
type input "**********"
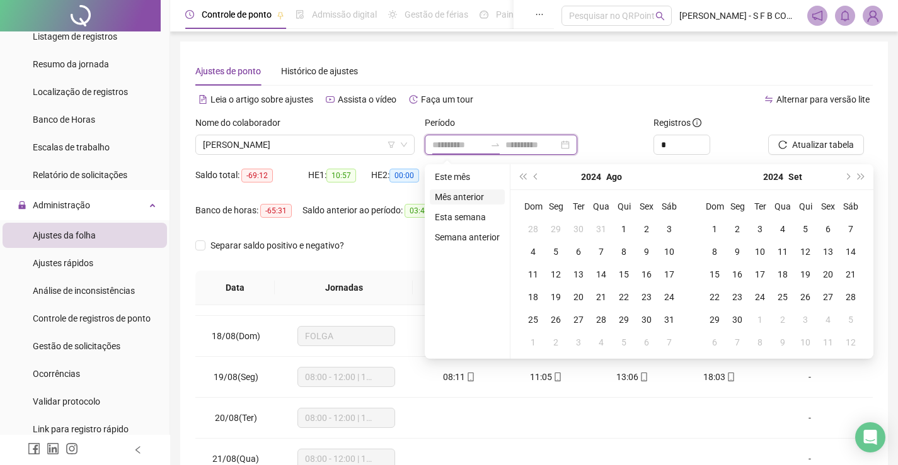
type input "**********"
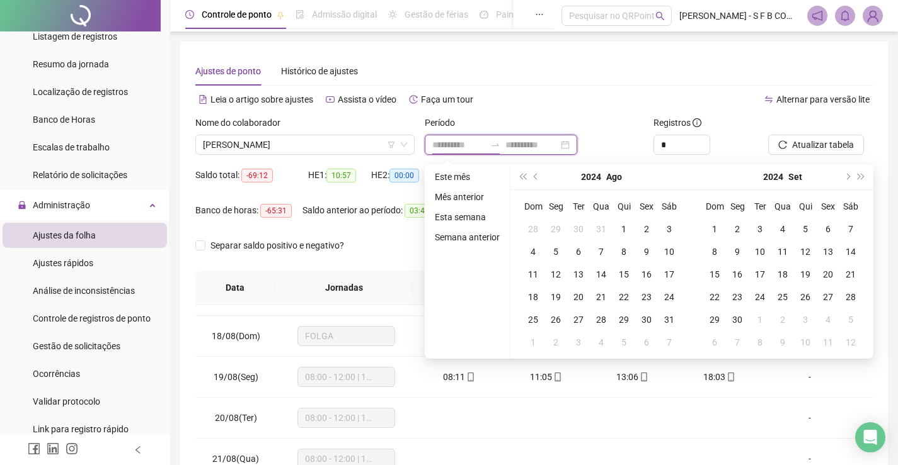
type input "**********"
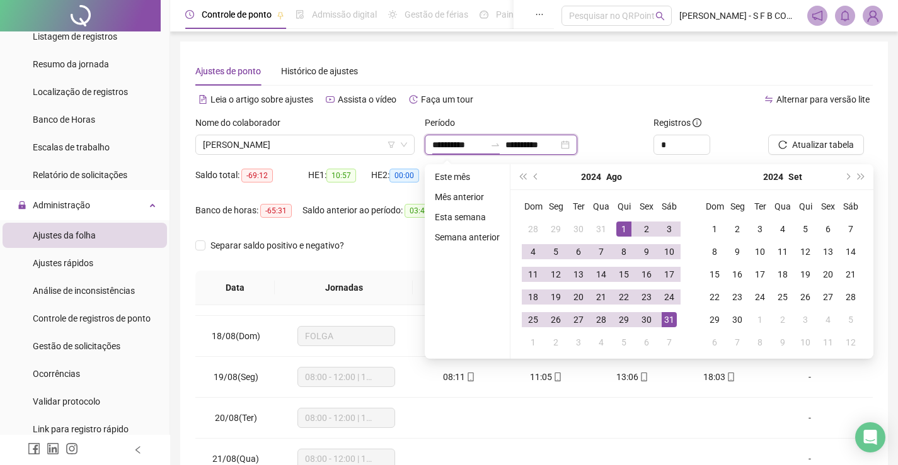
type input "**********"
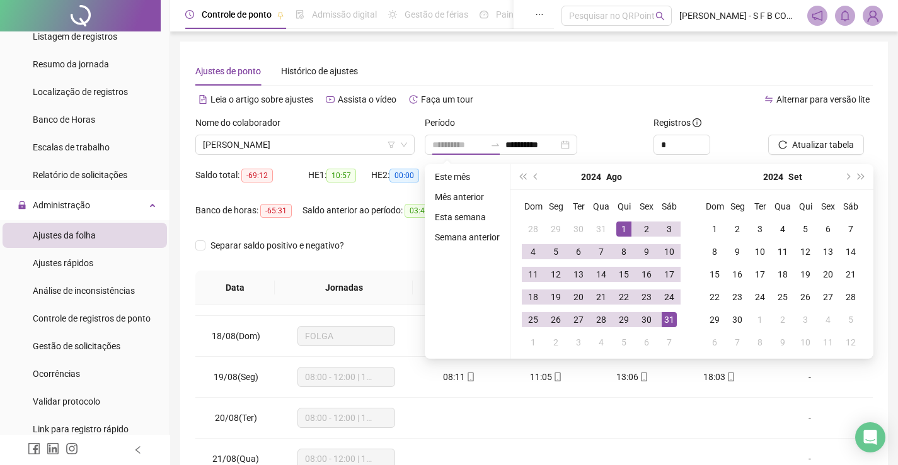
drag, startPoint x: 627, startPoint y: 227, endPoint x: 622, endPoint y: 239, distance: 13.0
click at [627, 226] on div "1" at bounding box center [623, 229] width 15 height 15
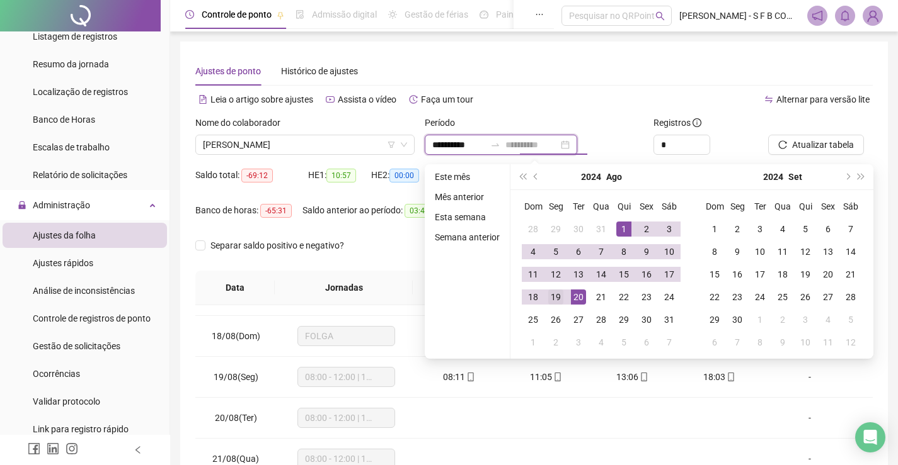
type input "**********"
click at [552, 294] on div "19" at bounding box center [555, 297] width 15 height 15
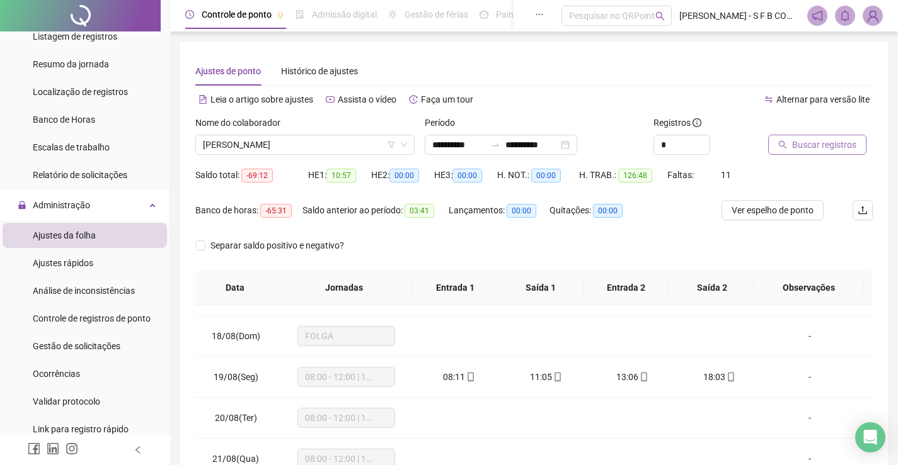
click at [846, 148] on span "Buscar registros" at bounding box center [824, 145] width 64 height 14
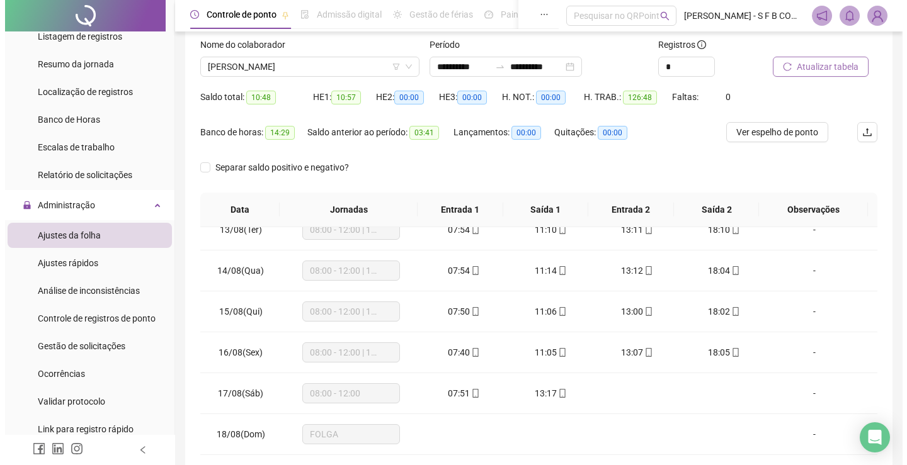
scroll to position [0, 0]
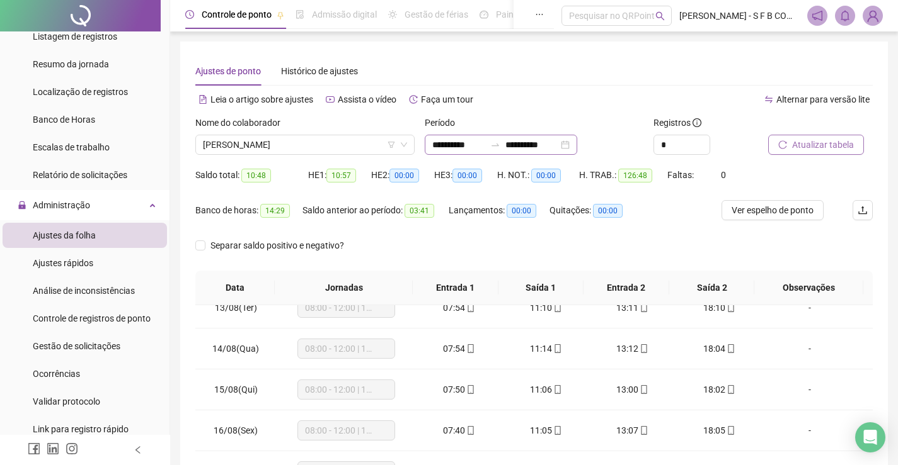
click at [577, 146] on div "**********" at bounding box center [501, 145] width 152 height 20
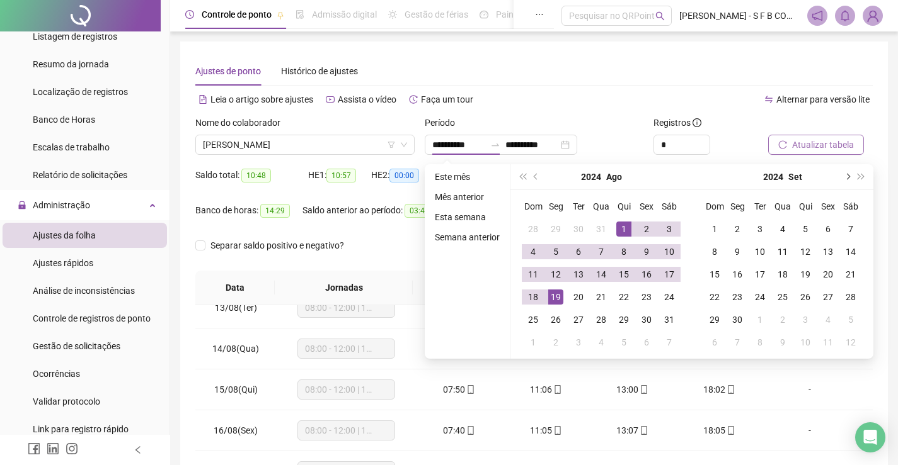
click at [850, 180] on button "next-year" at bounding box center [847, 176] width 14 height 25
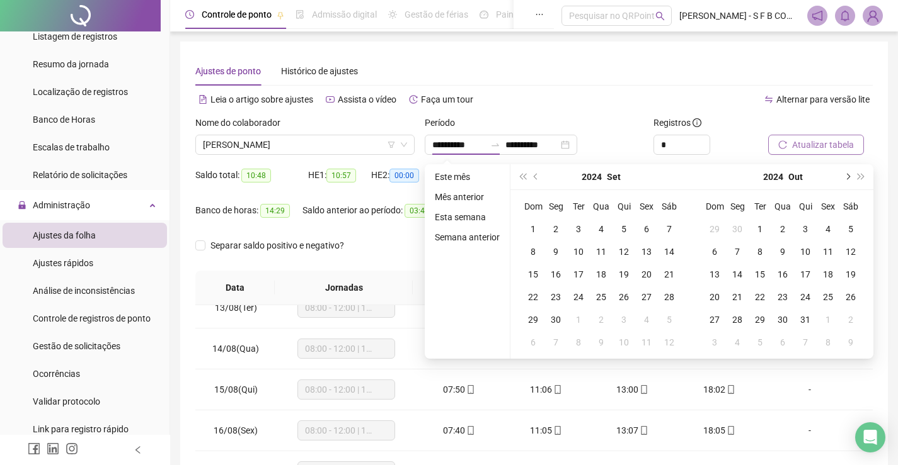
click at [850, 180] on button "next-year" at bounding box center [847, 176] width 14 height 25
type input "**********"
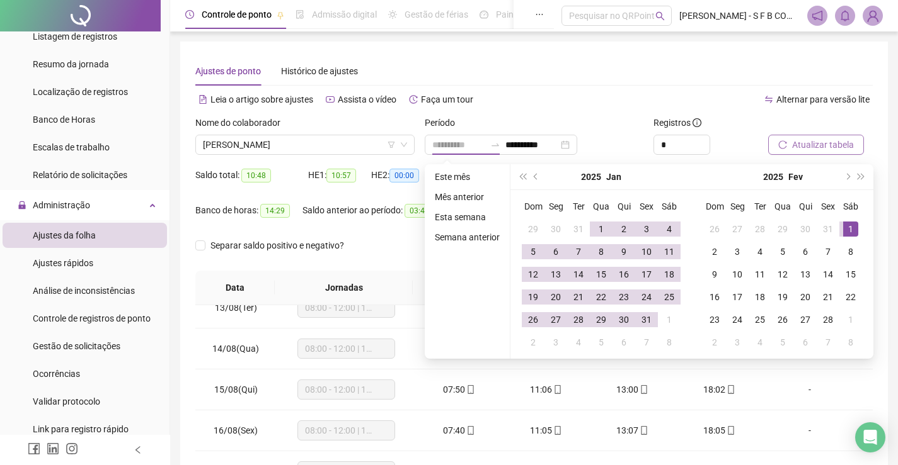
drag, startPoint x: 857, startPoint y: 229, endPoint x: 851, endPoint y: 234, distance: 8.5
click at [857, 229] on td "1" at bounding box center [850, 229] width 23 height 23
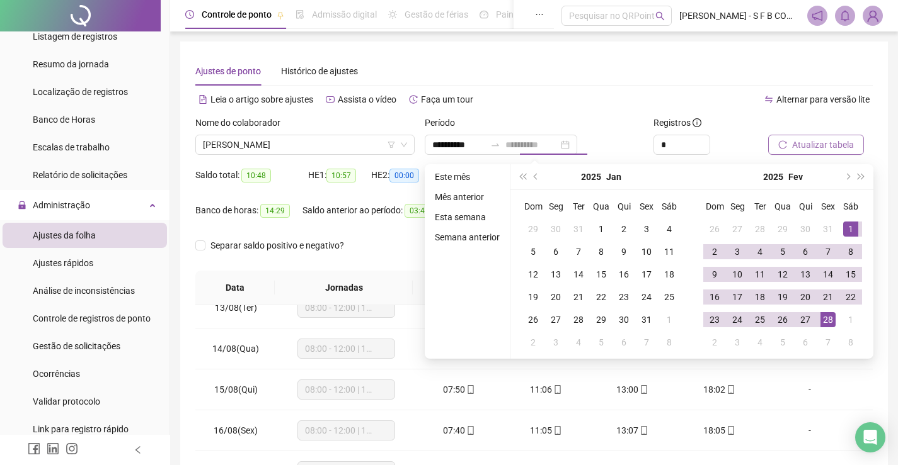
drag, startPoint x: 824, startPoint y: 323, endPoint x: 838, endPoint y: 194, distance: 129.9
click at [825, 320] on div "28" at bounding box center [827, 319] width 15 height 15
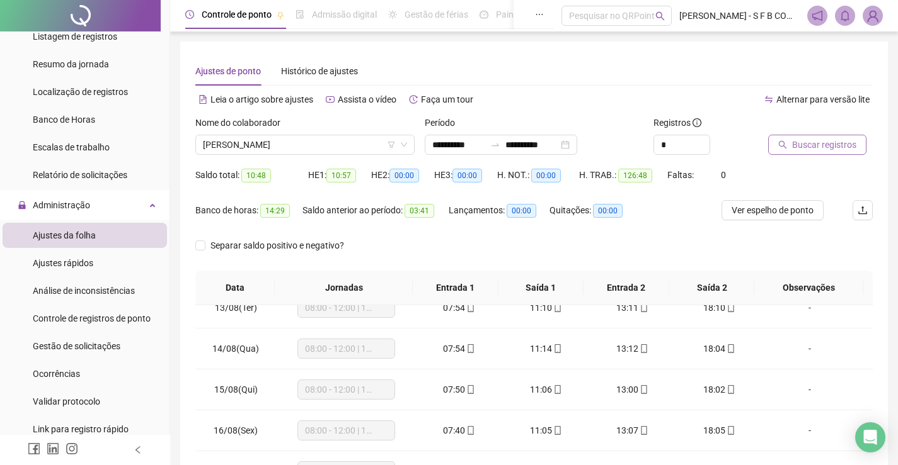
click at [821, 138] on span "Buscar registros" at bounding box center [824, 145] width 64 height 14
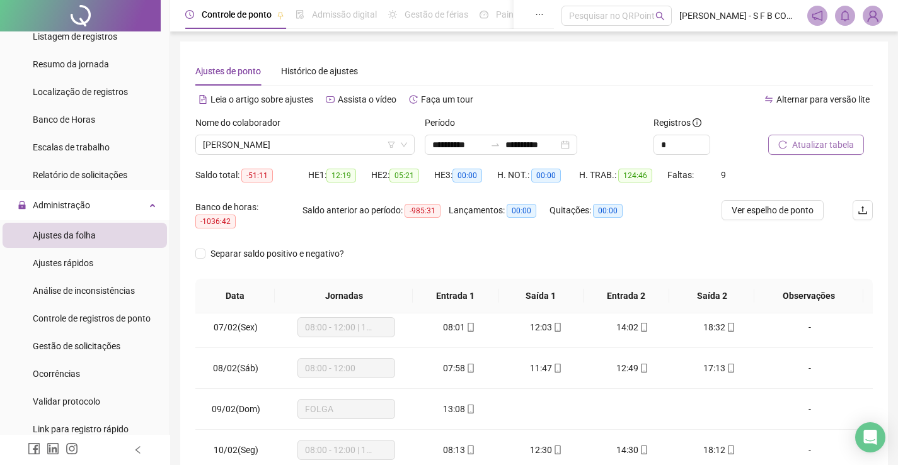
scroll to position [189, 0]
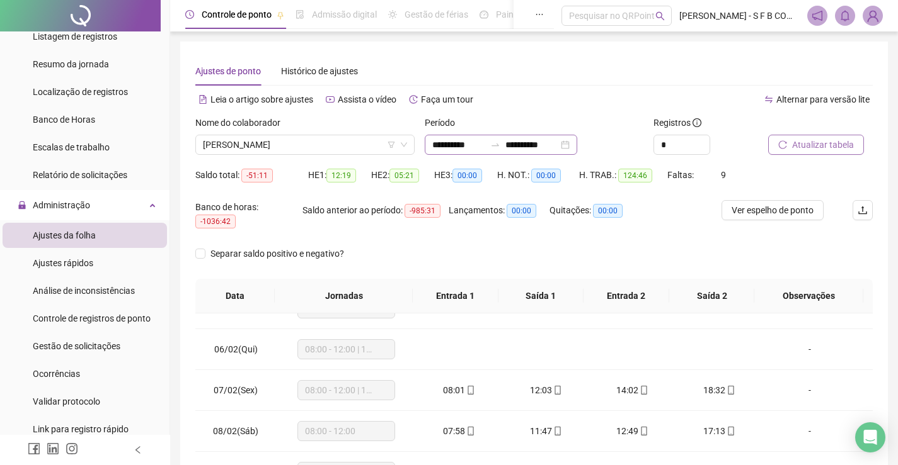
click at [577, 144] on div "**********" at bounding box center [501, 145] width 152 height 20
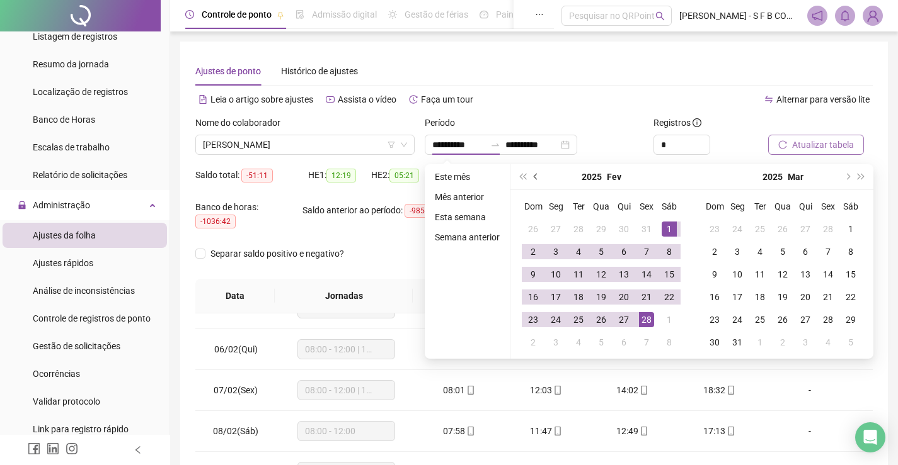
click at [534, 176] on span "prev-year" at bounding box center [537, 177] width 6 height 6
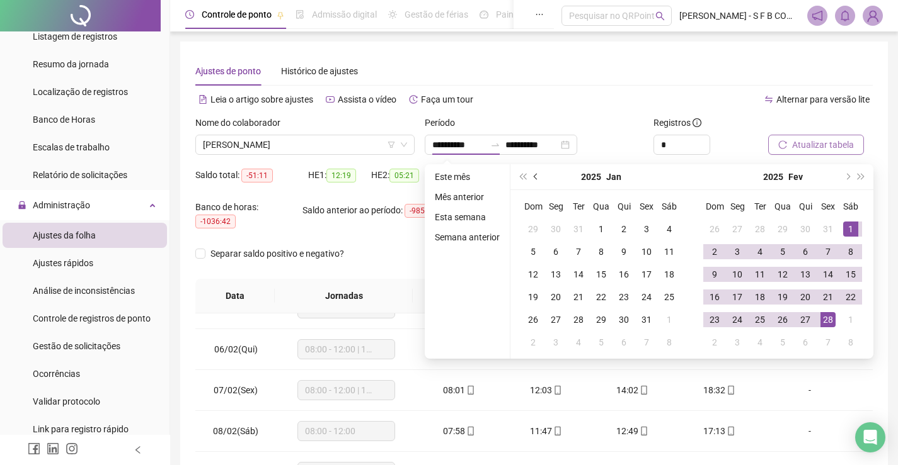
click at [534, 176] on span "prev-year" at bounding box center [537, 177] width 6 height 6
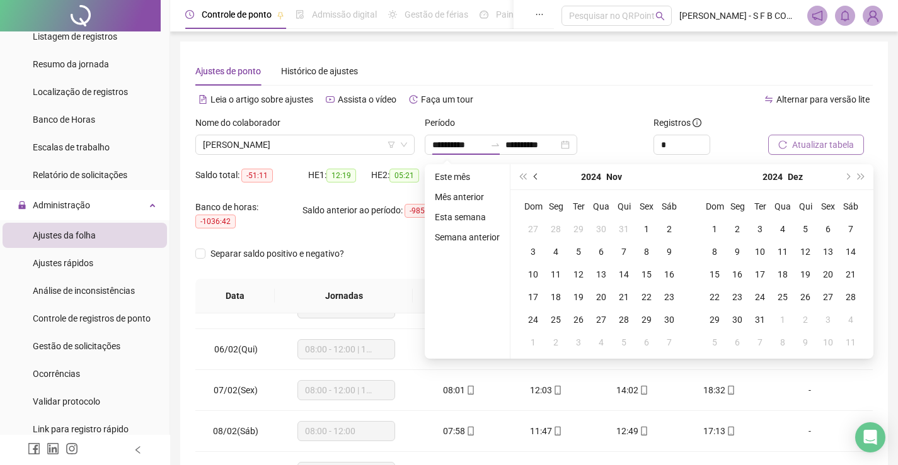
click at [534, 176] on span "prev-year" at bounding box center [537, 177] width 6 height 6
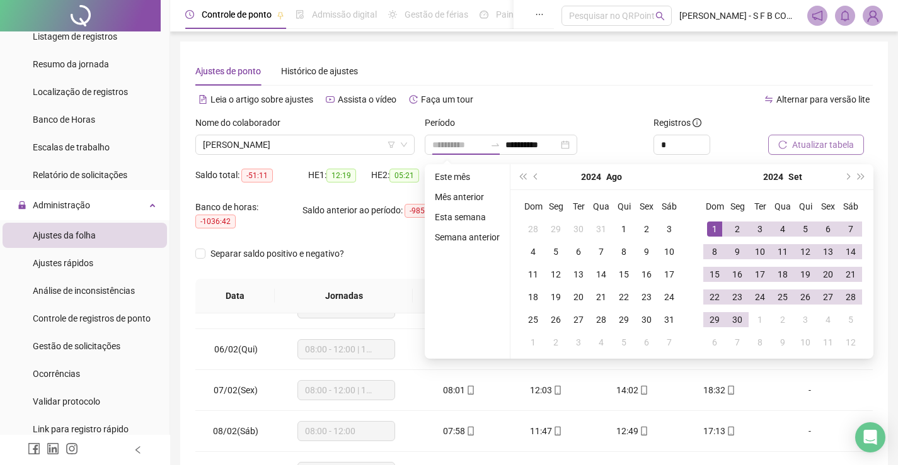
click at [710, 229] on div "1" at bounding box center [714, 229] width 15 height 15
click at [744, 318] on td "30" at bounding box center [737, 320] width 23 height 23
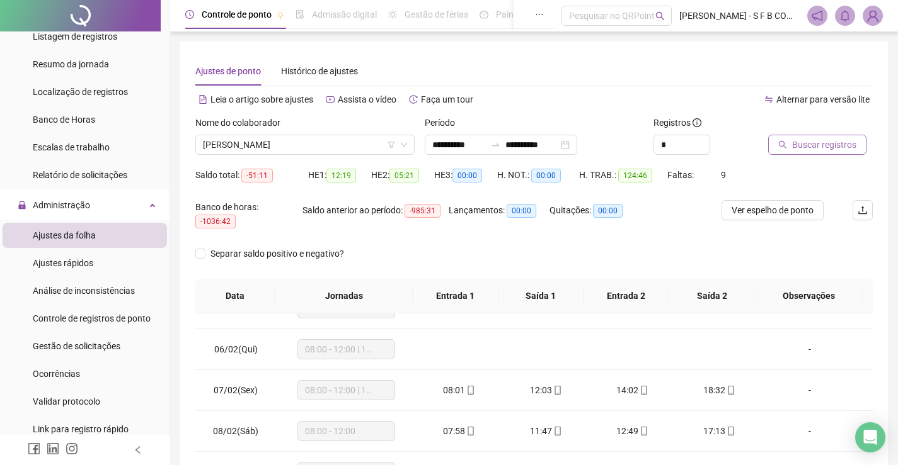
click at [851, 146] on span "Buscar registros" at bounding box center [824, 145] width 64 height 14
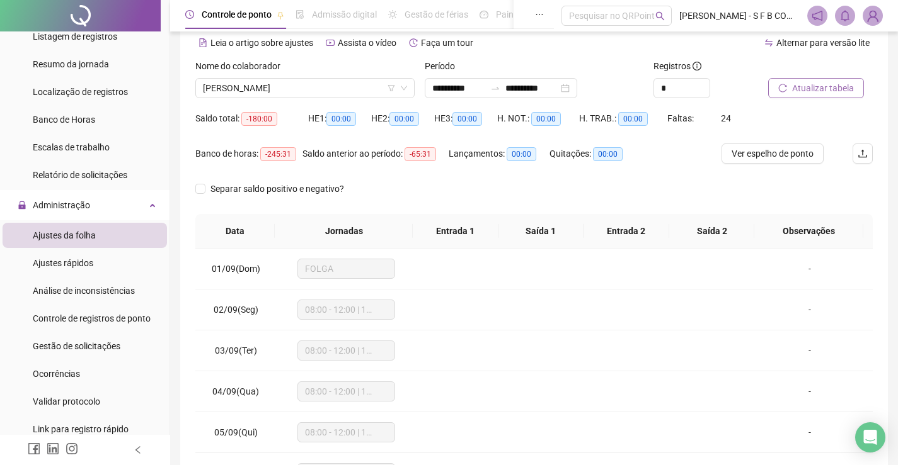
scroll to position [52, 0]
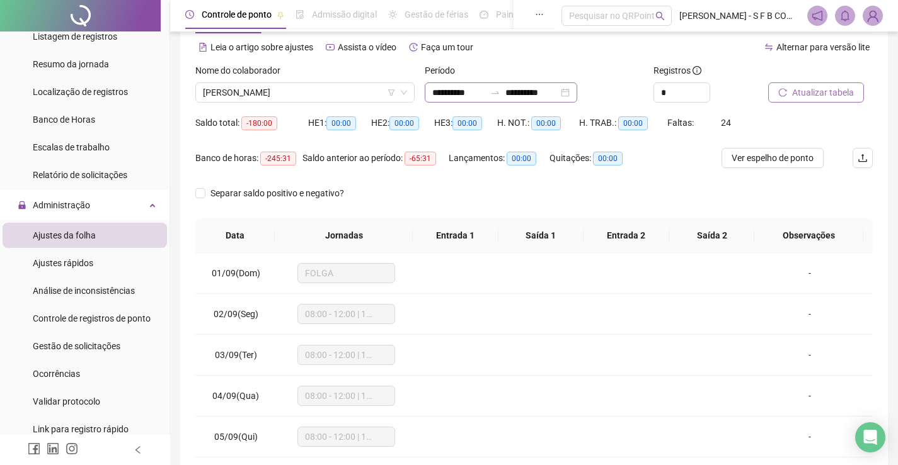
click at [577, 85] on div "**********" at bounding box center [501, 93] width 152 height 20
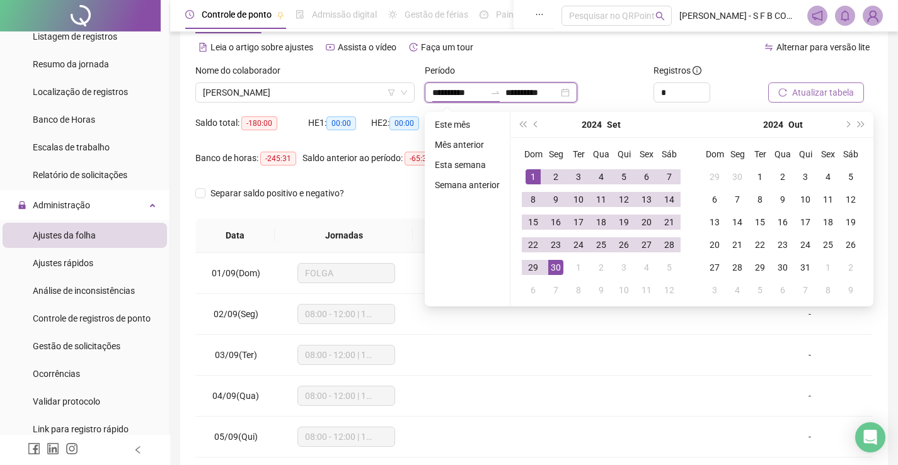
click at [577, 98] on div "**********" at bounding box center [501, 93] width 152 height 20
click at [535, 132] on button "prev-year" at bounding box center [536, 124] width 14 height 25
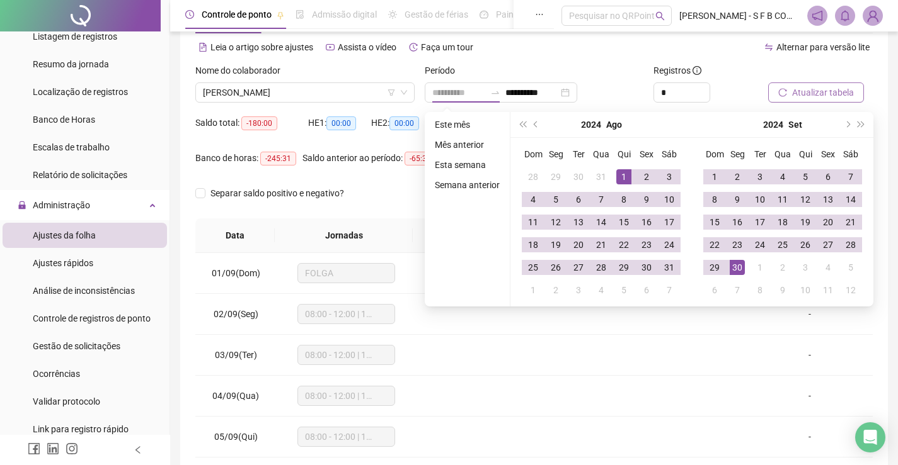
click at [623, 180] on div "1" at bounding box center [623, 176] width 15 height 15
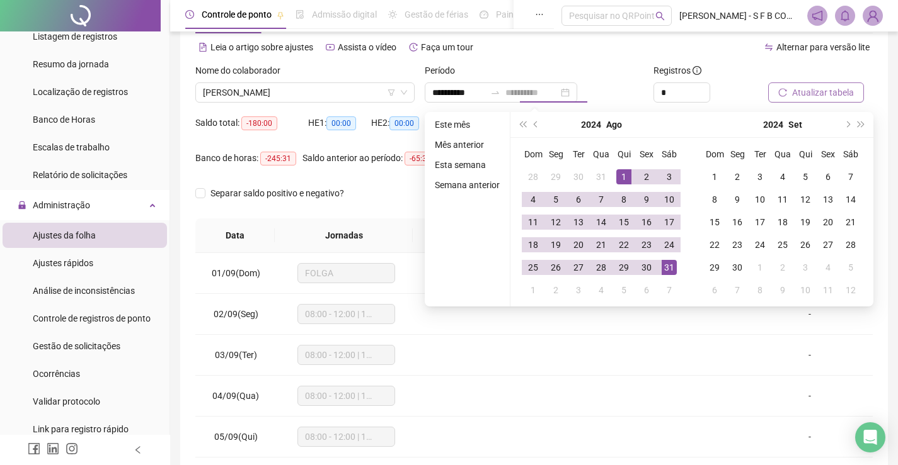
click at [663, 258] on td "31" at bounding box center [669, 267] width 23 height 23
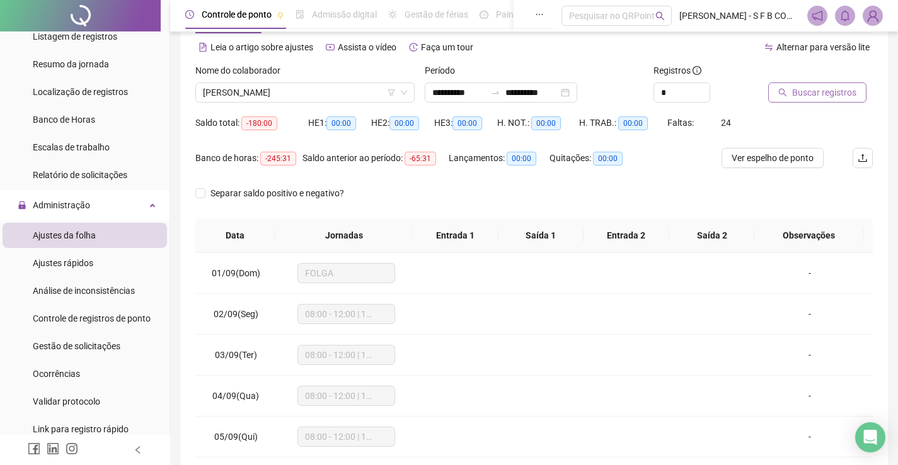
click at [846, 94] on span "Buscar registros" at bounding box center [824, 93] width 64 height 14
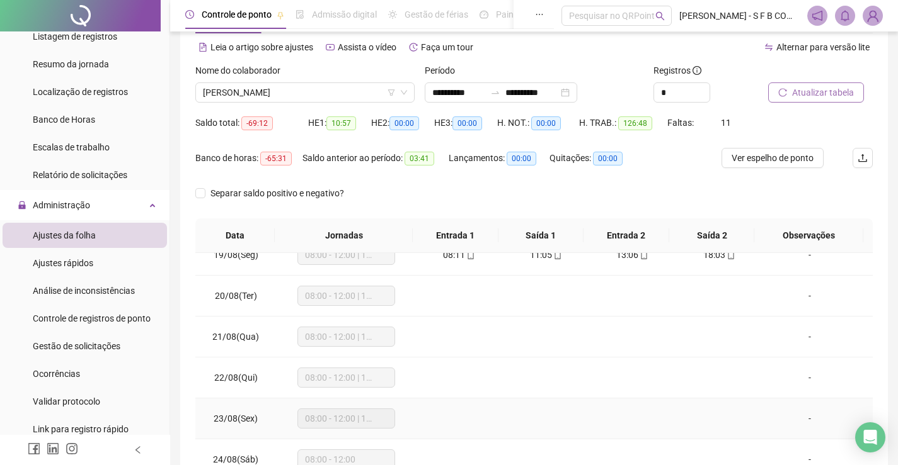
scroll to position [693, 0]
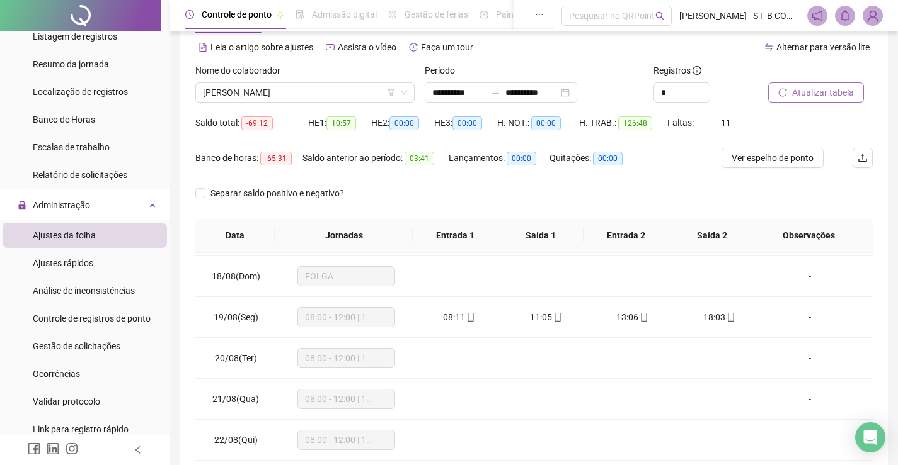
click at [138, 465] on div at bounding box center [138, 450] width 9 height 30
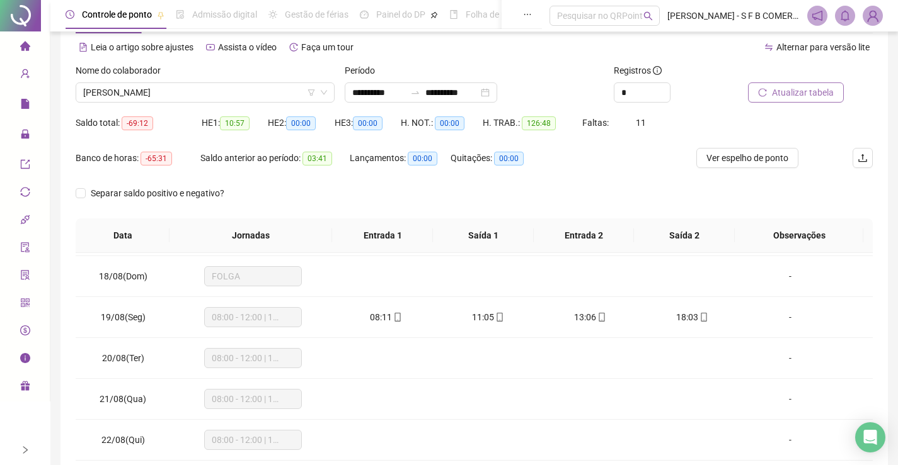
scroll to position [0, 0]
click at [200, 99] on span "[PERSON_NAME]" at bounding box center [205, 92] width 244 height 19
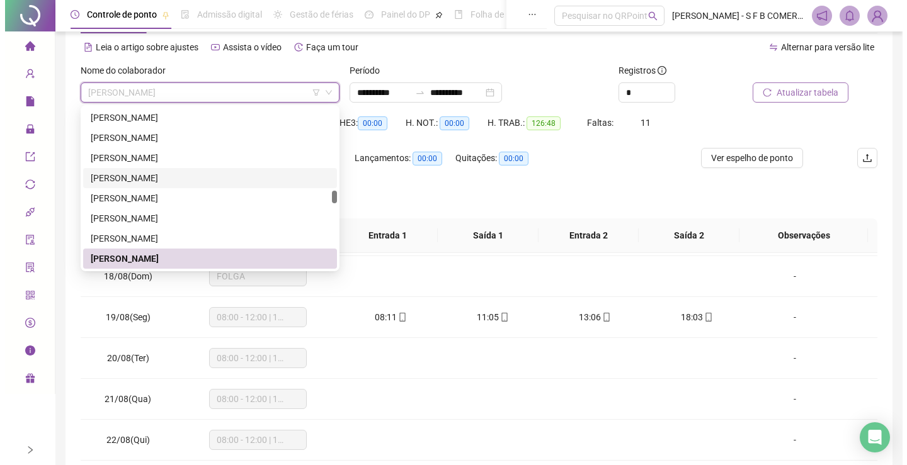
scroll to position [1111, 0]
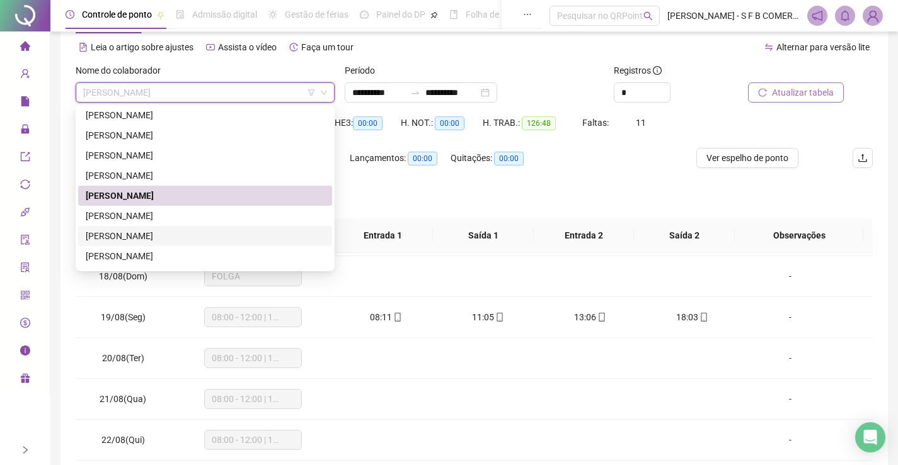
click at [176, 236] on div "[PERSON_NAME]" at bounding box center [205, 236] width 239 height 14
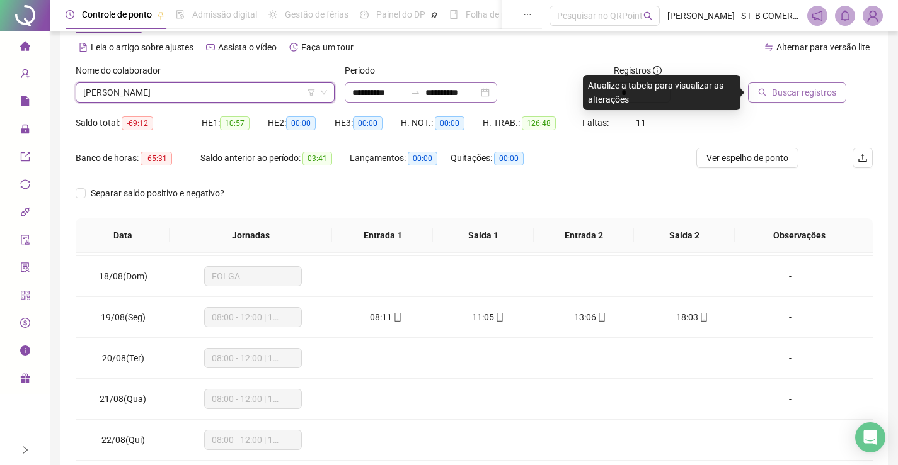
click at [497, 95] on div "**********" at bounding box center [421, 93] width 152 height 20
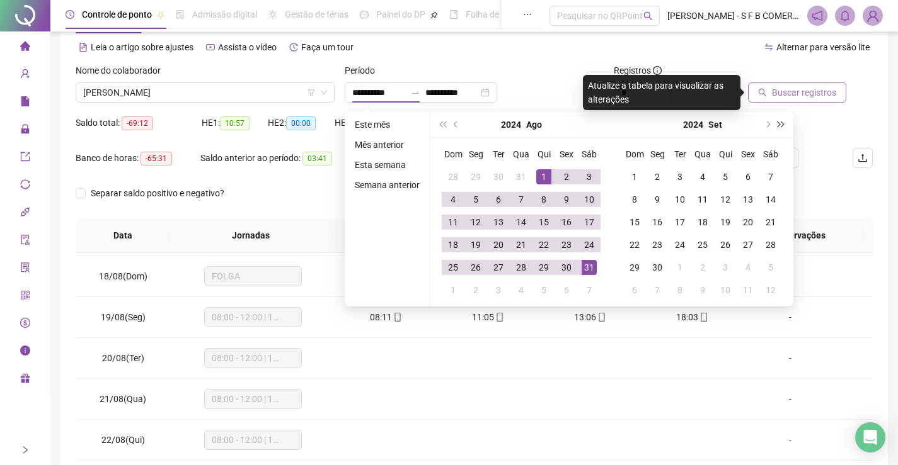
click at [780, 127] on button "super-next-year" at bounding box center [781, 124] width 14 height 25
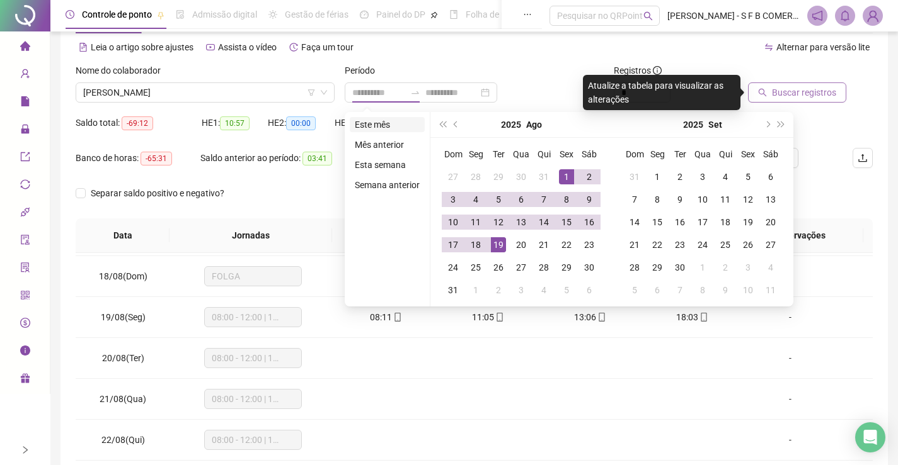
click at [391, 122] on li "Este mês" at bounding box center [387, 124] width 75 height 15
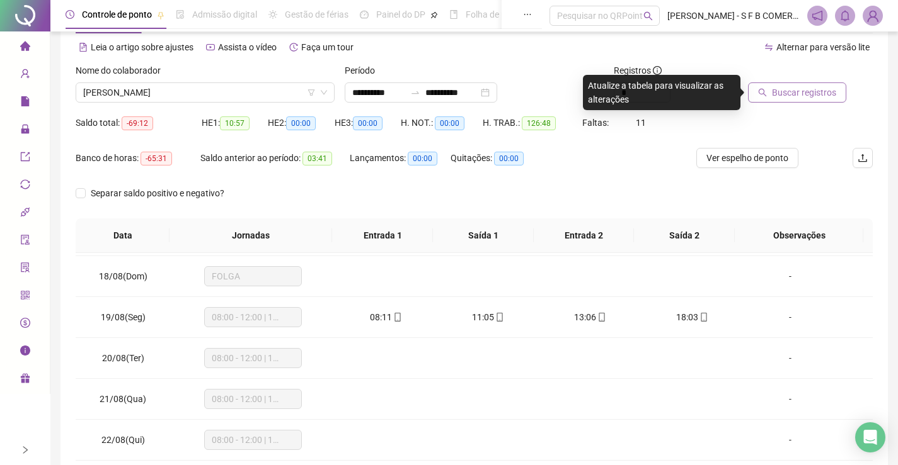
click at [795, 97] on span "Buscar registros" at bounding box center [804, 93] width 64 height 14
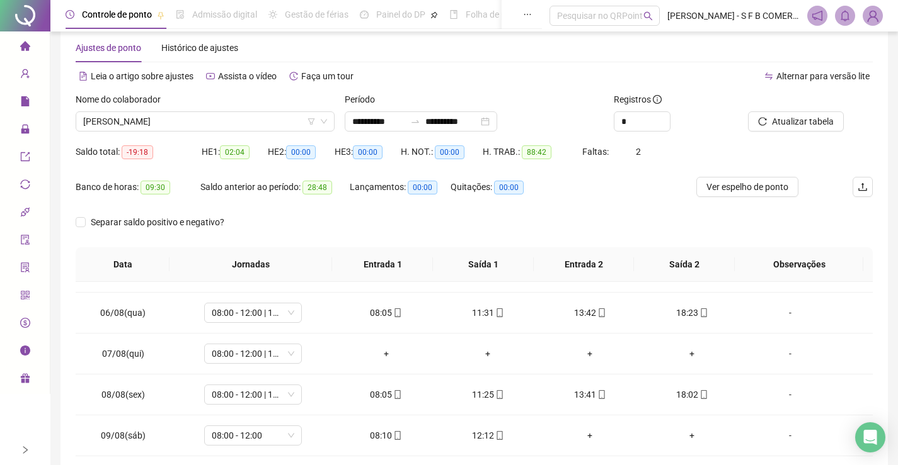
scroll to position [0, 0]
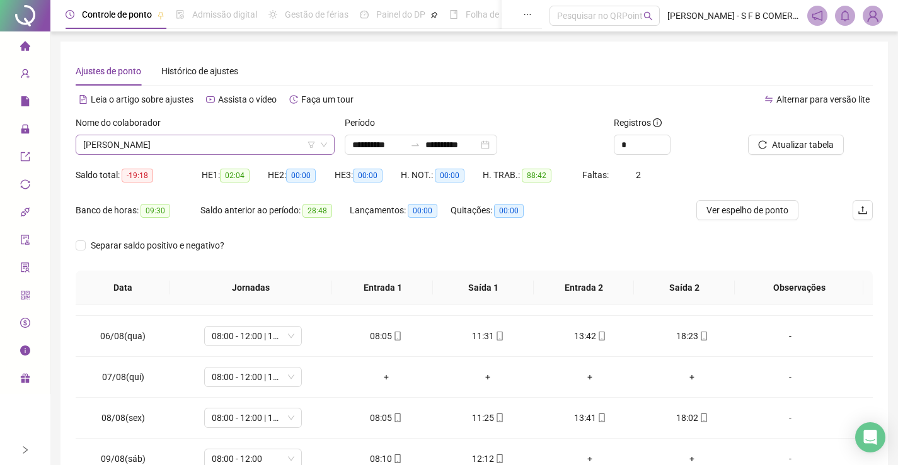
click at [271, 141] on span "[PERSON_NAME]" at bounding box center [205, 144] width 244 height 19
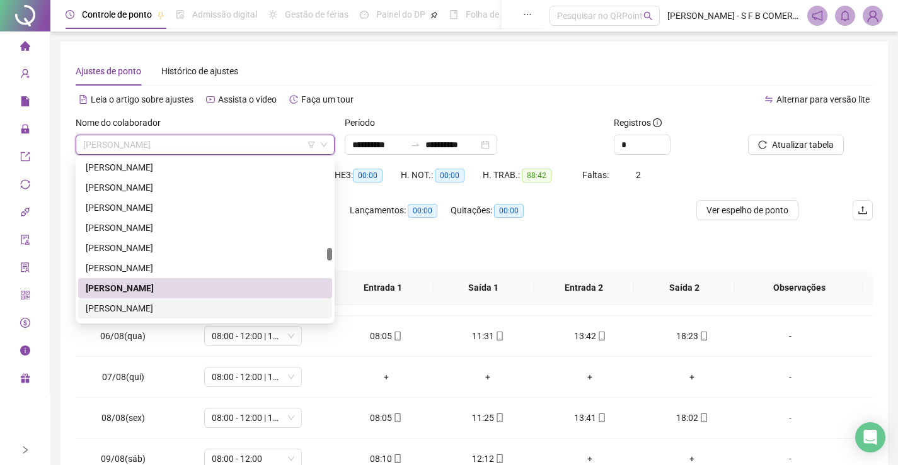
click at [224, 317] on div "[PERSON_NAME]" at bounding box center [205, 309] width 254 height 20
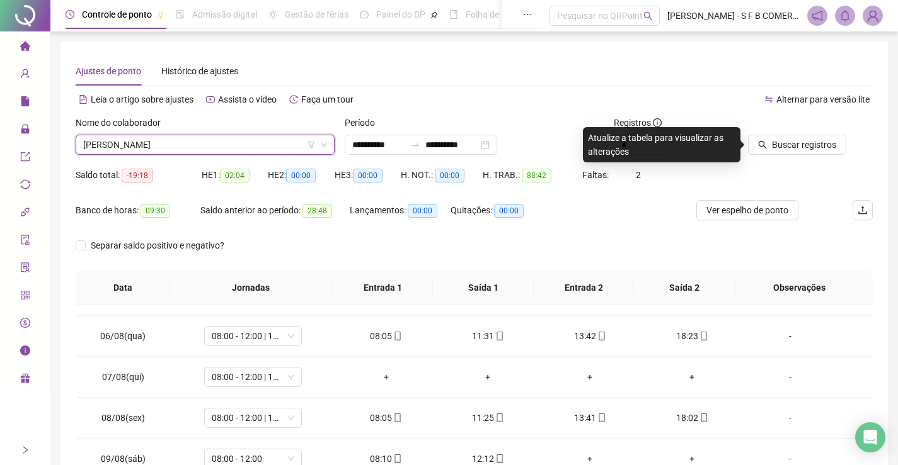
click at [765, 145] on icon "search" at bounding box center [762, 144] width 9 height 9
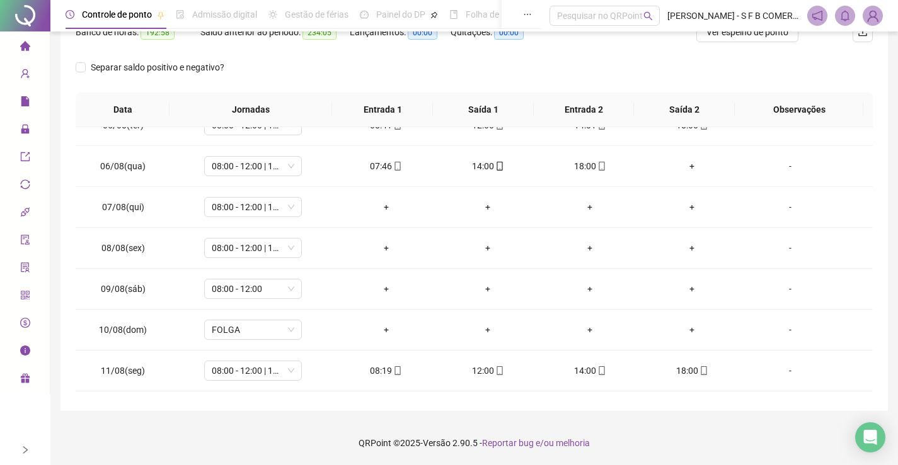
scroll to position [315, 0]
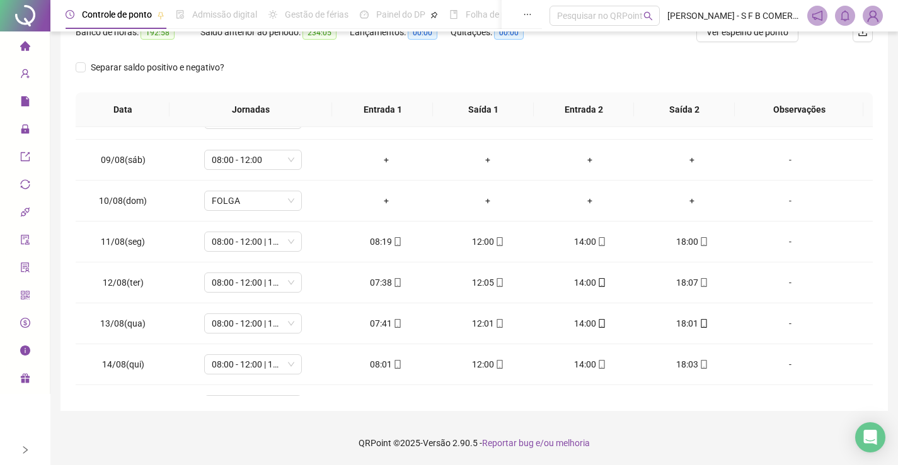
click at [345, 77] on div "Separar saldo positivo e negativo?" at bounding box center [474, 74] width 797 height 35
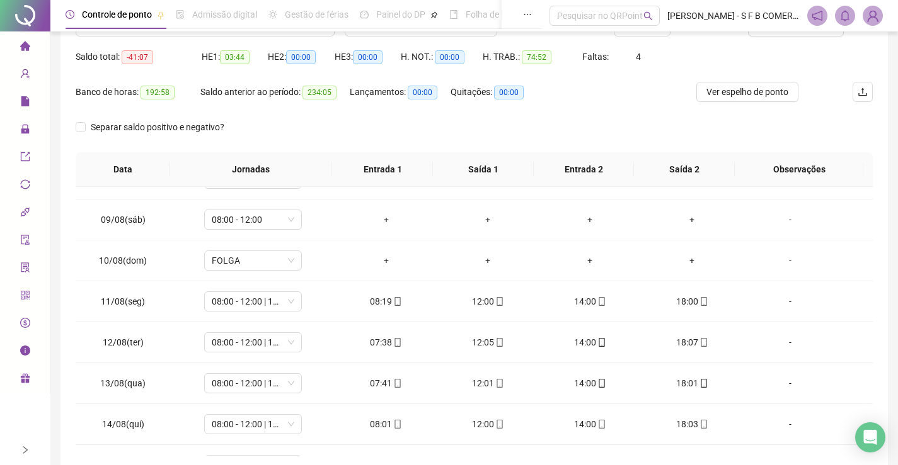
scroll to position [0, 0]
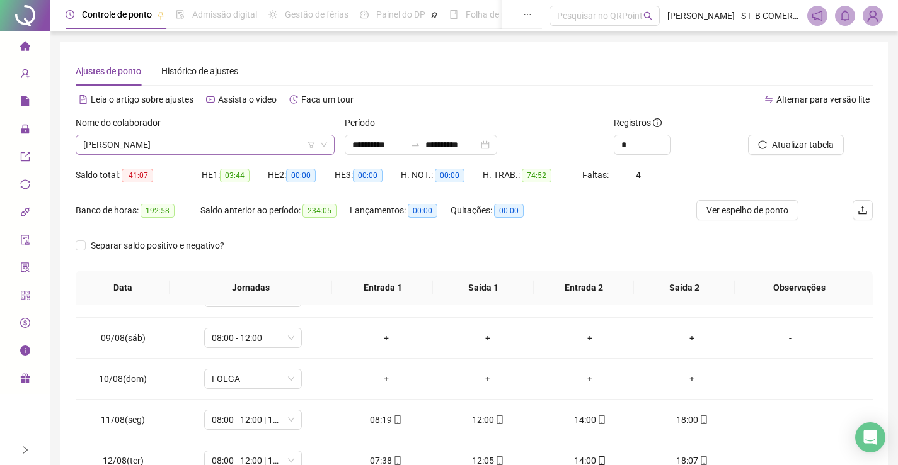
click at [264, 139] on span "[PERSON_NAME]" at bounding box center [205, 144] width 244 height 19
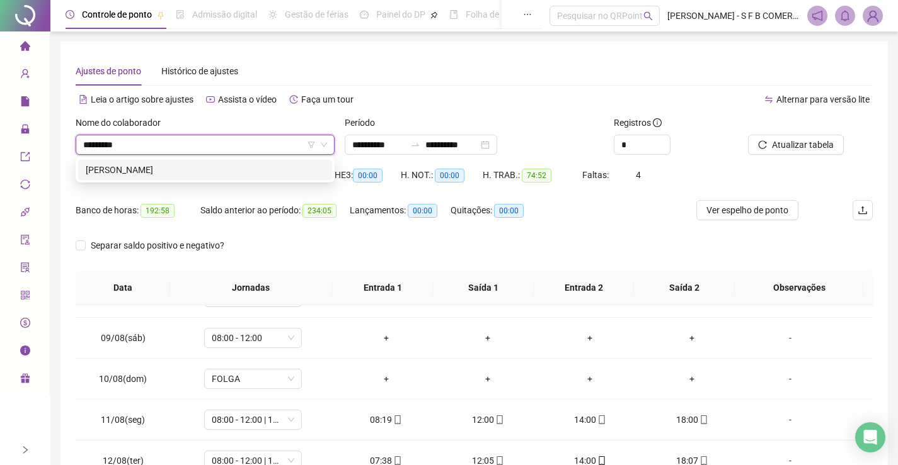
click at [219, 179] on div "245110 [PERSON_NAME]" at bounding box center [205, 169] width 259 height 25
click at [219, 178] on div "[PERSON_NAME]" at bounding box center [205, 170] width 254 height 20
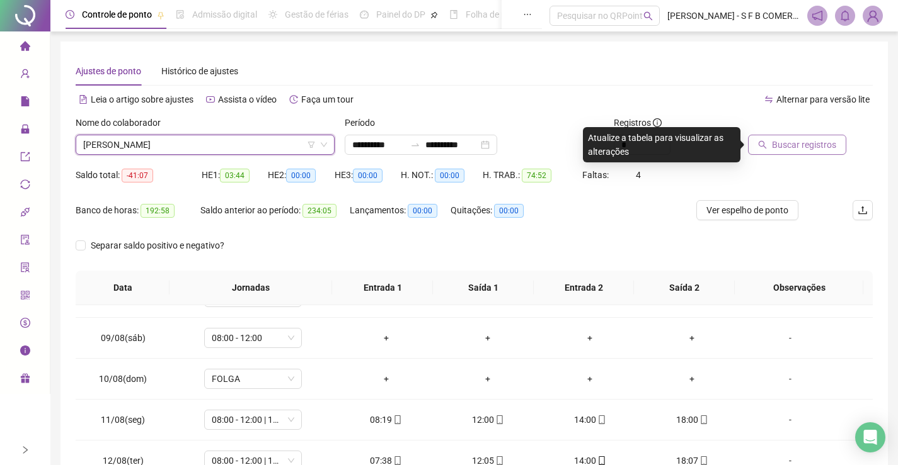
click at [765, 149] on button "Buscar registros" at bounding box center [797, 145] width 98 height 20
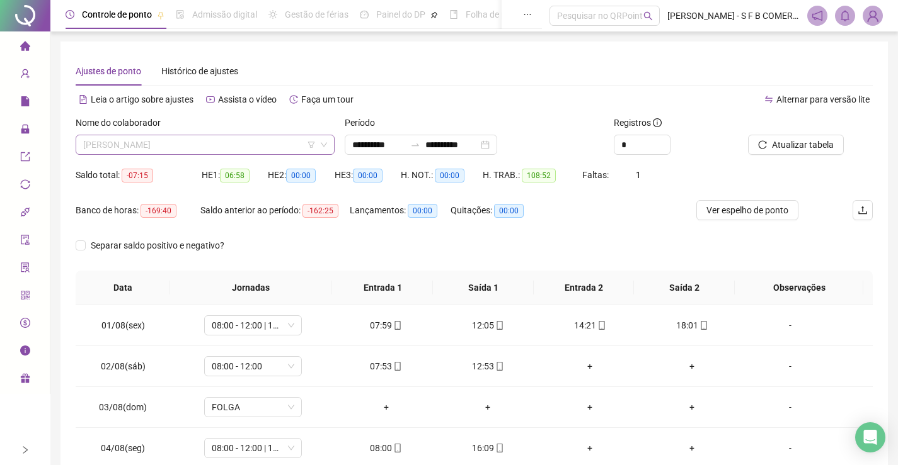
click at [187, 140] on span "[PERSON_NAME]" at bounding box center [205, 144] width 244 height 19
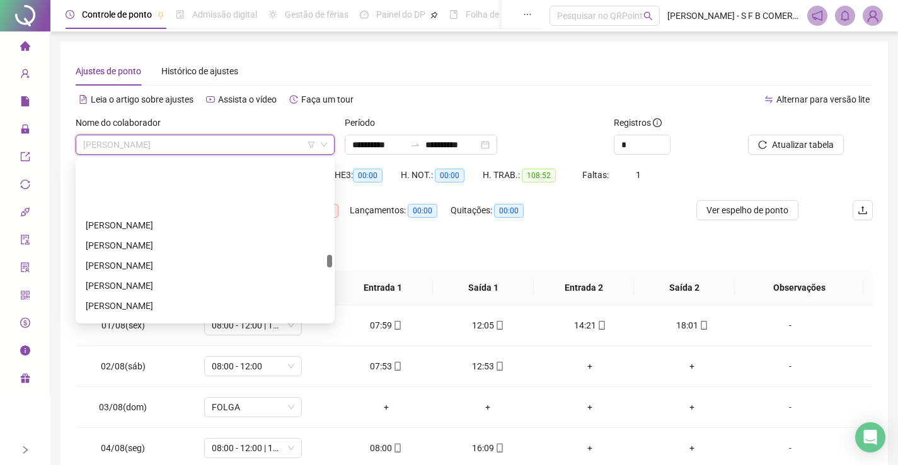
scroll to position [1197, 0]
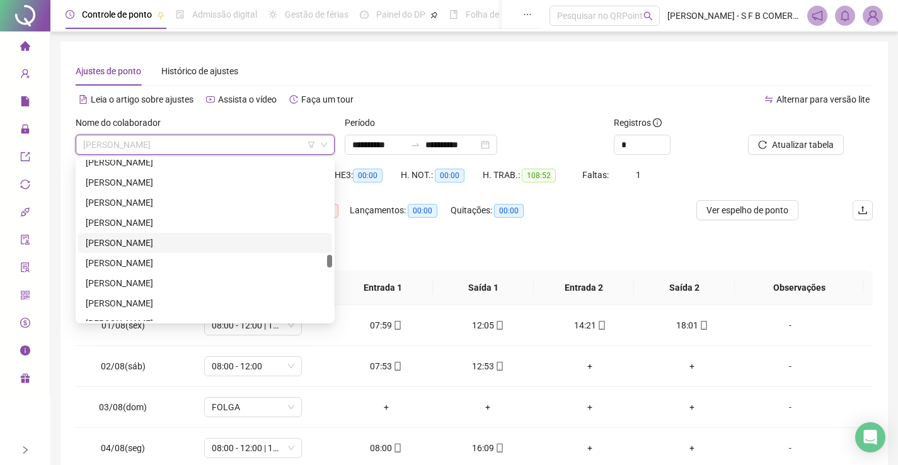
click at [135, 238] on div "[PERSON_NAME]" at bounding box center [205, 243] width 239 height 14
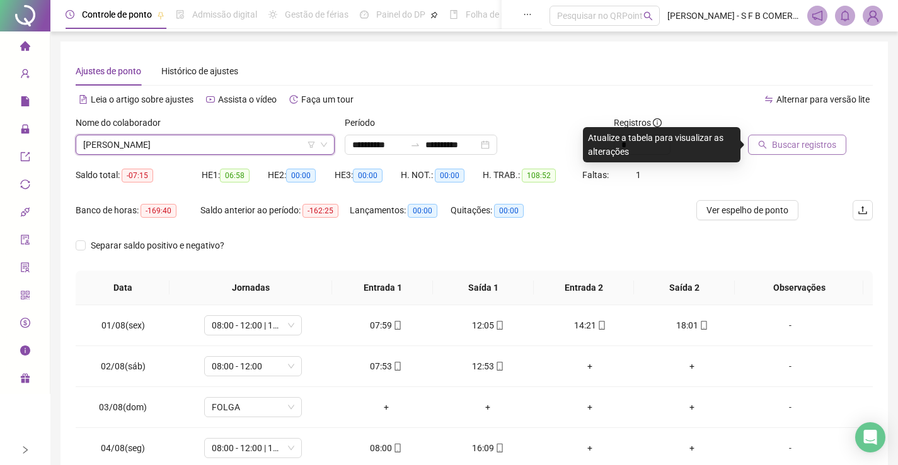
click at [761, 137] on button "Buscar registros" at bounding box center [797, 145] width 98 height 20
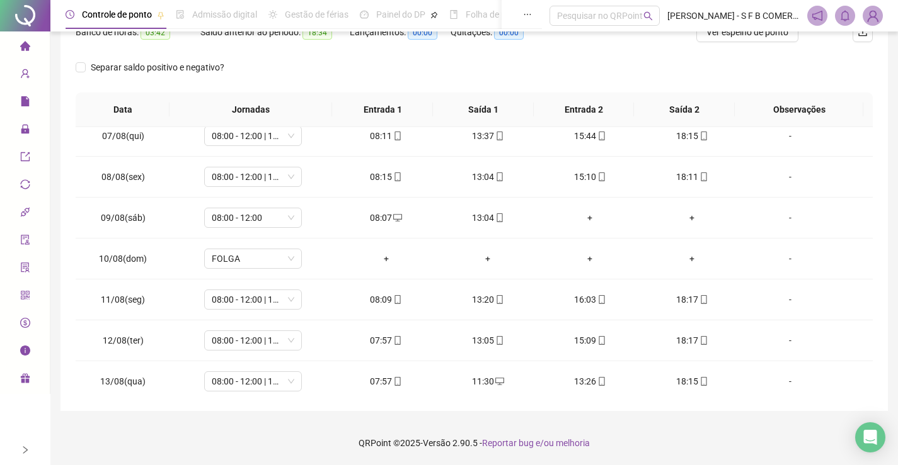
scroll to position [0, 0]
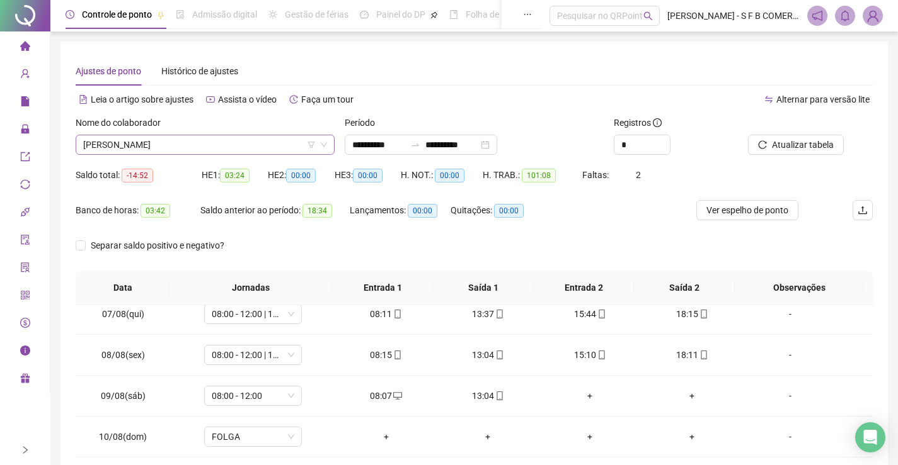
click at [232, 135] on div "[PERSON_NAME]" at bounding box center [205, 145] width 259 height 20
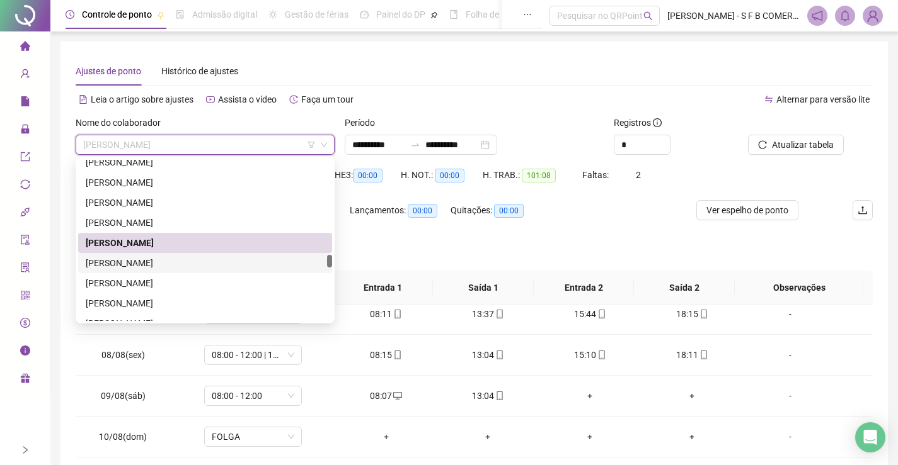
click at [125, 265] on div "[PERSON_NAME]" at bounding box center [205, 263] width 239 height 14
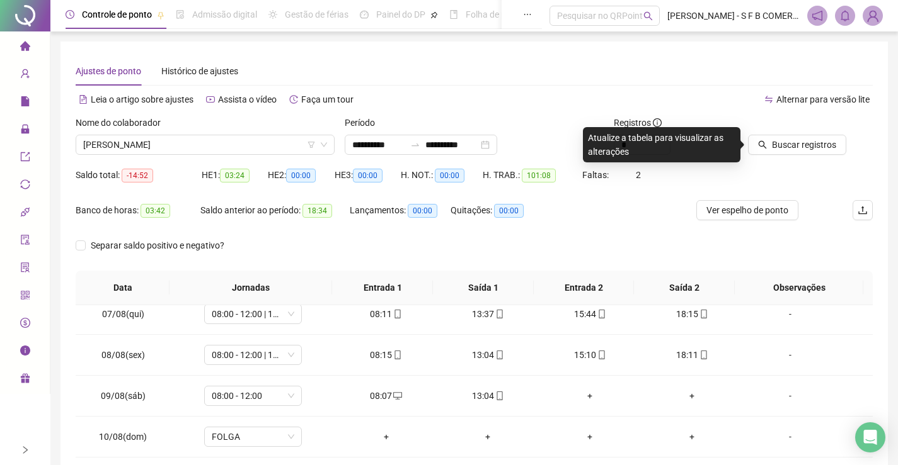
click at [756, 134] on div at bounding box center [794, 125] width 93 height 19
click at [754, 146] on button "Buscar registros" at bounding box center [797, 145] width 98 height 20
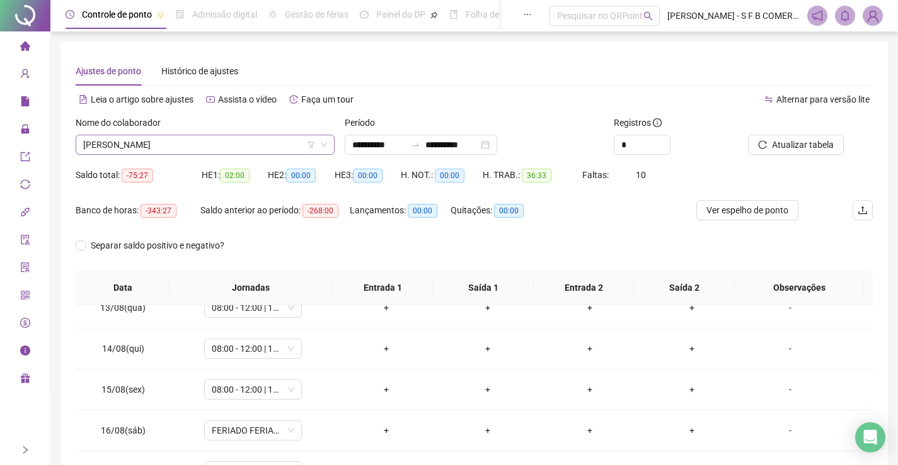
click at [157, 145] on span "[PERSON_NAME]" at bounding box center [205, 144] width 244 height 19
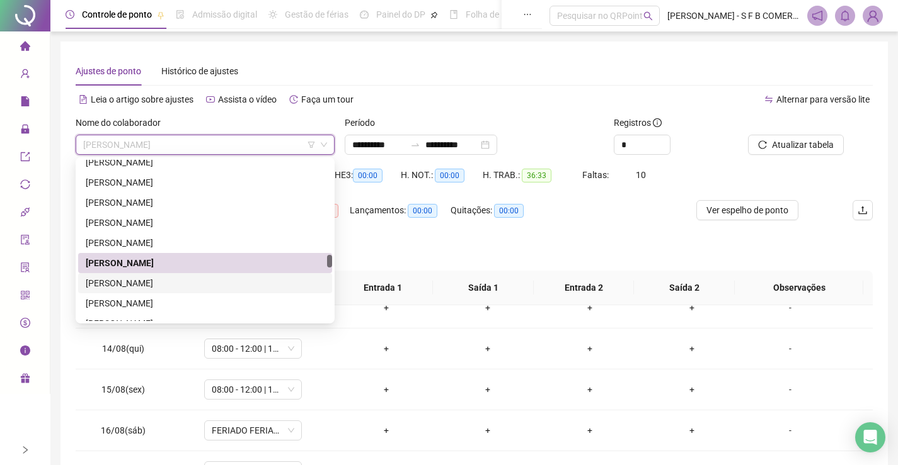
click at [154, 282] on div "[PERSON_NAME]" at bounding box center [205, 284] width 239 height 14
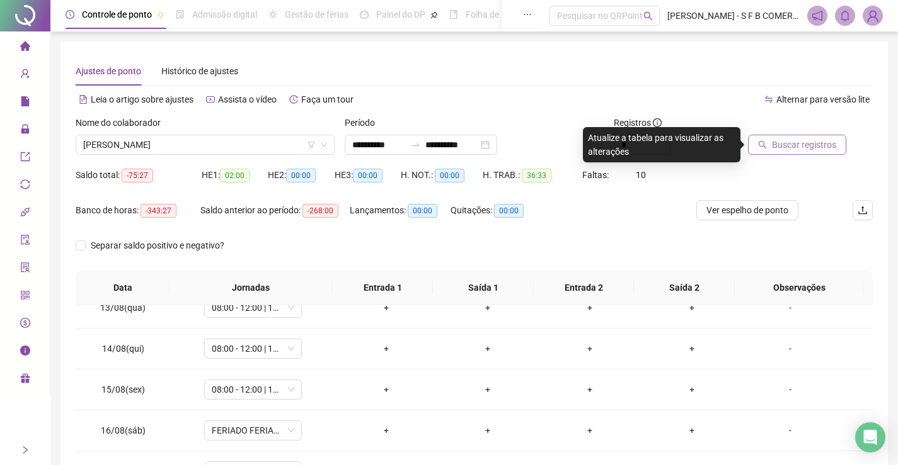
click at [784, 139] on span "Buscar registros" at bounding box center [804, 145] width 64 height 14
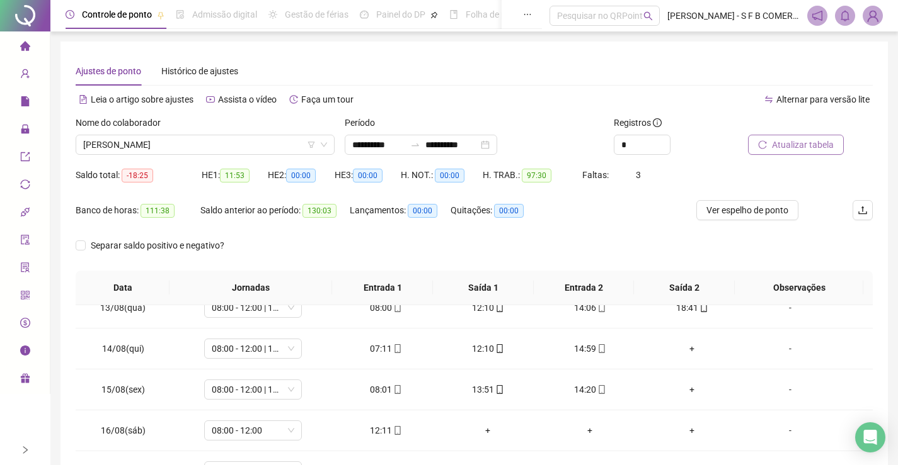
click at [760, 139] on button "Atualizar tabela" at bounding box center [796, 145] width 96 height 20
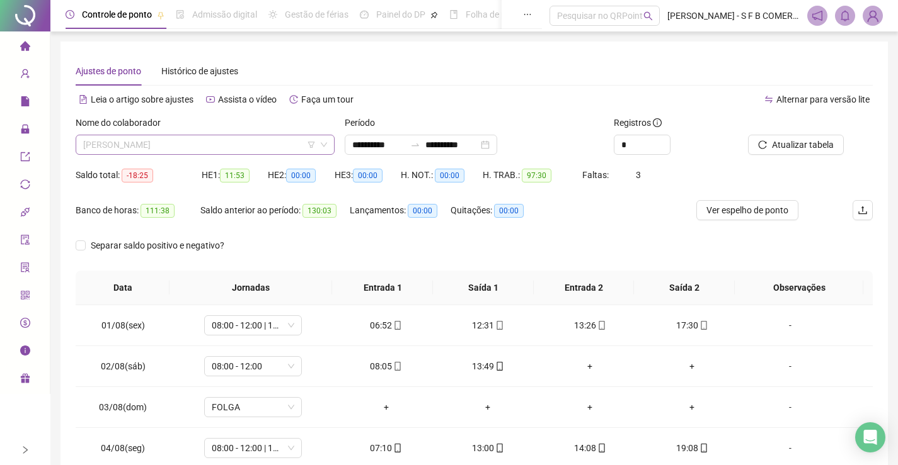
click at [231, 149] on span "[PERSON_NAME]" at bounding box center [205, 144] width 244 height 19
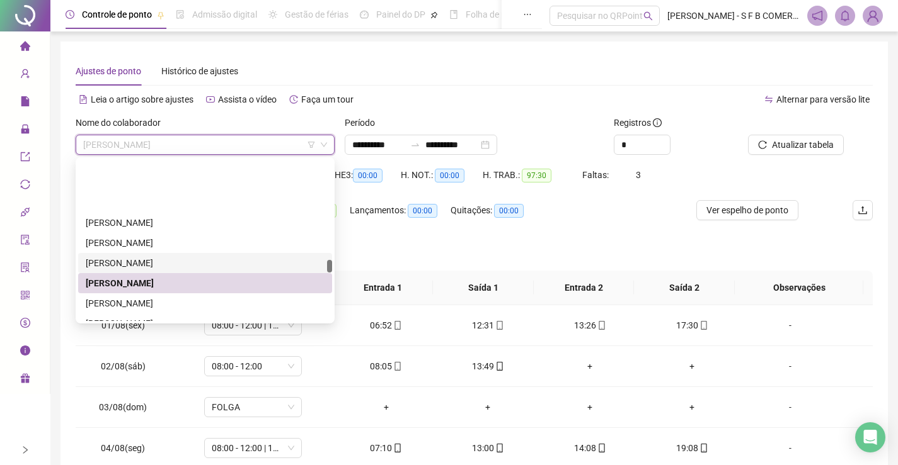
scroll to position [1260, 0]
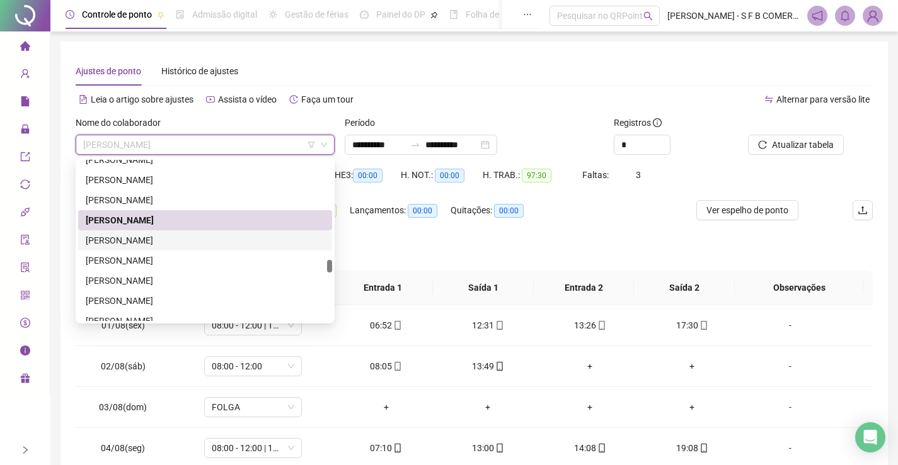
click at [202, 239] on div "[PERSON_NAME]" at bounding box center [205, 241] width 239 height 14
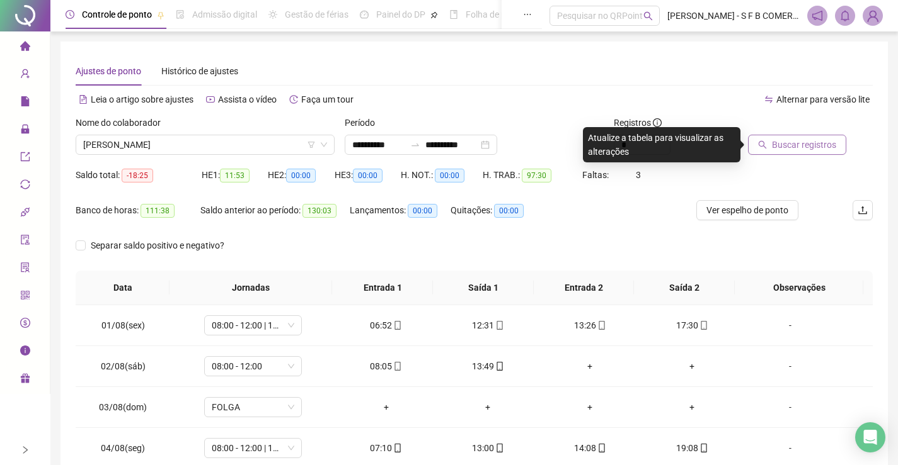
click at [804, 139] on button "Buscar registros" at bounding box center [797, 145] width 98 height 20
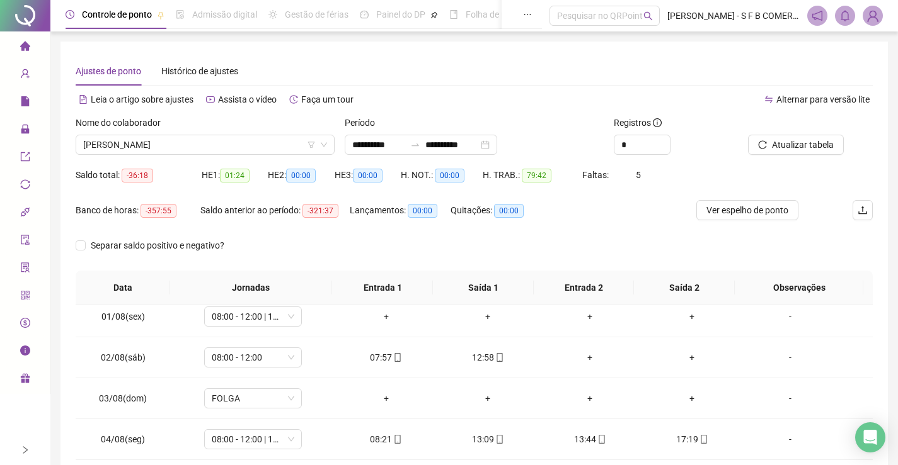
scroll to position [0, 0]
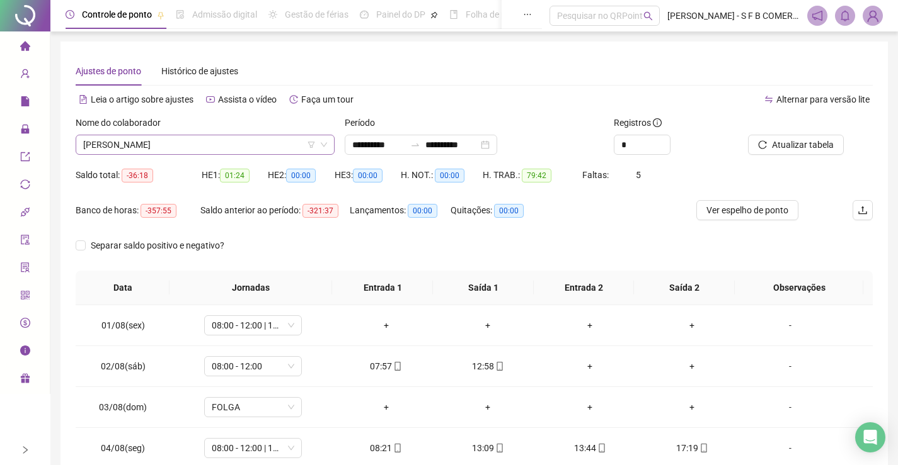
click at [279, 144] on span "[PERSON_NAME]" at bounding box center [205, 144] width 244 height 19
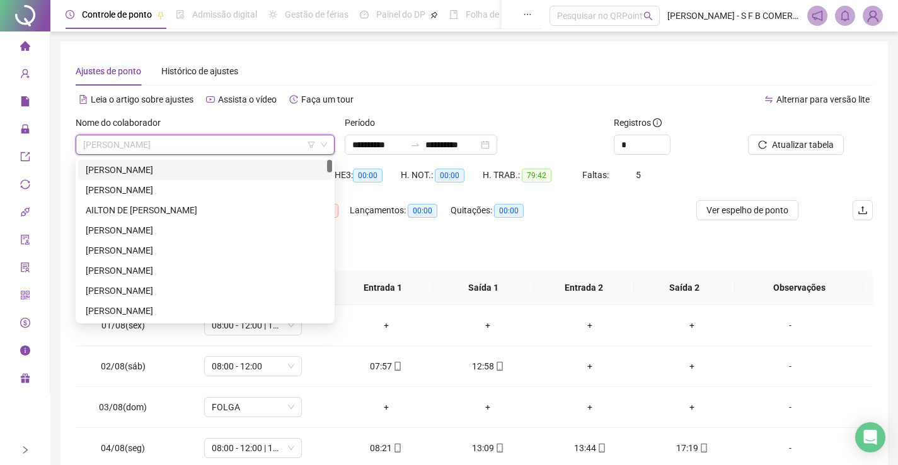
click at [210, 163] on div "[PERSON_NAME]" at bounding box center [205, 170] width 239 height 14
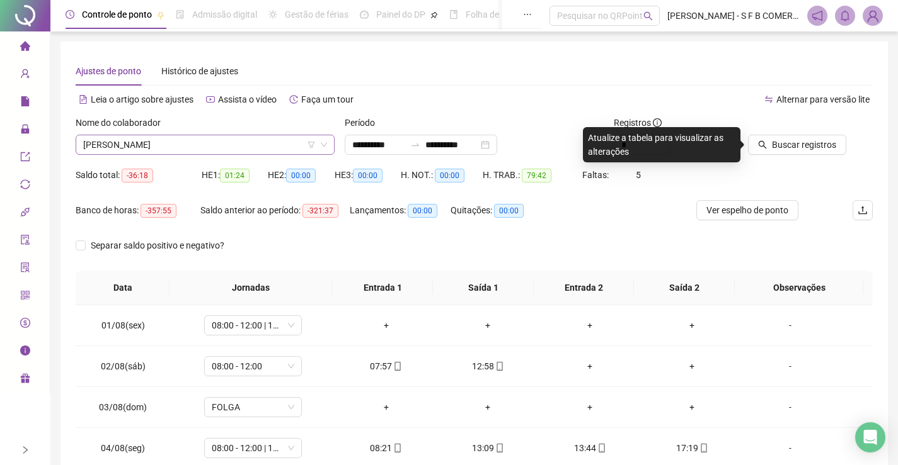
drag, startPoint x: 190, startPoint y: 128, endPoint x: 197, endPoint y: 138, distance: 11.7
click at [190, 133] on div "Nome do colaborador" at bounding box center [205, 125] width 259 height 19
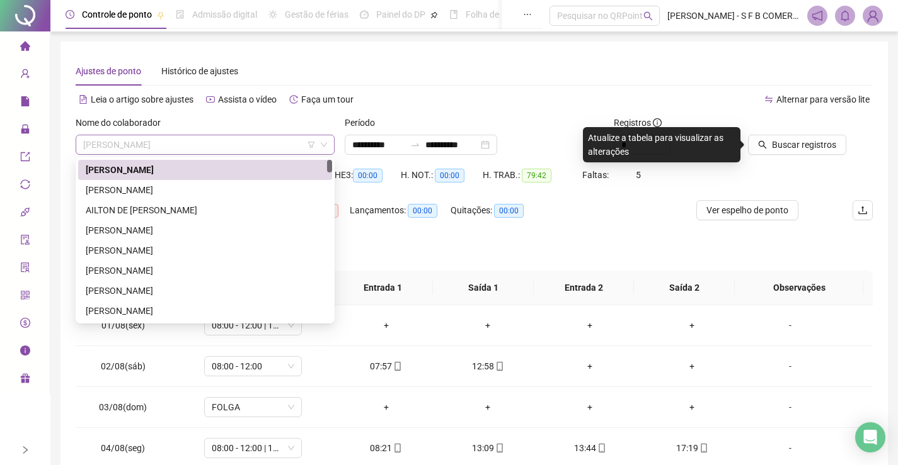
click at [198, 139] on span "[PERSON_NAME]" at bounding box center [205, 144] width 244 height 19
click at [157, 190] on div "[PERSON_NAME]" at bounding box center [205, 190] width 239 height 14
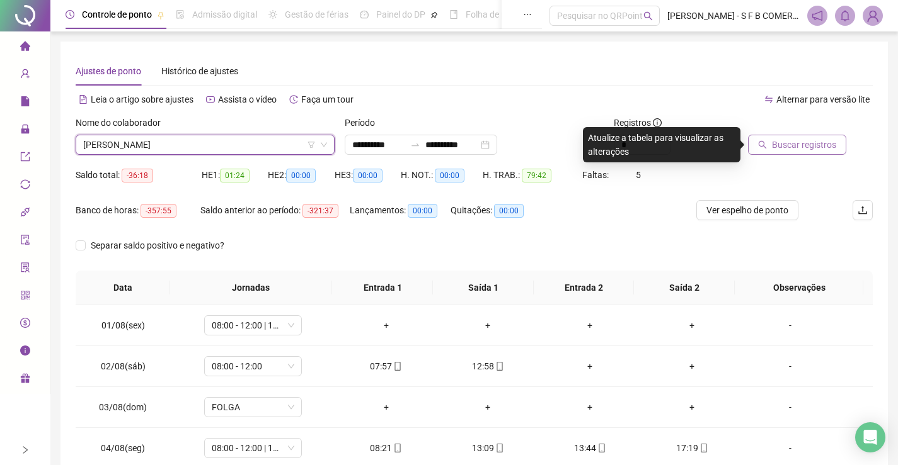
click at [774, 149] on span "Buscar registros" at bounding box center [804, 145] width 64 height 14
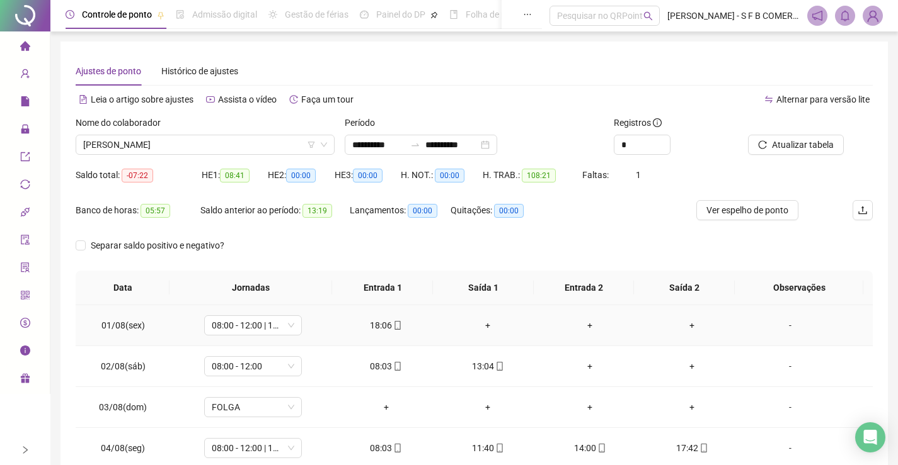
click at [488, 325] on div "+" at bounding box center [488, 326] width 82 height 14
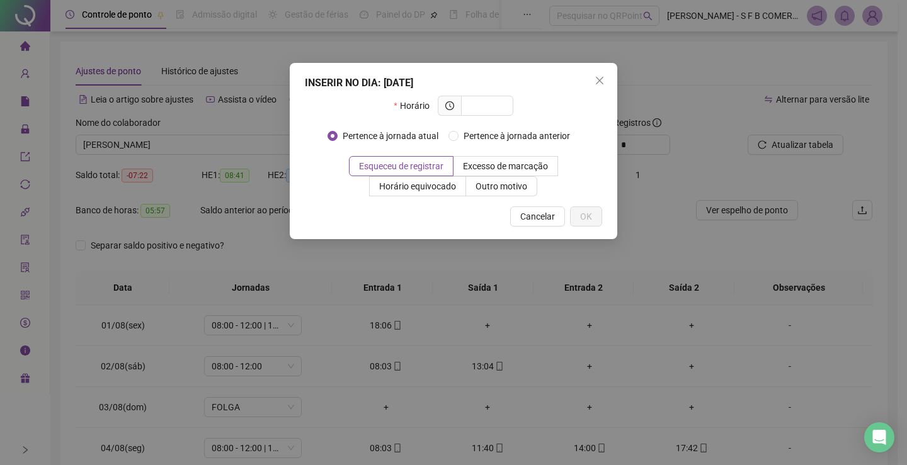
click at [488, 326] on div "INSERIR NO DIA : 01/08/2025 Horário Pertence à jornada atual Pertence à jornada…" at bounding box center [453, 232] width 907 height 465
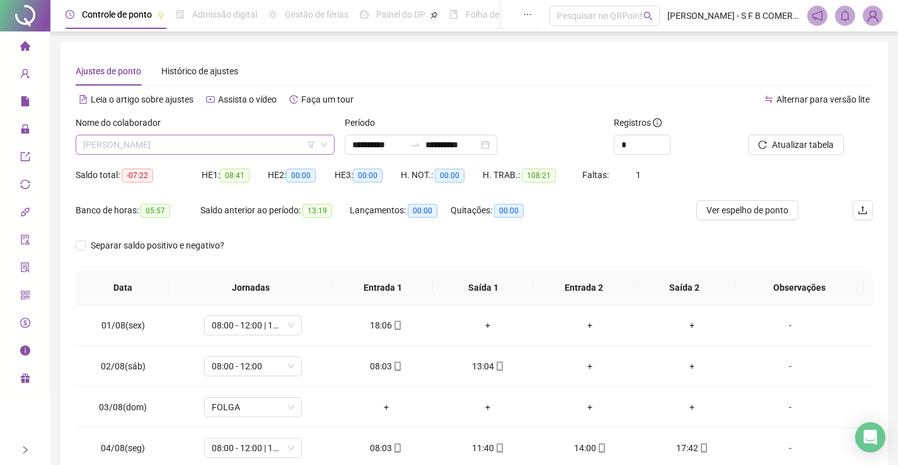
click at [271, 147] on span "[PERSON_NAME]" at bounding box center [205, 144] width 244 height 19
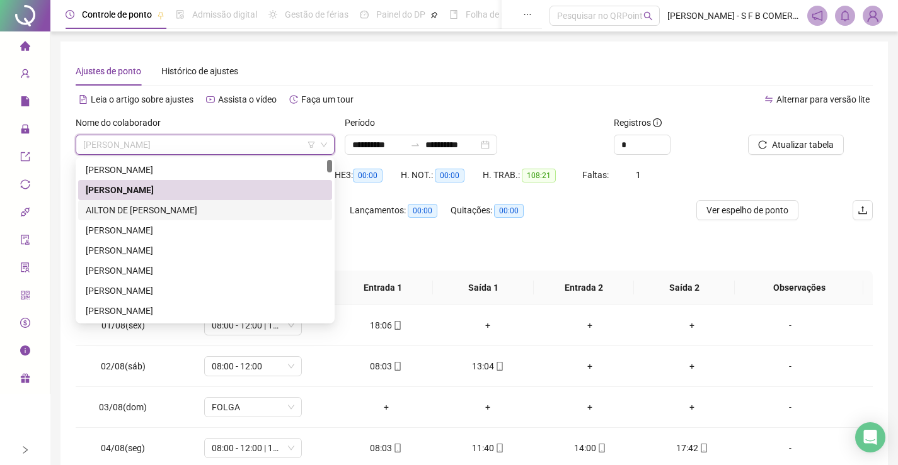
click at [163, 206] on div "AILTON DE [PERSON_NAME]" at bounding box center [205, 210] width 239 height 14
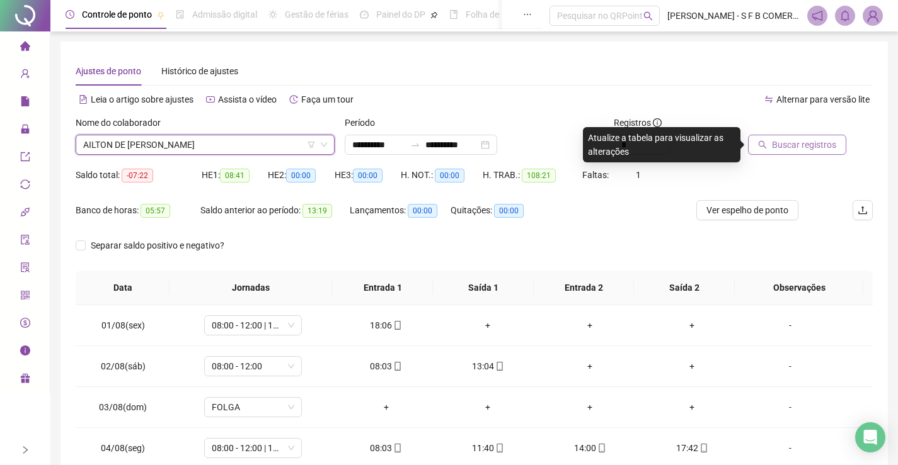
click at [777, 151] on span "Buscar registros" at bounding box center [804, 145] width 64 height 14
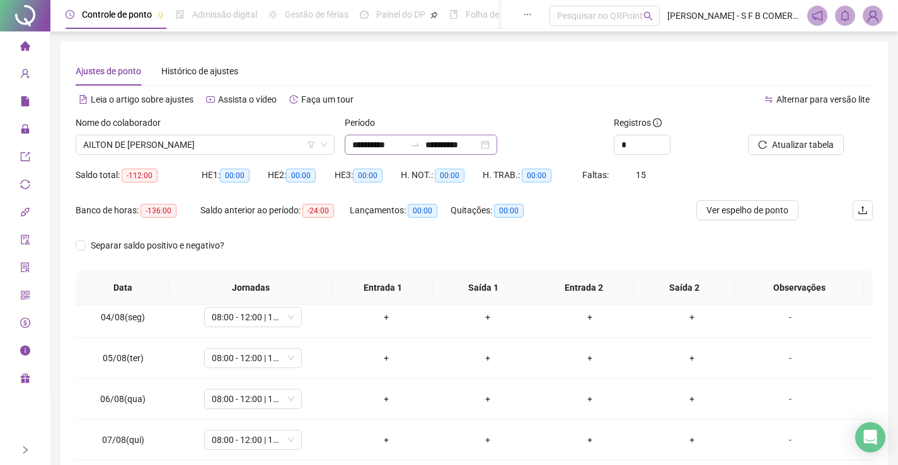
click at [497, 144] on div "**********" at bounding box center [421, 145] width 152 height 20
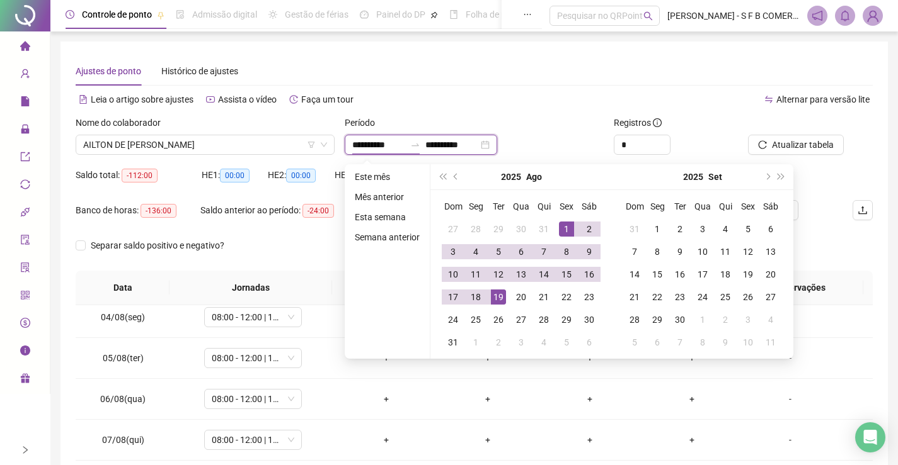
type input "**********"
click at [458, 177] on button "prev-year" at bounding box center [456, 176] width 14 height 25
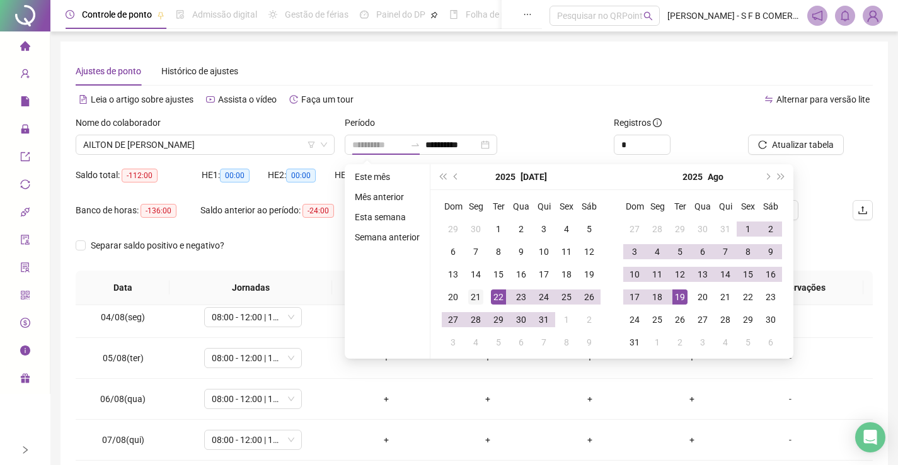
type input "**********"
click at [481, 299] on div "21" at bounding box center [475, 297] width 15 height 15
type input "**********"
click at [677, 297] on div "19" at bounding box center [679, 297] width 15 height 15
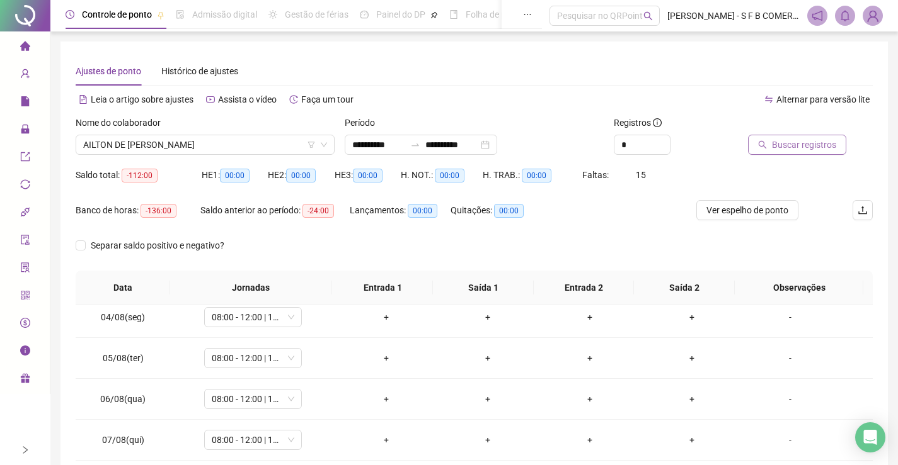
click at [799, 150] on span "Buscar registros" at bounding box center [804, 145] width 64 height 14
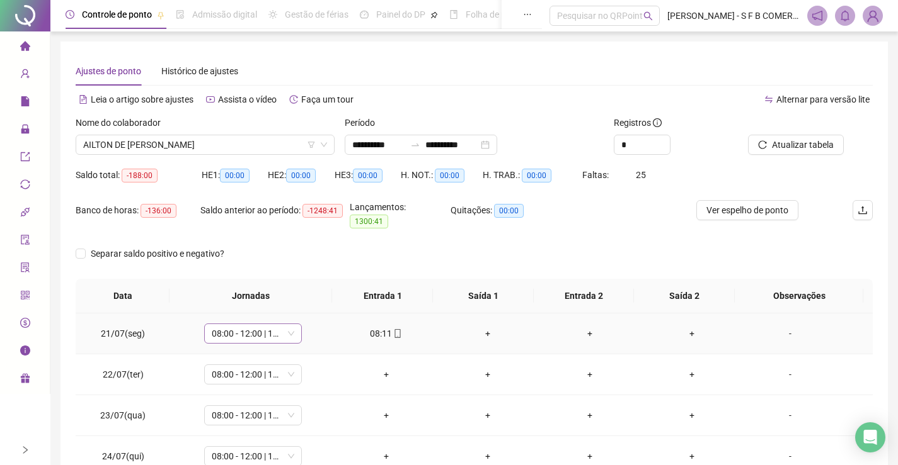
click at [279, 331] on span "08:00 - 12:00 | 14:00 - 18:00" at bounding box center [253, 333] width 83 height 19
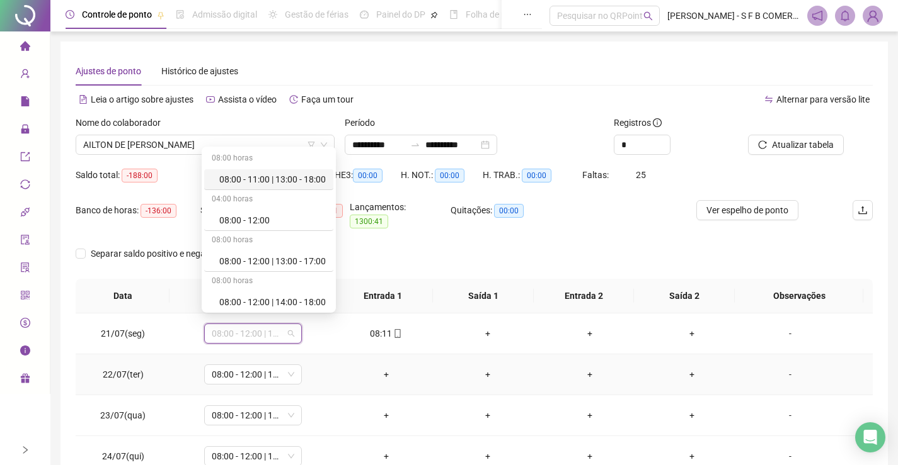
click at [335, 355] on td "+" at bounding box center [386, 375] width 102 height 41
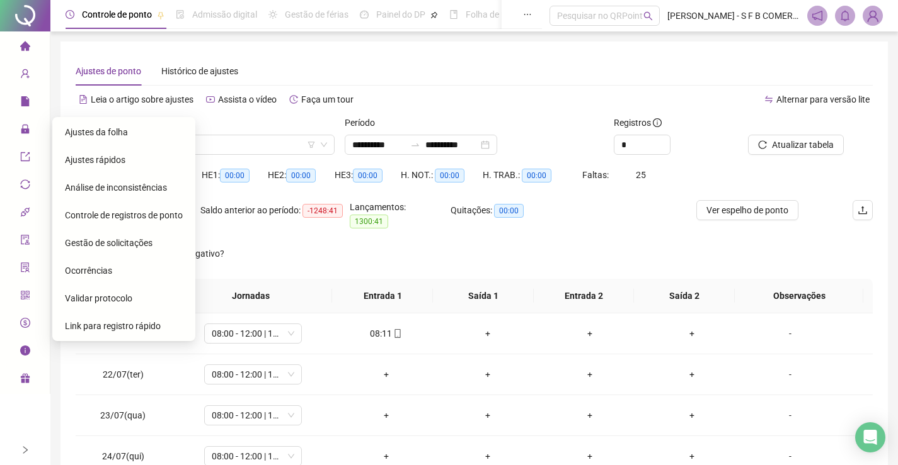
click at [94, 164] on span "Ajustes rápidos" at bounding box center [95, 160] width 60 height 10
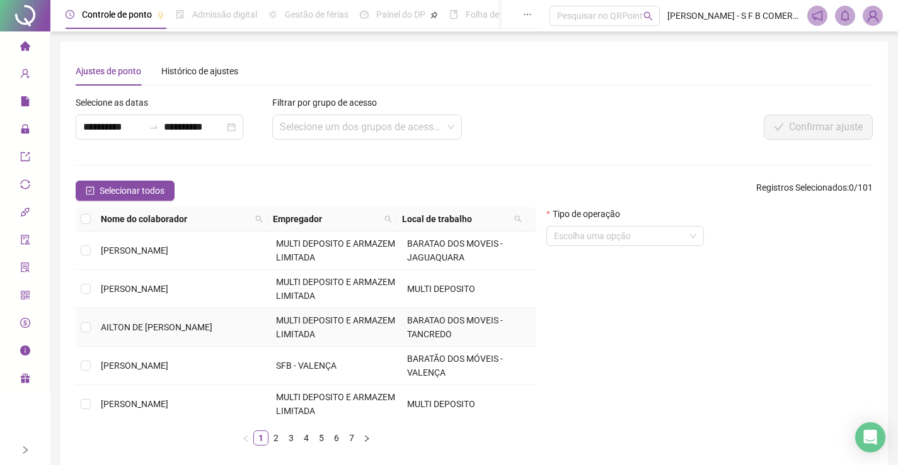
click at [96, 326] on td "AILTON DE [PERSON_NAME]" at bounding box center [183, 328] width 175 height 38
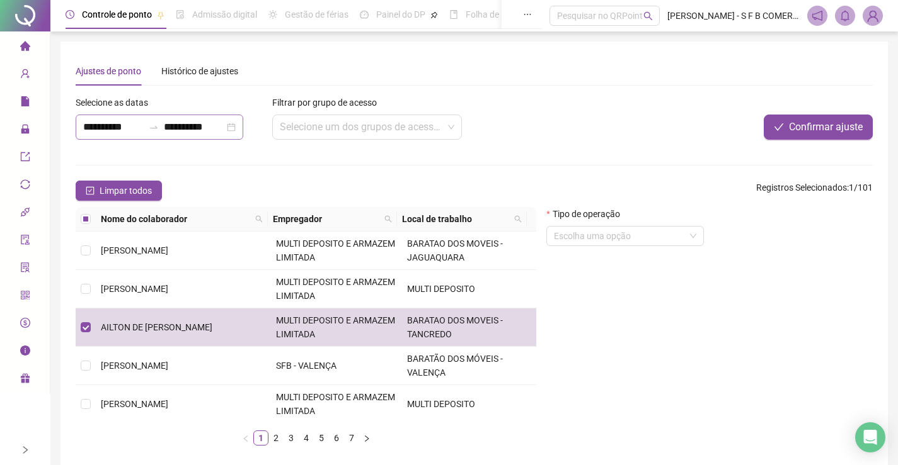
click at [243, 130] on div "**********" at bounding box center [160, 127] width 168 height 25
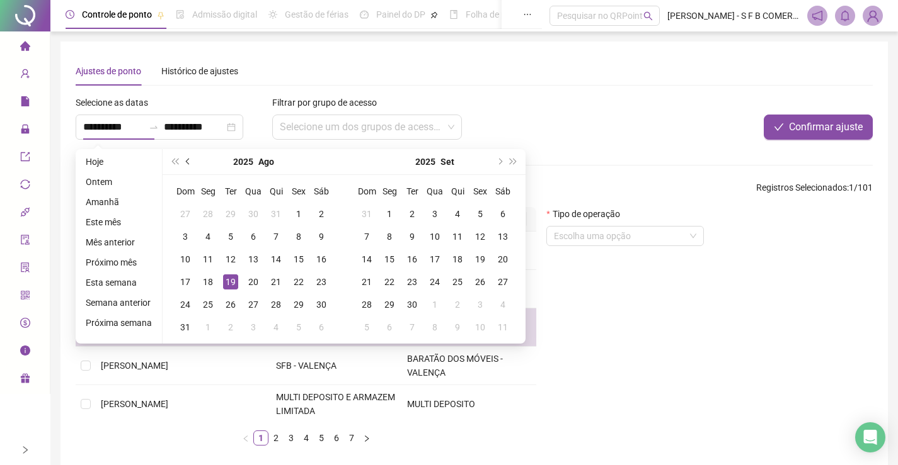
click at [186, 161] on span "prev-year" at bounding box center [189, 162] width 6 height 6
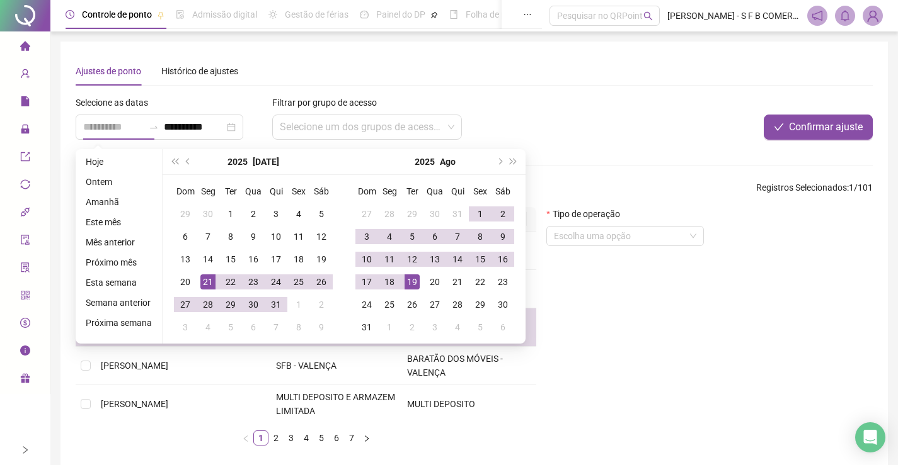
type input "**********"
click at [209, 276] on div "21" at bounding box center [207, 282] width 15 height 15
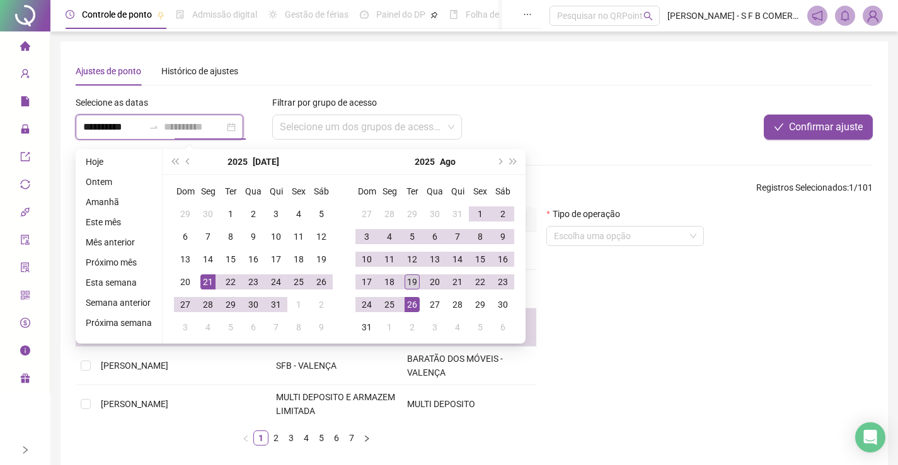
type input "**********"
click at [406, 271] on td "19" at bounding box center [412, 282] width 23 height 23
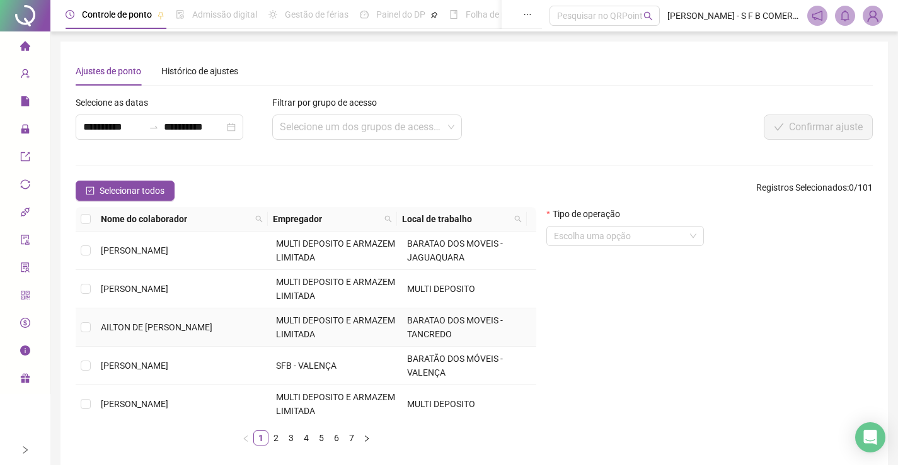
click at [110, 333] on span "AILTON DE [PERSON_NAME]" at bounding box center [156, 328] width 111 height 10
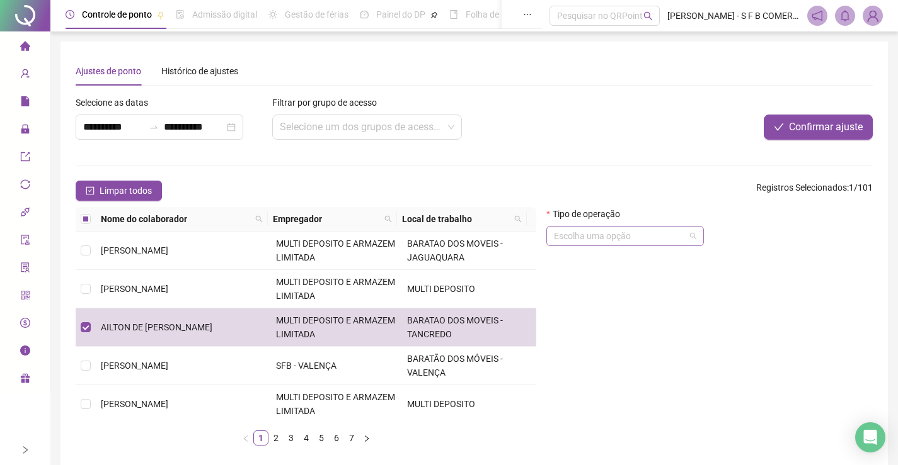
click at [597, 243] on input "search" at bounding box center [619, 236] width 131 height 19
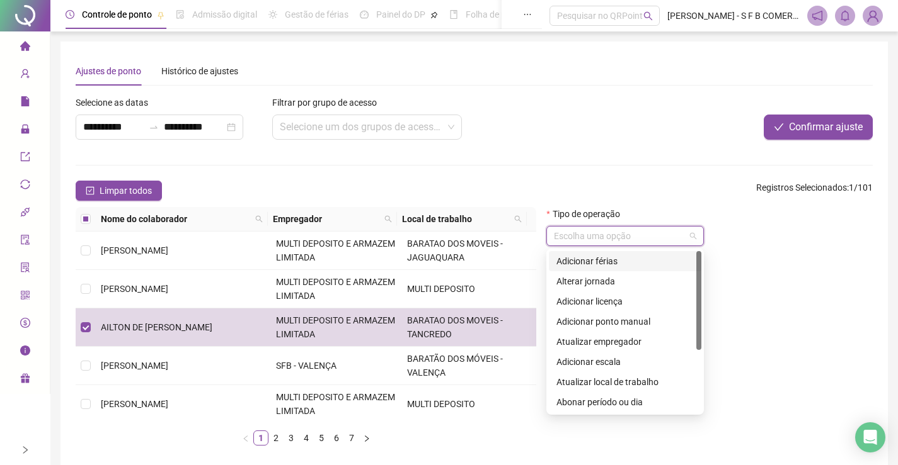
click at [595, 260] on div "Adicionar férias" at bounding box center [624, 261] width 137 height 14
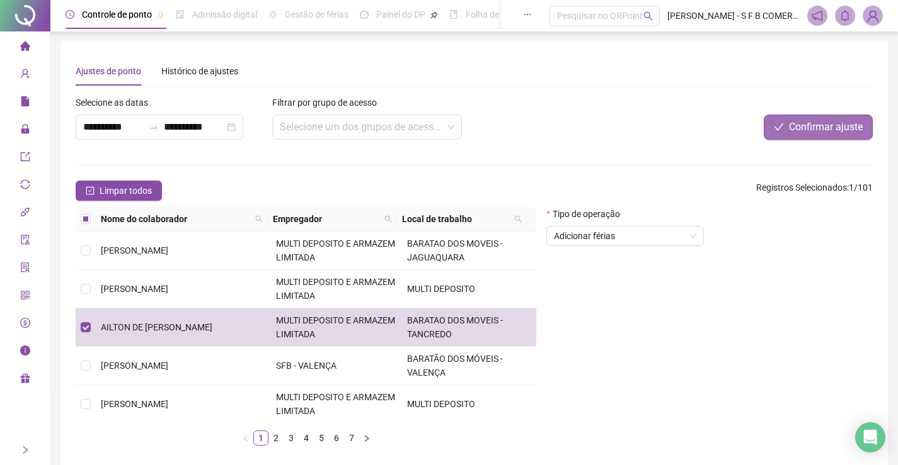
click at [839, 131] on span "Confirmar ajuste" at bounding box center [826, 127] width 74 height 15
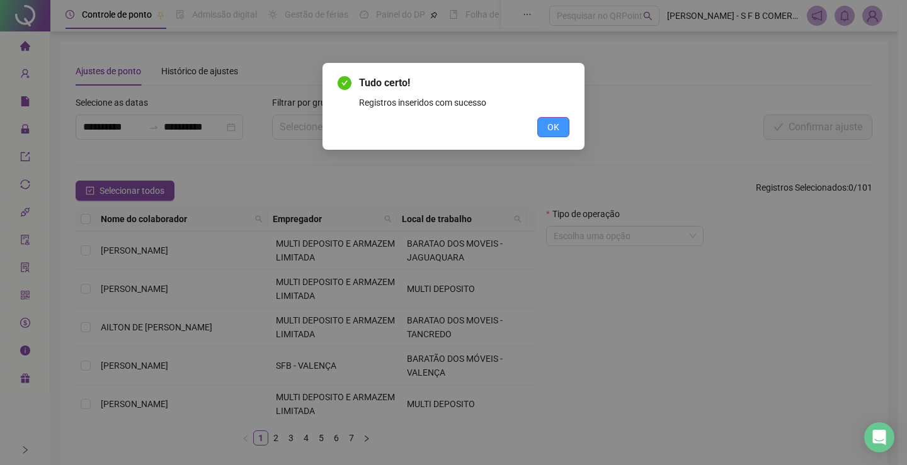
click at [557, 132] on span "OK" at bounding box center [553, 127] width 12 height 14
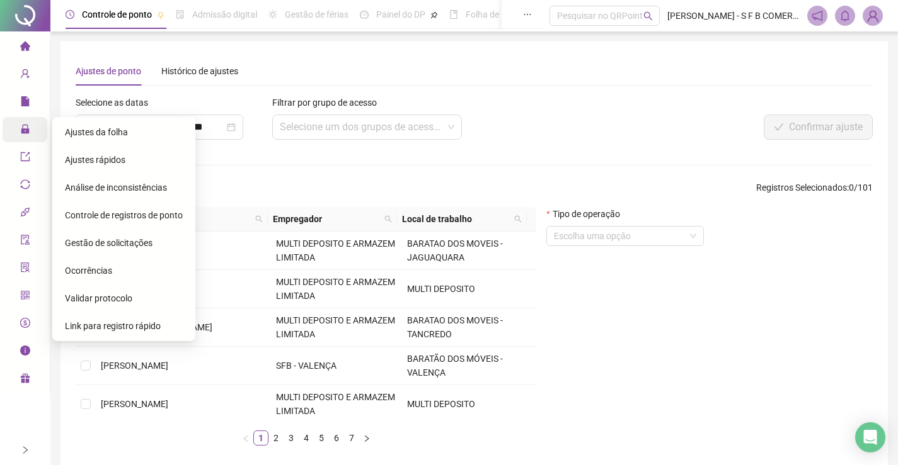
click at [26, 131] on icon "lock" at bounding box center [25, 129] width 8 height 9
click at [91, 127] on span "Ajustes da folha" at bounding box center [96, 132] width 63 height 10
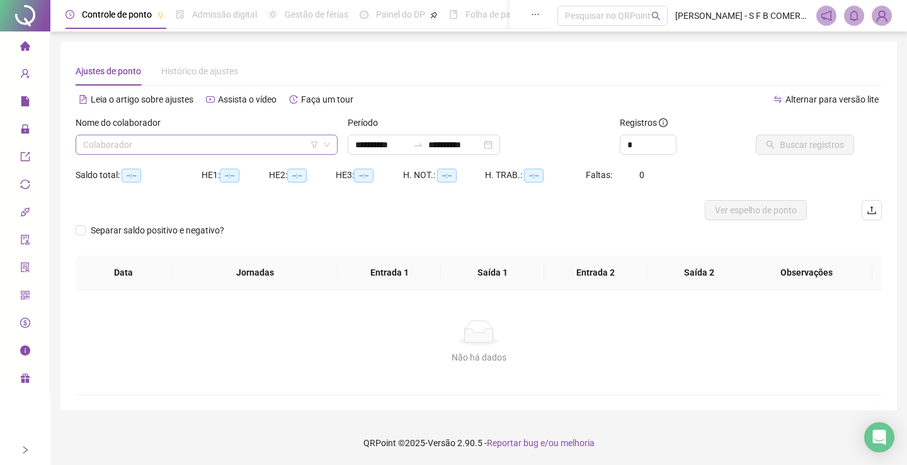
click at [188, 146] on input "search" at bounding box center [201, 144] width 236 height 19
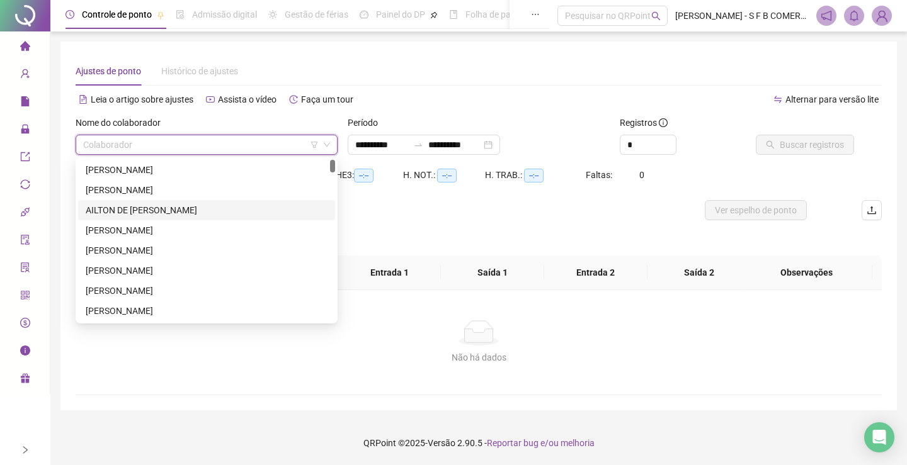
click at [161, 208] on div "AILTON DE [PERSON_NAME]" at bounding box center [207, 210] width 242 height 14
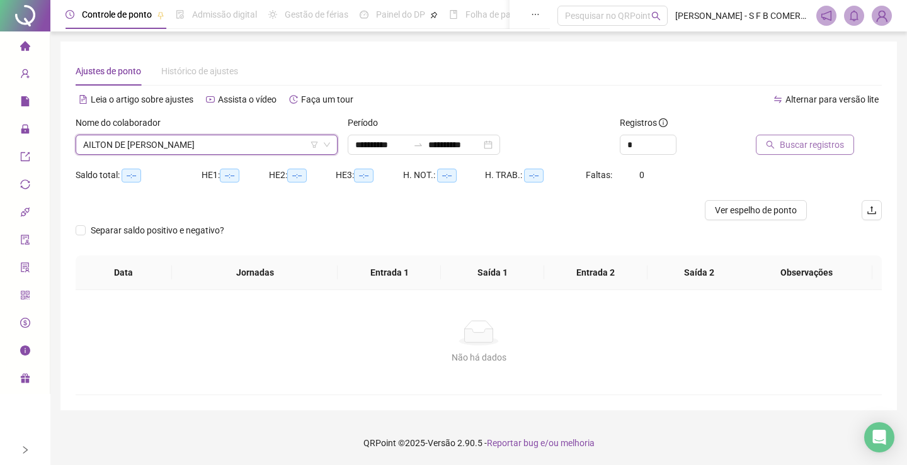
click at [816, 148] on span "Buscar registros" at bounding box center [812, 145] width 64 height 14
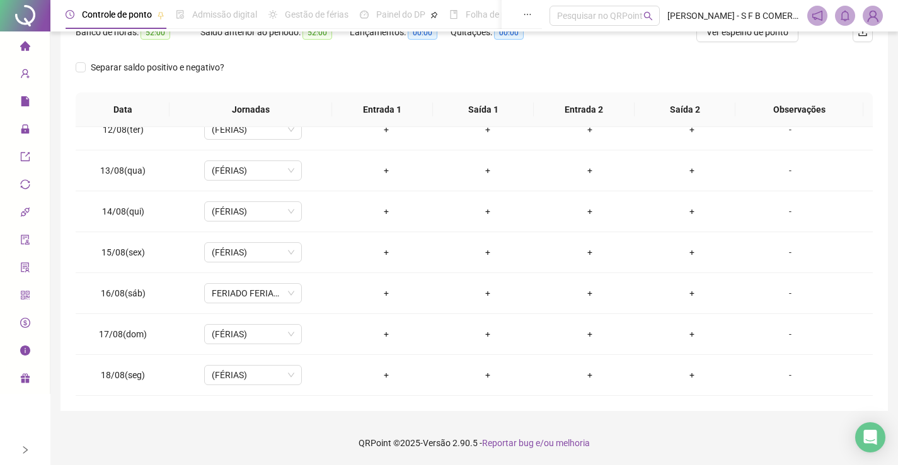
scroll to position [52, 0]
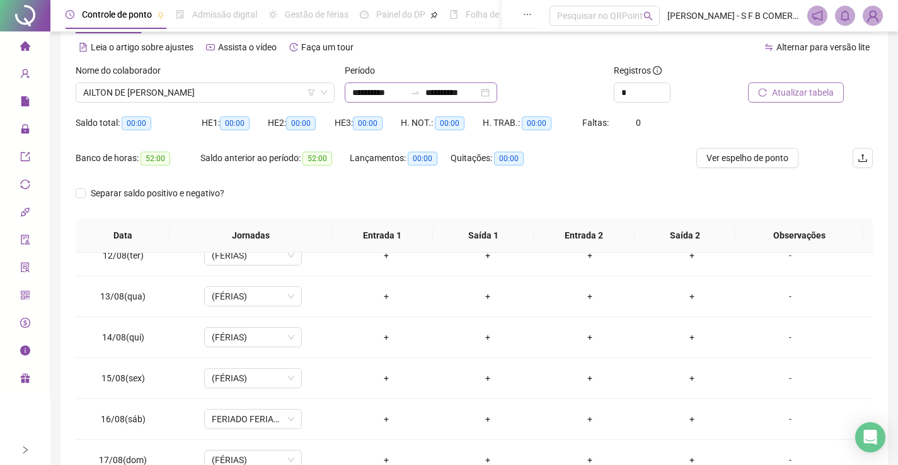
click at [497, 94] on div "**********" at bounding box center [421, 93] width 152 height 20
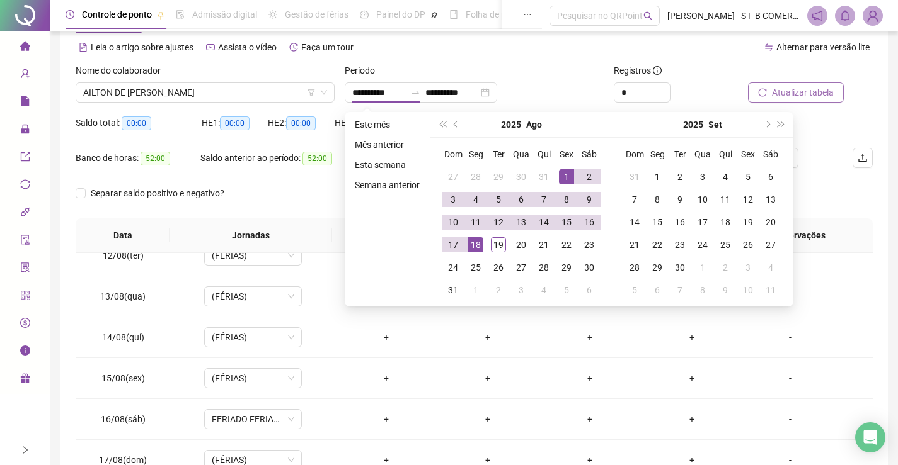
click at [349, 120] on ul "Este mês Mês anterior Esta semana Semana anterior" at bounding box center [388, 209] width 86 height 195
type input "**********"
click at [375, 130] on li "Este mês" at bounding box center [387, 124] width 75 height 15
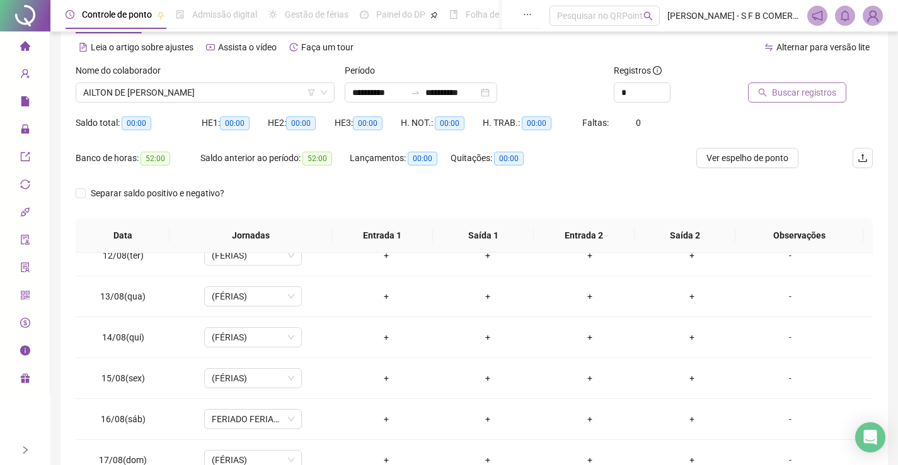
click at [755, 91] on button "Buscar registros" at bounding box center [797, 93] width 98 height 20
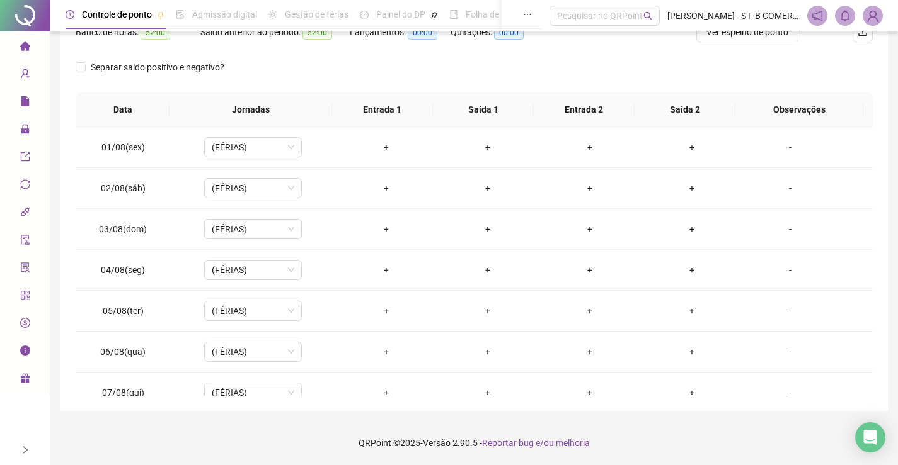
scroll to position [0, 0]
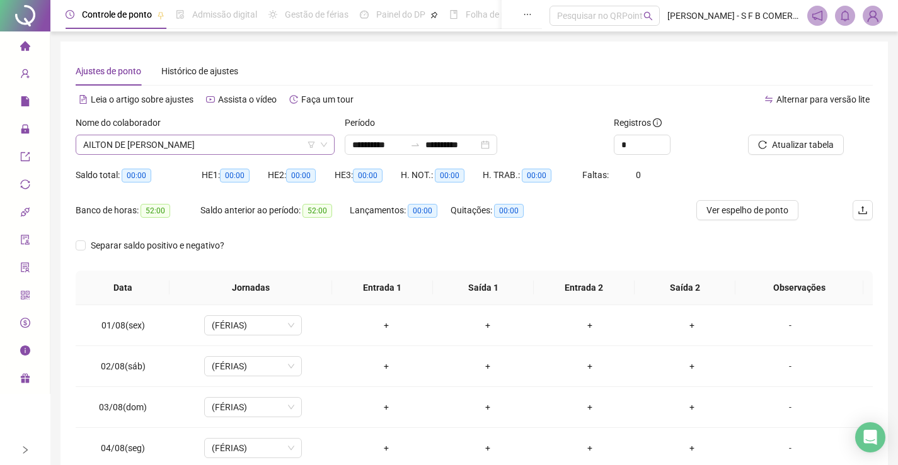
click at [295, 147] on span "AILTON DE [PERSON_NAME]" at bounding box center [205, 144] width 244 height 19
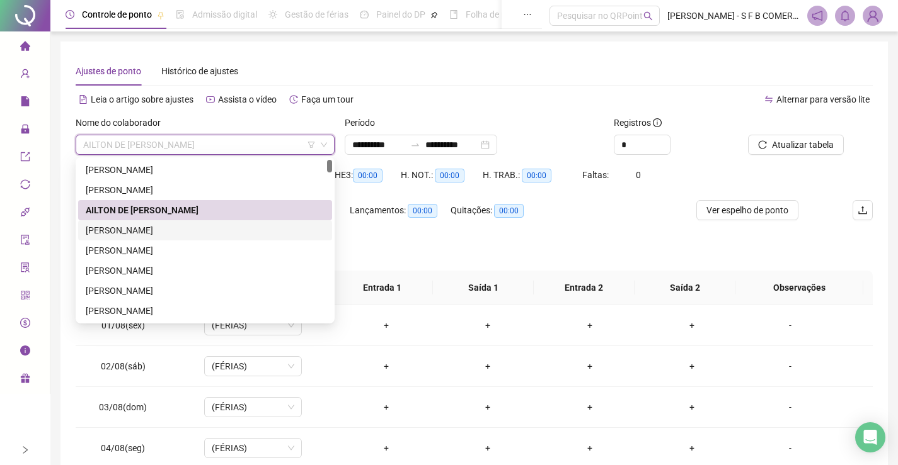
click at [191, 225] on div "[PERSON_NAME]" at bounding box center [205, 231] width 239 height 14
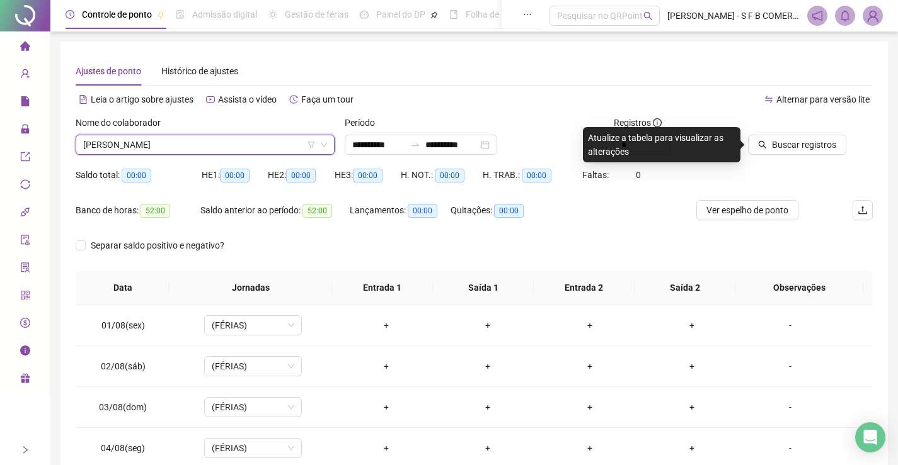
click at [746, 146] on div "Buscar registros" at bounding box center [810, 140] width 135 height 49
click at [748, 146] on button "Buscar registros" at bounding box center [797, 145] width 98 height 20
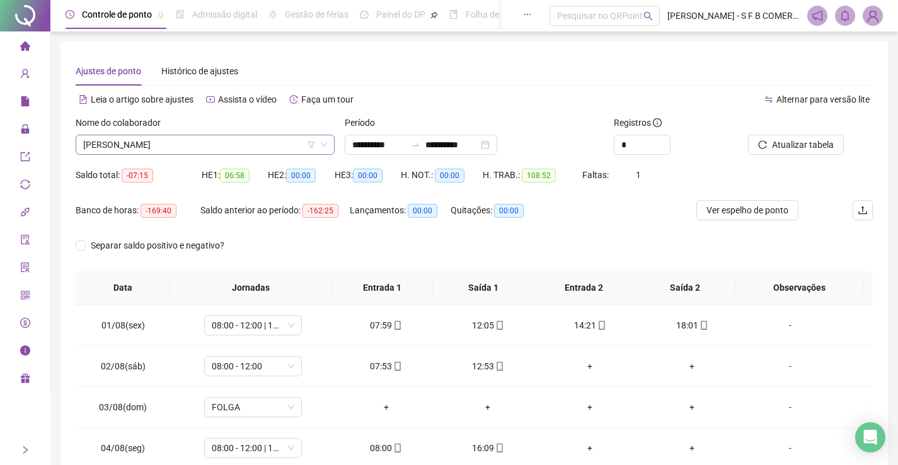
click at [261, 139] on span "[PERSON_NAME]" at bounding box center [205, 144] width 244 height 19
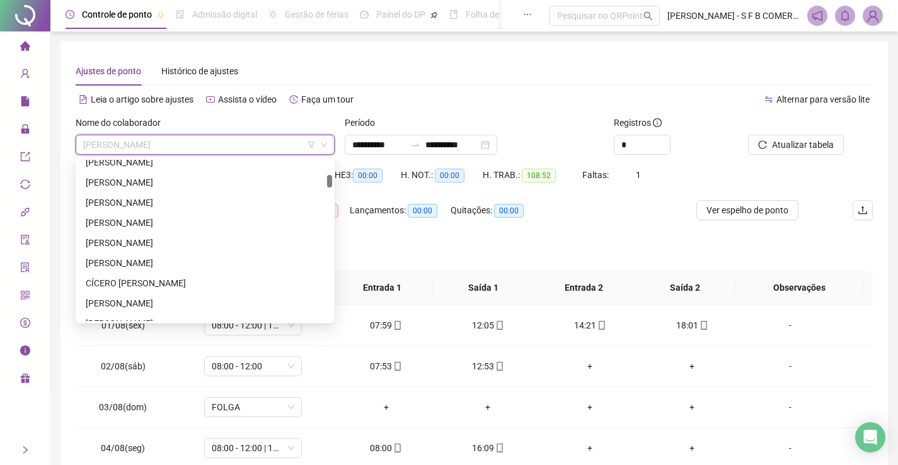
scroll to position [252, 0]
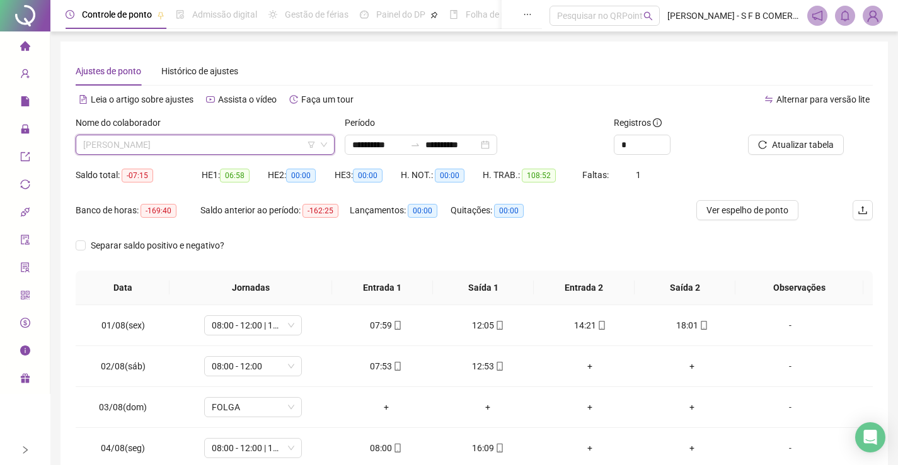
click at [199, 137] on span "[PERSON_NAME]" at bounding box center [205, 144] width 244 height 19
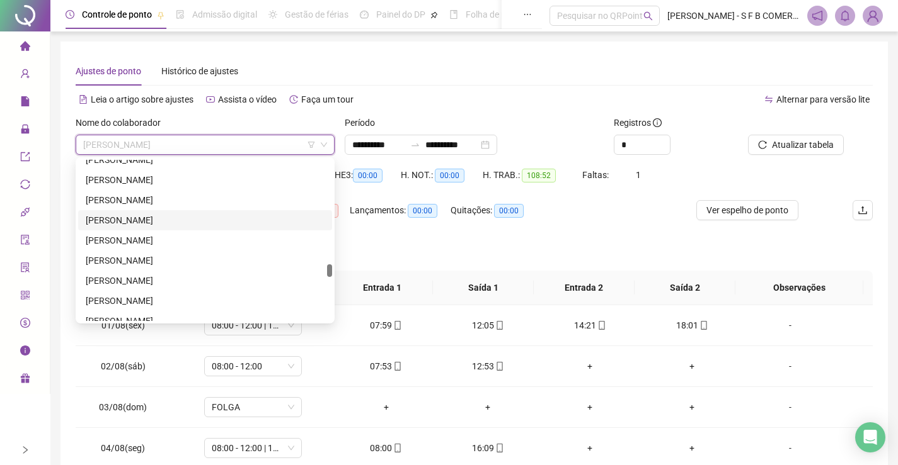
scroll to position [1257, 0]
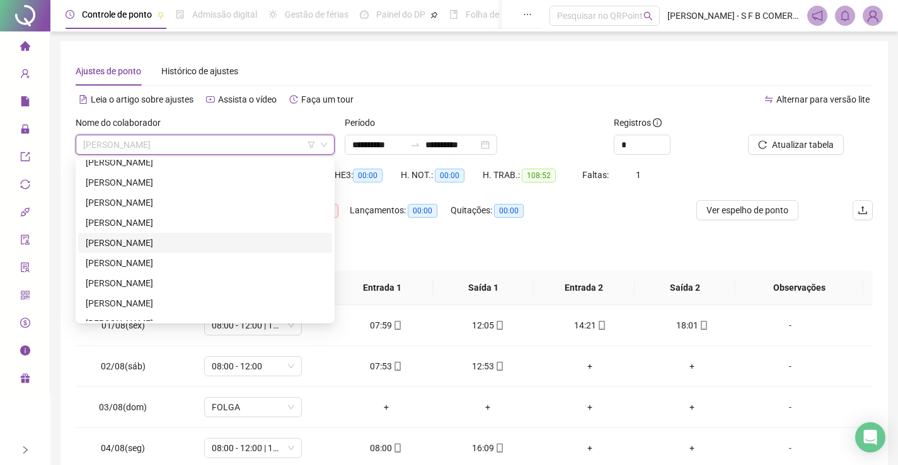
click at [120, 239] on div "[PERSON_NAME]" at bounding box center [205, 243] width 239 height 14
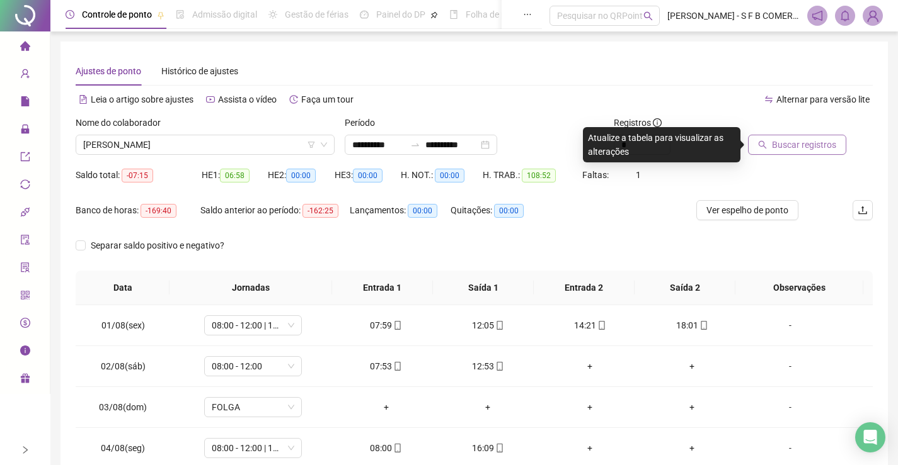
click at [776, 144] on span "Buscar registros" at bounding box center [804, 145] width 64 height 14
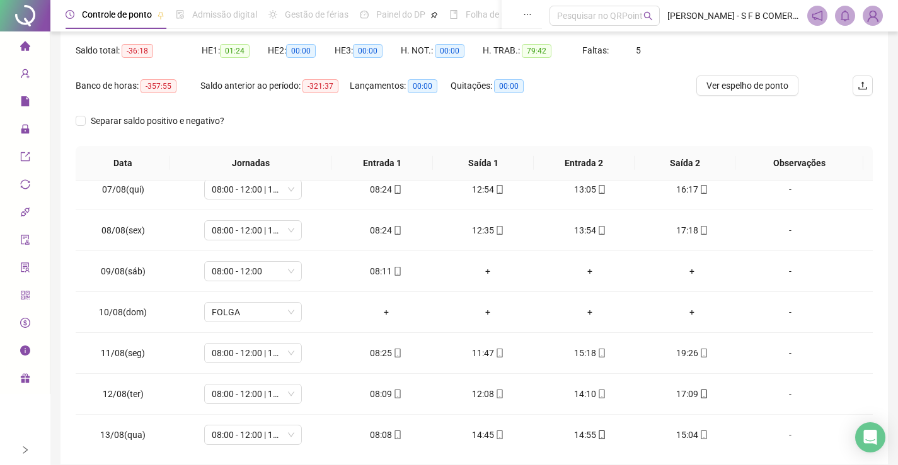
scroll to position [52, 0]
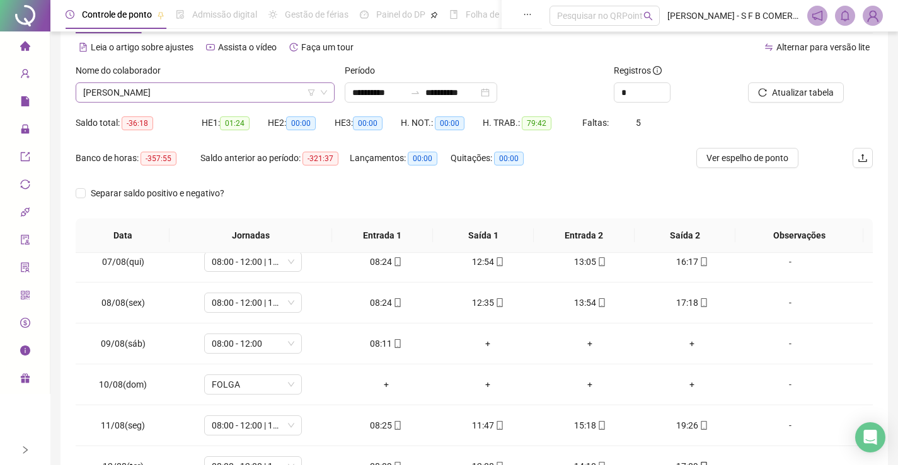
click at [233, 93] on span "[PERSON_NAME]" at bounding box center [205, 92] width 244 height 19
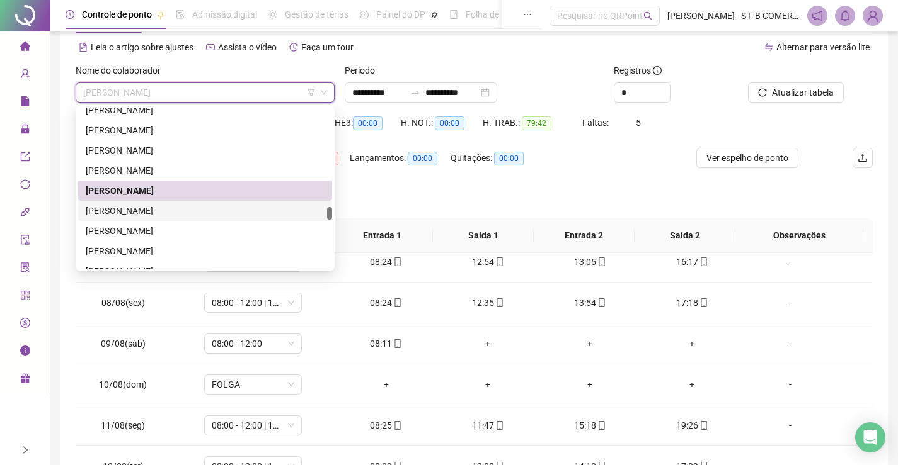
click at [215, 203] on div "[PERSON_NAME]" at bounding box center [205, 211] width 254 height 20
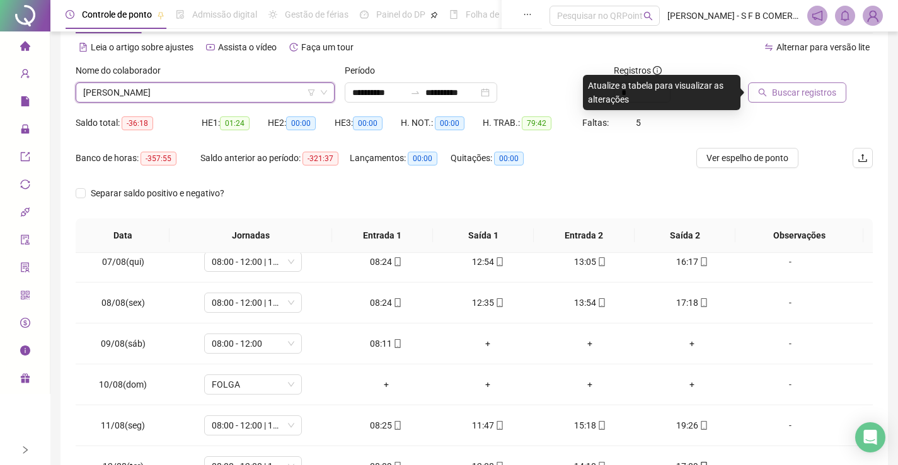
click at [760, 88] on icon "search" at bounding box center [762, 92] width 9 height 9
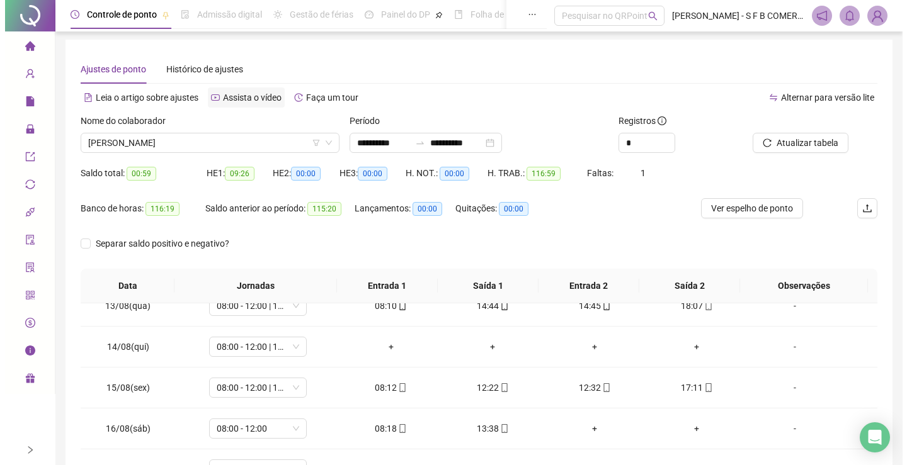
scroll to position [0, 0]
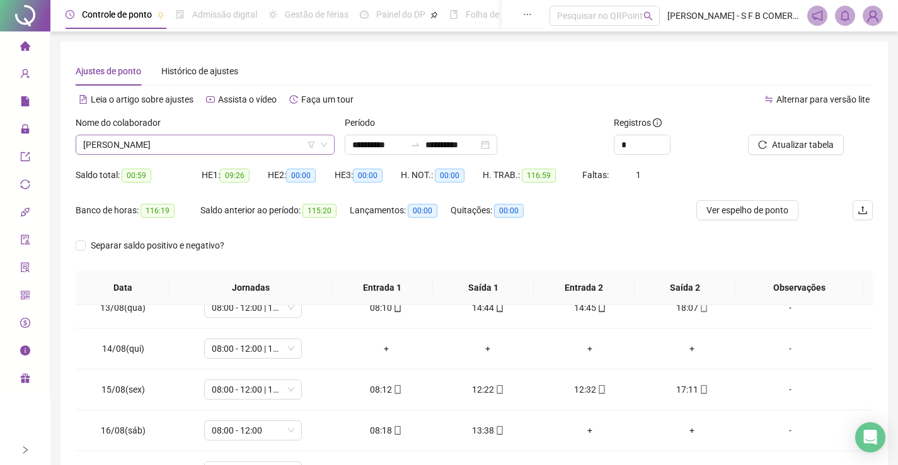
click at [210, 140] on span "[PERSON_NAME]" at bounding box center [205, 144] width 244 height 19
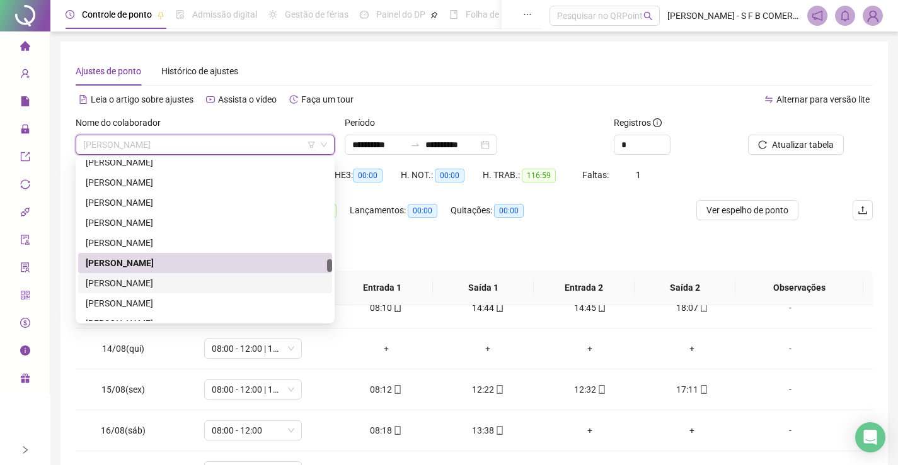
click at [195, 281] on div "[PERSON_NAME]" at bounding box center [205, 284] width 239 height 14
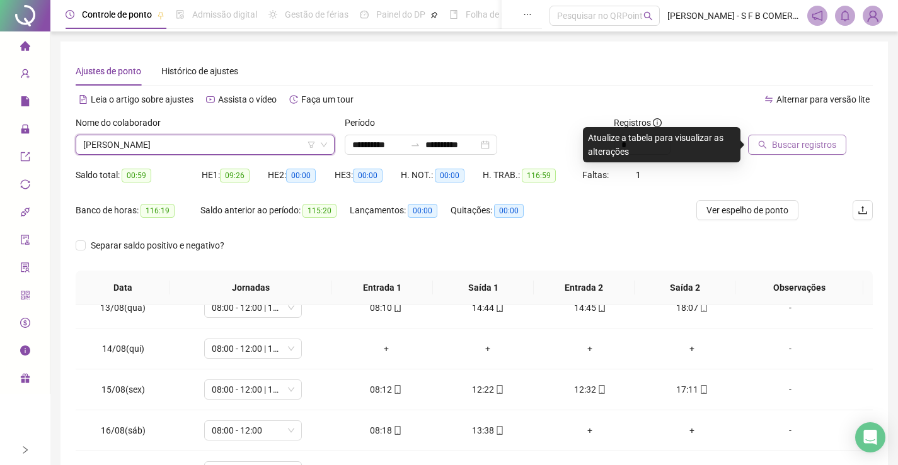
click at [768, 141] on button "Buscar registros" at bounding box center [797, 145] width 98 height 20
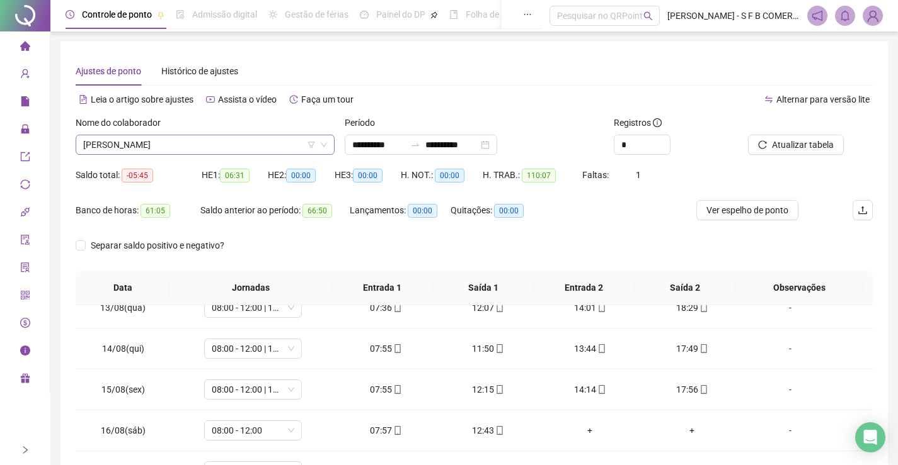
click at [241, 140] on span "[PERSON_NAME]" at bounding box center [205, 144] width 244 height 19
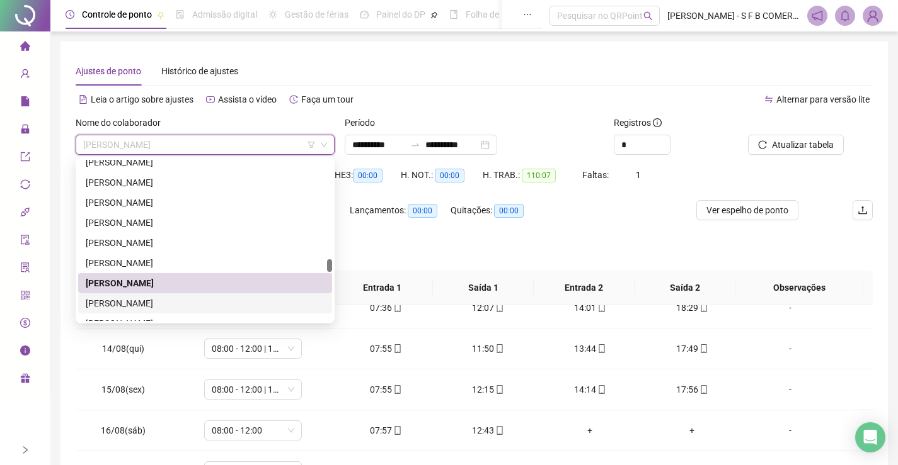
click at [190, 300] on div "[PERSON_NAME]" at bounding box center [205, 304] width 239 height 14
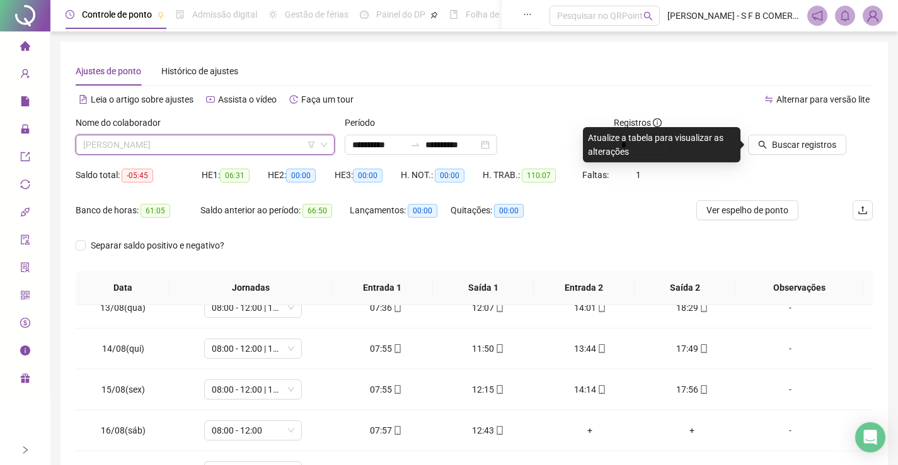
click at [249, 152] on span "[PERSON_NAME]" at bounding box center [205, 144] width 244 height 19
click at [792, 149] on span "Buscar registros" at bounding box center [804, 145] width 64 height 14
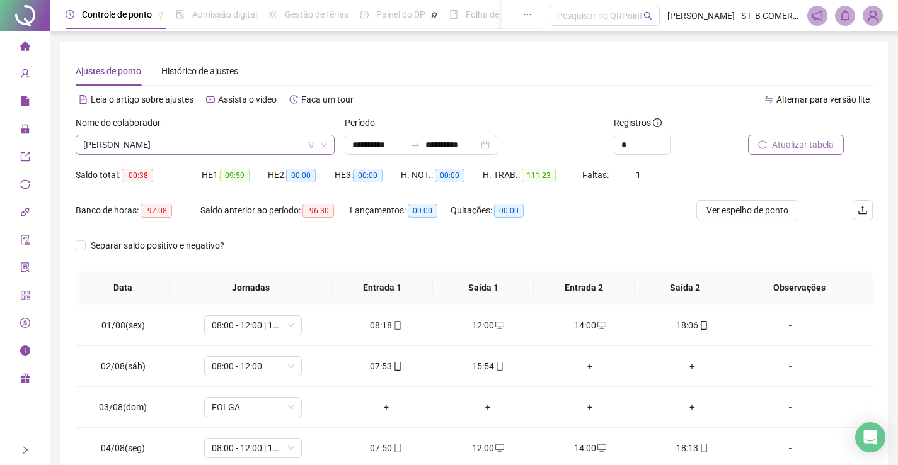
click at [299, 146] on span "[PERSON_NAME]" at bounding box center [205, 144] width 244 height 19
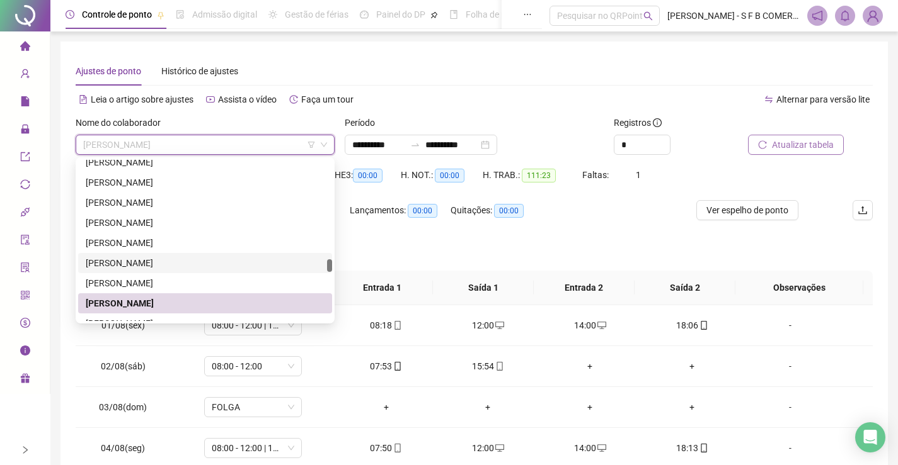
scroll to position [1320, 0]
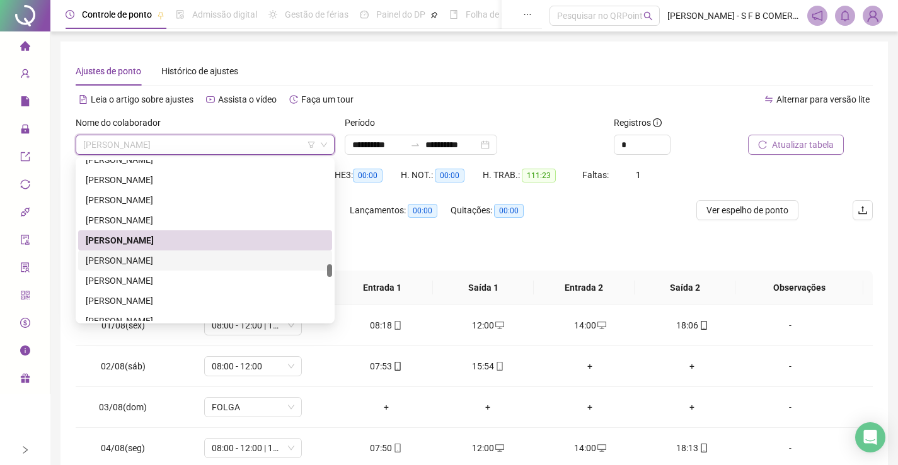
click at [265, 257] on div "[PERSON_NAME]" at bounding box center [205, 261] width 239 height 14
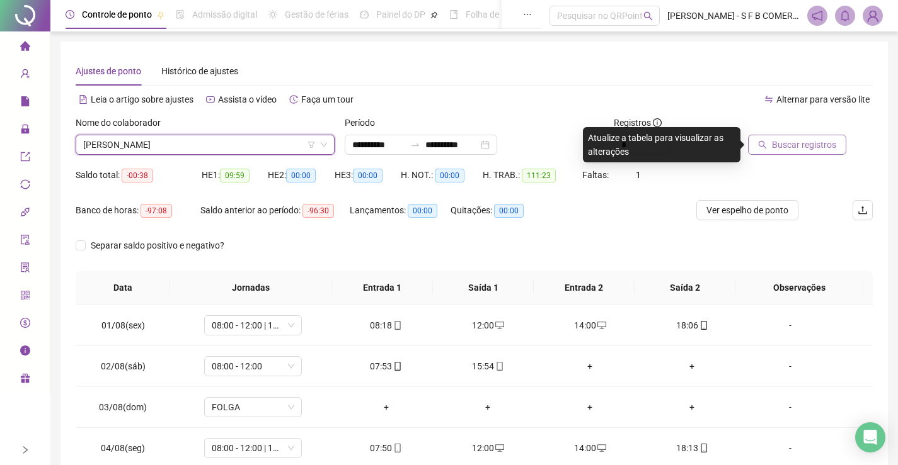
click at [787, 156] on div "Buscar registros" at bounding box center [810, 140] width 135 height 49
click at [796, 152] on button "Buscar registros" at bounding box center [797, 145] width 98 height 20
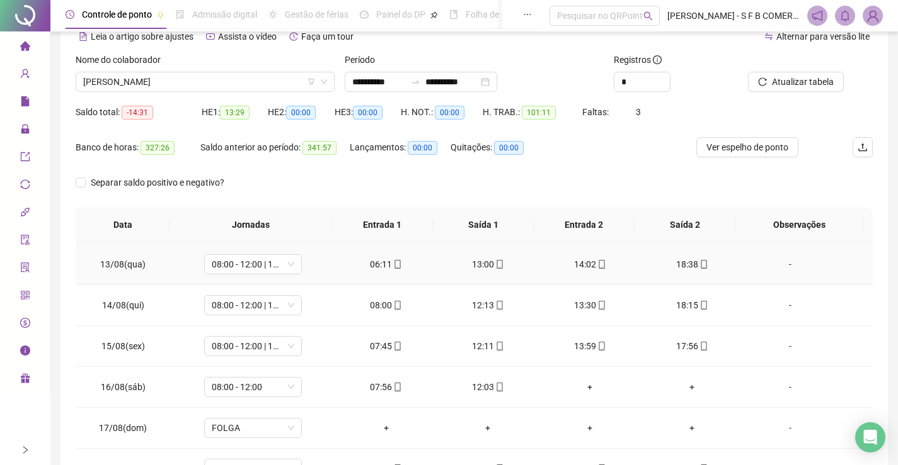
scroll to position [504, 0]
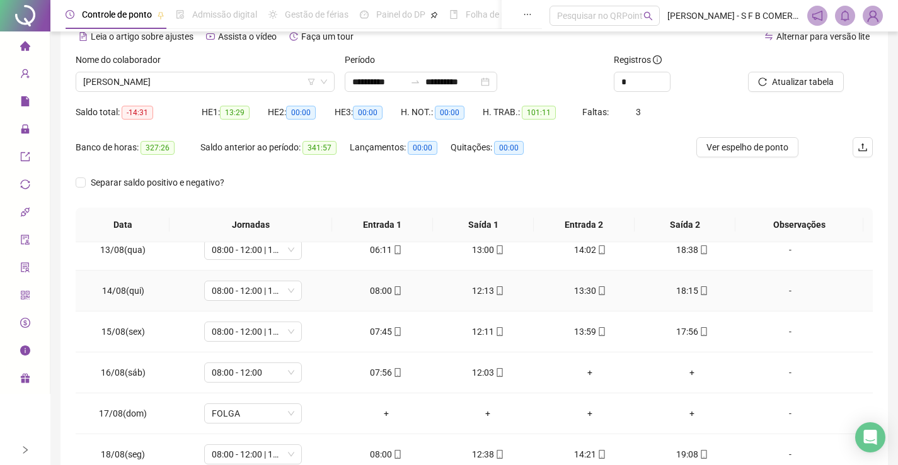
click at [474, 284] on div "12:13" at bounding box center [488, 291] width 82 height 14
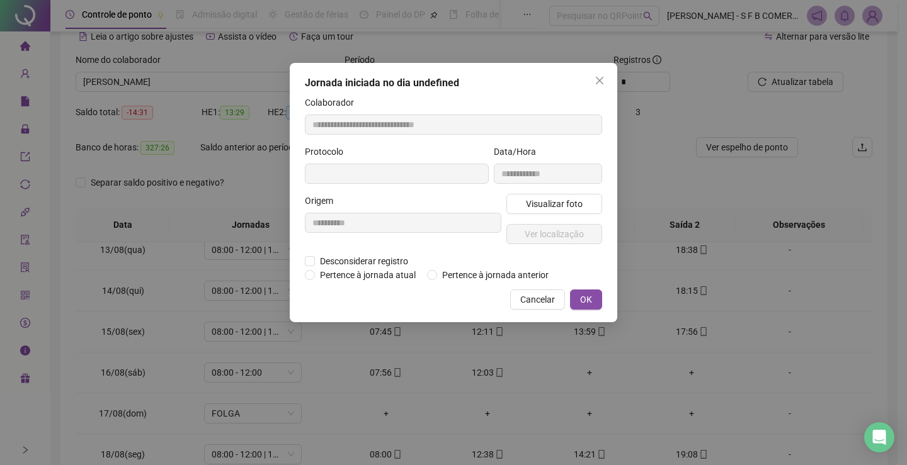
type input "**********"
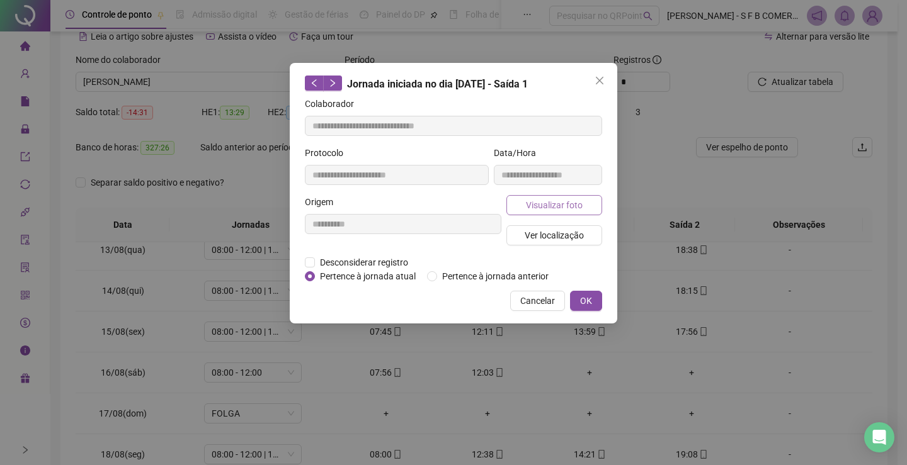
click at [528, 205] on span "Visualizar foto" at bounding box center [554, 205] width 57 height 14
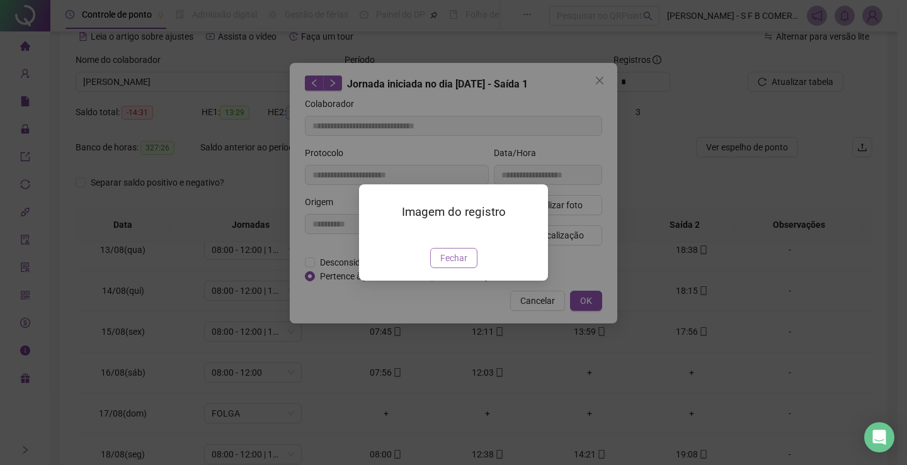
click at [446, 265] on span "Fechar" at bounding box center [453, 258] width 27 height 14
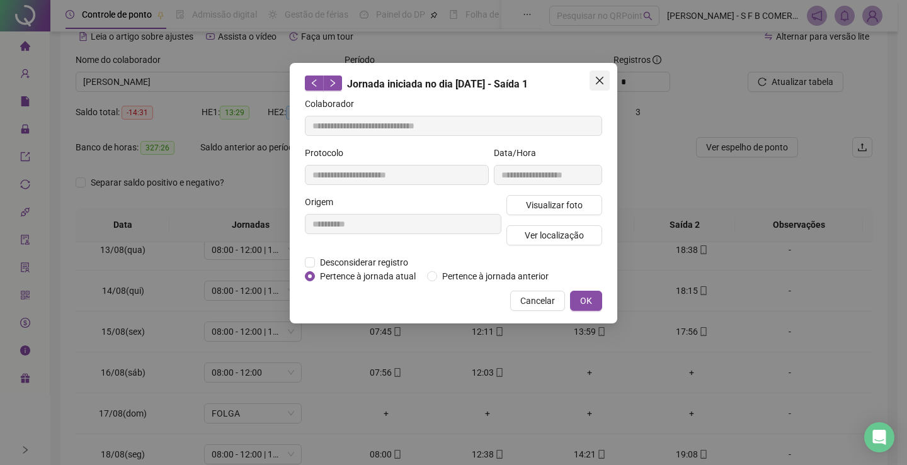
click at [600, 85] on icon "close" at bounding box center [600, 81] width 10 height 10
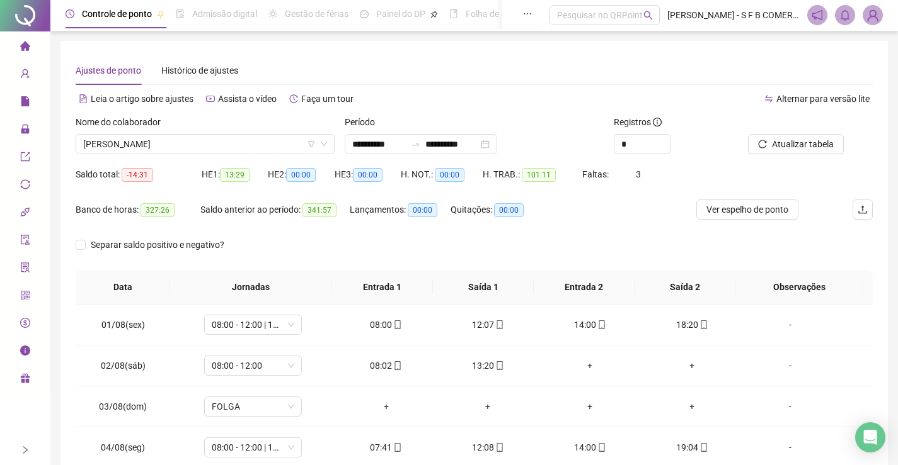
scroll to position [0, 0]
click at [282, 138] on span "[PERSON_NAME]" at bounding box center [205, 144] width 244 height 19
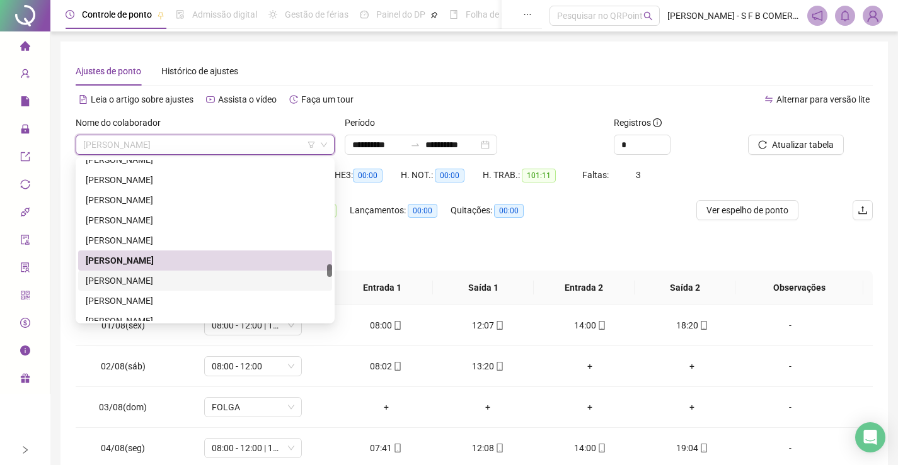
click at [265, 281] on div "[PERSON_NAME]" at bounding box center [205, 281] width 239 height 14
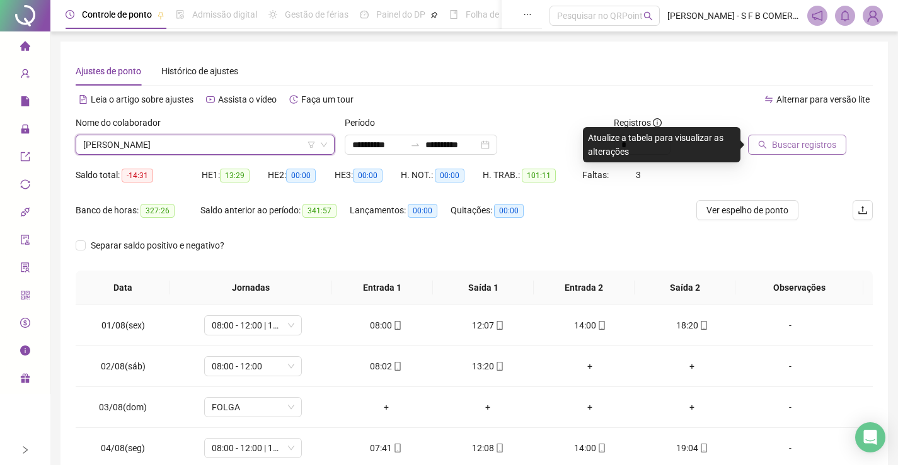
click at [775, 154] on button "Buscar registros" at bounding box center [797, 145] width 98 height 20
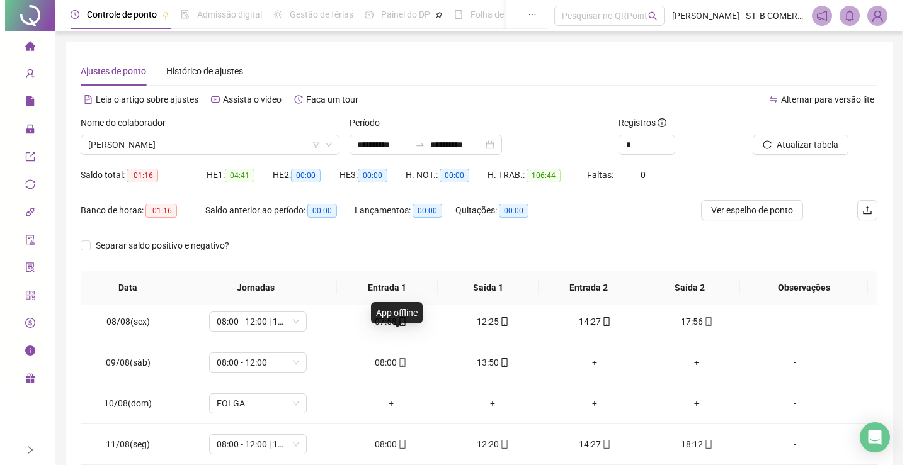
scroll to position [315, 0]
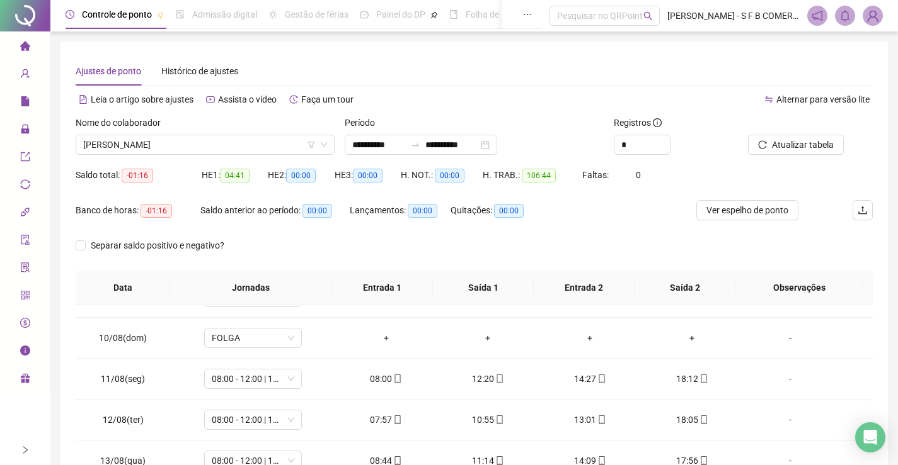
click at [33, 18] on div at bounding box center [25, 15] width 50 height 31
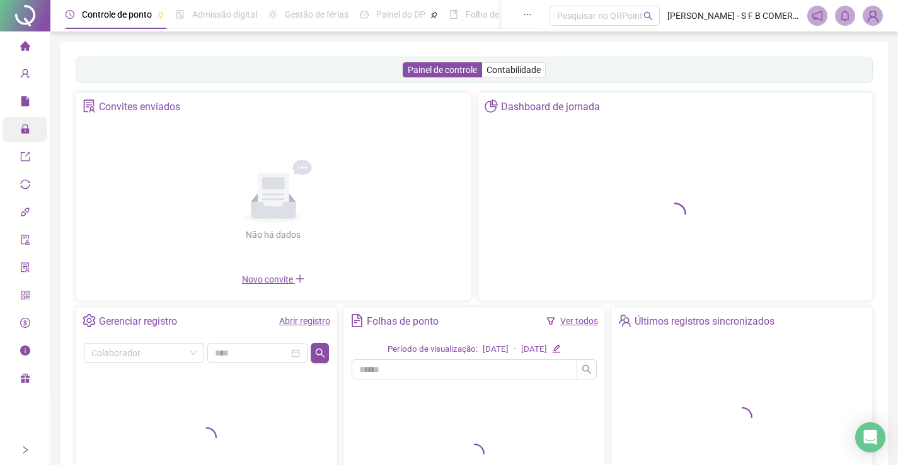
click at [33, 133] on span "Administração" at bounding box center [57, 130] width 74 height 10
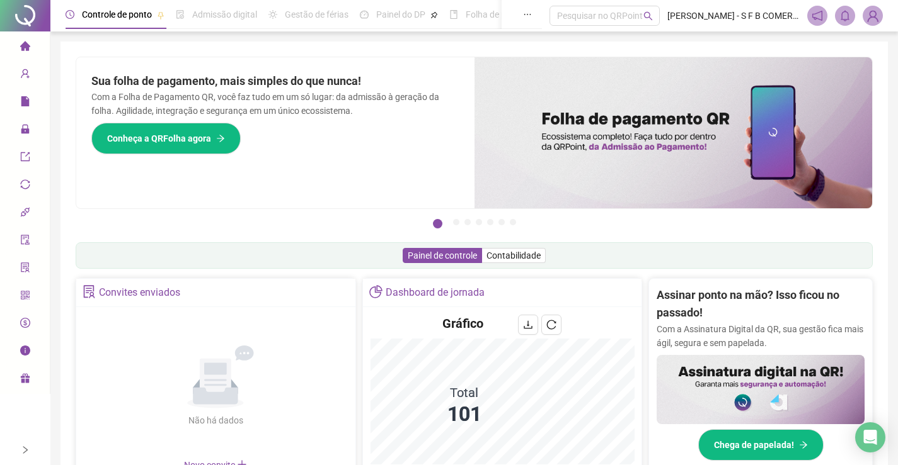
click at [33, 443] on div at bounding box center [25, 450] width 50 height 30
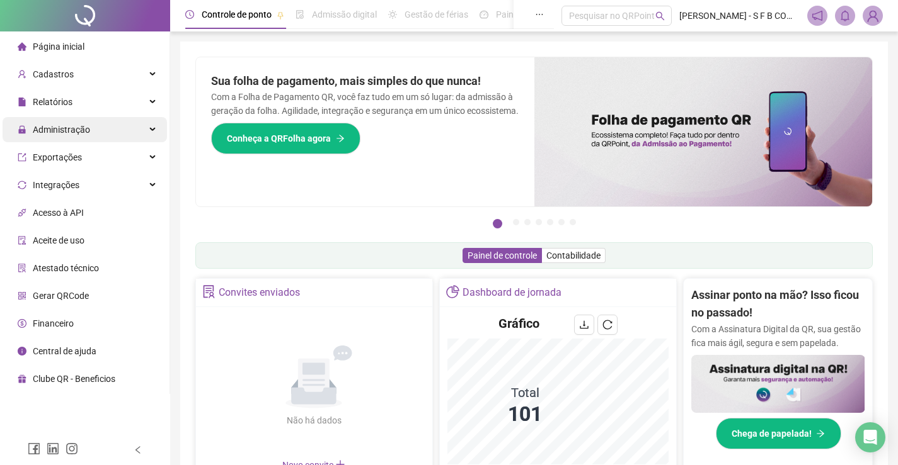
click at [110, 127] on div "Administração" at bounding box center [85, 129] width 164 height 25
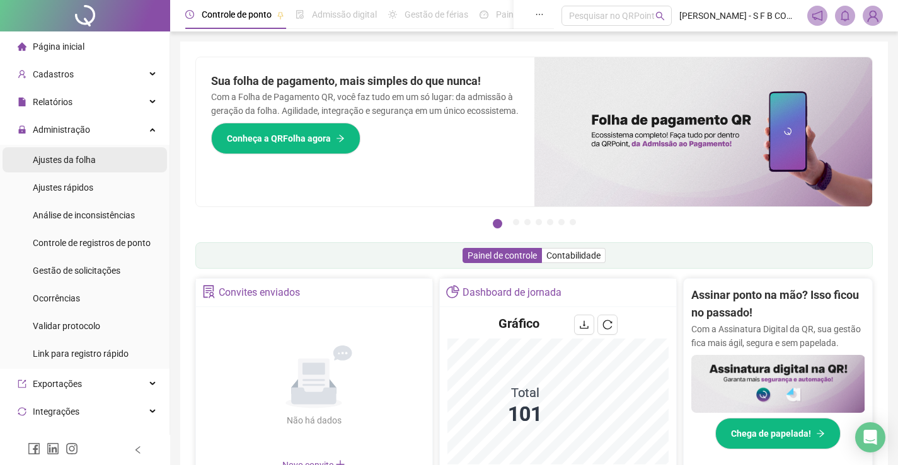
click at [87, 166] on div "Ajustes da folha" at bounding box center [64, 159] width 63 height 25
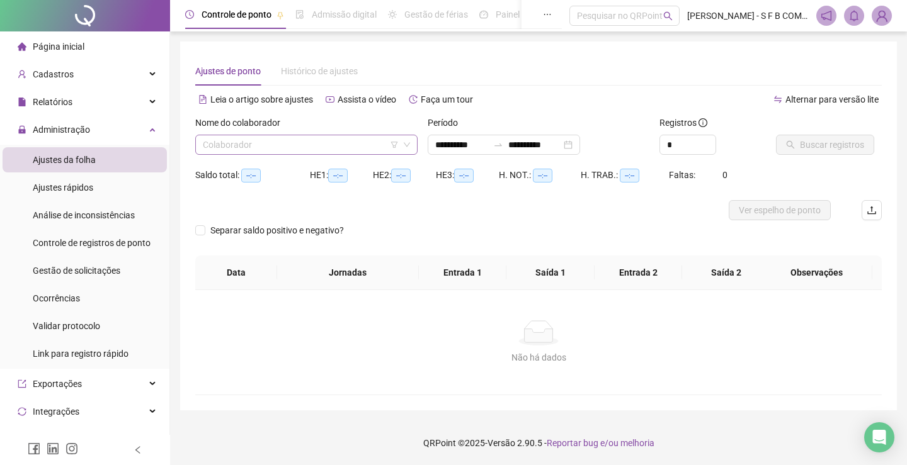
type input "**********"
click at [245, 149] on input "search" at bounding box center [301, 144] width 196 height 19
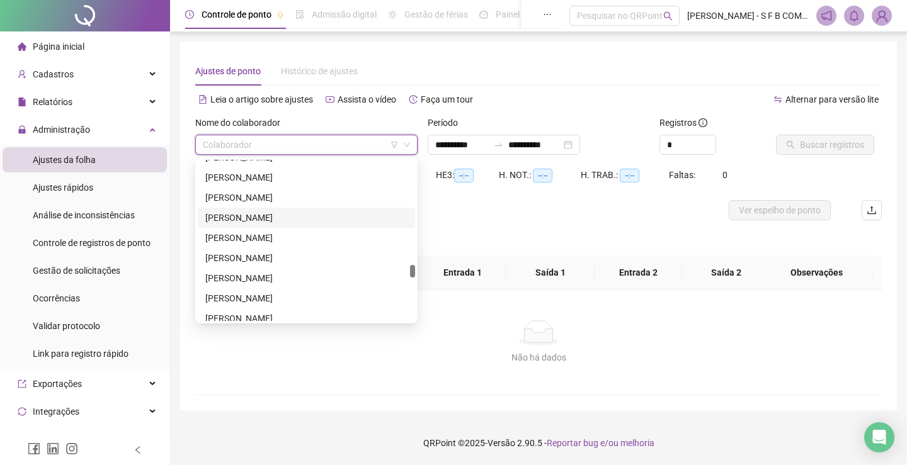
scroll to position [1386, 0]
click at [251, 220] on div "[PERSON_NAME]" at bounding box center [306, 215] width 202 height 14
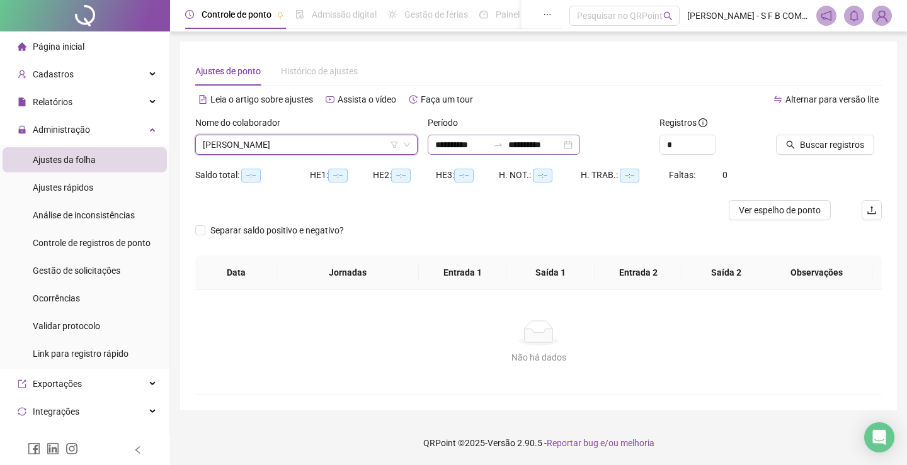
click at [580, 138] on div "**********" at bounding box center [504, 145] width 152 height 20
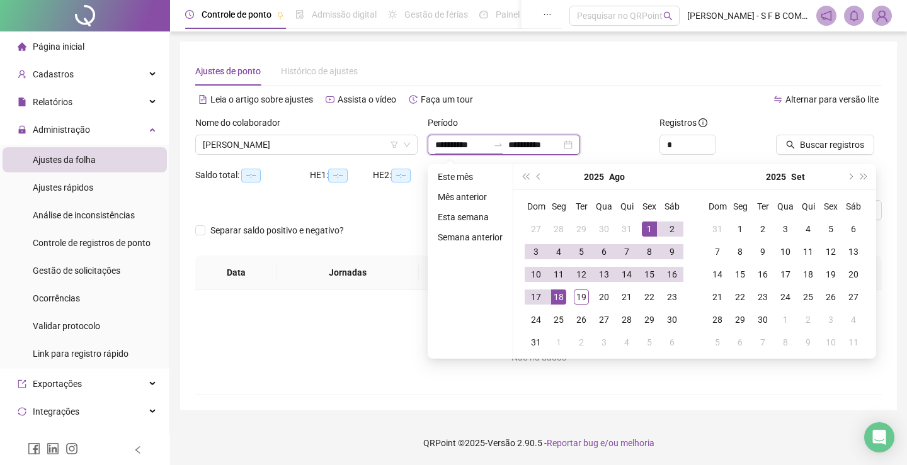
click at [580, 144] on div "**********" at bounding box center [504, 145] width 152 height 20
type input "**********"
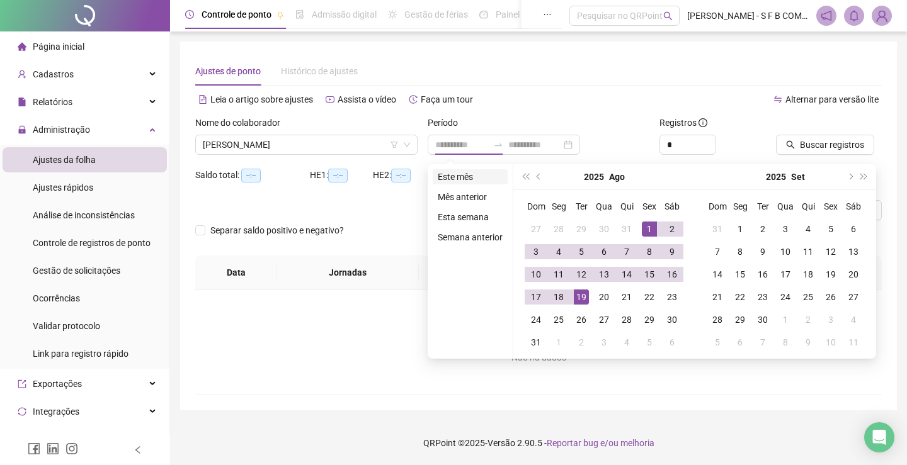
click at [442, 175] on li "Este mês" at bounding box center [470, 176] width 75 height 15
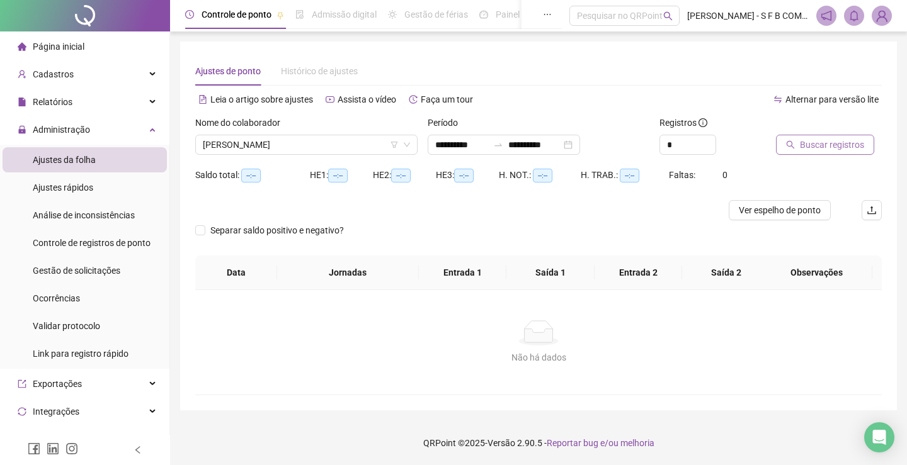
click at [801, 137] on button "Buscar registros" at bounding box center [825, 145] width 98 height 20
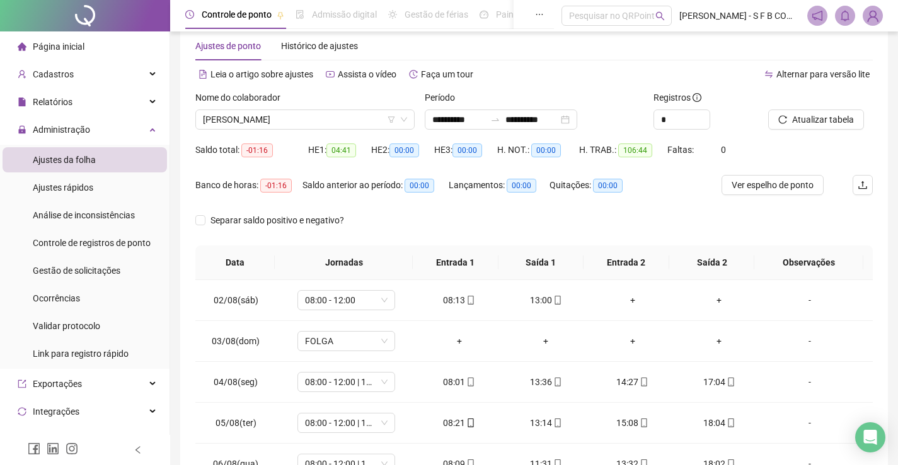
scroll to position [0, 0]
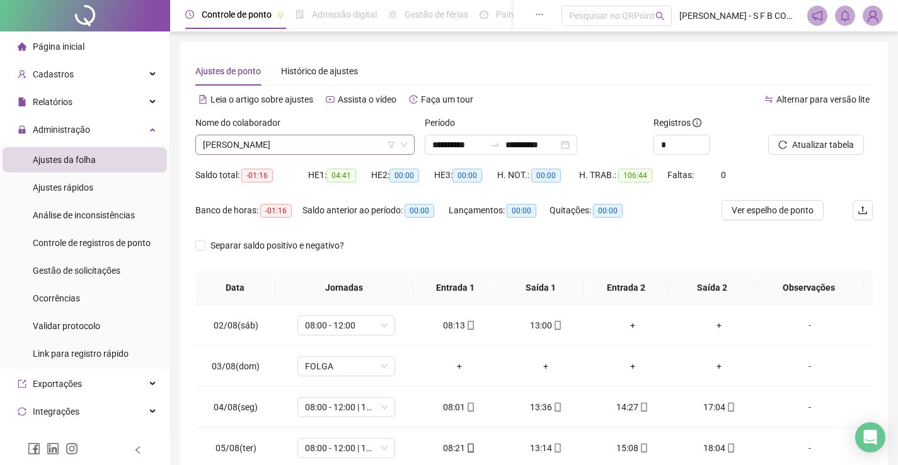
click at [312, 148] on span "[PERSON_NAME]" at bounding box center [305, 144] width 204 height 19
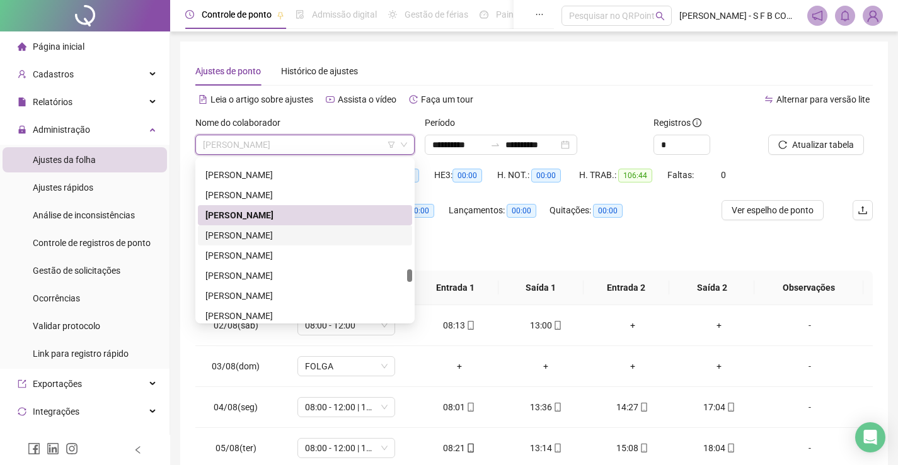
click at [320, 234] on div "[PERSON_NAME]" at bounding box center [304, 236] width 199 height 14
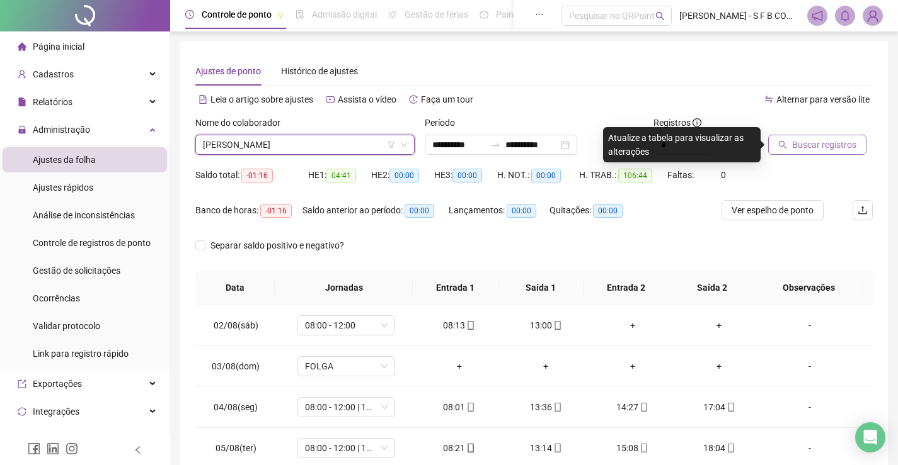
click at [816, 139] on span "Buscar registros" at bounding box center [824, 145] width 64 height 14
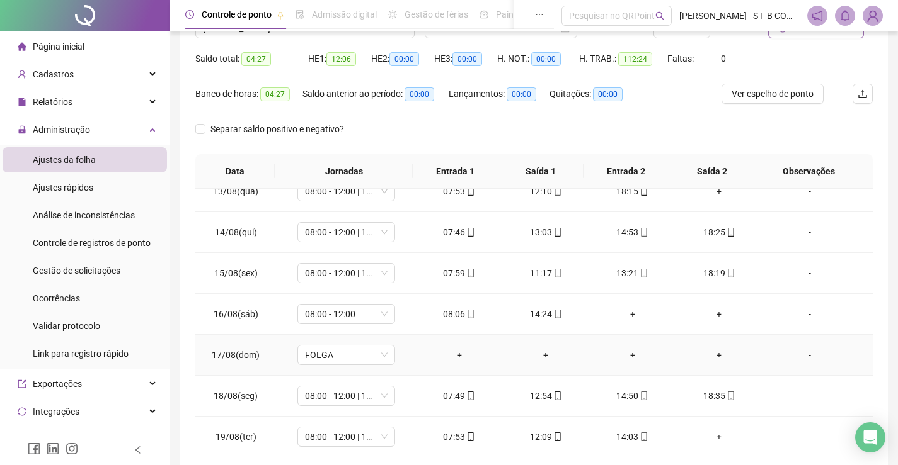
scroll to position [178, 0]
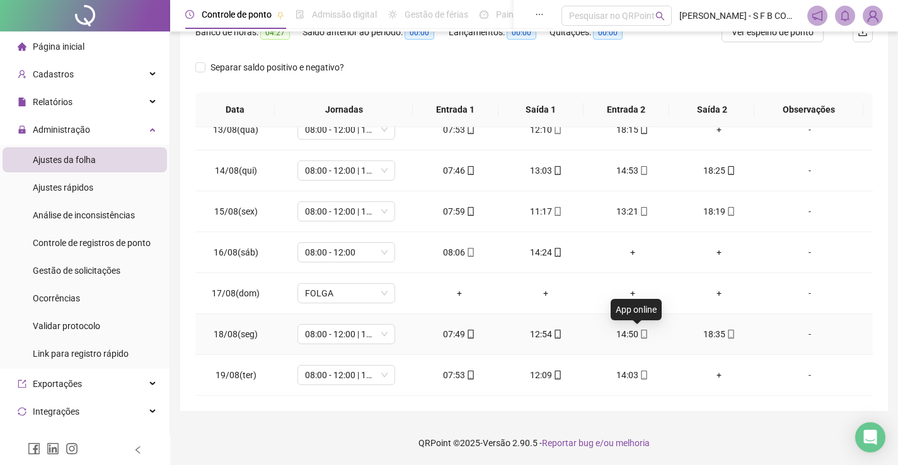
click at [638, 336] on span "mobile" at bounding box center [643, 334] width 10 height 9
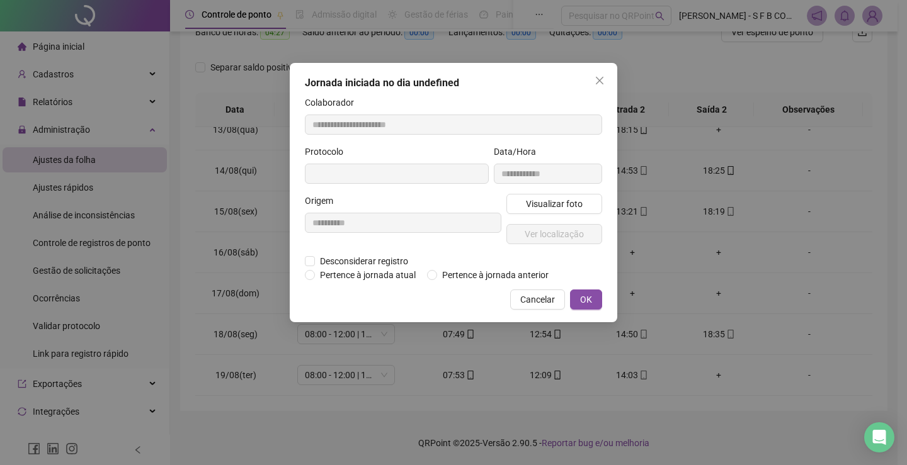
type input "**********"
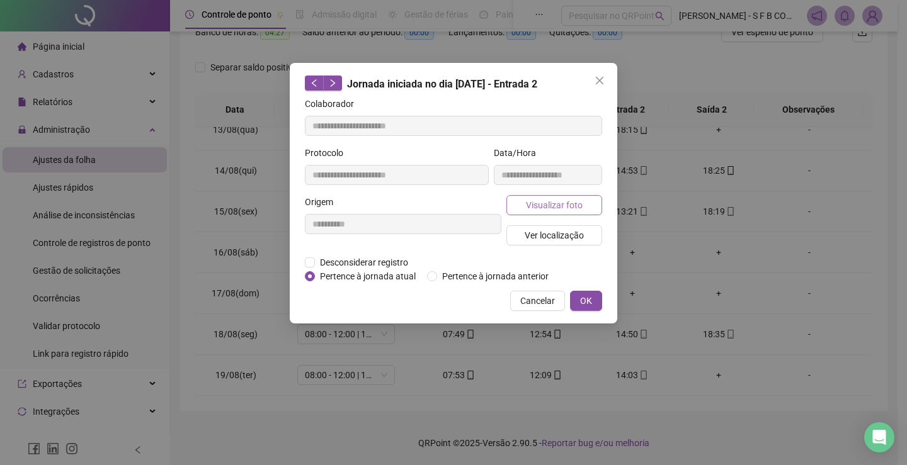
click at [527, 205] on span "Visualizar foto" at bounding box center [554, 205] width 57 height 14
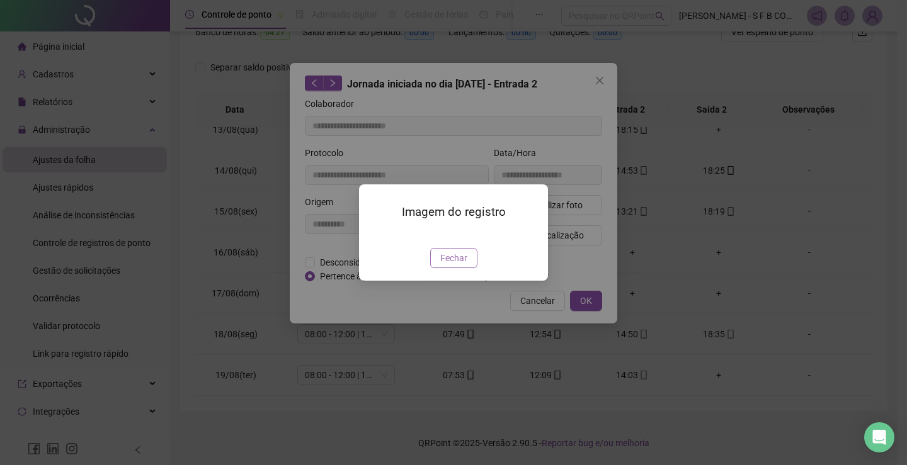
click at [462, 265] on span "Fechar" at bounding box center [453, 258] width 27 height 14
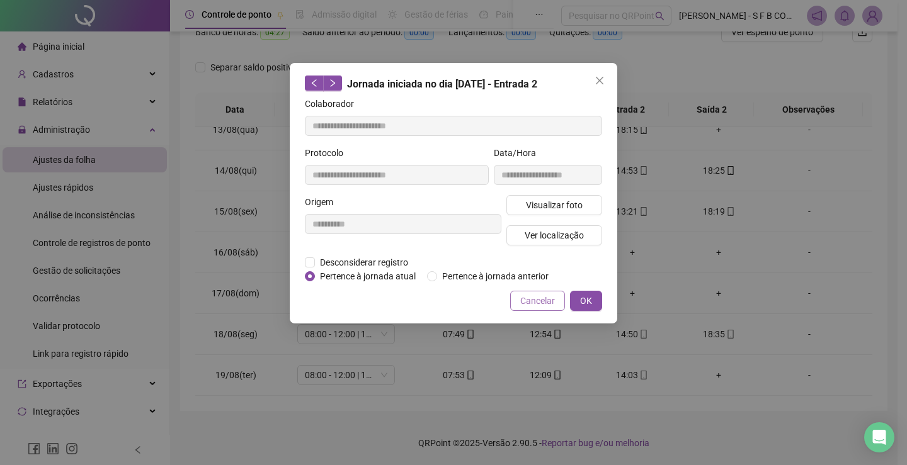
click at [536, 297] on span "Cancelar" at bounding box center [537, 301] width 35 height 14
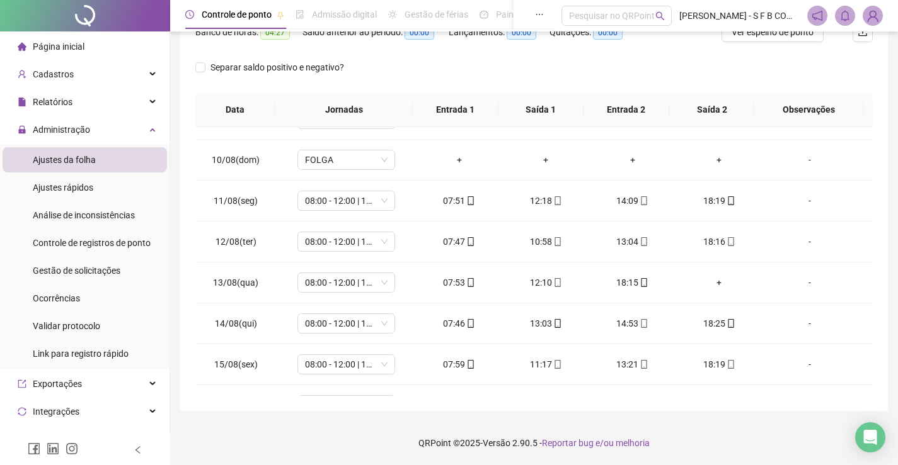
scroll to position [52, 0]
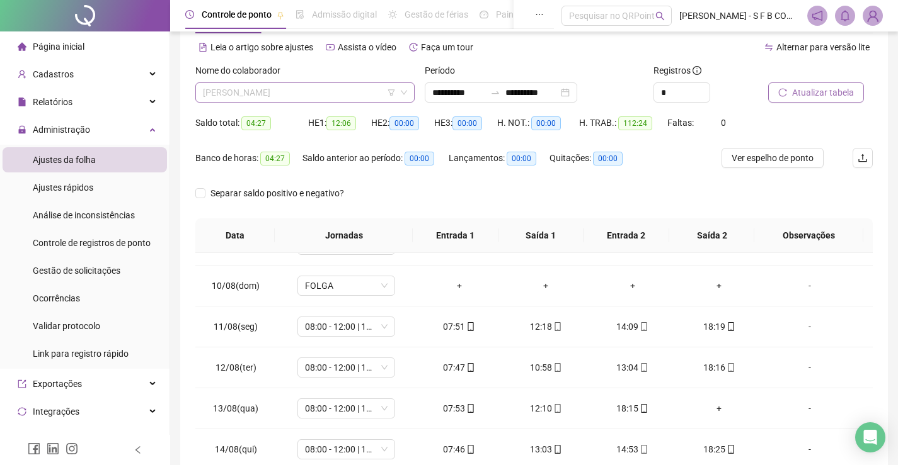
click at [292, 98] on span "[PERSON_NAME]" at bounding box center [305, 92] width 204 height 19
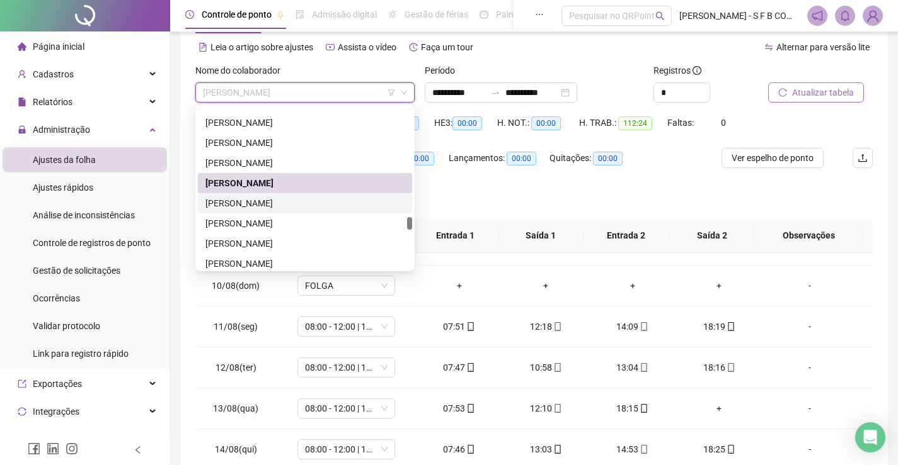
click at [285, 200] on div "[PERSON_NAME]" at bounding box center [304, 204] width 199 height 14
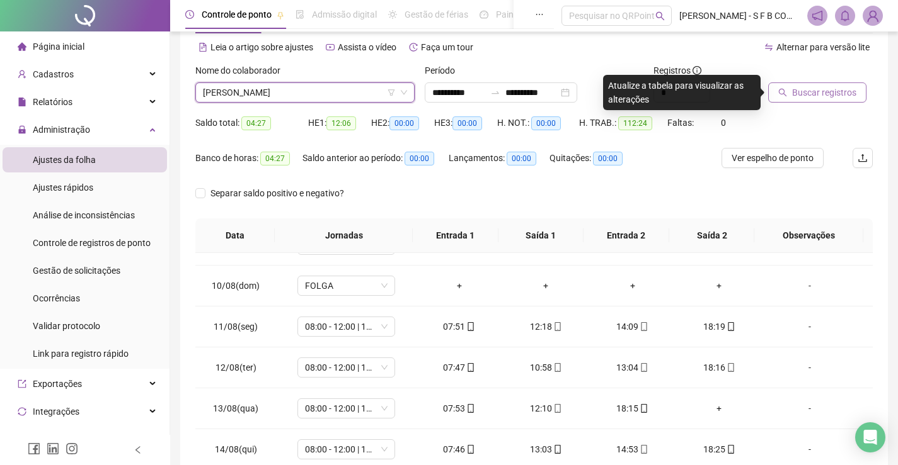
click at [806, 88] on span "Buscar registros" at bounding box center [824, 93] width 64 height 14
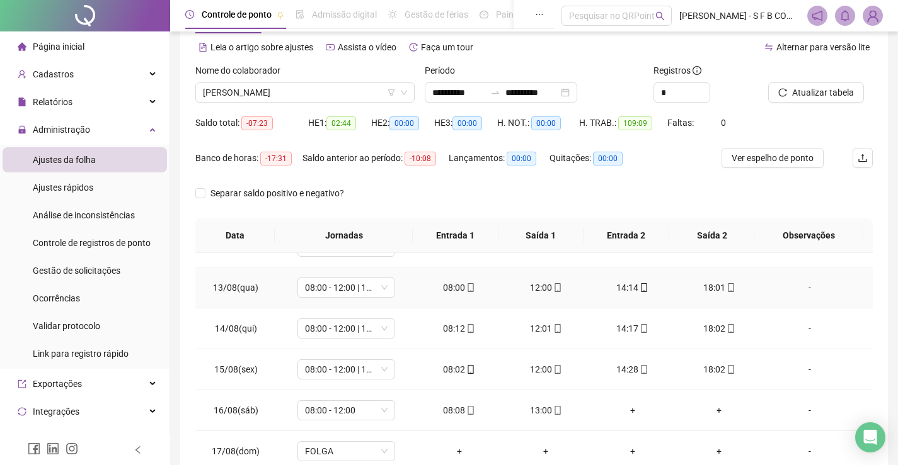
scroll to position [509, 0]
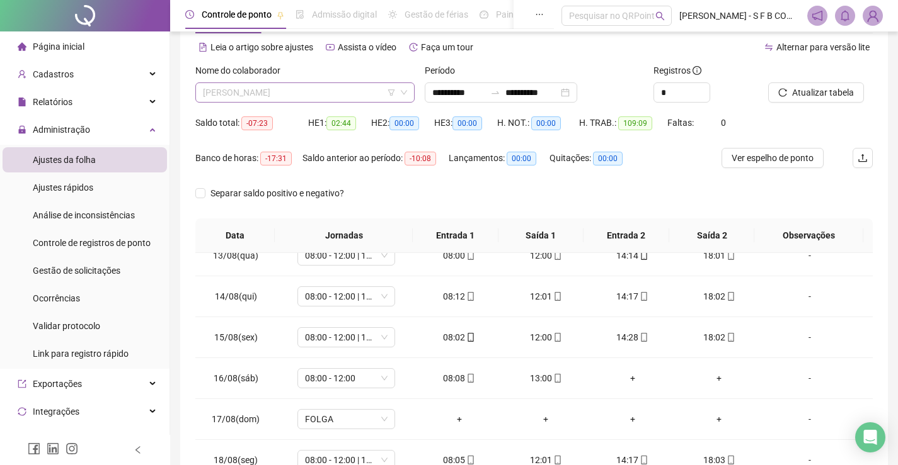
click at [317, 98] on span "[PERSON_NAME]" at bounding box center [305, 92] width 204 height 19
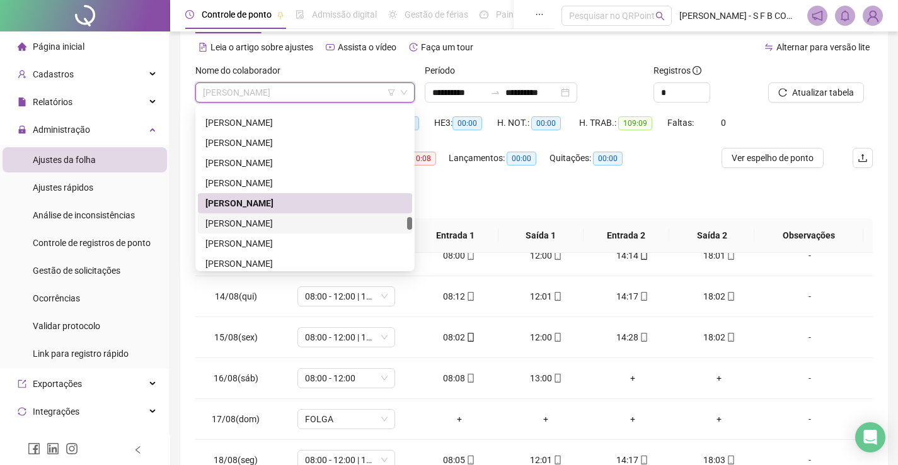
click at [309, 222] on div "[PERSON_NAME]" at bounding box center [304, 224] width 199 height 14
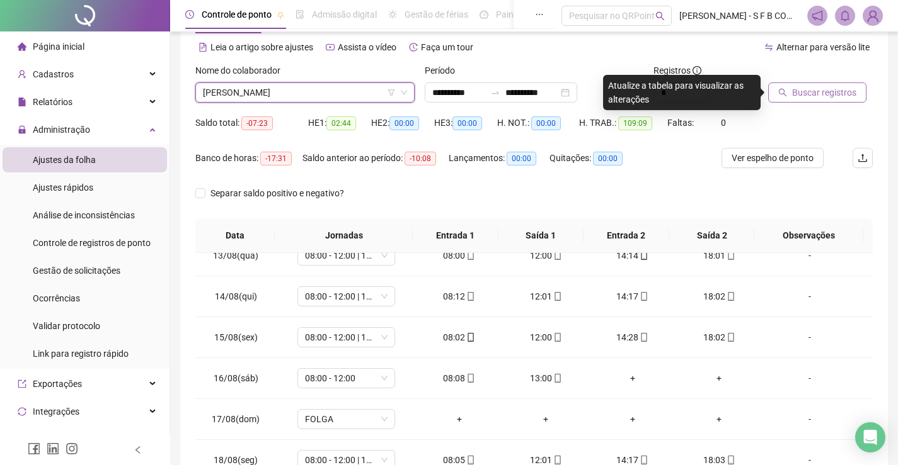
click at [795, 94] on span "Buscar registros" at bounding box center [824, 93] width 64 height 14
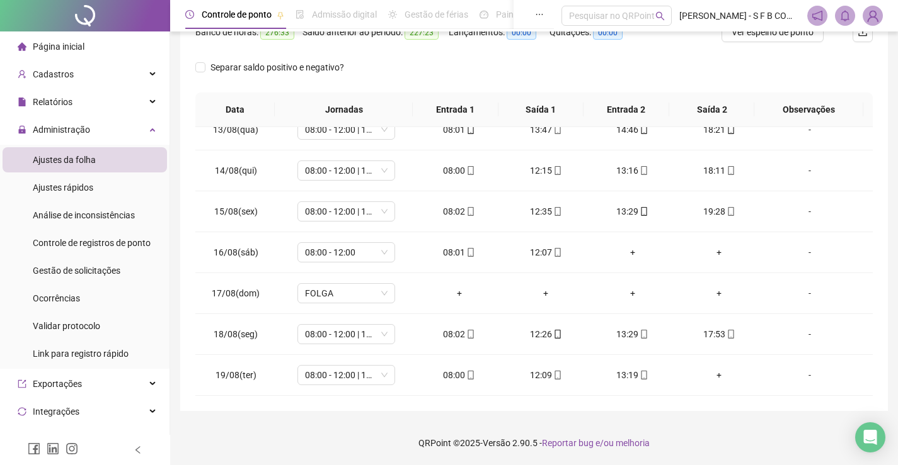
scroll to position [52, 0]
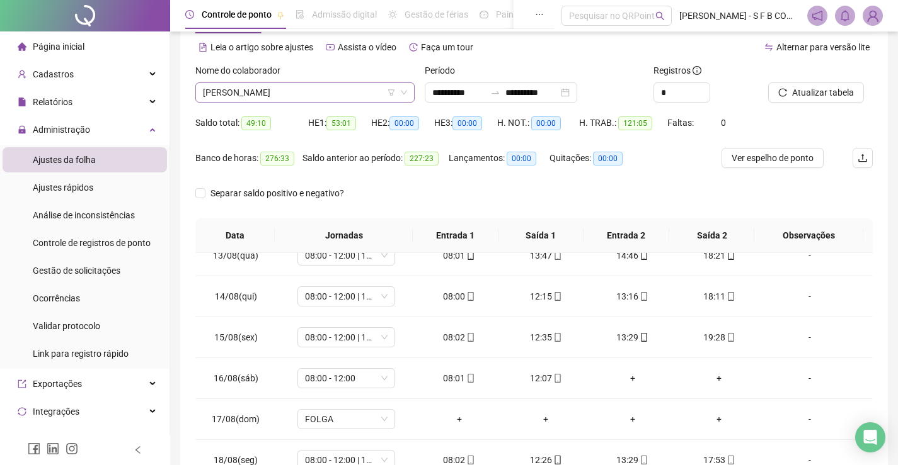
click at [330, 93] on span "[PERSON_NAME]" at bounding box center [305, 92] width 204 height 19
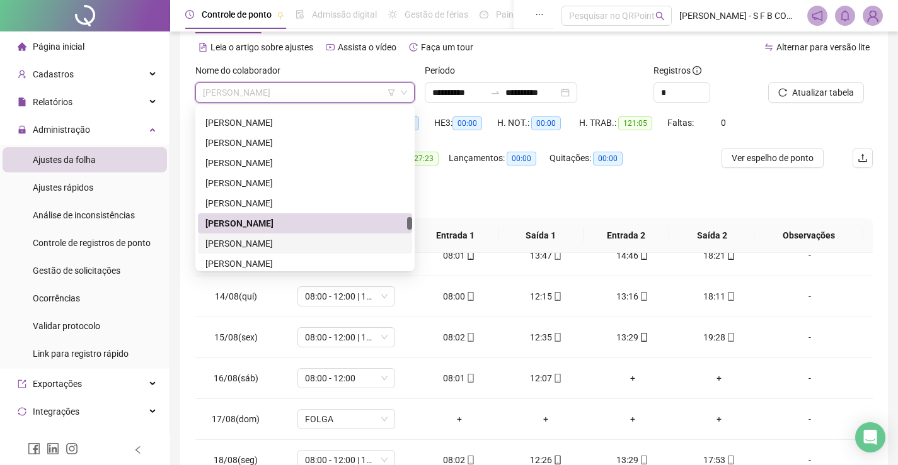
click at [319, 234] on div "[PERSON_NAME]" at bounding box center [305, 244] width 214 height 20
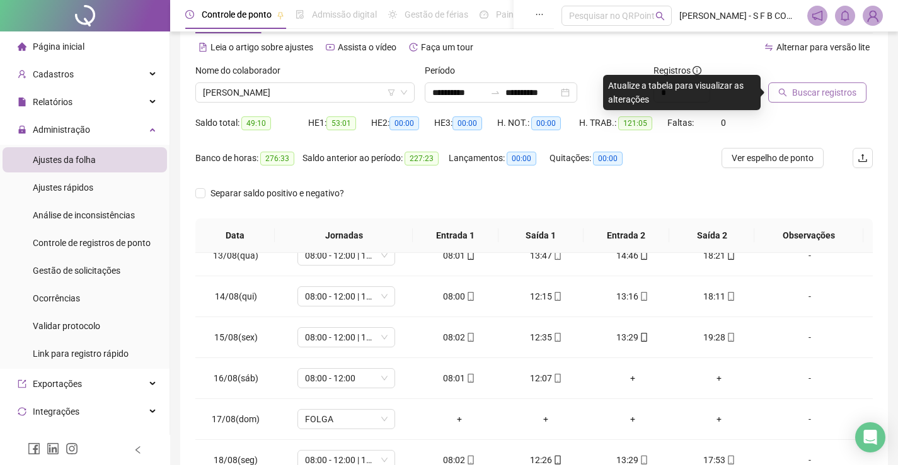
drag, startPoint x: 787, startPoint y: 93, endPoint x: 772, endPoint y: 100, distance: 17.2
click at [787, 92] on button "Buscar registros" at bounding box center [817, 93] width 98 height 20
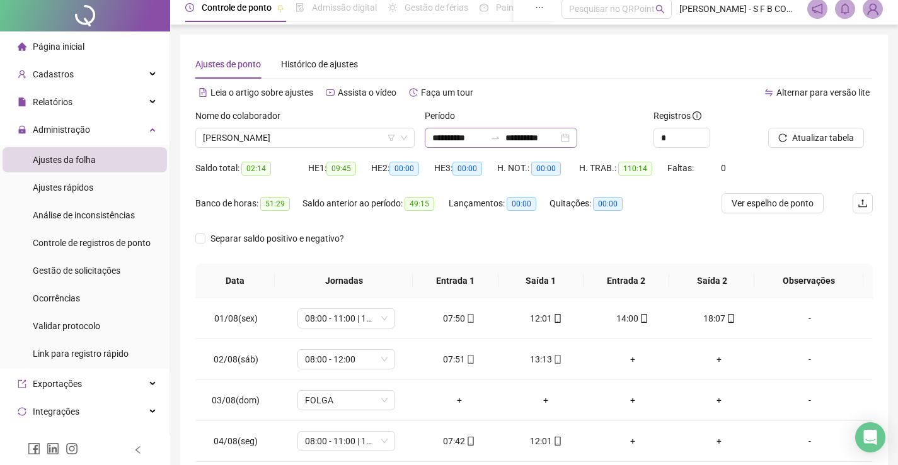
scroll to position [0, 0]
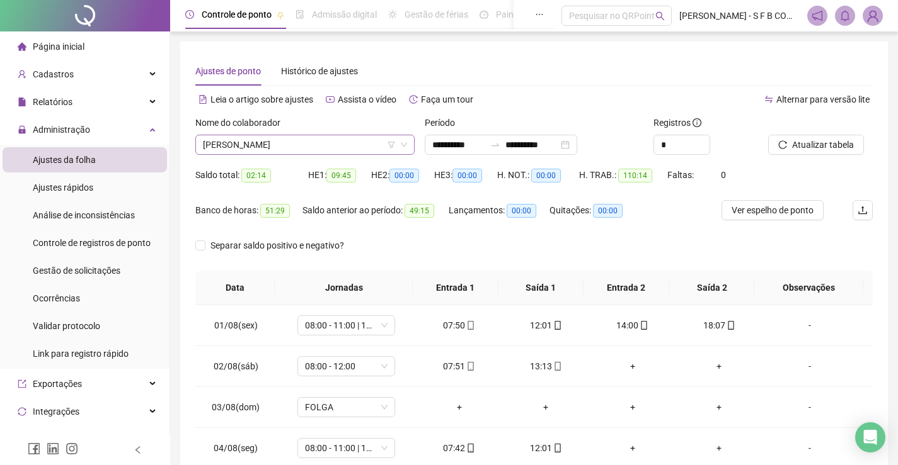
click at [325, 142] on span "[PERSON_NAME]" at bounding box center [305, 144] width 204 height 19
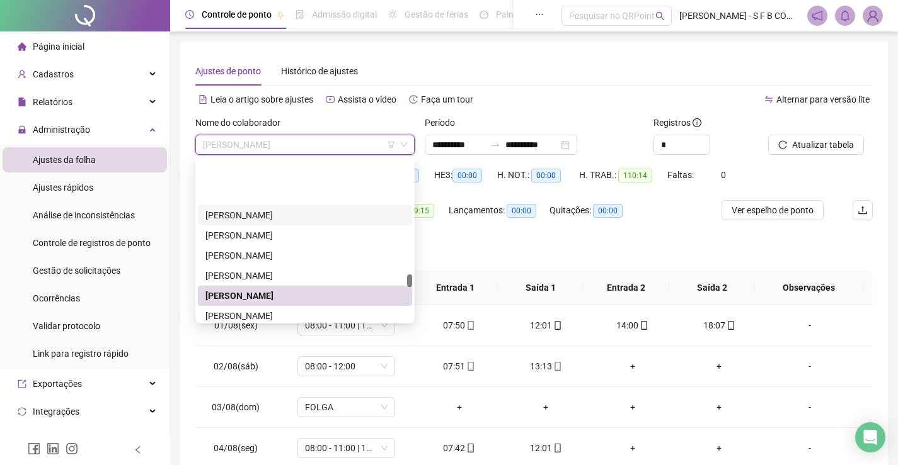
scroll to position [1449, 0]
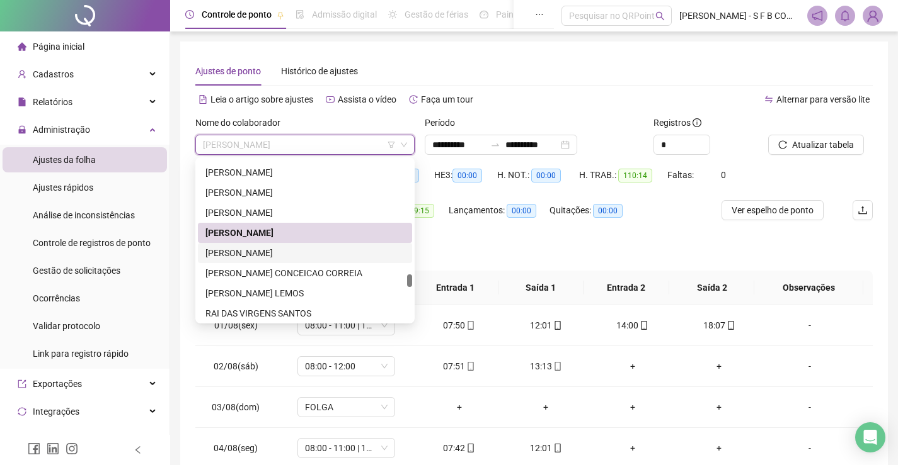
click at [275, 249] on div "[PERSON_NAME]" at bounding box center [304, 253] width 199 height 14
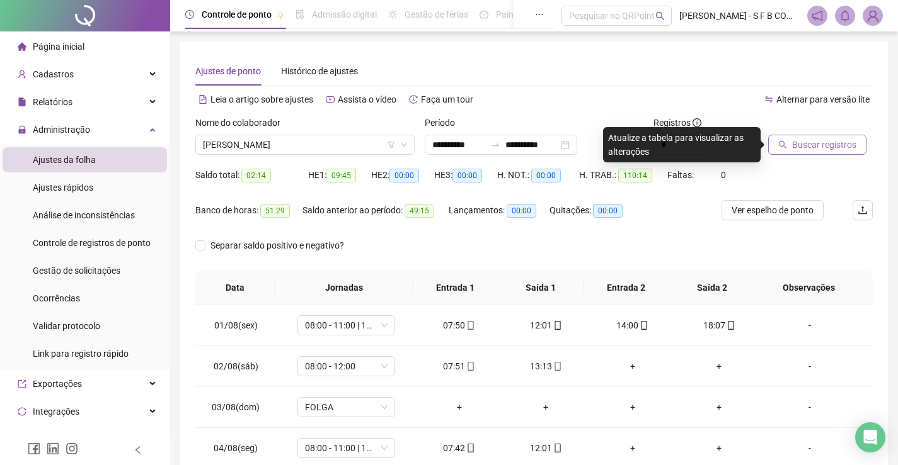
click at [794, 146] on span "Buscar registros" at bounding box center [824, 145] width 64 height 14
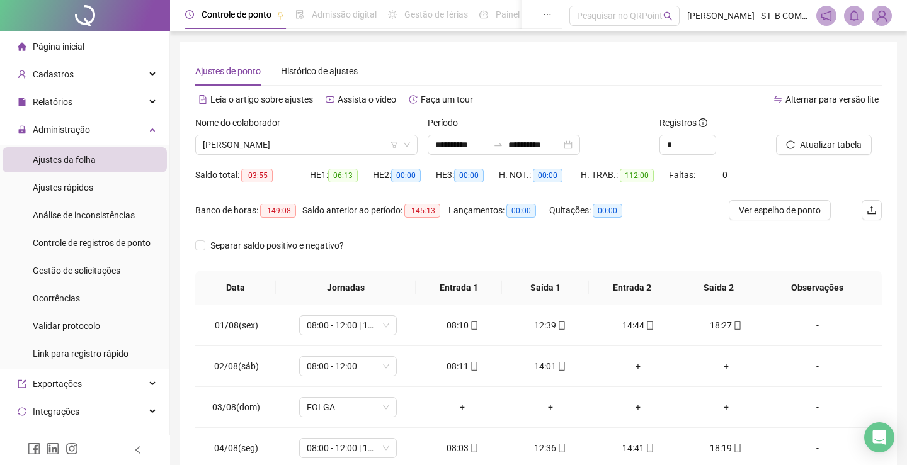
click at [331, 139] on span "[PERSON_NAME]" at bounding box center [306, 144] width 207 height 19
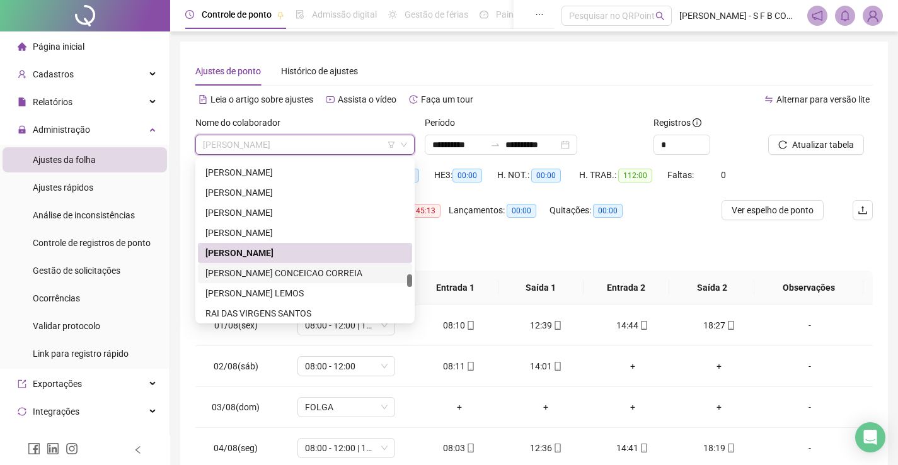
click at [283, 271] on div "[PERSON_NAME] CONCEICAO CORREIA" at bounding box center [304, 273] width 199 height 14
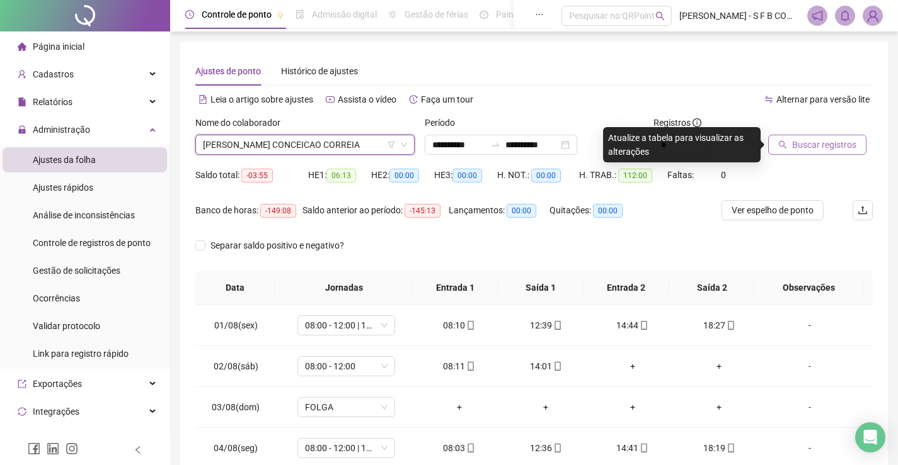
click at [802, 152] on button "Buscar registros" at bounding box center [817, 145] width 98 height 20
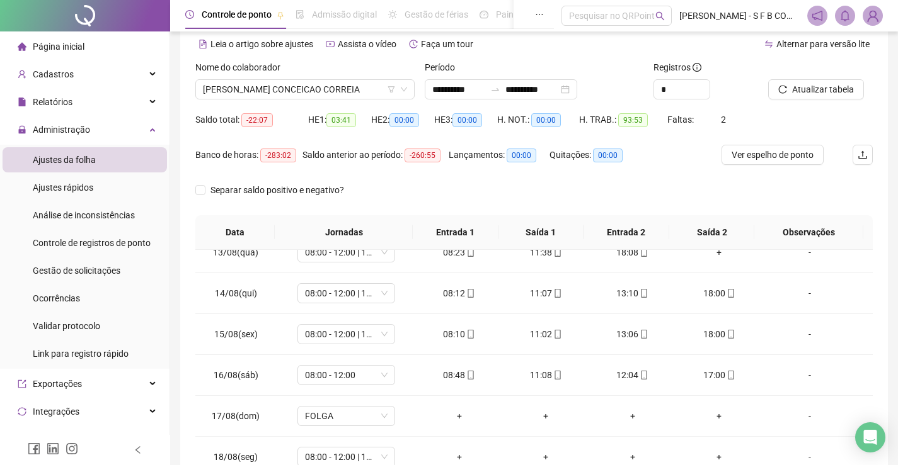
scroll to position [52, 0]
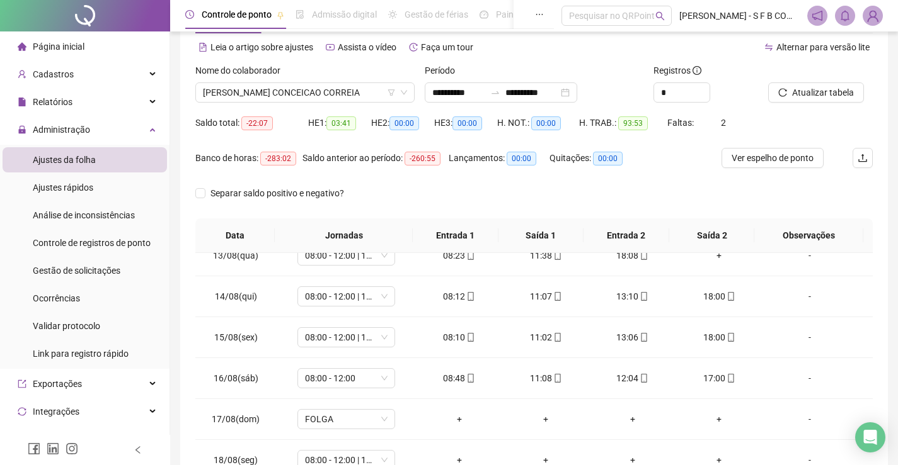
click at [350, 81] on div "Nome do colaborador" at bounding box center [304, 73] width 219 height 19
click at [363, 84] on span "[PERSON_NAME] CONCEICAO CORREIA" at bounding box center [305, 92] width 204 height 19
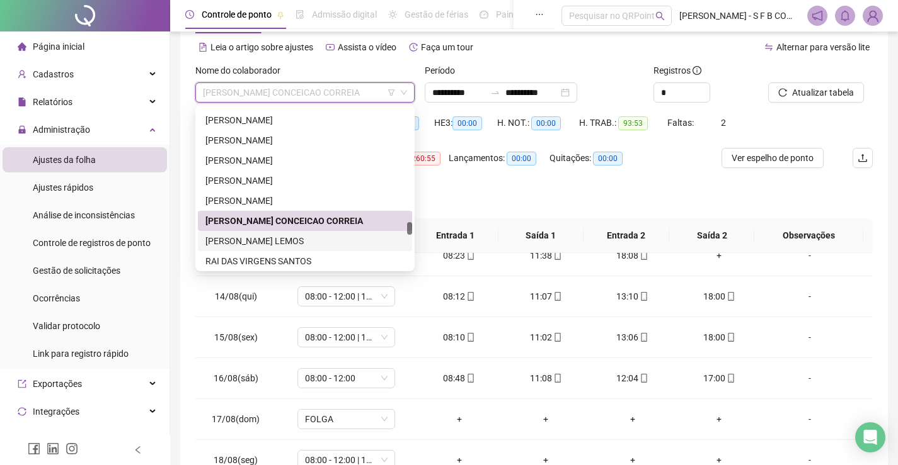
click at [294, 246] on div "[PERSON_NAME] LEMOS" at bounding box center [304, 241] width 199 height 14
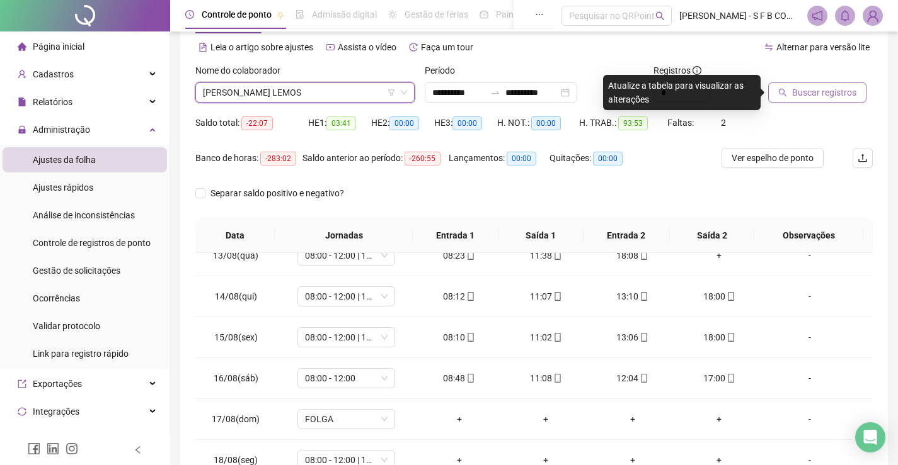
click at [773, 86] on button "Buscar registros" at bounding box center [817, 93] width 98 height 20
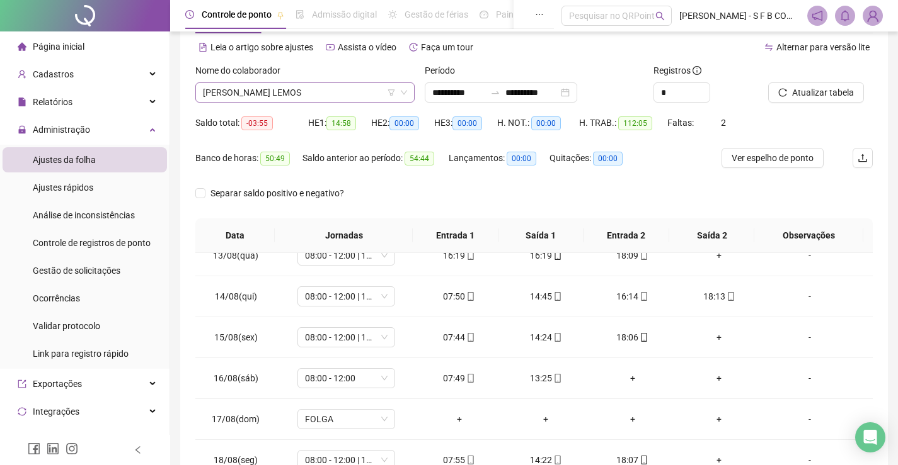
click at [294, 97] on span "[PERSON_NAME] LEMOS" at bounding box center [305, 92] width 204 height 19
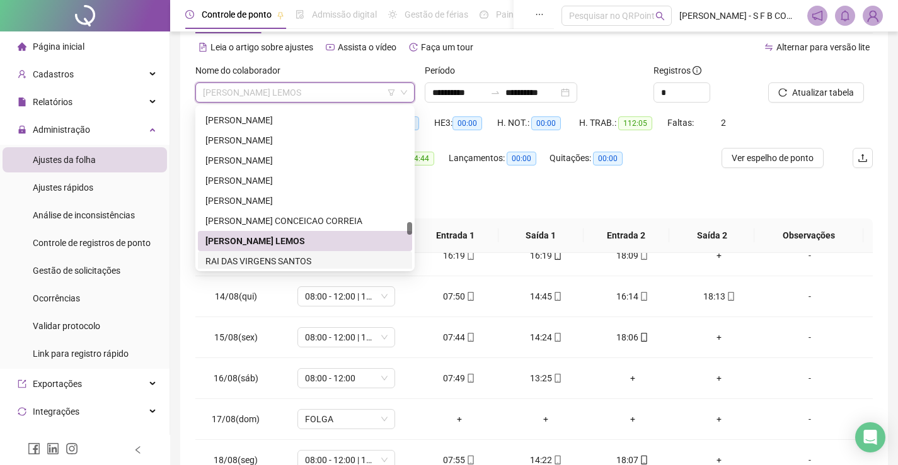
click at [310, 254] on div "RAI DAS VIRGENS SANTOS" at bounding box center [304, 261] width 199 height 14
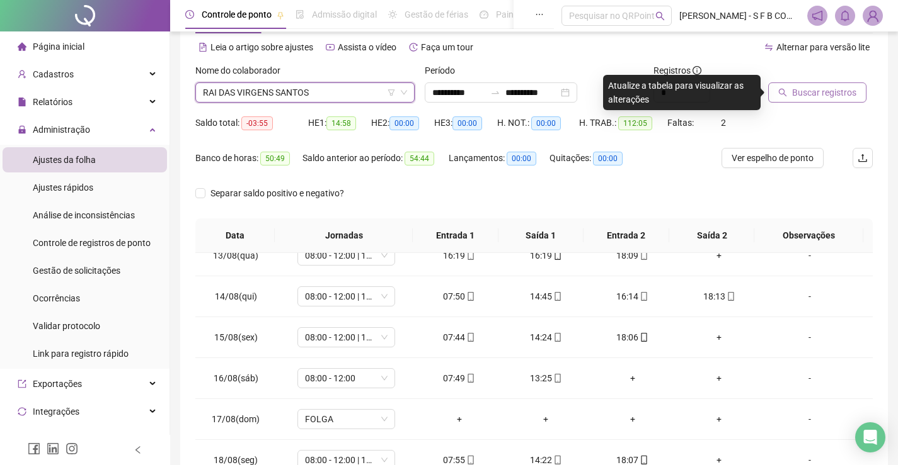
click at [835, 85] on div "Buscar registros" at bounding box center [820, 83] width 105 height 39
click at [829, 89] on span "Buscar registros" at bounding box center [824, 93] width 64 height 14
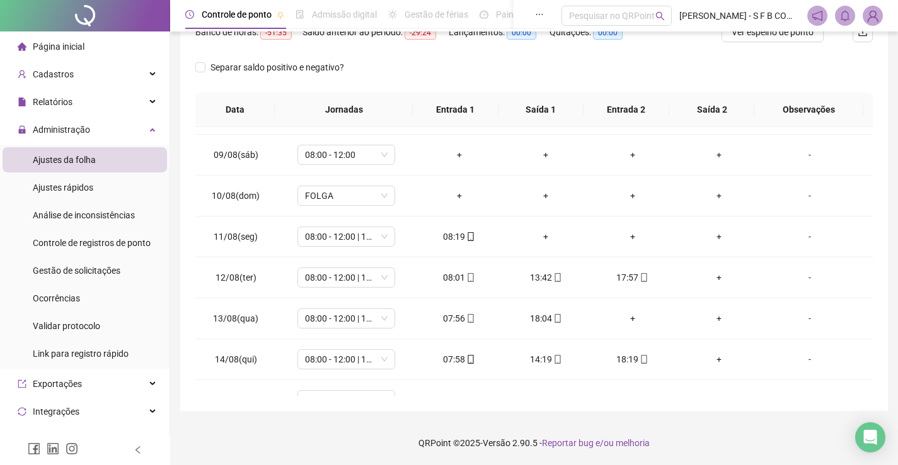
scroll to position [257, 0]
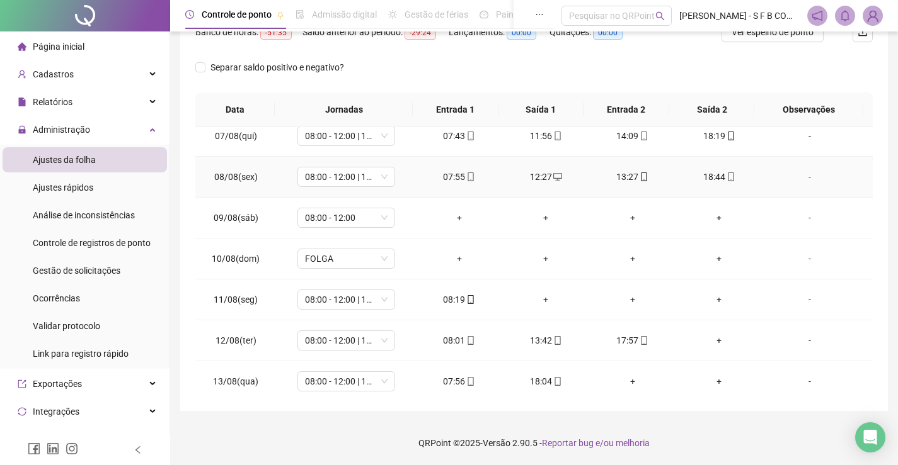
click at [638, 181] on span at bounding box center [643, 177] width 10 height 10
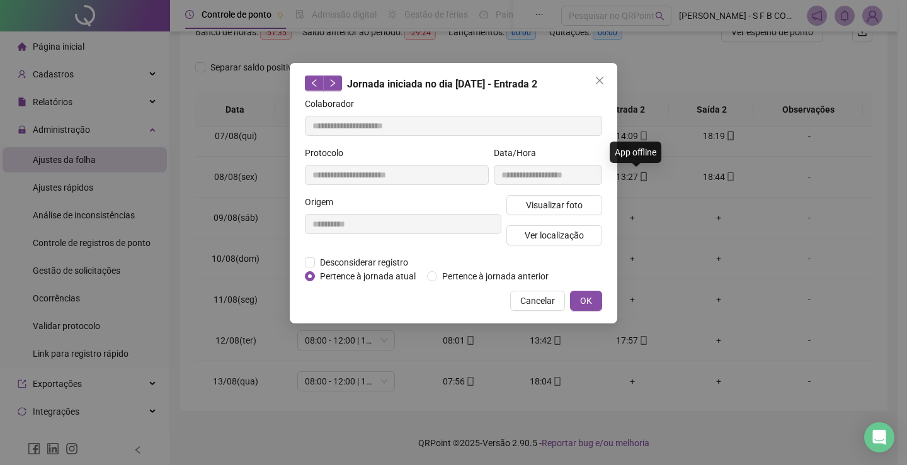
type input "**********"
click at [581, 208] on span "Visualizar foto" at bounding box center [554, 205] width 57 height 14
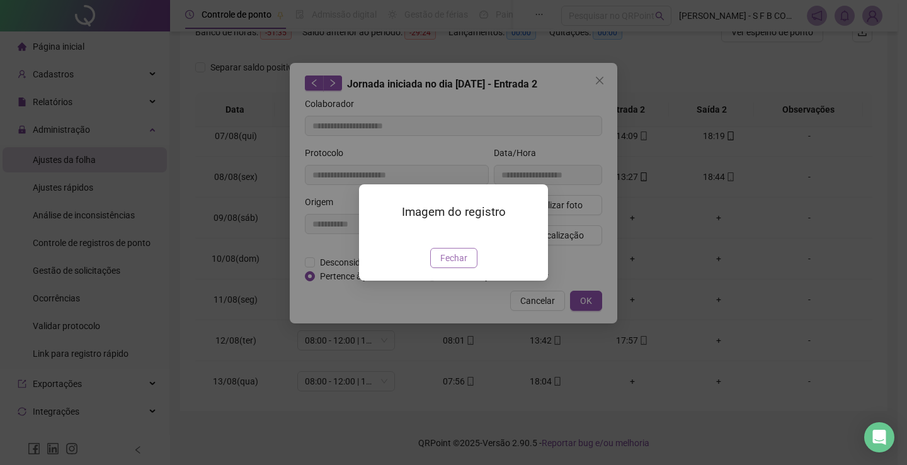
click at [473, 268] on button "Fechar" at bounding box center [453, 258] width 47 height 20
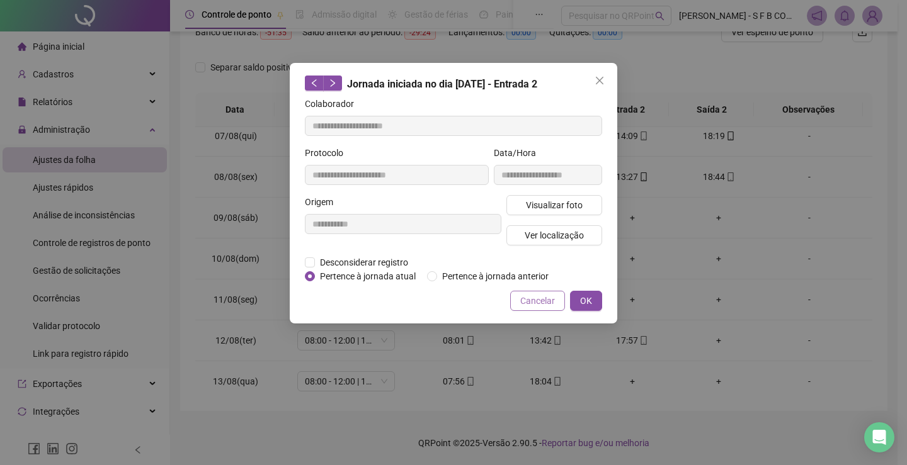
click at [537, 303] on span "Cancelar" at bounding box center [537, 301] width 35 height 14
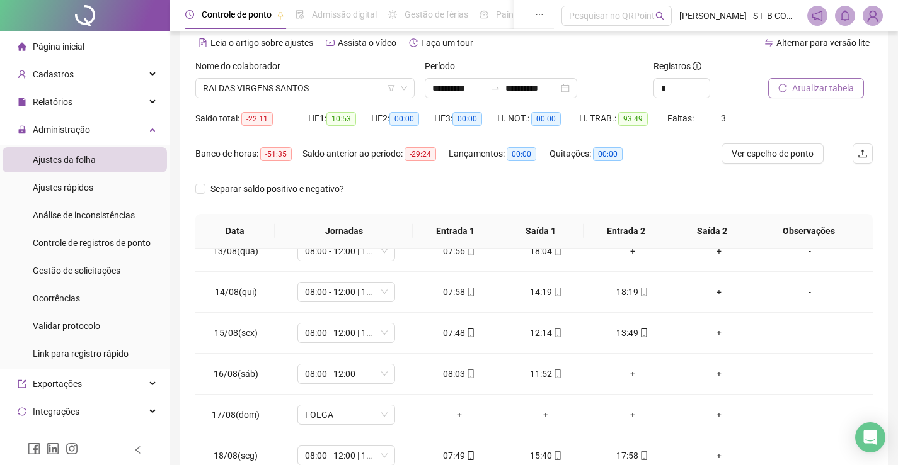
scroll to position [0, 0]
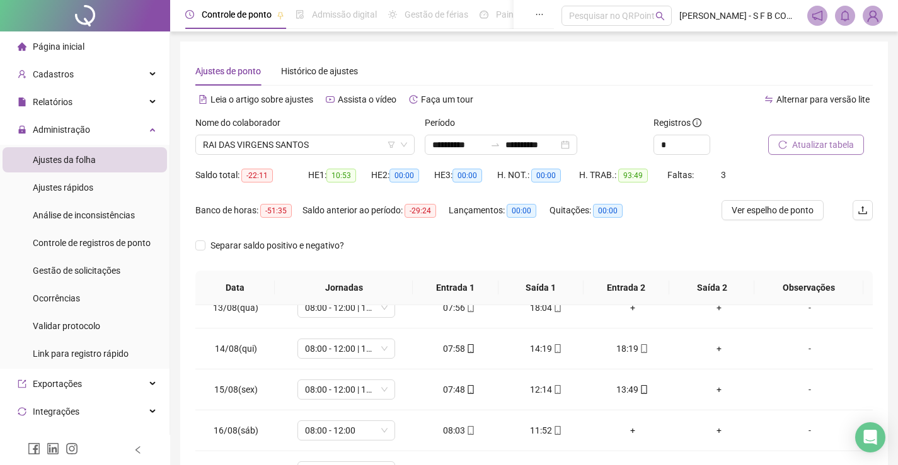
click at [341, 132] on div "Nome do colaborador" at bounding box center [304, 125] width 219 height 19
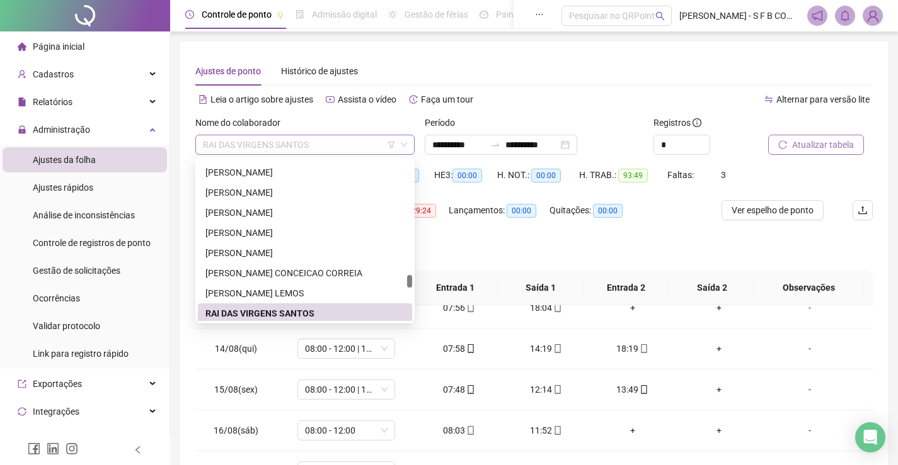
click at [298, 152] on span "RAI DAS VIRGENS SANTOS" at bounding box center [305, 144] width 204 height 19
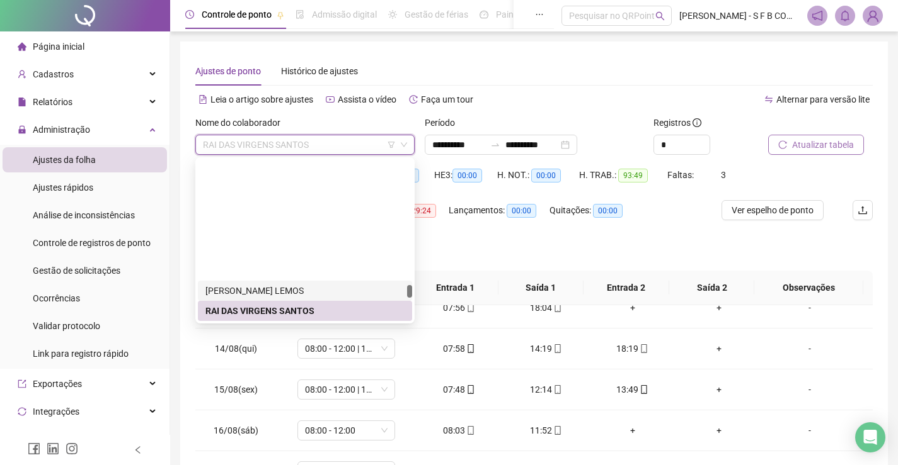
scroll to position [1577, 0]
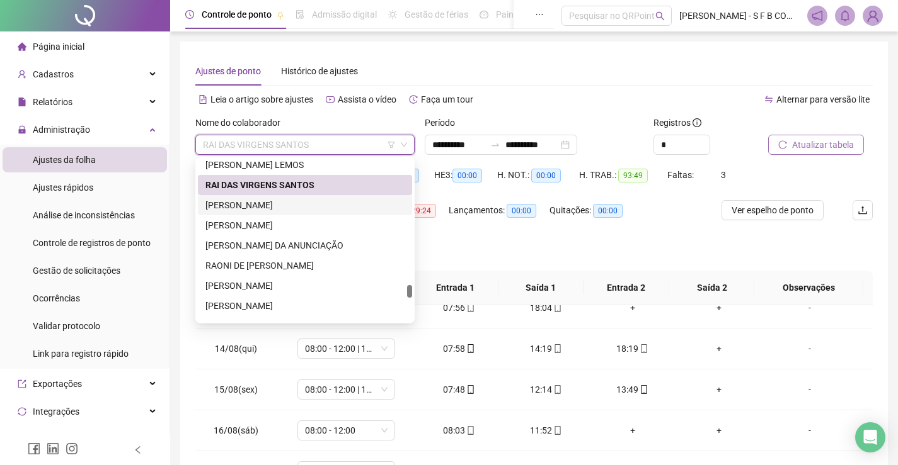
click at [302, 207] on div "[PERSON_NAME]" at bounding box center [304, 205] width 199 height 14
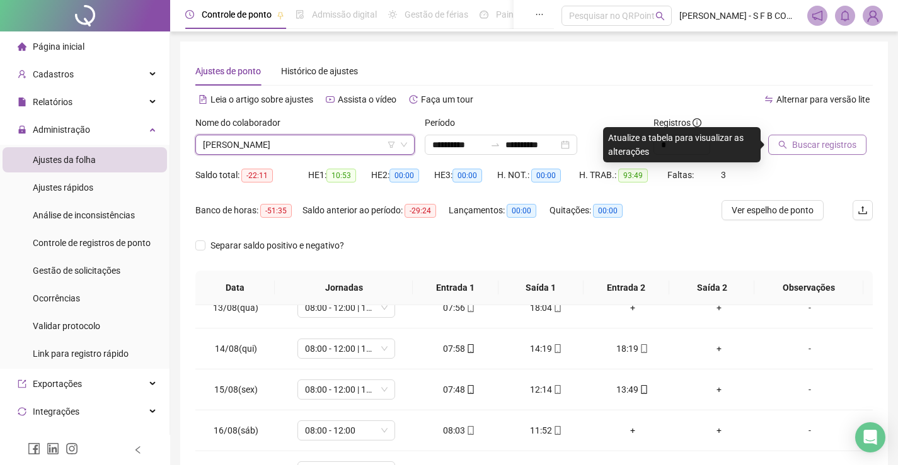
click at [839, 137] on button "Buscar registros" at bounding box center [817, 145] width 98 height 20
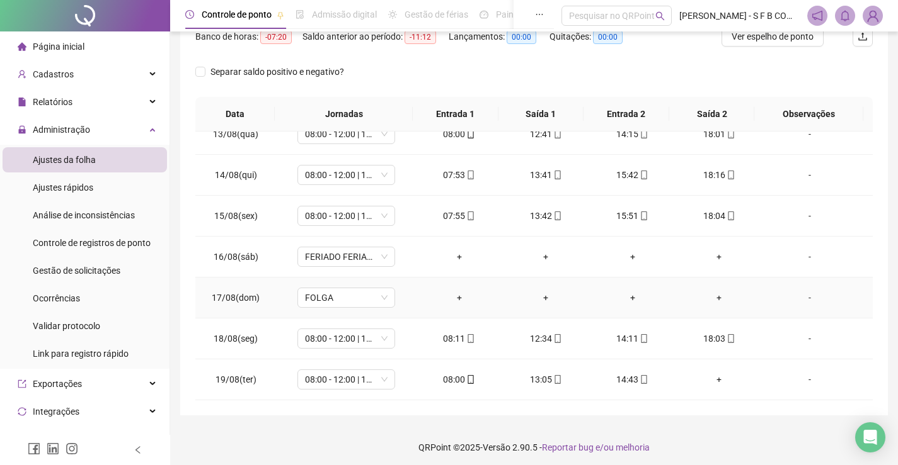
scroll to position [178, 0]
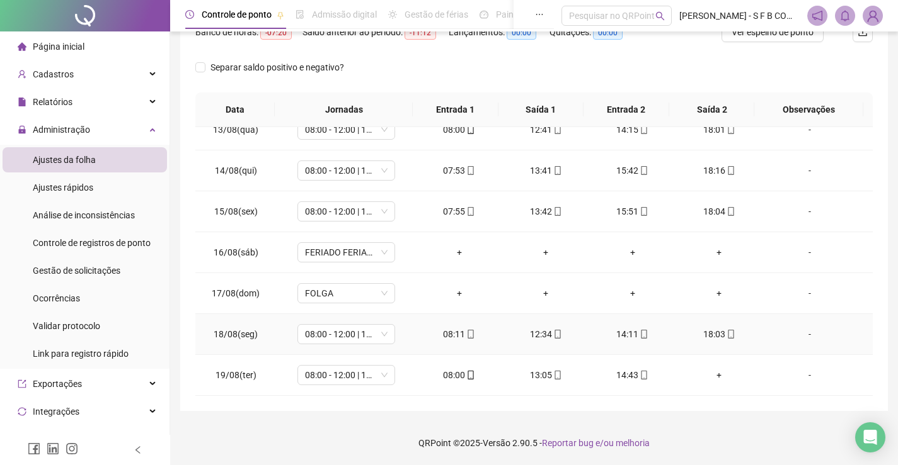
drag, startPoint x: 669, startPoint y: 343, endPoint x: 685, endPoint y: 341, distance: 15.8
click at [676, 342] on td "18:03" at bounding box center [719, 334] width 87 height 41
click at [701, 342] on td "18:03" at bounding box center [719, 334] width 87 height 41
click at [725, 337] on span "mobile" at bounding box center [730, 334] width 10 height 9
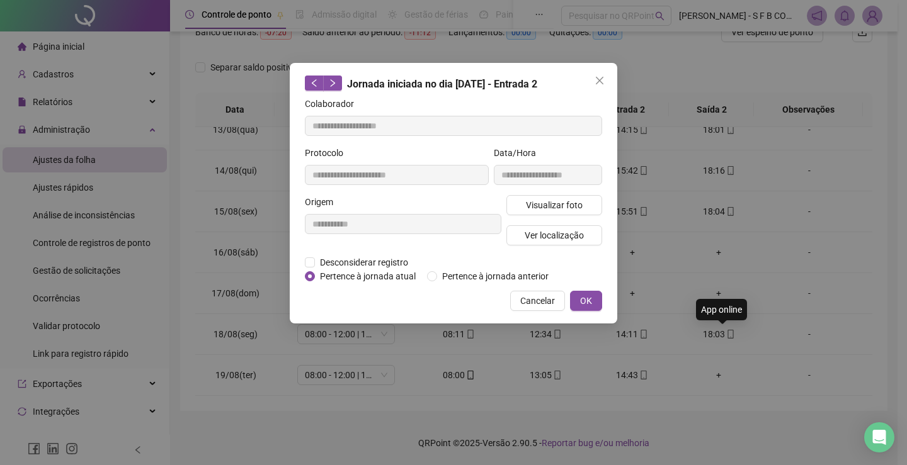
type input "**********"
click at [555, 210] on span "Visualizar foto" at bounding box center [554, 205] width 57 height 14
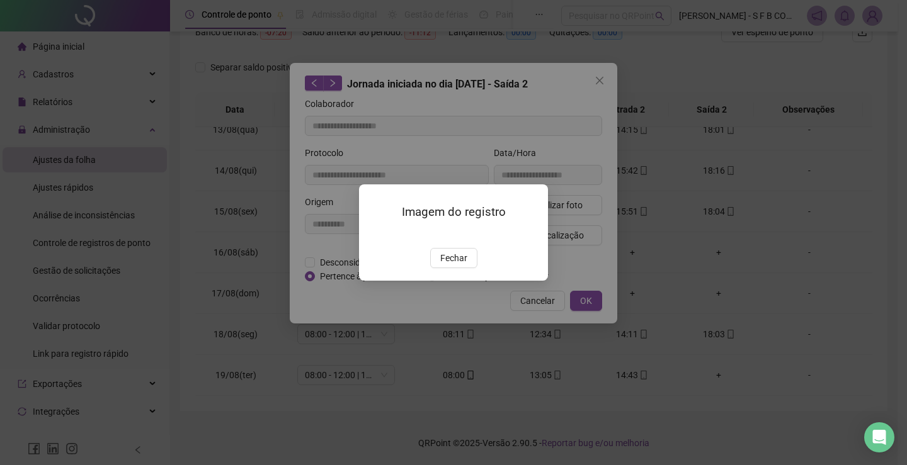
drag, startPoint x: 459, startPoint y: 327, endPoint x: 465, endPoint y: 321, distance: 8.5
click at [460, 265] on span "Fechar" at bounding box center [453, 258] width 27 height 14
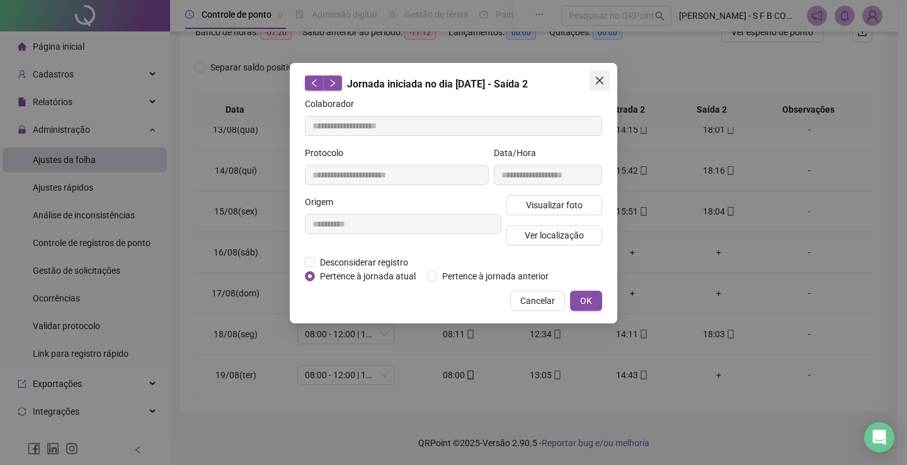
click at [602, 84] on icon "close" at bounding box center [600, 81] width 8 height 8
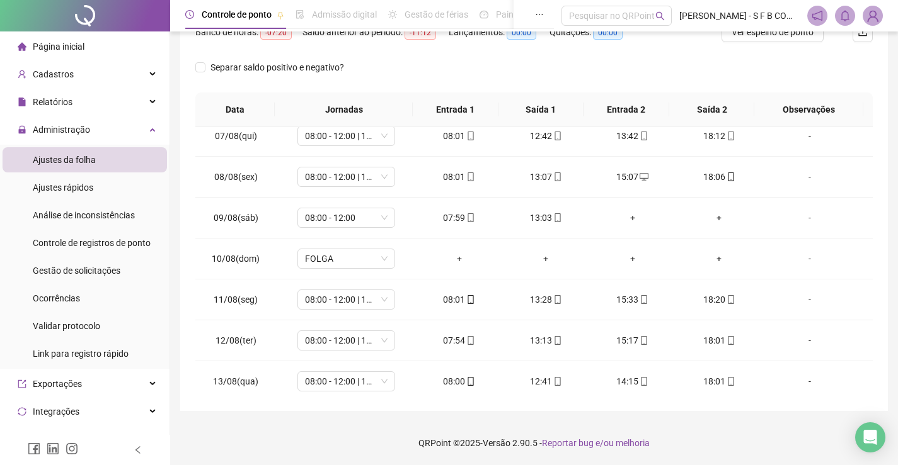
scroll to position [52, 0]
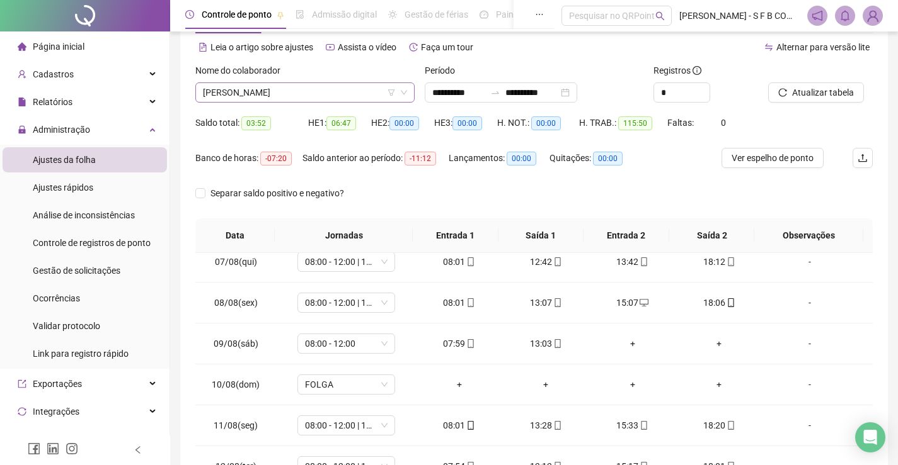
click at [356, 97] on span "[PERSON_NAME]" at bounding box center [305, 92] width 204 height 19
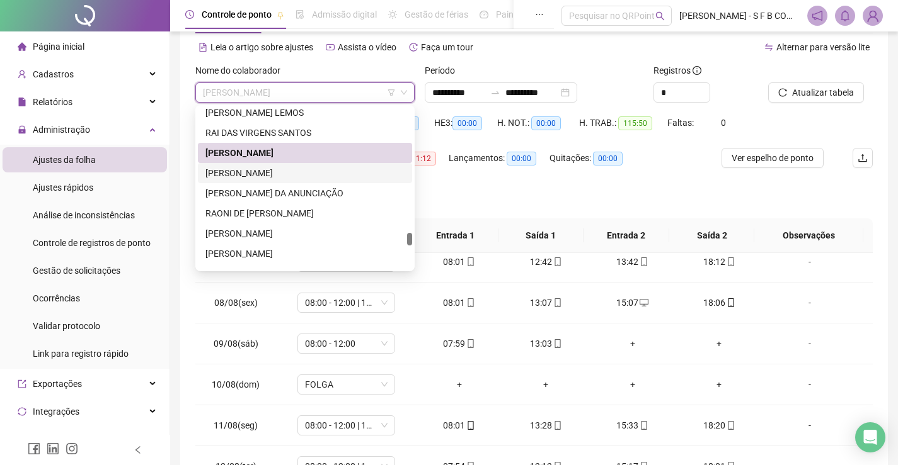
click at [344, 171] on div "[PERSON_NAME]" at bounding box center [304, 173] width 199 height 14
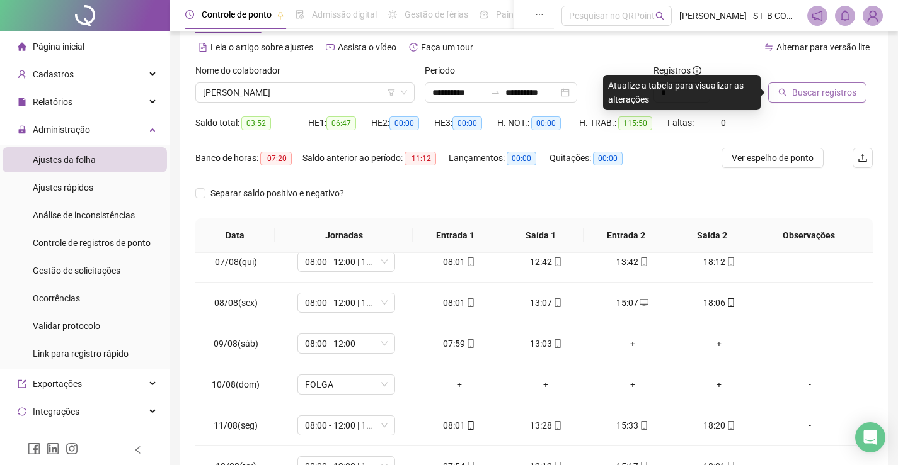
click at [781, 96] on icon "search" at bounding box center [782, 92] width 9 height 9
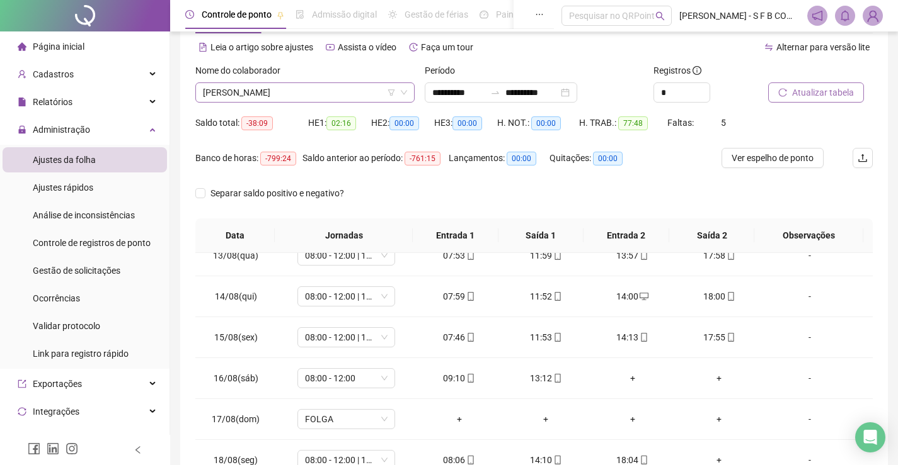
click at [363, 93] on span "[PERSON_NAME]" at bounding box center [305, 92] width 204 height 19
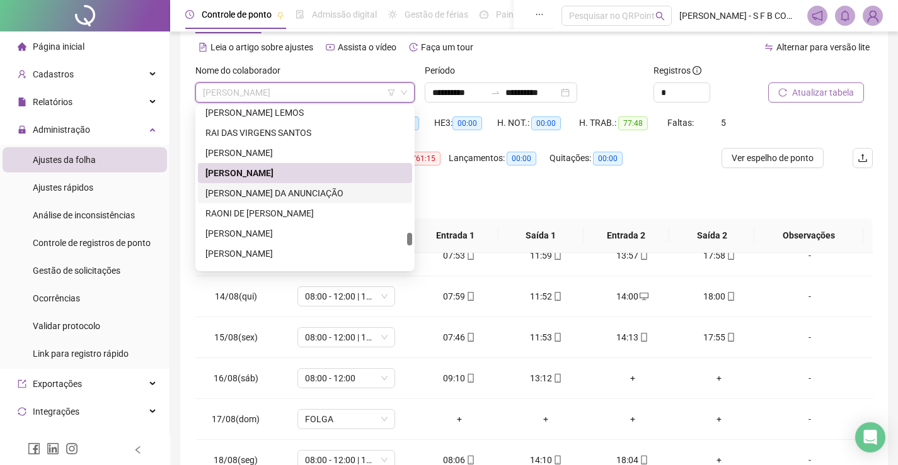
click at [325, 197] on div "[PERSON_NAME] DA ANUNCIAÇÃO" at bounding box center [304, 193] width 199 height 14
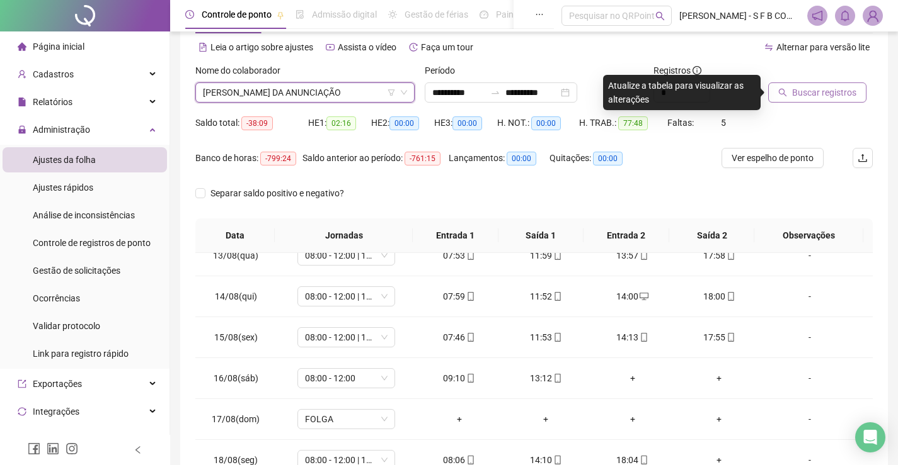
click at [791, 91] on button "Buscar registros" at bounding box center [817, 93] width 98 height 20
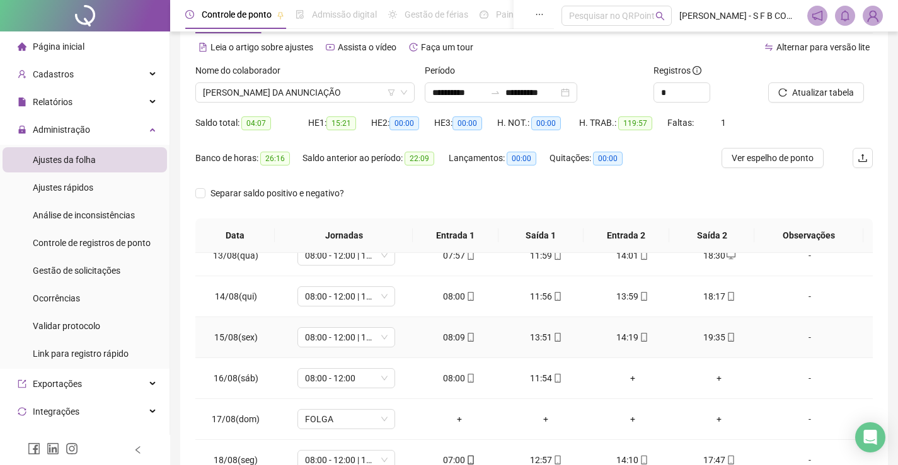
click at [707, 343] on div "19:35" at bounding box center [719, 338] width 67 height 14
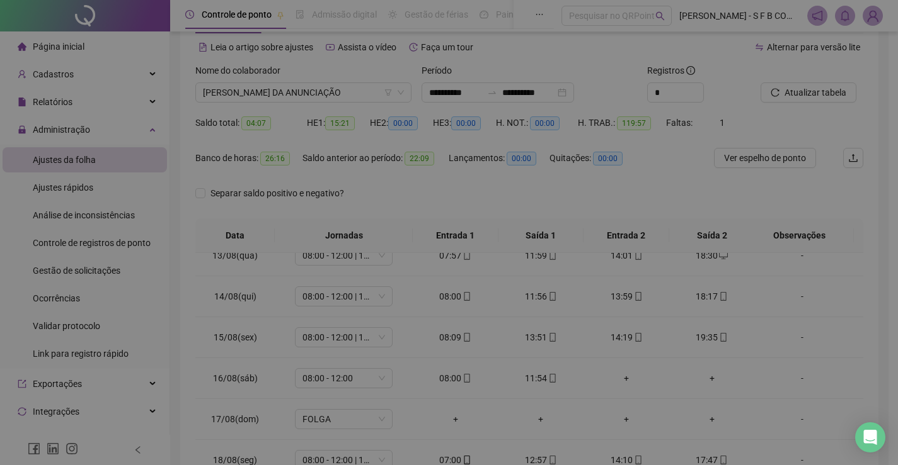
type input "**********"
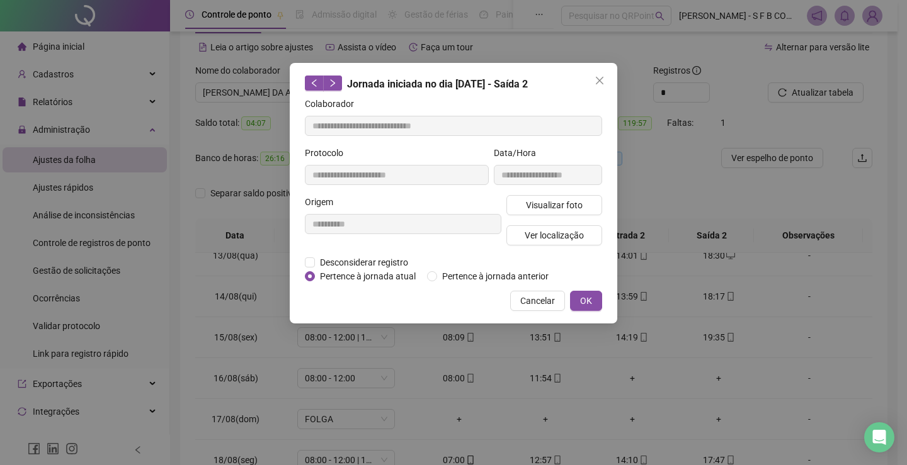
click at [707, 343] on div "**********" at bounding box center [453, 232] width 907 height 465
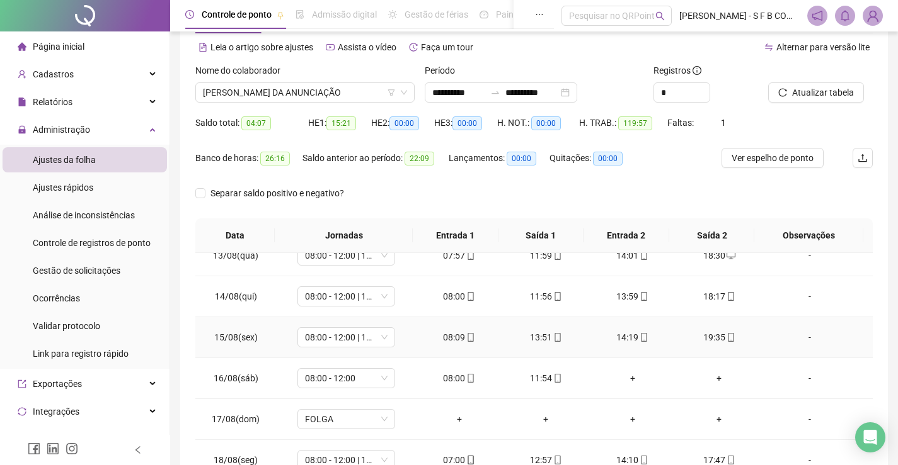
click at [707, 343] on div "19:35" at bounding box center [719, 338] width 67 height 14
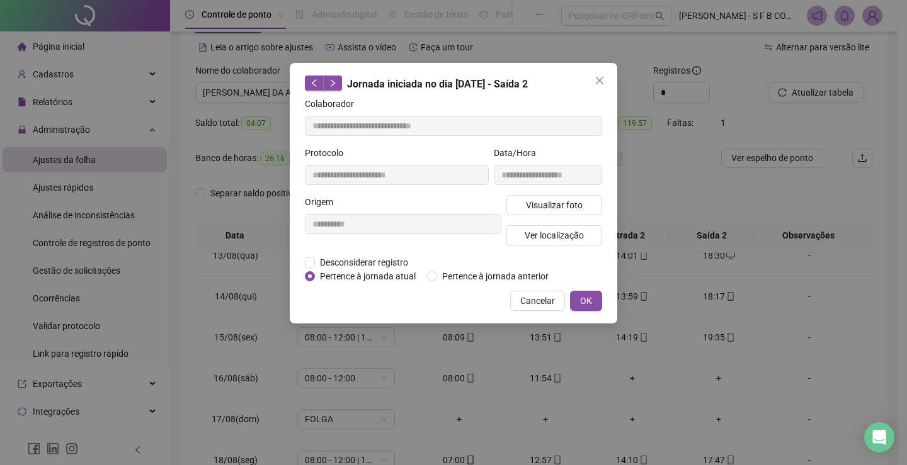
click at [560, 215] on div "Visualizar foto Ver localização" at bounding box center [554, 225] width 101 height 60
click at [564, 207] on span "Visualizar foto" at bounding box center [554, 205] width 57 height 14
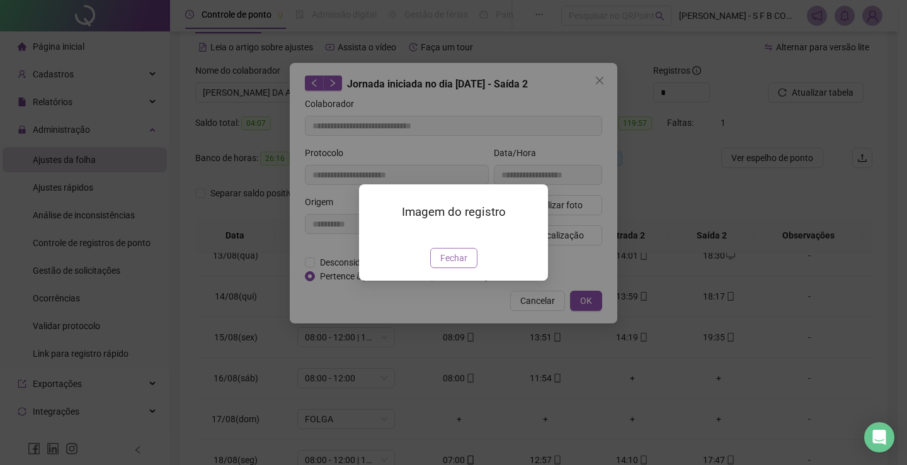
click at [439, 268] on button "Fechar" at bounding box center [453, 258] width 47 height 20
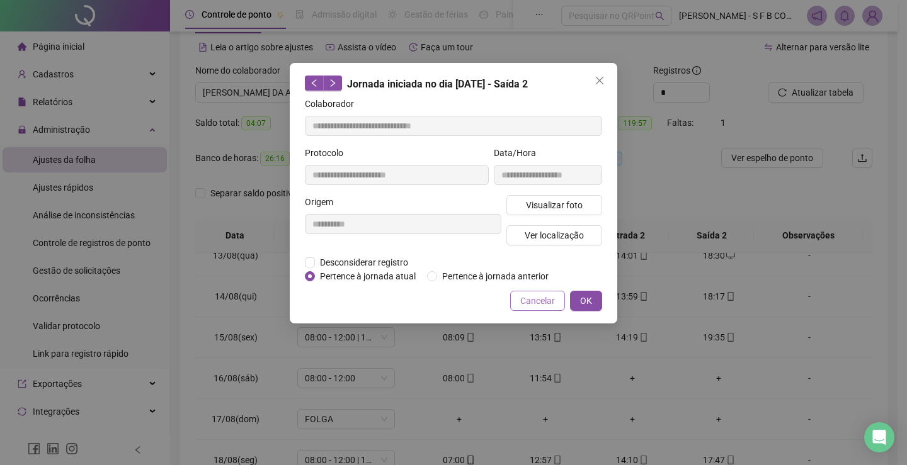
click at [530, 307] on span "Cancelar" at bounding box center [537, 301] width 35 height 14
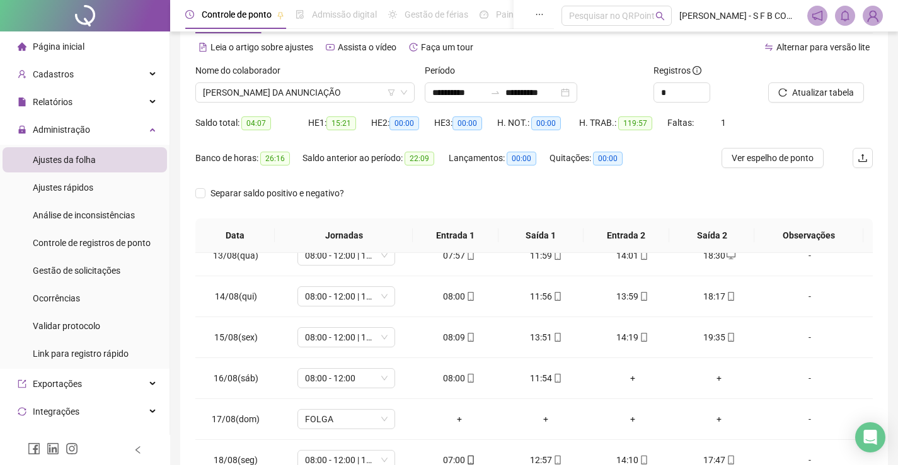
drag, startPoint x: 278, startPoint y: 71, endPoint x: 280, endPoint y: 79, distance: 8.4
click at [280, 73] on label "Nome do colaborador" at bounding box center [241, 71] width 93 height 14
click at [280, 82] on div "Nome do colaborador" at bounding box center [304, 73] width 219 height 19
click at [294, 100] on span "[PERSON_NAME] DA ANUNCIAÇÃO" at bounding box center [305, 92] width 204 height 19
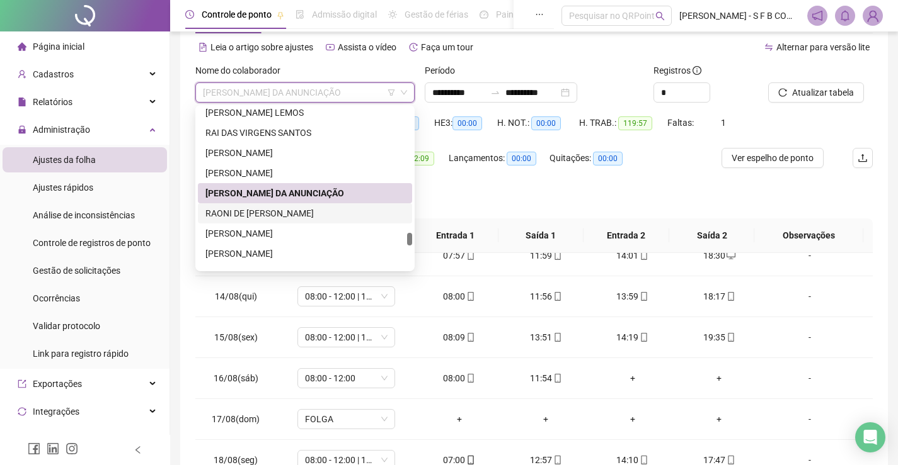
click at [345, 211] on div "RAONI DE [PERSON_NAME]" at bounding box center [304, 214] width 199 height 14
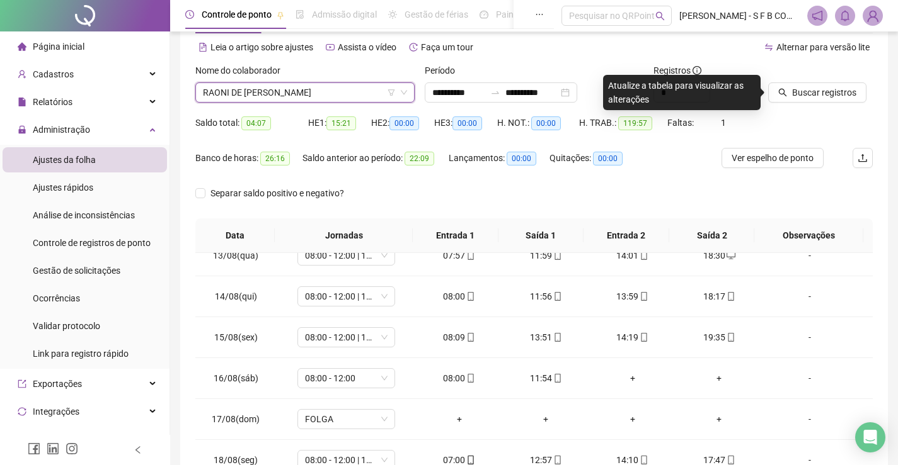
click at [842, 77] on div "Buscar registros" at bounding box center [820, 83] width 105 height 39
click at [837, 85] on button "Buscar registros" at bounding box center [817, 93] width 98 height 20
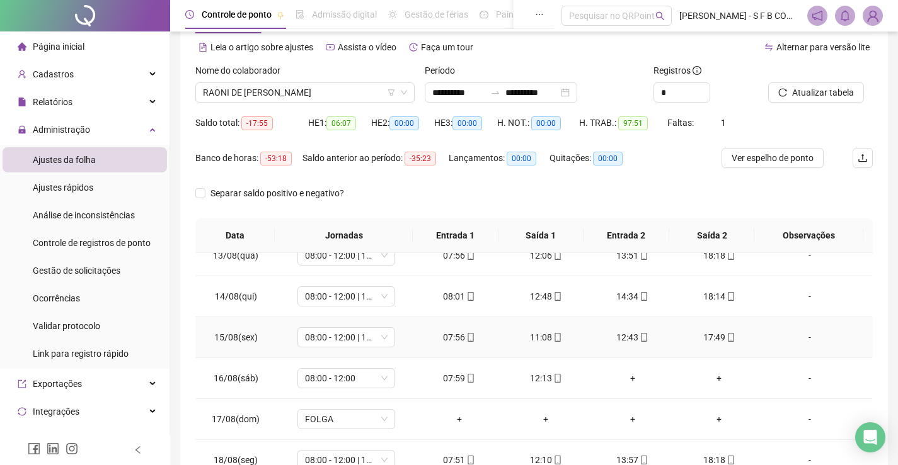
click at [716, 342] on div "17:49" at bounding box center [719, 338] width 67 height 14
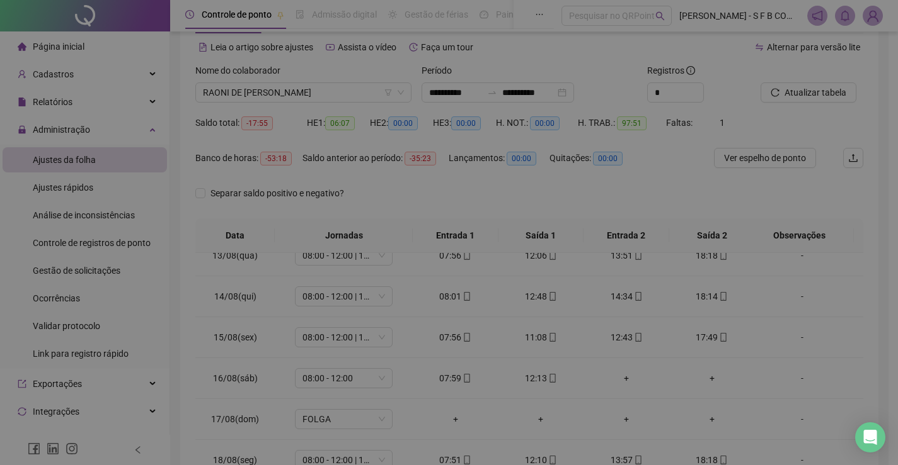
type input "**********"
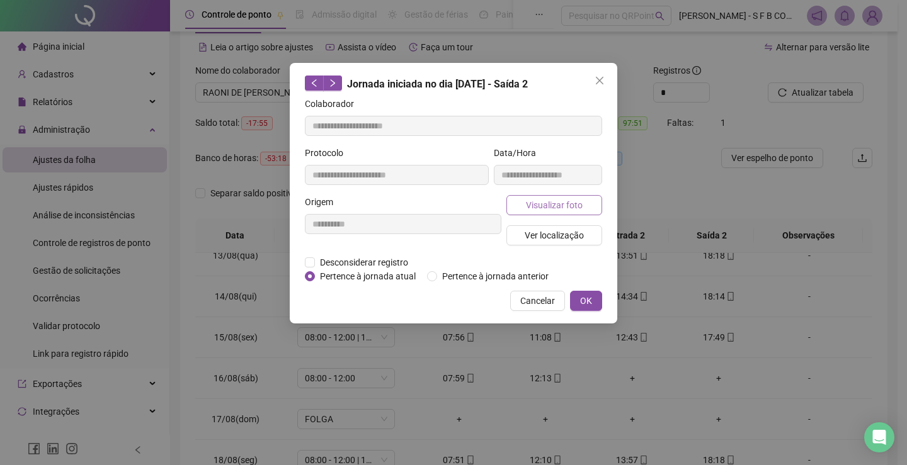
click at [556, 203] on span "Visualizar foto" at bounding box center [554, 205] width 57 height 14
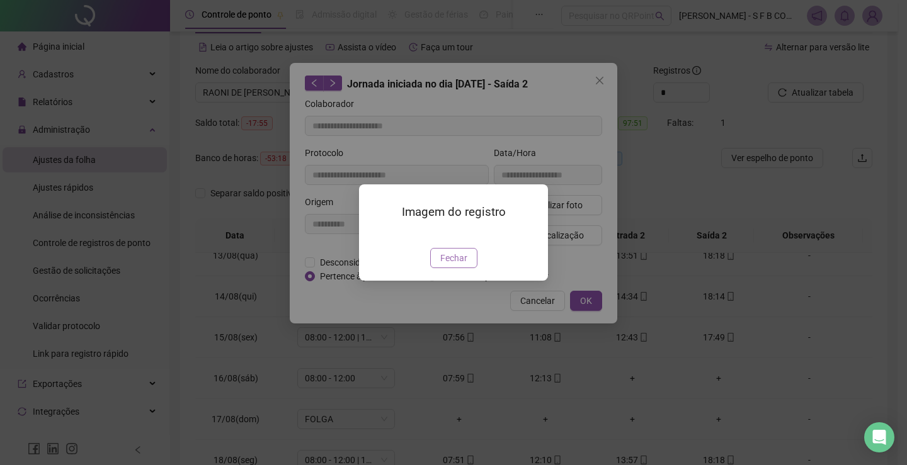
click at [465, 265] on span "Fechar" at bounding box center [453, 258] width 27 height 14
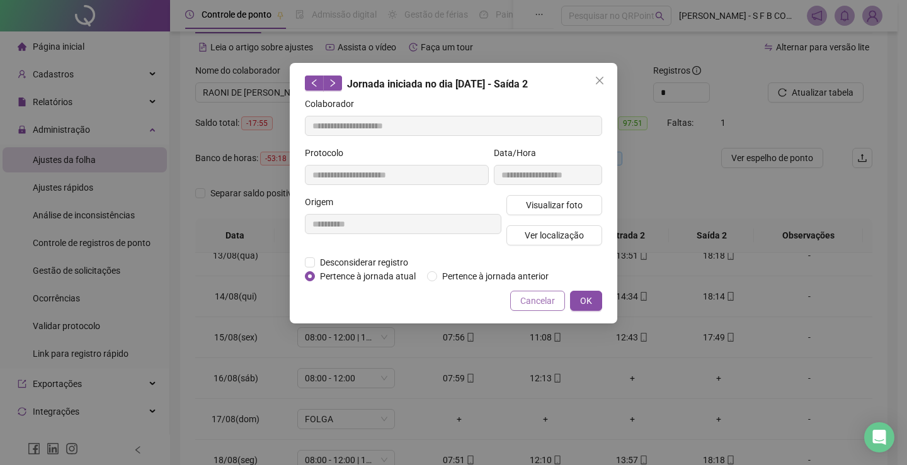
drag, startPoint x: 554, startPoint y: 300, endPoint x: 506, endPoint y: 151, distance: 156.2
click at [554, 299] on span "Cancelar" at bounding box center [537, 301] width 35 height 14
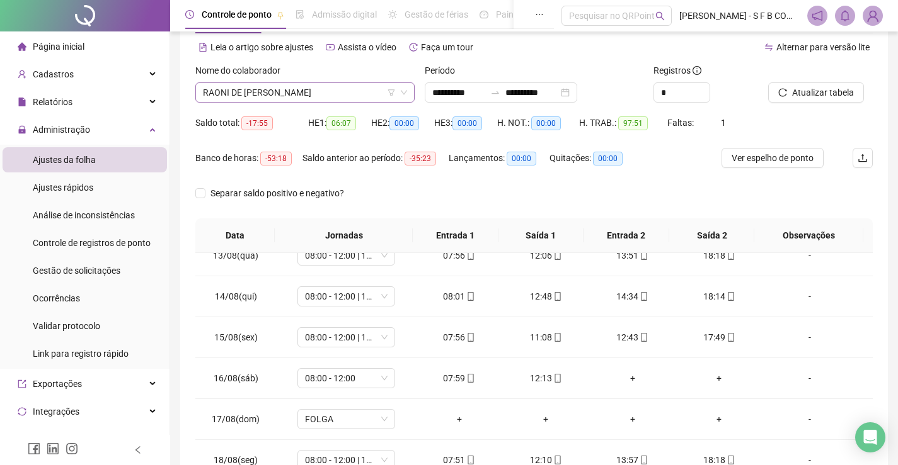
drag, startPoint x: 336, startPoint y: 106, endPoint x: 341, endPoint y: 98, distance: 9.6
click at [337, 107] on div "Nome do colaborador RAONI DE ASSIS CORREIA" at bounding box center [304, 88] width 229 height 49
click at [342, 94] on span "RAONI DE [PERSON_NAME]" at bounding box center [305, 92] width 204 height 19
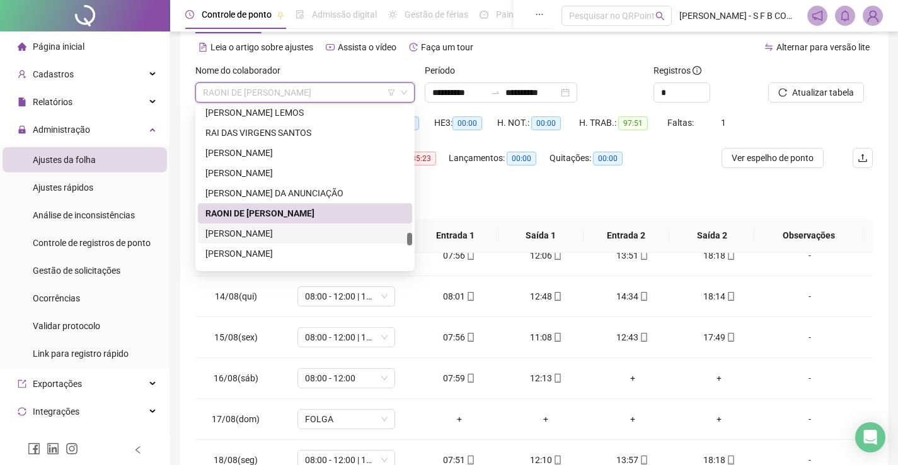
click at [324, 232] on div "[PERSON_NAME]" at bounding box center [304, 234] width 199 height 14
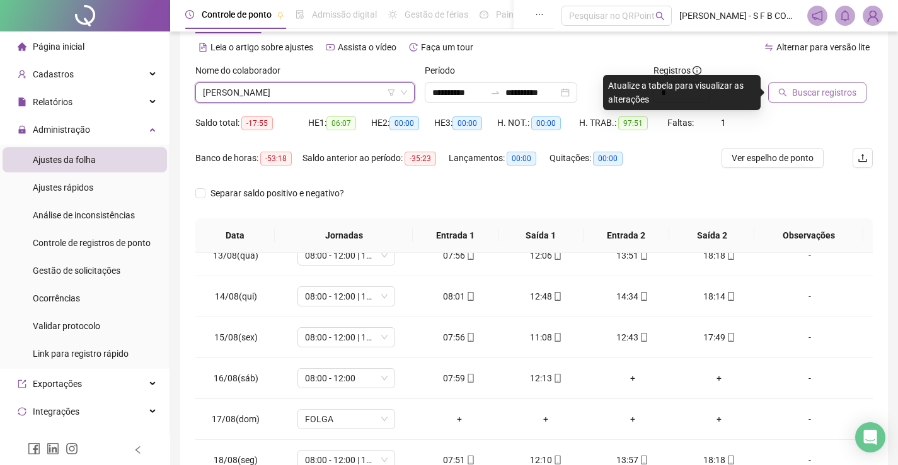
click at [787, 94] on button "Buscar registros" at bounding box center [817, 93] width 98 height 20
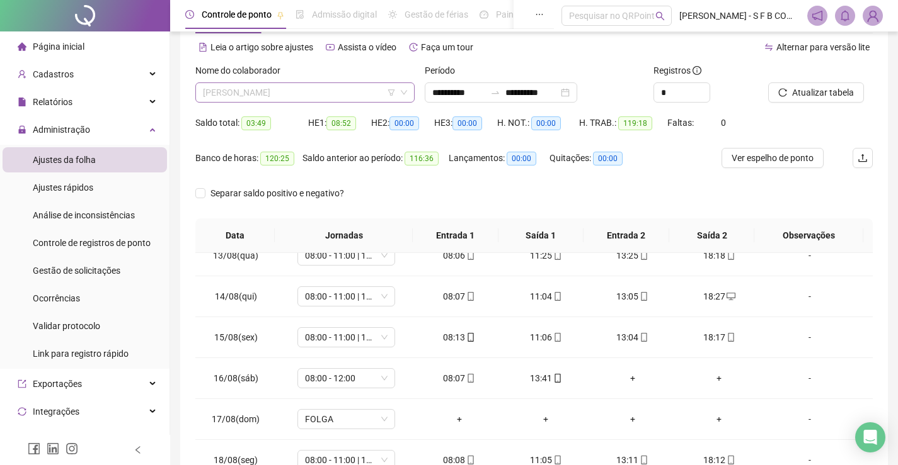
click at [331, 94] on span "[PERSON_NAME]" at bounding box center [305, 92] width 204 height 19
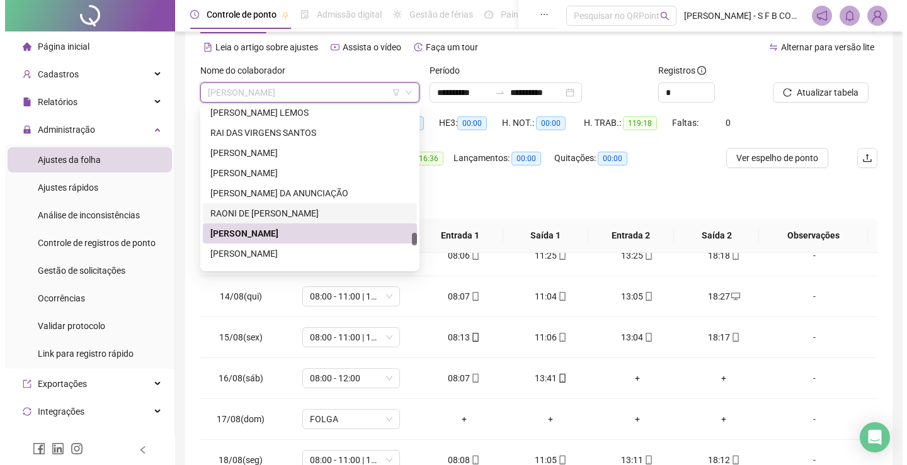
scroll to position [1640, 0]
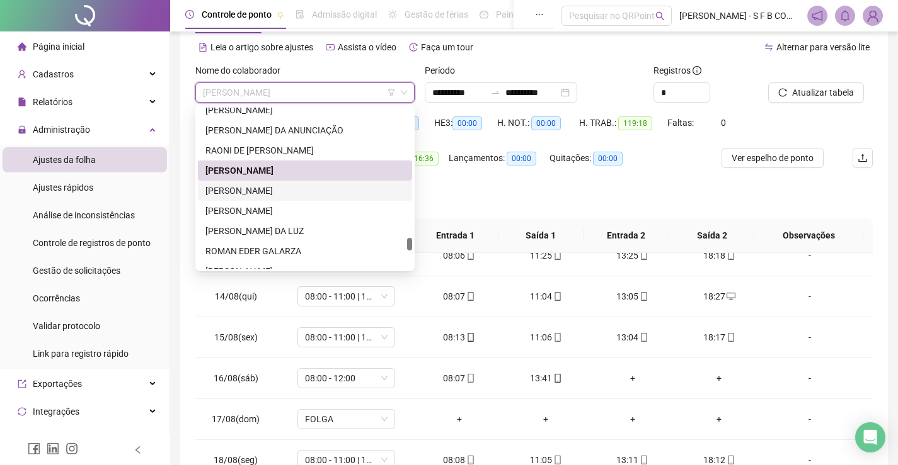
click at [304, 186] on div "[PERSON_NAME]" at bounding box center [304, 191] width 199 height 14
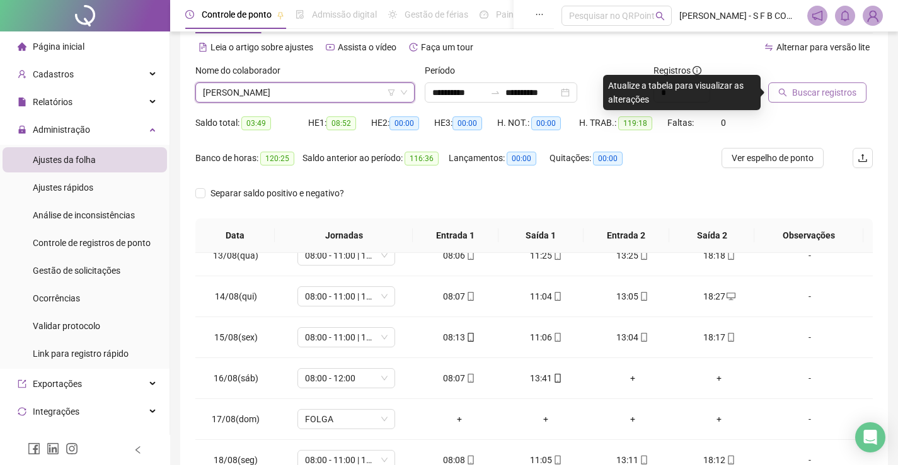
click at [809, 88] on span "Buscar registros" at bounding box center [824, 93] width 64 height 14
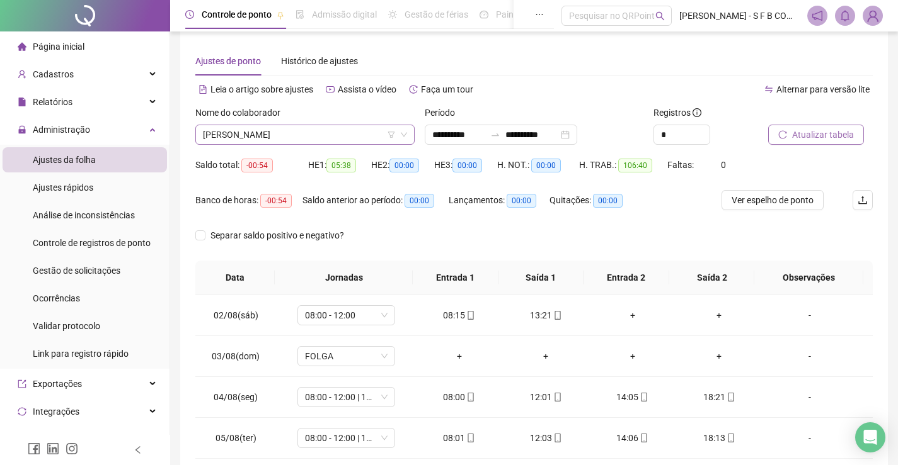
scroll to position [0, 0]
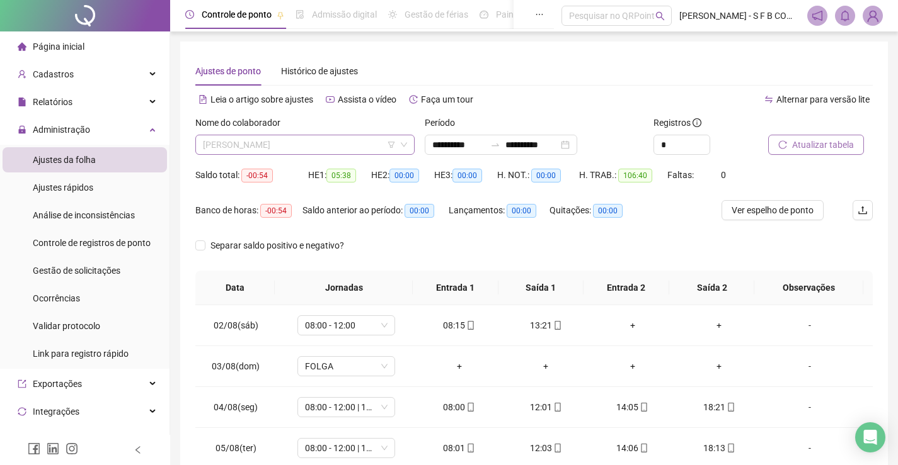
click at [304, 137] on span "[PERSON_NAME]" at bounding box center [305, 144] width 204 height 19
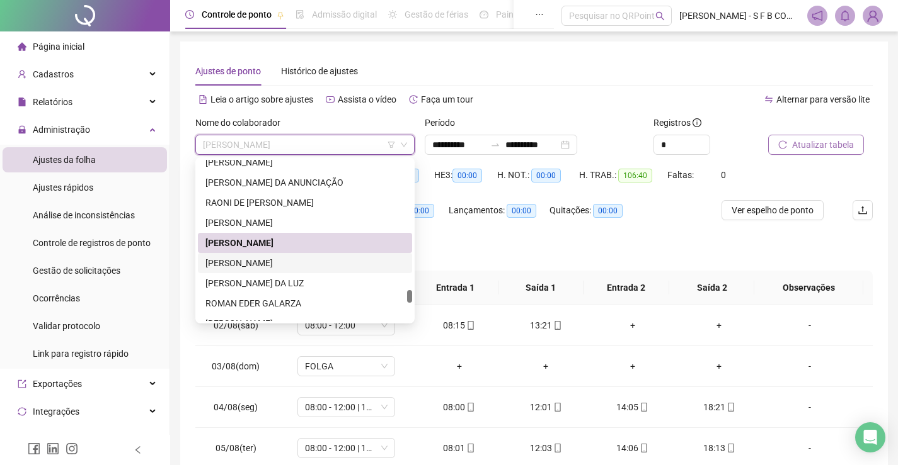
click at [314, 260] on div "[PERSON_NAME]" at bounding box center [304, 263] width 199 height 14
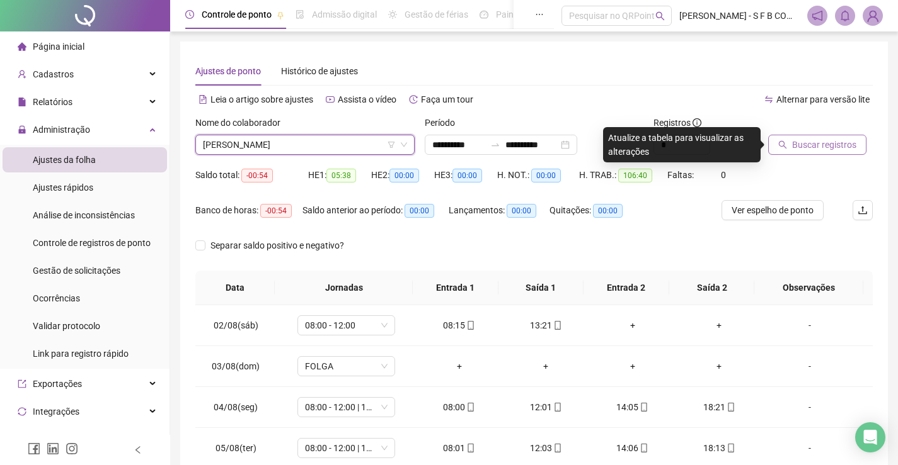
click at [827, 148] on span "Buscar registros" at bounding box center [824, 145] width 64 height 14
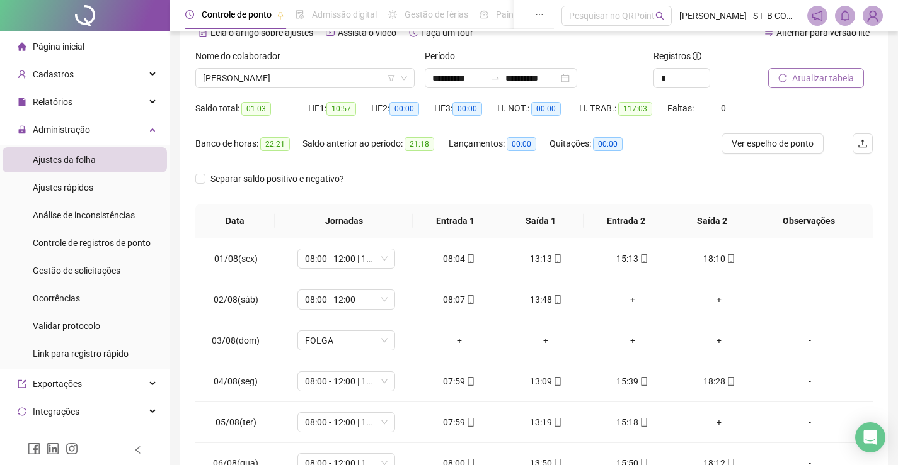
scroll to position [178, 0]
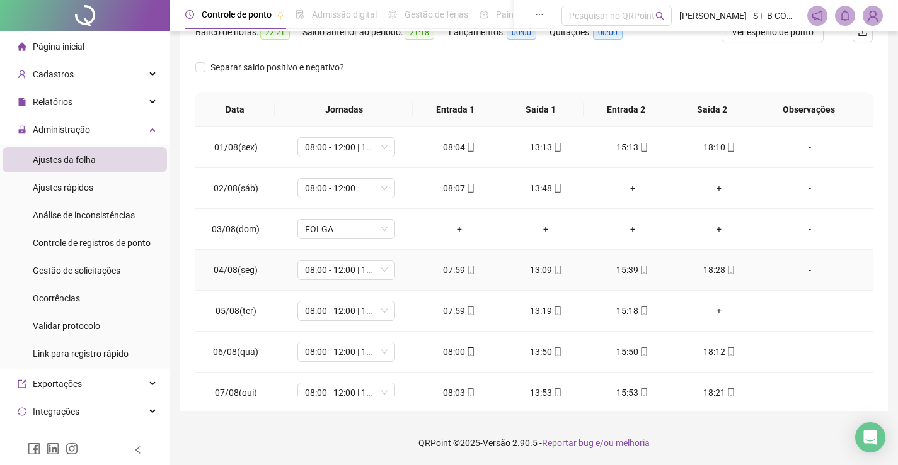
click at [714, 271] on div "18:28" at bounding box center [719, 270] width 67 height 14
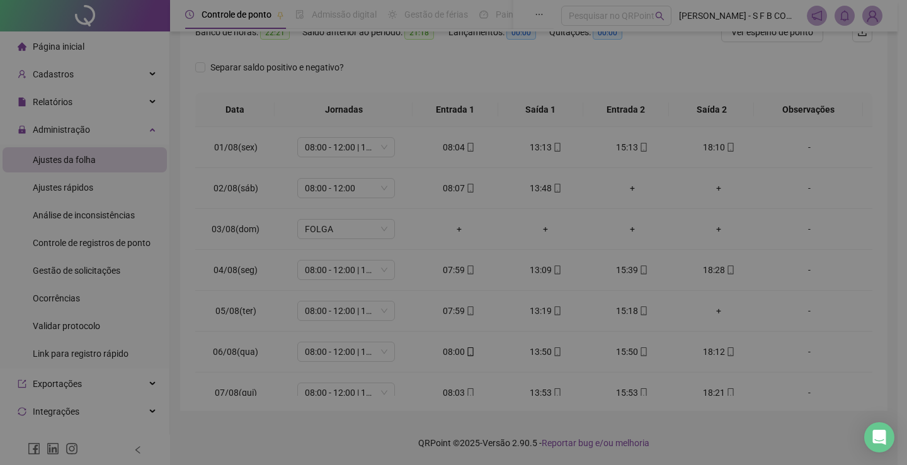
type input "**********"
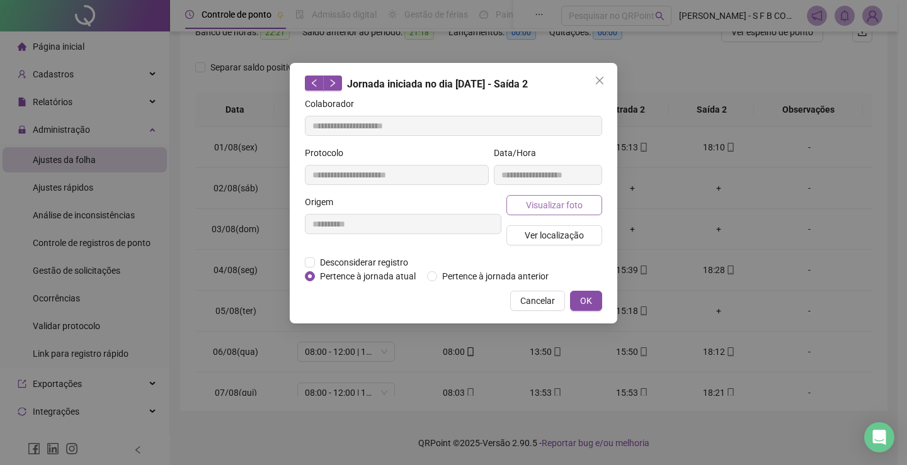
click at [564, 208] on span "Visualizar foto" at bounding box center [554, 205] width 57 height 14
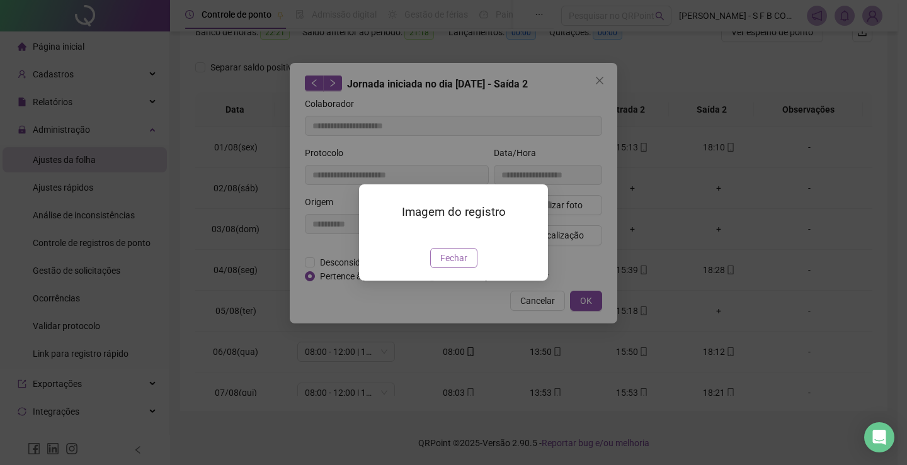
click at [445, 265] on span "Fechar" at bounding box center [453, 258] width 27 height 14
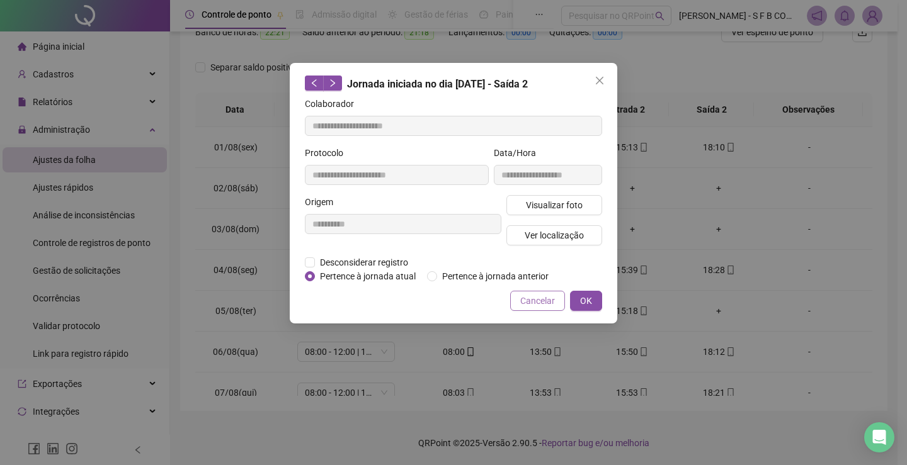
click at [539, 294] on span "Cancelar" at bounding box center [537, 301] width 35 height 14
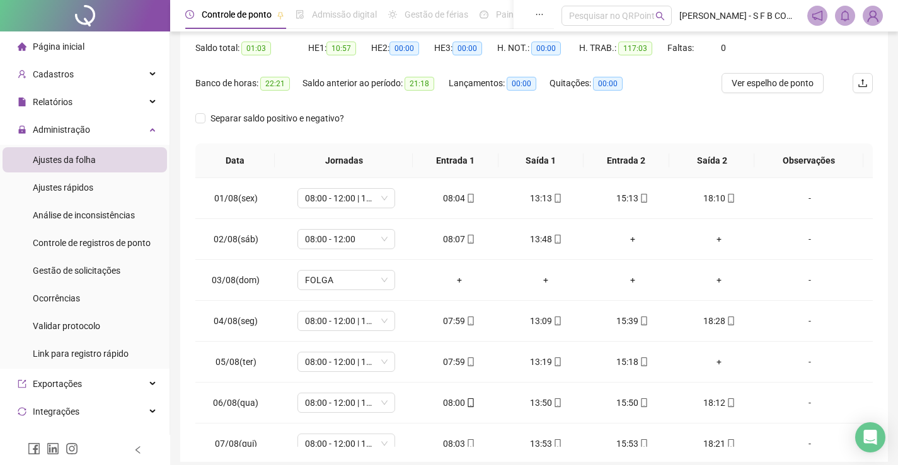
scroll to position [52, 0]
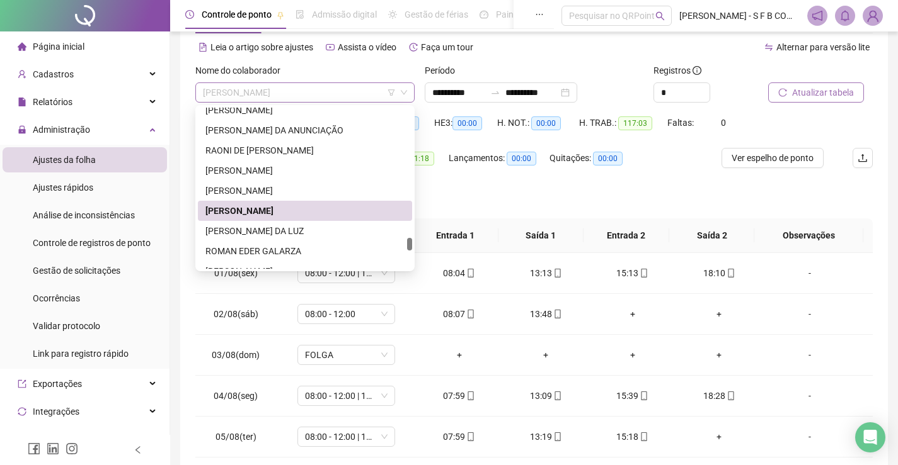
click at [292, 89] on span "[PERSON_NAME]" at bounding box center [305, 92] width 204 height 19
click at [316, 231] on div "[PERSON_NAME] DA LUZ" at bounding box center [304, 231] width 199 height 14
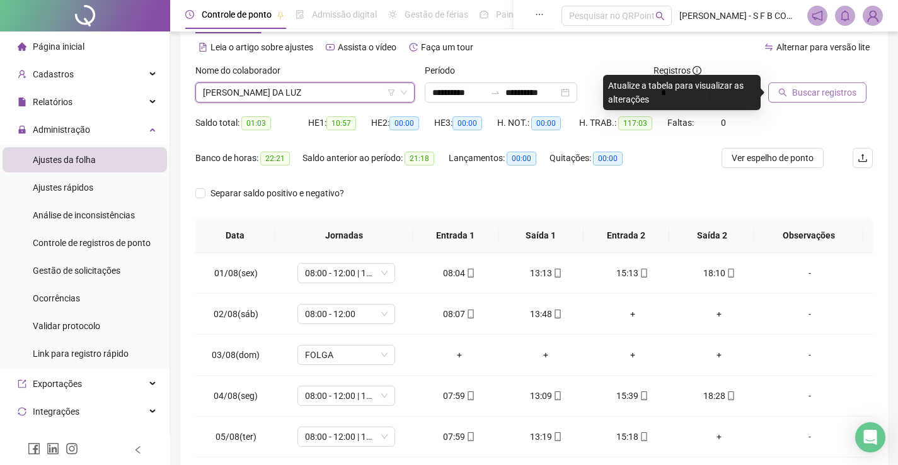
click at [806, 100] on button "Buscar registros" at bounding box center [817, 93] width 98 height 20
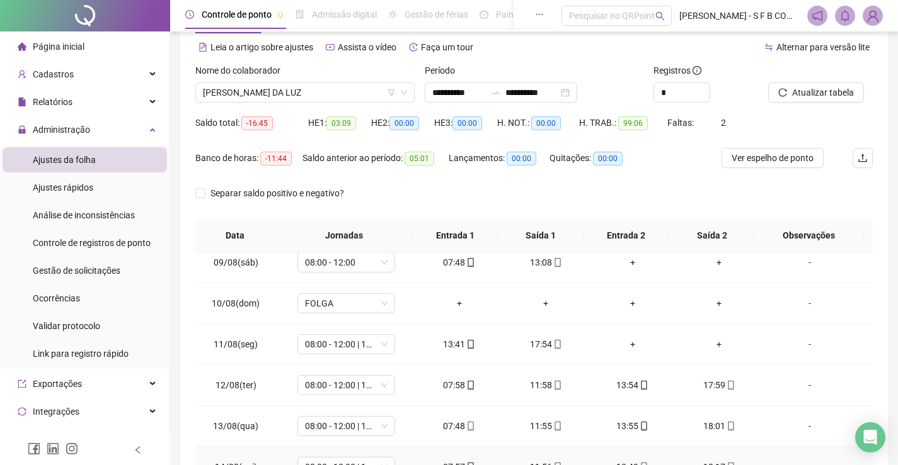
scroll to position [320, 0]
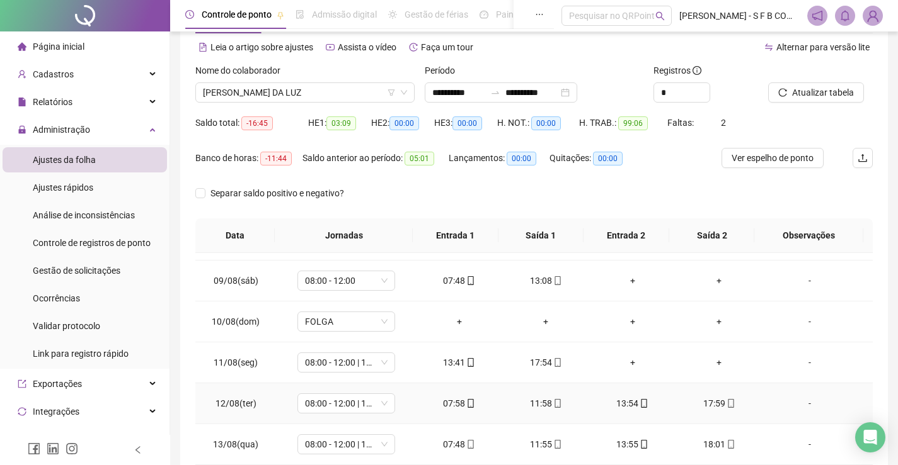
click at [709, 409] on div "17:59" at bounding box center [719, 404] width 67 height 14
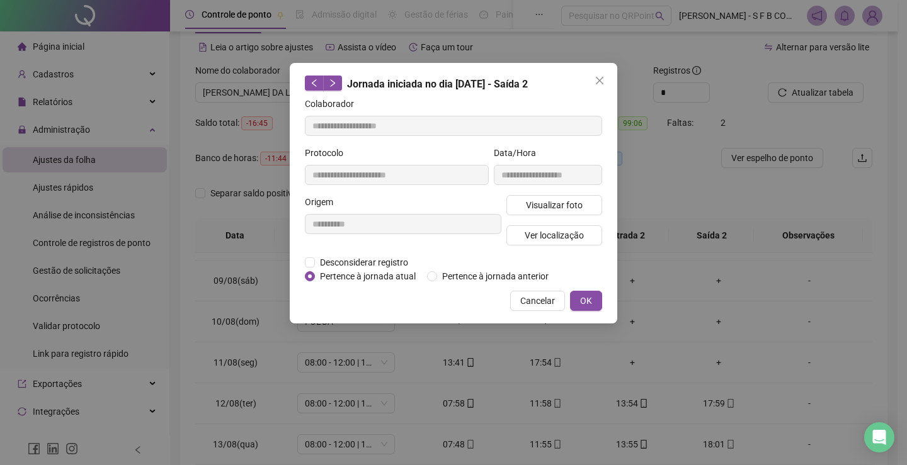
type input "**********"
click at [530, 211] on span "Visualizar foto" at bounding box center [554, 205] width 57 height 14
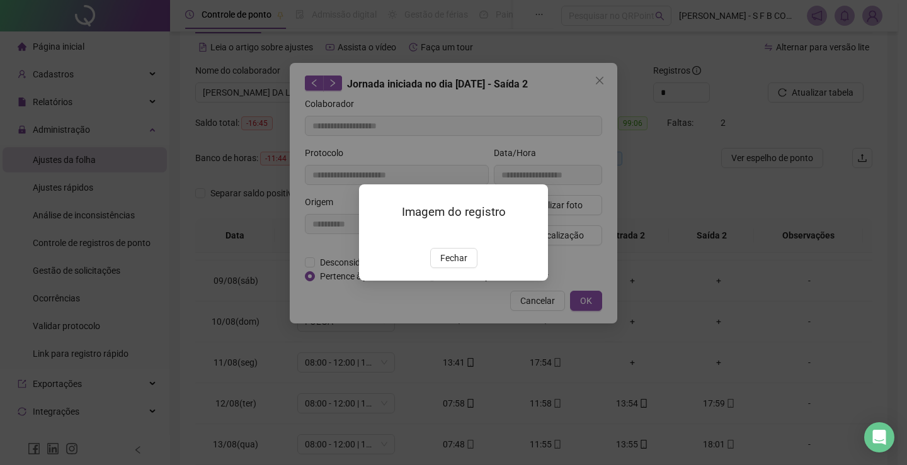
click at [452, 281] on div "Imagem do registro Fechar" at bounding box center [453, 233] width 189 height 96
click at [456, 265] on span "Fechar" at bounding box center [453, 258] width 27 height 14
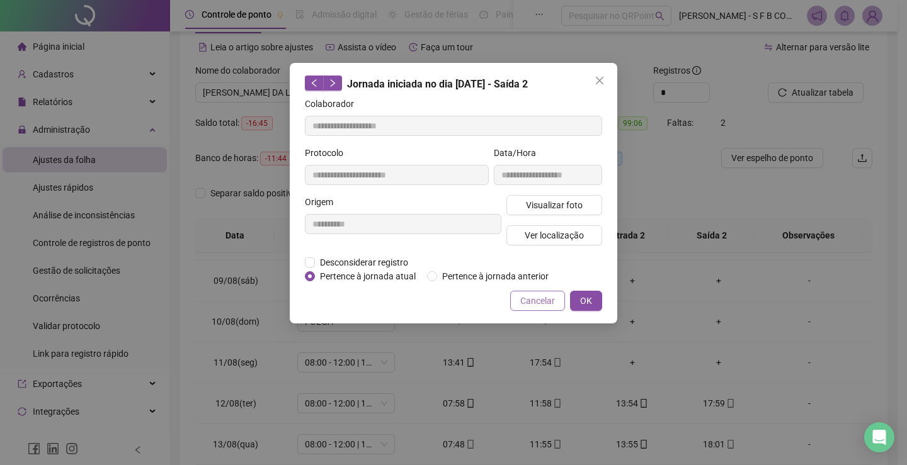
click at [525, 305] on span "Cancelar" at bounding box center [537, 301] width 35 height 14
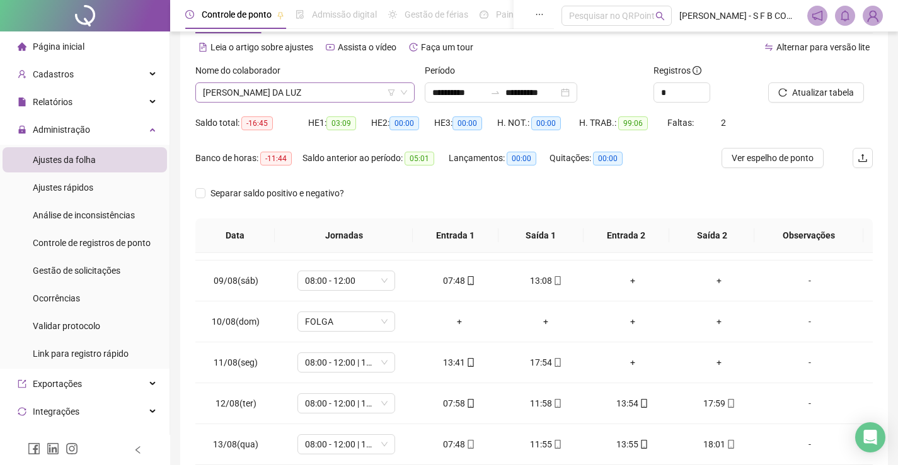
click at [307, 96] on span "[PERSON_NAME] DA LUZ" at bounding box center [305, 92] width 204 height 19
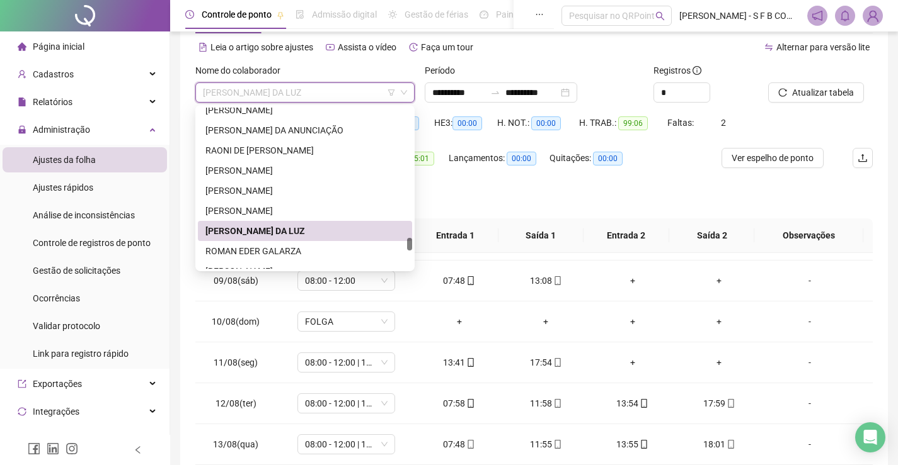
click at [284, 240] on div "[PERSON_NAME] DA LUZ" at bounding box center [305, 231] width 214 height 20
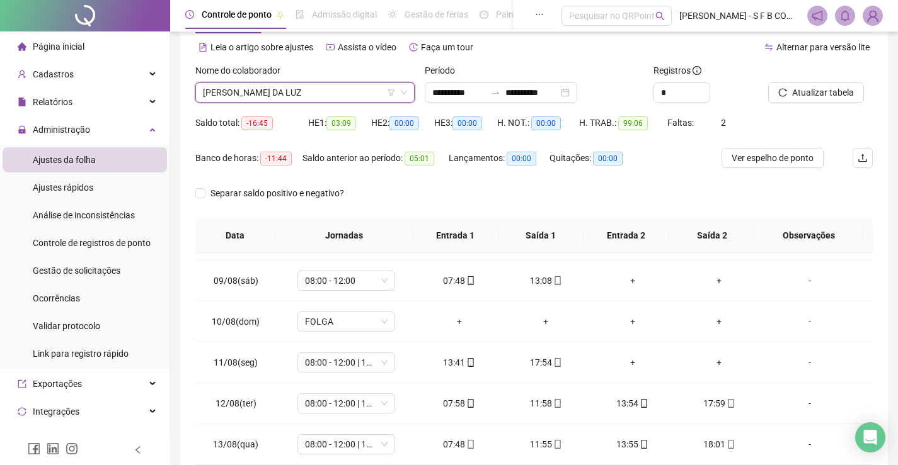
click at [312, 82] on div "Nome do colaborador" at bounding box center [304, 73] width 219 height 19
click at [321, 92] on span "[PERSON_NAME] DA LUZ" at bounding box center [305, 92] width 204 height 19
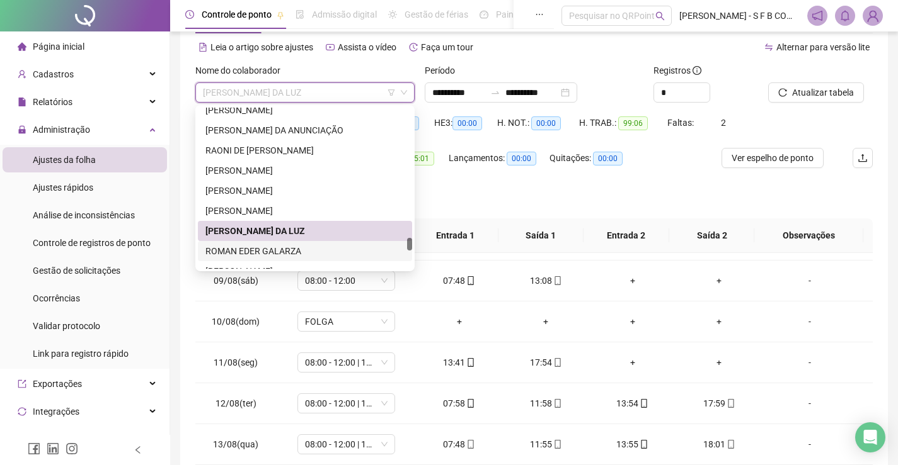
click at [303, 254] on div "ROMAN EDER GALARZA" at bounding box center [304, 251] width 199 height 14
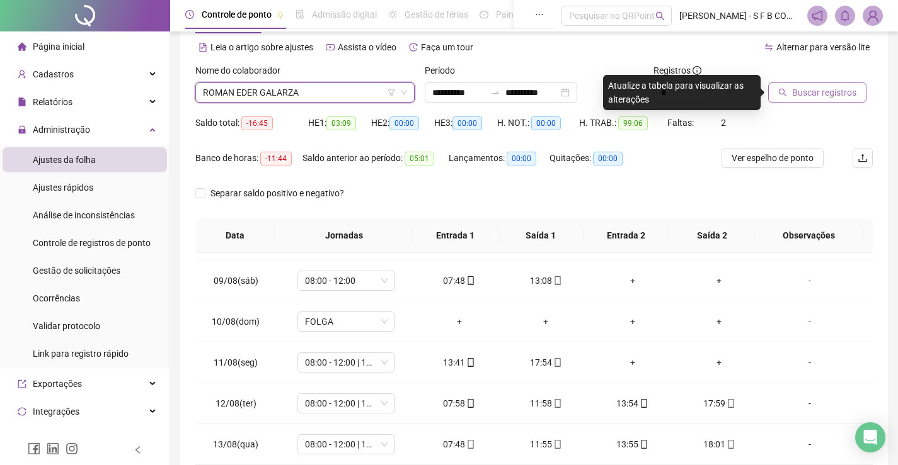
click at [825, 98] on span "Buscar registros" at bounding box center [824, 93] width 64 height 14
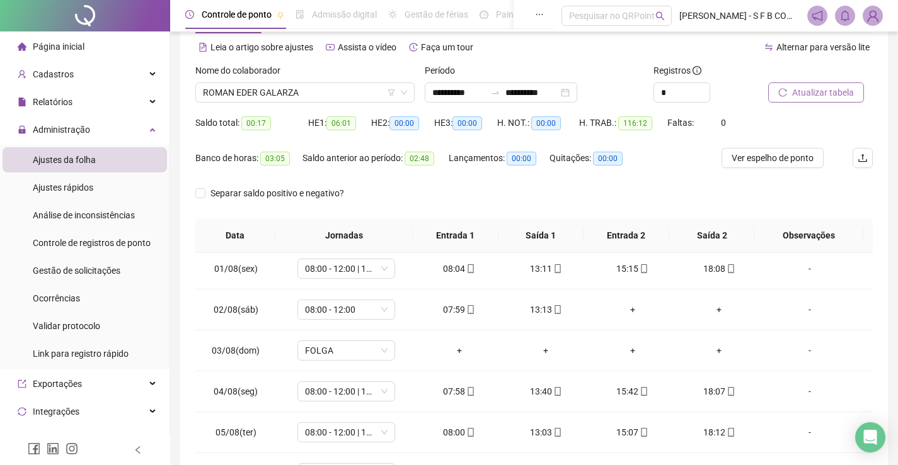
scroll to position [0, 0]
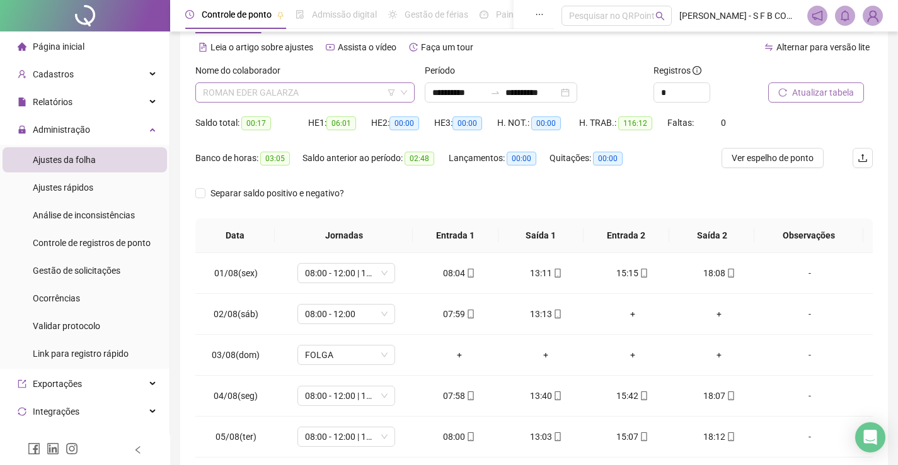
click at [366, 86] on span "ROMAN EDER GALARZA" at bounding box center [305, 92] width 204 height 19
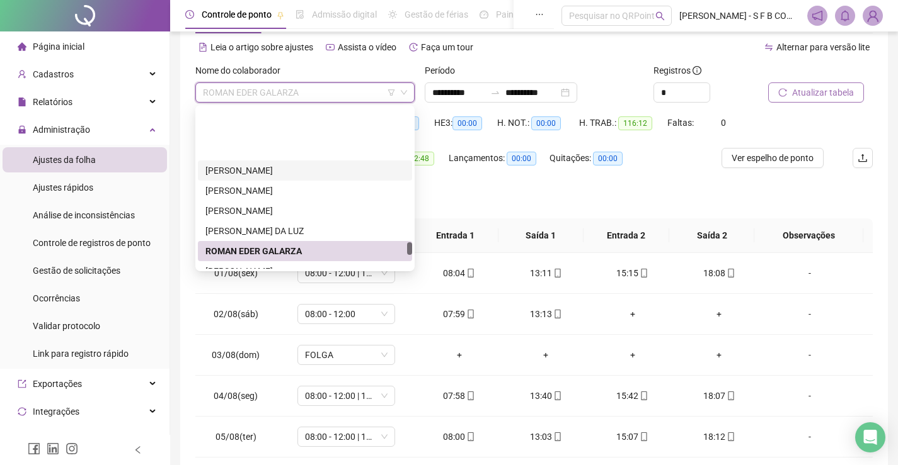
scroll to position [1766, 0]
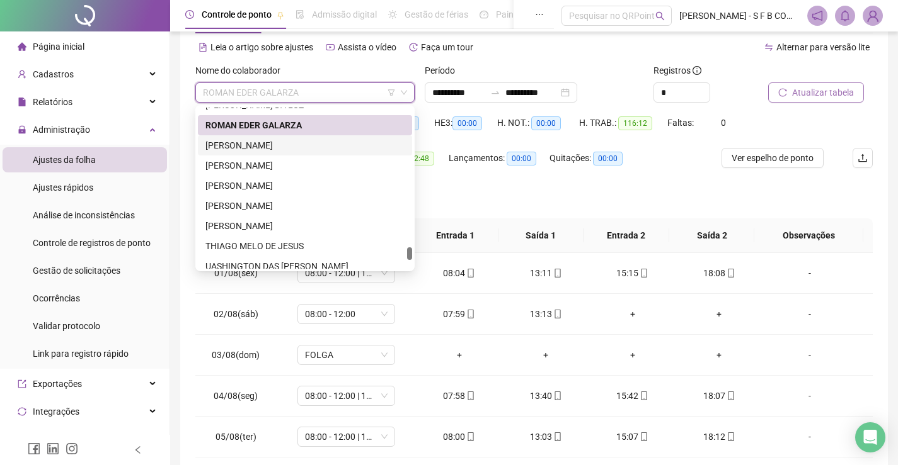
click at [328, 138] on div "[PERSON_NAME]" at bounding box center [305, 145] width 214 height 20
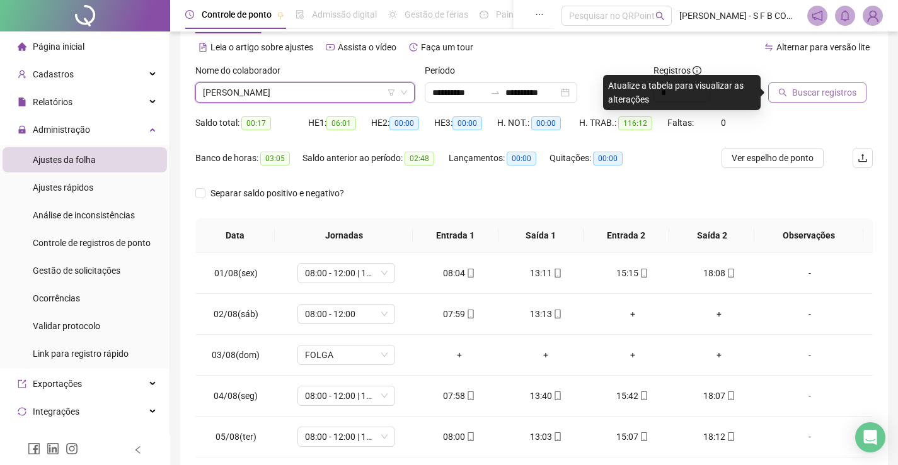
click at [858, 100] on button "Buscar registros" at bounding box center [817, 93] width 98 height 20
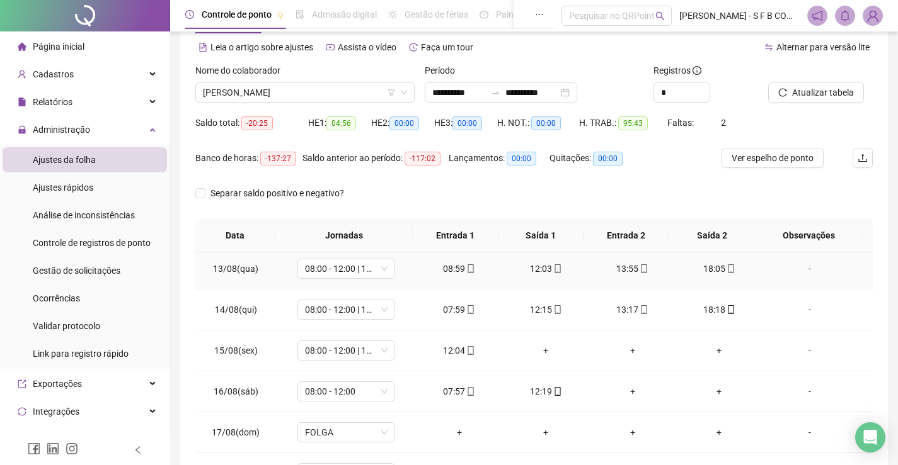
scroll to position [509, 0]
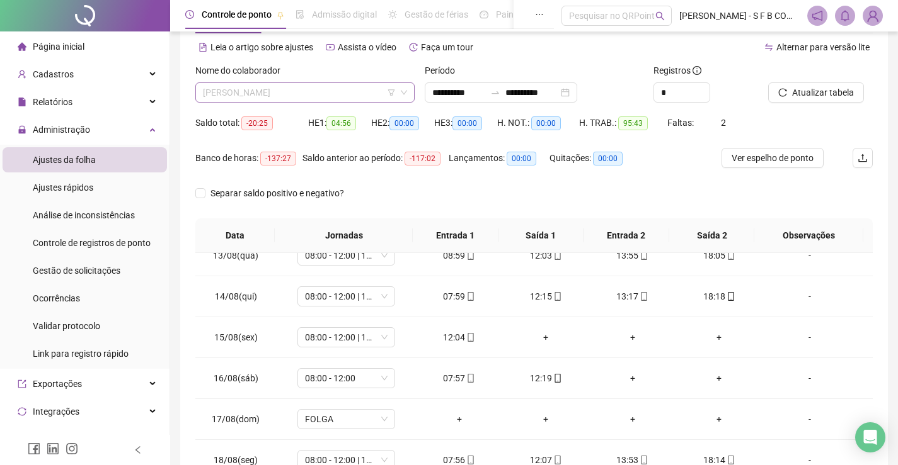
click at [317, 89] on span "[PERSON_NAME]" at bounding box center [305, 92] width 204 height 19
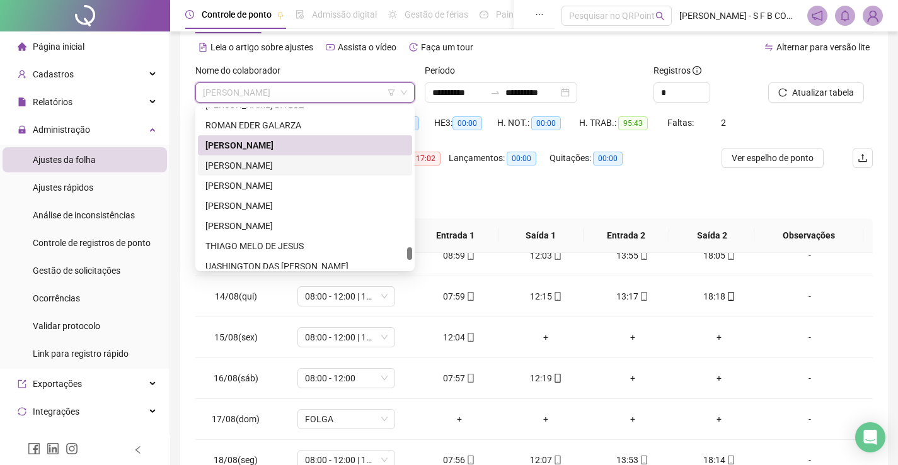
click at [294, 163] on div "[PERSON_NAME]" at bounding box center [304, 166] width 199 height 14
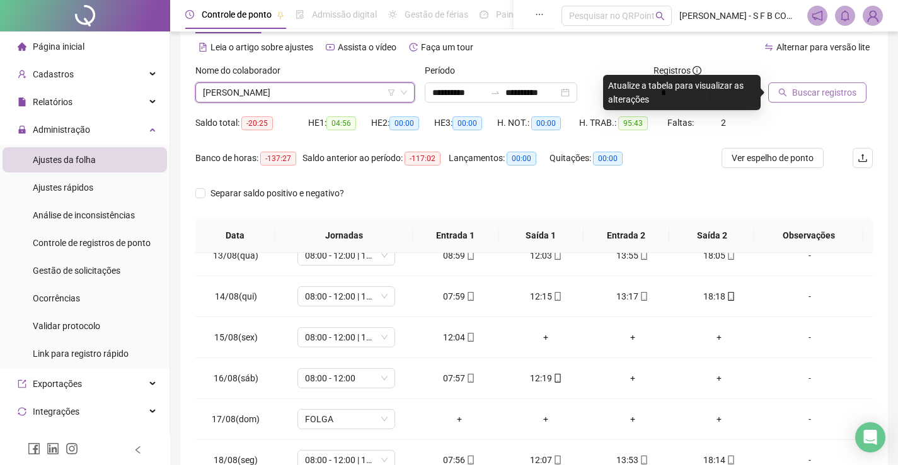
click at [801, 100] on button "Buscar registros" at bounding box center [817, 93] width 98 height 20
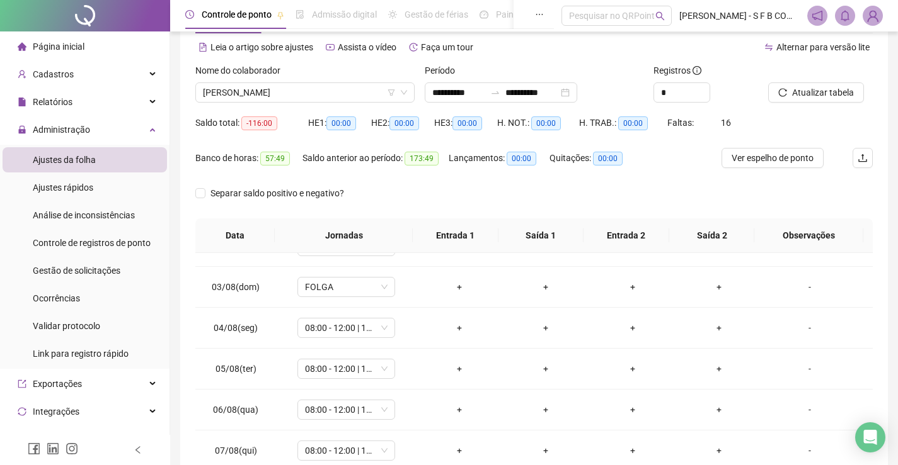
scroll to position [0, 0]
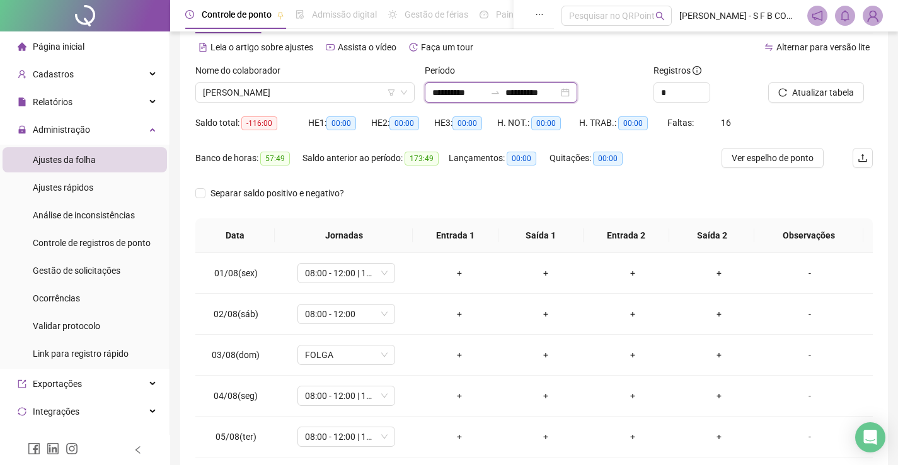
click at [558, 93] on input "**********" at bounding box center [531, 93] width 53 height 14
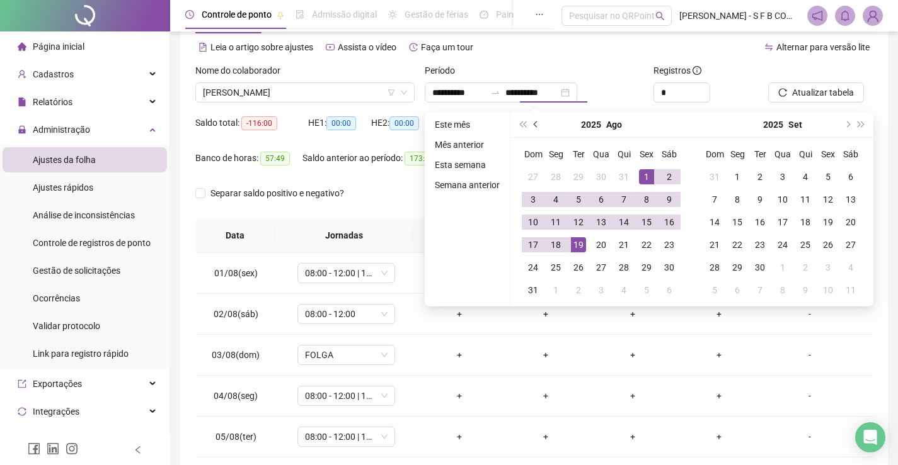
click at [536, 117] on button "prev-year" at bounding box center [536, 124] width 14 height 25
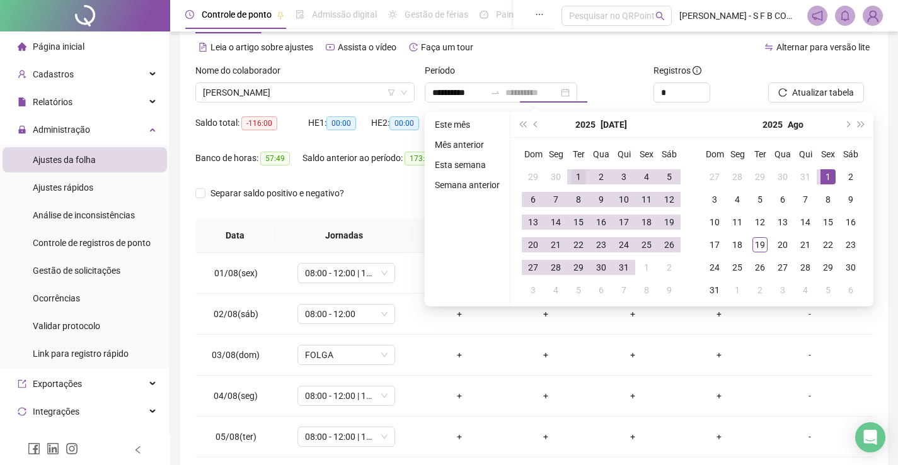
type input "**********"
click at [580, 185] on td "1" at bounding box center [578, 177] width 23 height 23
click at [626, 265] on div "31" at bounding box center [623, 267] width 15 height 15
type input "**********"
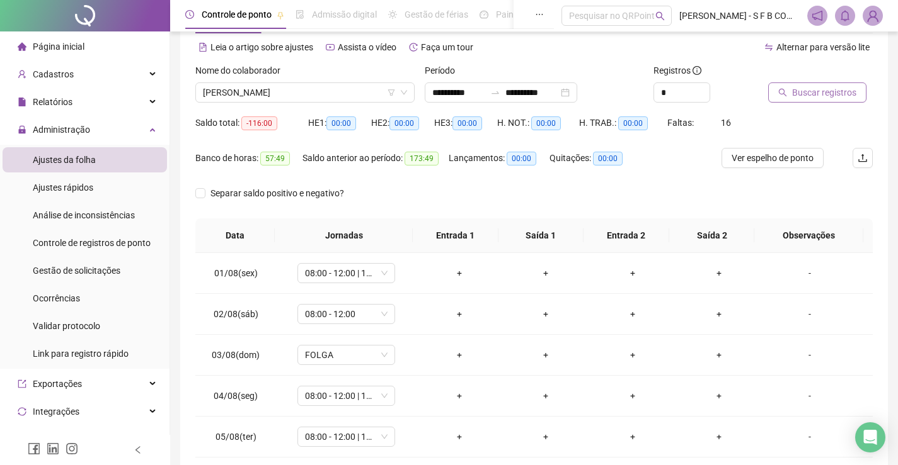
click at [808, 98] on span "Buscar registros" at bounding box center [824, 93] width 64 height 14
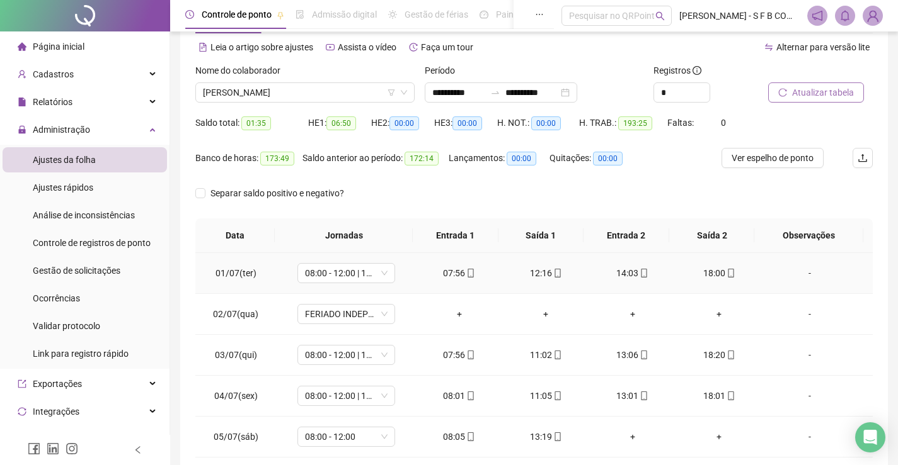
click at [451, 275] on div "07:56" at bounding box center [459, 273] width 67 height 14
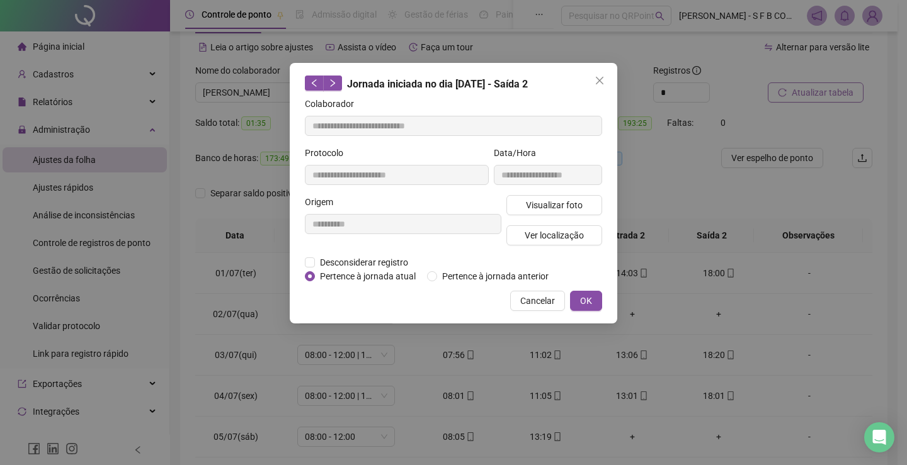
type input "**********"
click at [547, 205] on span "Visualizar foto" at bounding box center [554, 205] width 57 height 14
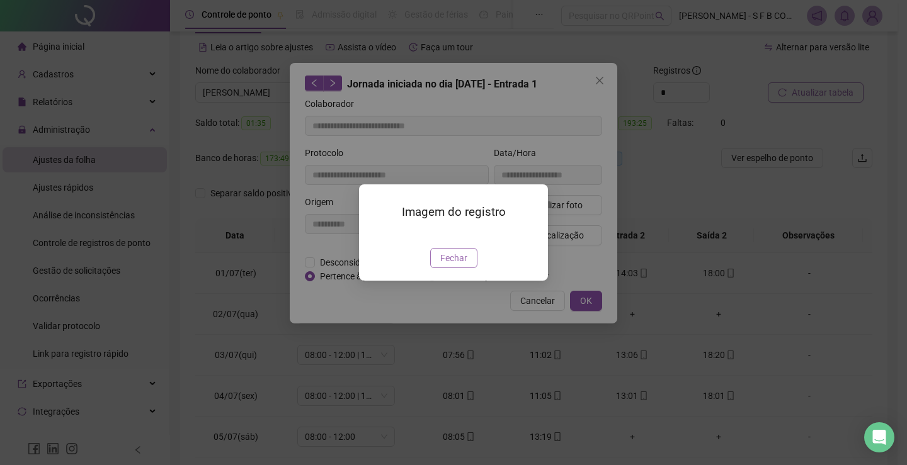
click at [449, 265] on span "Fechar" at bounding box center [453, 258] width 27 height 14
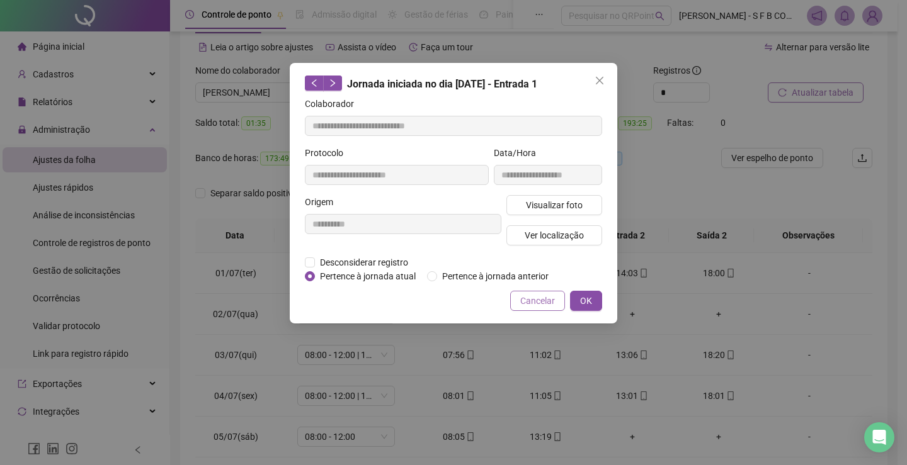
click at [522, 304] on span "Cancelar" at bounding box center [537, 301] width 35 height 14
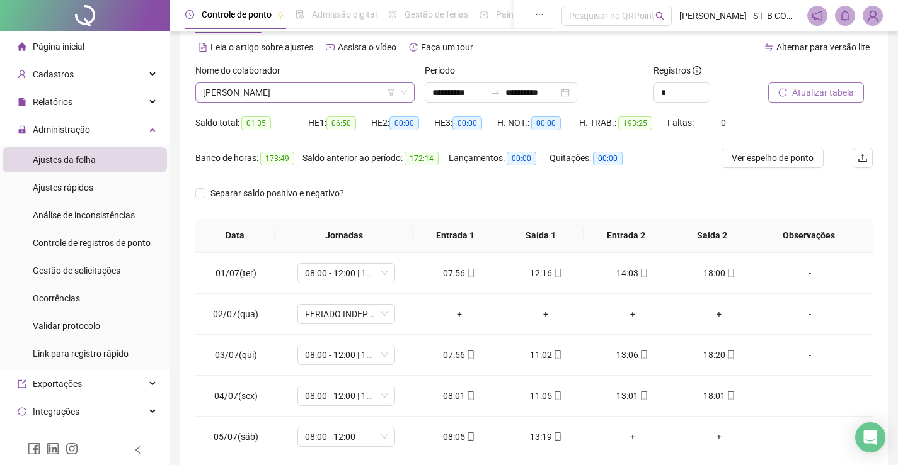
click at [359, 91] on span "[PERSON_NAME]" at bounding box center [305, 92] width 204 height 19
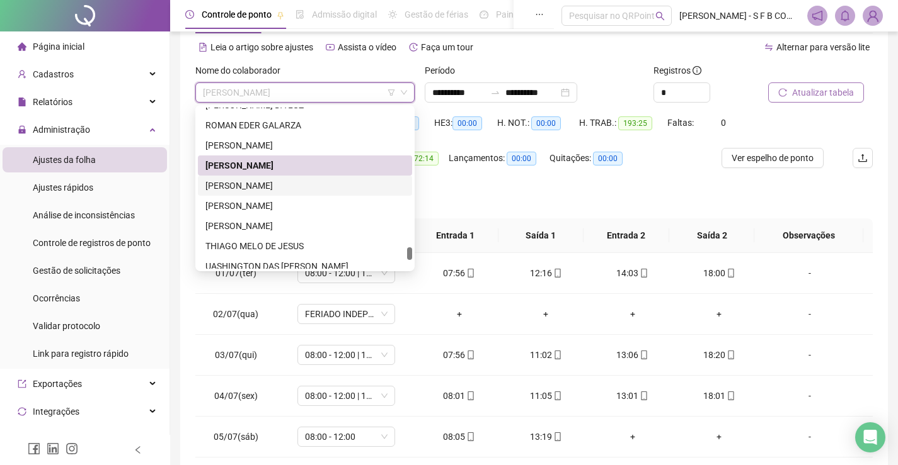
click at [328, 183] on div "[PERSON_NAME]" at bounding box center [304, 186] width 199 height 14
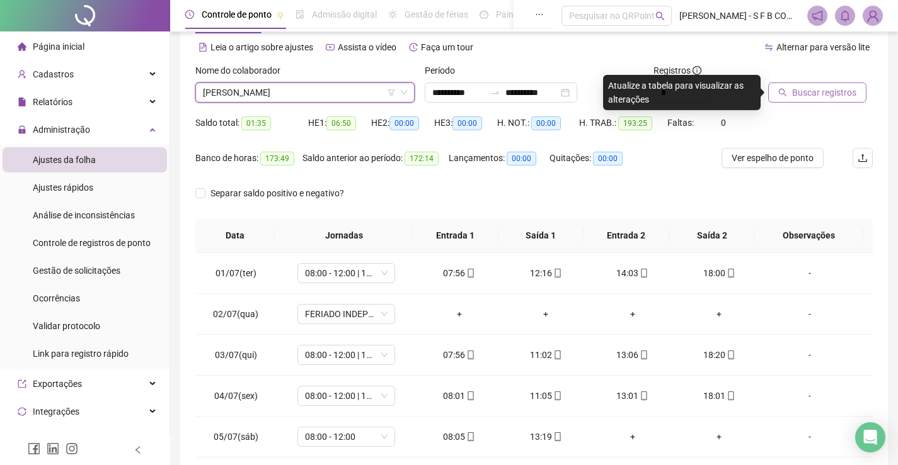
click at [339, 94] on span "[PERSON_NAME]" at bounding box center [305, 92] width 204 height 19
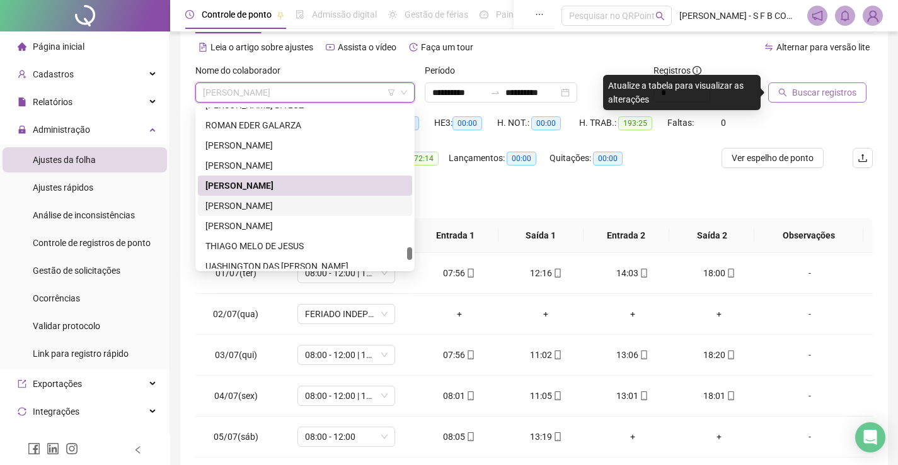
click at [296, 205] on div "[PERSON_NAME]" at bounding box center [304, 206] width 199 height 14
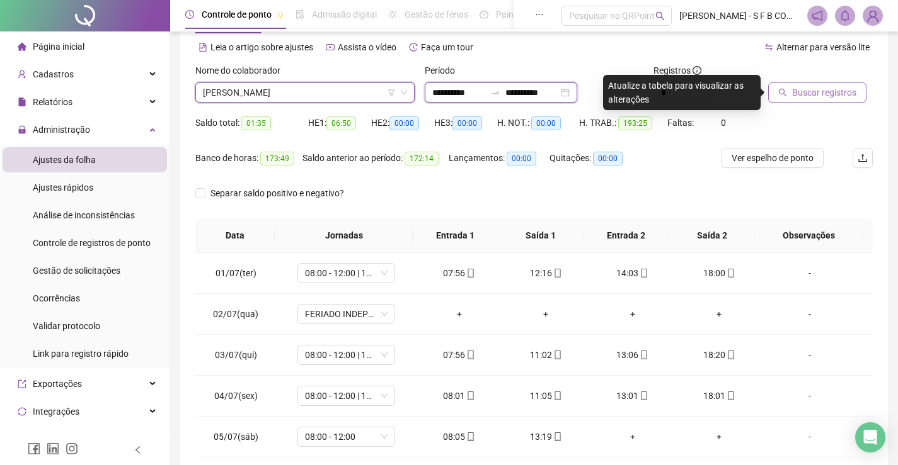
click at [485, 88] on input "**********" at bounding box center [458, 93] width 53 height 14
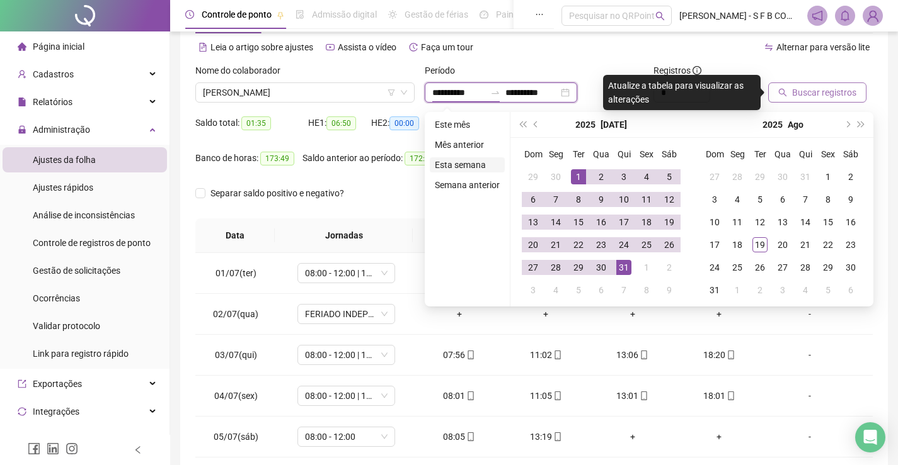
type input "**********"
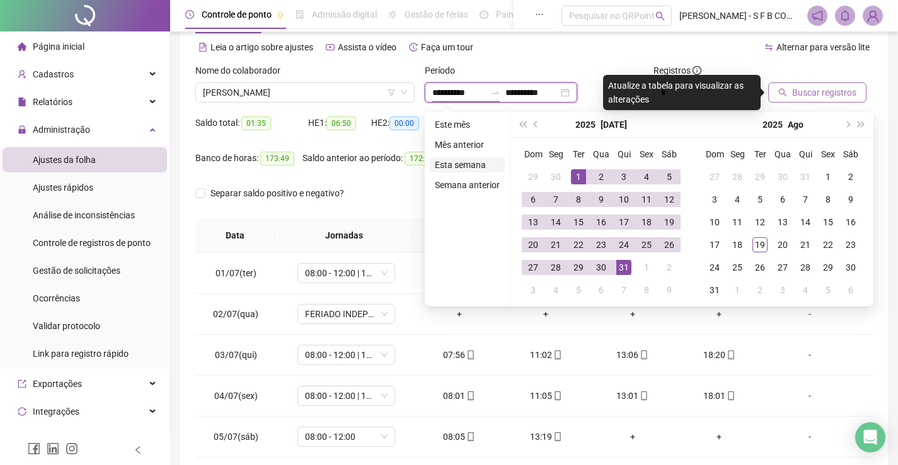
type input "**********"
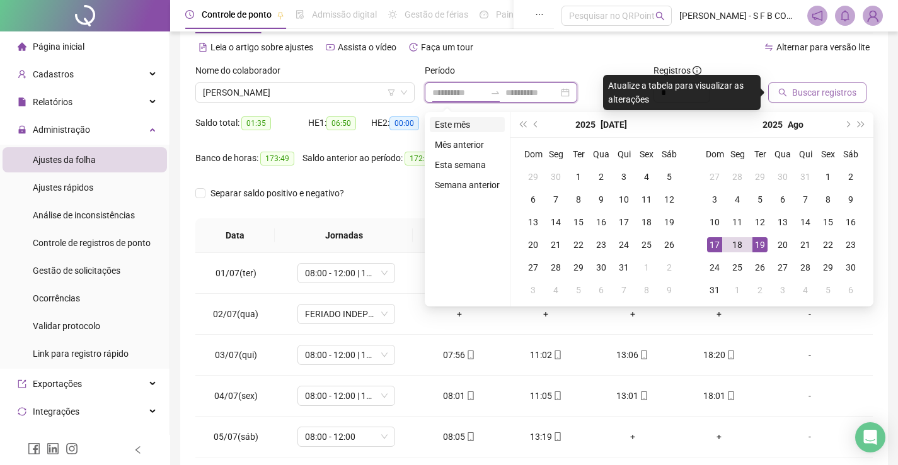
type input "**********"
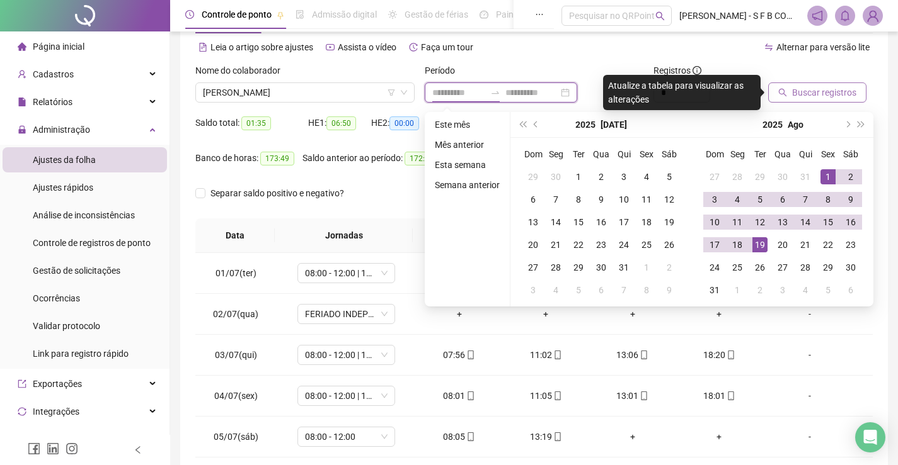
type input "**********"
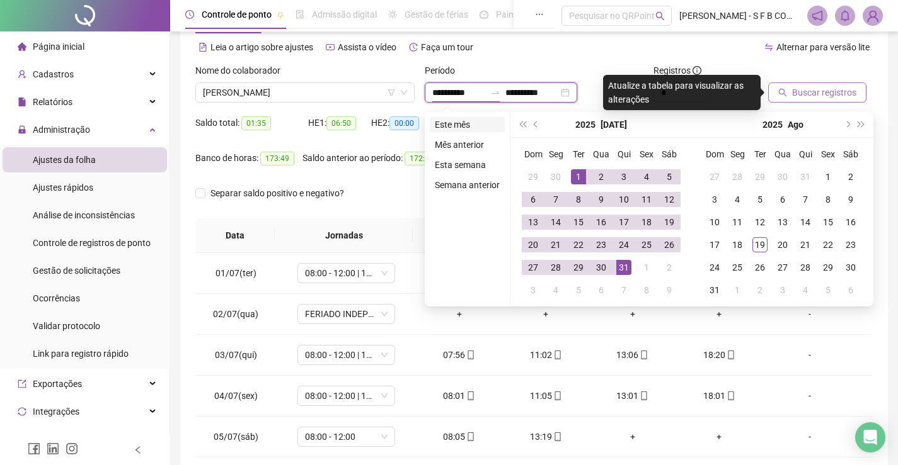
type input "**********"
click at [467, 125] on li "Este mês" at bounding box center [467, 124] width 75 height 15
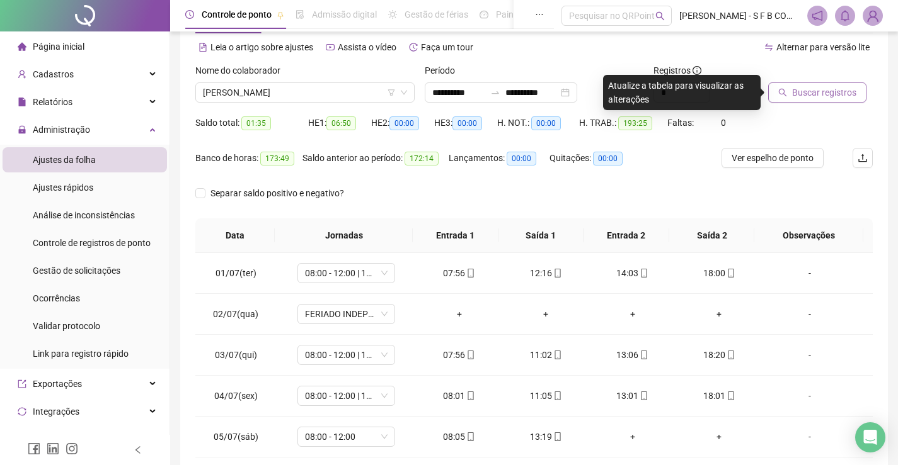
click at [801, 98] on span "Buscar registros" at bounding box center [824, 93] width 64 height 14
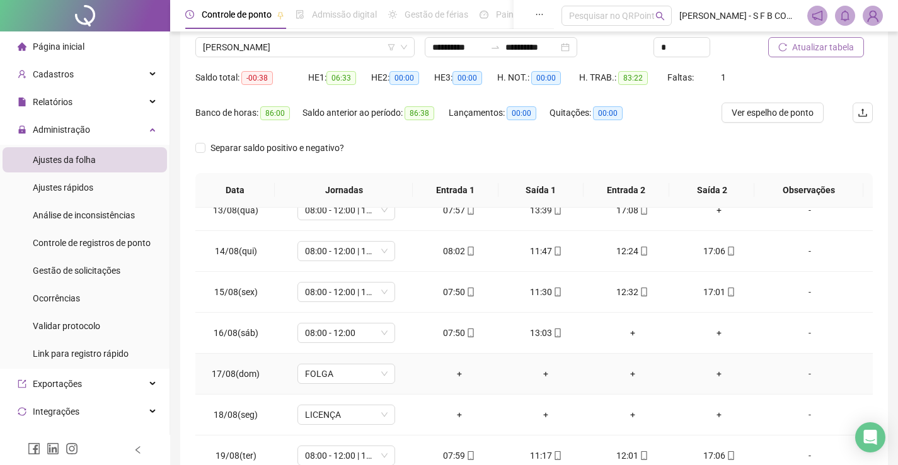
scroll to position [178, 0]
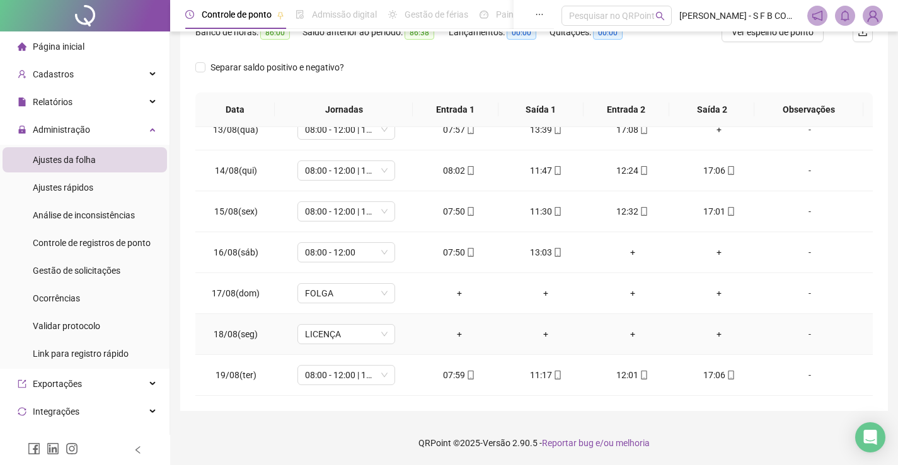
click at [454, 334] on div "+" at bounding box center [459, 335] width 67 height 14
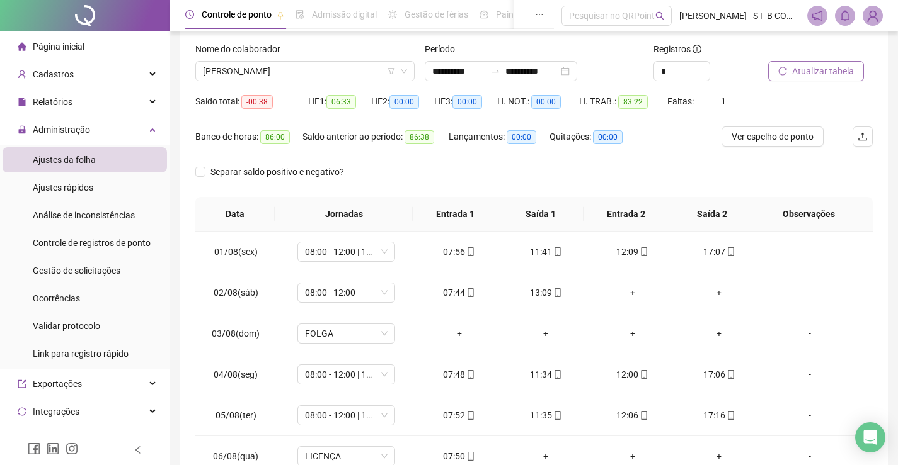
scroll to position [52, 0]
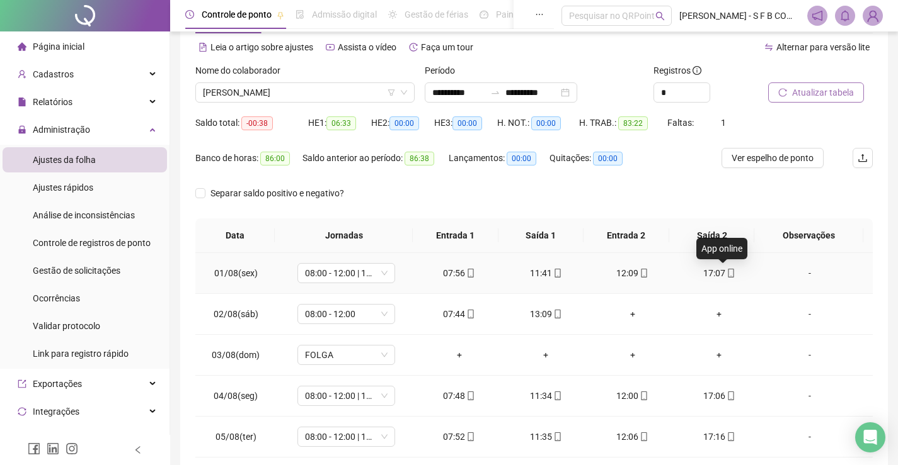
click at [726, 269] on icon "mobile" at bounding box center [730, 273] width 9 height 9
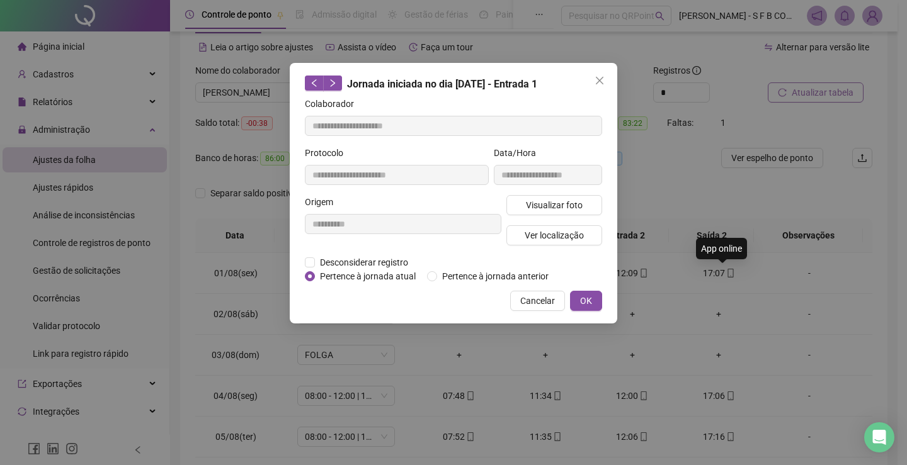
type input "**********"
click at [566, 216] on div "Visualizar foto Ver localização" at bounding box center [554, 225] width 101 height 60
click at [568, 207] on span "Visualizar foto" at bounding box center [554, 205] width 57 height 14
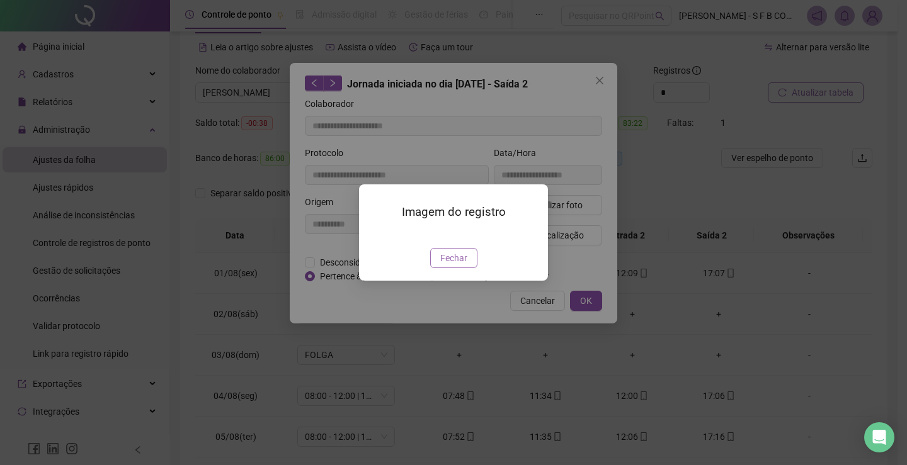
click at [461, 268] on button "Fechar" at bounding box center [453, 258] width 47 height 20
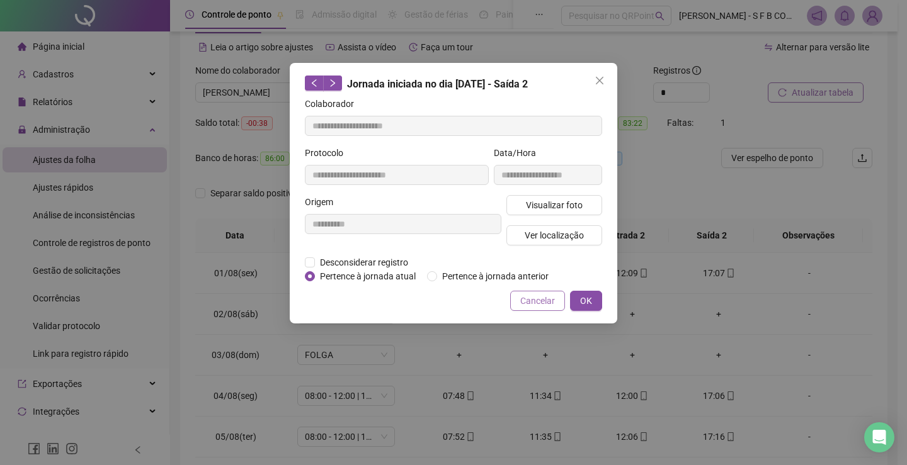
click at [539, 306] on span "Cancelar" at bounding box center [537, 301] width 35 height 14
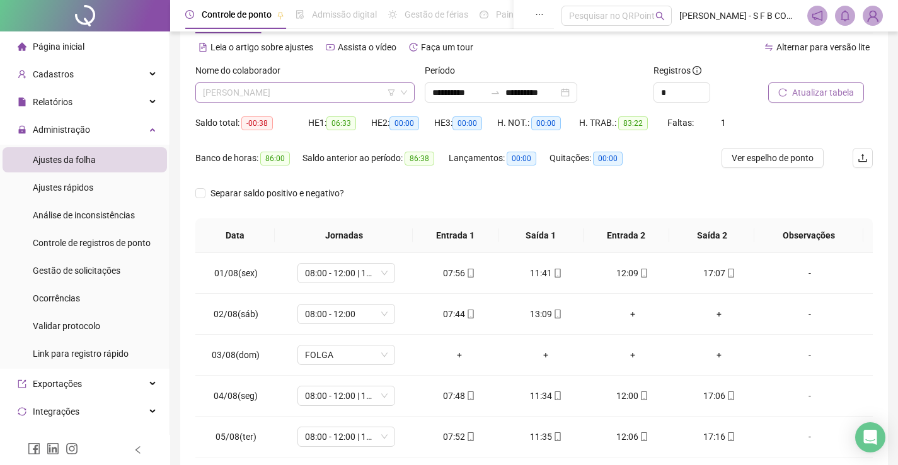
click at [305, 86] on span "[PERSON_NAME]" at bounding box center [305, 92] width 204 height 19
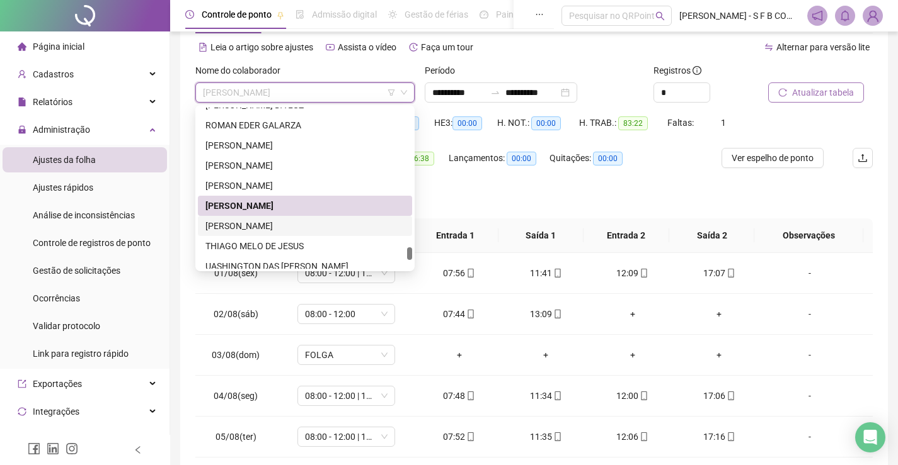
click at [302, 227] on div "[PERSON_NAME]" at bounding box center [304, 226] width 199 height 14
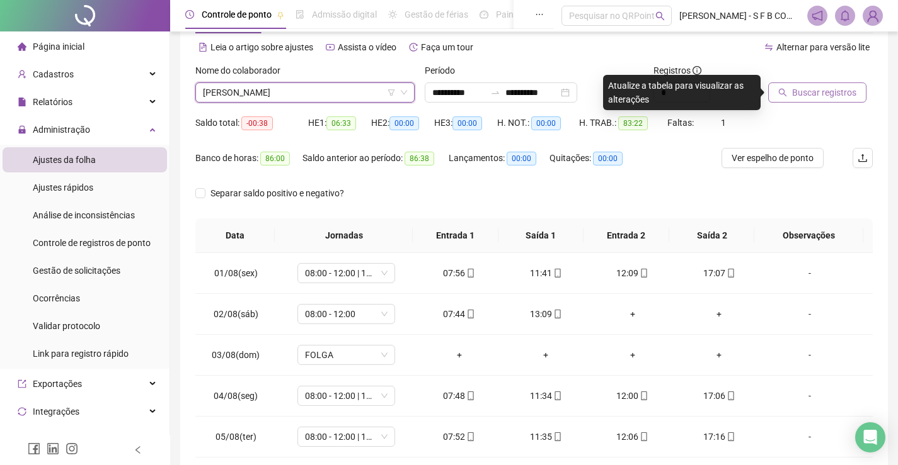
click at [802, 97] on span "Buscar registros" at bounding box center [824, 93] width 64 height 14
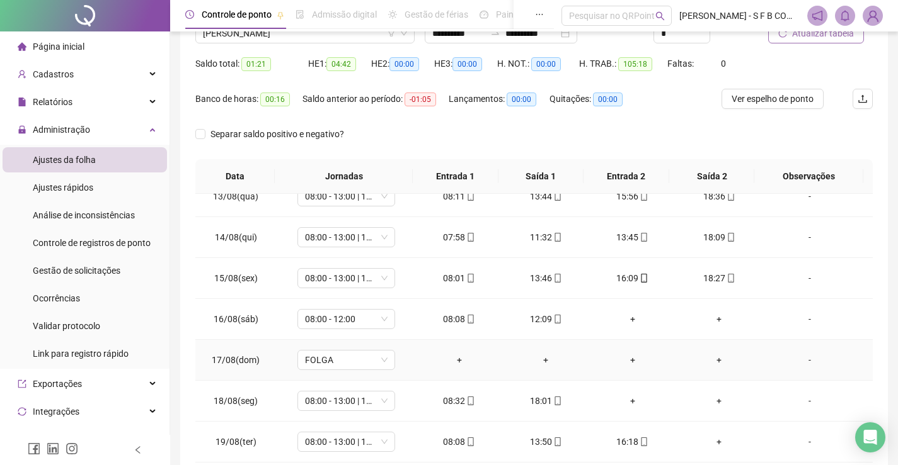
scroll to position [178, 0]
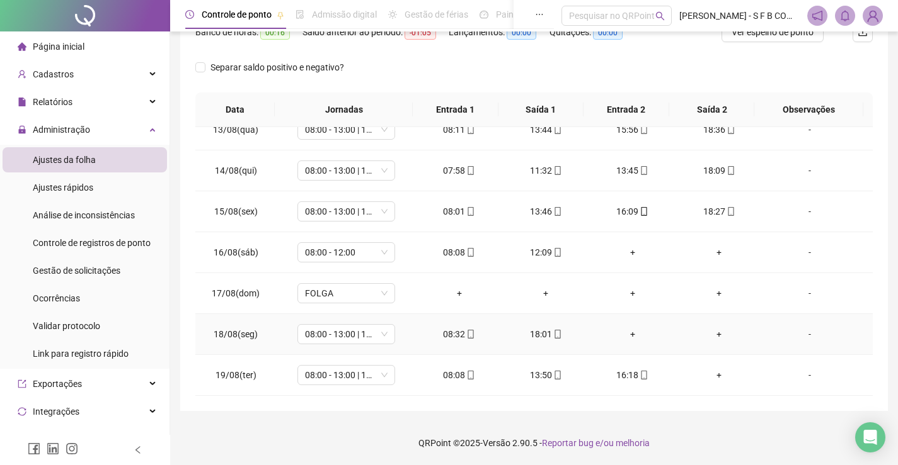
click at [452, 336] on div "08:32" at bounding box center [459, 335] width 67 height 14
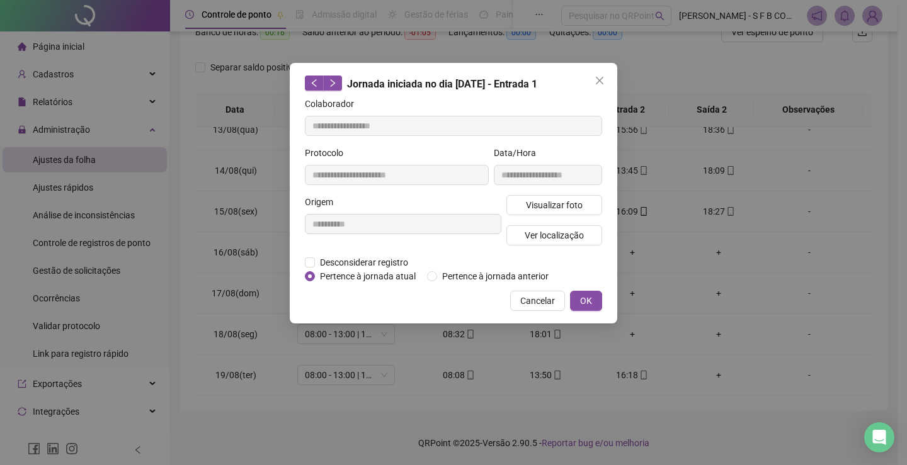
type input "**********"
click at [557, 199] on span "Visualizar foto" at bounding box center [554, 205] width 57 height 14
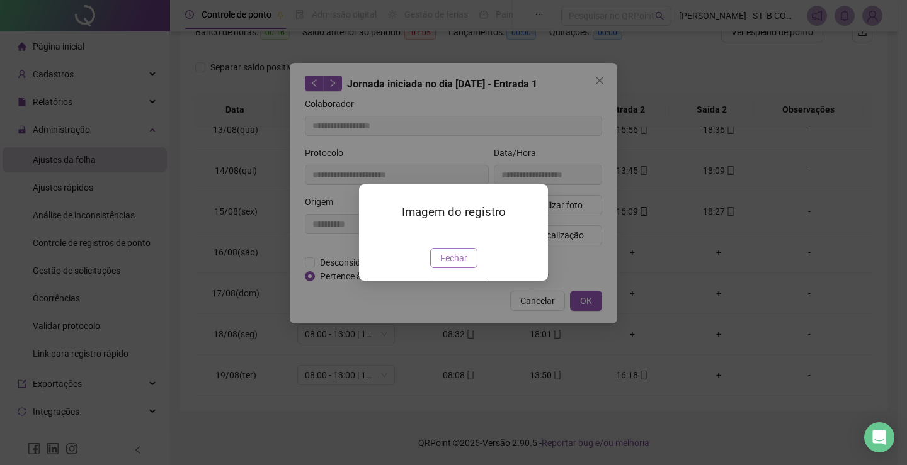
click at [454, 268] on button "Fechar" at bounding box center [453, 258] width 47 height 20
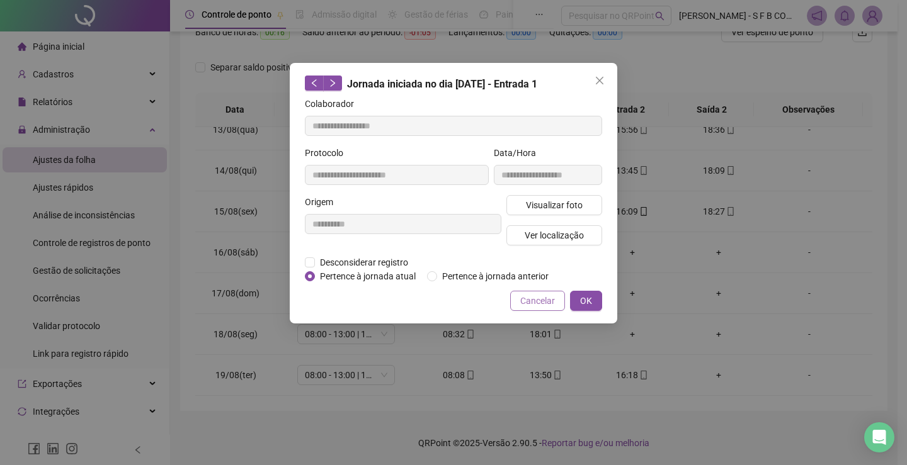
click at [548, 304] on span "Cancelar" at bounding box center [537, 301] width 35 height 14
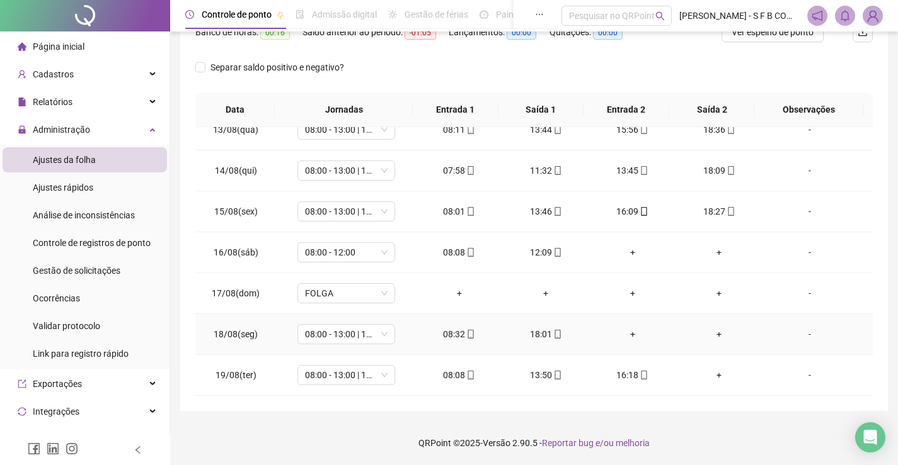
click at [544, 336] on div "18:01" at bounding box center [545, 335] width 67 height 14
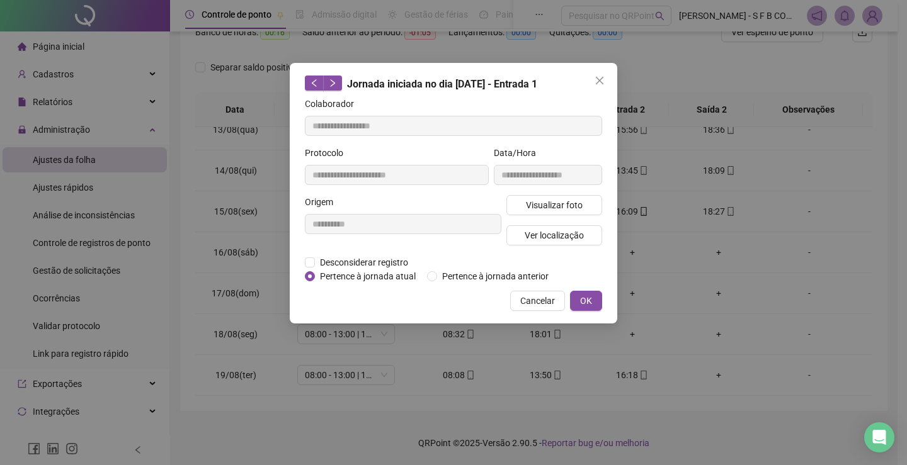
type input "**********"
click at [562, 205] on span "Visualizar foto" at bounding box center [554, 205] width 57 height 14
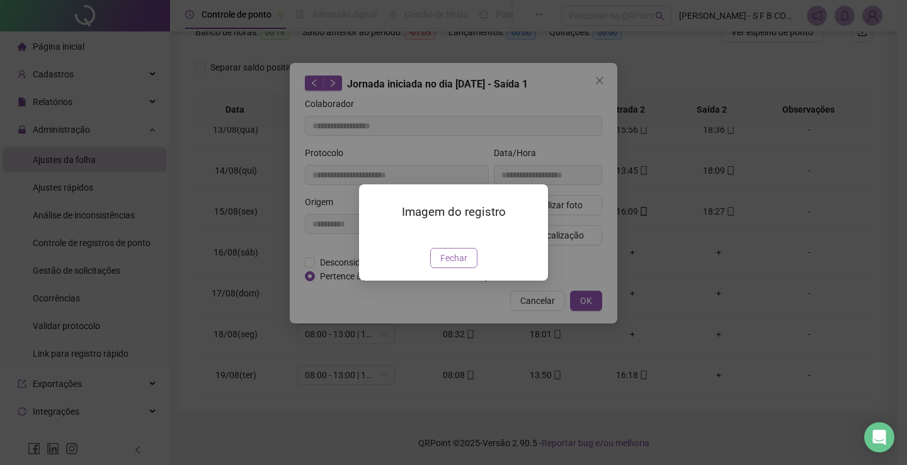
click at [460, 265] on span "Fechar" at bounding box center [453, 258] width 27 height 14
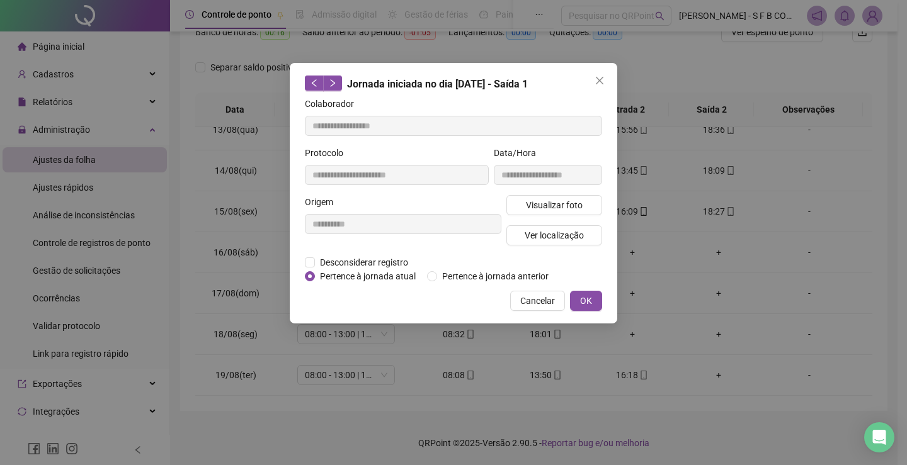
click at [501, 302] on div "Cancelar OK" at bounding box center [453, 301] width 297 height 20
click at [518, 300] on button "Cancelar" at bounding box center [537, 301] width 55 height 20
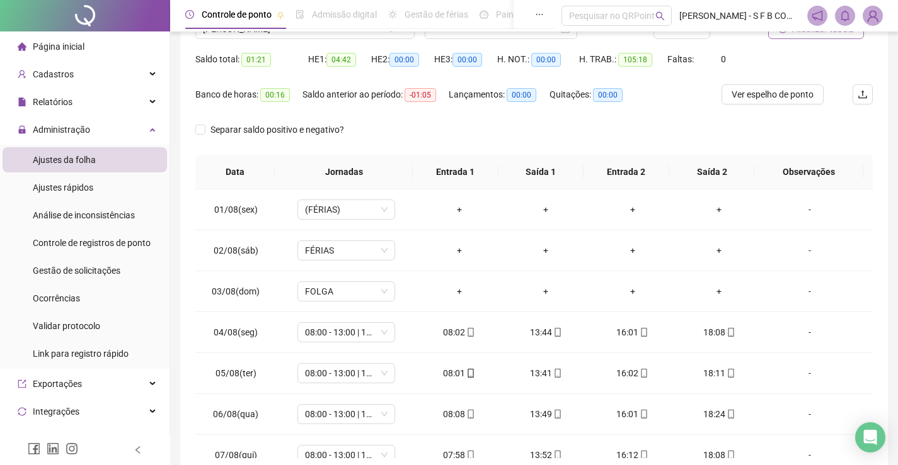
scroll to position [52, 0]
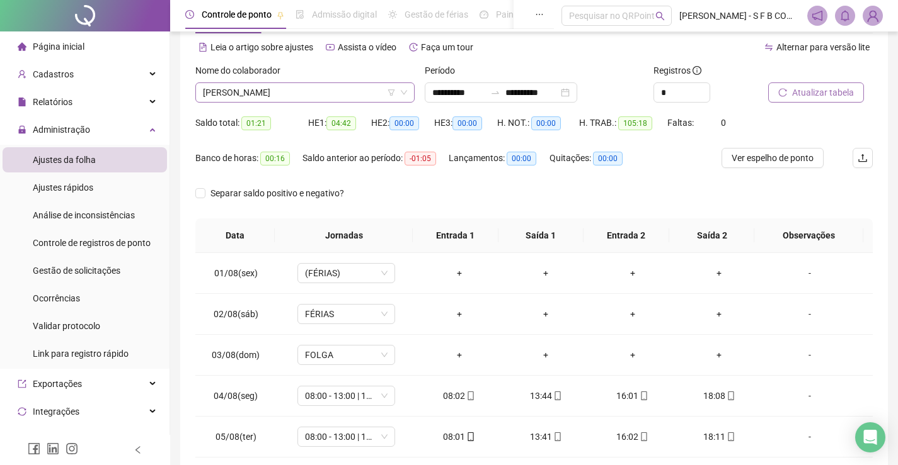
drag, startPoint x: 307, startPoint y: 88, endPoint x: 309, endPoint y: 98, distance: 10.3
click at [308, 89] on span "[PERSON_NAME]" at bounding box center [305, 92] width 204 height 19
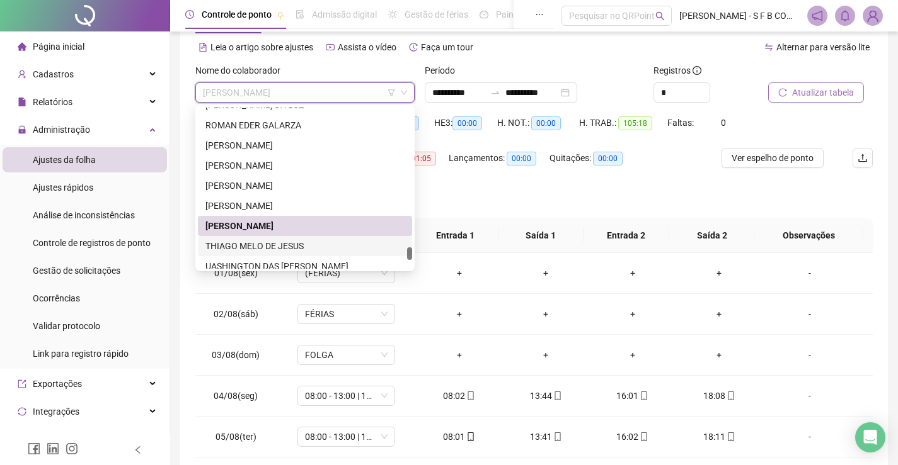
click at [279, 241] on div "THIAGO MELO DE JESUS" at bounding box center [304, 246] width 199 height 14
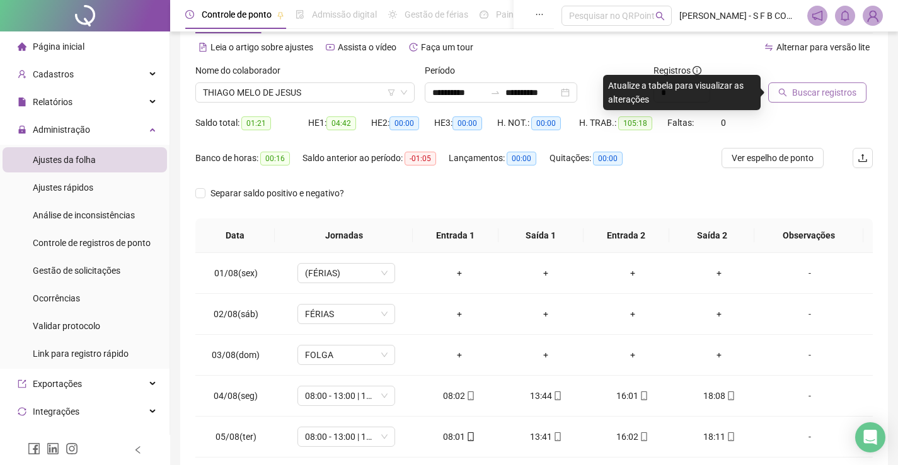
click at [787, 101] on button "Buscar registros" at bounding box center [817, 93] width 98 height 20
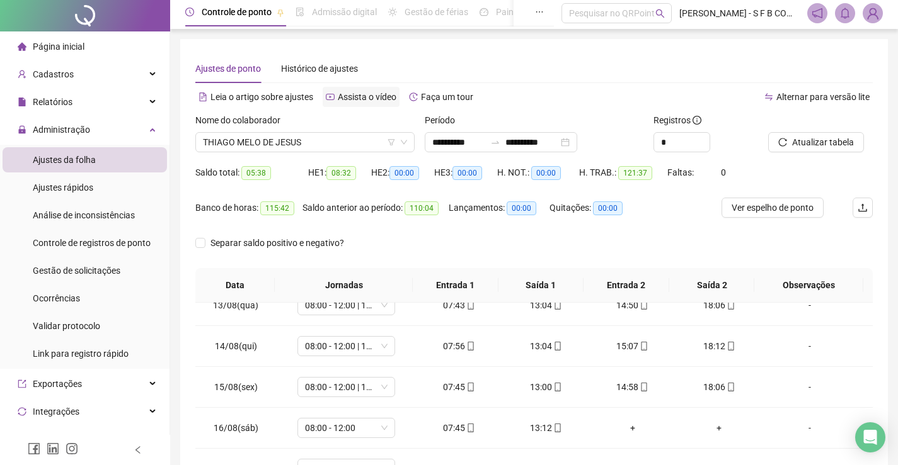
scroll to position [0, 0]
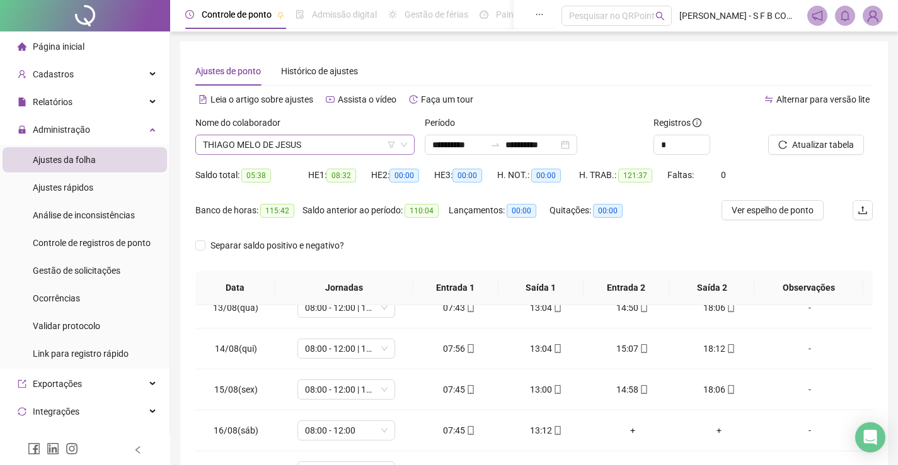
click at [258, 139] on span "THIAGO MELO DE JESUS" at bounding box center [305, 144] width 204 height 19
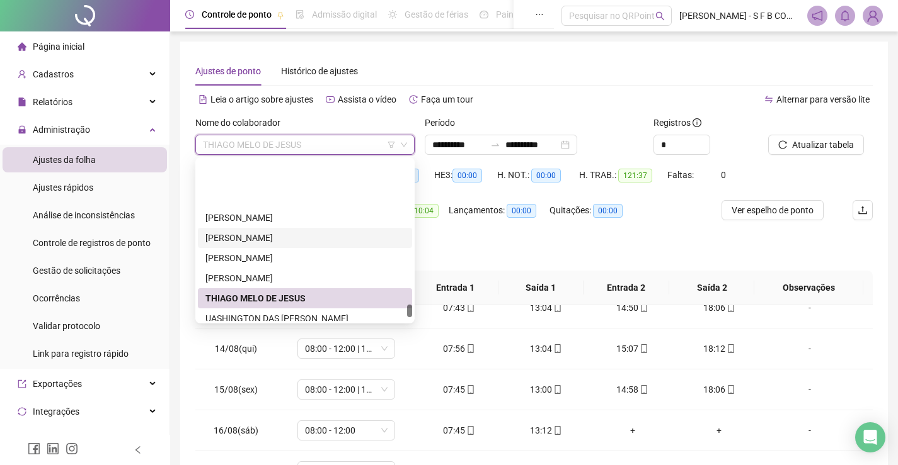
scroll to position [1829, 0]
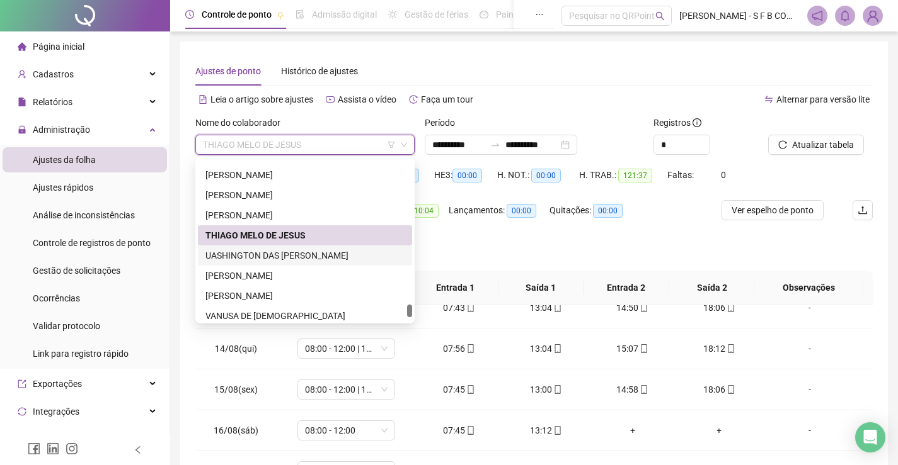
click at [300, 249] on div "UASHINGTON DAS [PERSON_NAME]" at bounding box center [304, 256] width 199 height 14
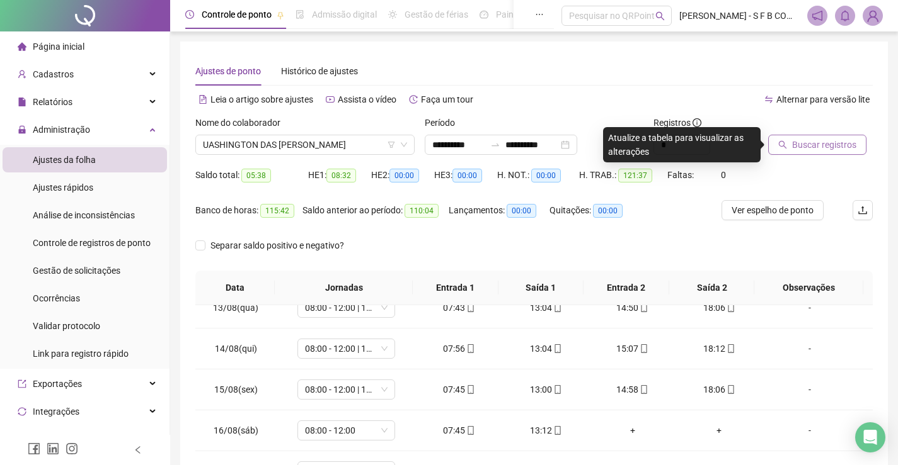
drag, startPoint x: 757, startPoint y: 140, endPoint x: 777, endPoint y: 146, distance: 20.2
click at [761, 143] on body "**********" at bounding box center [449, 232] width 898 height 465
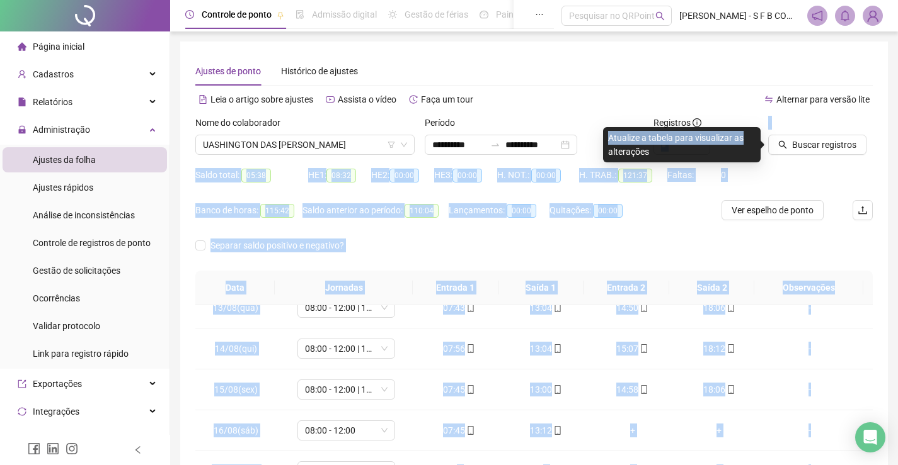
click at [778, 146] on icon "search" at bounding box center [782, 144] width 9 height 9
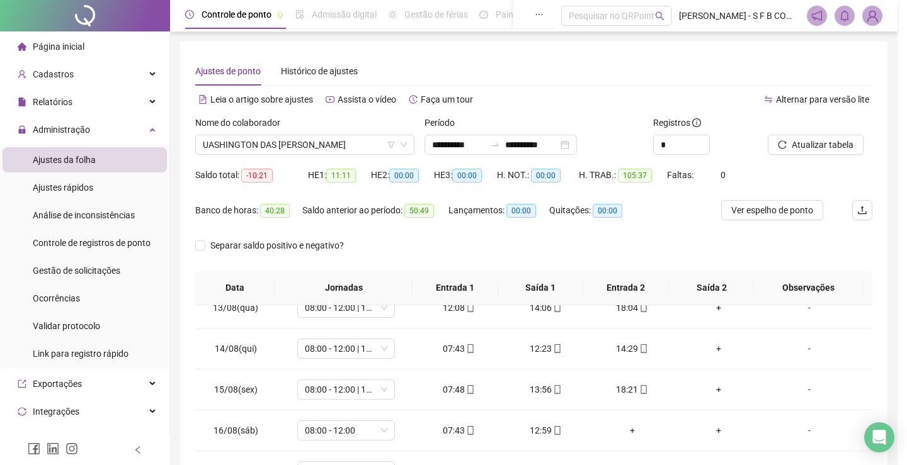
click at [684, 208] on div "Buscando registros Os registros de ponto estão sendo buscados... OK" at bounding box center [453, 232] width 907 height 465
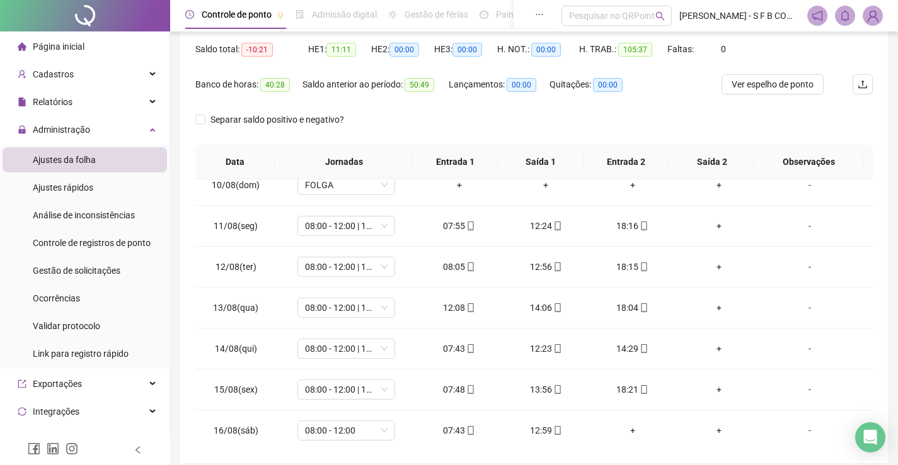
scroll to position [0, 0]
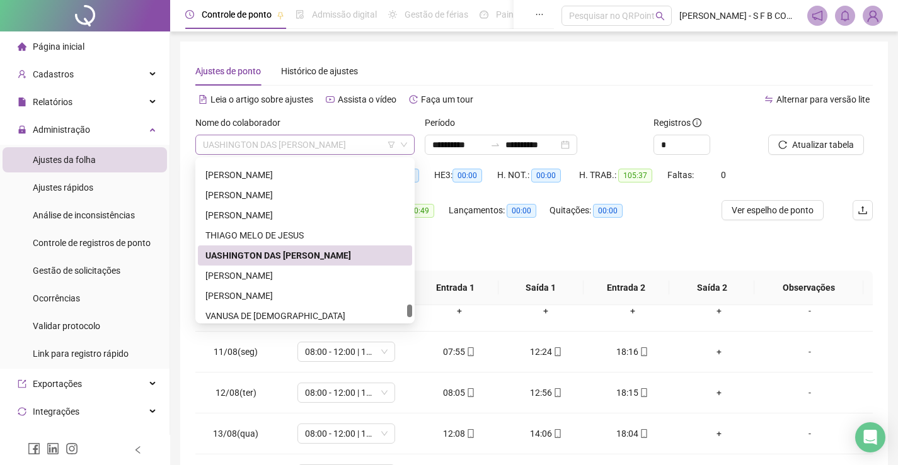
click at [294, 139] on span "UASHINGTON DAS [PERSON_NAME]" at bounding box center [305, 144] width 204 height 19
click at [561, 235] on div "Quitações: 00:00" at bounding box center [593, 217] width 88 height 35
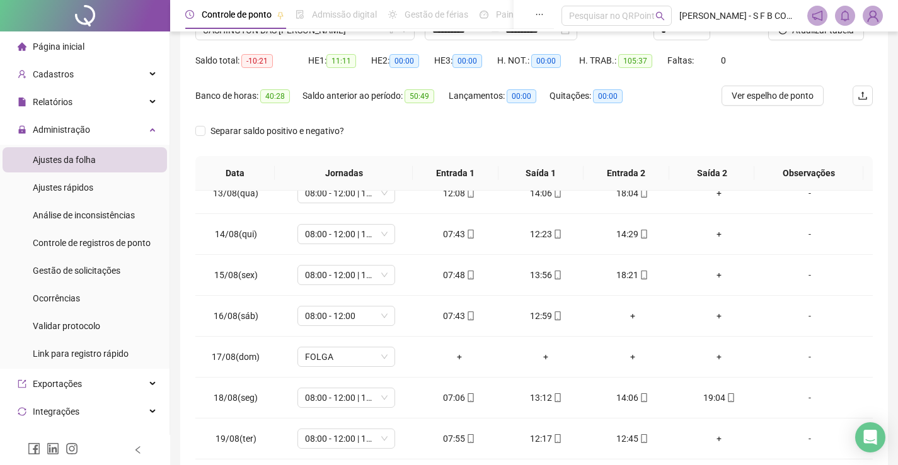
scroll to position [52, 0]
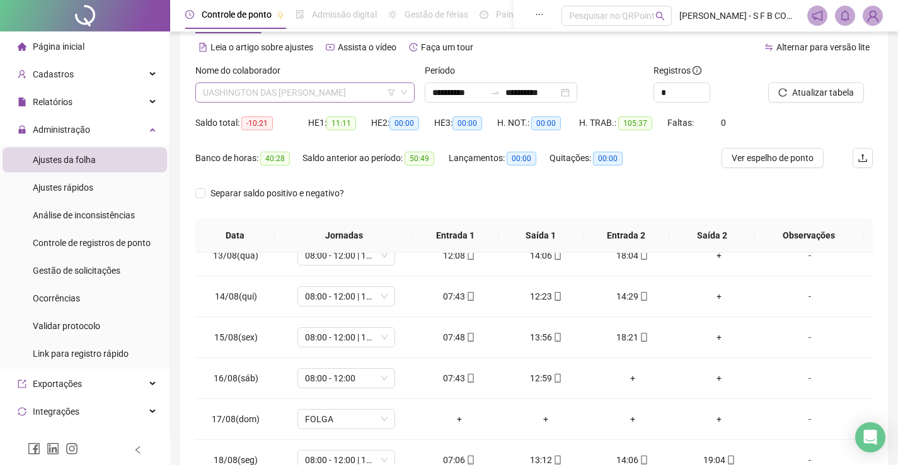
click at [281, 88] on span "UASHINGTON DAS [PERSON_NAME]" at bounding box center [305, 92] width 204 height 19
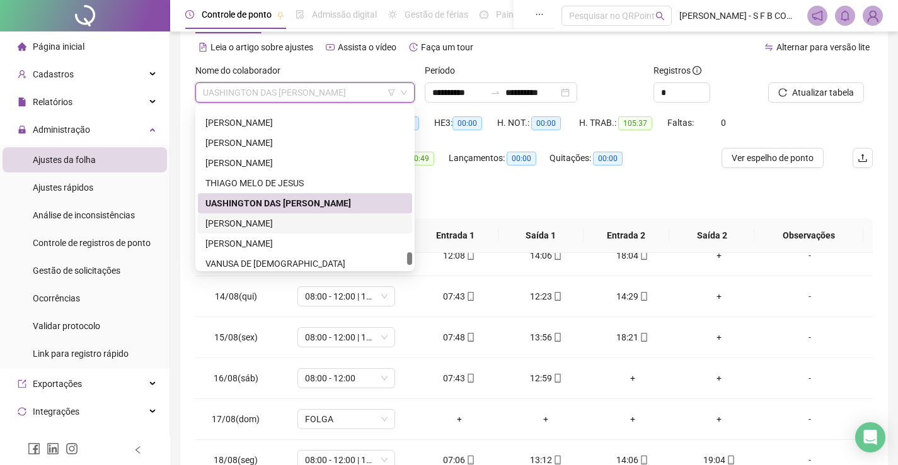
click at [311, 229] on div "[PERSON_NAME]" at bounding box center [304, 224] width 199 height 14
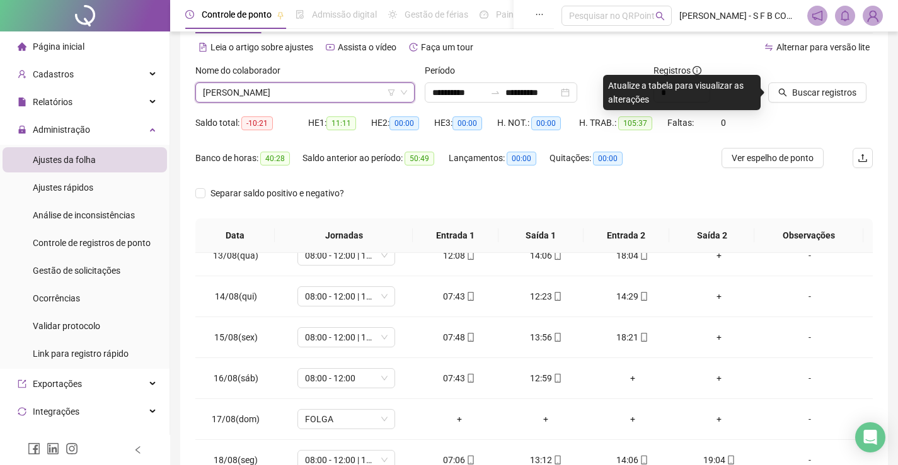
click at [796, 106] on div "Buscar registros" at bounding box center [820, 88] width 115 height 49
click at [797, 97] on span "Buscar registros" at bounding box center [824, 93] width 64 height 14
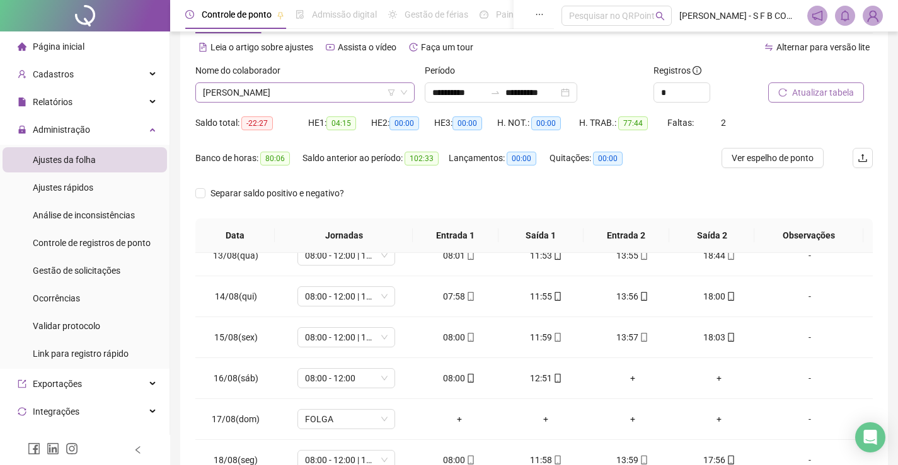
click at [295, 88] on span "[PERSON_NAME]" at bounding box center [305, 92] width 204 height 19
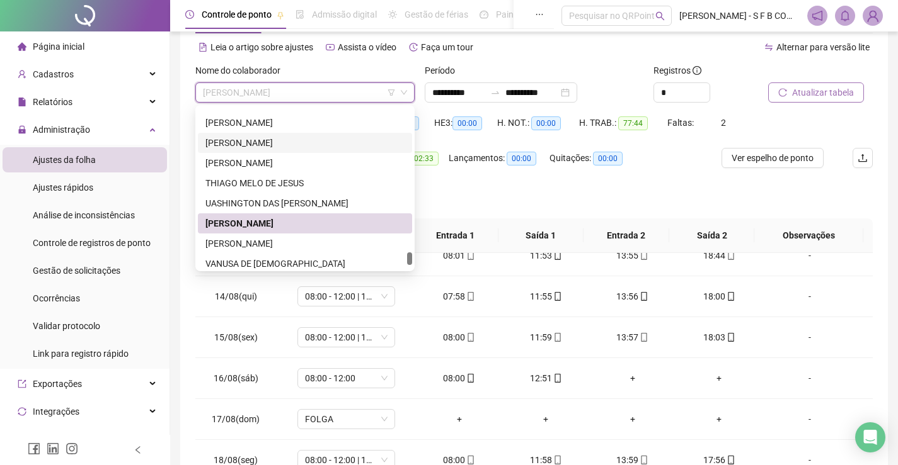
click at [475, 169] on div "Lançamentos: 00:00" at bounding box center [498, 165] width 101 height 35
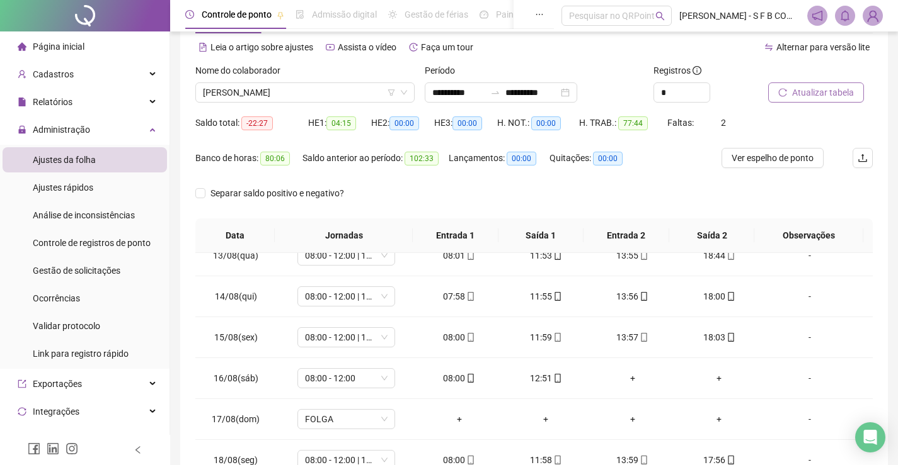
click at [753, 94] on div "*" at bounding box center [705, 93] width 105 height 20
click at [777, 93] on button "Atualizar tabela" at bounding box center [816, 93] width 96 height 20
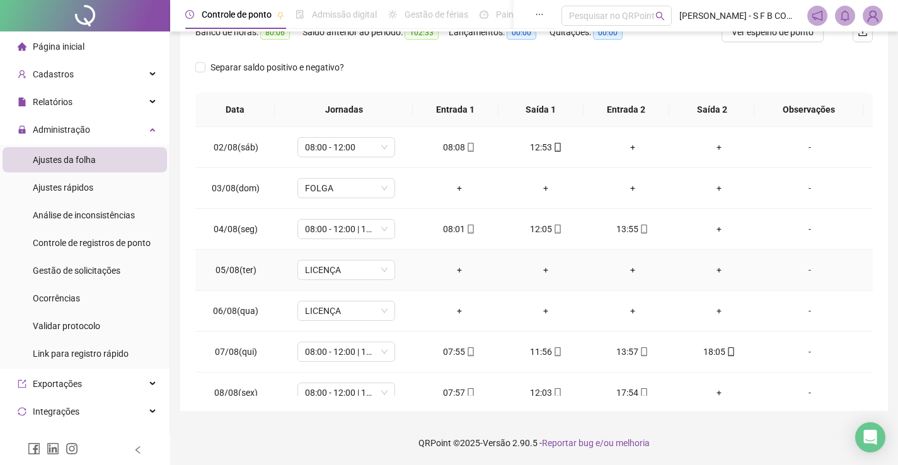
scroll to position [63, 0]
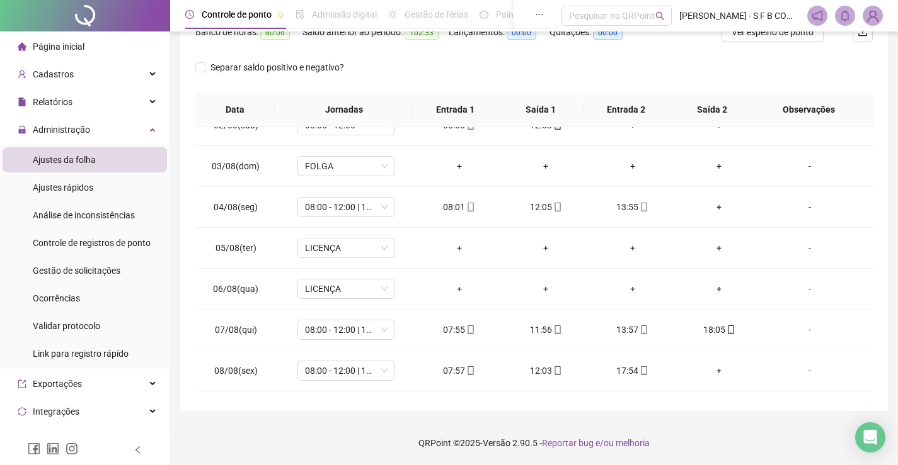
click at [442, 76] on div "Separar saldo positivo e negativo?" at bounding box center [533, 74] width 677 height 35
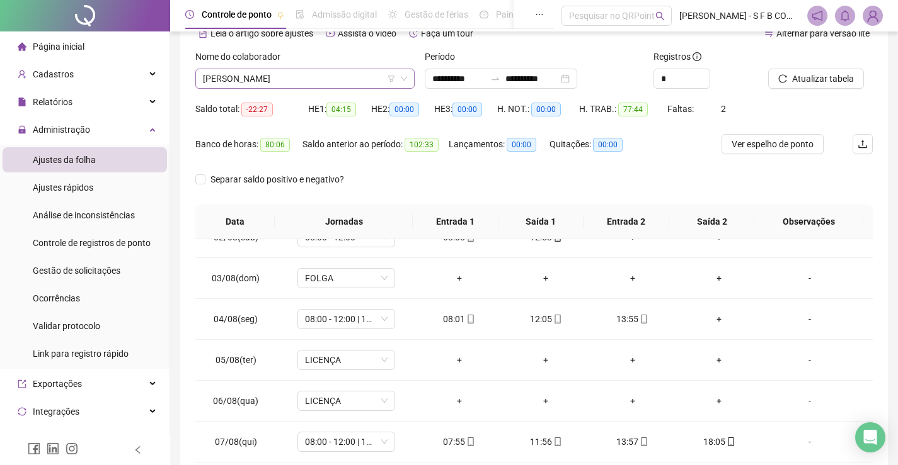
scroll to position [52, 0]
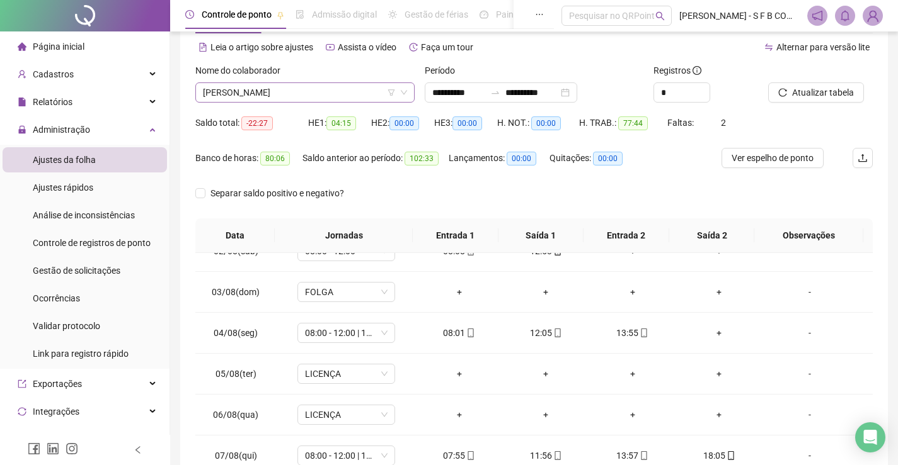
click at [298, 89] on span "[PERSON_NAME]" at bounding box center [305, 92] width 204 height 19
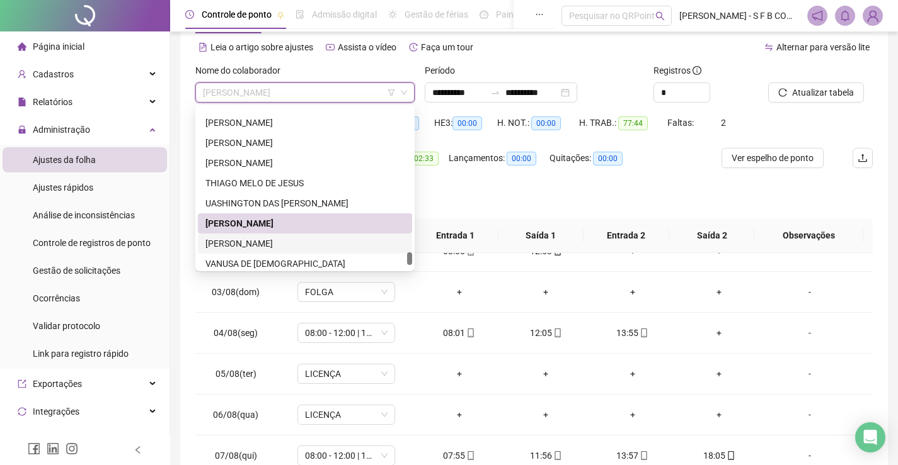
click at [289, 251] on div "[PERSON_NAME]" at bounding box center [305, 244] width 214 height 20
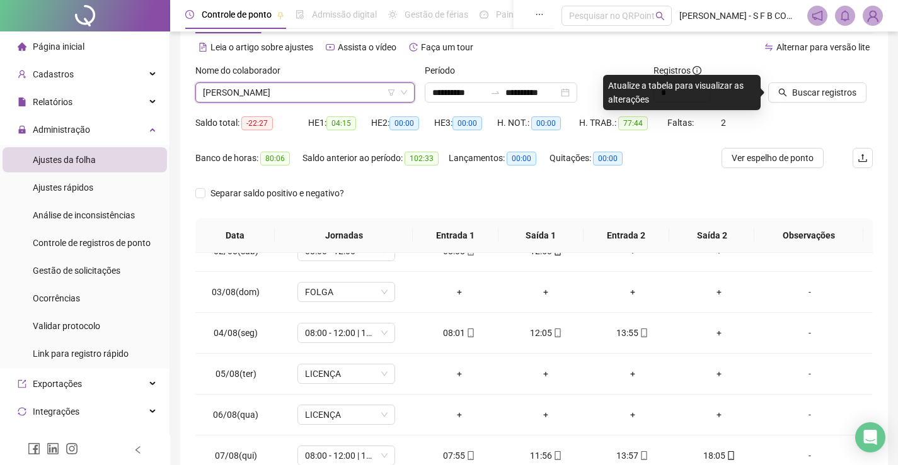
click at [787, 88] on icon "search" at bounding box center [782, 92] width 9 height 9
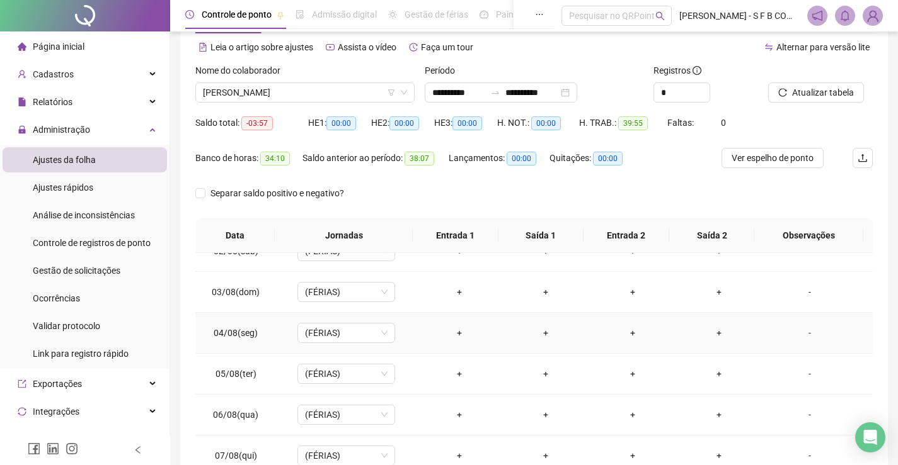
scroll to position [0, 0]
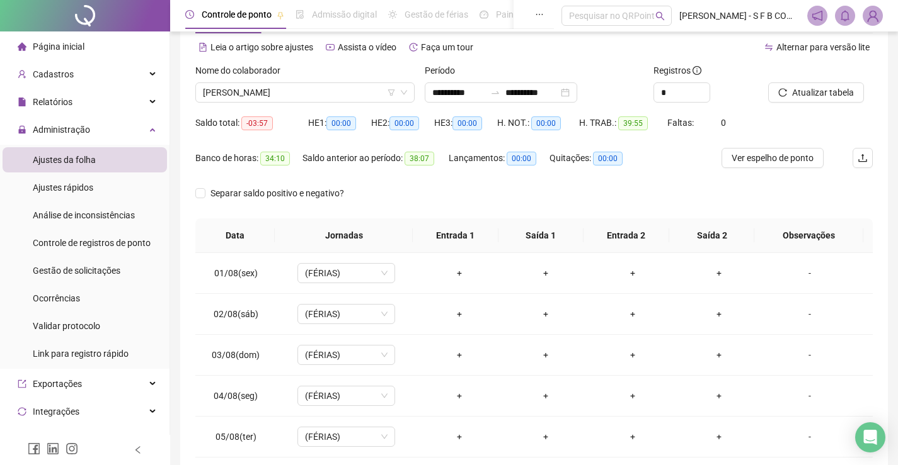
drag, startPoint x: 328, startPoint y: 95, endPoint x: 337, endPoint y: 104, distance: 12.9
click at [329, 95] on span "[PERSON_NAME]" at bounding box center [305, 92] width 204 height 19
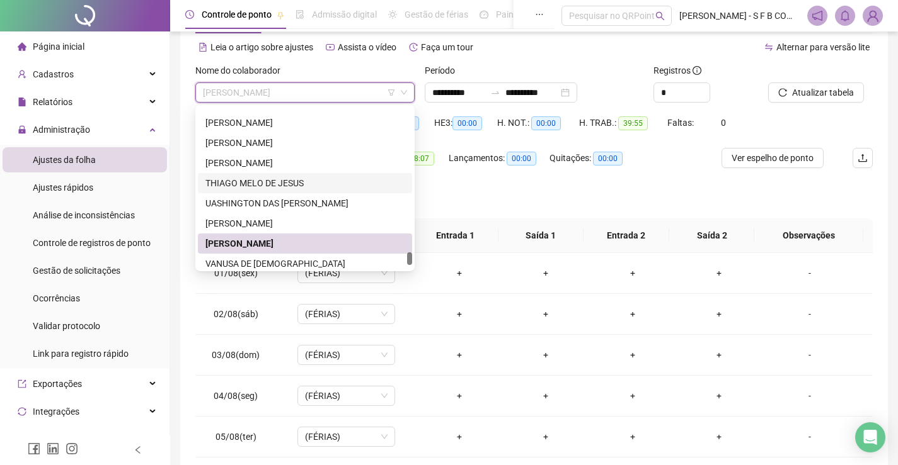
scroll to position [1875, 0]
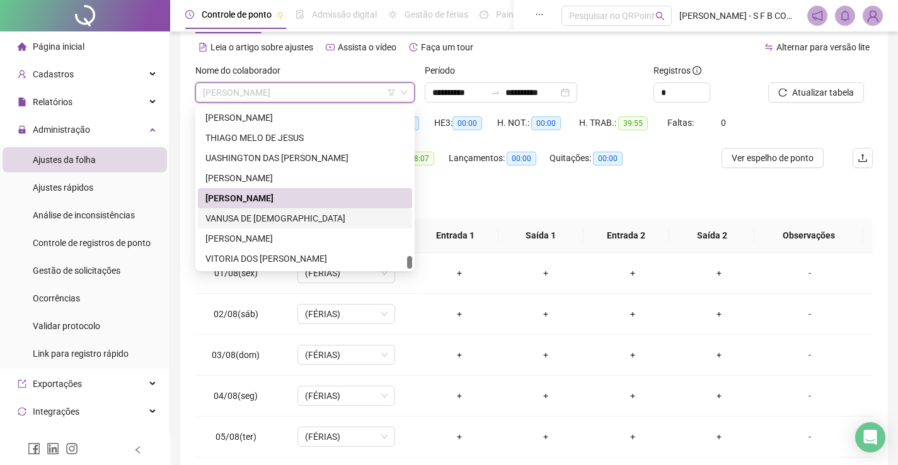
click at [270, 216] on div "VANUSA DE [DEMOGRAPHIC_DATA]" at bounding box center [304, 219] width 199 height 14
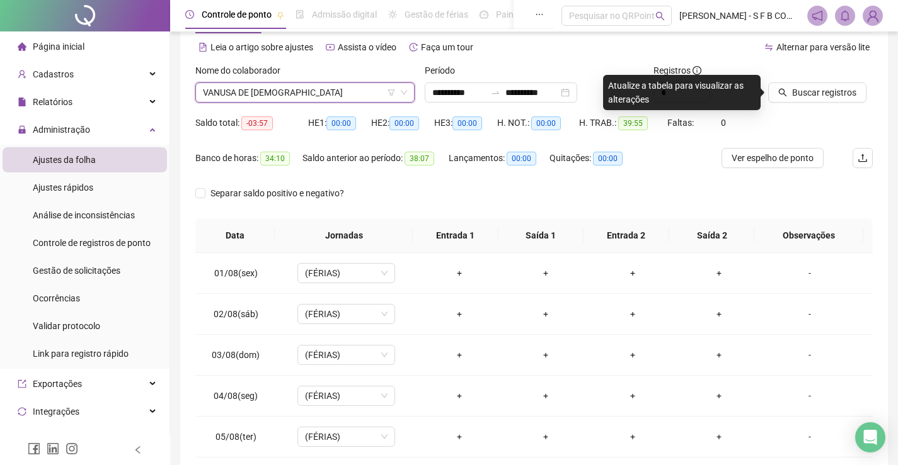
click at [787, 91] on icon "search" at bounding box center [782, 92] width 9 height 9
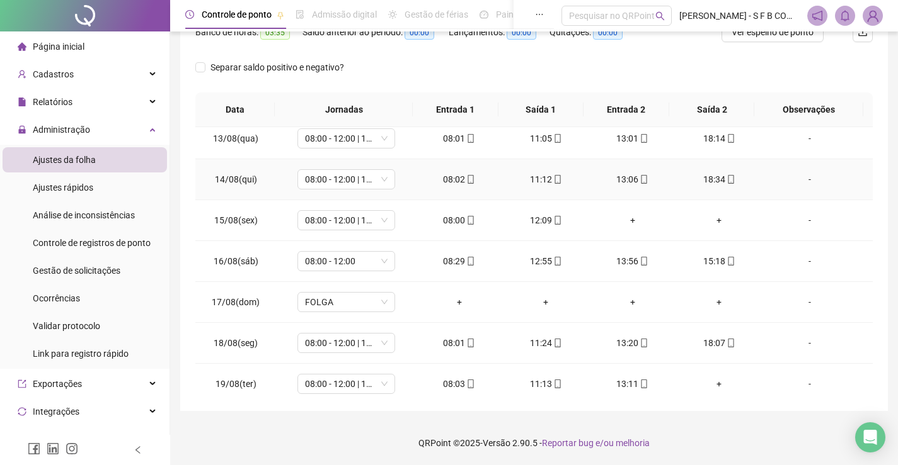
scroll to position [468, 0]
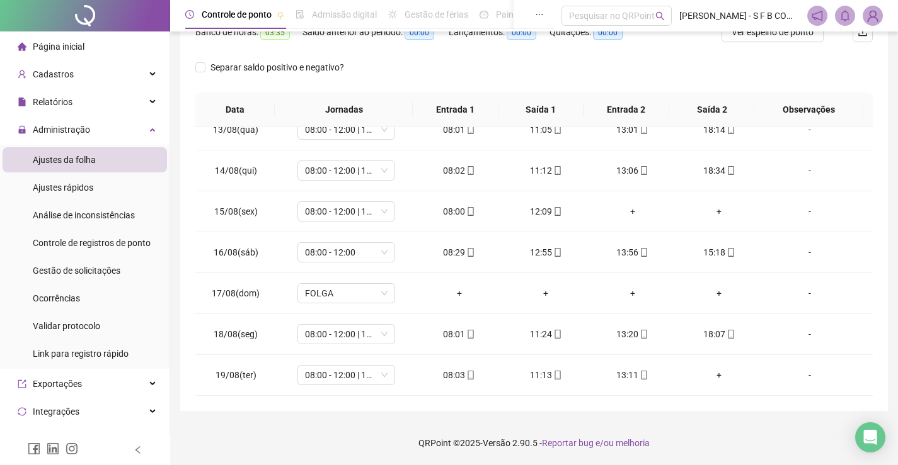
click at [399, 63] on div "Separar saldo positivo e negativo?" at bounding box center [533, 74] width 677 height 35
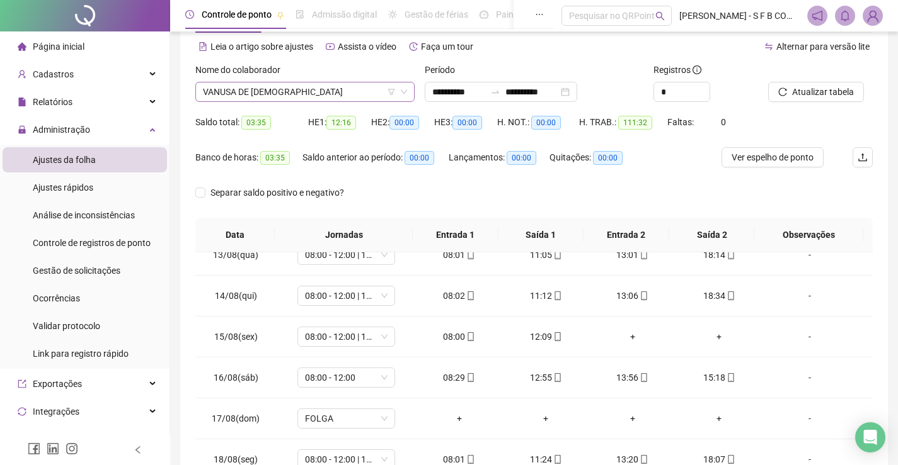
scroll to position [52, 0]
click at [347, 102] on div "VANUSA DE [DEMOGRAPHIC_DATA]" at bounding box center [304, 93] width 219 height 20
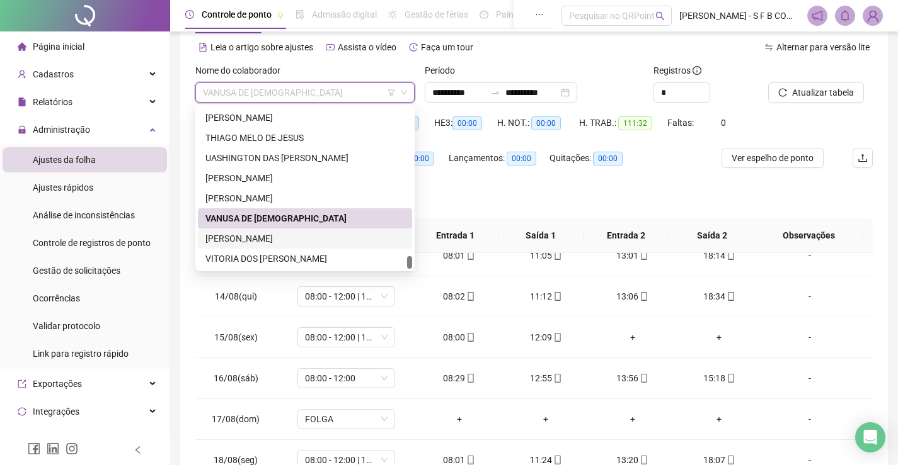
click at [320, 240] on div "[PERSON_NAME]" at bounding box center [304, 239] width 199 height 14
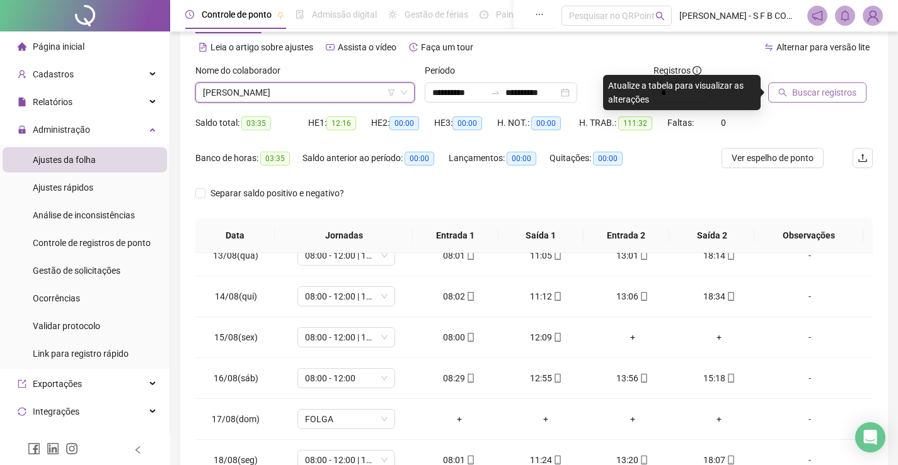
click at [828, 89] on span "Buscar registros" at bounding box center [824, 93] width 64 height 14
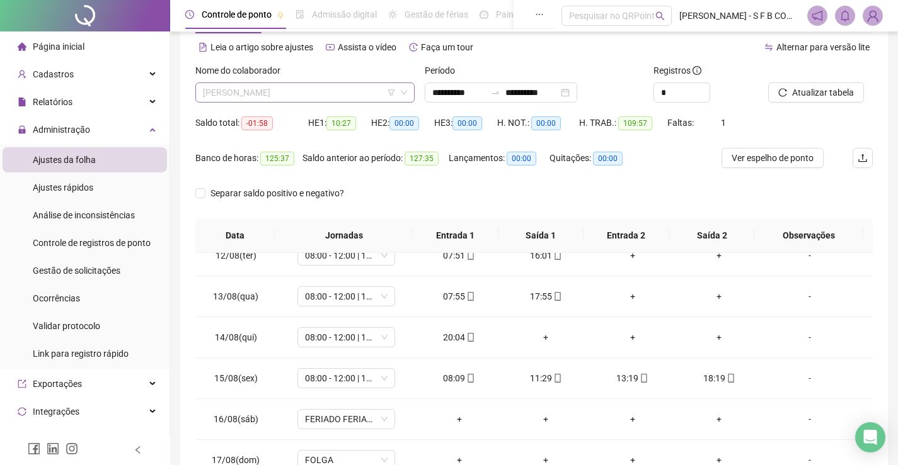
click at [339, 100] on span "[PERSON_NAME]" at bounding box center [305, 92] width 204 height 19
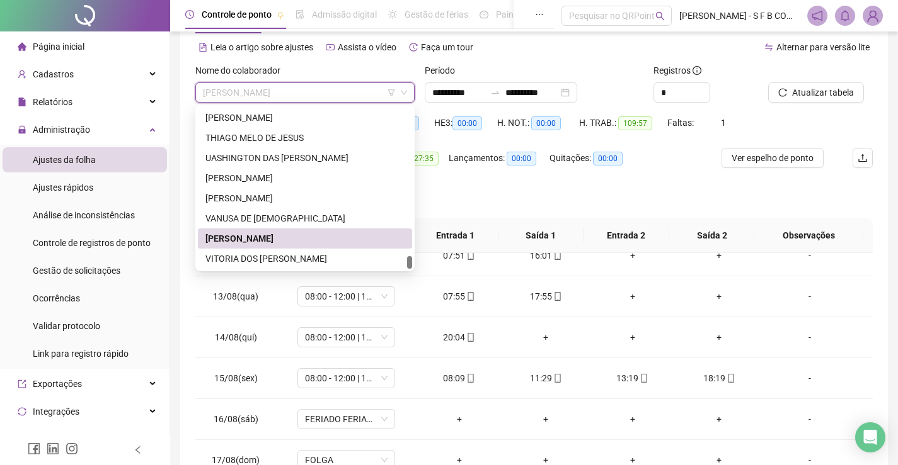
click at [285, 254] on div "VITORIA DOS SANTOS SANTANA" at bounding box center [304, 259] width 199 height 14
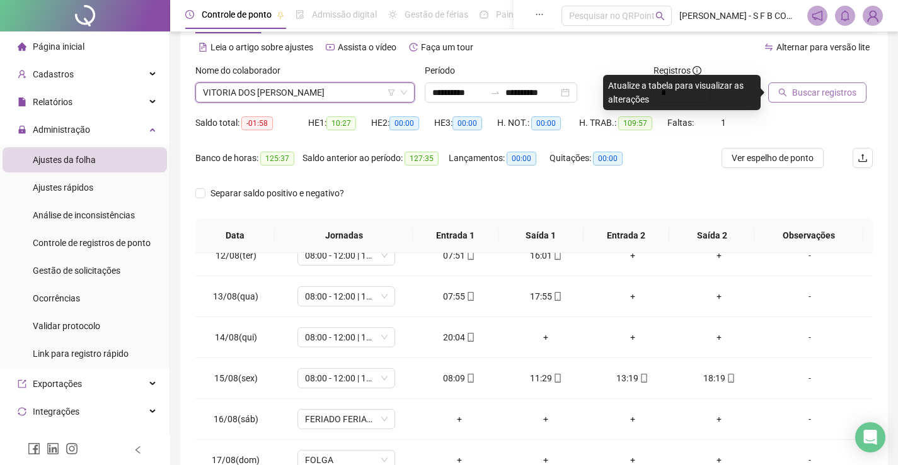
click at [813, 98] on span "Buscar registros" at bounding box center [824, 93] width 64 height 14
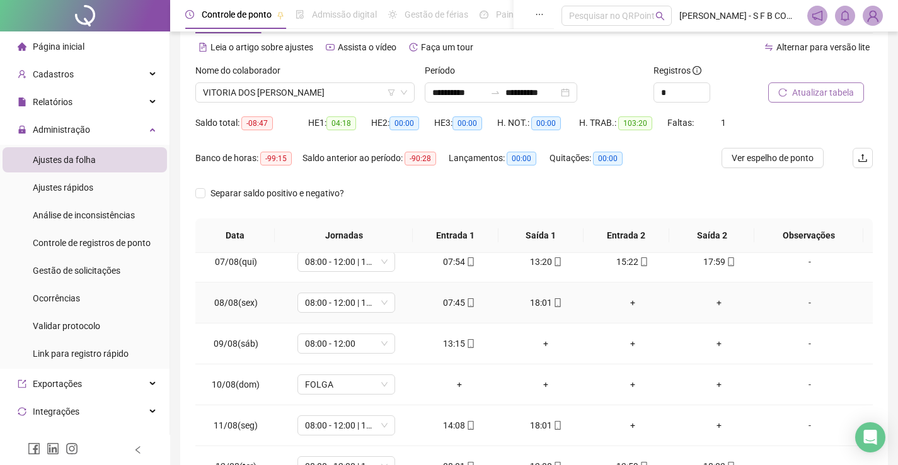
scroll to position [0, 0]
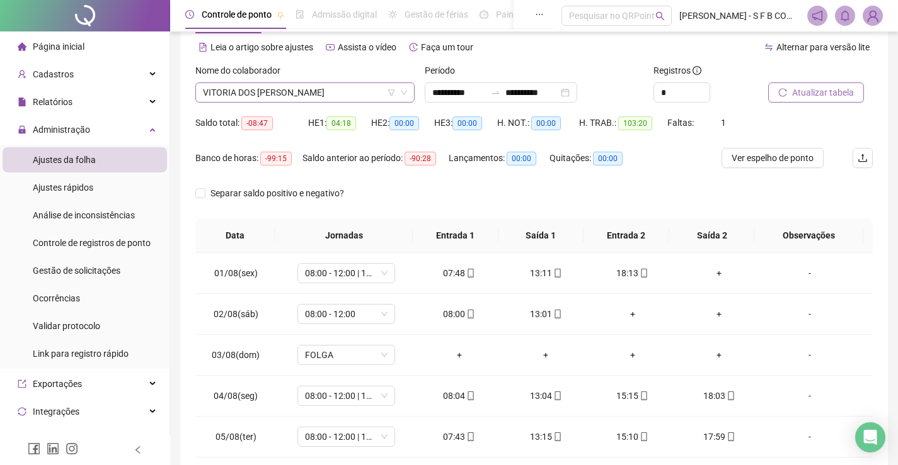
drag, startPoint x: 305, startPoint y: 90, endPoint x: 307, endPoint y: 106, distance: 16.5
click at [305, 90] on span "VITORIA DOS SANTOS SANTANA" at bounding box center [305, 92] width 204 height 19
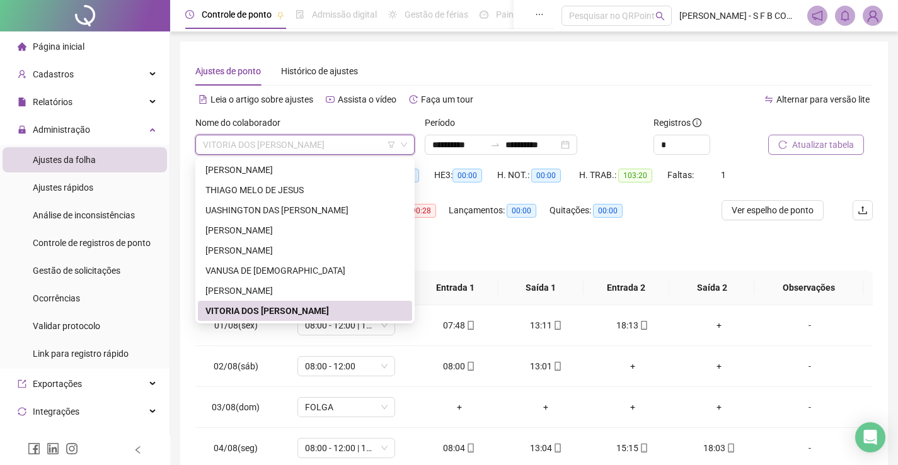
click at [523, 251] on div "Separar saldo positivo e negativo?" at bounding box center [533, 253] width 677 height 35
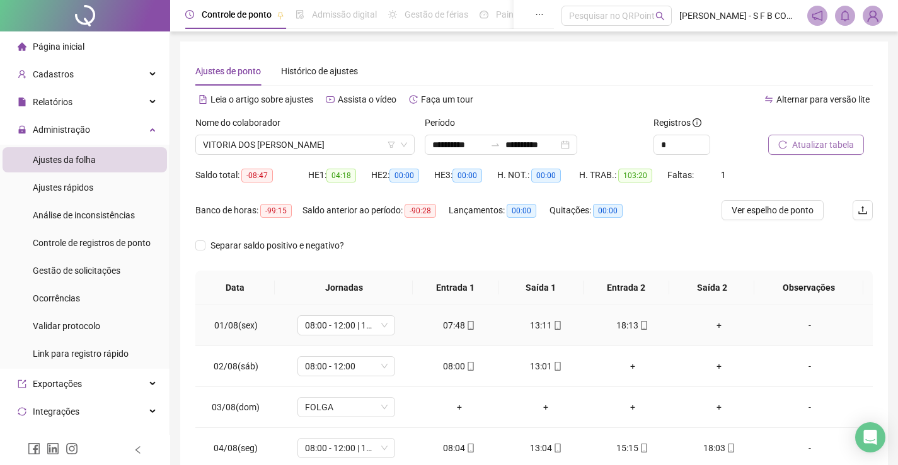
click at [709, 320] on div "+" at bounding box center [719, 326] width 67 height 14
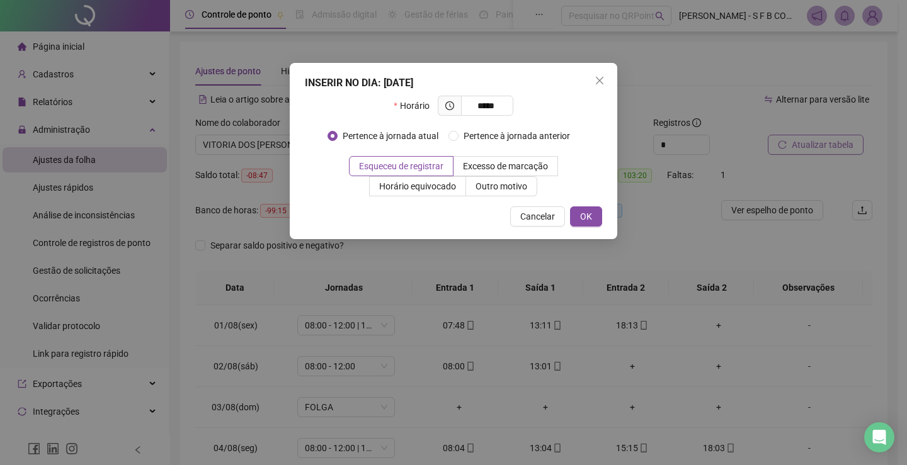
type input "*****"
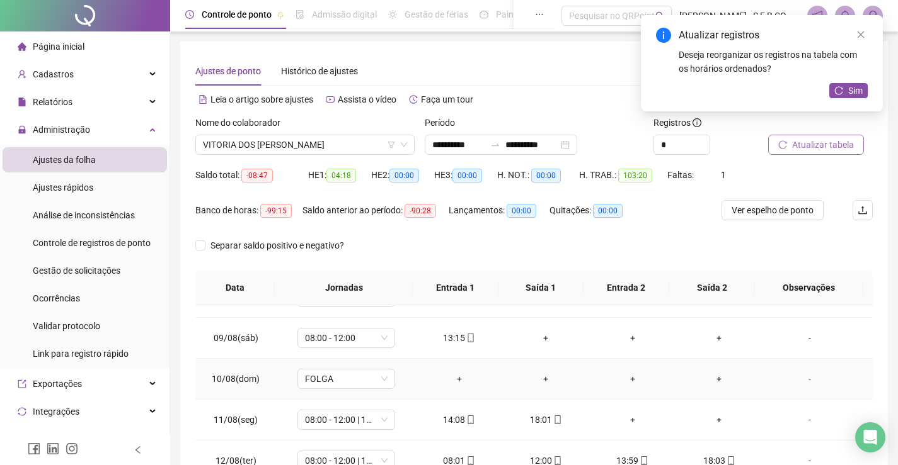
scroll to position [252, 0]
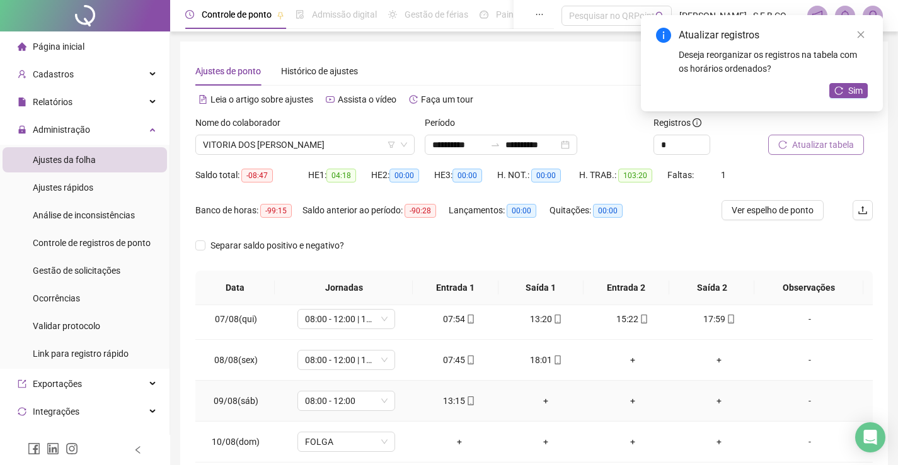
click at [534, 399] on div "+" at bounding box center [545, 401] width 67 height 14
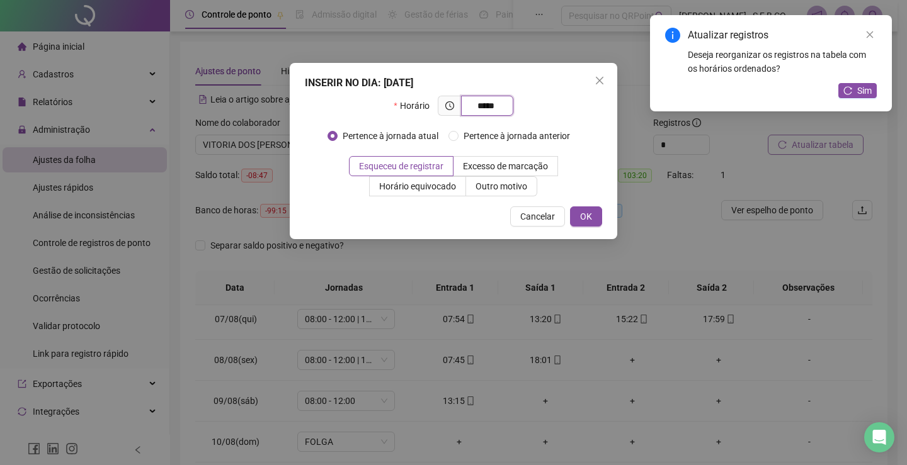
type input "*****"
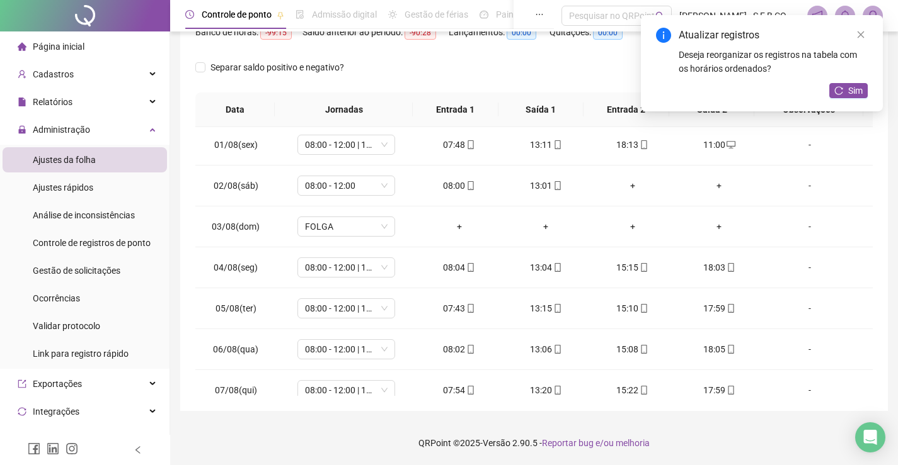
scroll to position [0, 0]
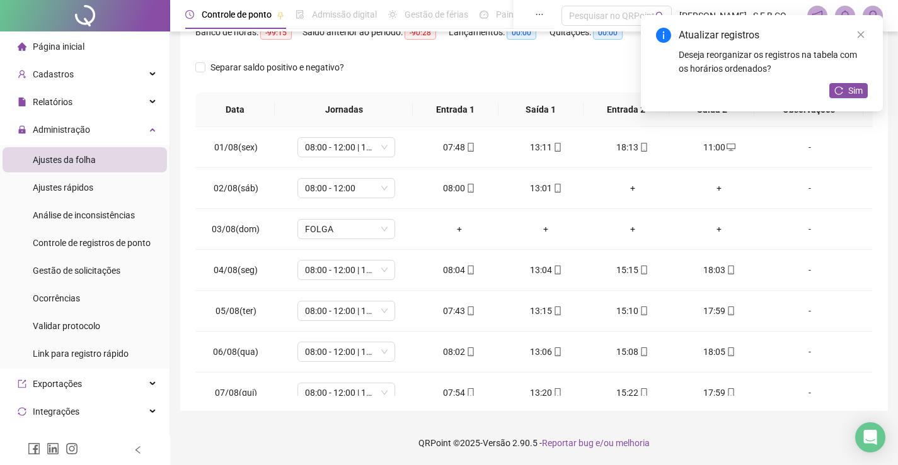
click at [465, 81] on div "Separar saldo positivo e negativo?" at bounding box center [533, 74] width 677 height 35
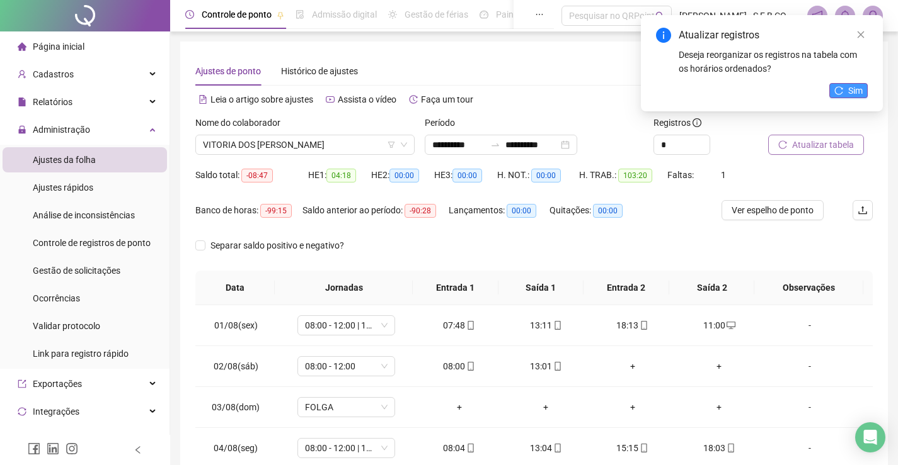
click at [853, 87] on span "Sim" at bounding box center [855, 91] width 14 height 14
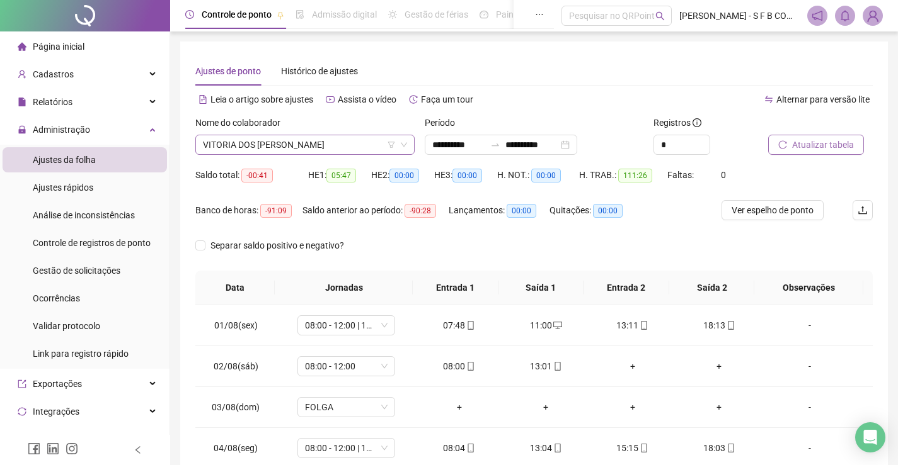
click at [411, 151] on div "VITORIA DOS SANTOS SANTANA" at bounding box center [304, 145] width 219 height 20
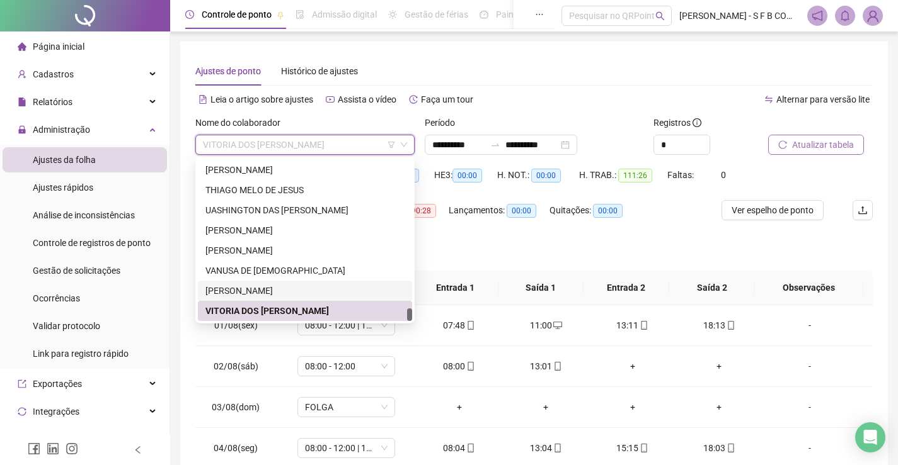
click at [331, 294] on div "[PERSON_NAME]" at bounding box center [304, 291] width 199 height 14
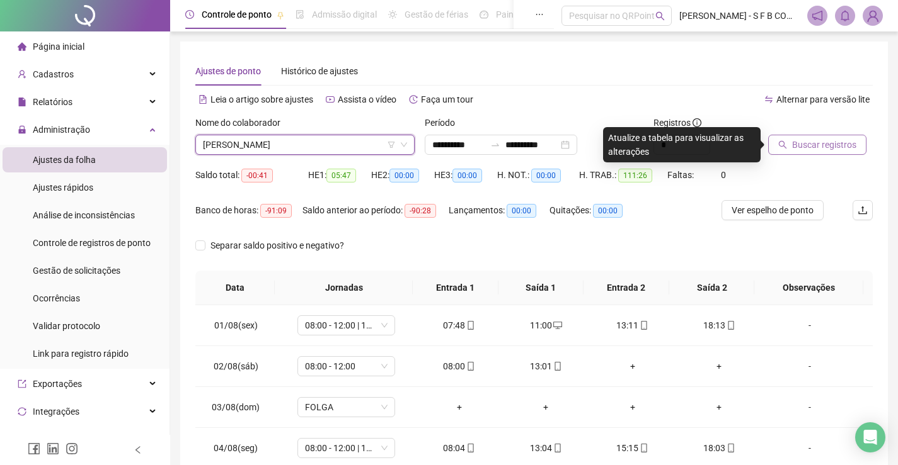
click at [815, 146] on span "Buscar registros" at bounding box center [824, 145] width 64 height 14
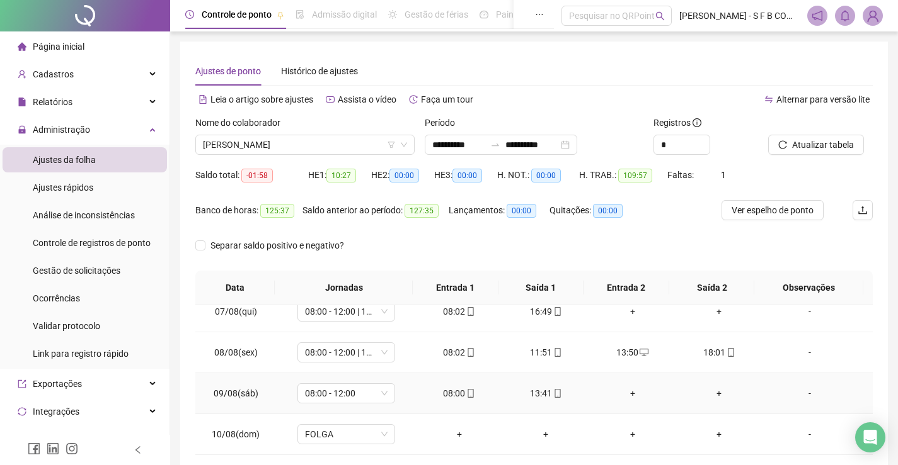
scroll to position [315, 0]
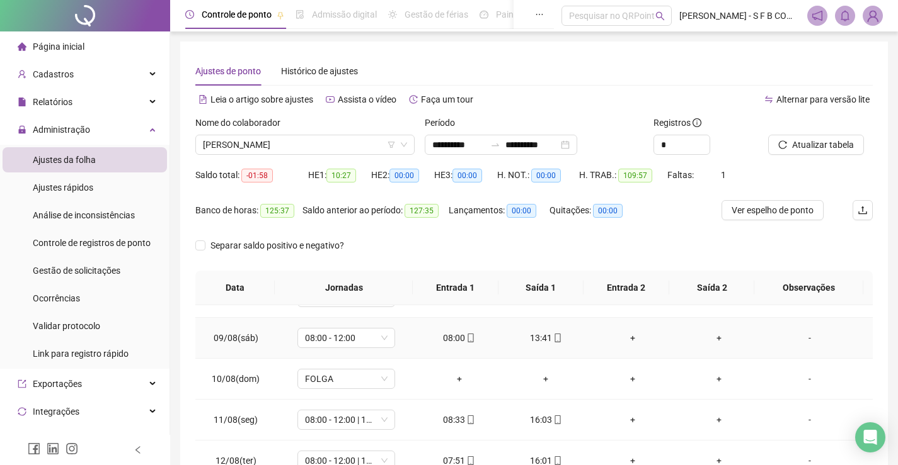
click at [531, 336] on div "13:41" at bounding box center [545, 338] width 67 height 14
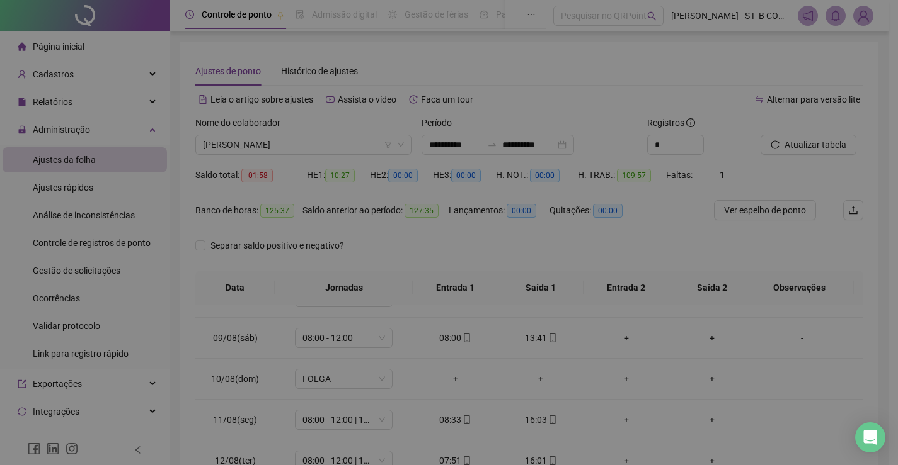
type input "**********"
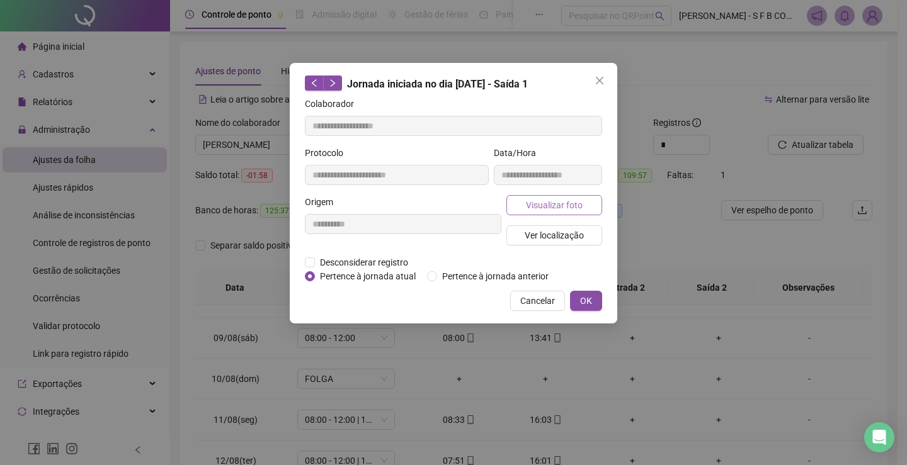
click at [549, 204] on span "Visualizar foto" at bounding box center [554, 205] width 57 height 14
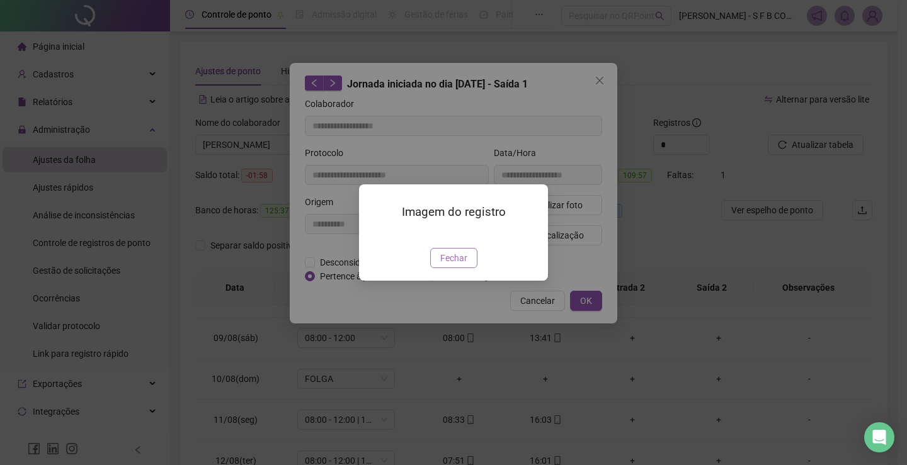
click at [462, 268] on button "Fechar" at bounding box center [453, 258] width 47 height 20
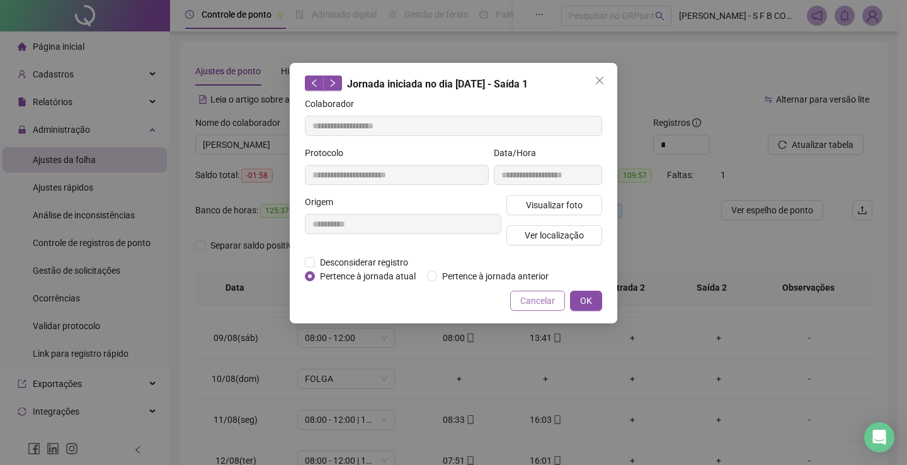
click at [536, 297] on span "Cancelar" at bounding box center [537, 301] width 35 height 14
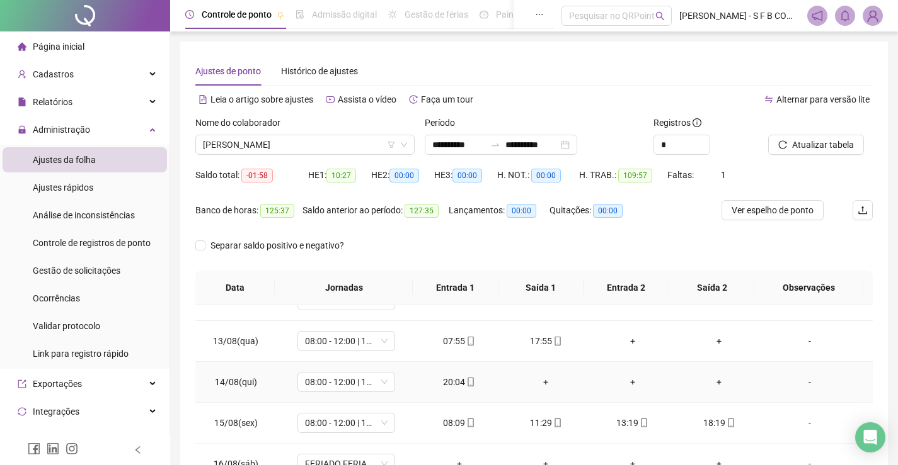
scroll to position [446, 0]
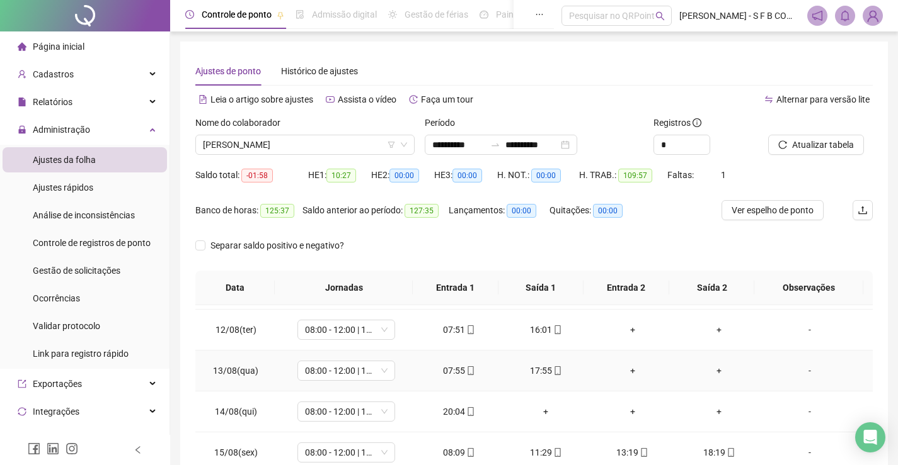
click at [631, 374] on div "+" at bounding box center [632, 371] width 67 height 14
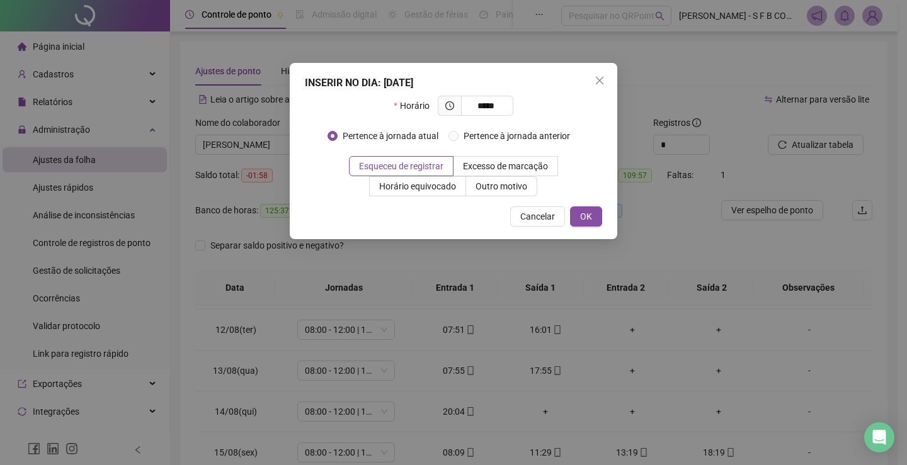
type input "*****"
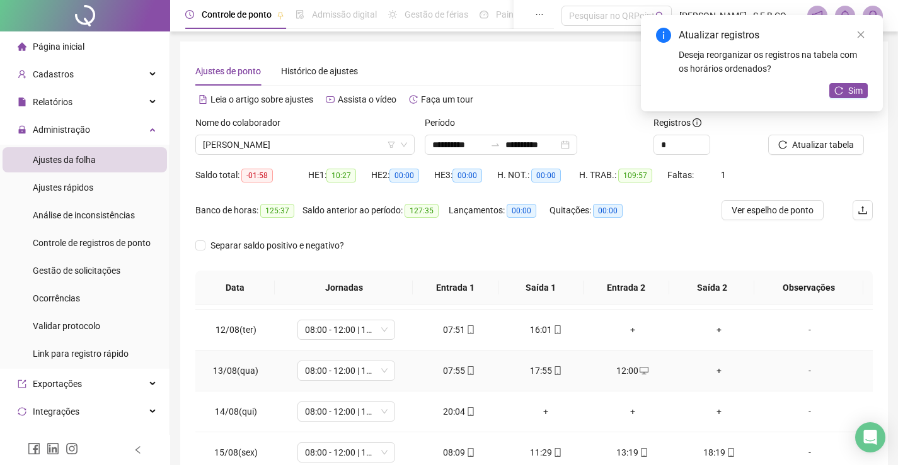
click at [715, 373] on div "+" at bounding box center [719, 371] width 67 height 14
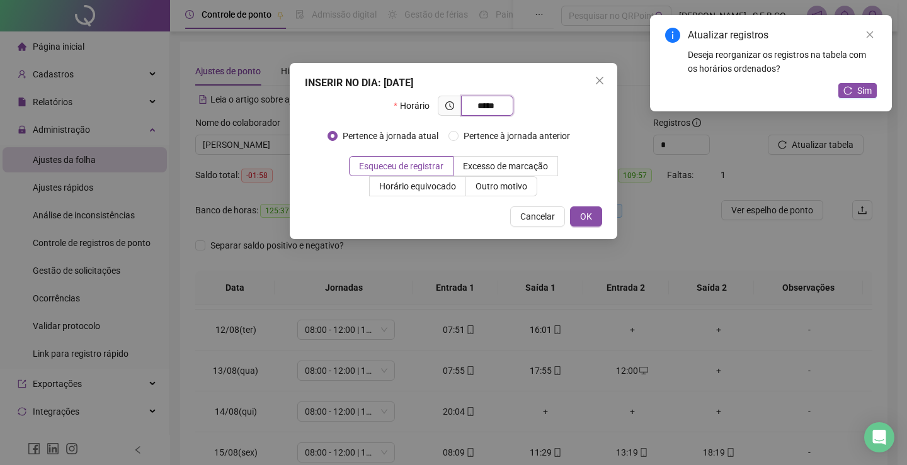
type input "*****"
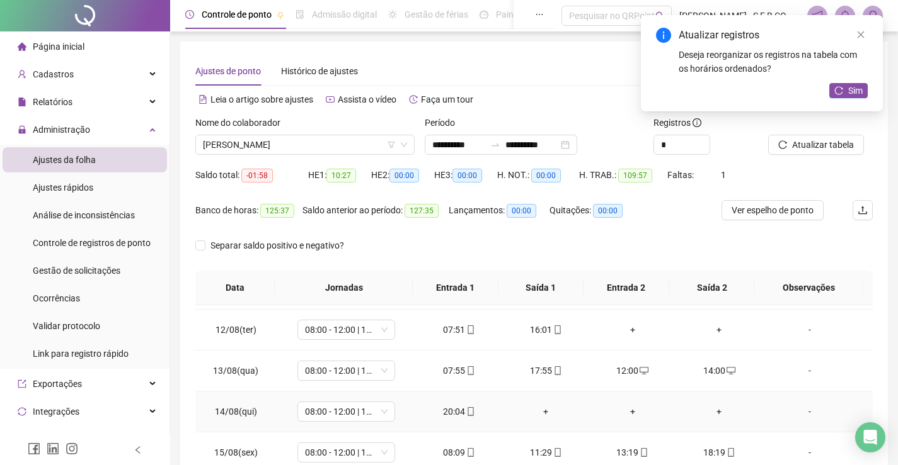
click at [455, 416] on div "20:04" at bounding box center [459, 412] width 67 height 14
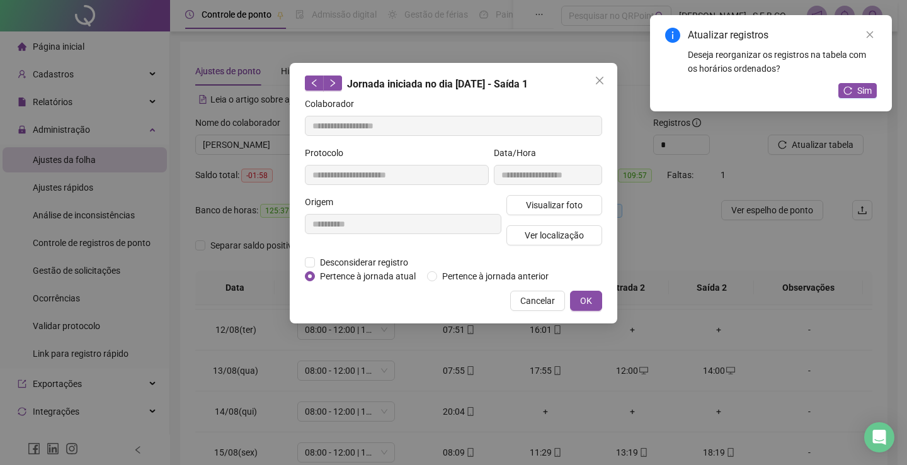
type input "**********"
click at [556, 208] on span "Visualizar foto" at bounding box center [554, 205] width 57 height 14
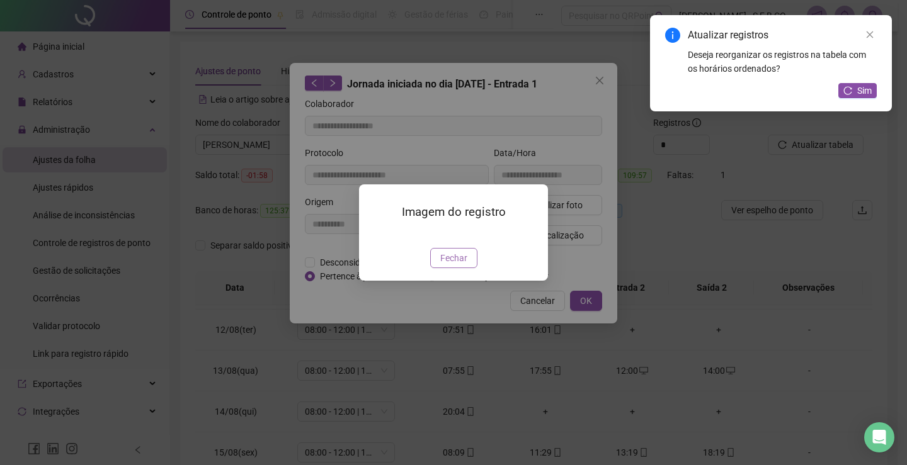
click at [469, 268] on button "Fechar" at bounding box center [453, 258] width 47 height 20
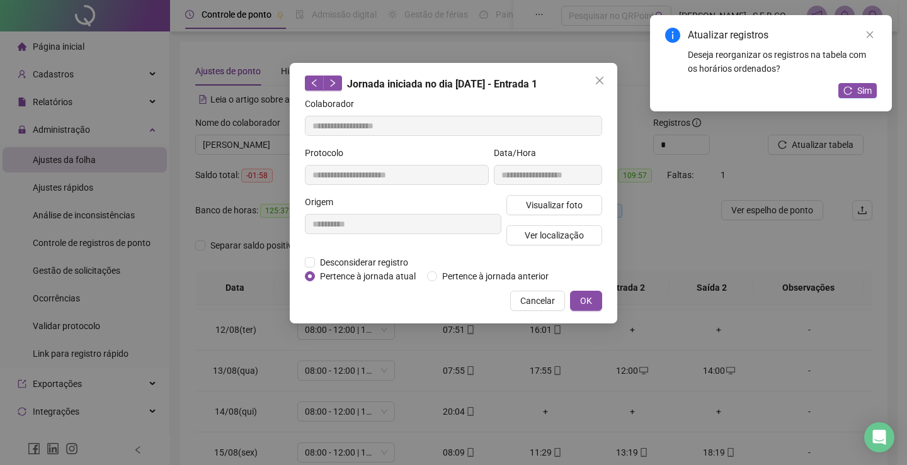
click at [535, 379] on div "**********" at bounding box center [453, 232] width 907 height 465
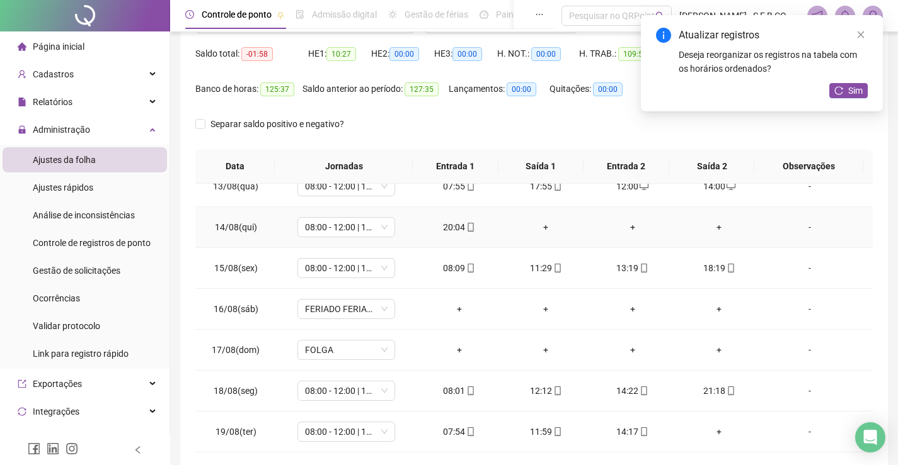
scroll to position [126, 0]
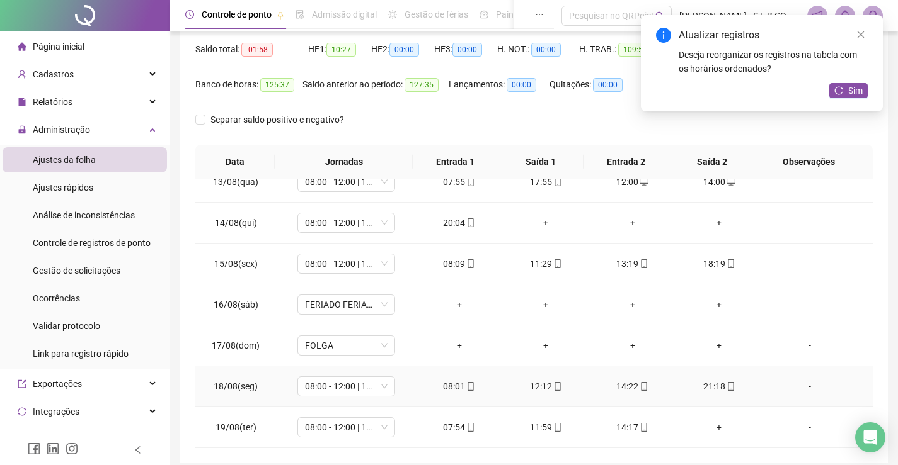
click at [711, 391] on div "21:18" at bounding box center [719, 387] width 67 height 14
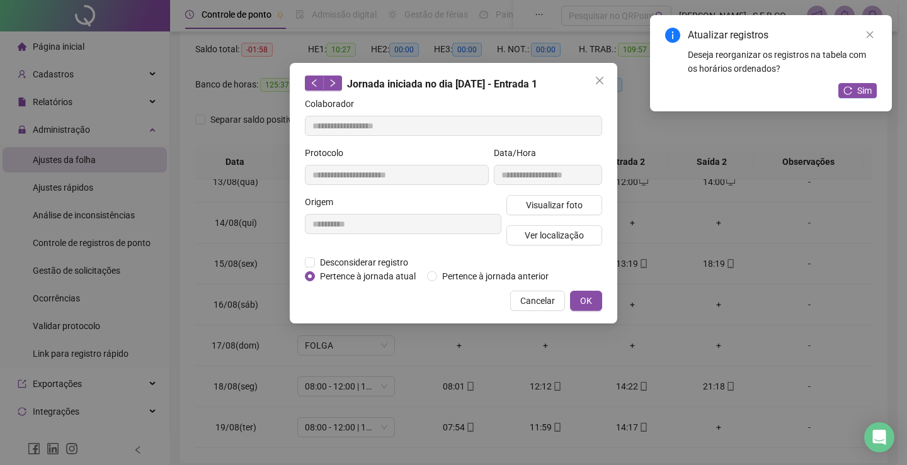
type input "**********"
click at [566, 203] on span "Visualizar foto" at bounding box center [554, 205] width 57 height 14
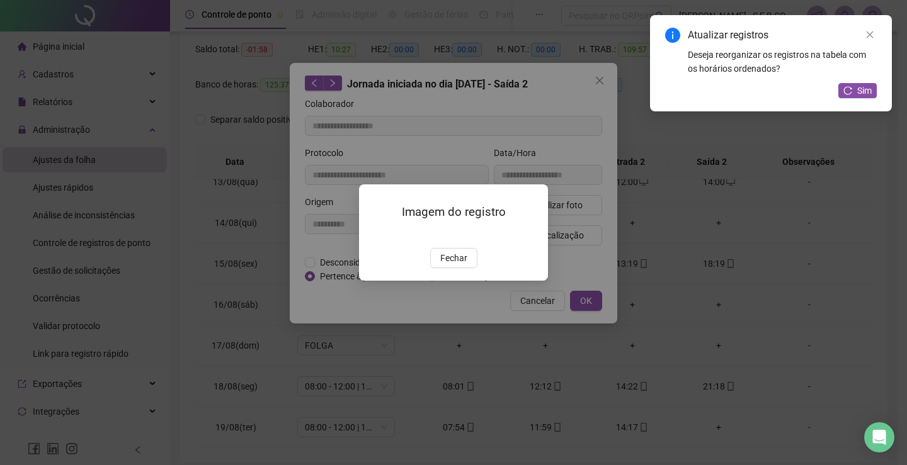
click at [465, 265] on span "Fechar" at bounding box center [453, 258] width 27 height 14
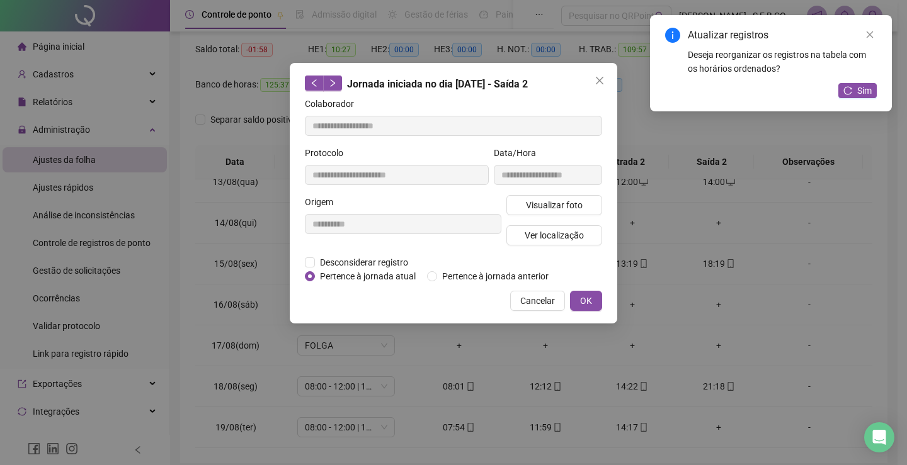
click at [627, 390] on div "**********" at bounding box center [453, 232] width 907 height 465
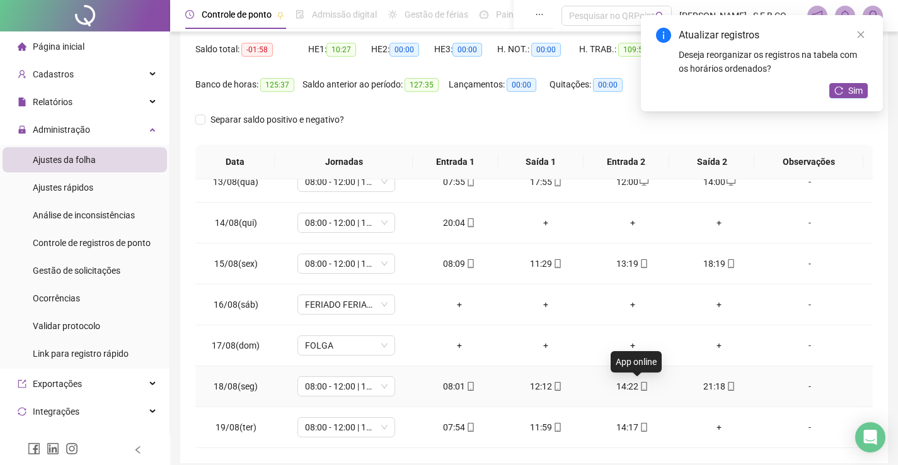
click at [638, 387] on span "mobile" at bounding box center [643, 386] width 10 height 9
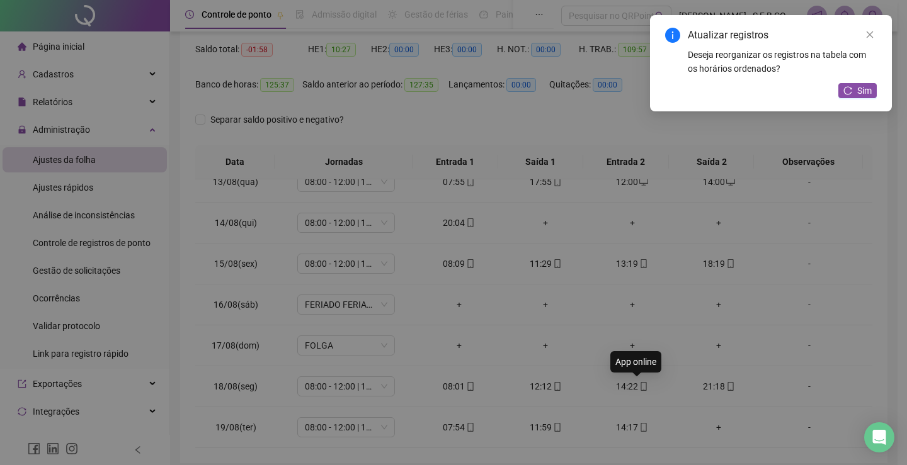
type input "**********"
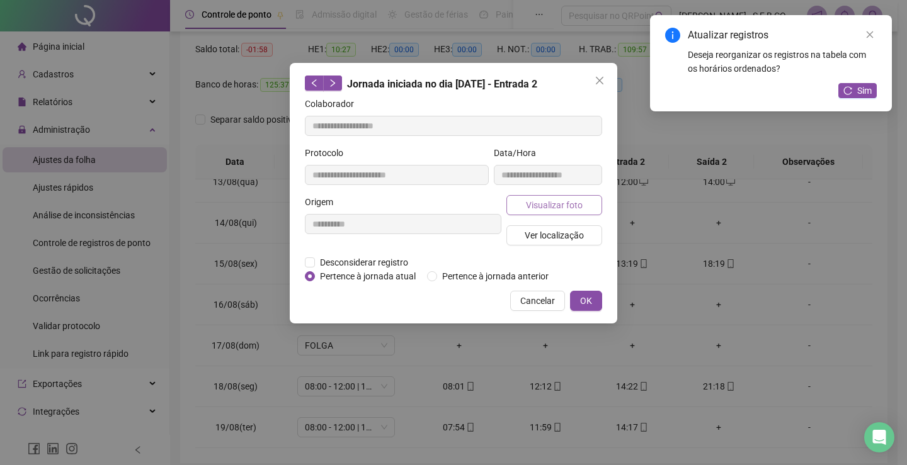
click at [564, 196] on button "Visualizar foto" at bounding box center [554, 205] width 96 height 20
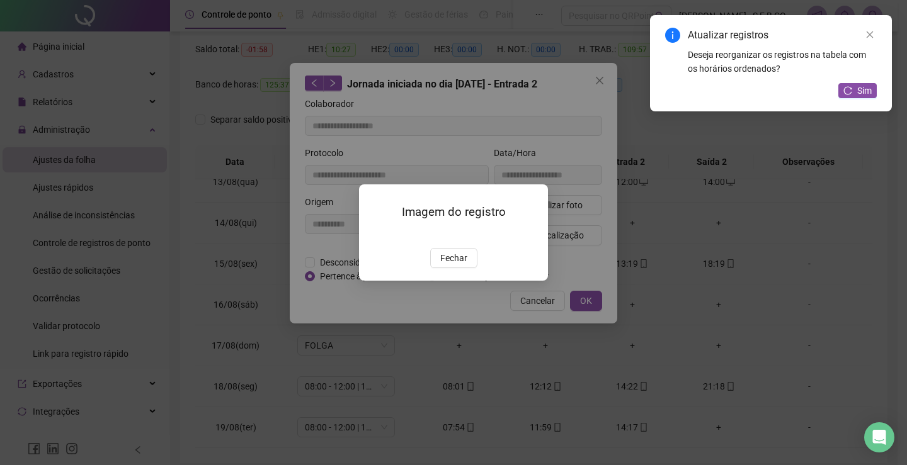
click at [636, 300] on div "Imagem do registro Fechar" at bounding box center [453, 232] width 907 height 465
click at [450, 265] on span "Fechar" at bounding box center [453, 258] width 27 height 14
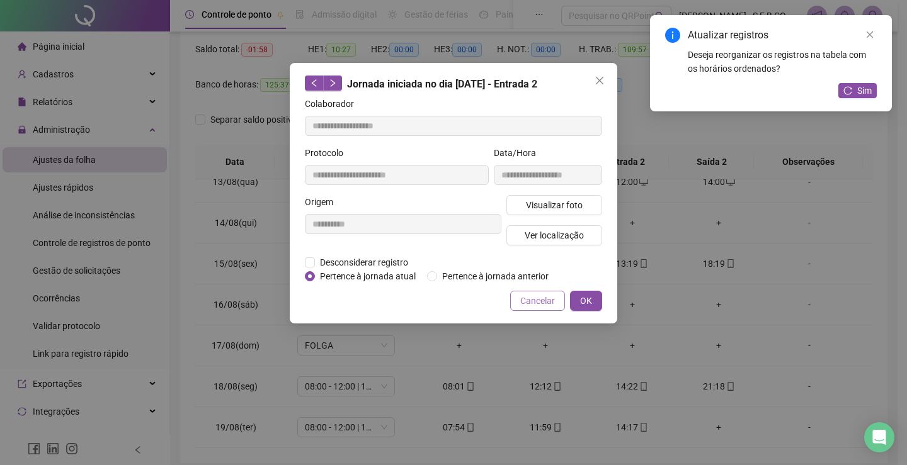
click at [541, 302] on span "Cancelar" at bounding box center [537, 301] width 35 height 14
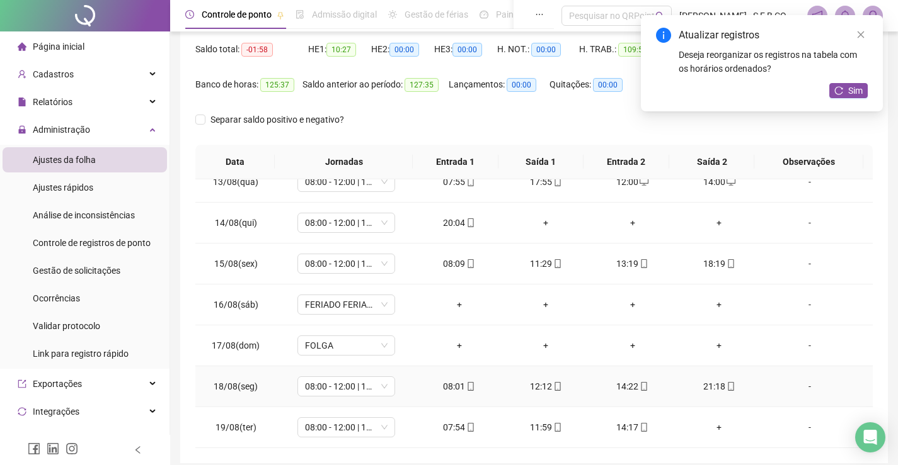
click at [554, 385] on div "12:12" at bounding box center [545, 387] width 67 height 14
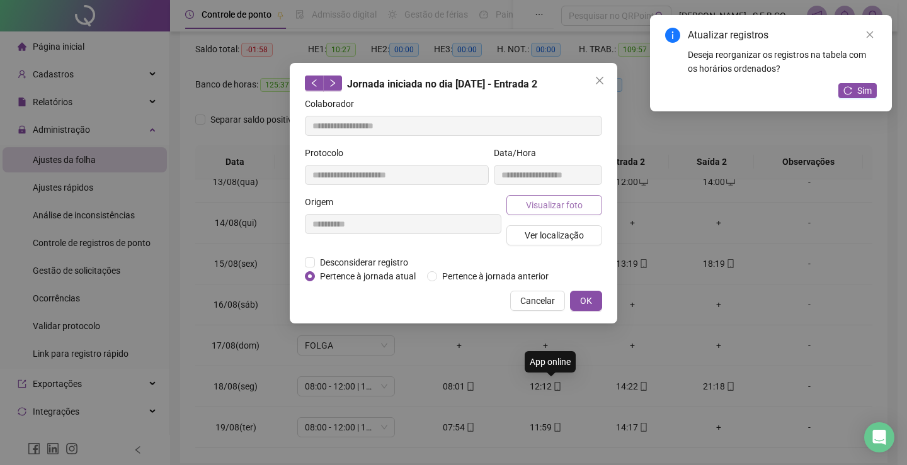
type input "**********"
click at [557, 205] on span "Visualizar foto" at bounding box center [554, 205] width 57 height 14
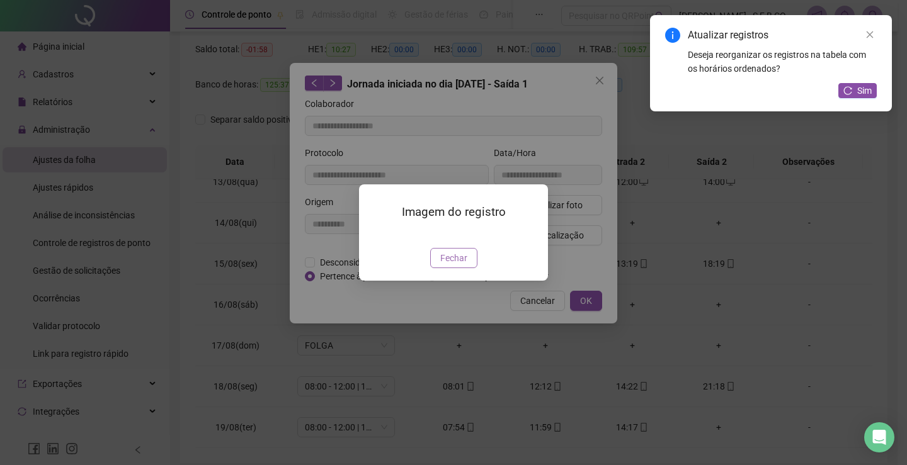
click at [469, 268] on button "Fechar" at bounding box center [453, 258] width 47 height 20
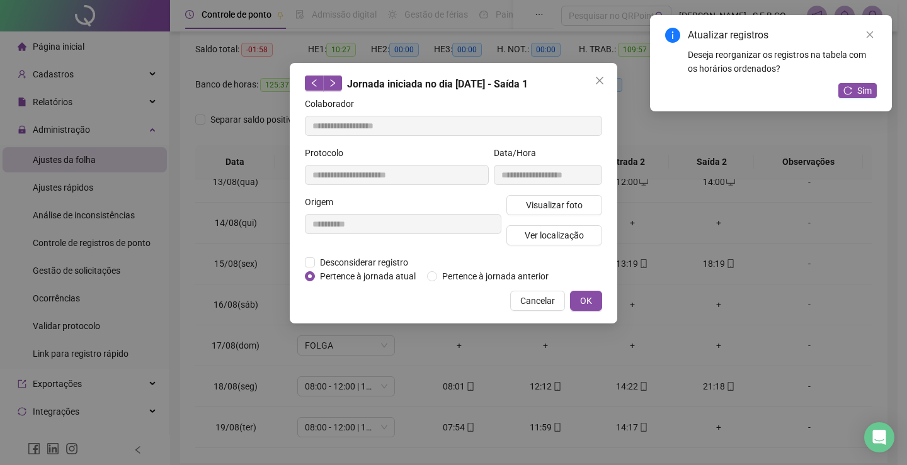
click at [650, 399] on div "**********" at bounding box center [453, 232] width 907 height 465
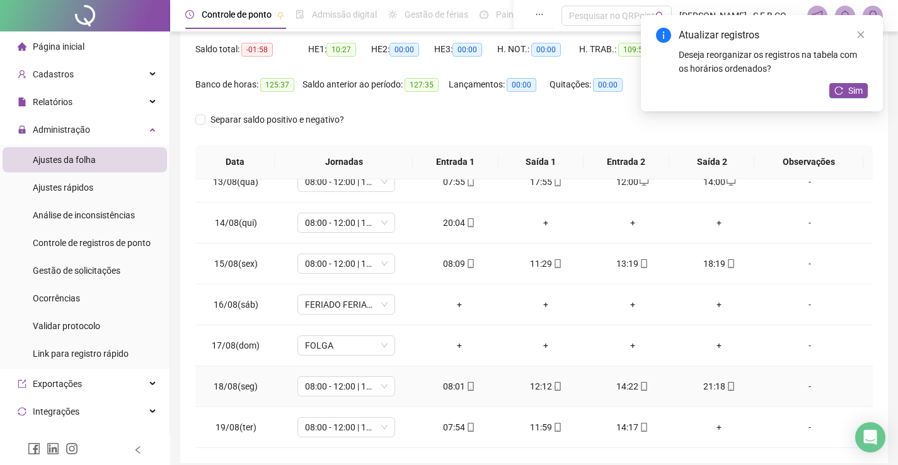
click at [538, 375] on td "12:12" at bounding box center [545, 387] width 87 height 41
click at [537, 391] on div "12:12" at bounding box center [545, 387] width 67 height 14
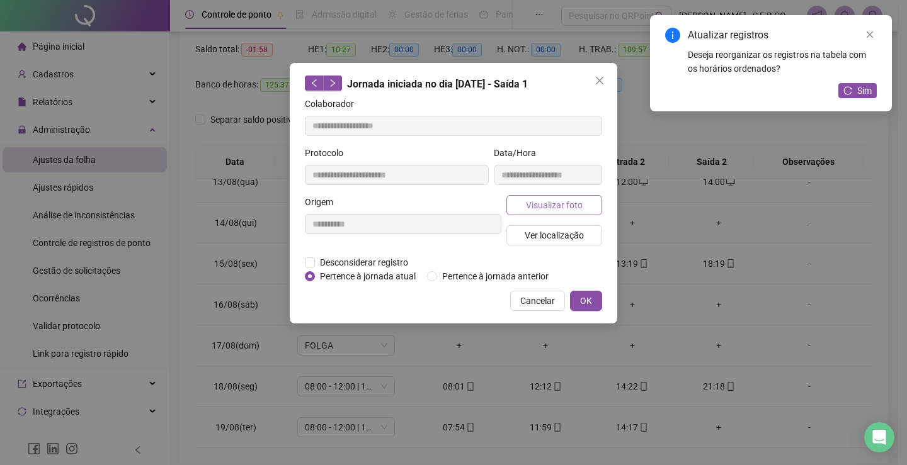
click at [534, 212] on button "Visualizar foto" at bounding box center [554, 205] width 96 height 20
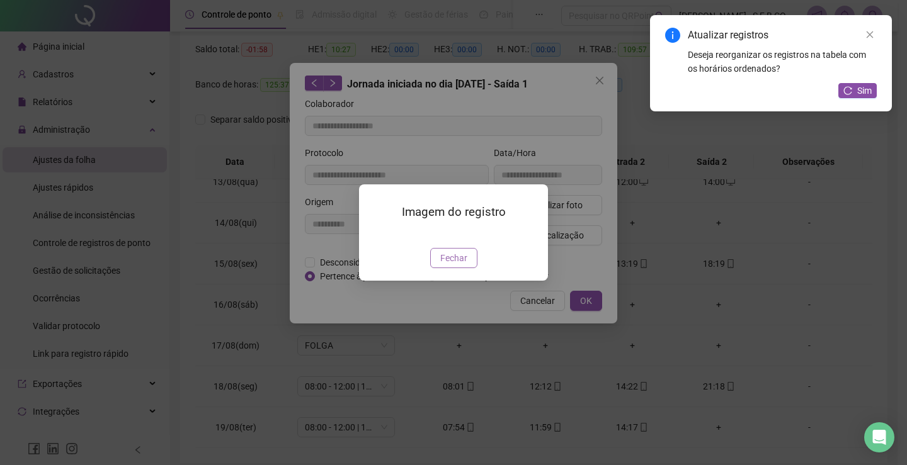
click at [465, 265] on span "Fechar" at bounding box center [453, 258] width 27 height 14
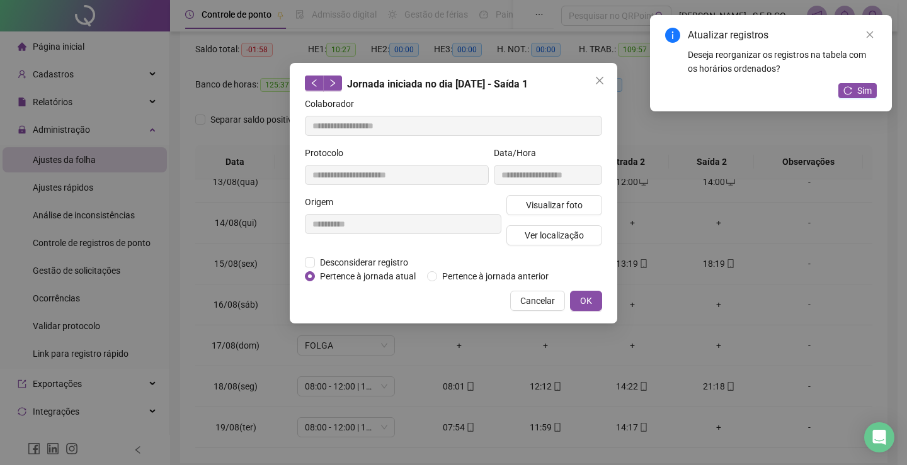
click at [498, 341] on div "**********" at bounding box center [453, 232] width 907 height 465
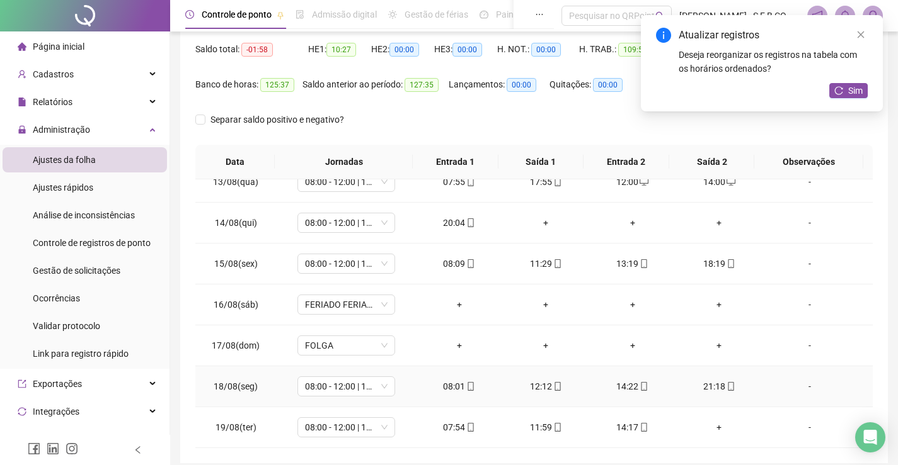
click at [605, 399] on td "14:22" at bounding box center [632, 387] width 87 height 41
click at [615, 387] on div "14:22" at bounding box center [632, 387] width 67 height 14
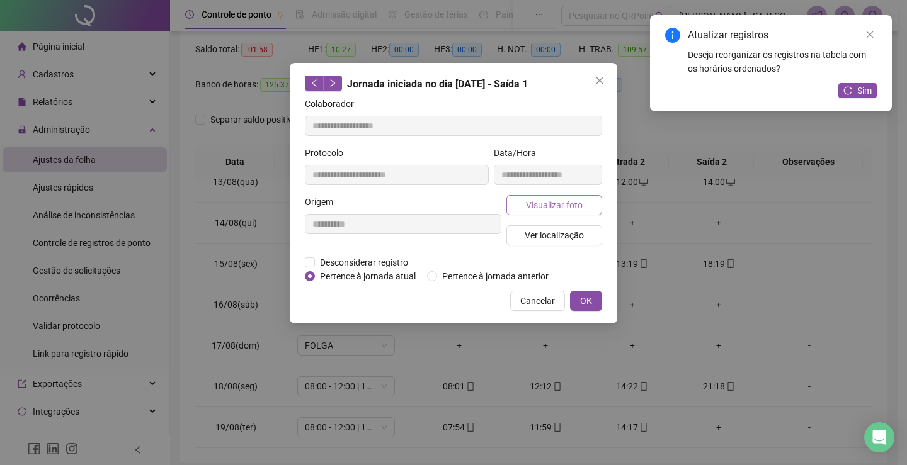
click at [542, 201] on span "Visualizar foto" at bounding box center [554, 205] width 57 height 14
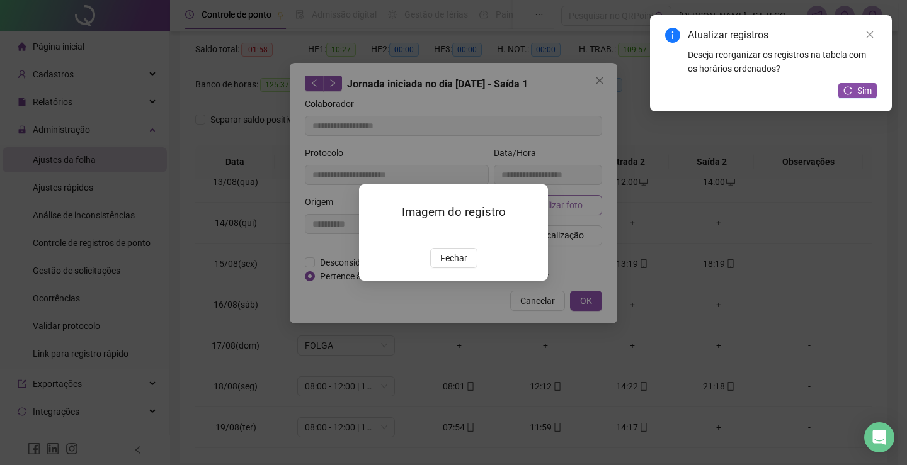
type input "**********"
click at [648, 244] on div "Imagem do registro Fechar" at bounding box center [453, 232] width 907 height 465
click at [452, 265] on span "Fechar" at bounding box center [453, 258] width 27 height 14
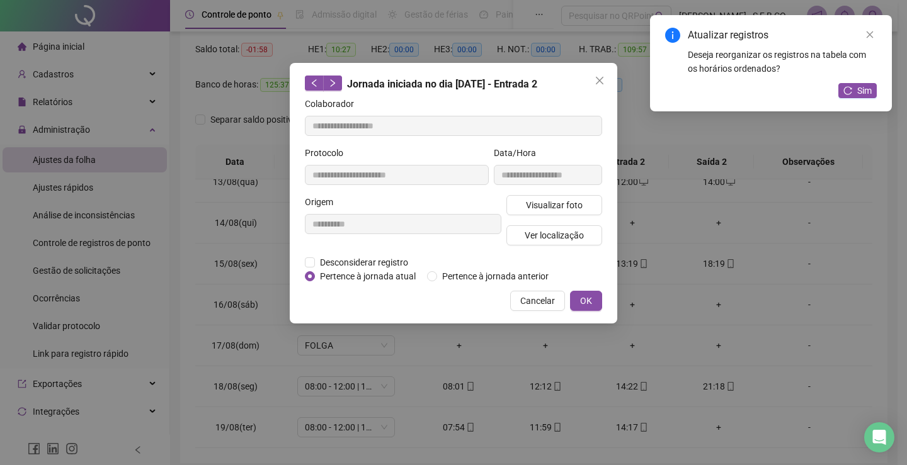
drag, startPoint x: 554, startPoint y: 298, endPoint x: 550, endPoint y: 337, distance: 39.2
click at [555, 297] on span "Cancelar" at bounding box center [537, 301] width 35 height 14
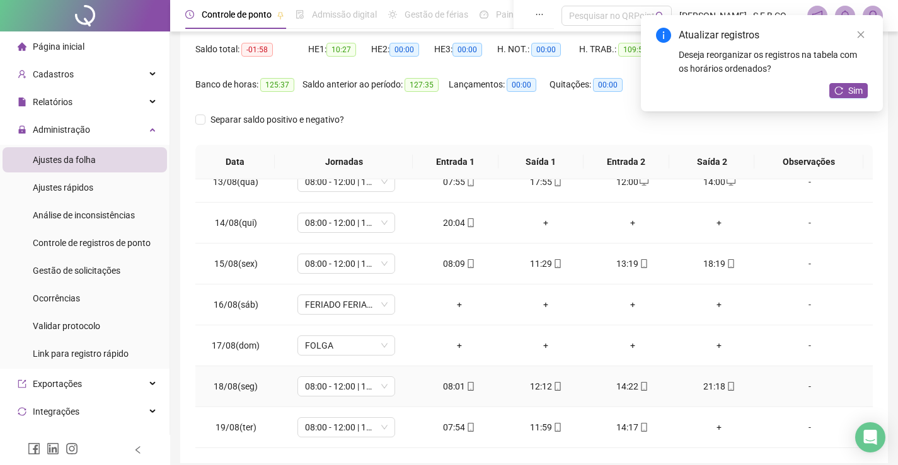
click at [466, 383] on icon "mobile" at bounding box center [470, 386] width 9 height 9
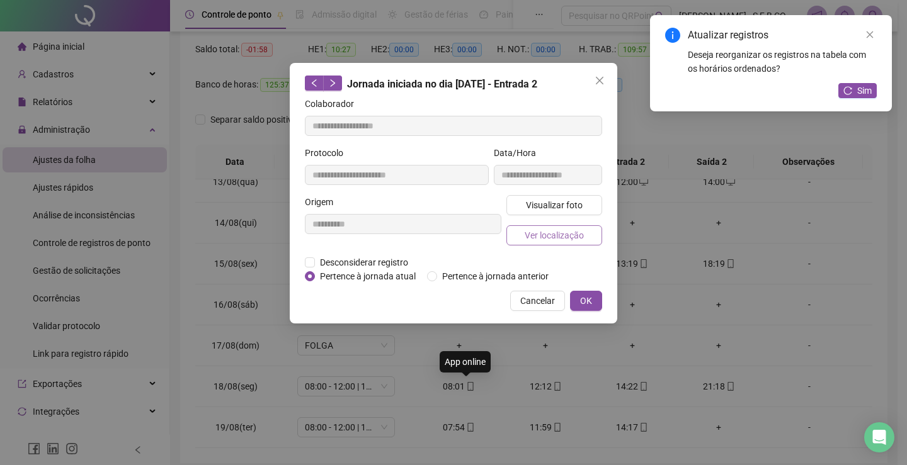
type input "**********"
click at [544, 217] on div "Visualizar foto Ver localização" at bounding box center [554, 225] width 101 height 60
click at [550, 197] on button "Visualizar foto" at bounding box center [554, 205] width 96 height 20
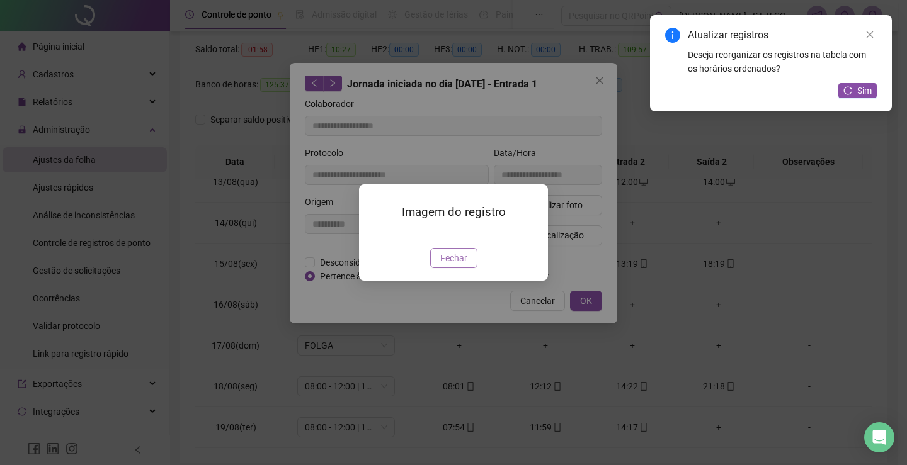
click at [455, 265] on span "Fechar" at bounding box center [453, 258] width 27 height 14
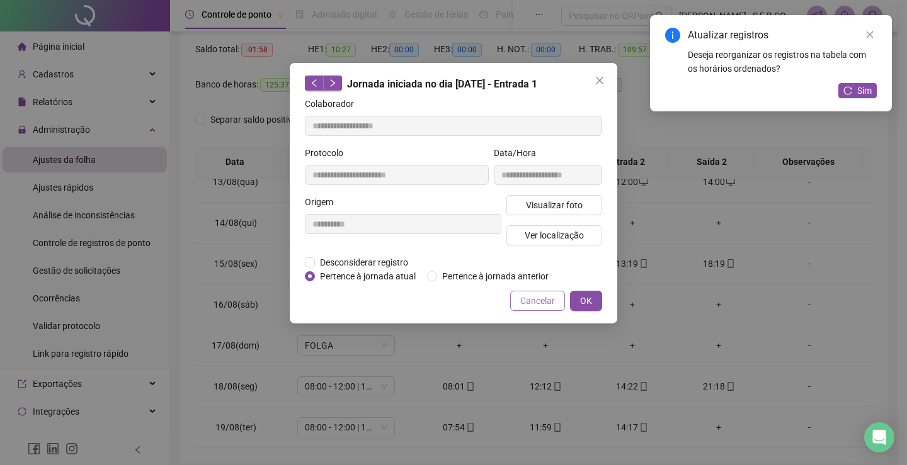
click at [544, 309] on button "Cancelar" at bounding box center [537, 301] width 55 height 20
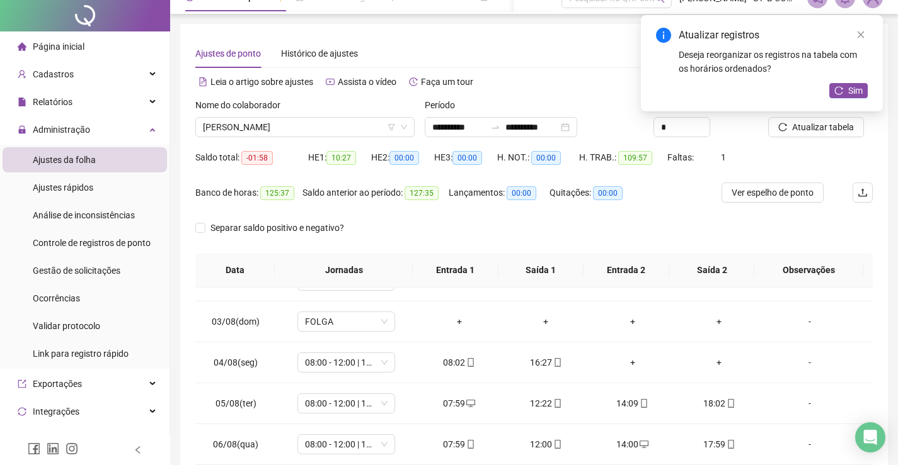
scroll to position [0, 0]
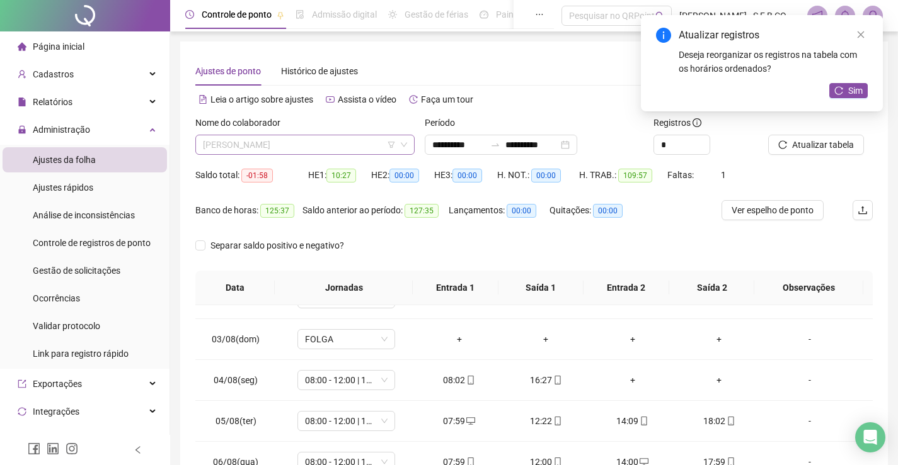
click at [320, 152] on span "[PERSON_NAME]" at bounding box center [305, 144] width 204 height 19
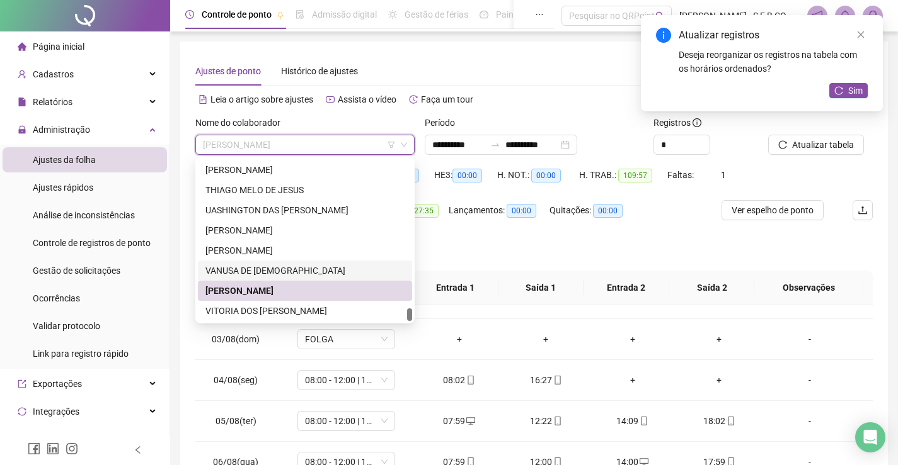
click at [295, 273] on div "VANUSA DE [DEMOGRAPHIC_DATA]" at bounding box center [304, 271] width 199 height 14
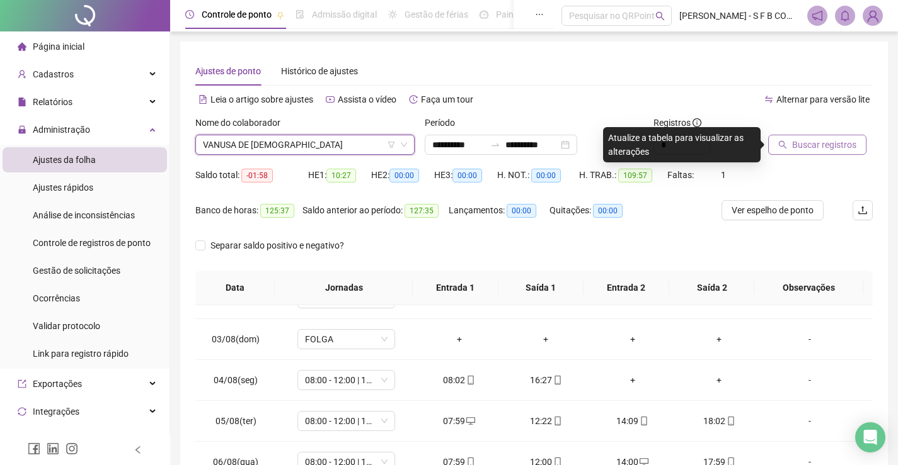
click at [789, 146] on button "Buscar registros" at bounding box center [817, 145] width 98 height 20
